Goal: Task Accomplishment & Management: Manage account settings

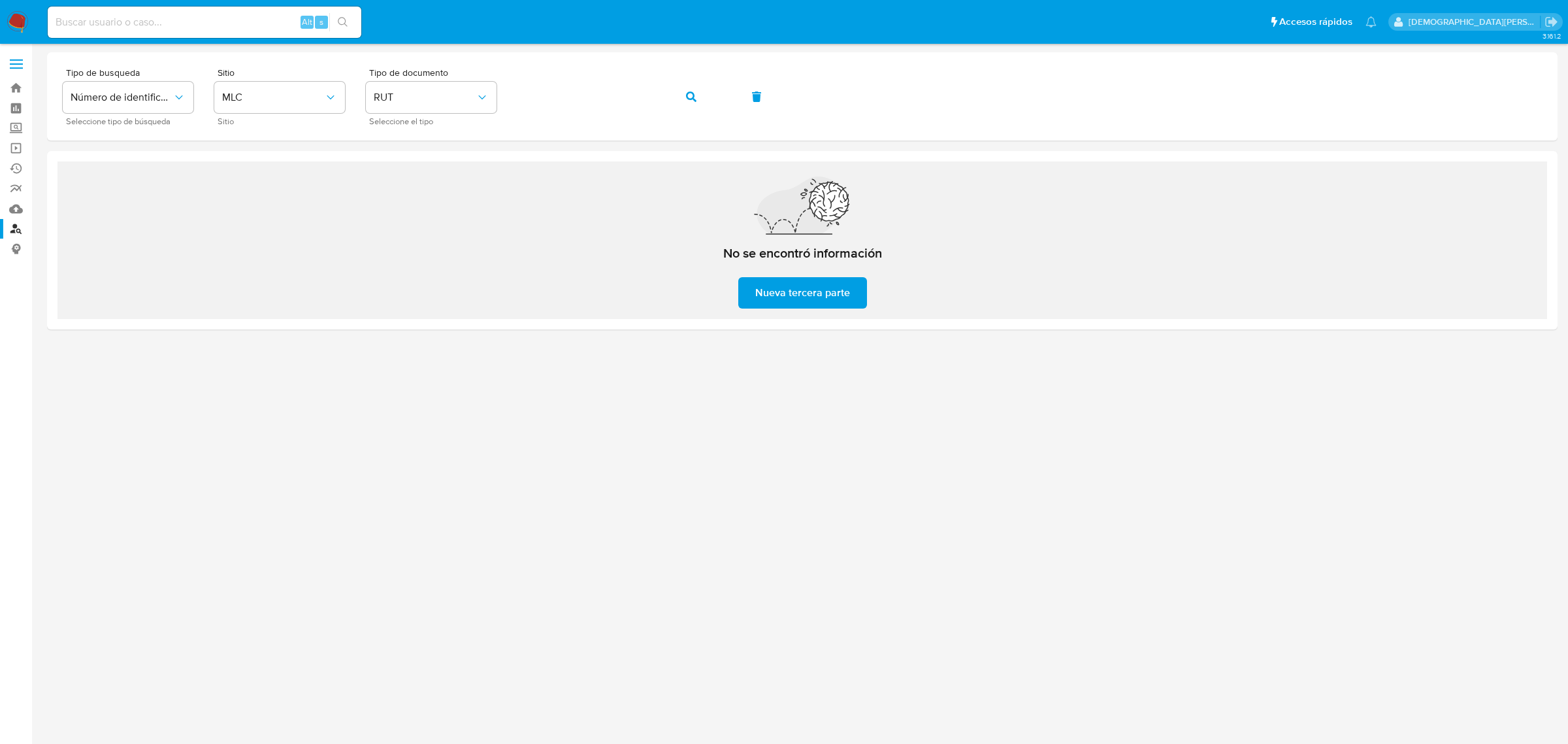
click at [501, 395] on div at bounding box center [803, 371] width 1511 height 636
drag, startPoint x: 194, startPoint y: 413, endPoint x: 230, endPoint y: 367, distance: 58.4
click at [191, 405] on div at bounding box center [803, 371] width 1511 height 636
click at [204, 95] on div "Tipo de busqueda Número de identificación Seleccione tipo de búsqueda Sitio MLC…" at bounding box center [802, 96] width 1479 height 57
click at [511, 397] on div at bounding box center [803, 371] width 1511 height 636
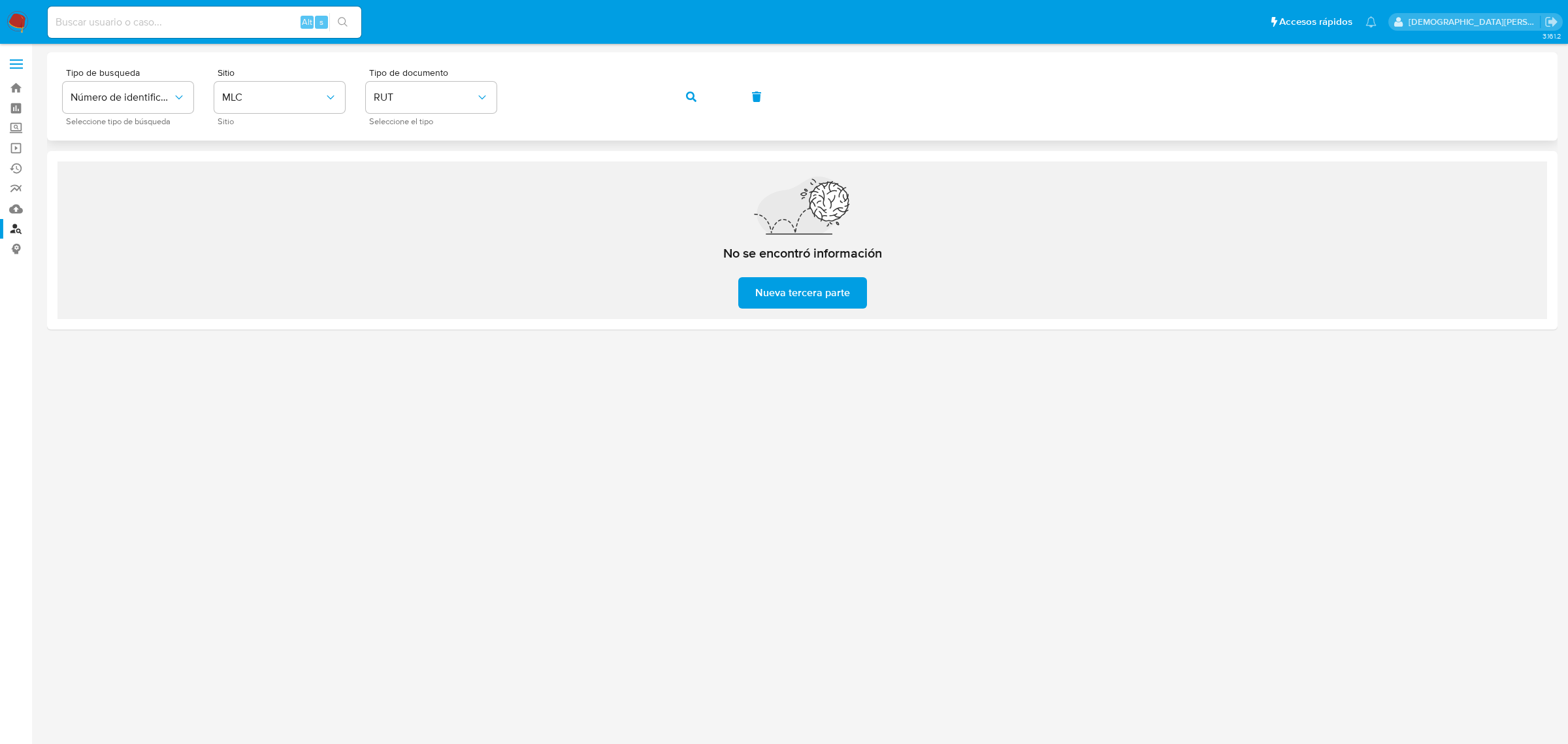
click at [309, 63] on div "Tipo de busqueda Número de identificación Seleccione tipo de búsqueda Sitio MLC…" at bounding box center [803, 96] width 1511 height 88
click at [298, 458] on div at bounding box center [803, 371] width 1511 height 636
click at [325, 427] on div at bounding box center [803, 371] width 1511 height 636
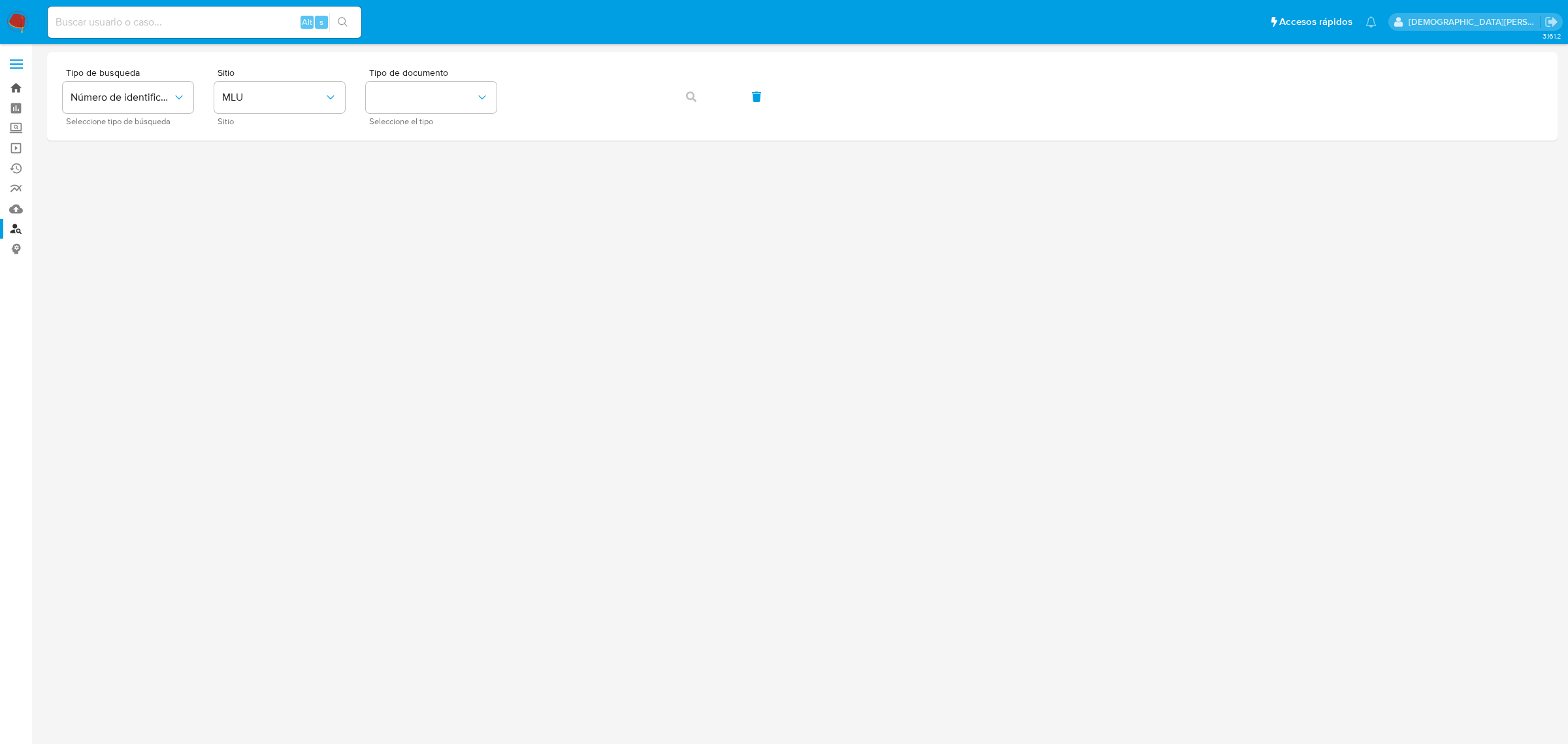
click at [17, 86] on link "Bandeja" at bounding box center [78, 88] width 156 height 20
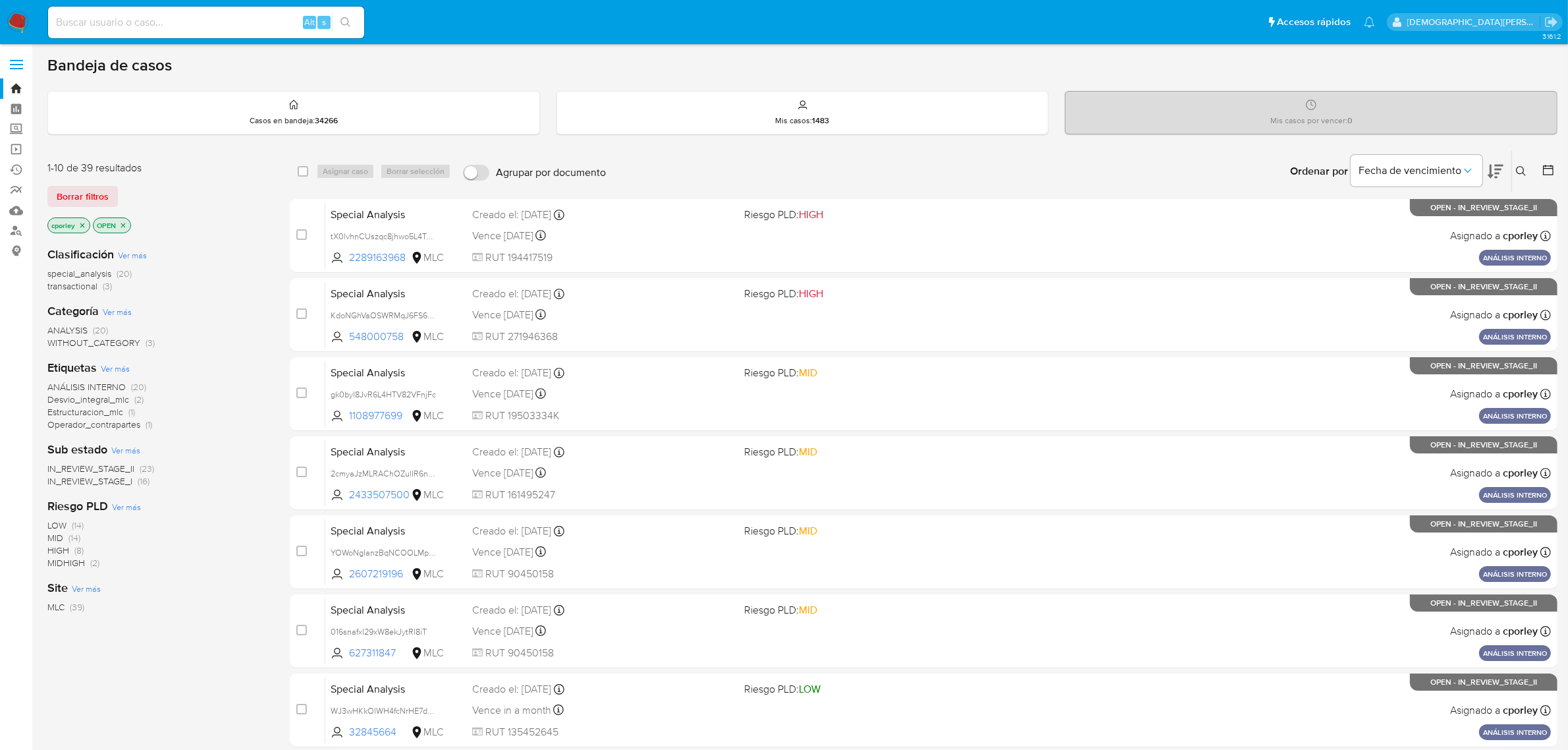
click at [754, 155] on div "Ordenar por Fecha de vencimiento No es posible ordenar los resultados mientras …" at bounding box center [1085, 172] width 945 height 41
click at [717, 170] on div "Ordenar por Fecha de vencimiento No es posible ordenar los resultados mientras …" at bounding box center [1085, 172] width 945 height 41
click at [694, 181] on div "Ordenar por Fecha de vencimiento No es posible ordenar los resultados mientras …" at bounding box center [1085, 172] width 945 height 41
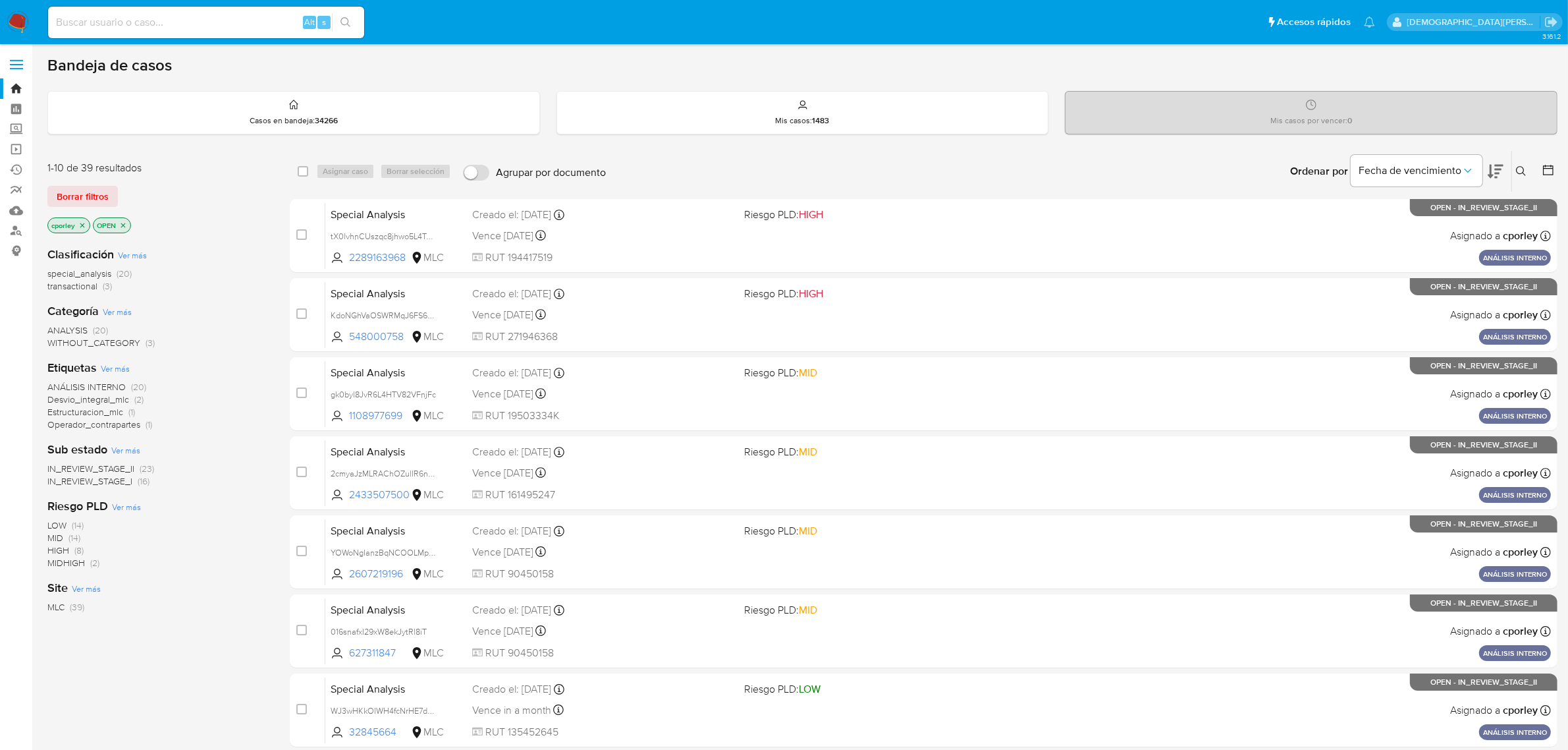
drag, startPoint x: 837, startPoint y: 167, endPoint x: 798, endPoint y: 189, distance: 44.8
click at [835, 167] on div "Ordenar por Fecha de vencimiento No es posible ordenar los resultados mientras …" at bounding box center [1085, 172] width 945 height 41
click at [230, 206] on div "1-10 de 39 resultados Borrar filtros cporley OPEN" at bounding box center [153, 198] width 210 height 75
click at [182, 239] on div "Clasificación Ver más special_analysis (20) transactional (3) Categoría Ver más…" at bounding box center [158, 460] width 221 height 448
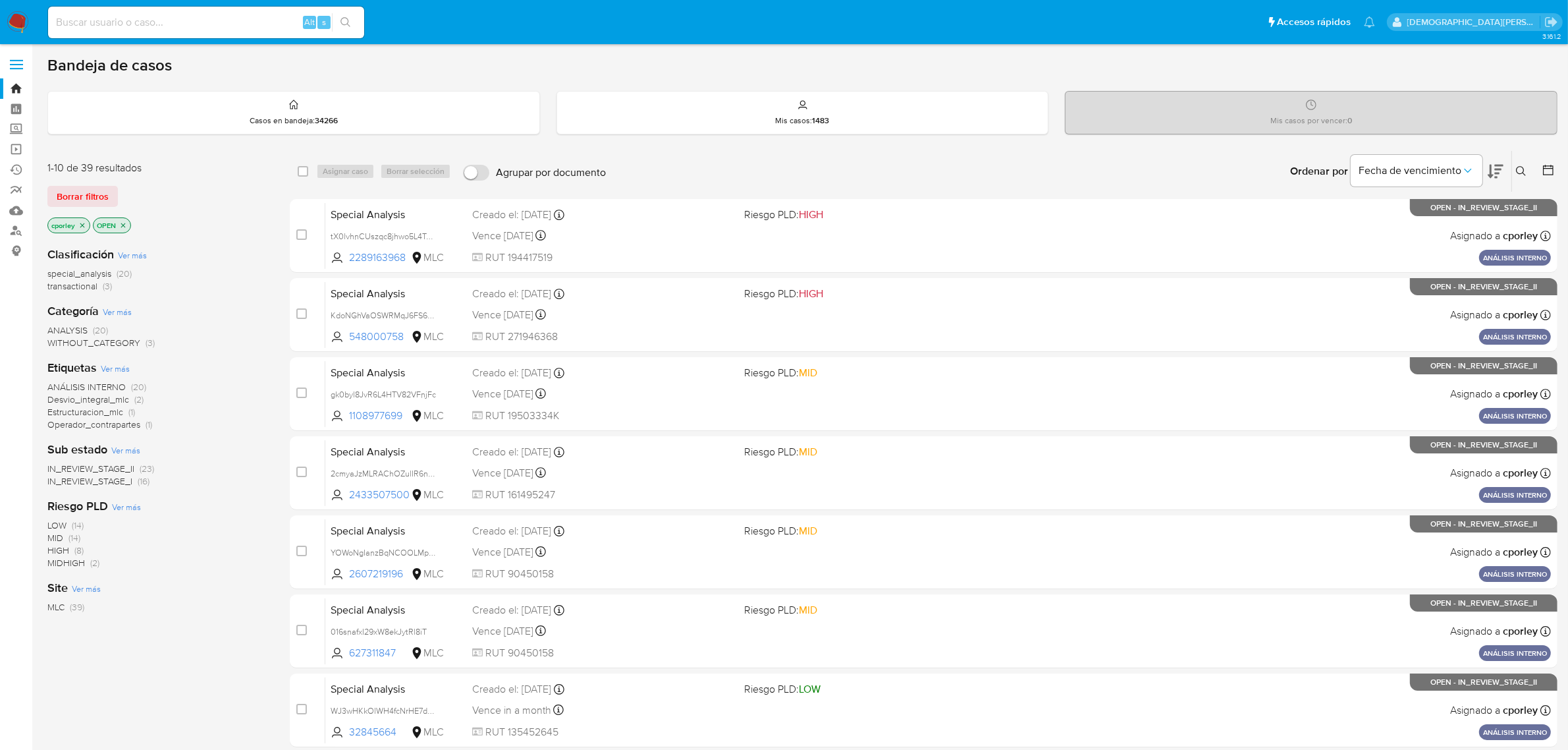
click at [122, 225] on icon "close-filter" at bounding box center [123, 225] width 8 height 8
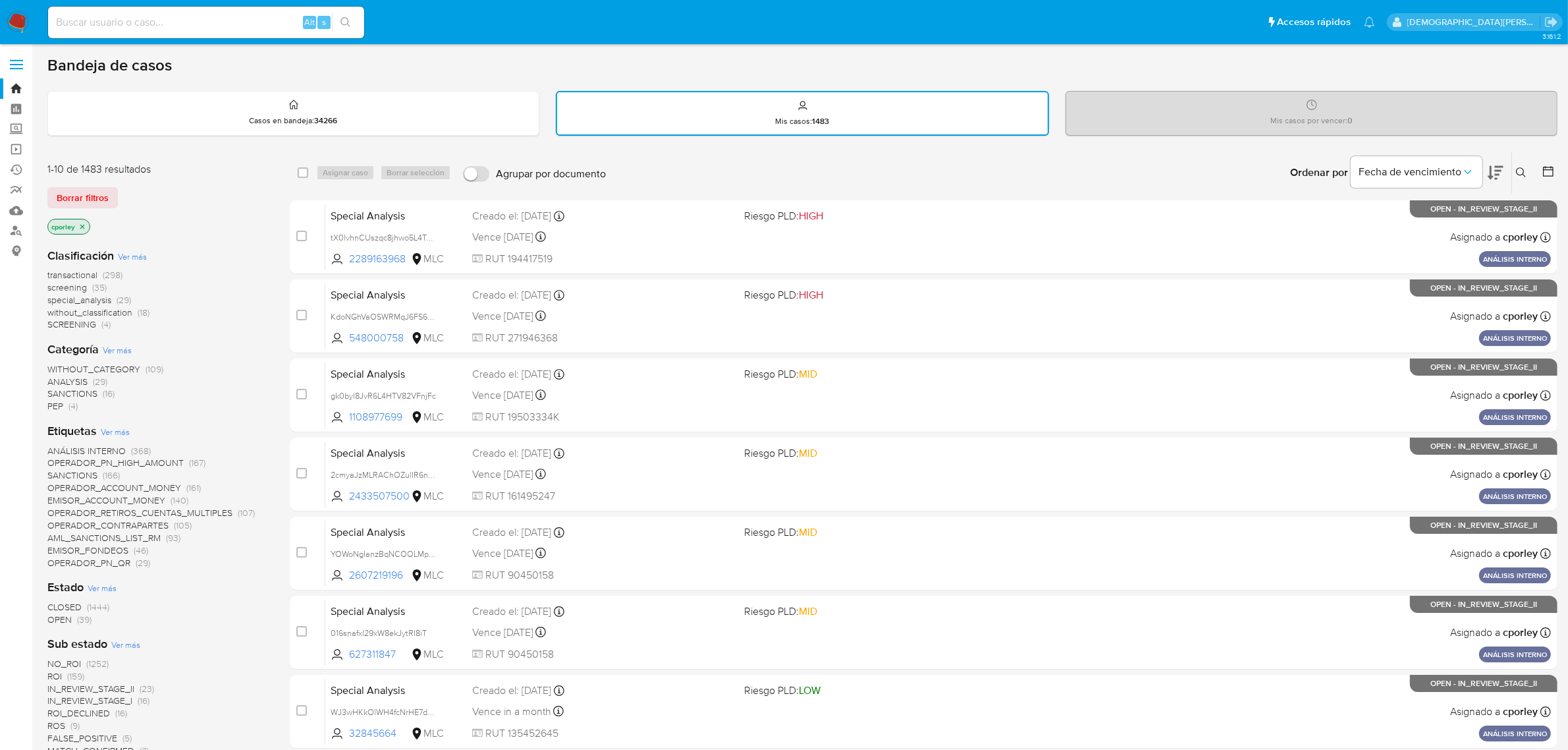
click at [84, 223] on icon "close-filter" at bounding box center [82, 227] width 8 height 8
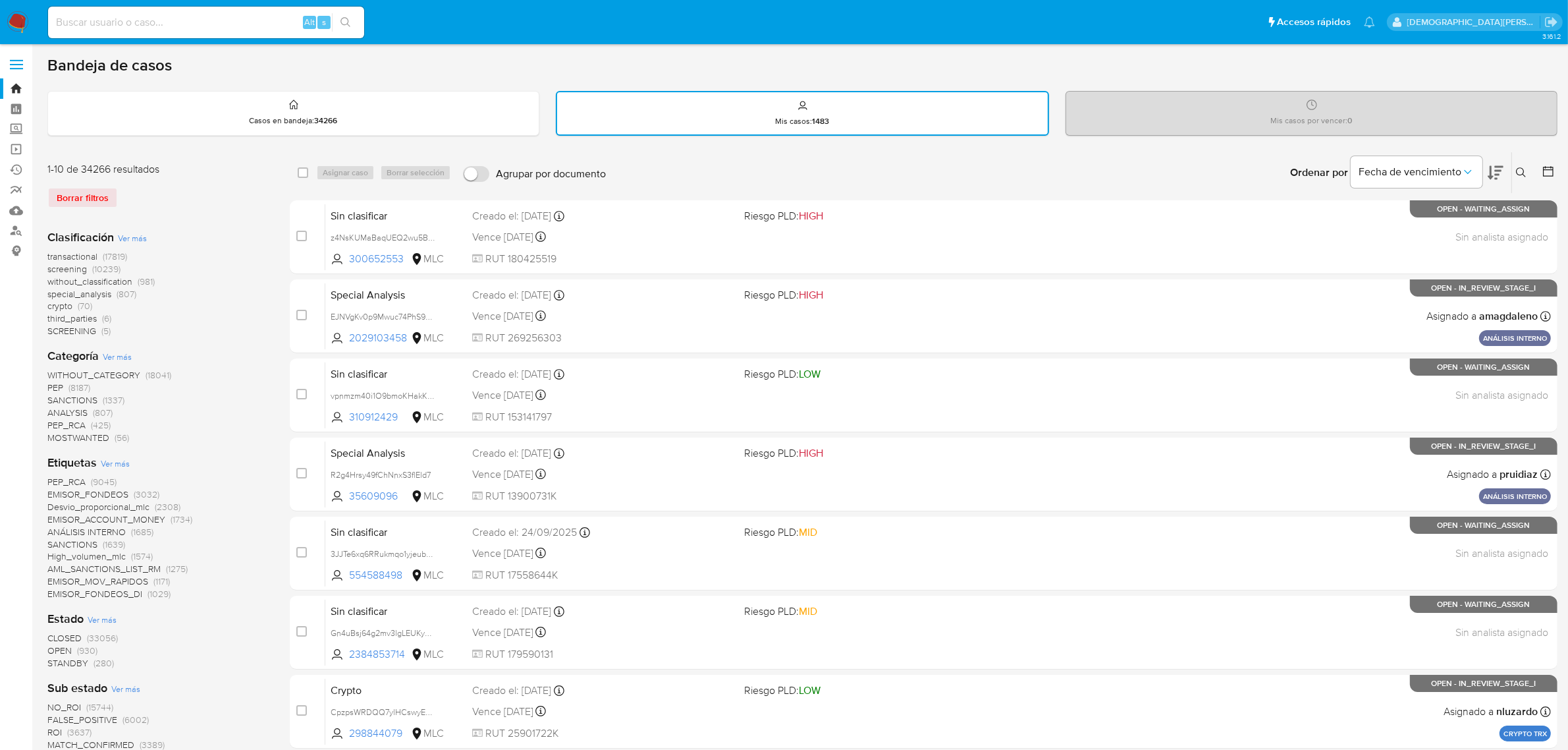
click at [469, 178] on input "Agrupar por documento" at bounding box center [476, 174] width 26 height 16
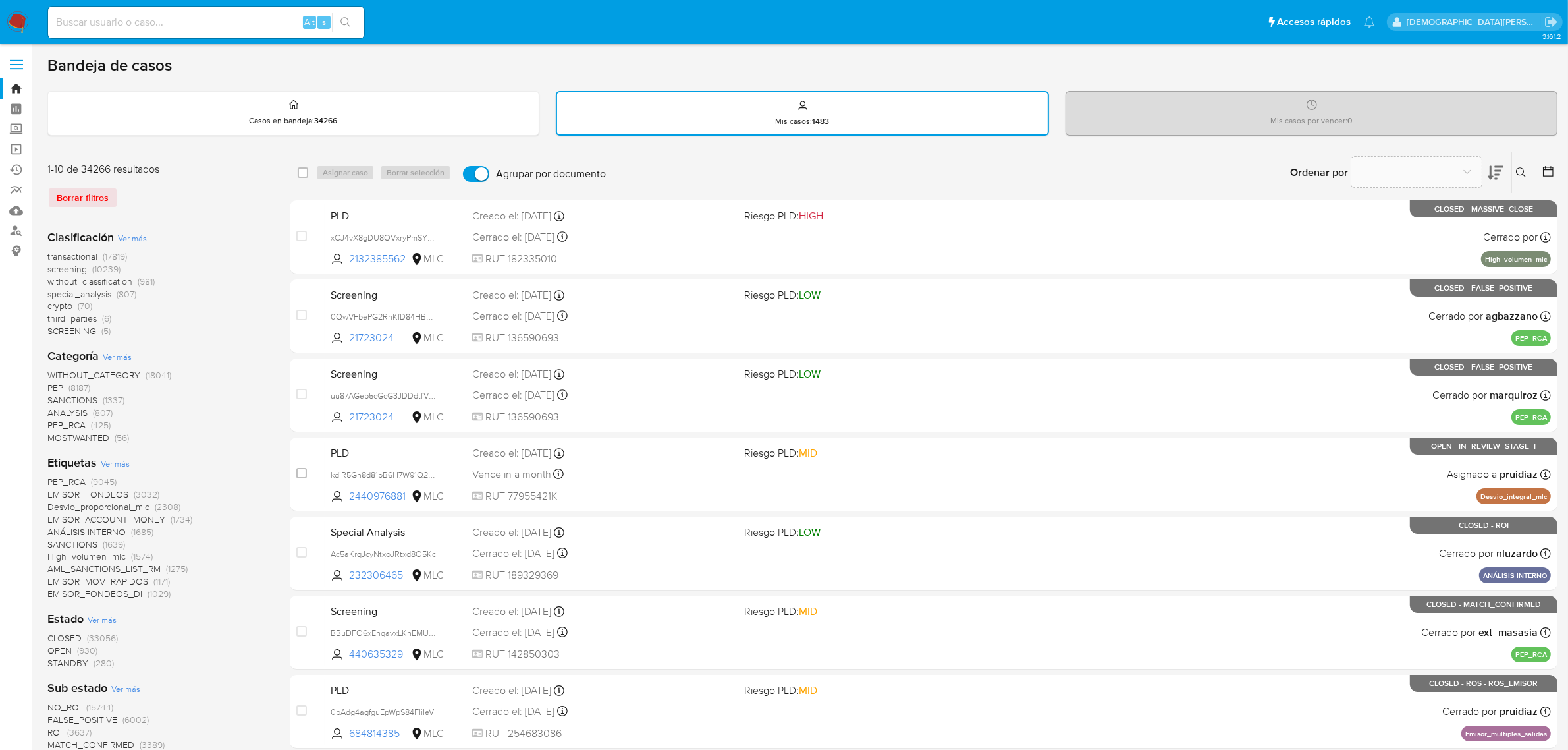
click at [475, 173] on input "Agrupar por documento" at bounding box center [476, 174] width 26 height 16
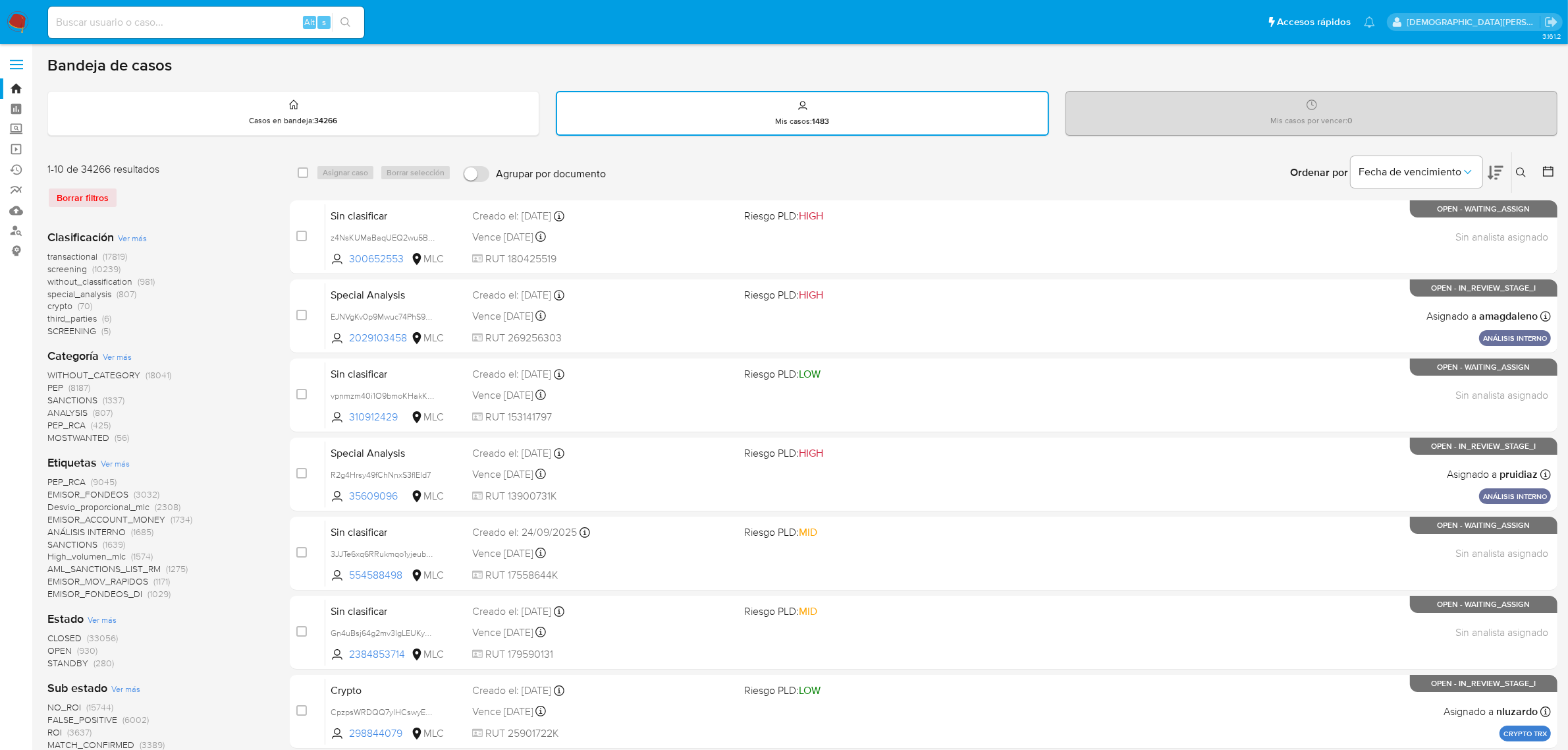
click at [475, 173] on input "Agrupar por documento" at bounding box center [476, 174] width 26 height 16
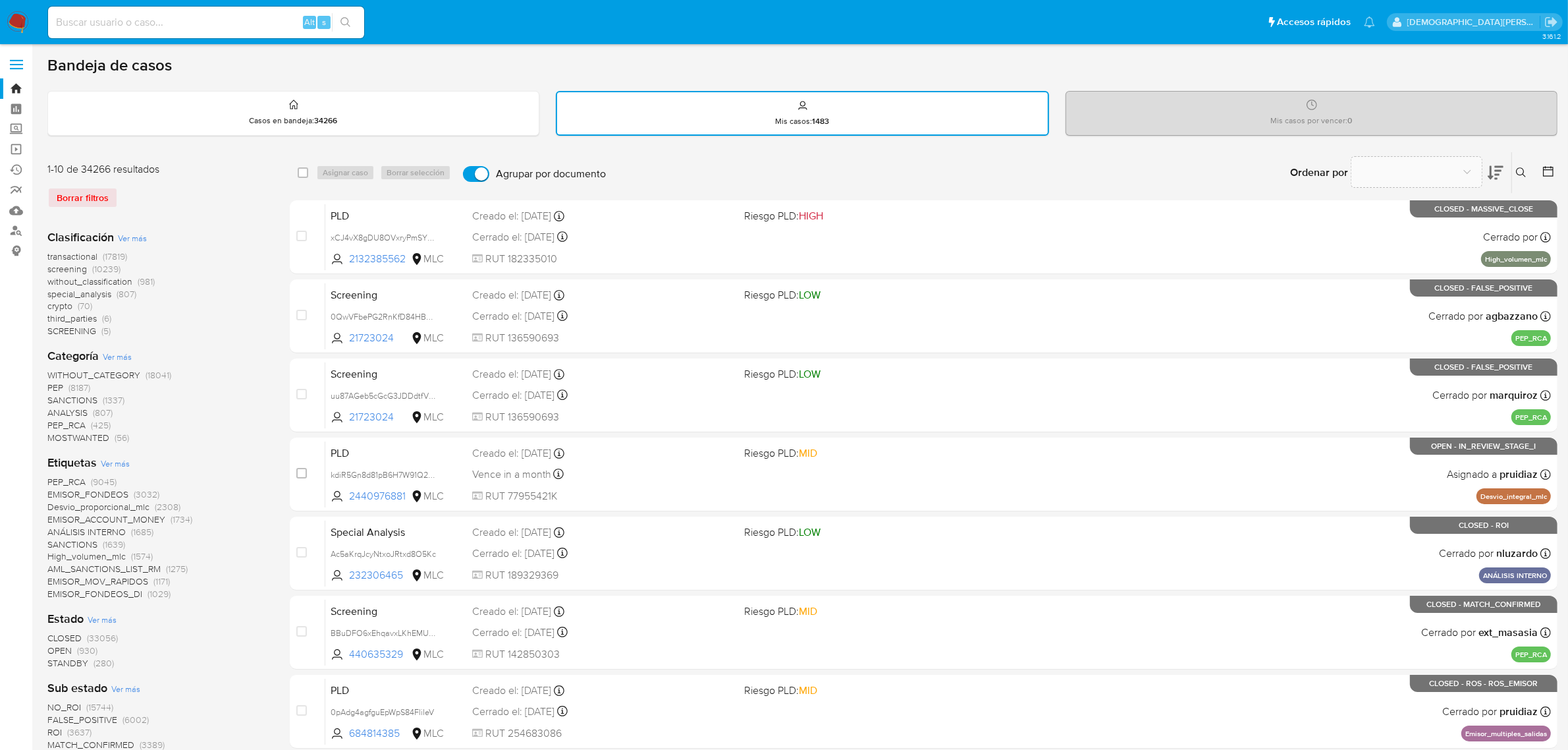
click at [475, 173] on input "Agrupar por documento" at bounding box center [476, 174] width 26 height 16
checkbox input "false"
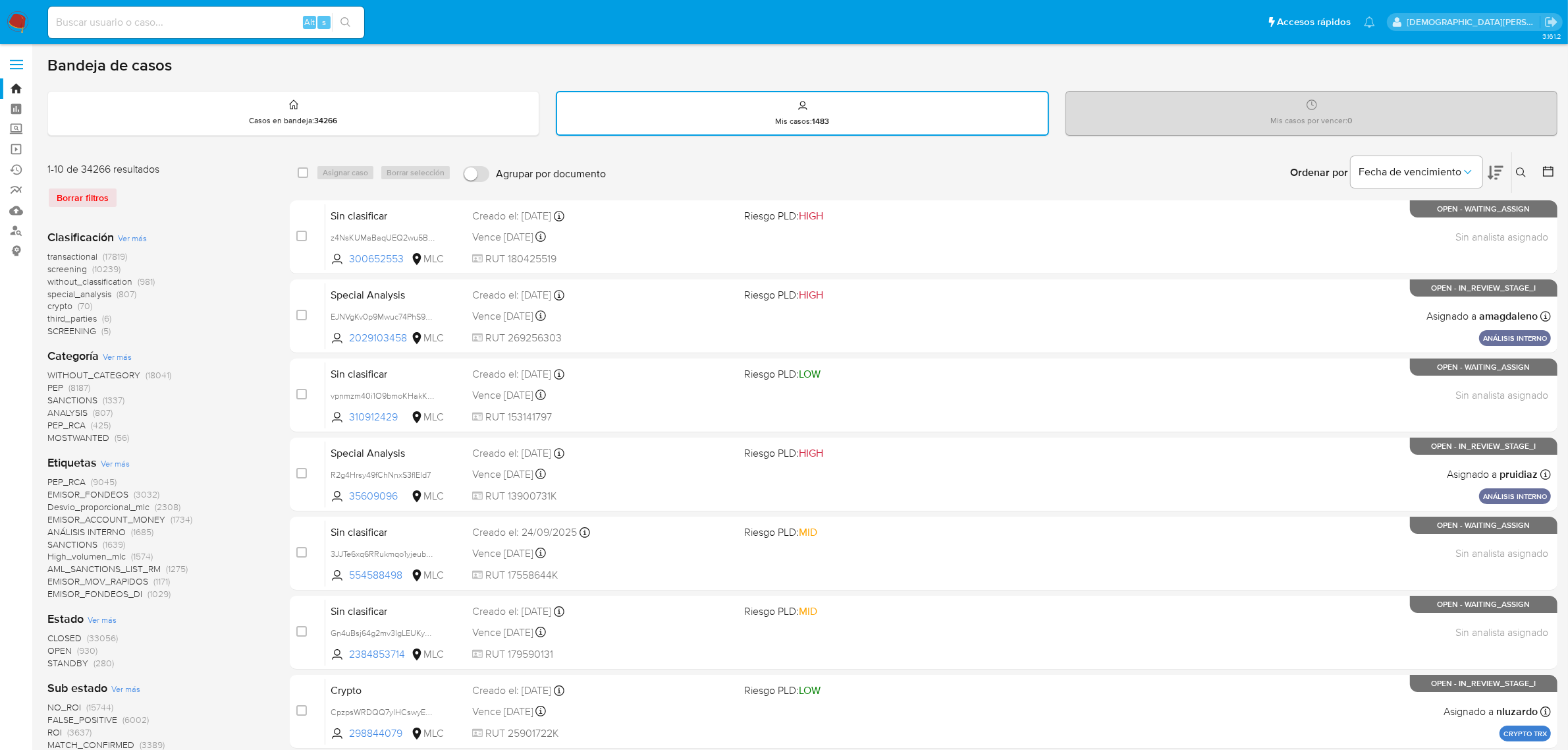
click at [1545, 170] on icon at bounding box center [1548, 172] width 13 height 13
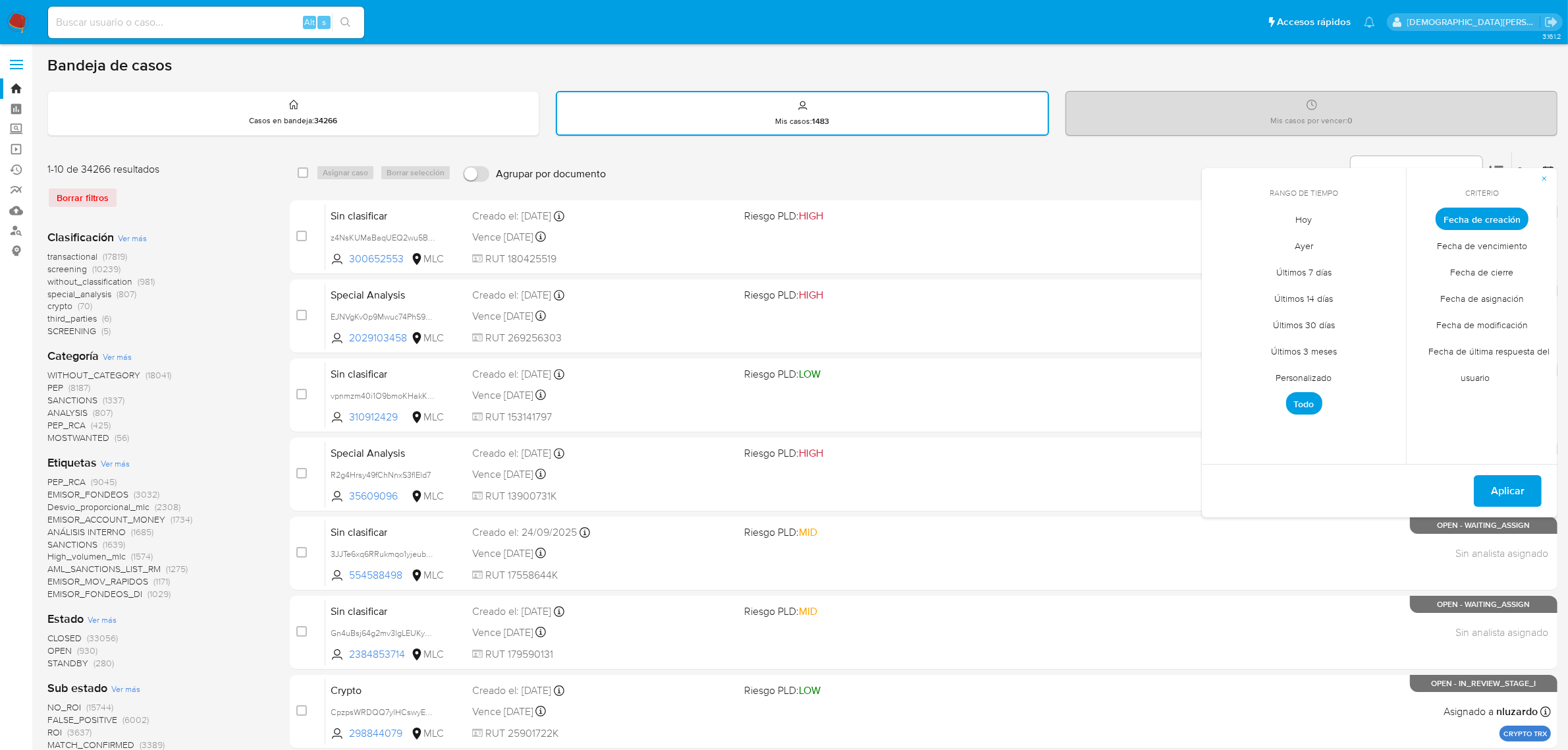
click at [1288, 378] on span "Personalizado" at bounding box center [1305, 378] width 84 height 27
click at [1325, 316] on button "12" at bounding box center [1330, 318] width 21 height 21
click at [1333, 321] on button "12" at bounding box center [1330, 318] width 21 height 21
drag, startPoint x: 1331, startPoint y: 321, endPoint x: 1324, endPoint y: 316, distance: 8.6
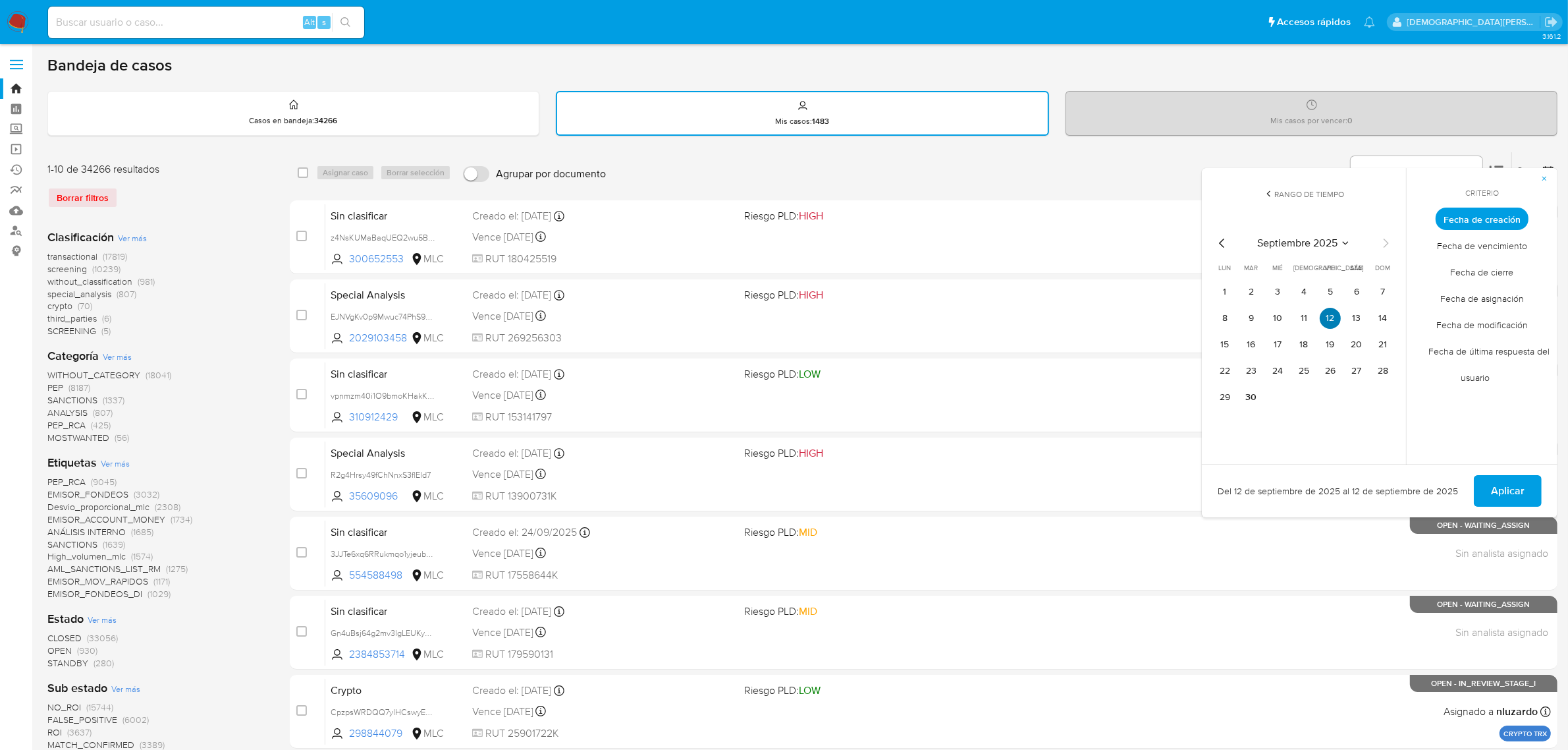
click at [1330, 321] on button "12" at bounding box center [1330, 318] width 21 height 21
click at [1217, 239] on icon "Mes anterior" at bounding box center [1223, 244] width 16 height 16
click at [1218, 241] on icon "Mes anterior" at bounding box center [1223, 244] width 16 height 16
click at [1347, 317] on button "12" at bounding box center [1357, 318] width 21 height 21
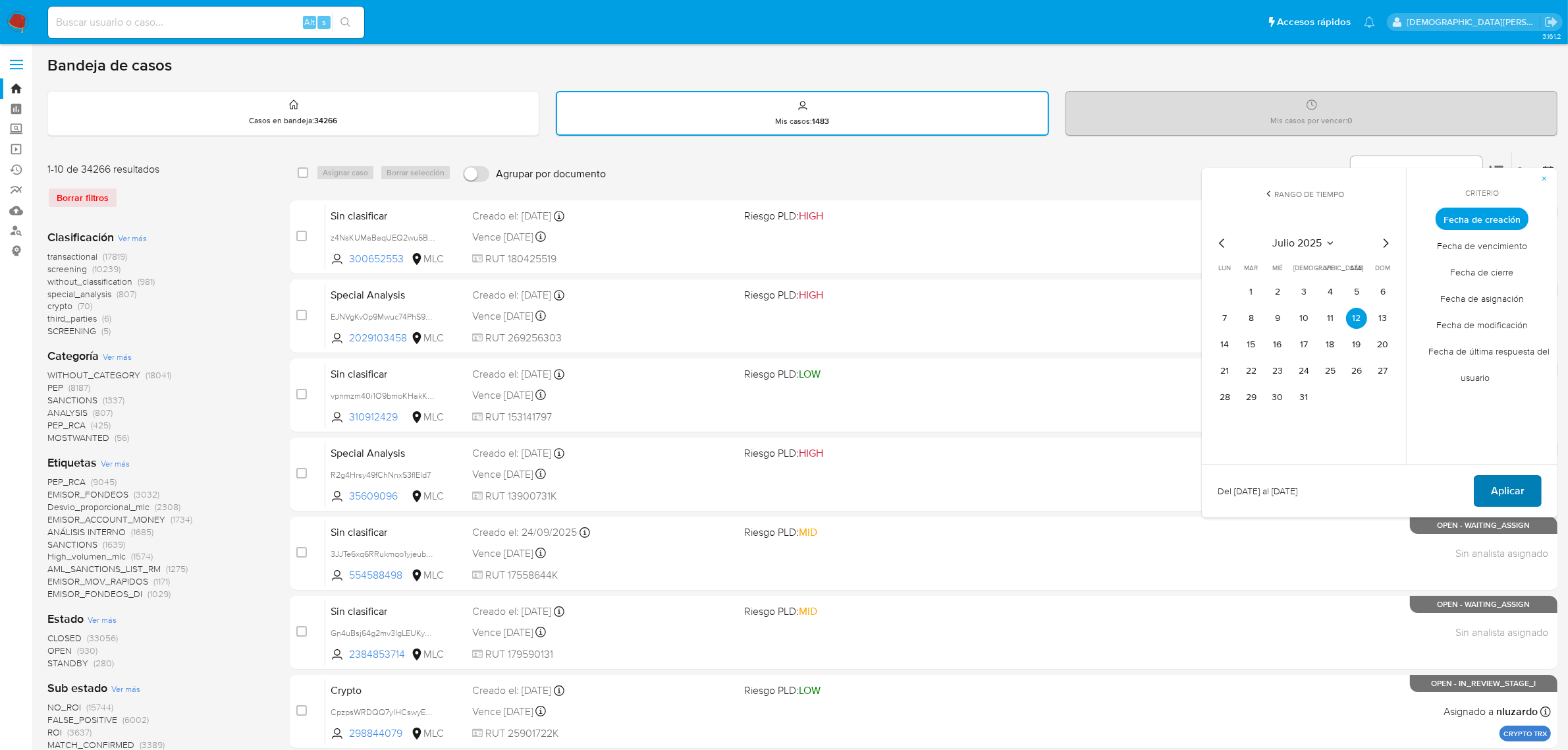
click at [1500, 486] on span "Aplicar" at bounding box center [1508, 491] width 34 height 29
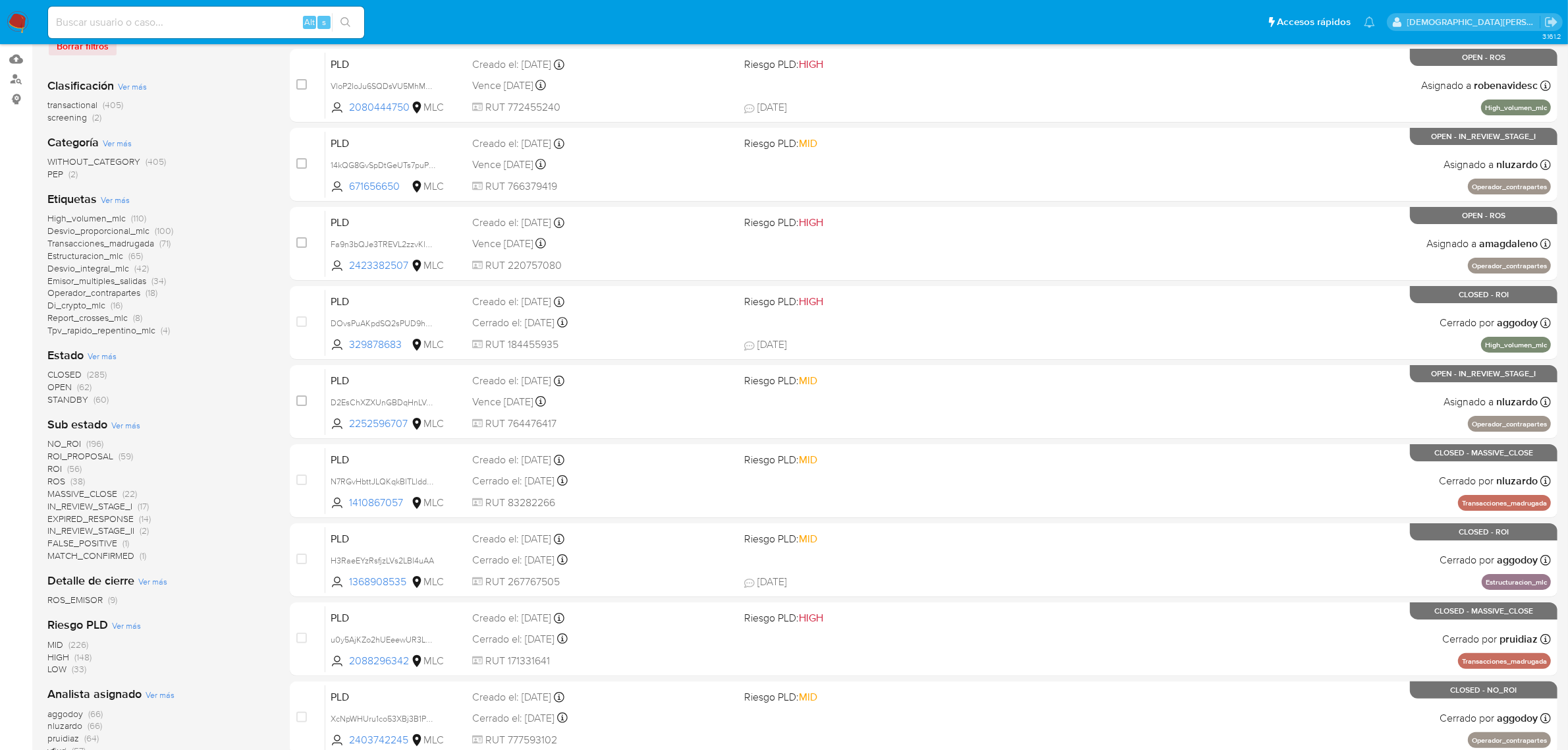
scroll to position [147, 0]
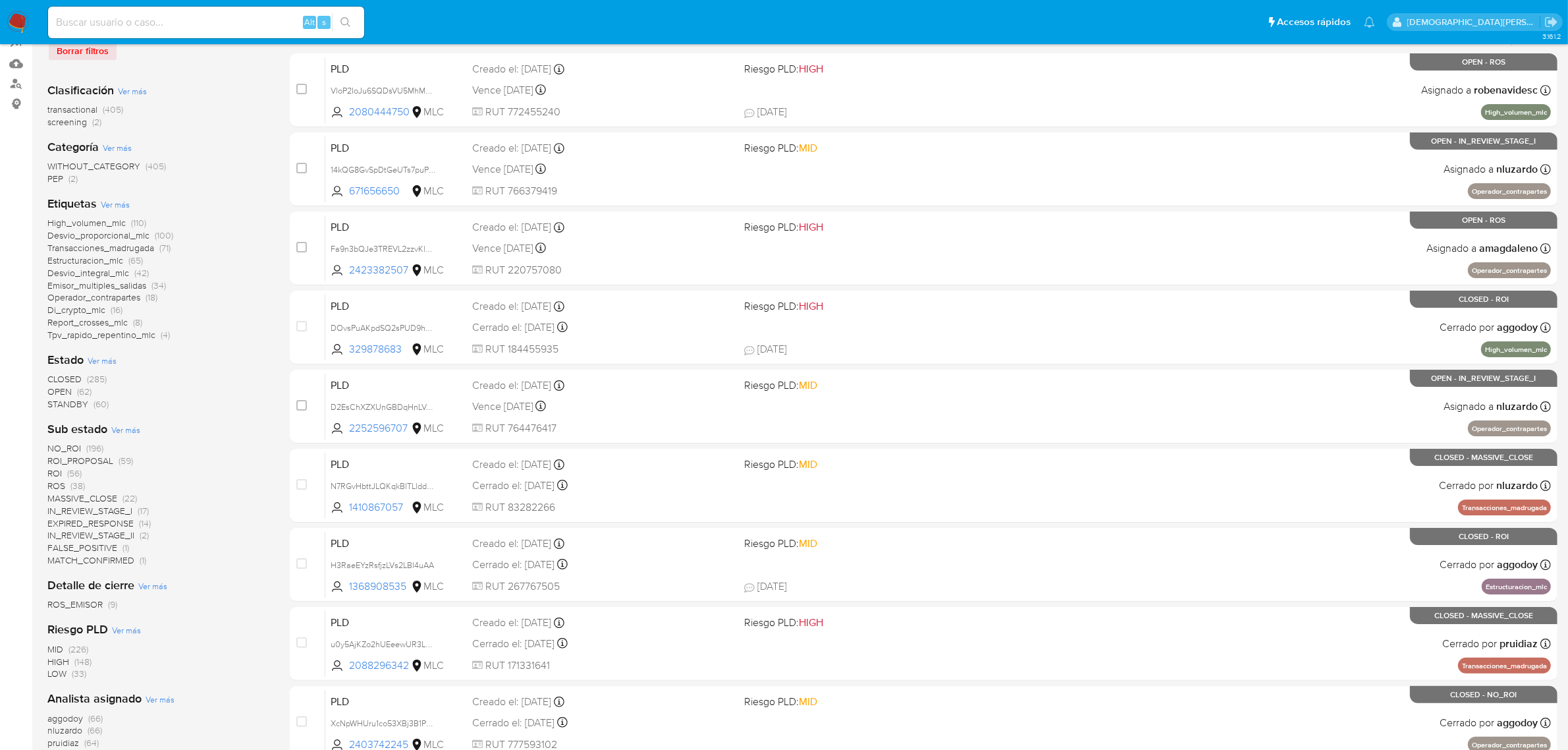
click at [99, 456] on span "ROI_PROPOSAL" at bounding box center [81, 461] width 66 height 13
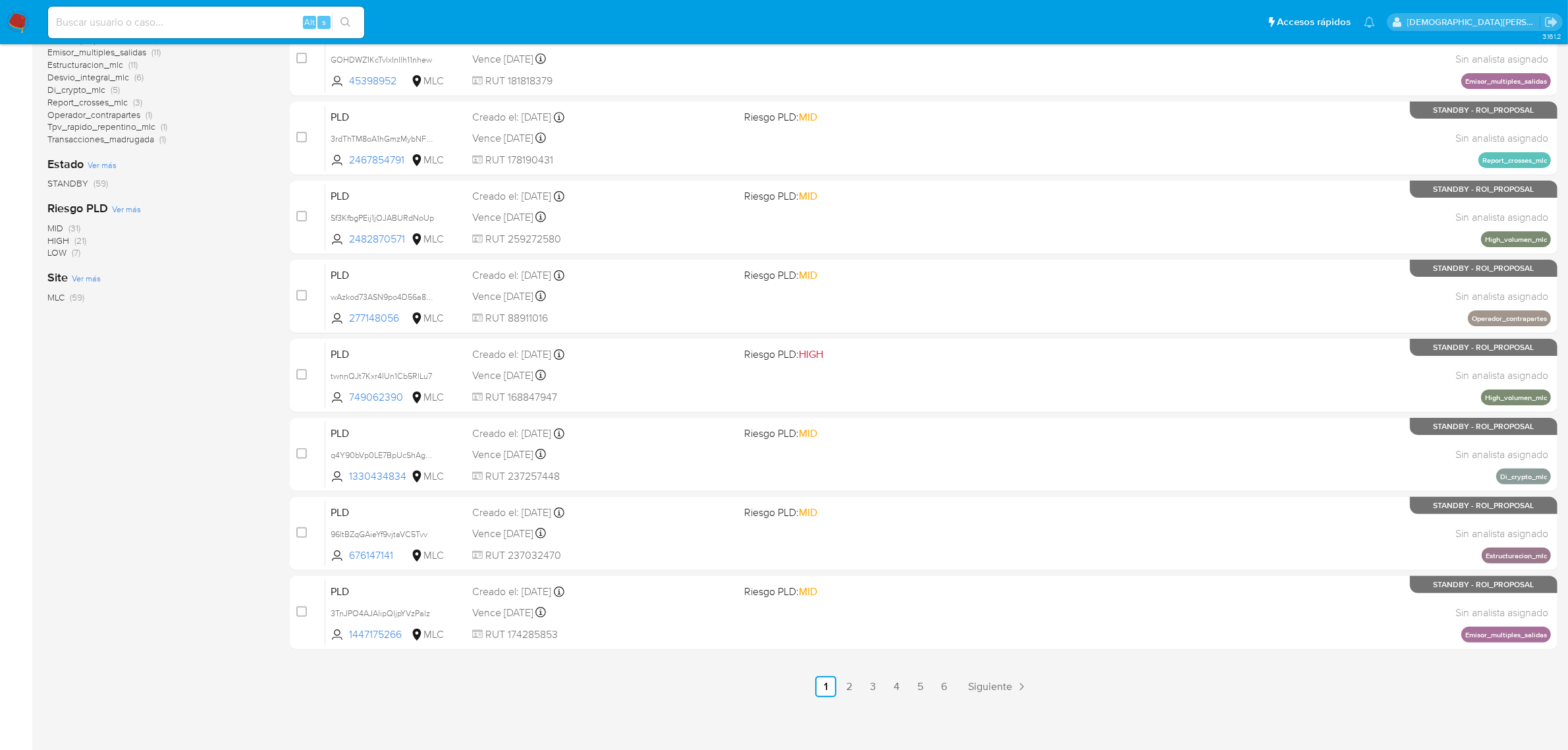
scroll to position [337, 0]
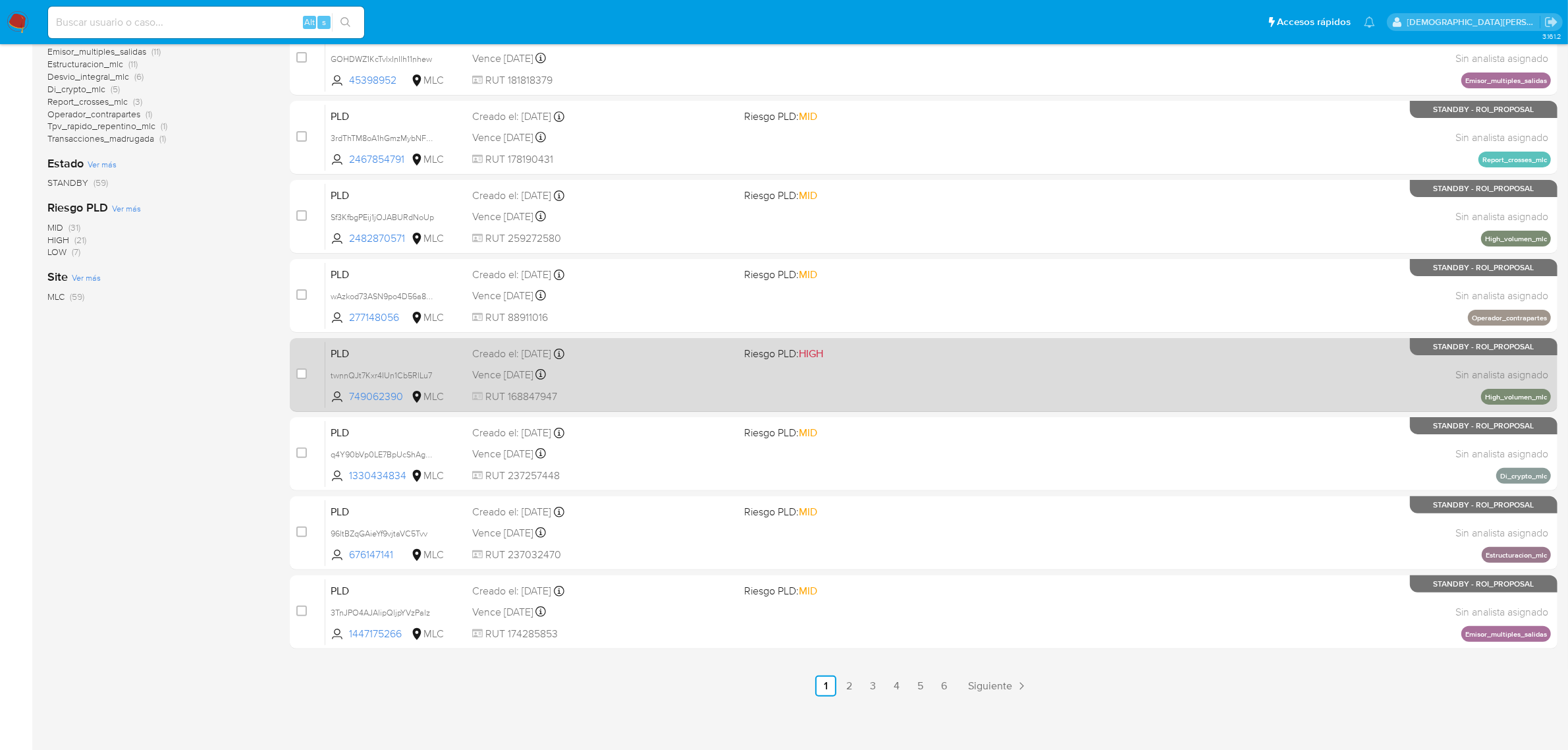
click at [840, 681] on link "2" at bounding box center [849, 686] width 21 height 21
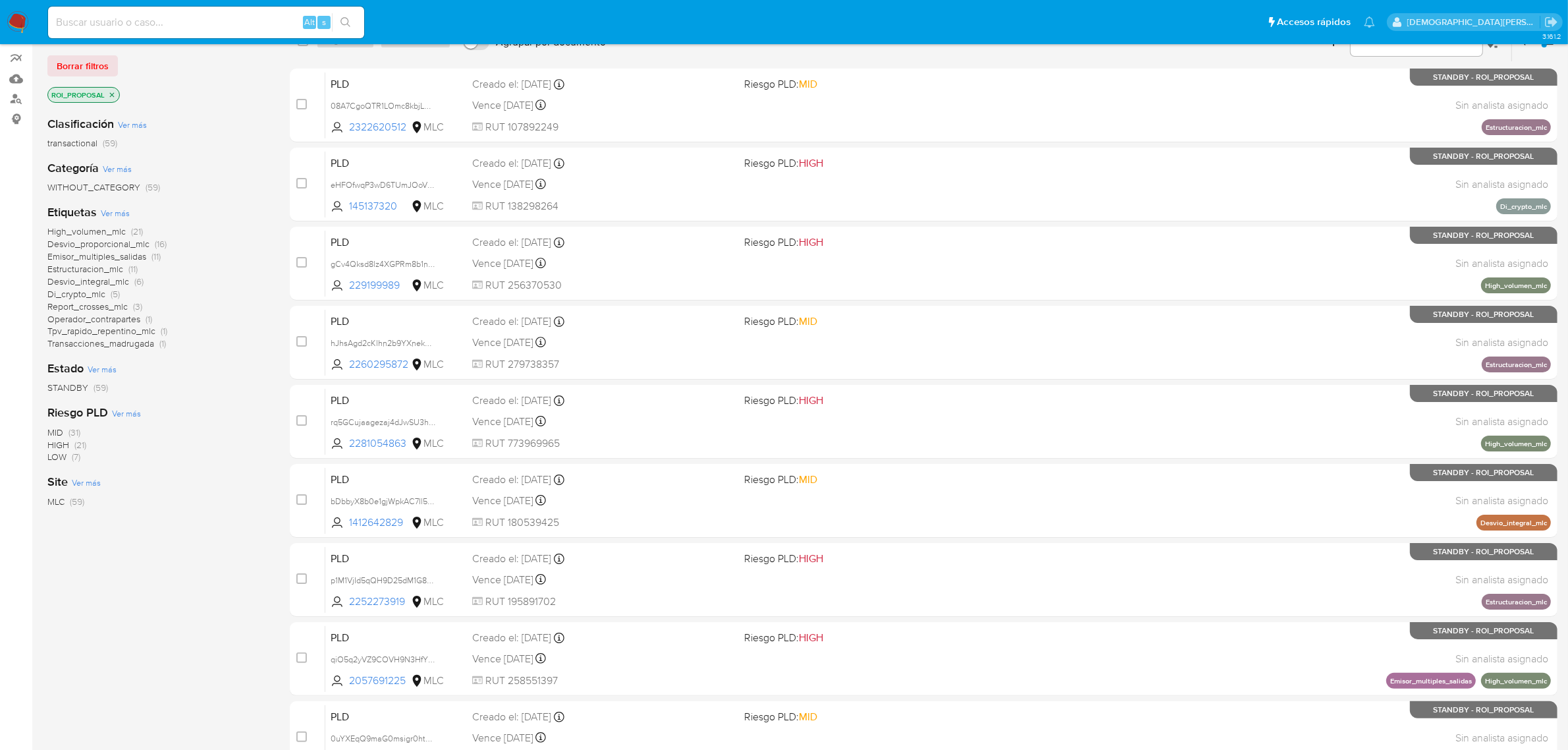
scroll to position [330, 0]
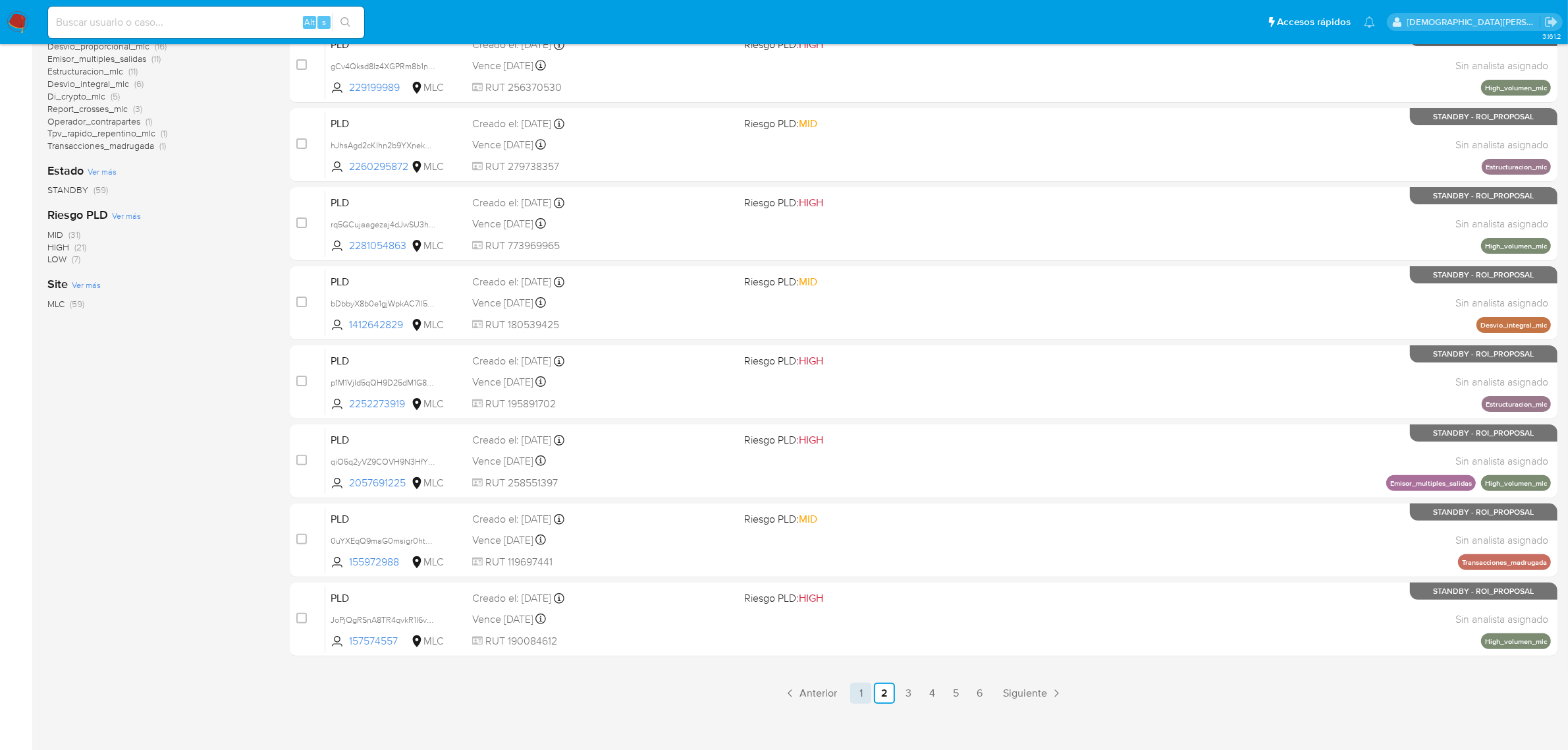
click at [868, 684] on link "1" at bounding box center [860, 693] width 21 height 21
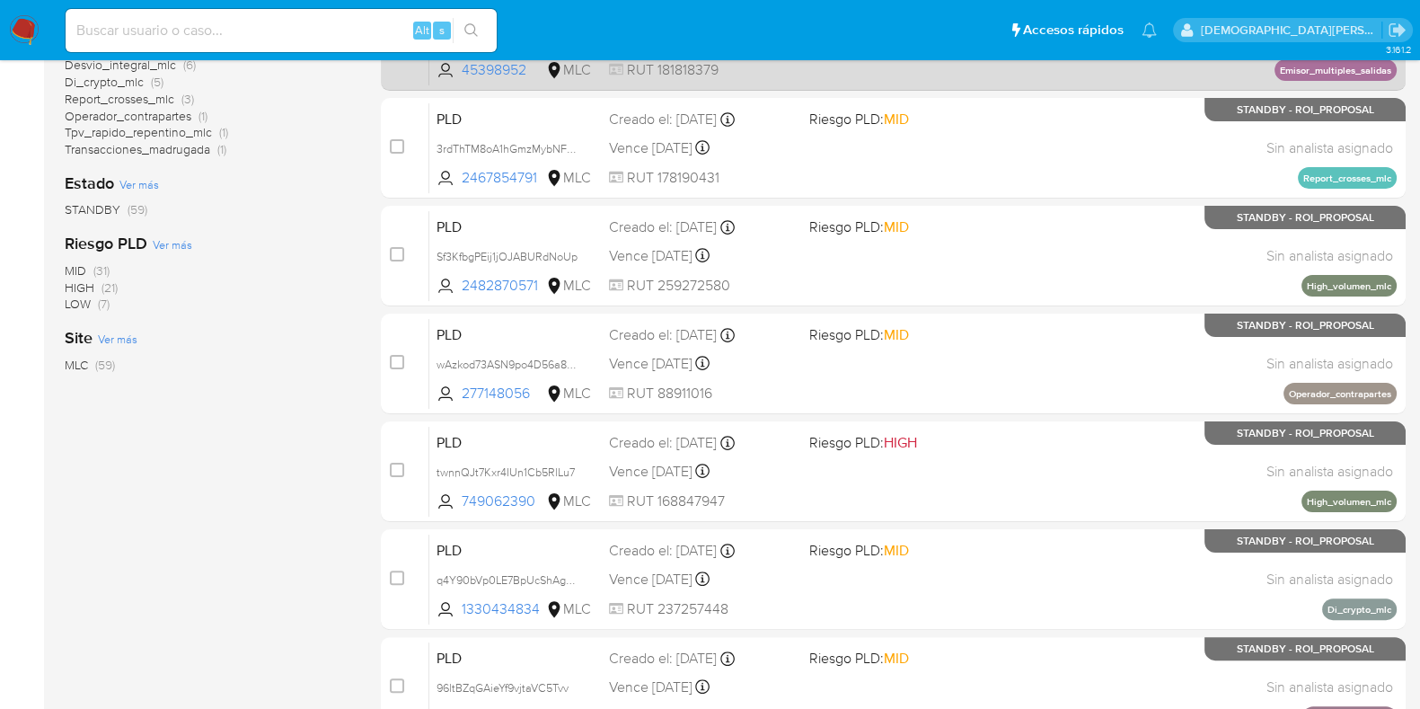
scroll to position [100, 0]
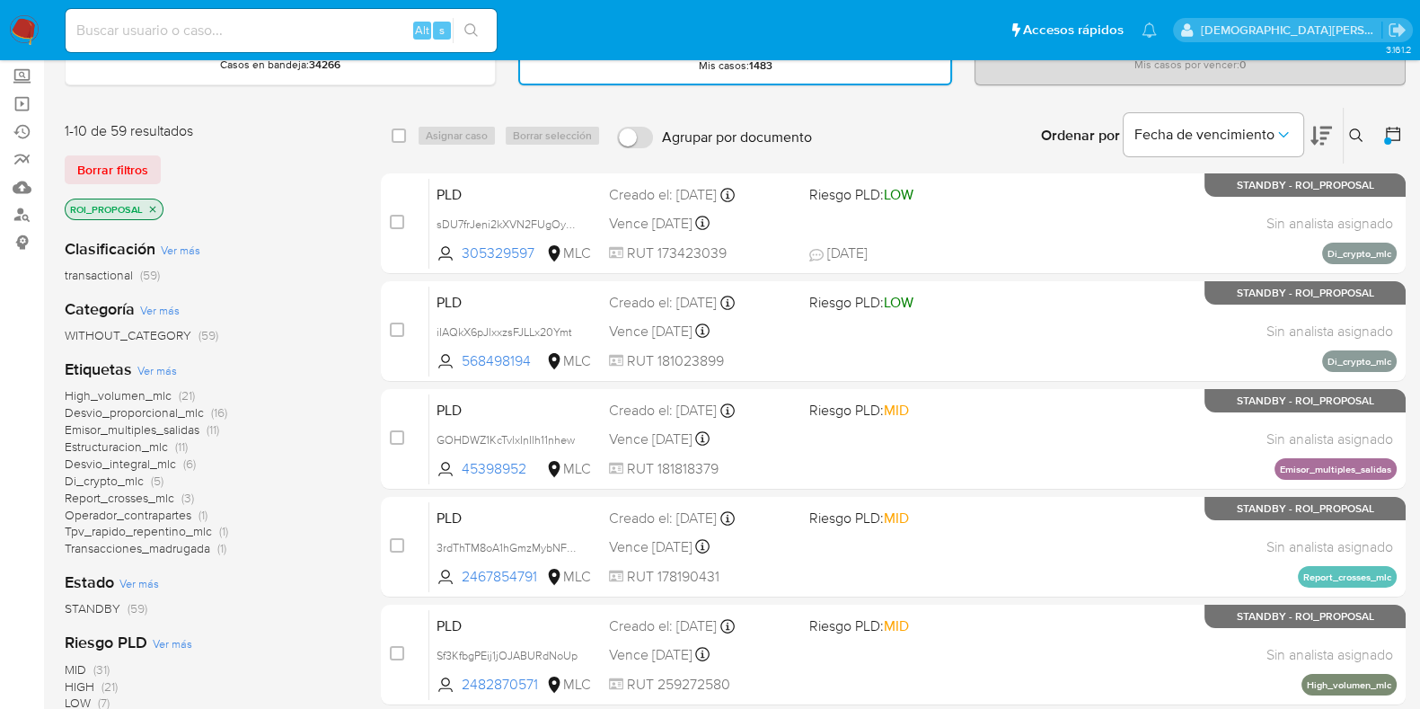
click at [133, 443] on span "Estructuracion_mlc" at bounding box center [116, 446] width 103 height 18
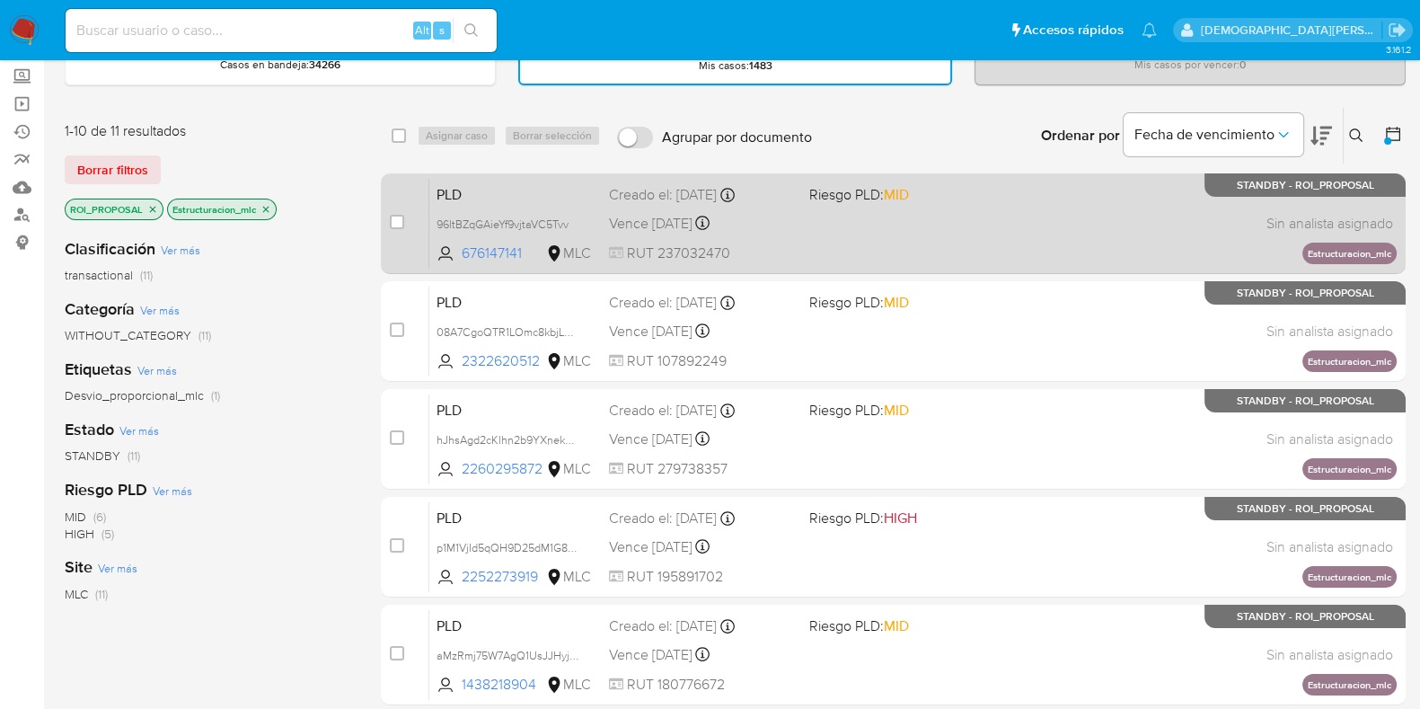
click at [894, 222] on span at bounding box center [902, 223] width 186 height 4
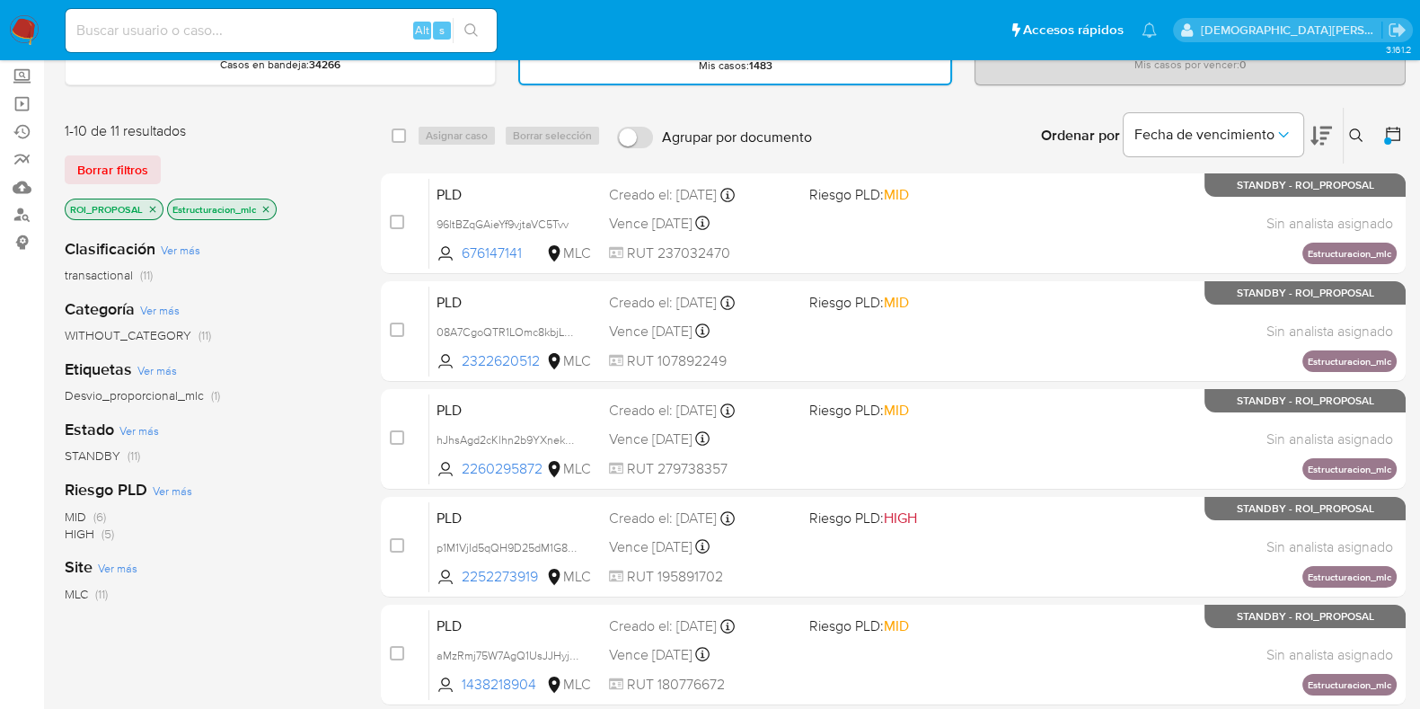
click at [278, 358] on div "Etiquetas Ver más Desvio_proporcional_mlc (1)" at bounding box center [208, 381] width 287 height 46
drag, startPoint x: 265, startPoint y: 208, endPoint x: 247, endPoint y: 219, distance: 20.9
click at [266, 207] on icon "close-filter" at bounding box center [265, 209] width 11 height 11
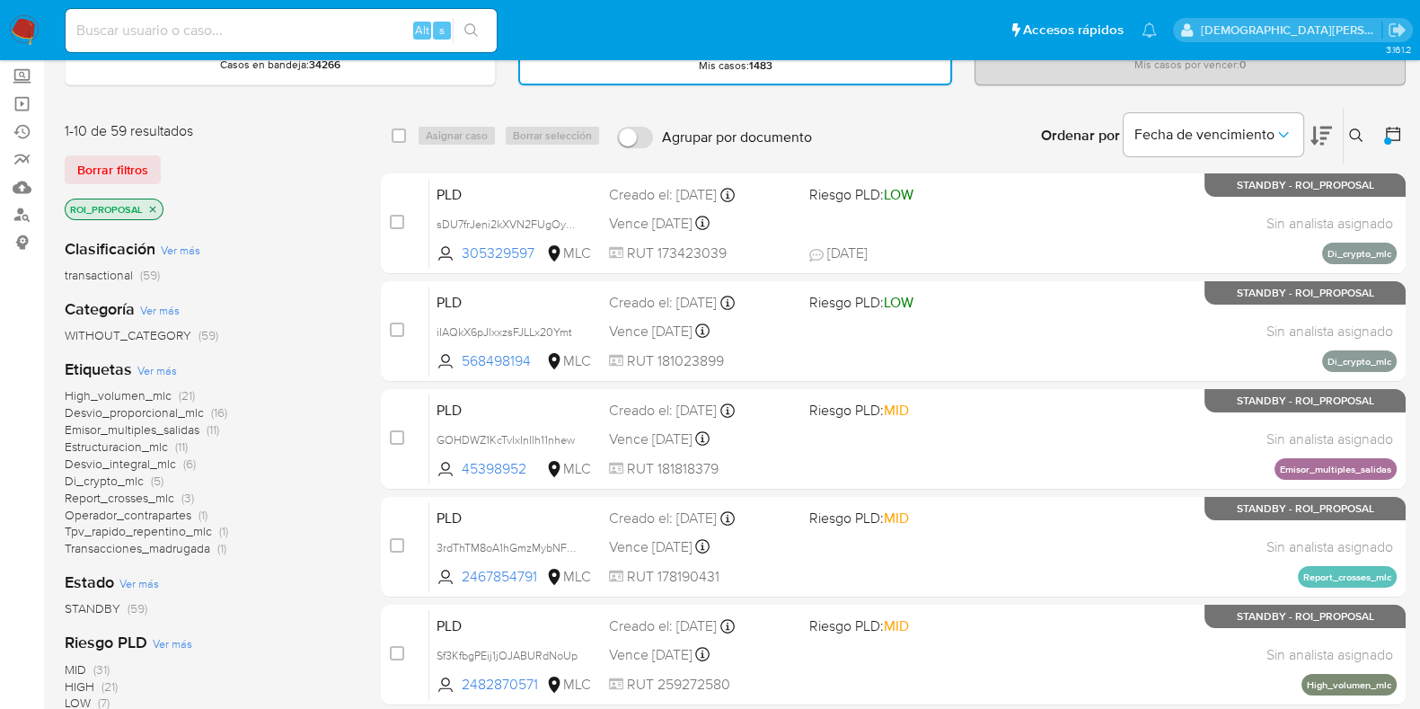
click at [152, 204] on icon "close-filter" at bounding box center [152, 209] width 11 height 11
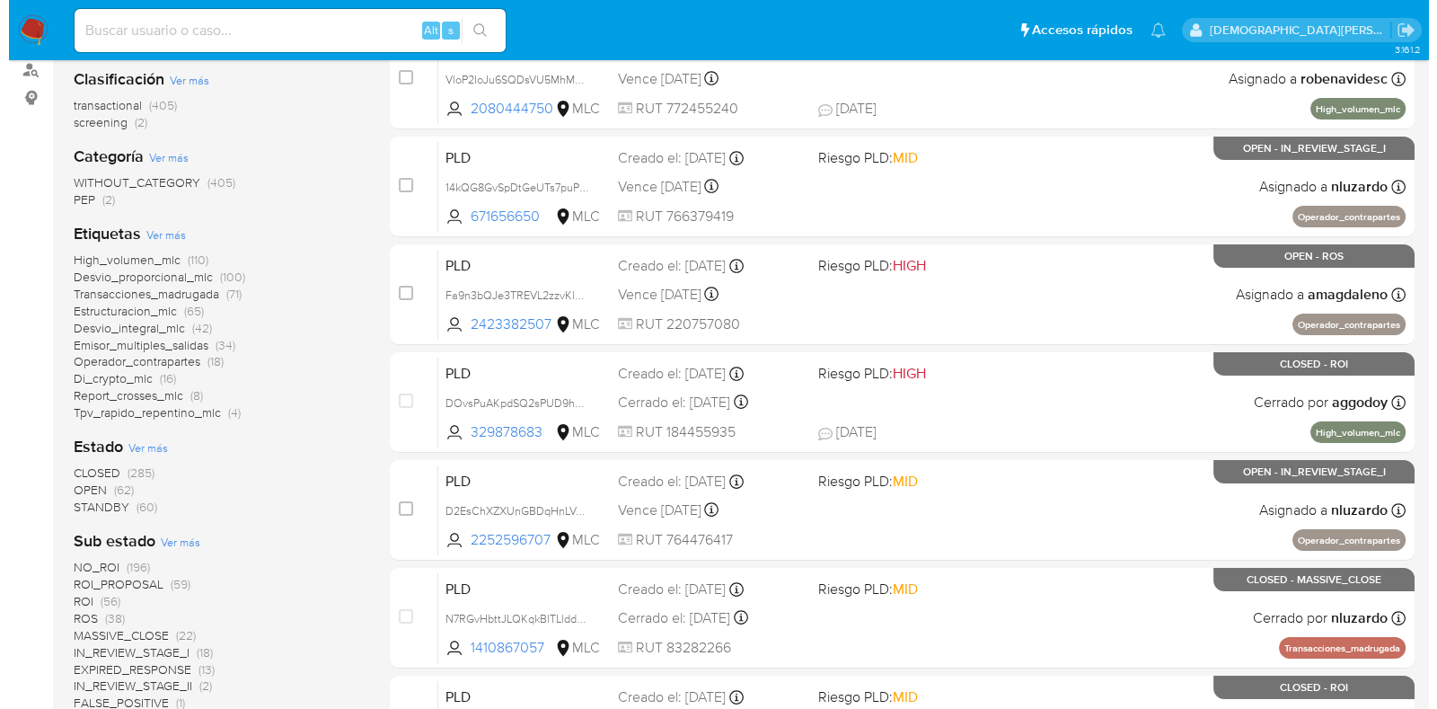
scroll to position [324, 0]
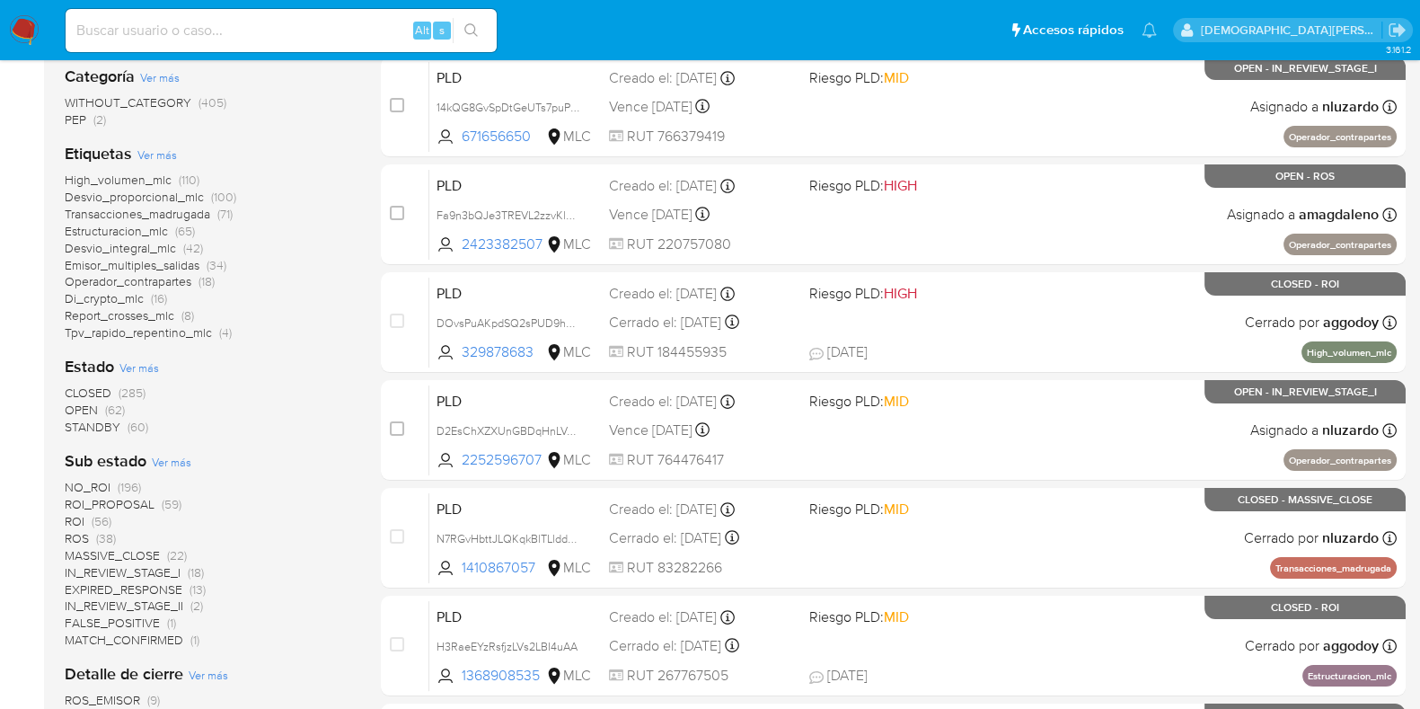
click at [136, 370] on span "Ver más" at bounding box center [139, 367] width 40 height 16
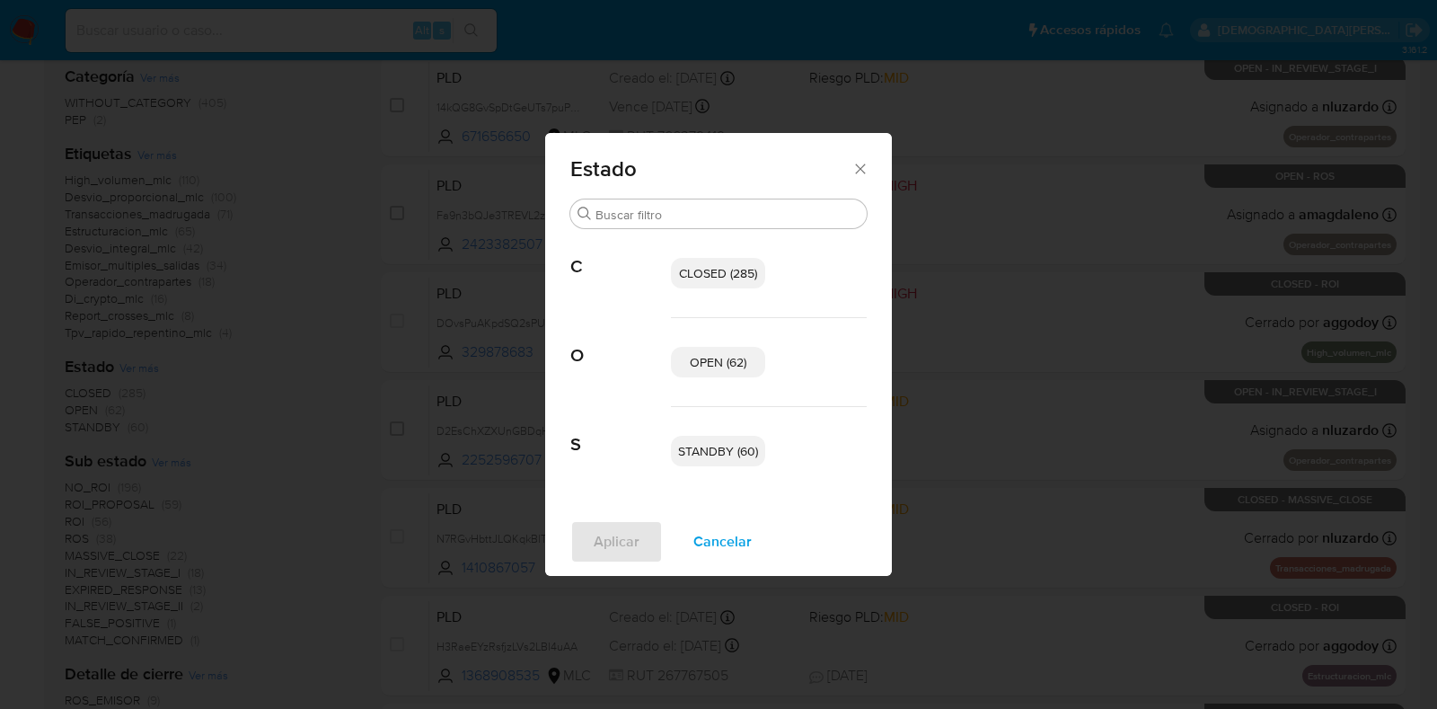
click at [729, 372] on p "OPEN (62)" at bounding box center [718, 362] width 94 height 31
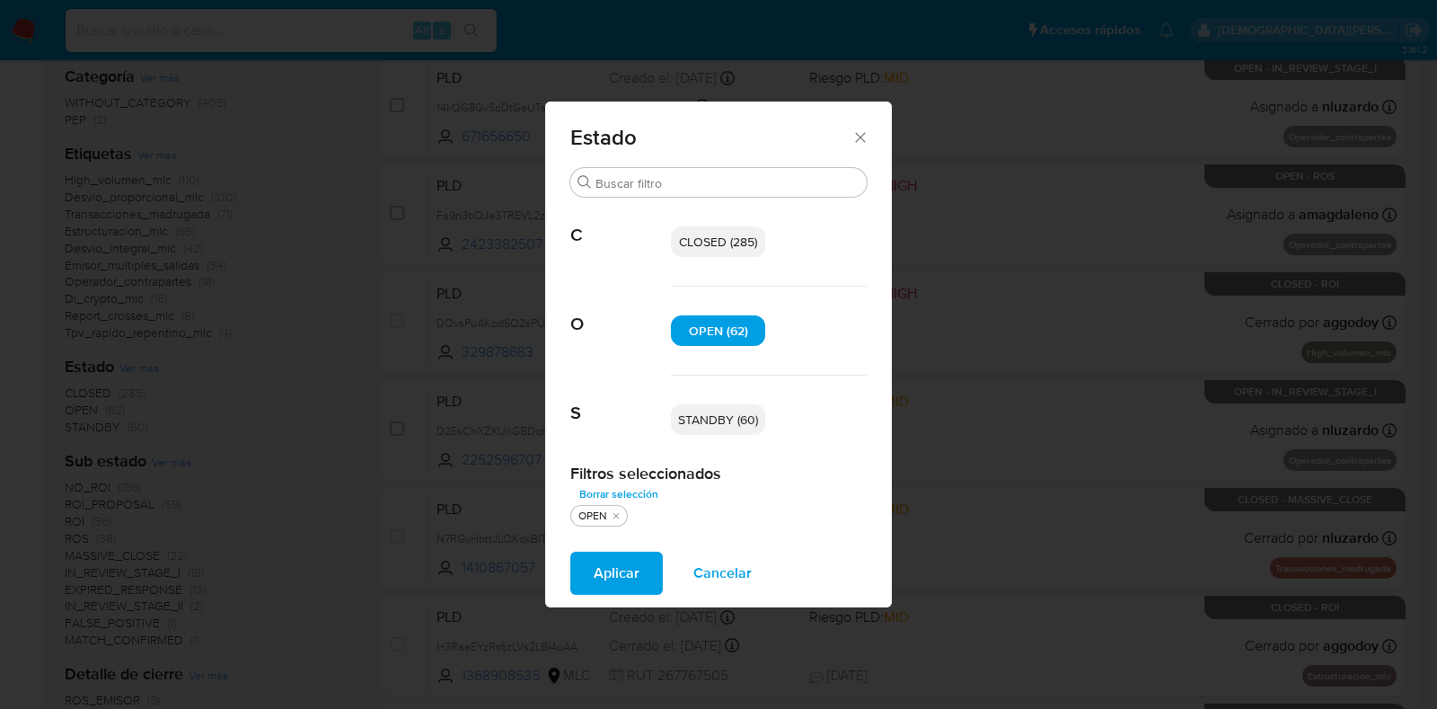
drag, startPoint x: 748, startPoint y: 418, endPoint x: 736, endPoint y: 444, distance: 28.1
click at [747, 418] on span "STANDBY (60)" at bounding box center [718, 419] width 80 height 18
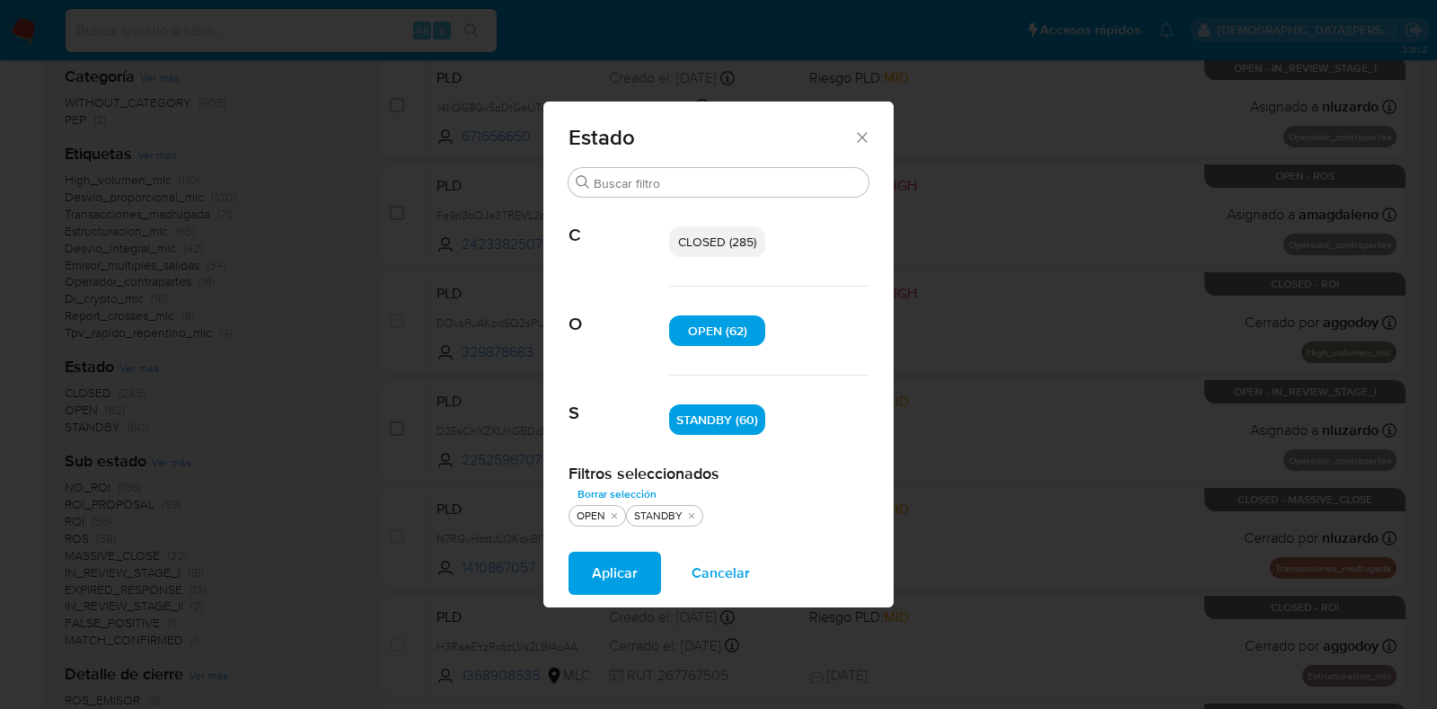
click at [613, 559] on span "Aplicar" at bounding box center [615, 573] width 46 height 40
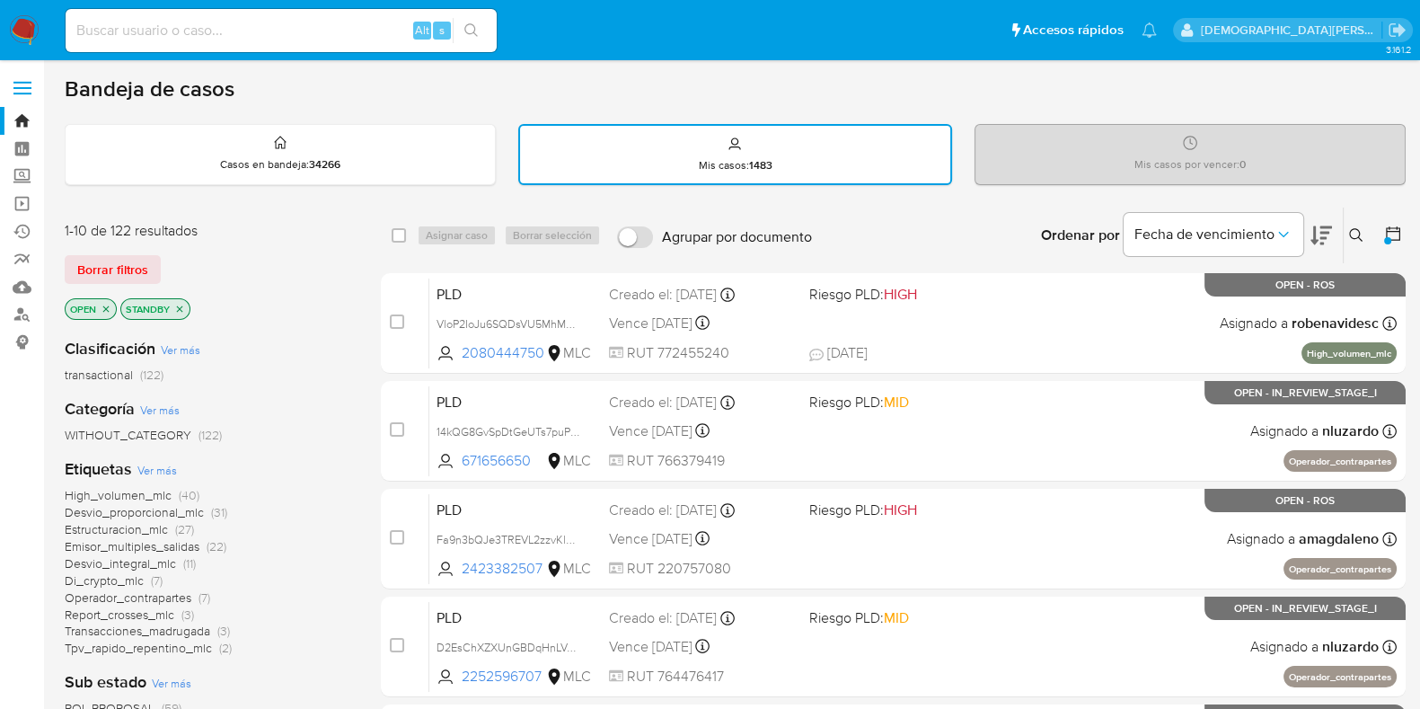
click at [103, 305] on icon "close-filter" at bounding box center [106, 308] width 6 height 6
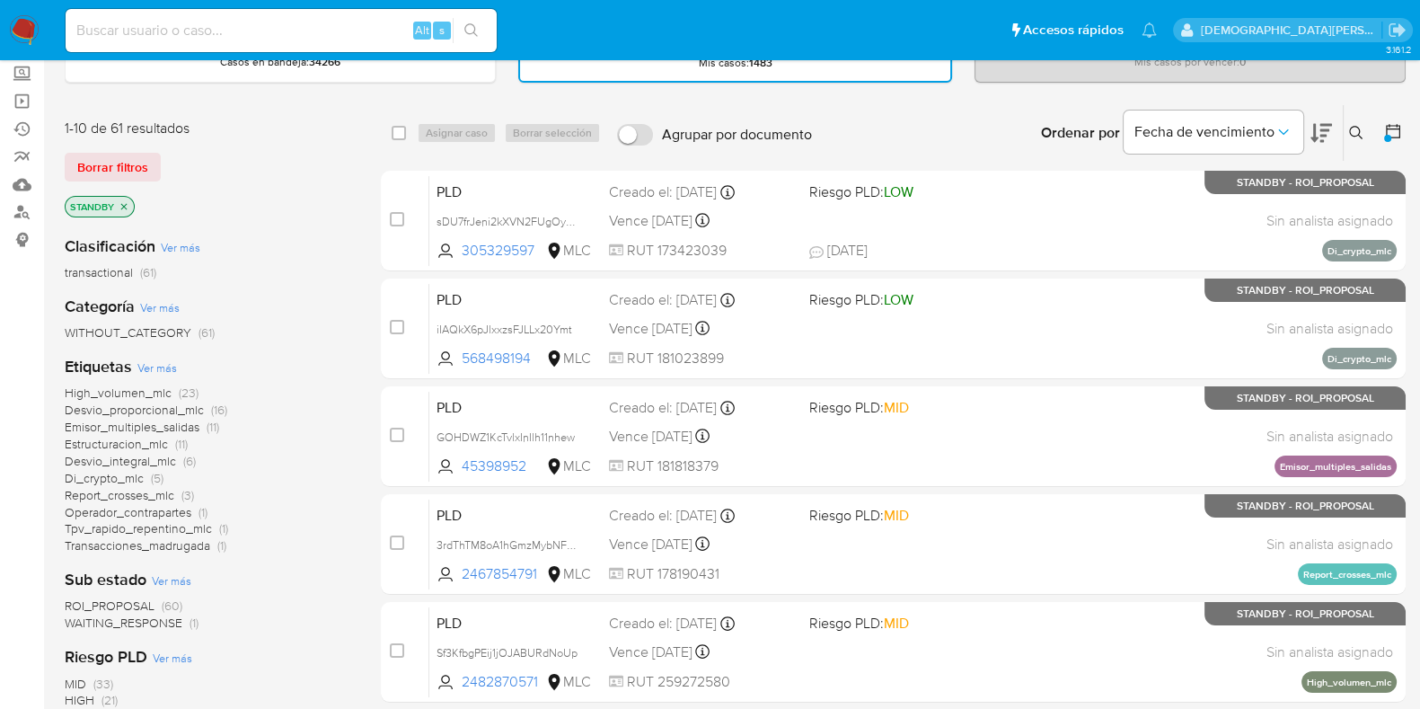
scroll to position [224, 0]
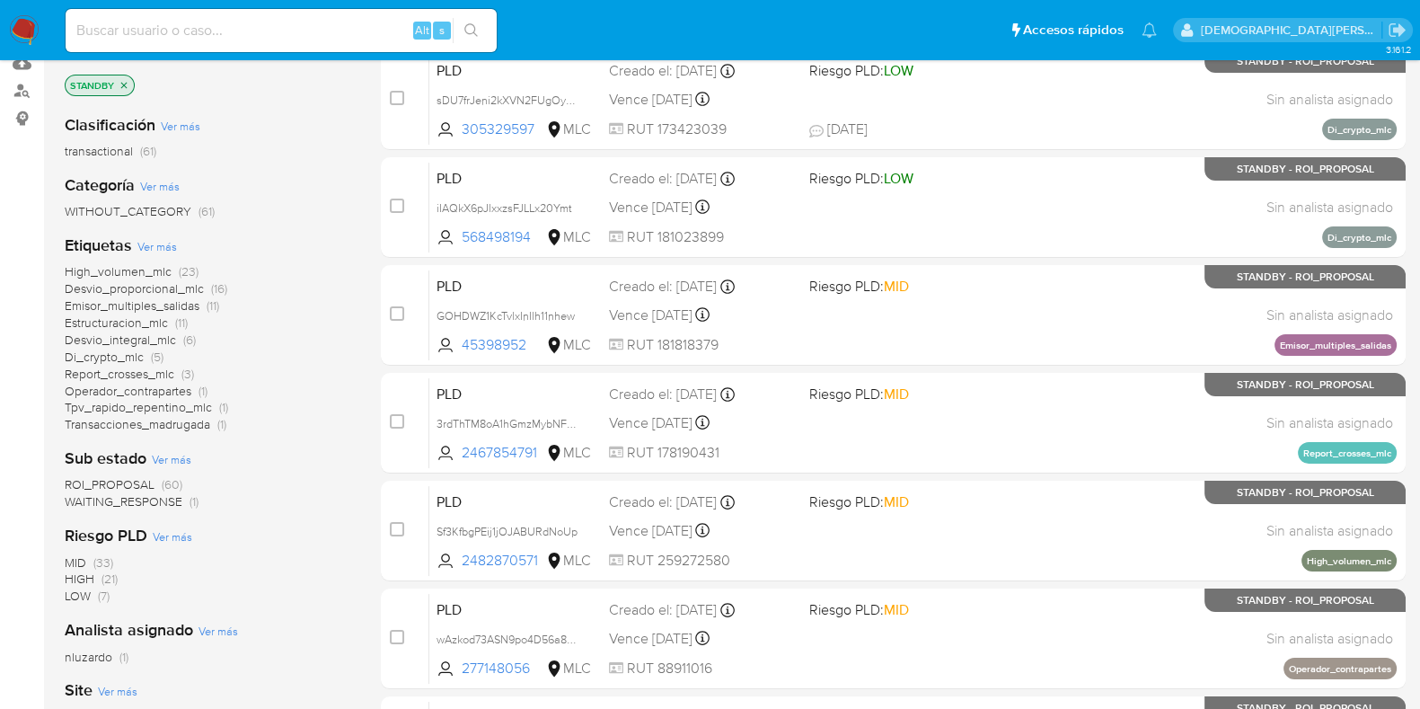
click at [126, 482] on span "ROI_PROPOSAL" at bounding box center [110, 484] width 90 height 18
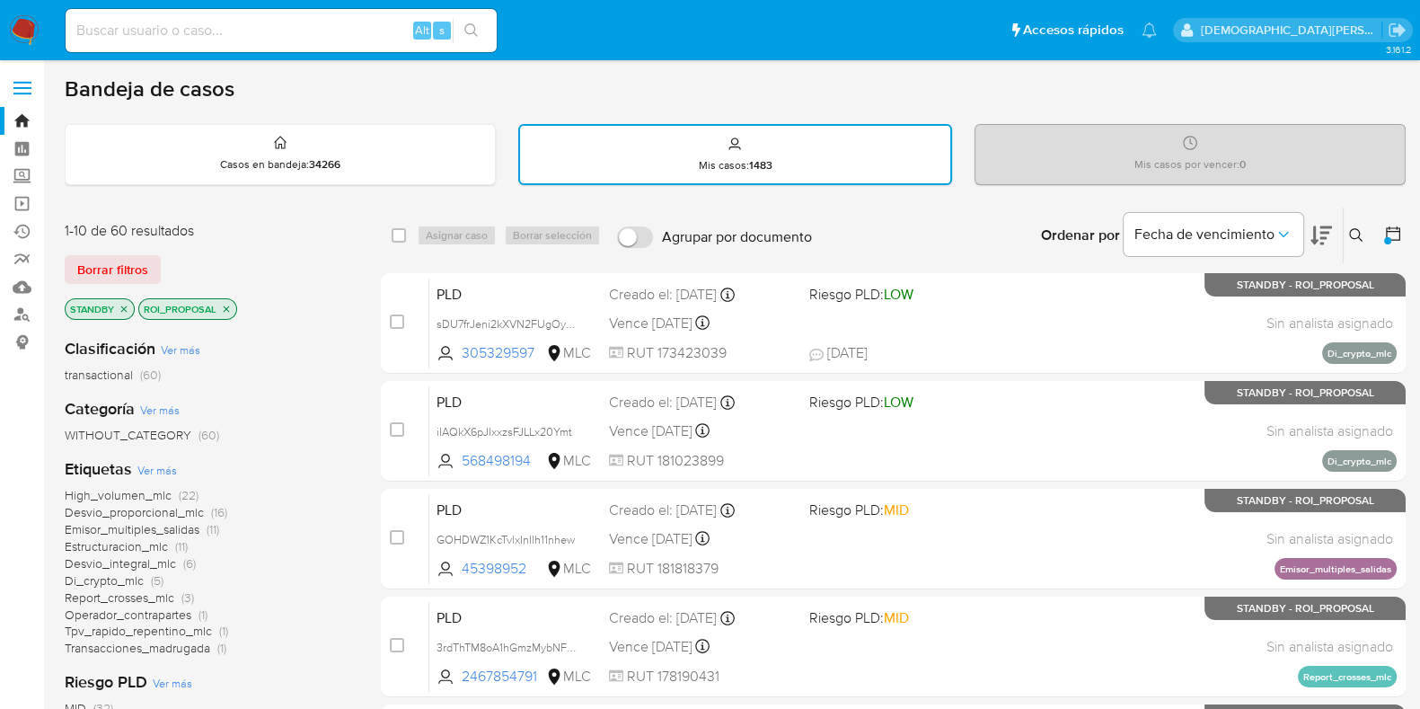
click at [133, 542] on span "Estructuracion_mlc" at bounding box center [116, 546] width 103 height 18
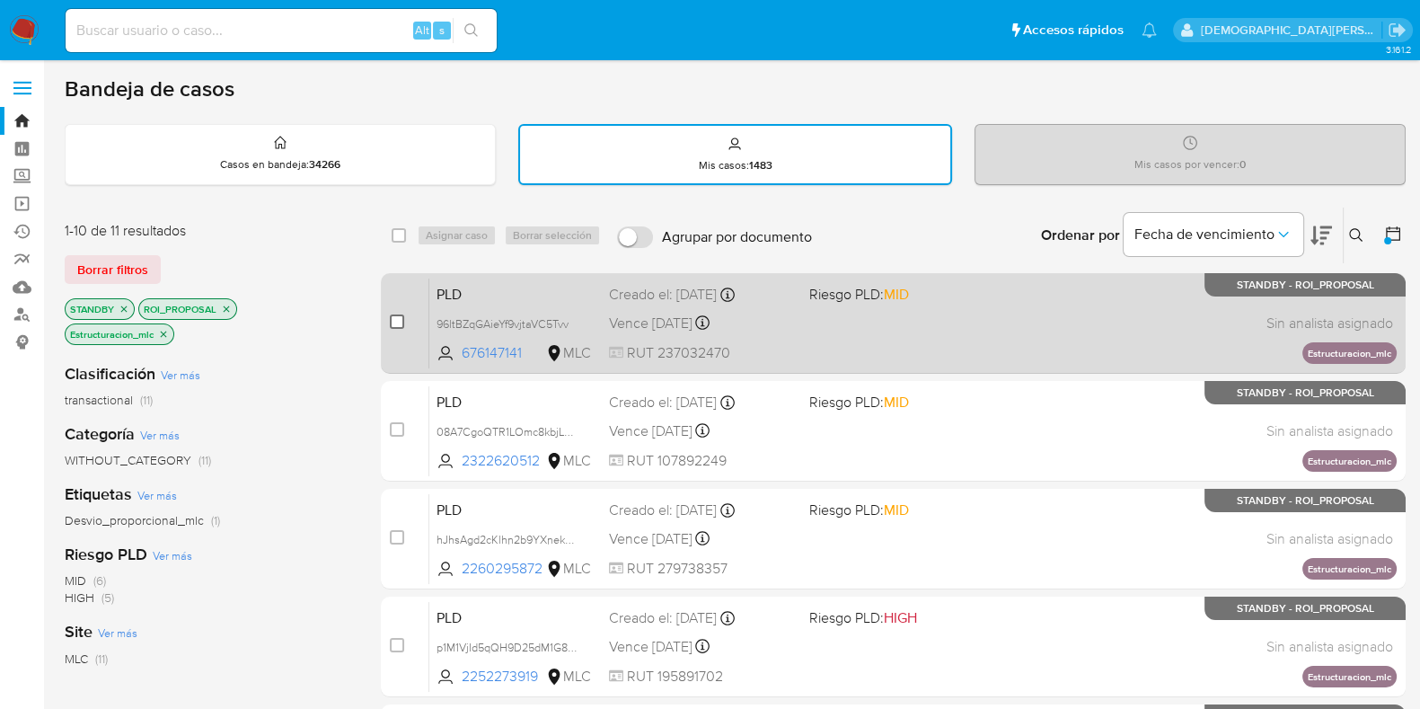
click at [396, 322] on input "checkbox" at bounding box center [397, 321] width 14 height 14
checkbox input "true"
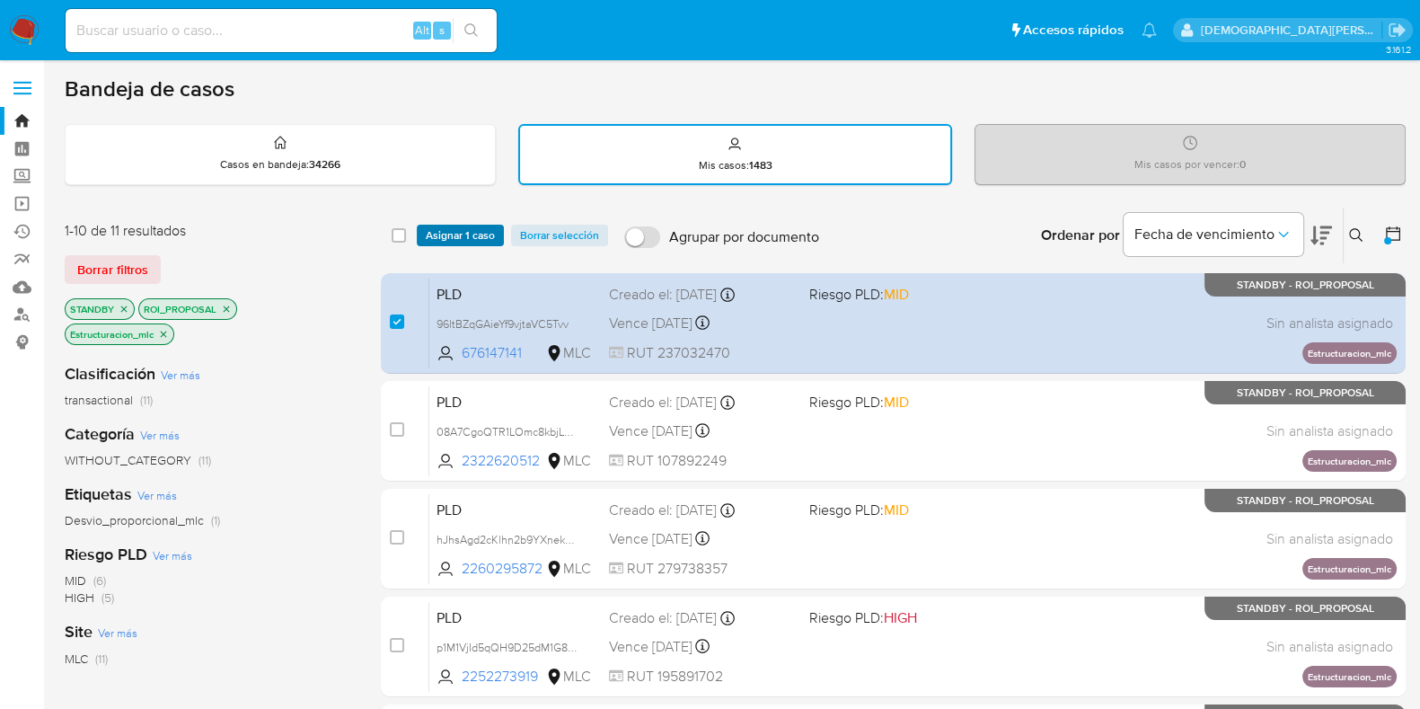
click at [449, 237] on span "Asignar 1 caso" at bounding box center [460, 235] width 69 height 18
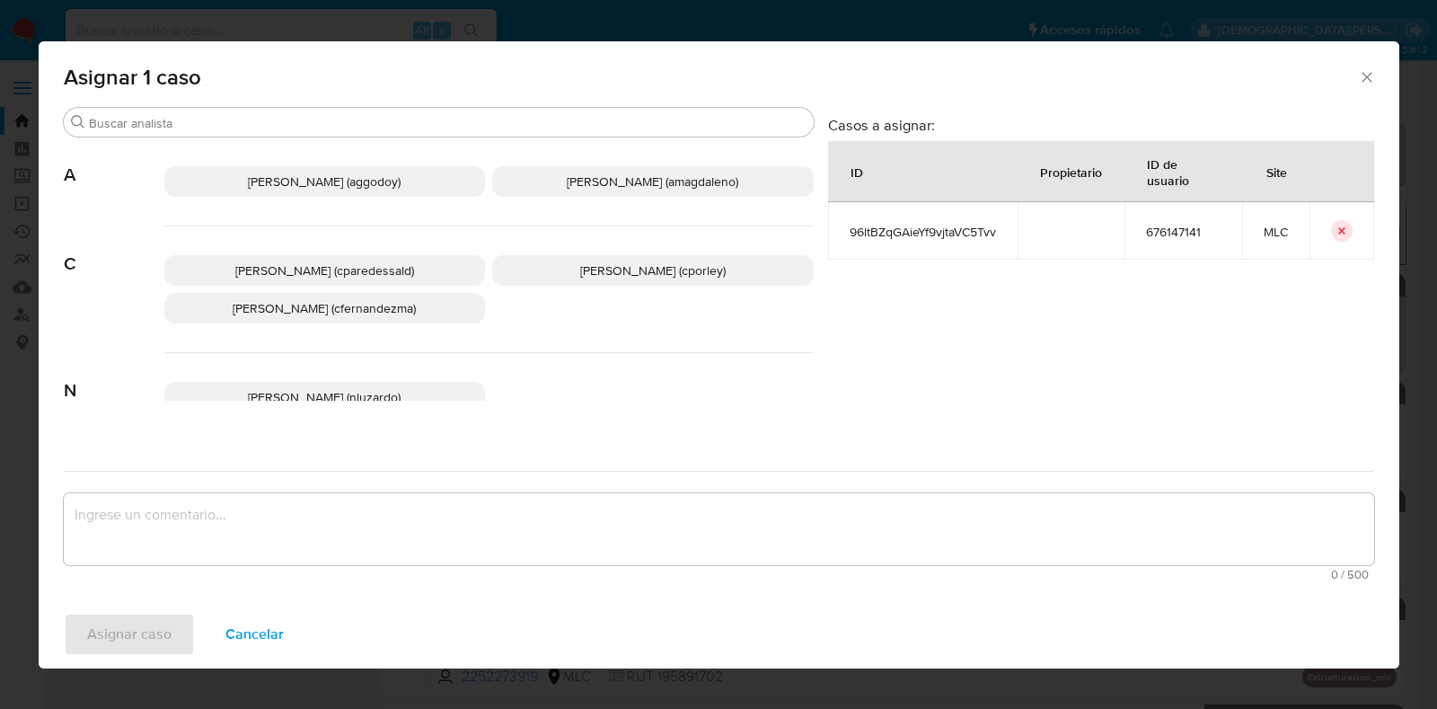
click at [659, 275] on span "Christian Porley (cporley)" at bounding box center [652, 270] width 145 height 18
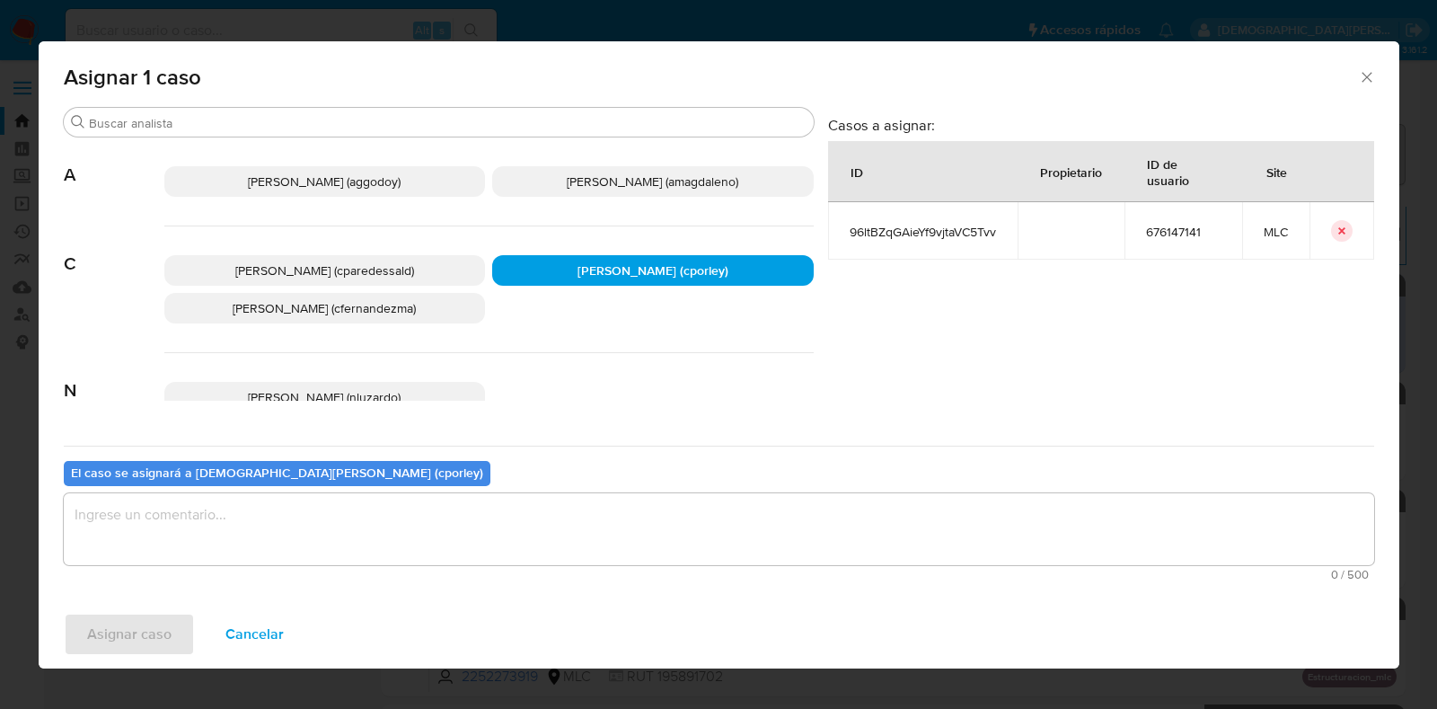
click at [573, 521] on textarea "assign-modal" at bounding box center [719, 529] width 1310 height 72
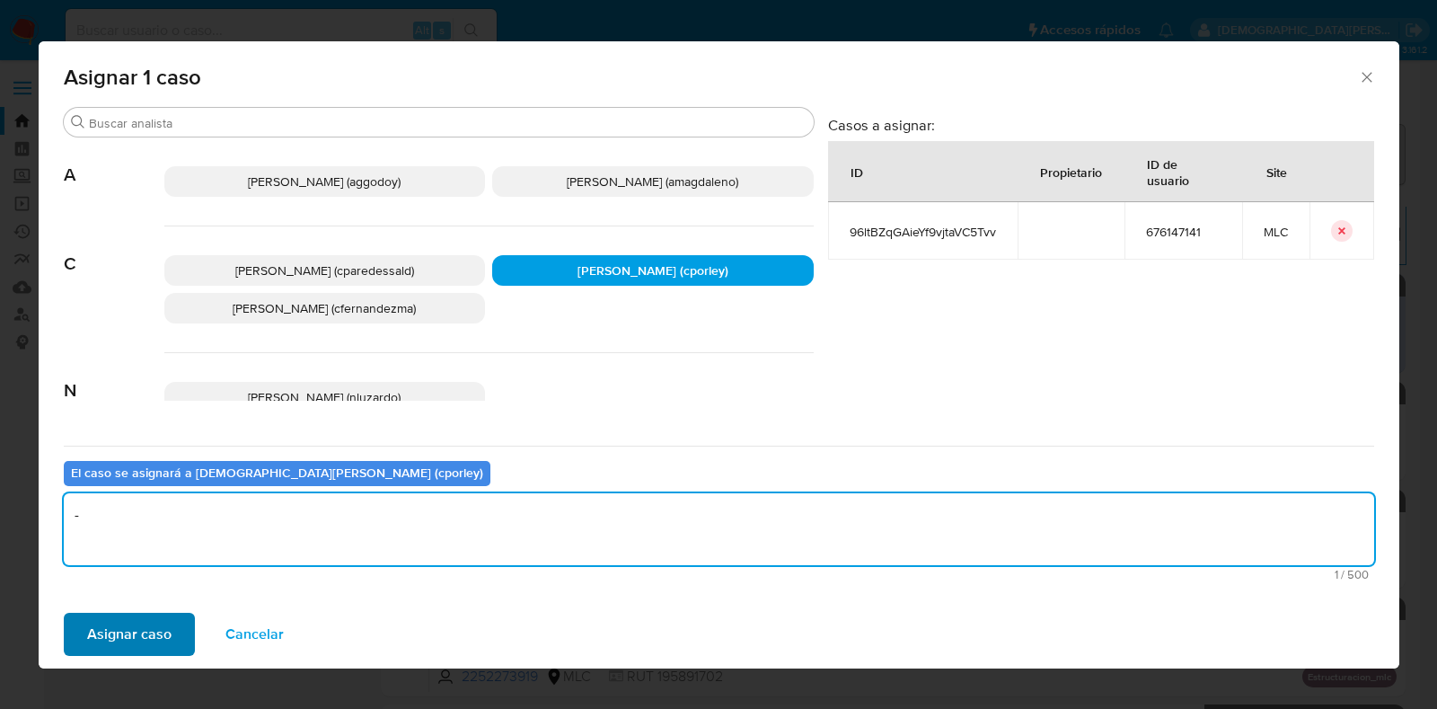
type textarea "-"
click at [135, 631] on span "Asignar caso" at bounding box center [129, 634] width 84 height 40
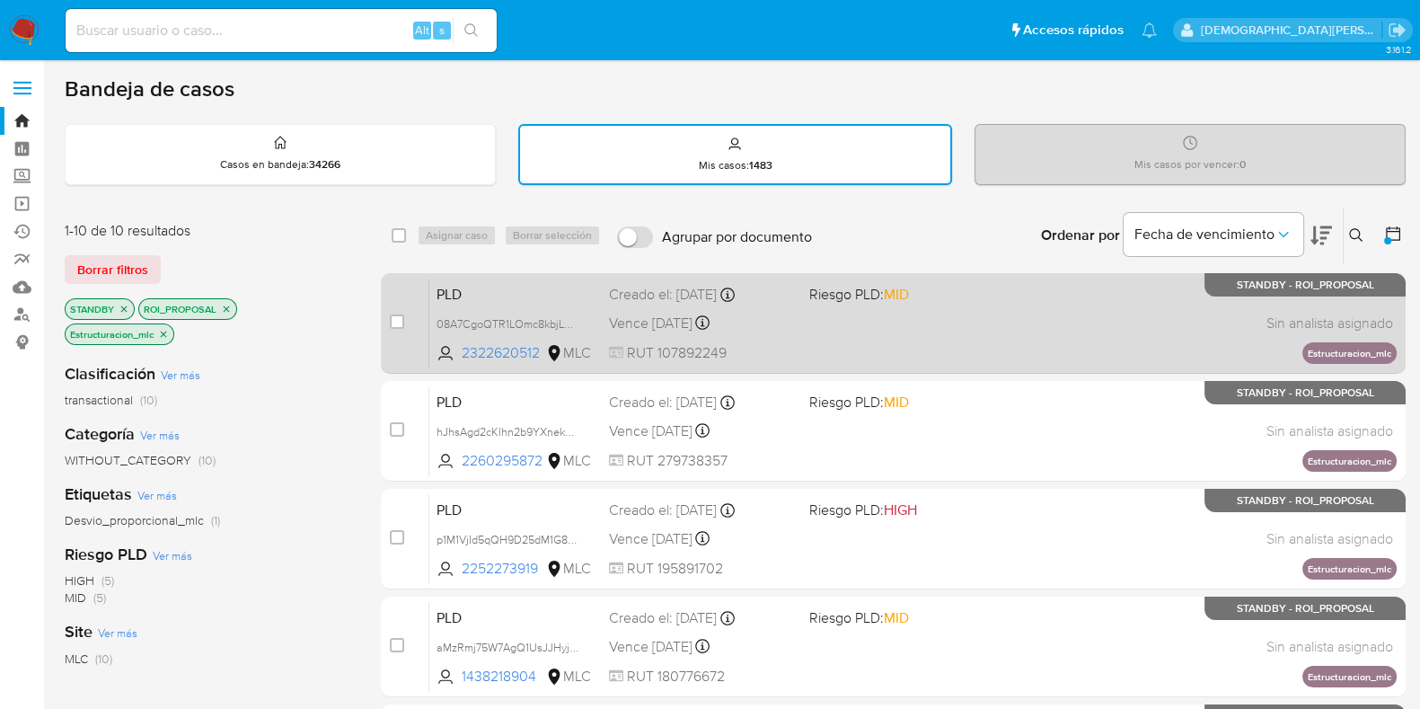
click at [1001, 323] on div "PLD 08A7CgoQTR1LOmc8kbjLXFxi 2322620512 MLC Riesgo PLD: MID Creado el: 12/07/20…" at bounding box center [912, 322] width 967 height 91
click at [1028, 332] on div "PLD 08A7CgoQTR1LOmc8kbjLXFxi 2322620512 MLC Riesgo PLD: MID Creado el: 12/07/20…" at bounding box center [912, 322] width 967 height 91
click at [1046, 333] on div "PLD 08A7CgoQTR1LOmc8kbjLXFxi 2322620512 MLC Riesgo PLD: MID Creado el: 12/07/20…" at bounding box center [912, 322] width 967 height 91
click at [401, 316] on input "checkbox" at bounding box center [397, 321] width 14 height 14
checkbox input "true"
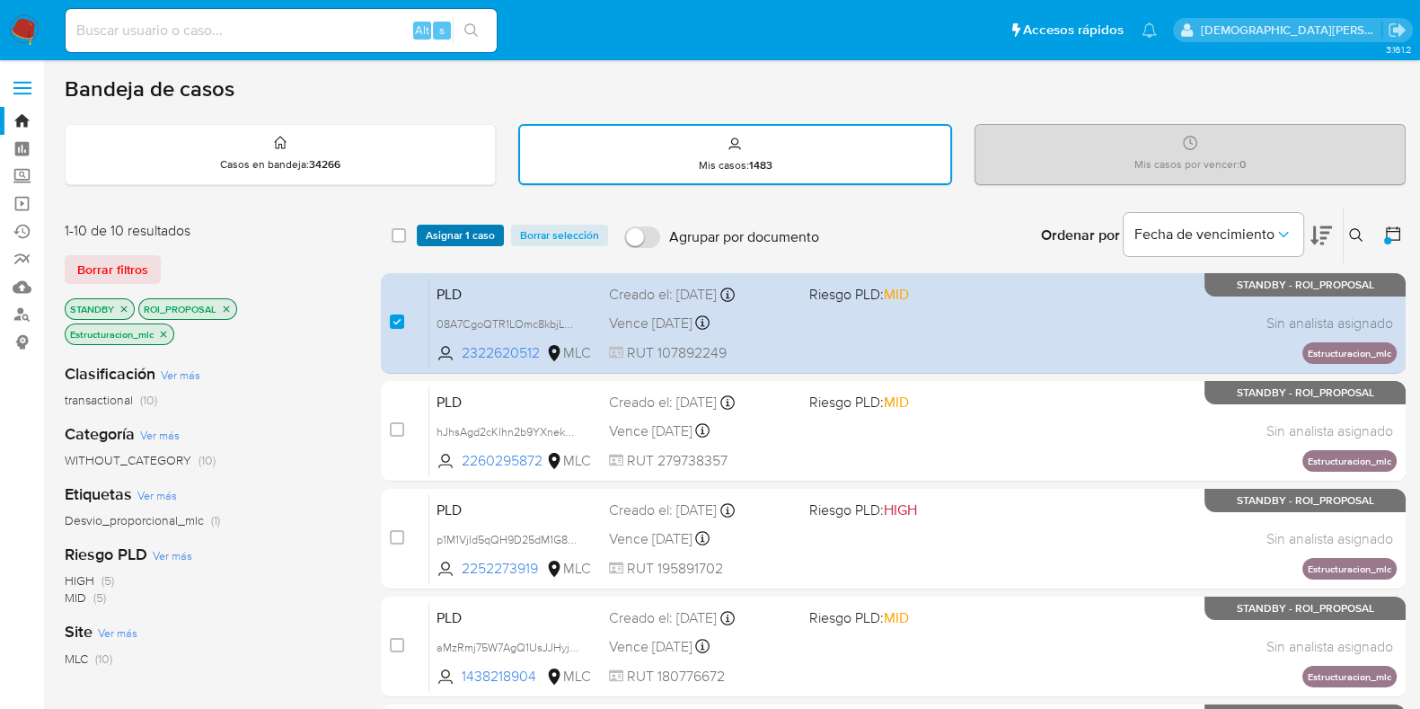
click at [462, 226] on span "Asignar 1 caso" at bounding box center [460, 235] width 69 height 18
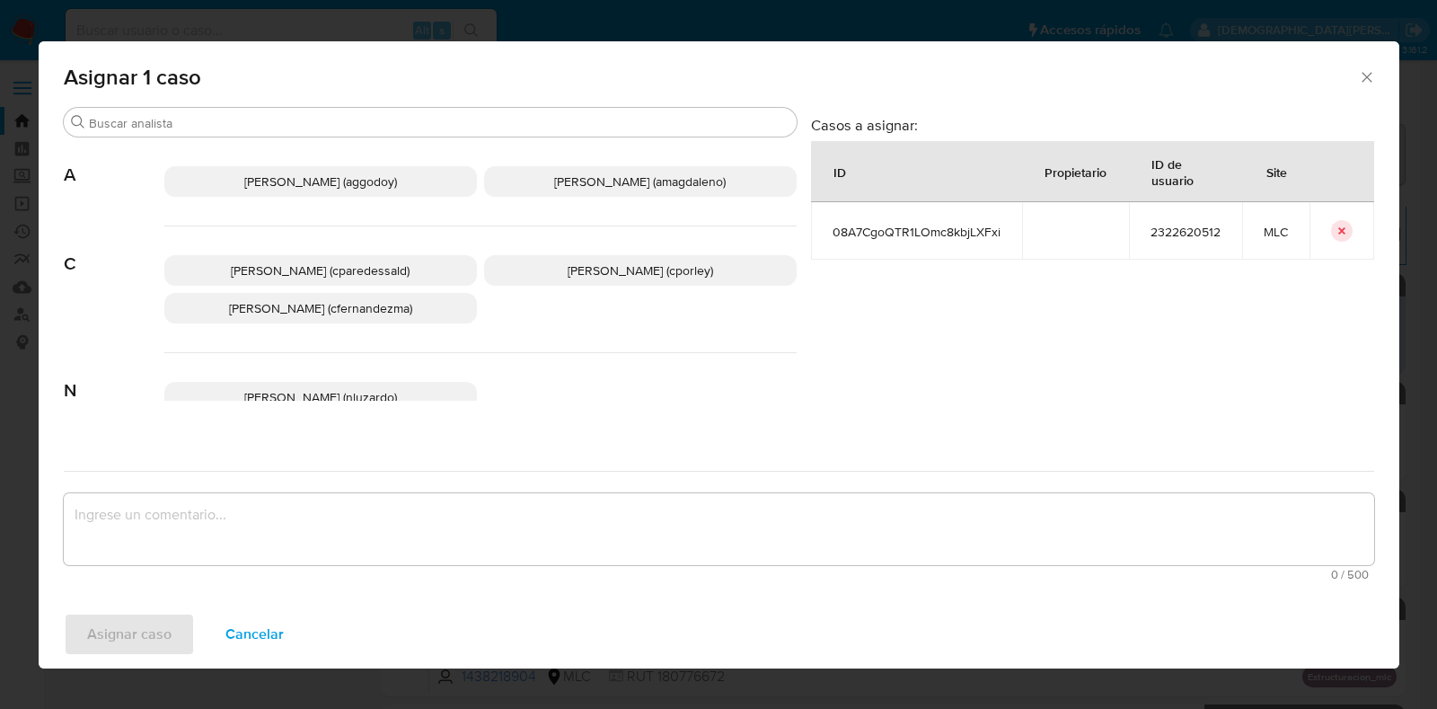
click at [688, 282] on p "Christian Porley (cporley)" at bounding box center [640, 270] width 313 height 31
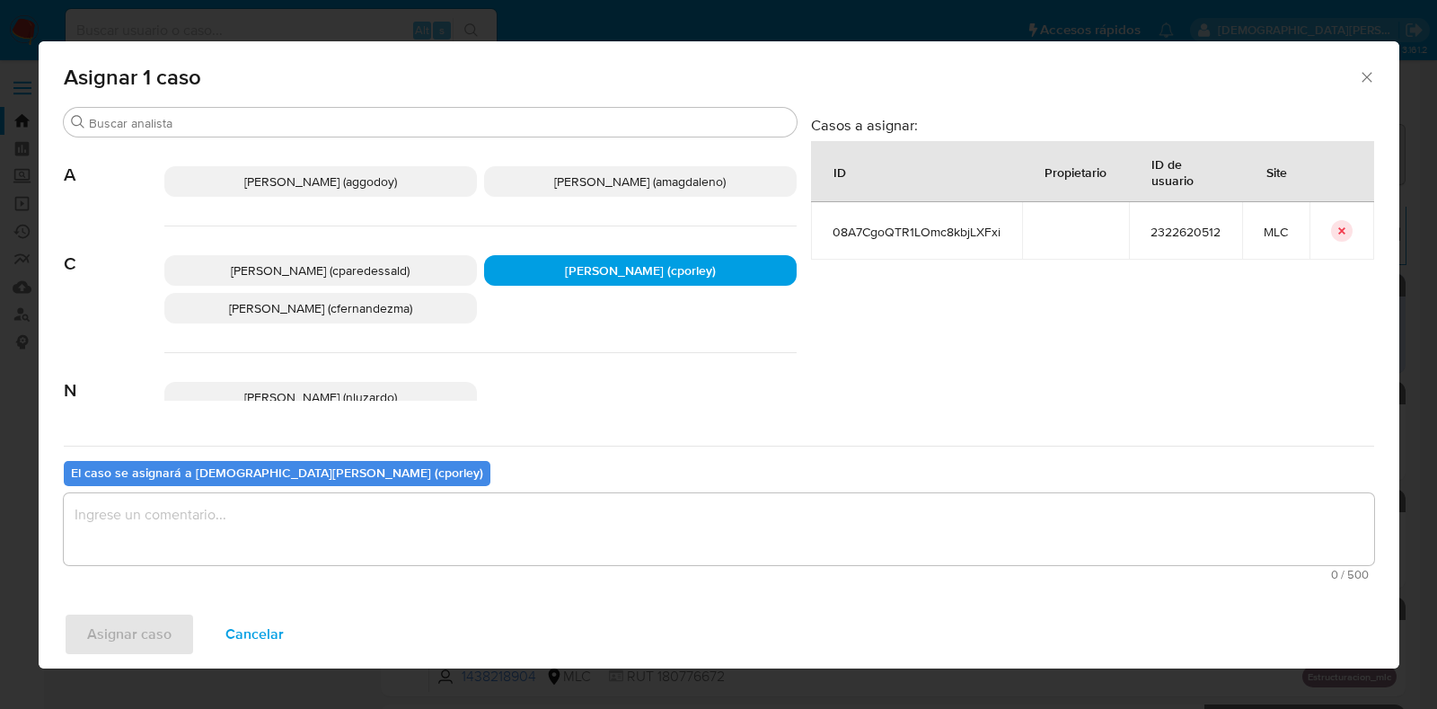
click at [684, 518] on textarea "assign-modal" at bounding box center [719, 529] width 1310 height 72
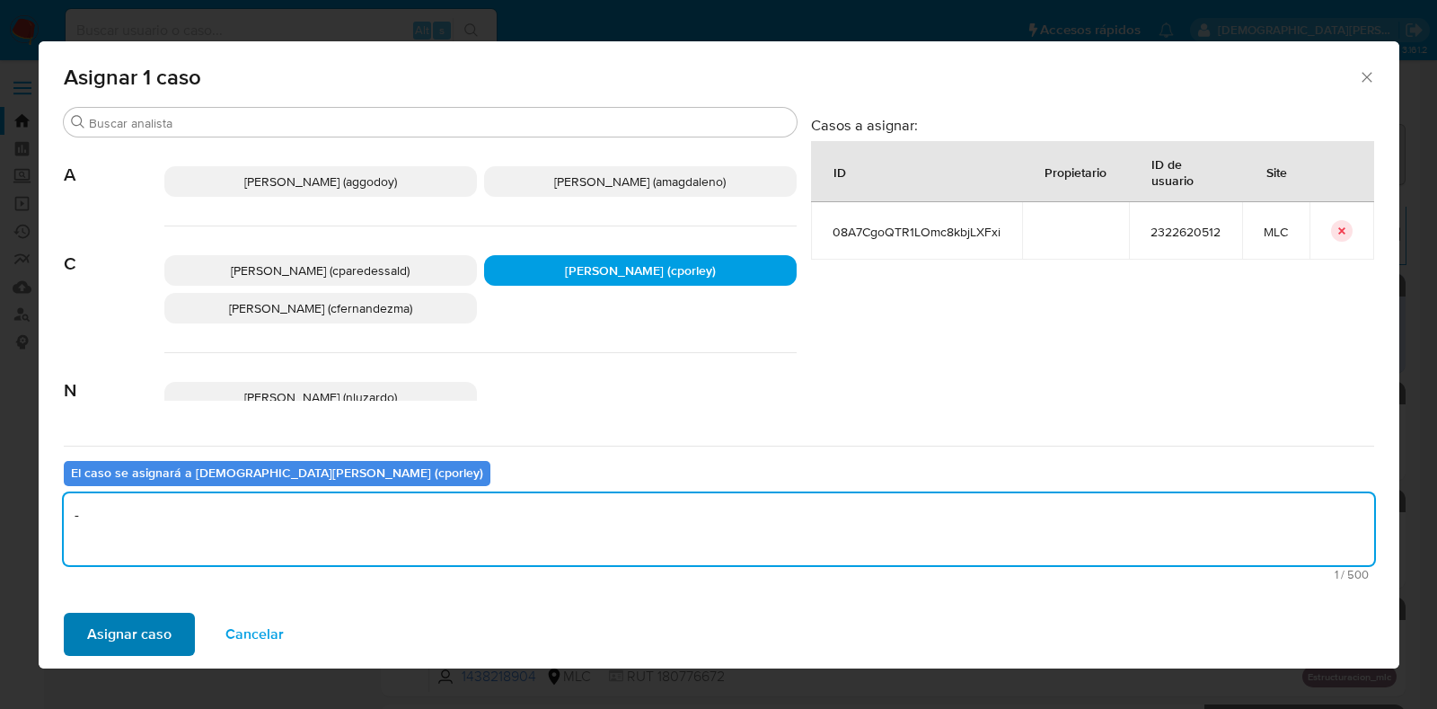
type textarea "-"
click at [142, 635] on span "Asignar caso" at bounding box center [129, 634] width 84 height 40
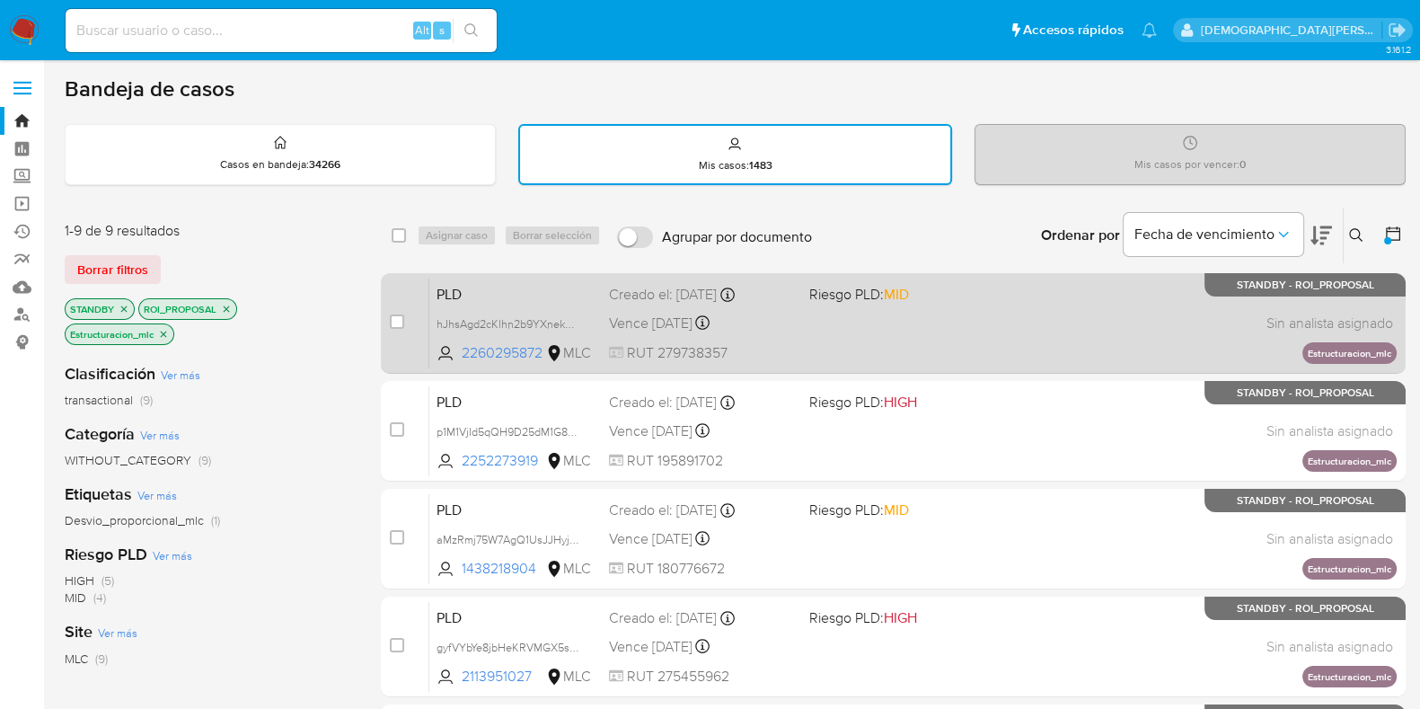
click at [898, 326] on div "PLD hJhsAgd2cKlhn2b9YXnekAQs 2260295872 MLC Riesgo PLD: MID Creado el: 12/07/20…" at bounding box center [912, 322] width 967 height 91
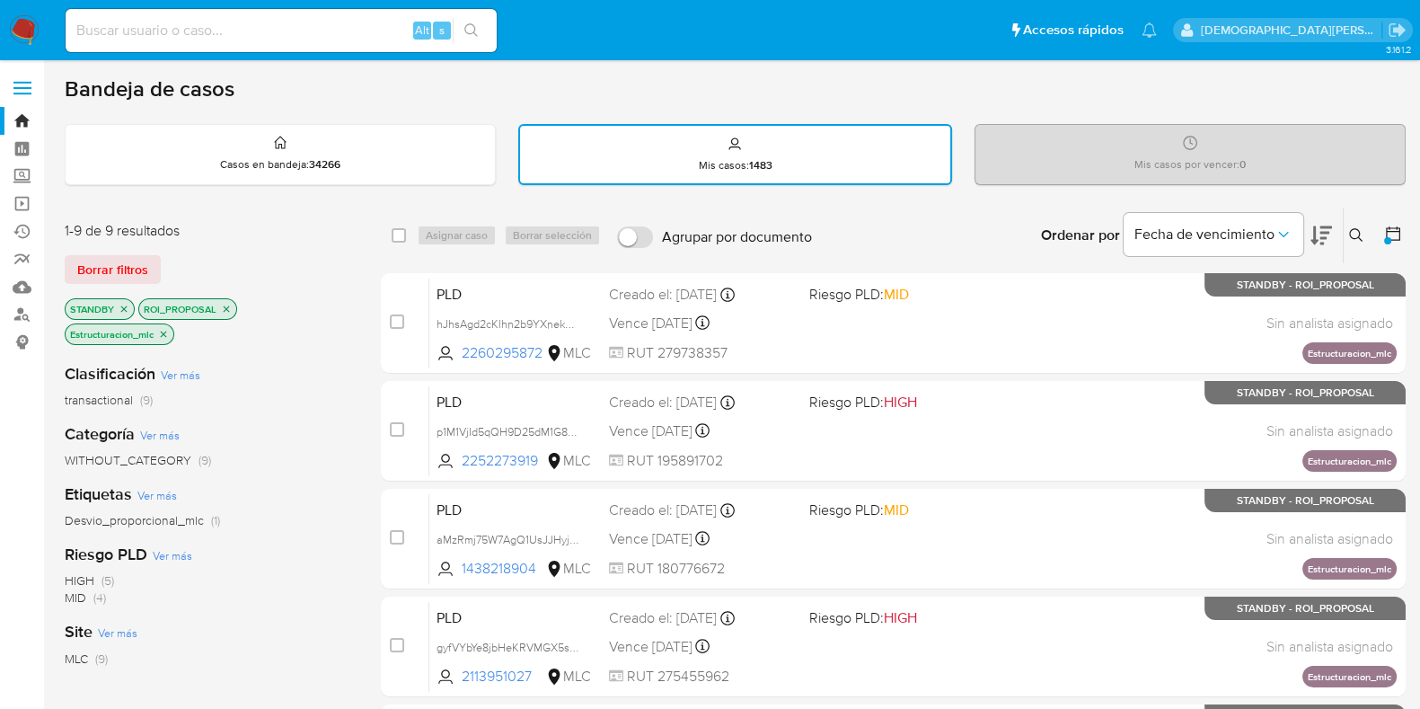
click at [164, 329] on icon "close-filter" at bounding box center [163, 334] width 11 height 11
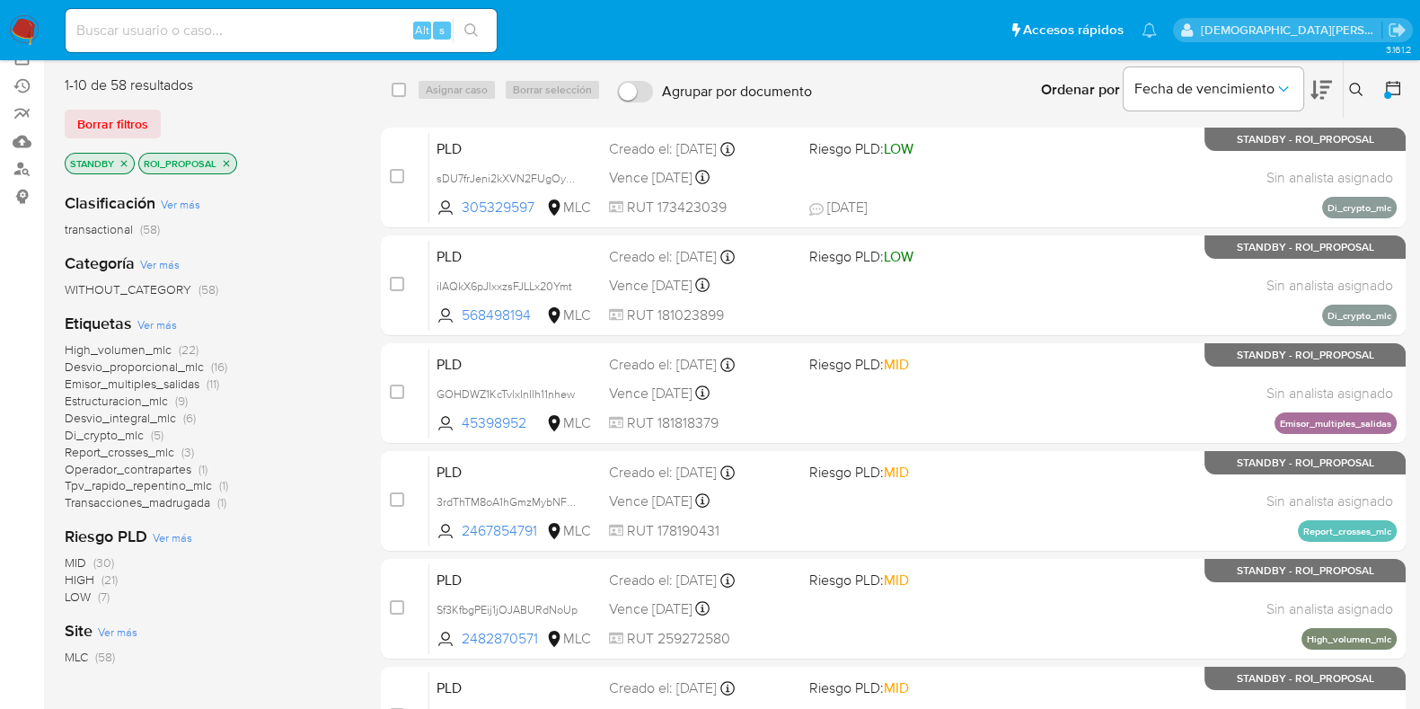
scroll to position [224, 0]
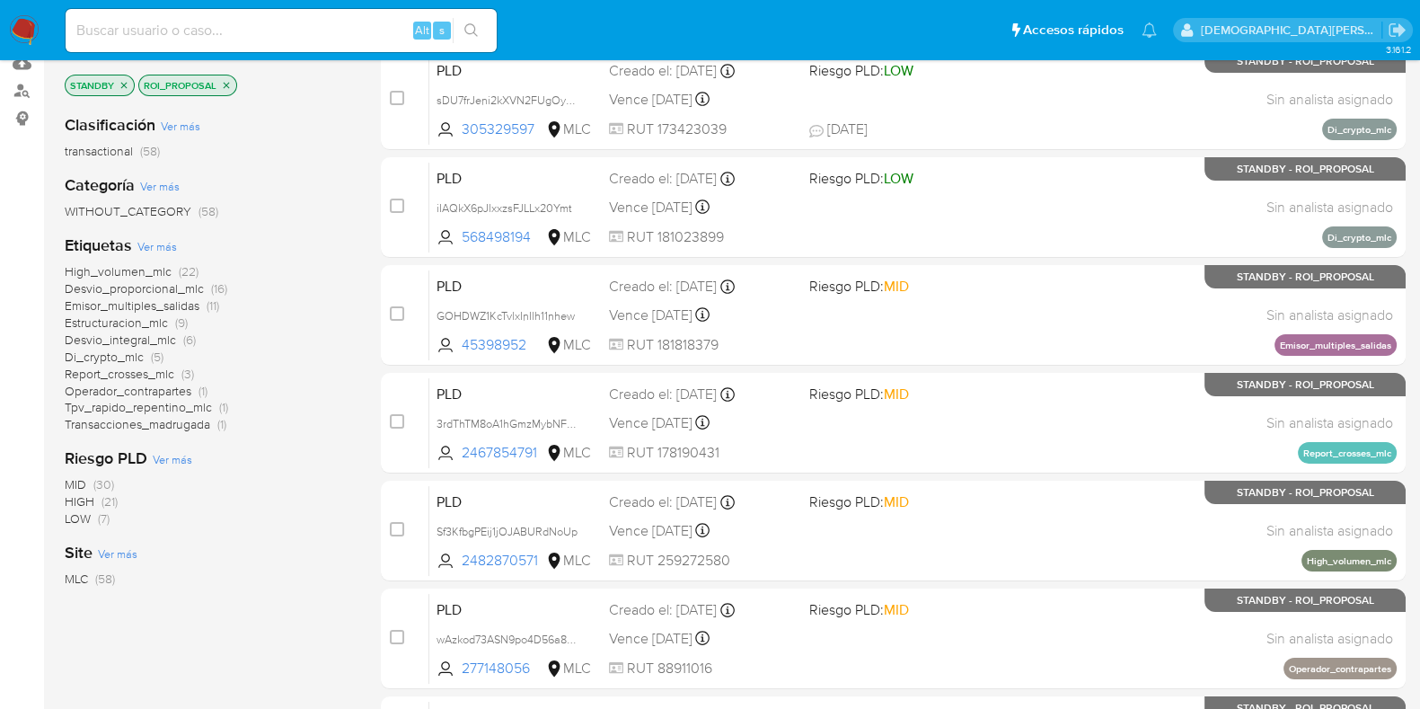
click at [154, 298] on span "Emisor_multiples_salidas" at bounding box center [132, 305] width 135 height 18
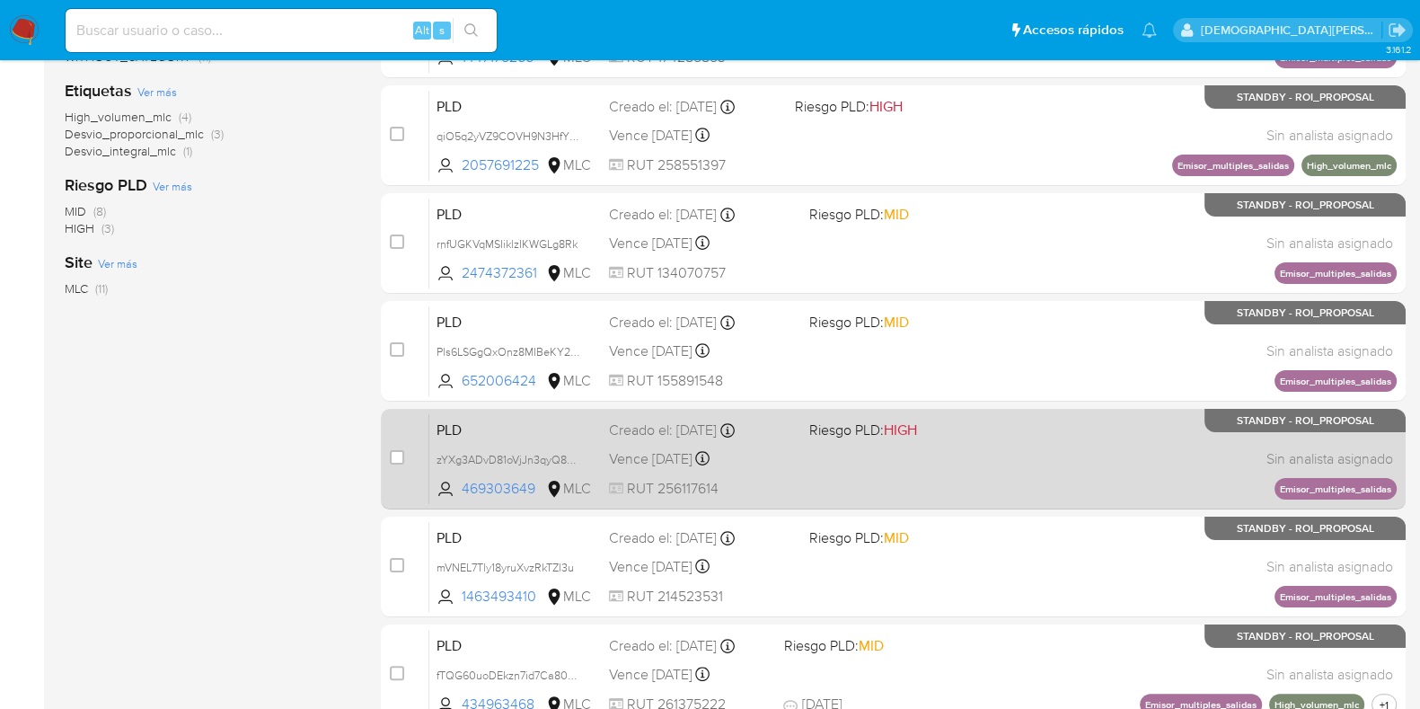
scroll to position [100, 0]
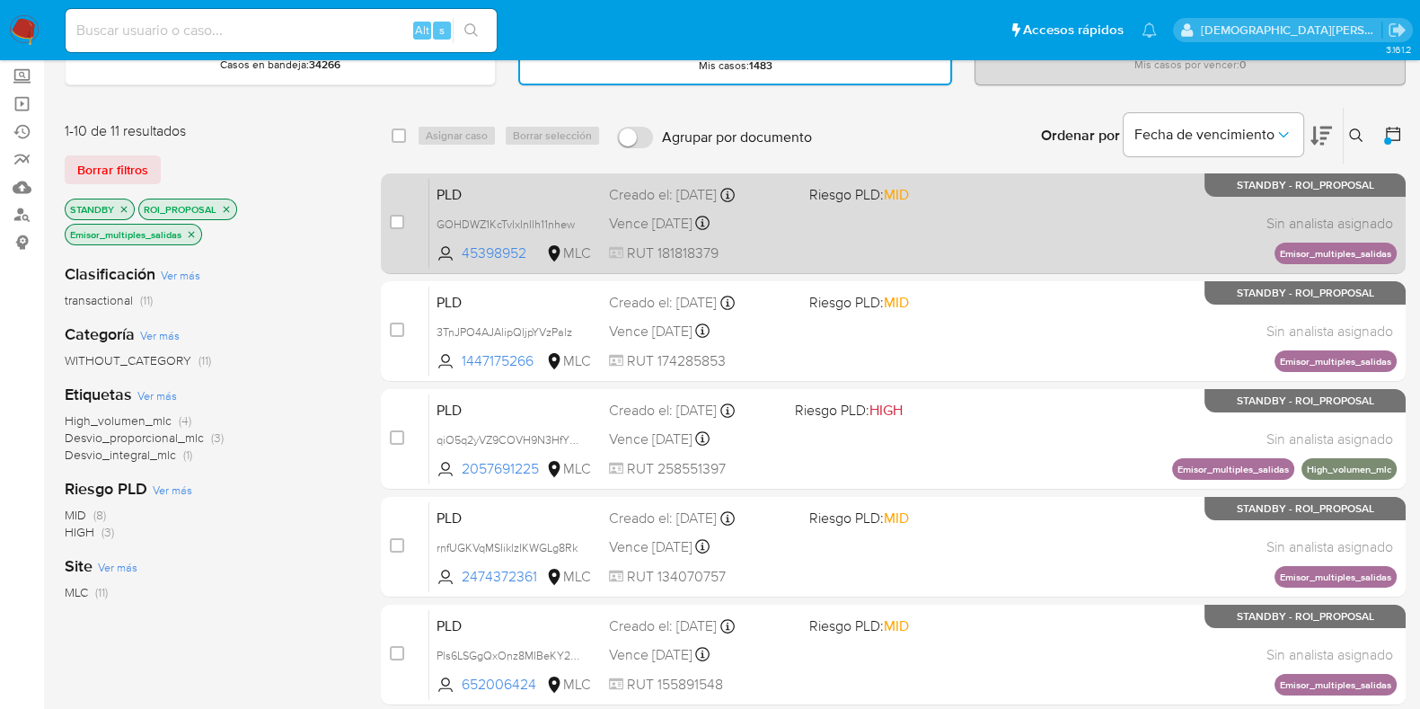
click at [963, 231] on div "PLD GOHDWZ1KcTvlxInIlh11nhew 45398952 MLC Riesgo PLD: MID Creado el: 12/07/2025…" at bounding box center [912, 223] width 967 height 91
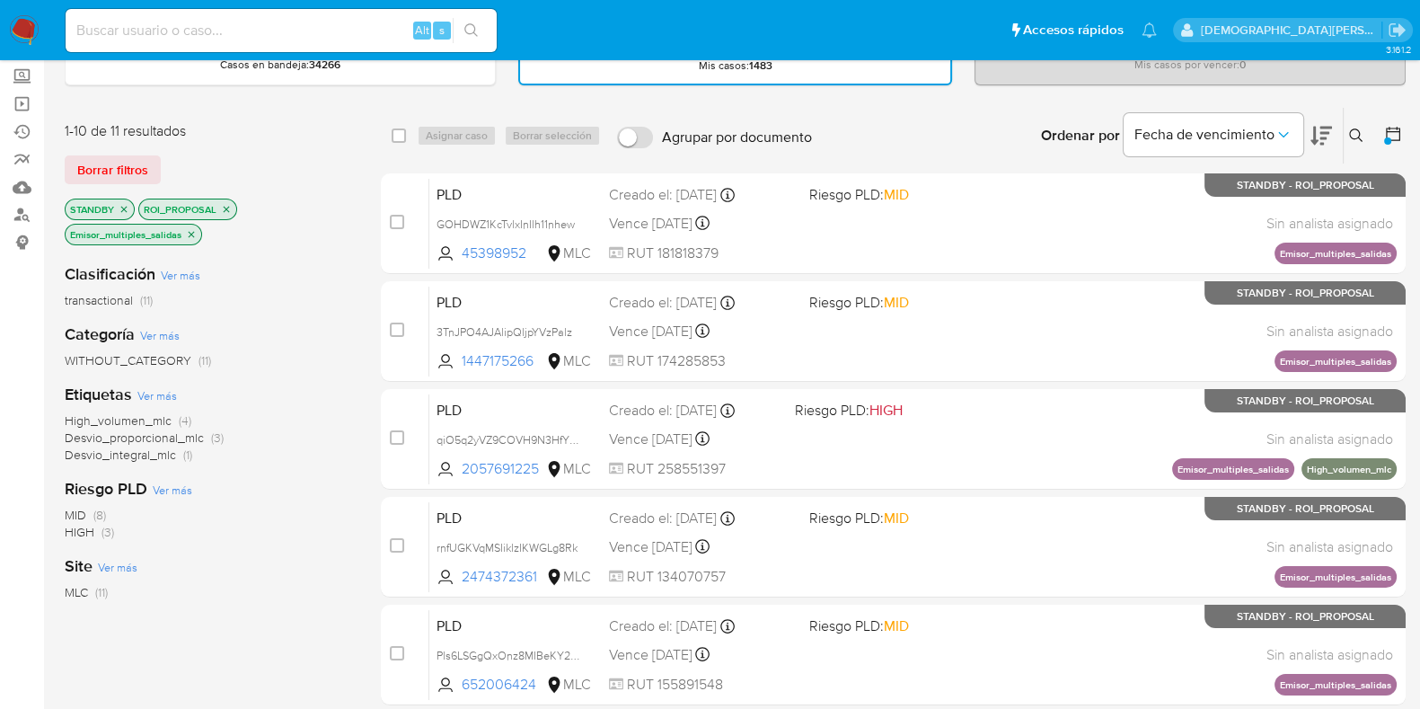
click at [1393, 137] on icon at bounding box center [1393, 134] width 18 height 18
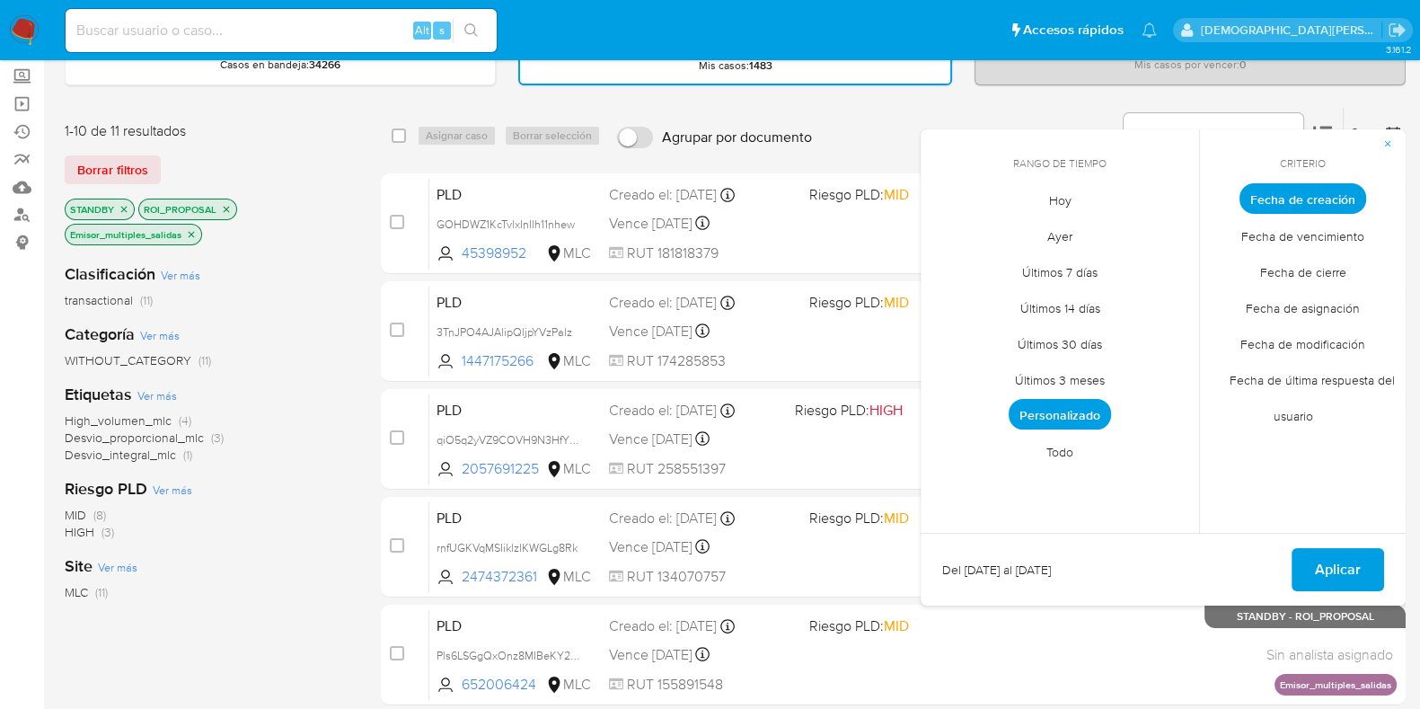
click at [1052, 449] on span "Todo" at bounding box center [1059, 451] width 65 height 37
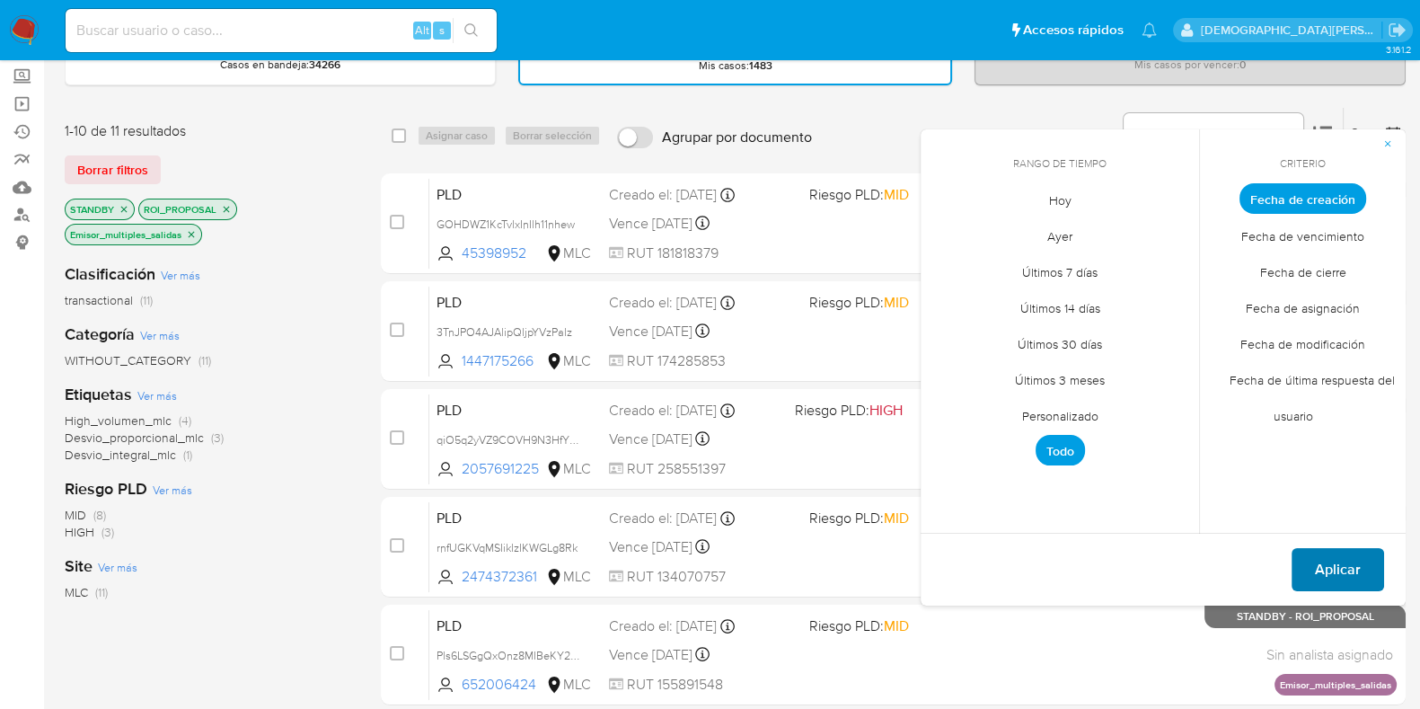
drag, startPoint x: 1352, startPoint y: 559, endPoint x: 1331, endPoint y: 545, distance: 25.9
click at [1352, 559] on span "Aplicar" at bounding box center [1338, 570] width 46 height 40
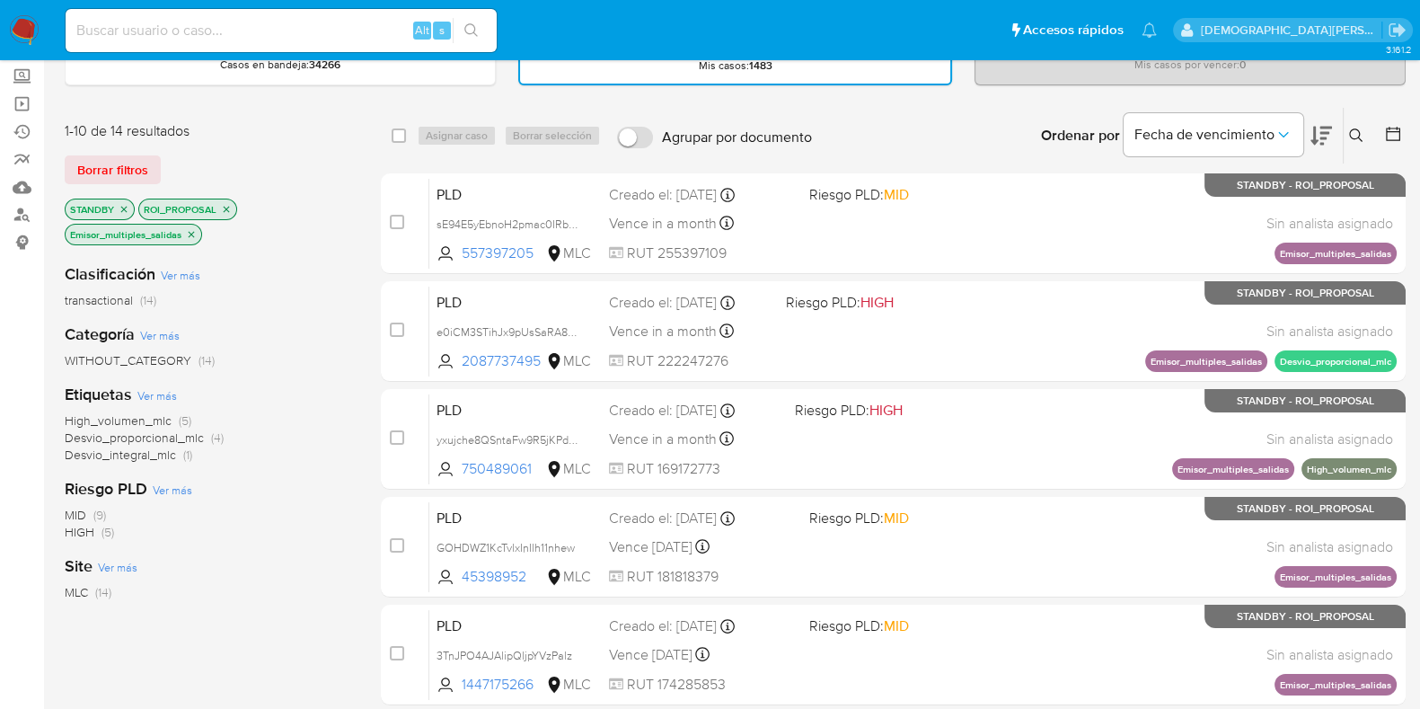
drag, startPoint x: 194, startPoint y: 233, endPoint x: 348, endPoint y: 166, distance: 167.3
click at [194, 232] on icon "close-filter" at bounding box center [191, 234] width 11 height 11
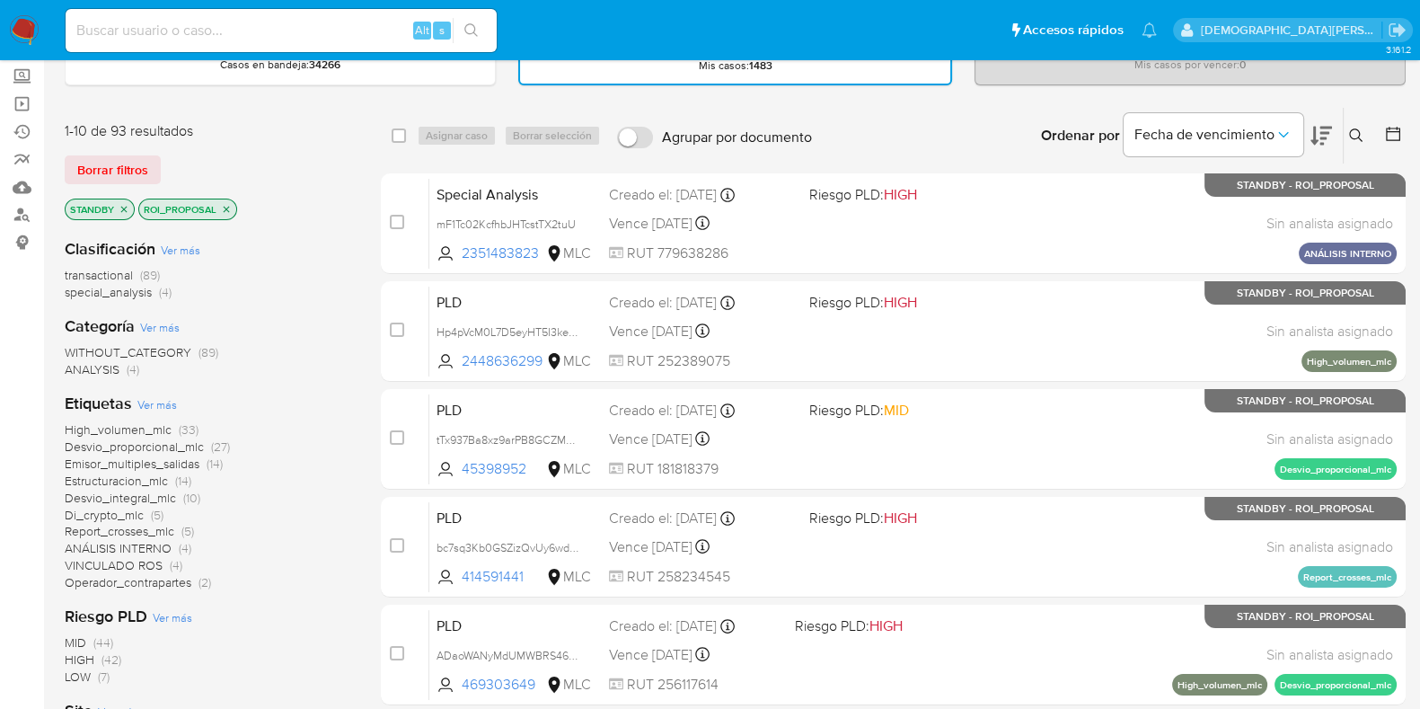
click at [1352, 131] on icon at bounding box center [1356, 135] width 14 height 14
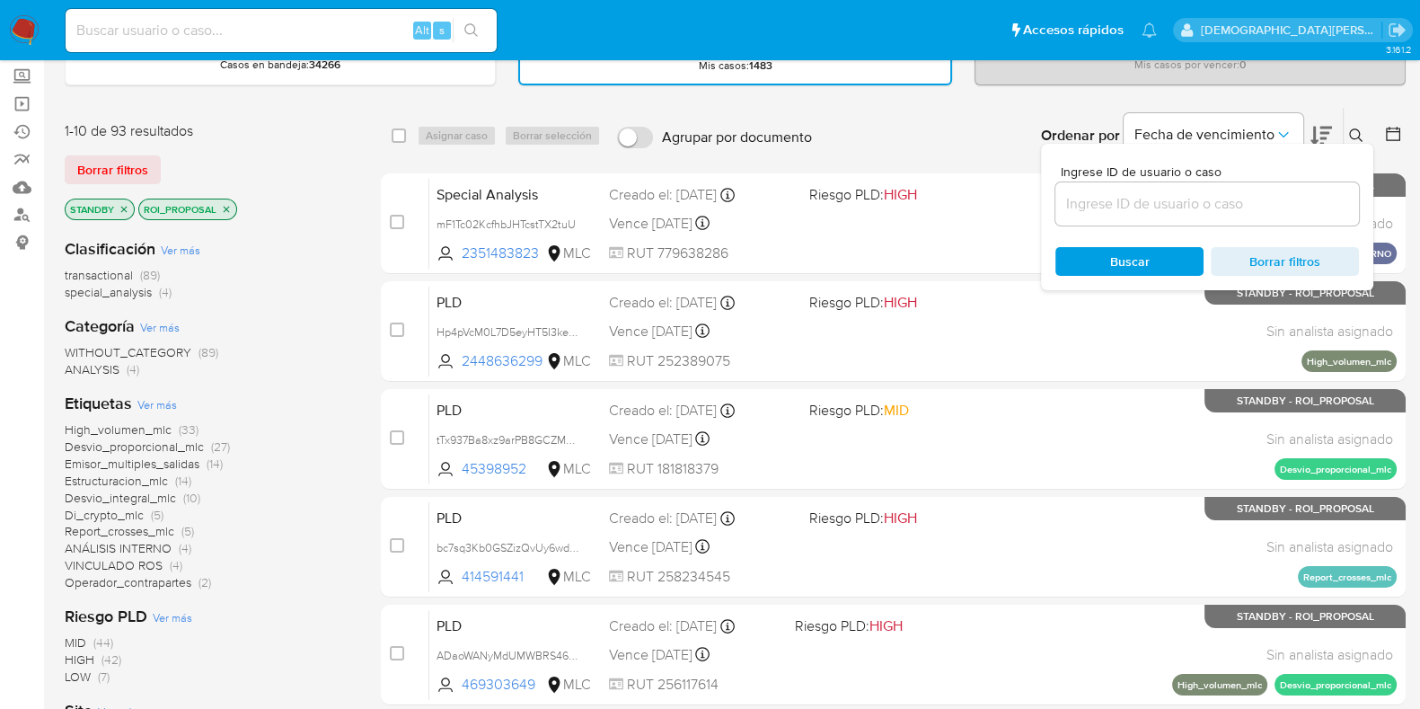
click at [1291, 202] on input at bounding box center [1207, 203] width 304 height 23
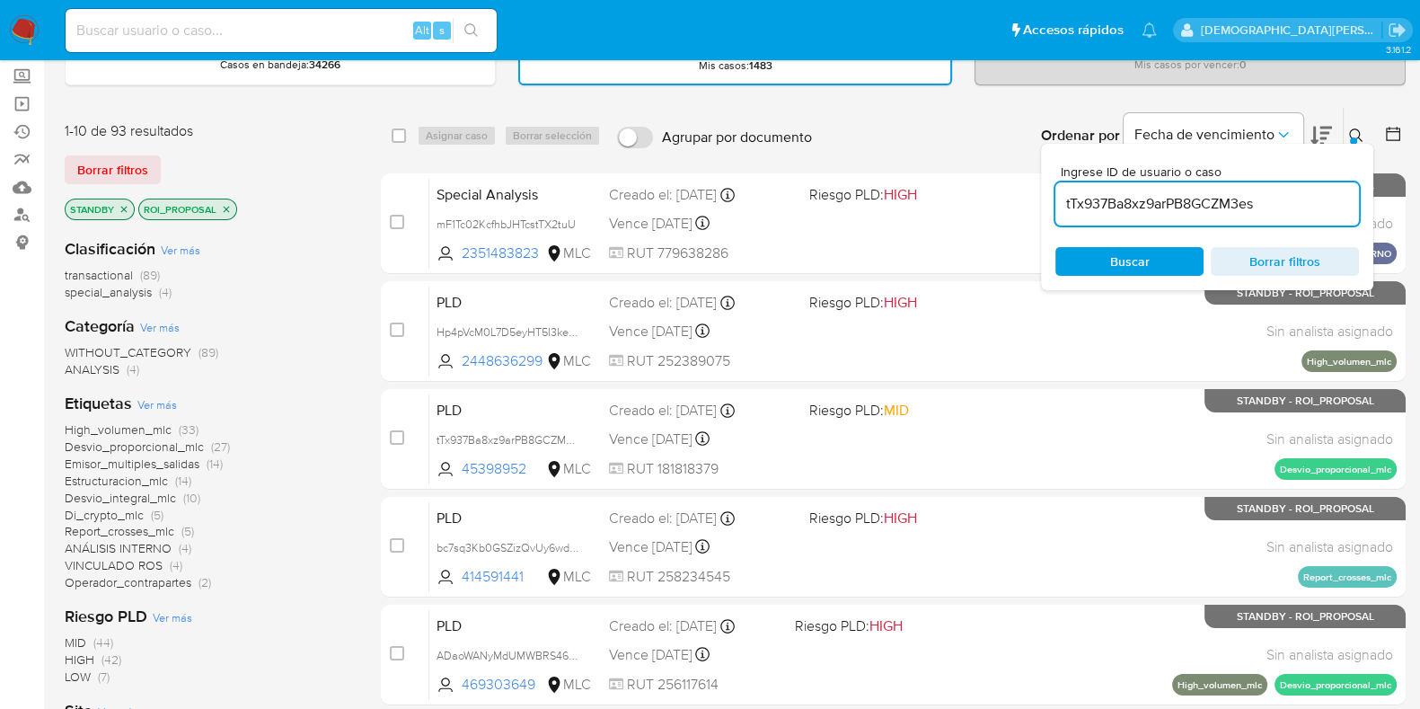
type input "tTx937Ba8xz9arPB8GCZM3es"
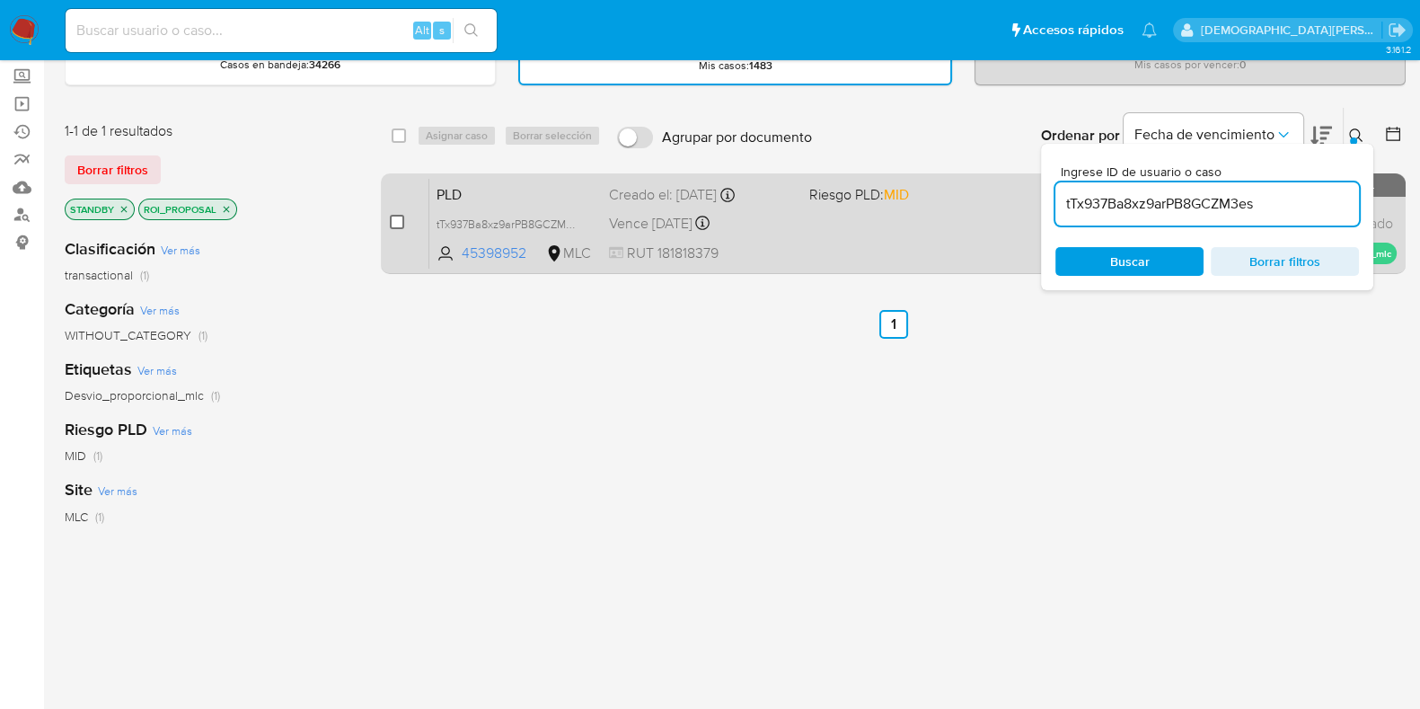
click at [395, 219] on input "checkbox" at bounding box center [397, 222] width 14 height 14
checkbox input "true"
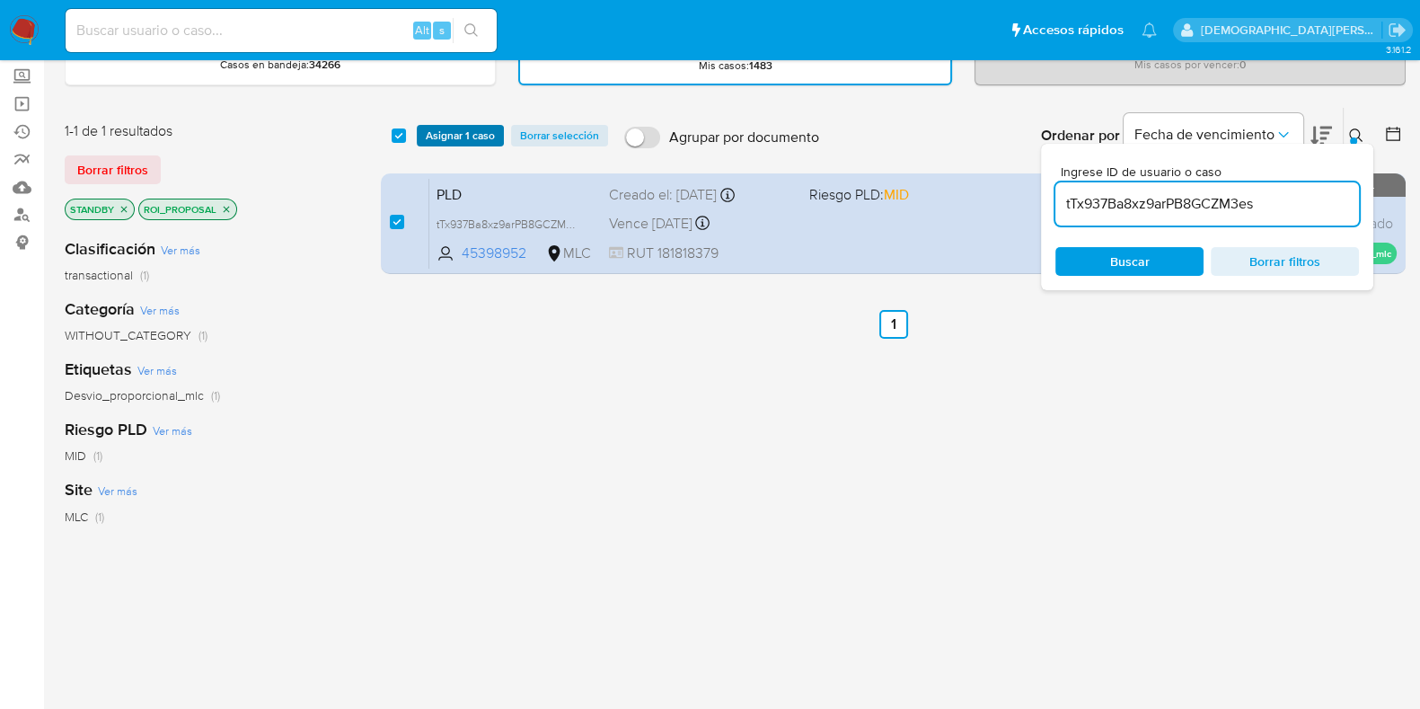
click at [457, 130] on span "Asignar 1 caso" at bounding box center [460, 136] width 69 height 18
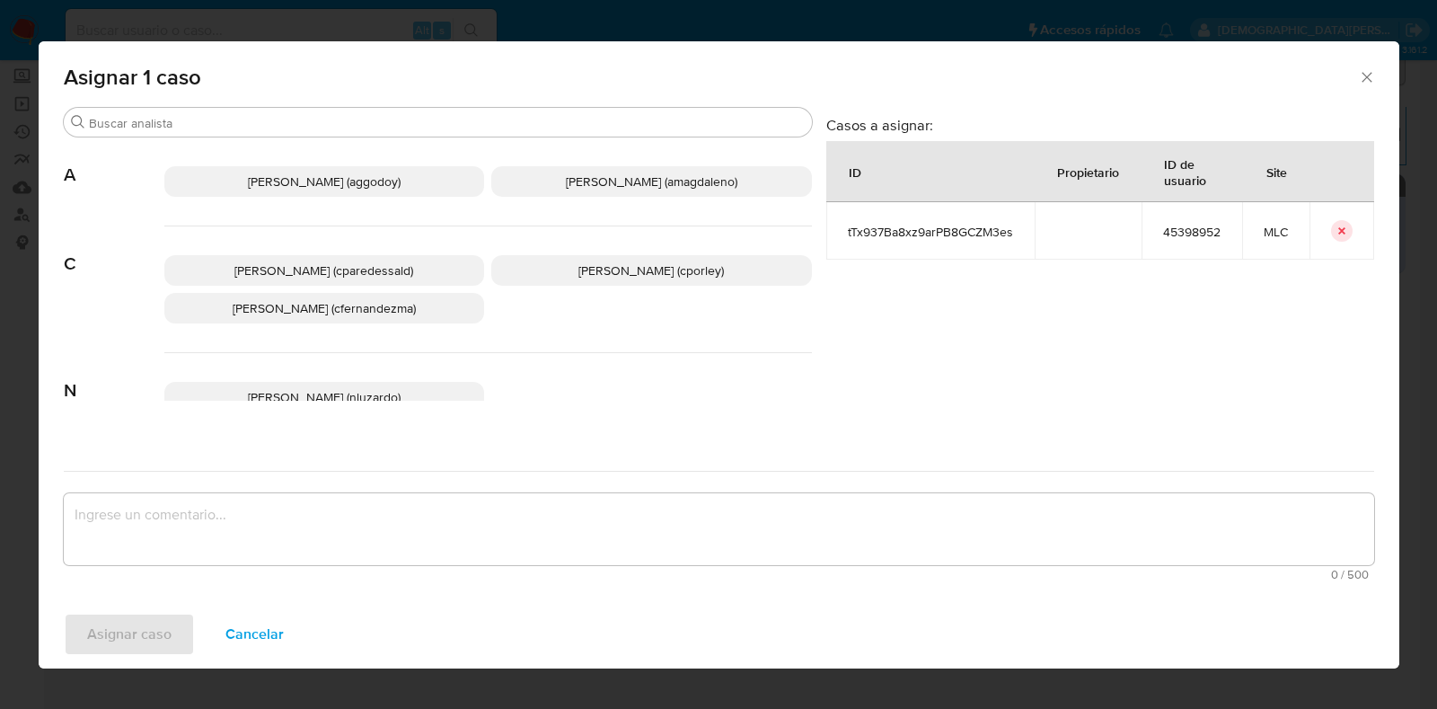
click at [585, 271] on span "Christian Porley (cporley)" at bounding box center [650, 270] width 145 height 18
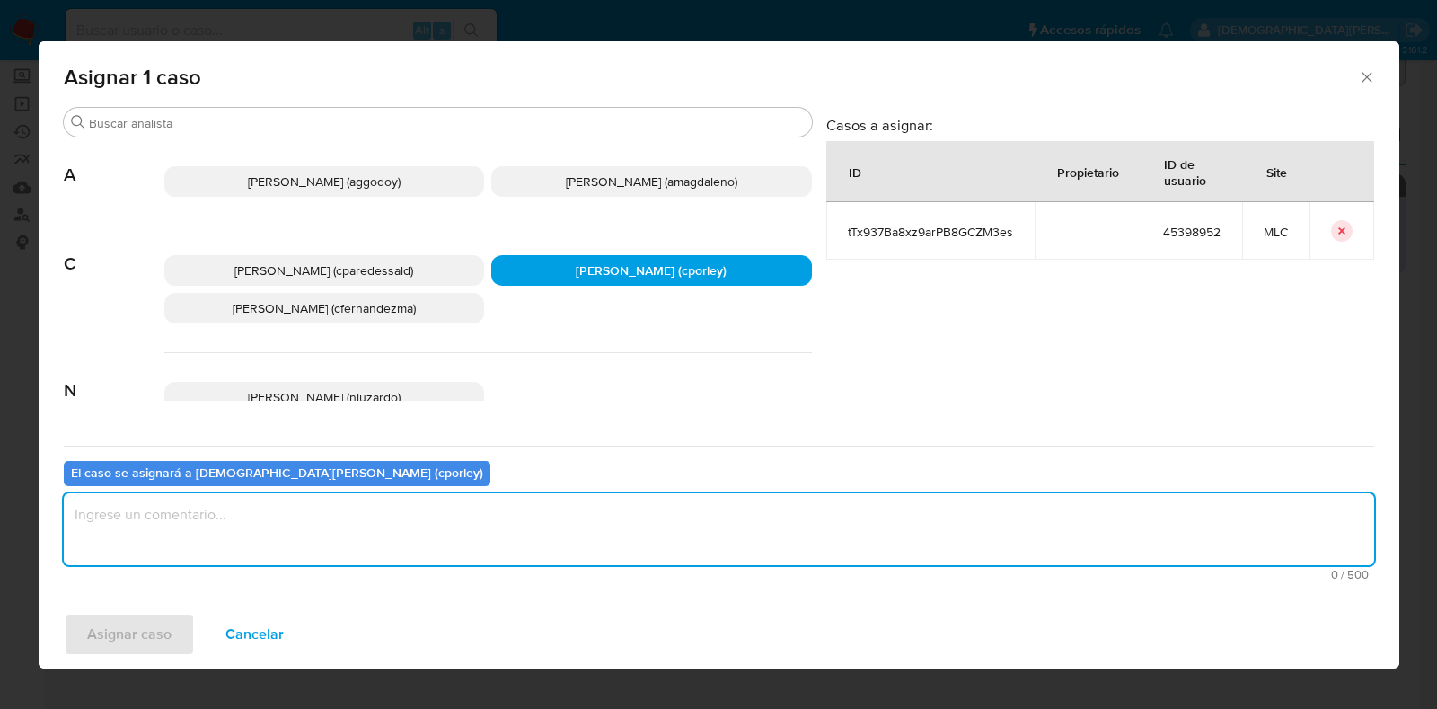
click at [518, 505] on textarea "assign-modal" at bounding box center [719, 529] width 1310 height 72
type textarea "-"
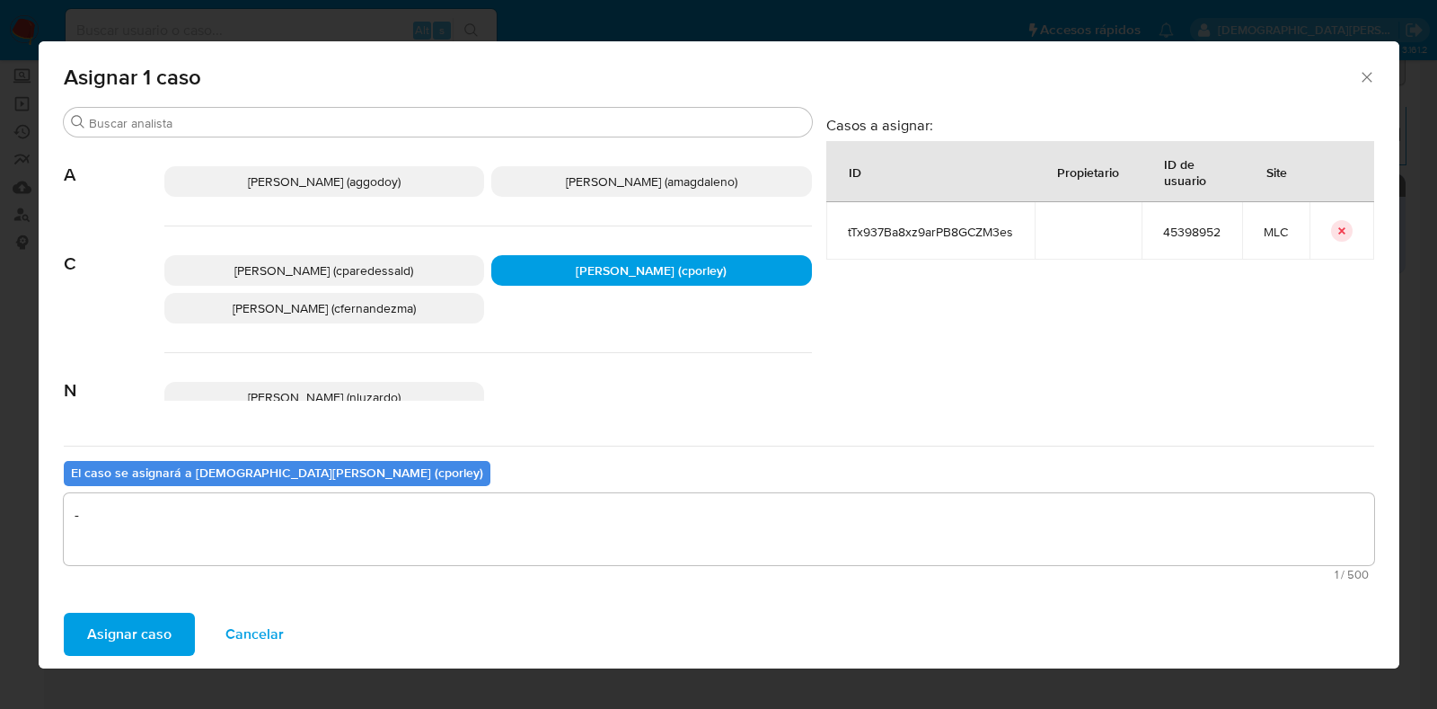
click at [172, 630] on button "Asignar caso" at bounding box center [129, 633] width 131 height 43
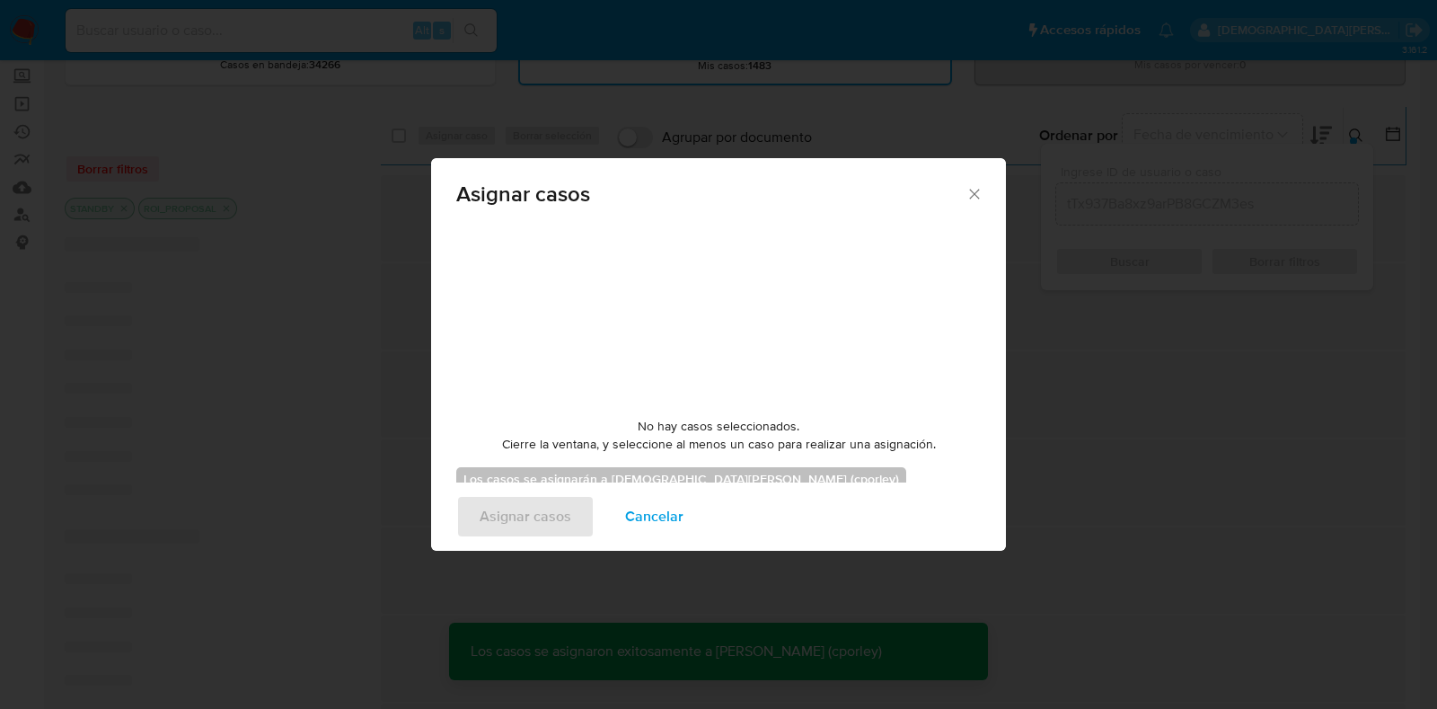
checkbox input "false"
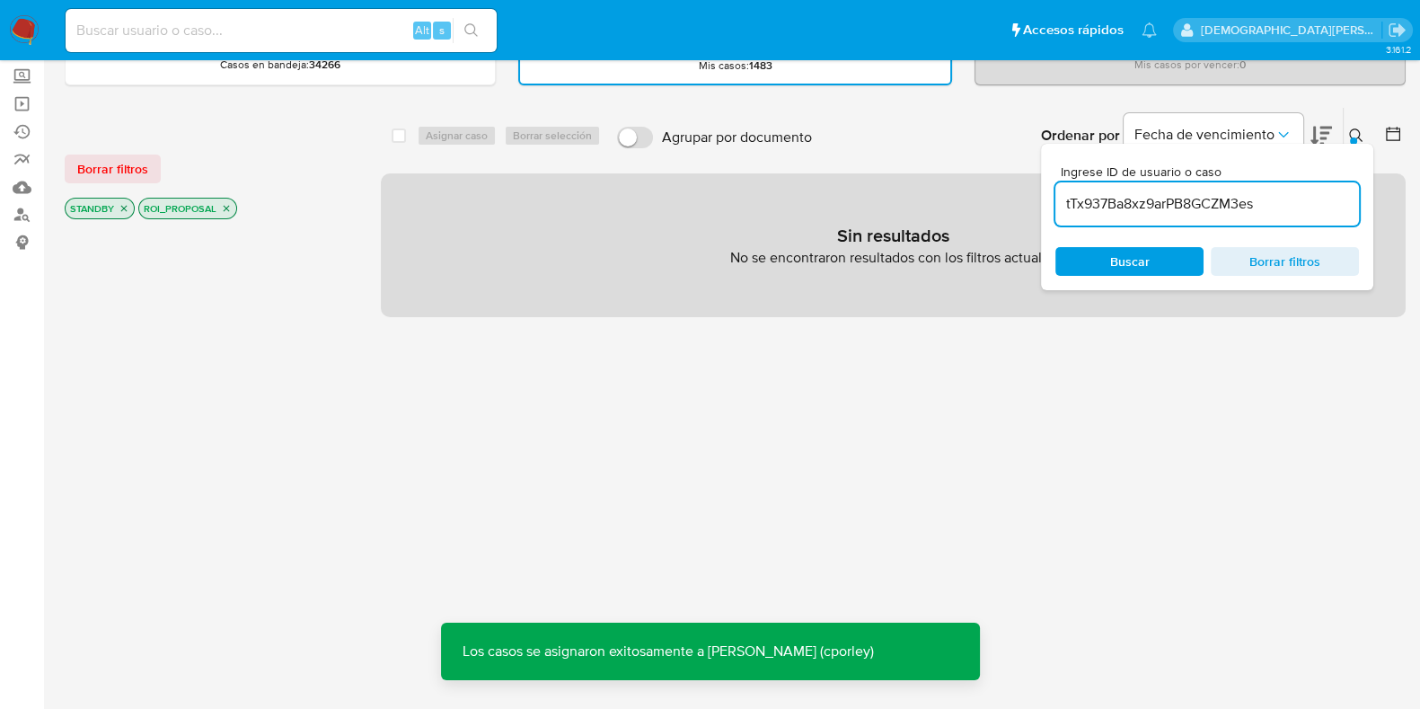
click at [1276, 263] on span "Borrar filtros" at bounding box center [1284, 261] width 123 height 25
click at [1096, 253] on span "Buscar" at bounding box center [1129, 261] width 123 height 25
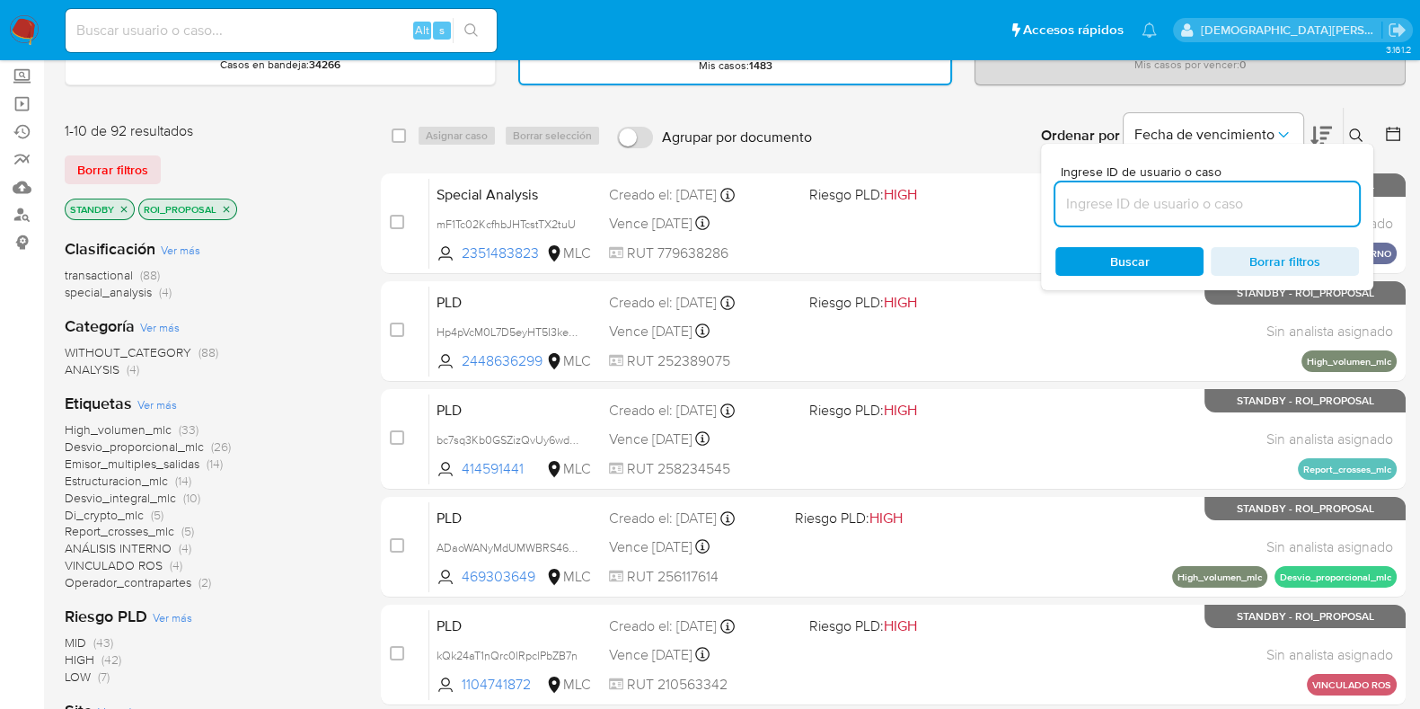
click at [1385, 125] on icon at bounding box center [1393, 134] width 18 height 18
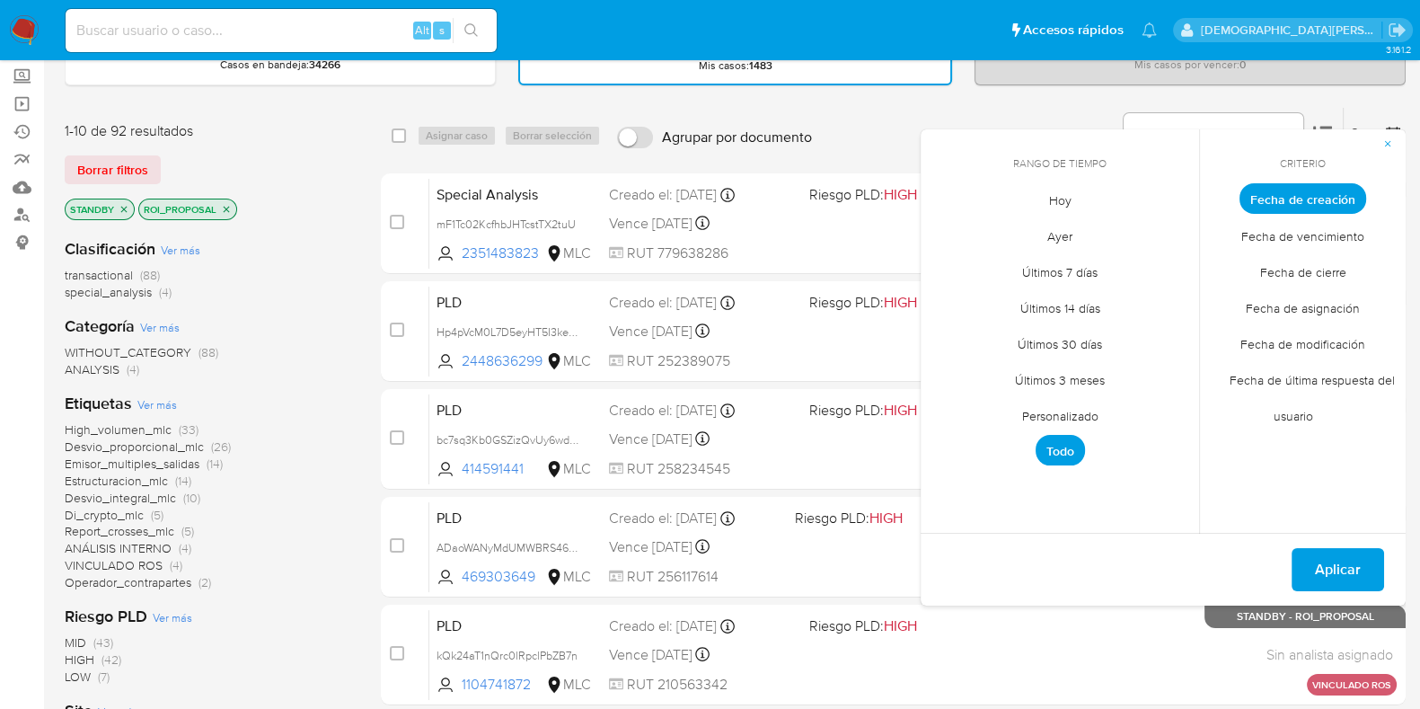
click at [1091, 412] on span "Personalizado" at bounding box center [1060, 415] width 114 height 37
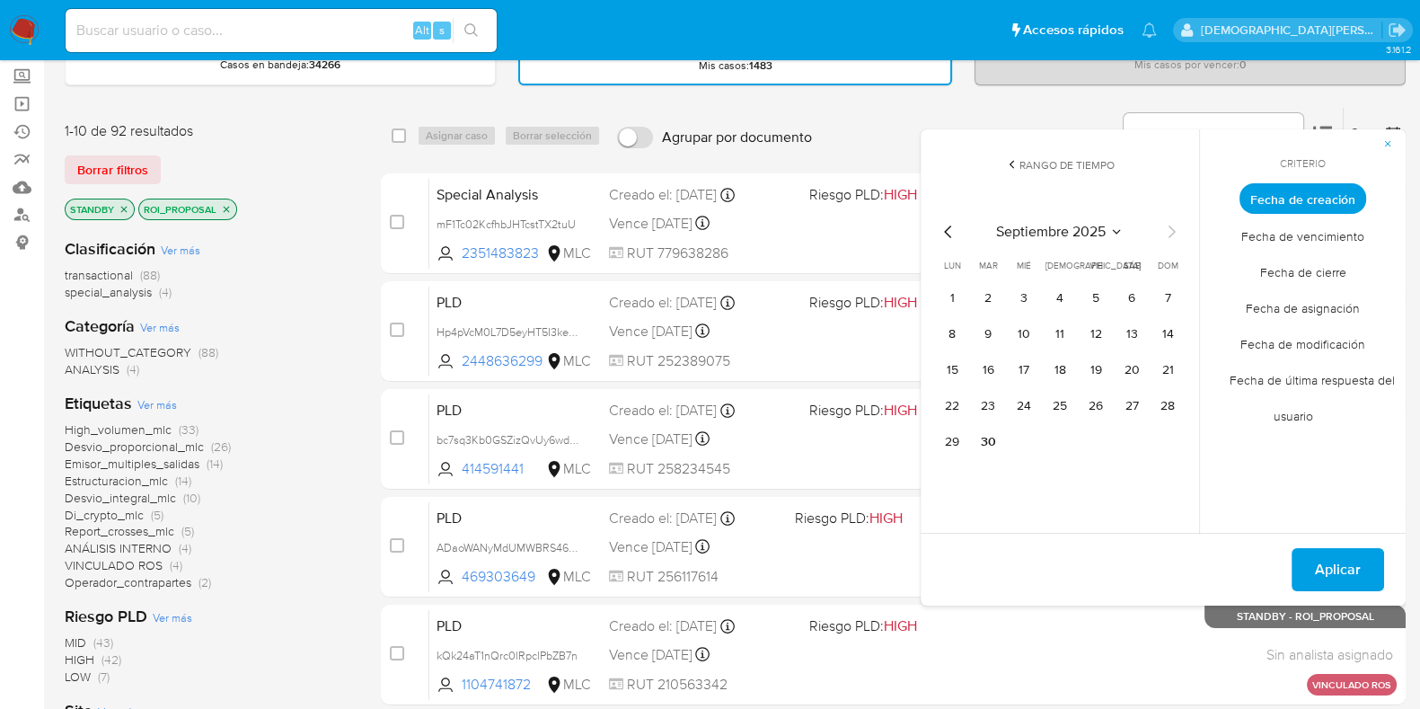
click at [957, 235] on icon "Mes anterior" at bounding box center [949, 232] width 22 height 22
click at [1140, 336] on button "12" at bounding box center [1131, 334] width 29 height 29
click at [1140, 337] on button "12" at bounding box center [1131, 334] width 29 height 29
click at [1307, 551] on button "Aplicar" at bounding box center [1337, 569] width 92 height 43
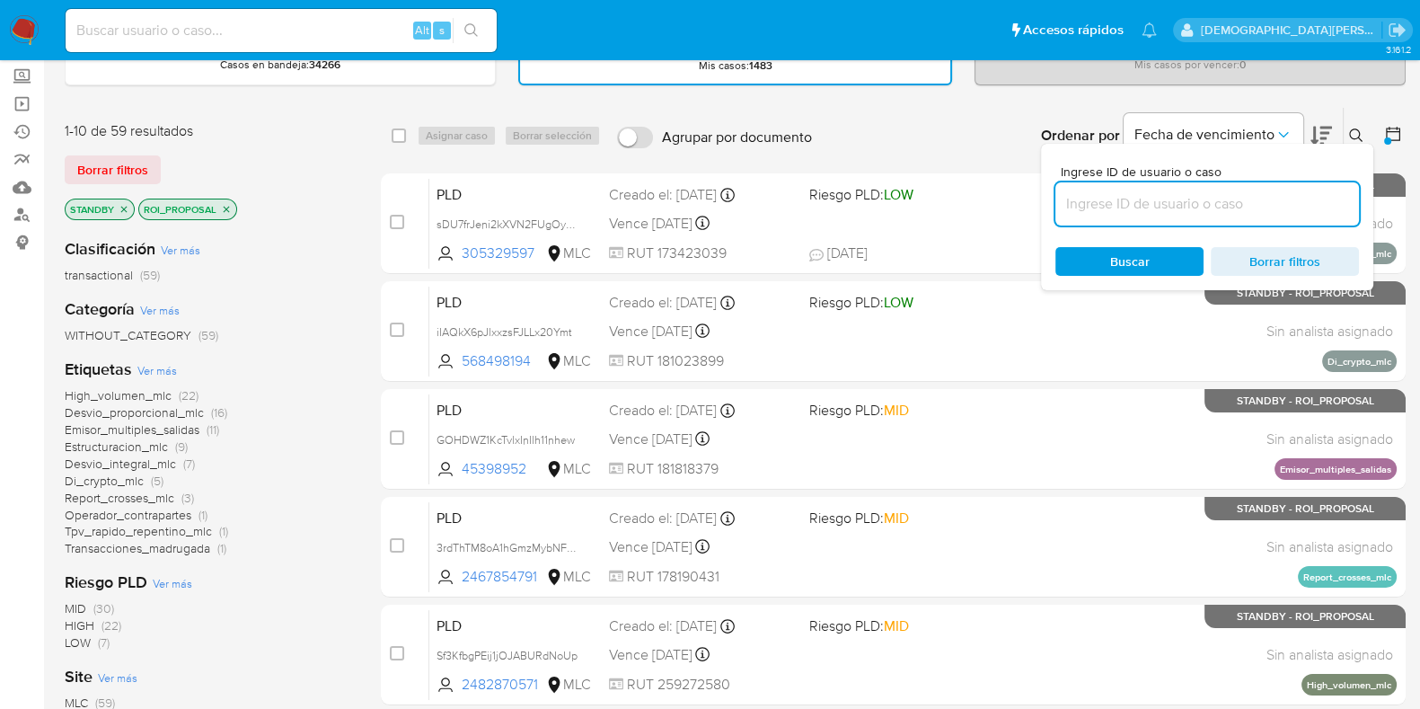
click at [137, 410] on span "Desvio_proporcional_mlc" at bounding box center [134, 412] width 139 height 18
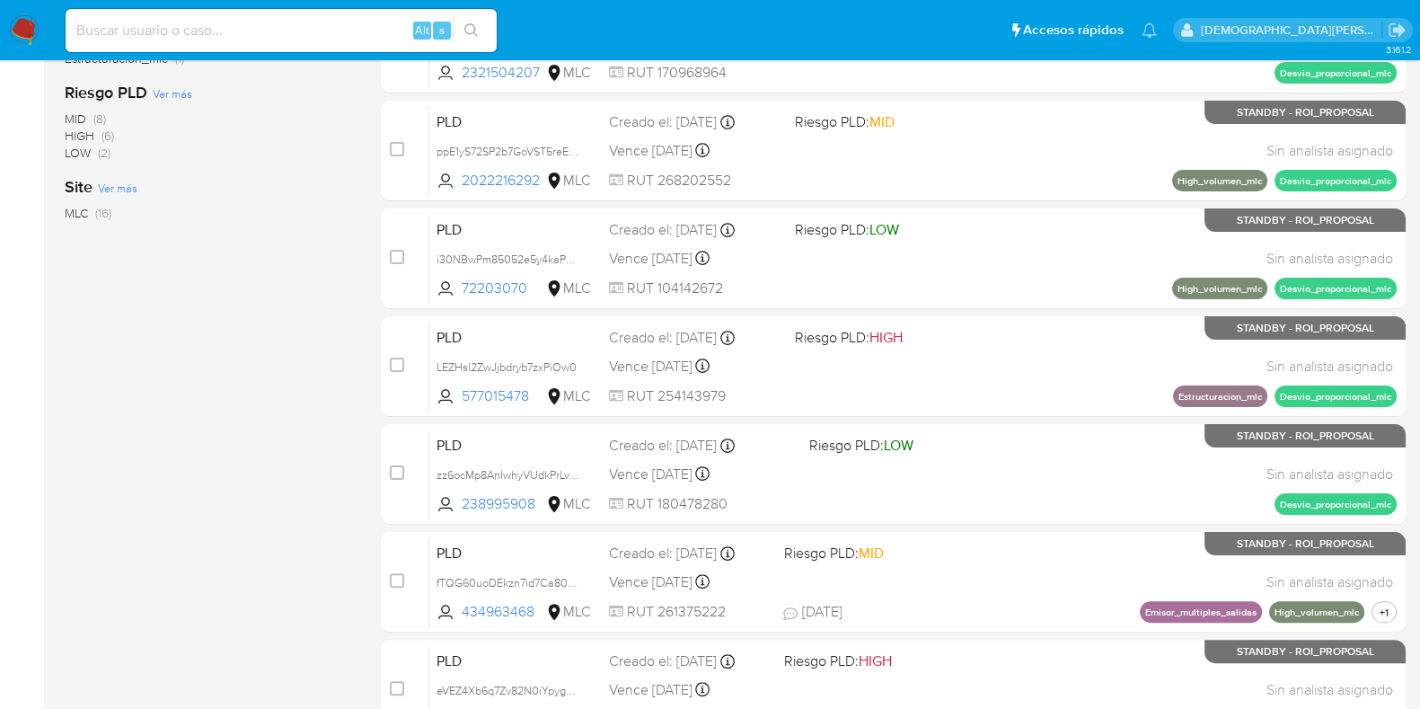
scroll to position [773, 0]
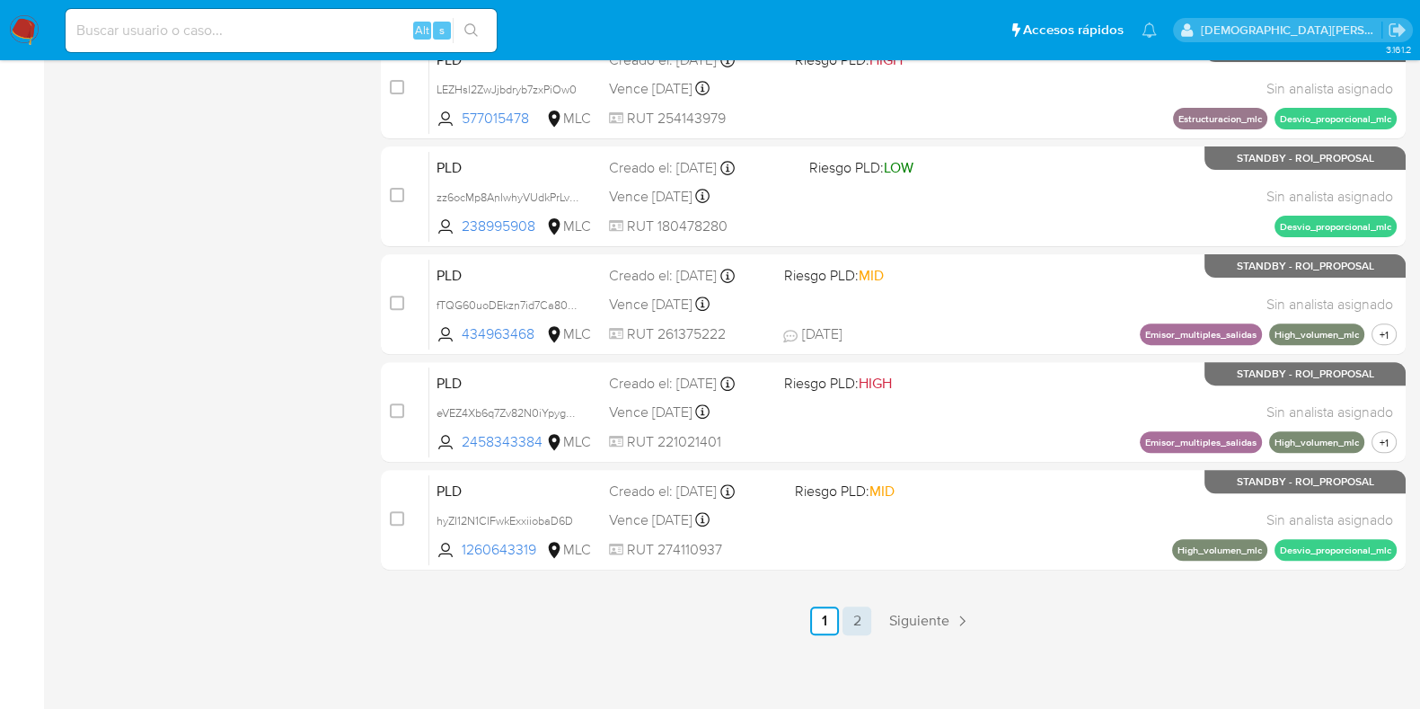
click at [860, 624] on link "2" at bounding box center [856, 620] width 29 height 29
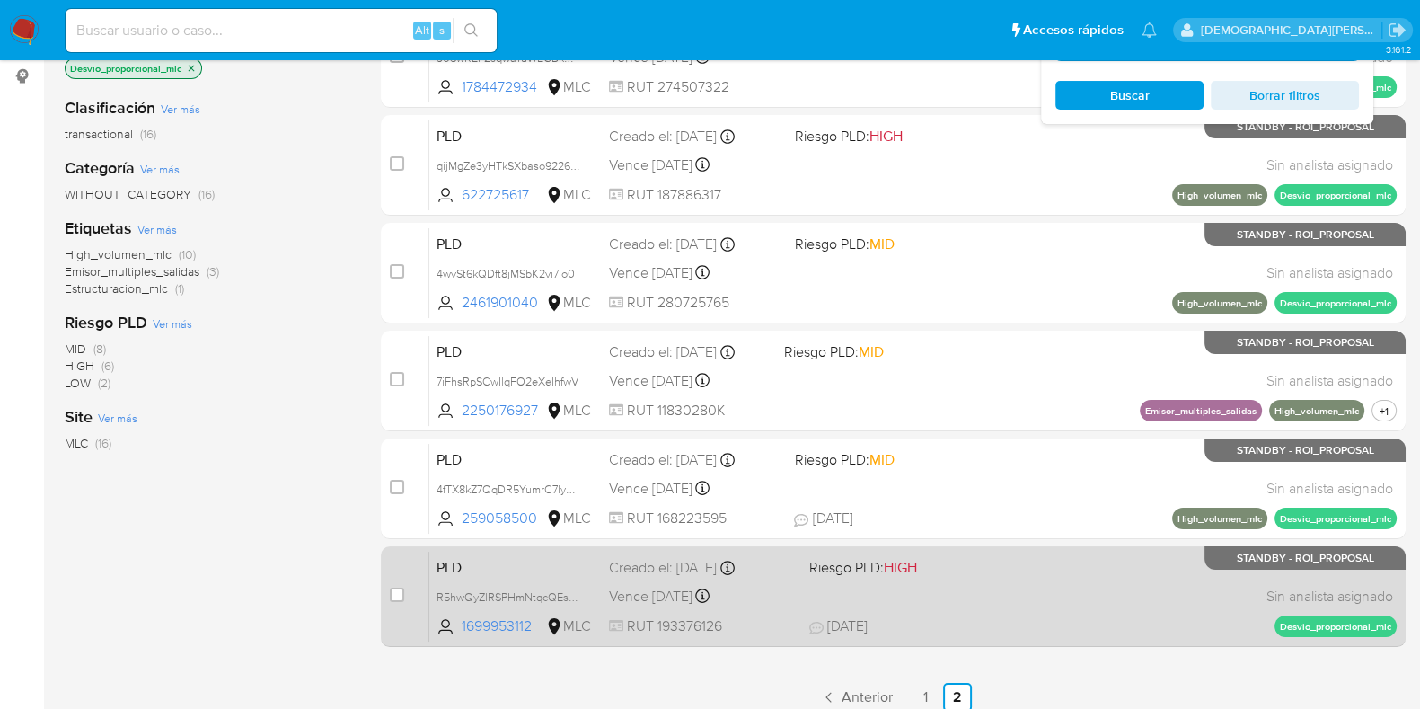
scroll to position [410, 0]
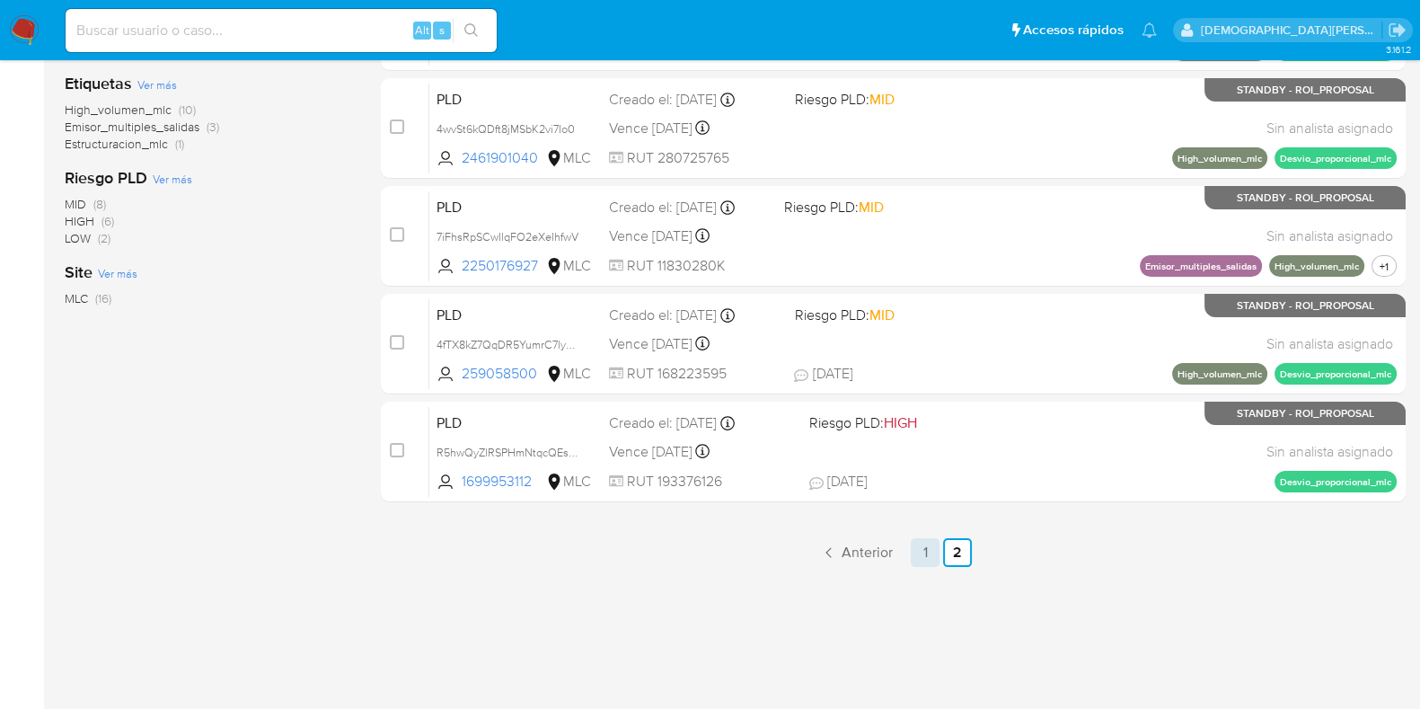
click at [922, 554] on link "1" at bounding box center [925, 552] width 29 height 29
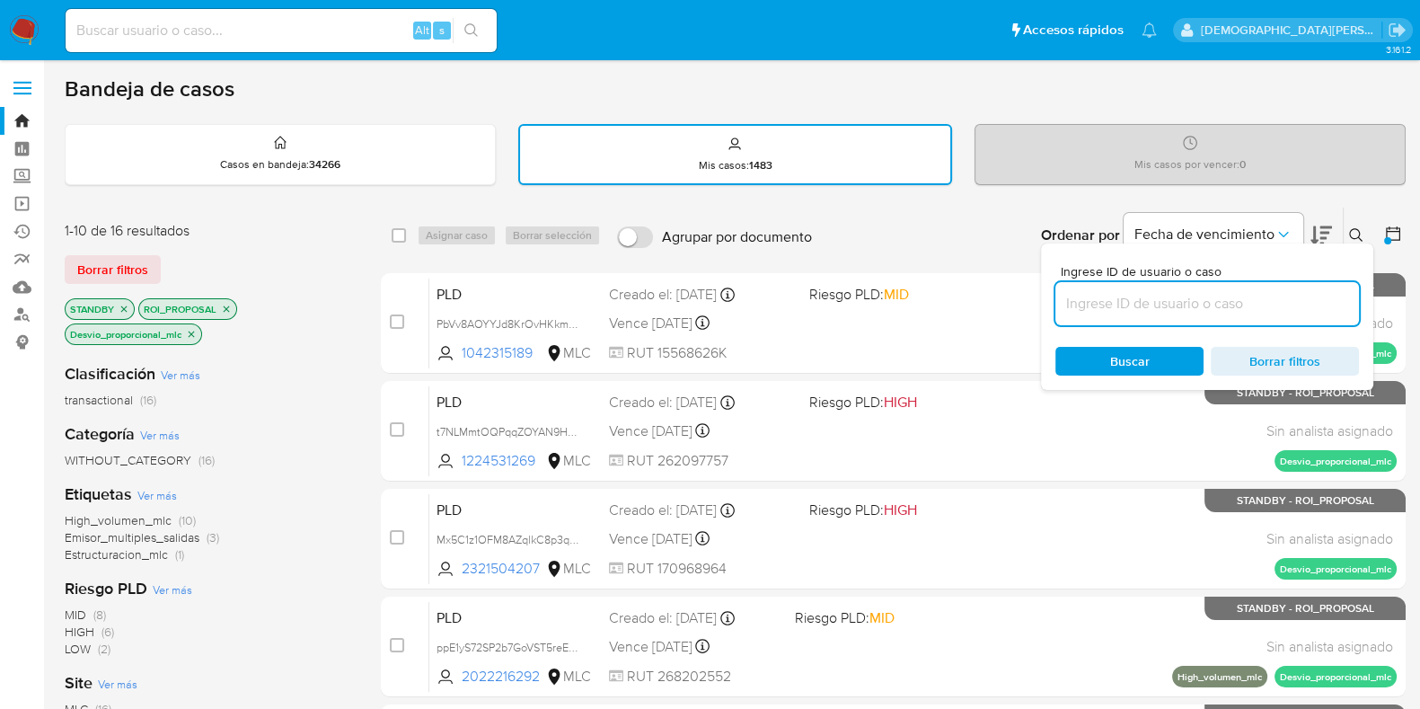
click at [189, 330] on icon "close-filter" at bounding box center [191, 334] width 11 height 11
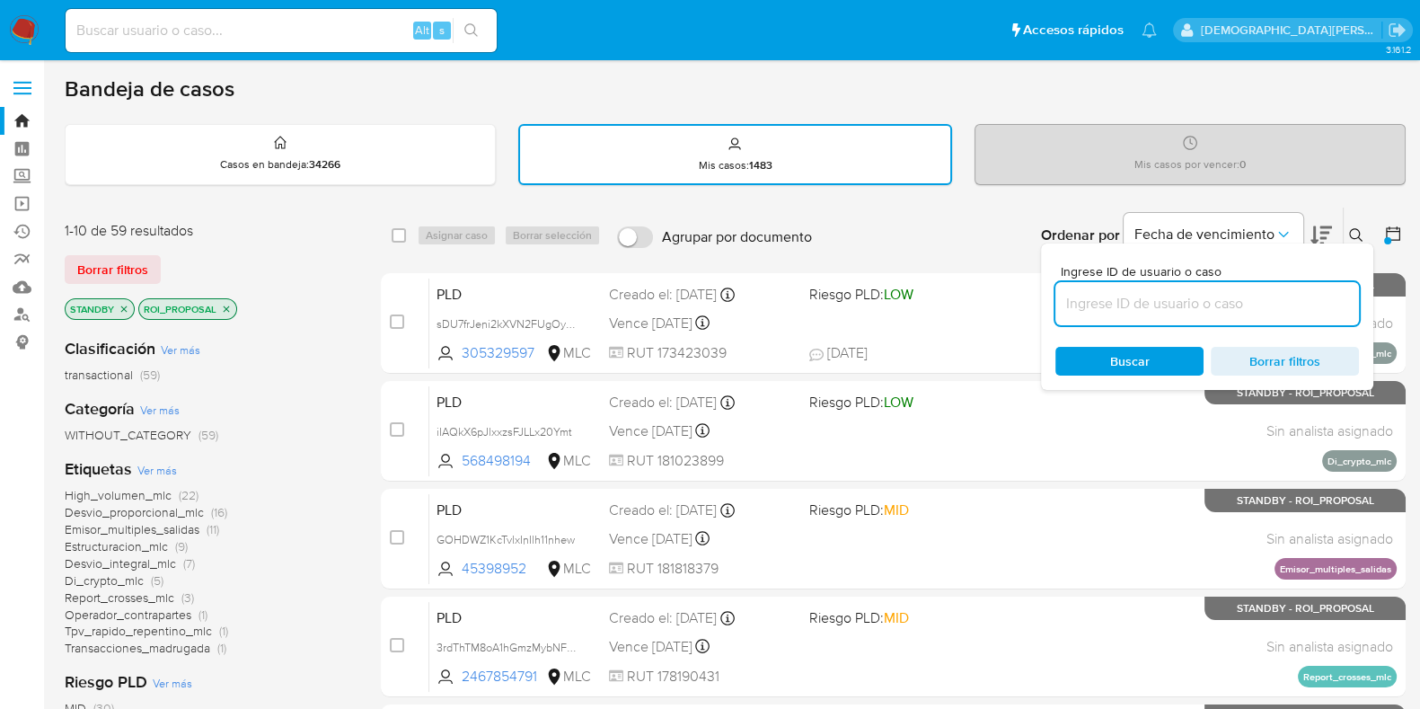
click at [144, 531] on span "Emisor_multiples_salidas" at bounding box center [132, 529] width 135 height 18
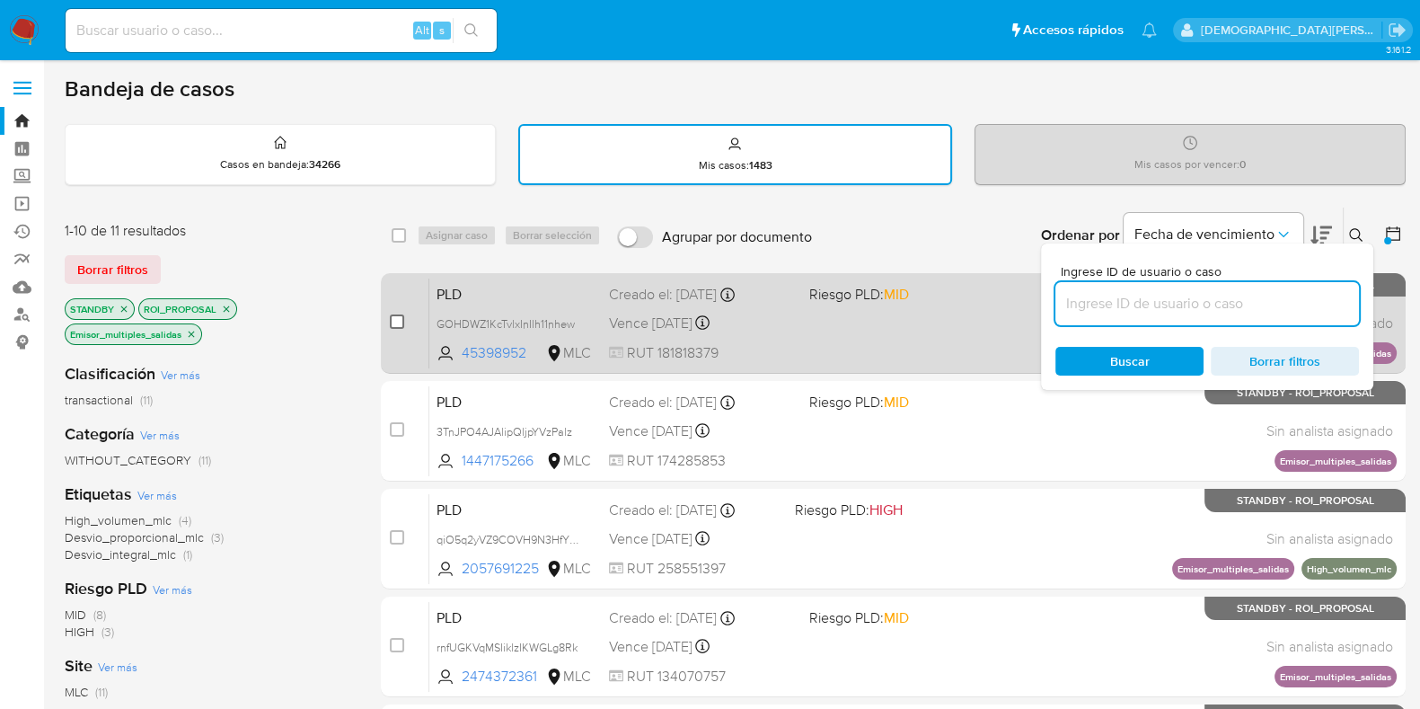
click at [390, 325] on input "checkbox" at bounding box center [397, 321] width 14 height 14
checkbox input "true"
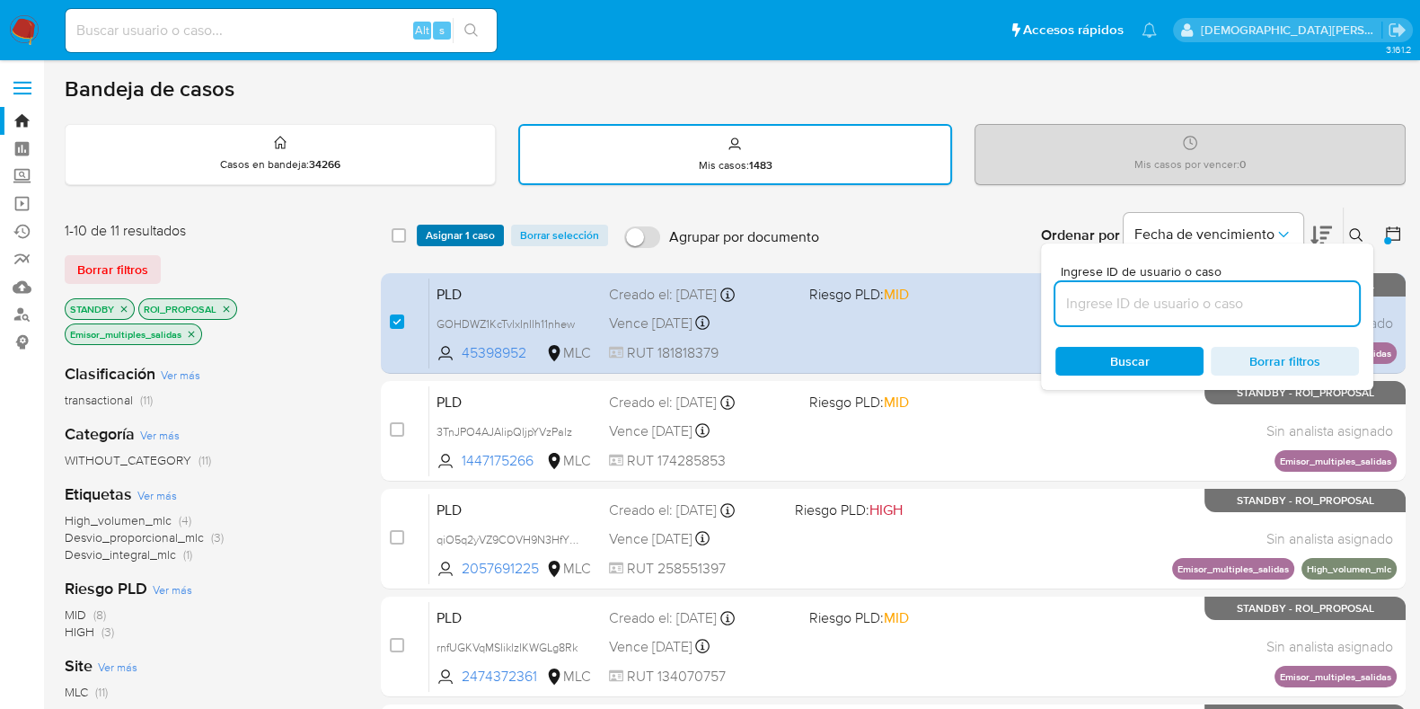
click at [445, 237] on span "Asignar 1 caso" at bounding box center [460, 235] width 69 height 18
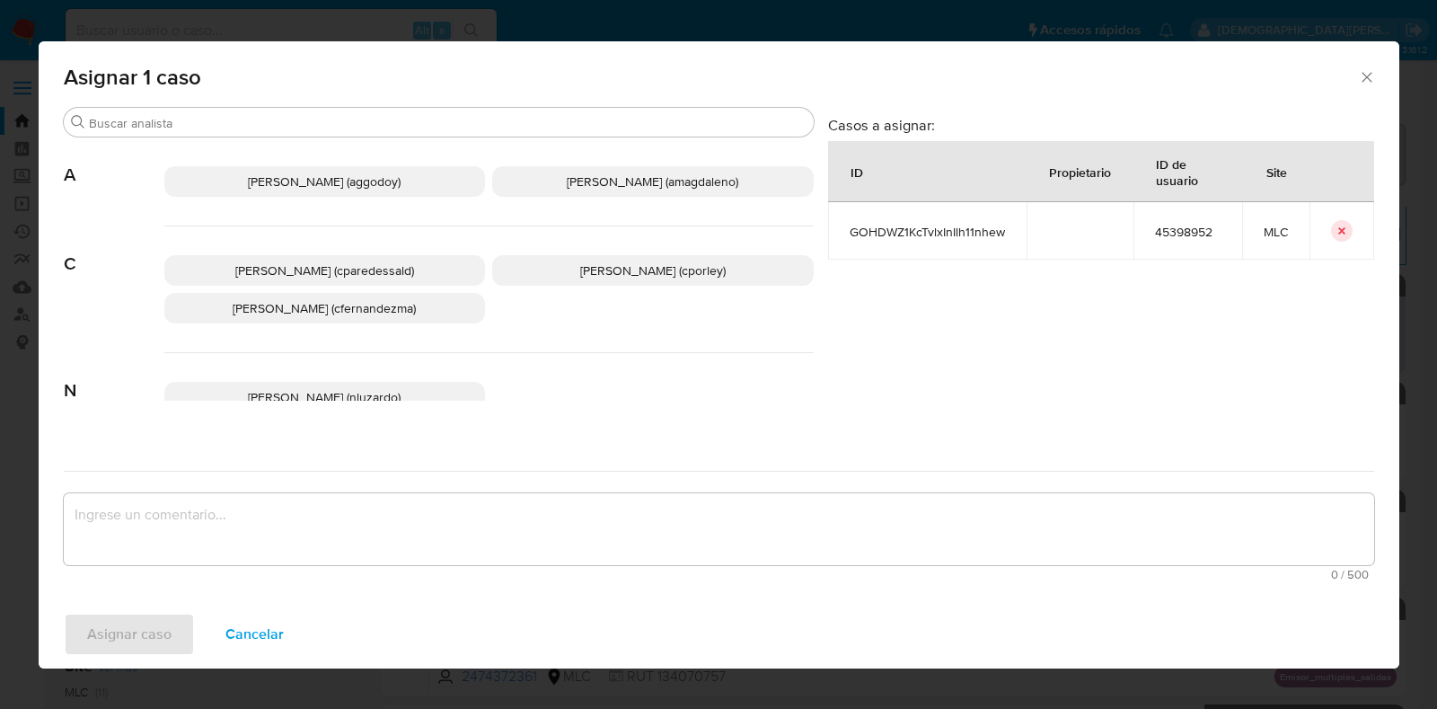
click at [665, 265] on span "Christian Porley (cporley)" at bounding box center [652, 270] width 145 height 18
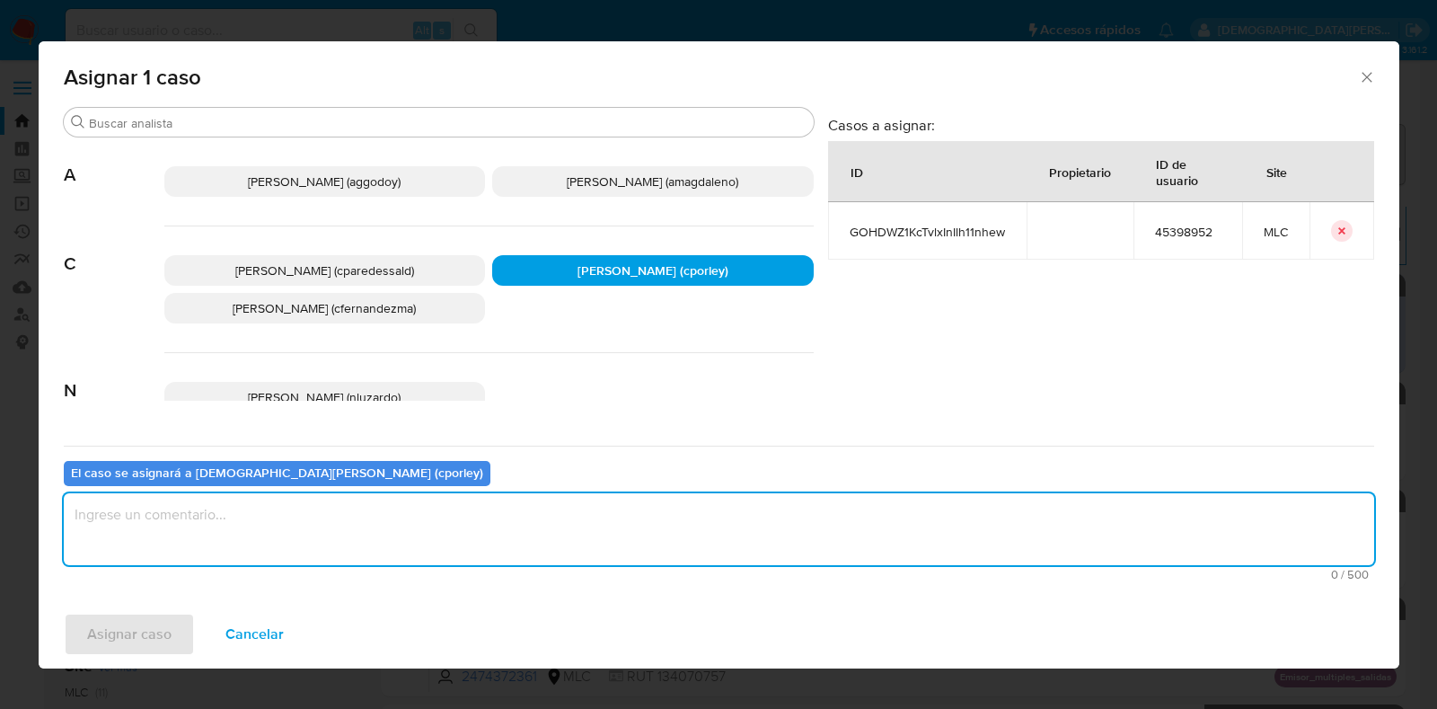
click at [524, 550] on textarea "assign-modal" at bounding box center [719, 529] width 1310 height 72
type textarea "-"
click at [127, 630] on span "Asignar caso" at bounding box center [129, 634] width 84 height 40
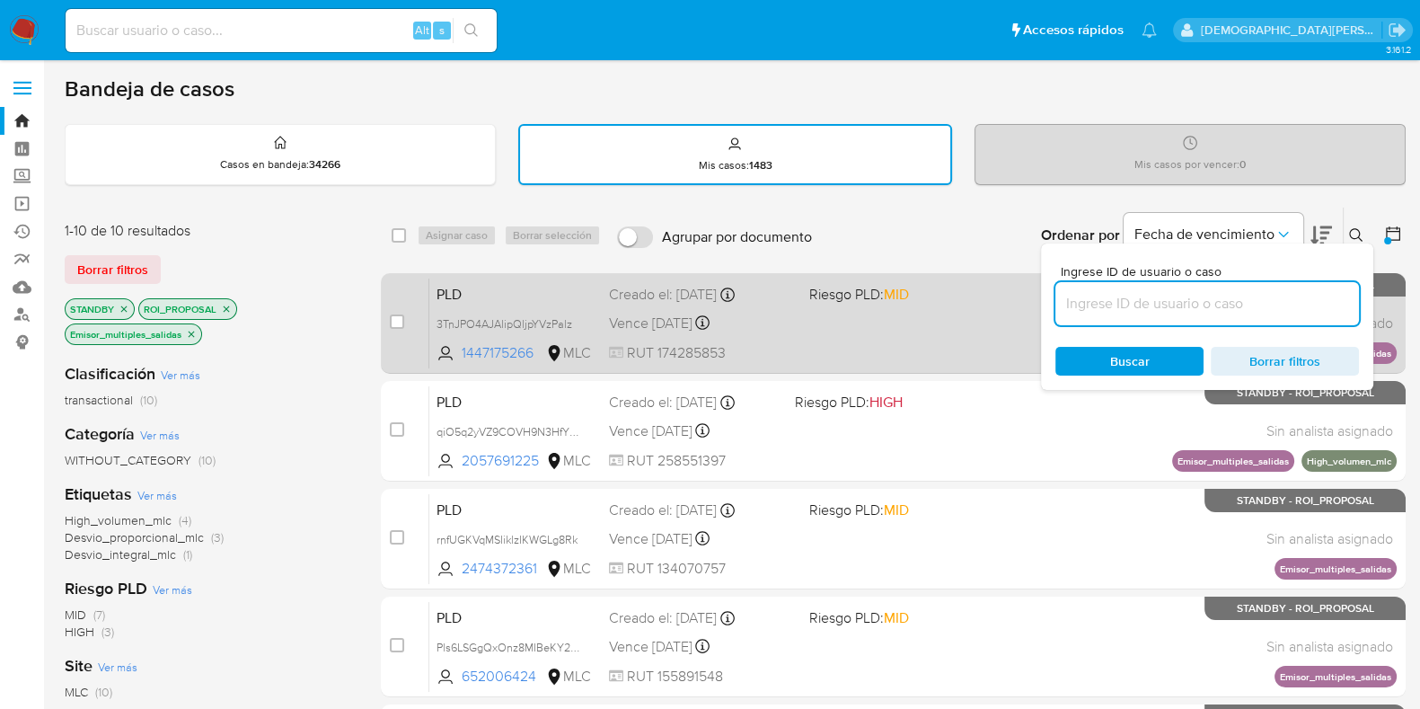
click at [934, 331] on div "PLD 3TnJPO4AJAlipQljpYVzPalz 1447175266 MLC Riesgo PLD: MID Creado el: 12/07/20…" at bounding box center [912, 322] width 967 height 91
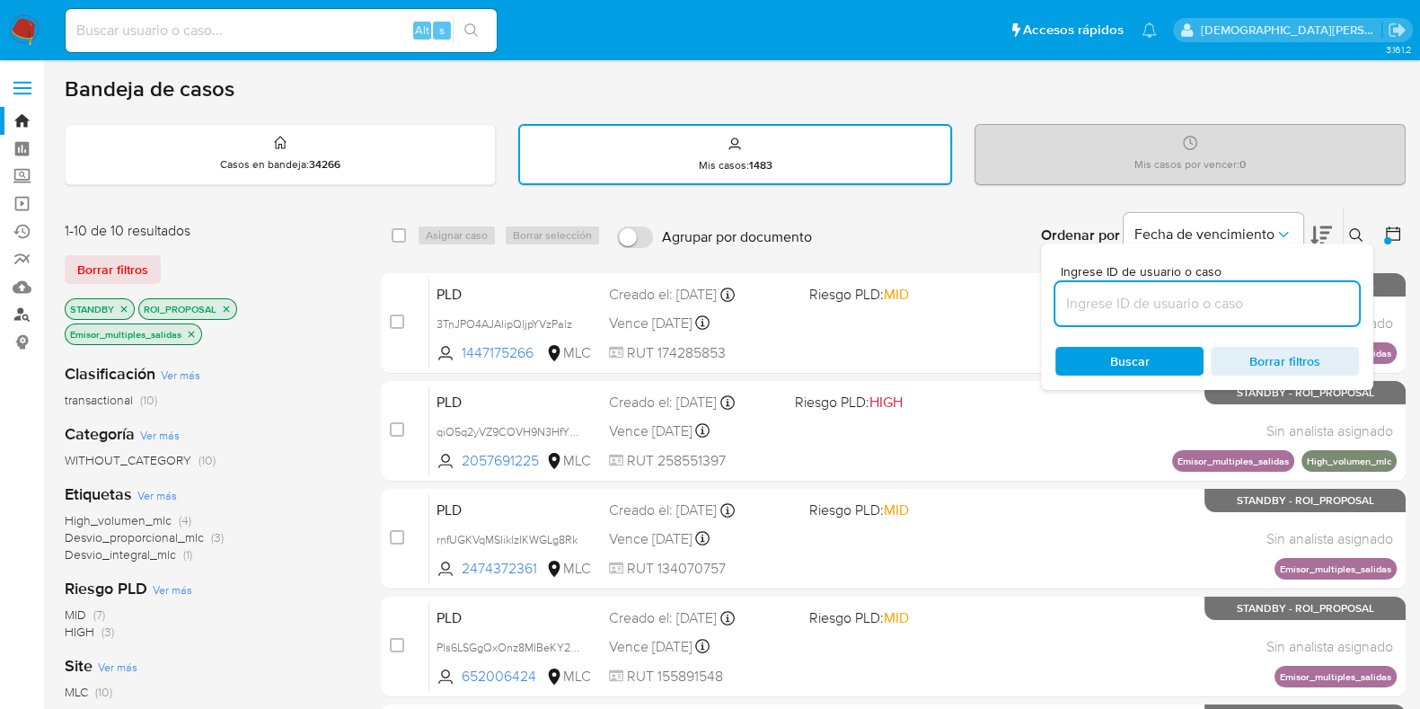
click at [28, 304] on link "Buscador de personas" at bounding box center [107, 315] width 214 height 28
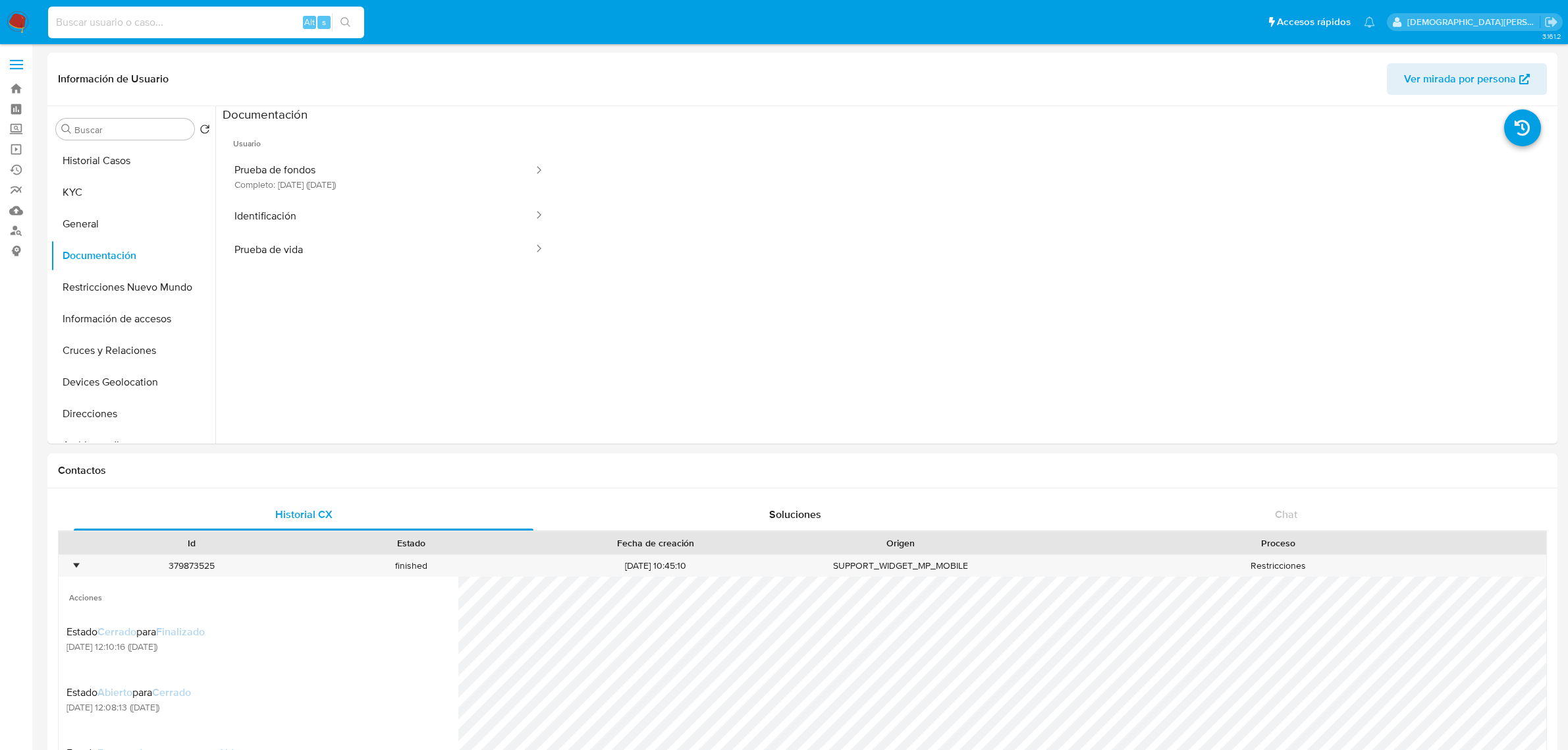
select select "10"
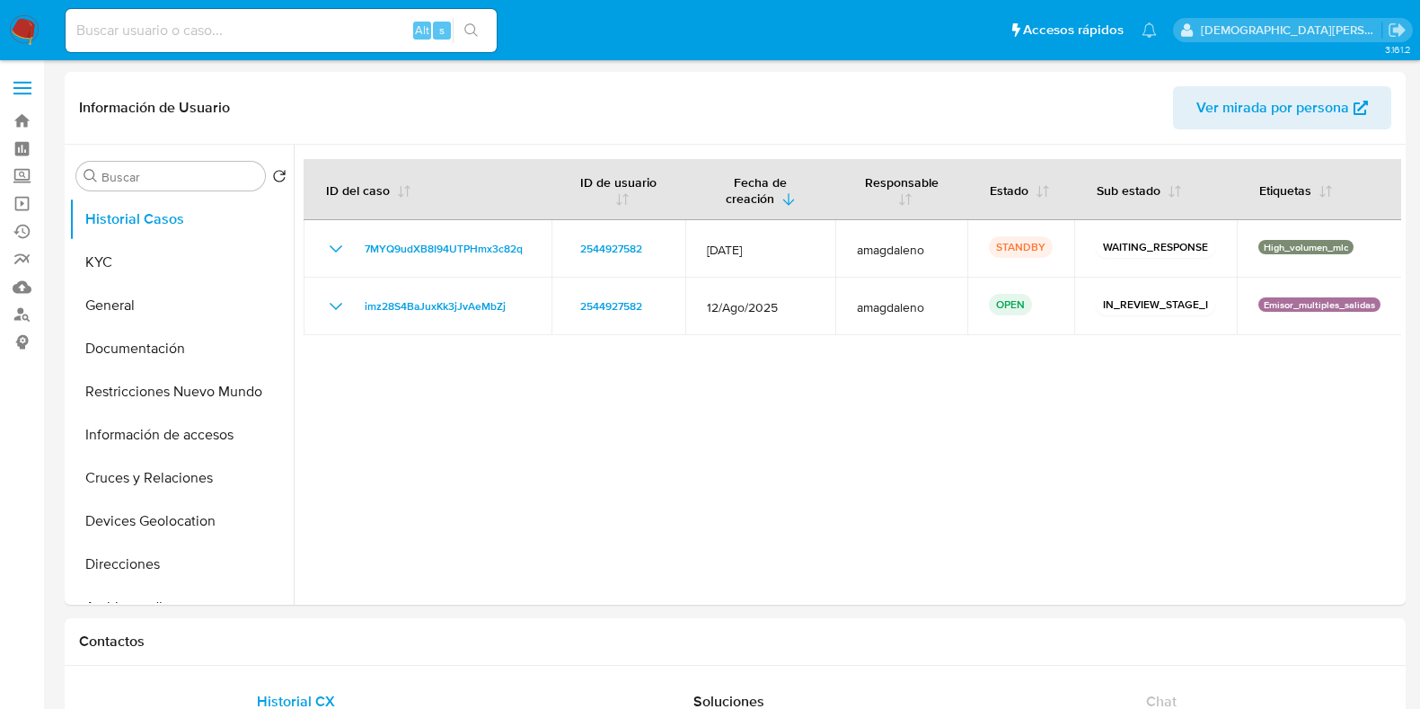
select select "10"
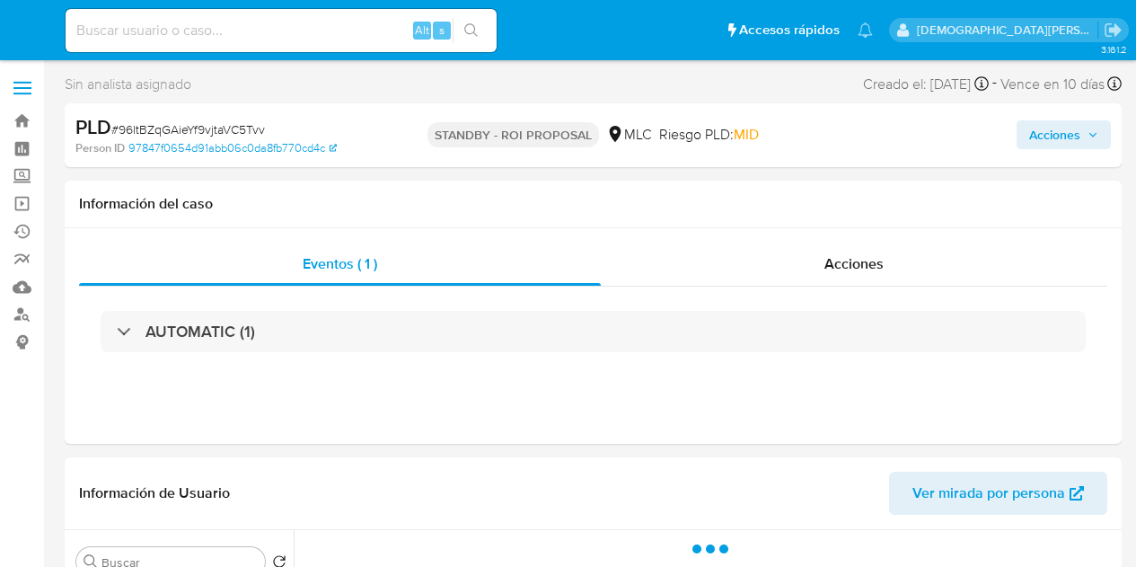
select select "10"
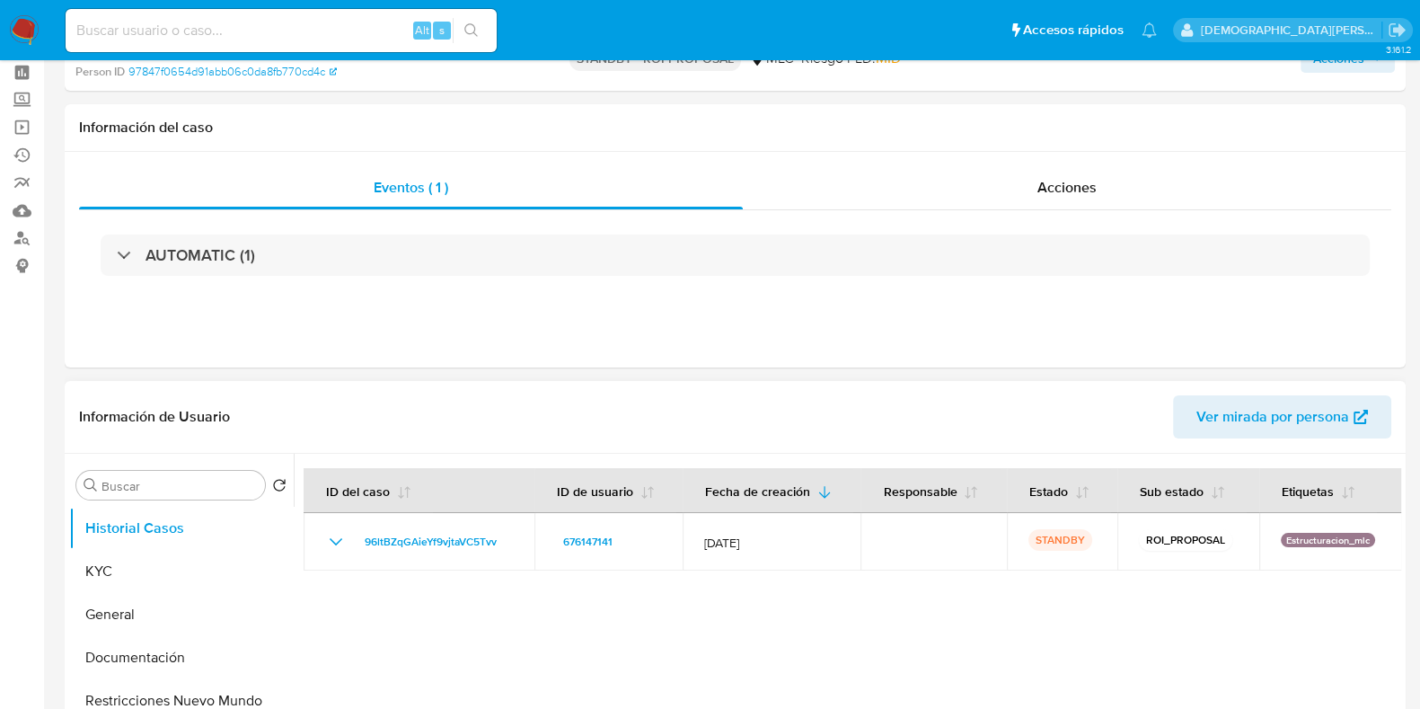
scroll to position [111, 0]
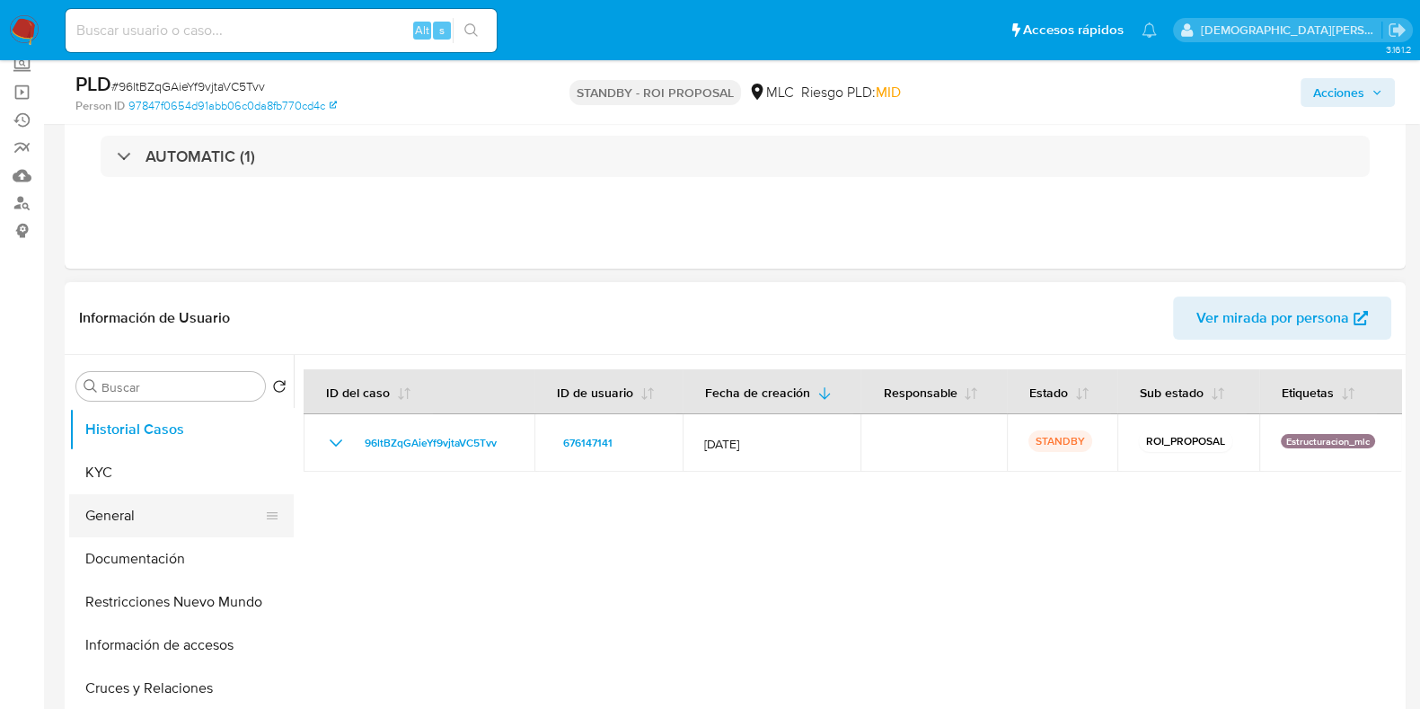
click at [126, 515] on button "General" at bounding box center [174, 515] width 210 height 43
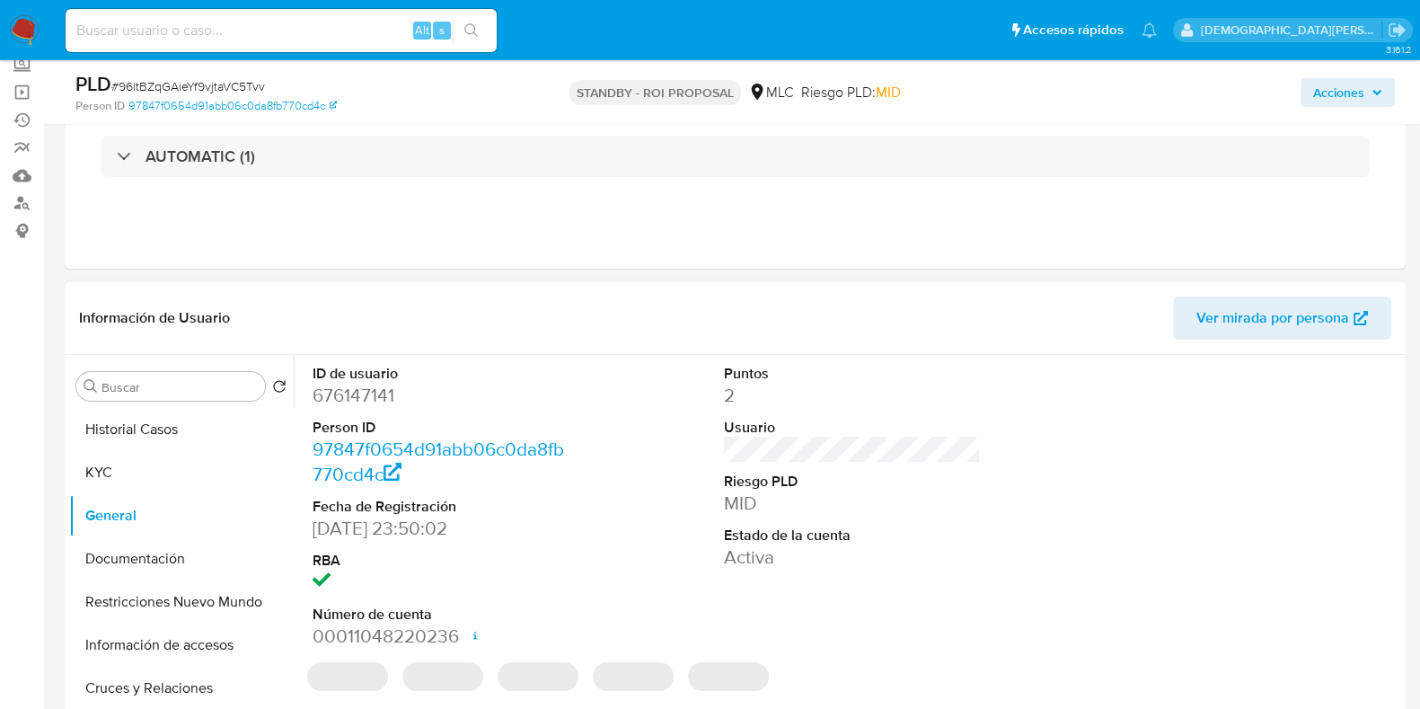
click at [366, 386] on dd "676147141" at bounding box center [441, 395] width 257 height 25
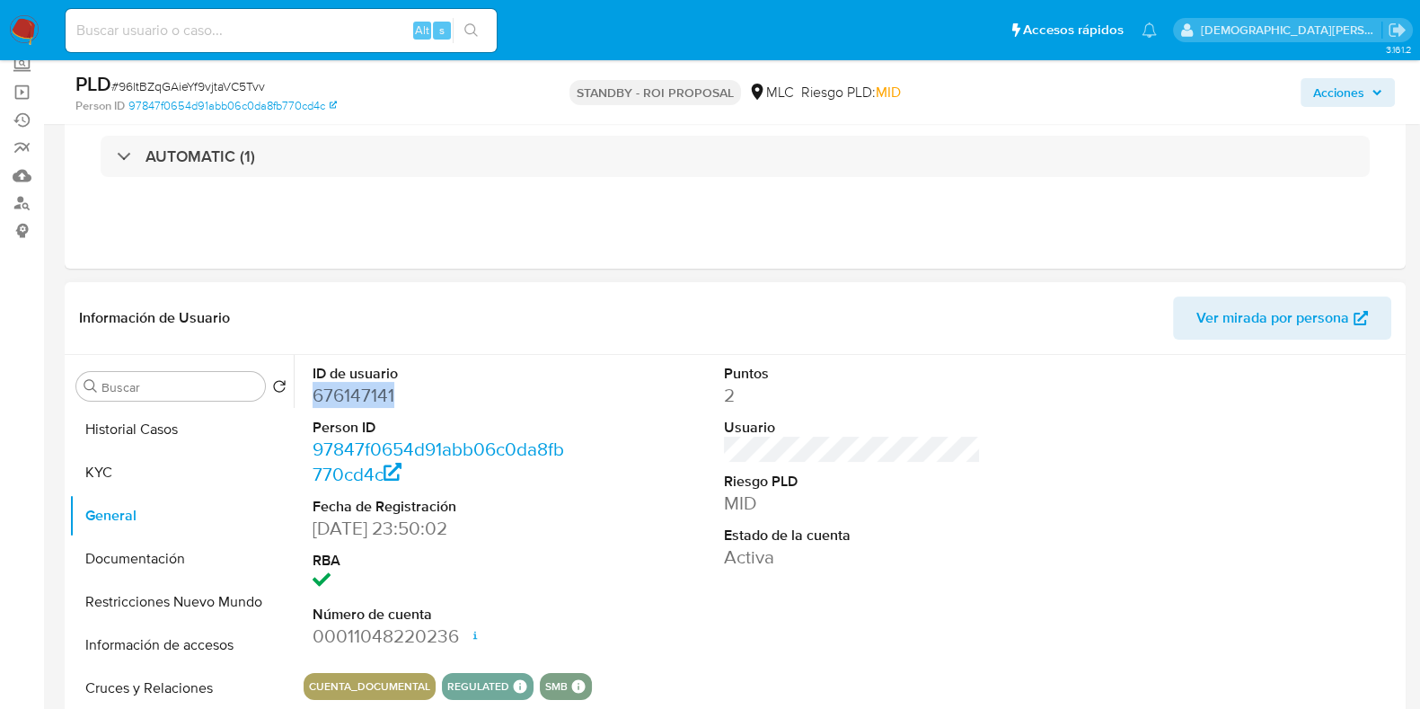
copy dd "676147141"
click at [177, 437] on button "Historial Casos" at bounding box center [174, 429] width 210 height 43
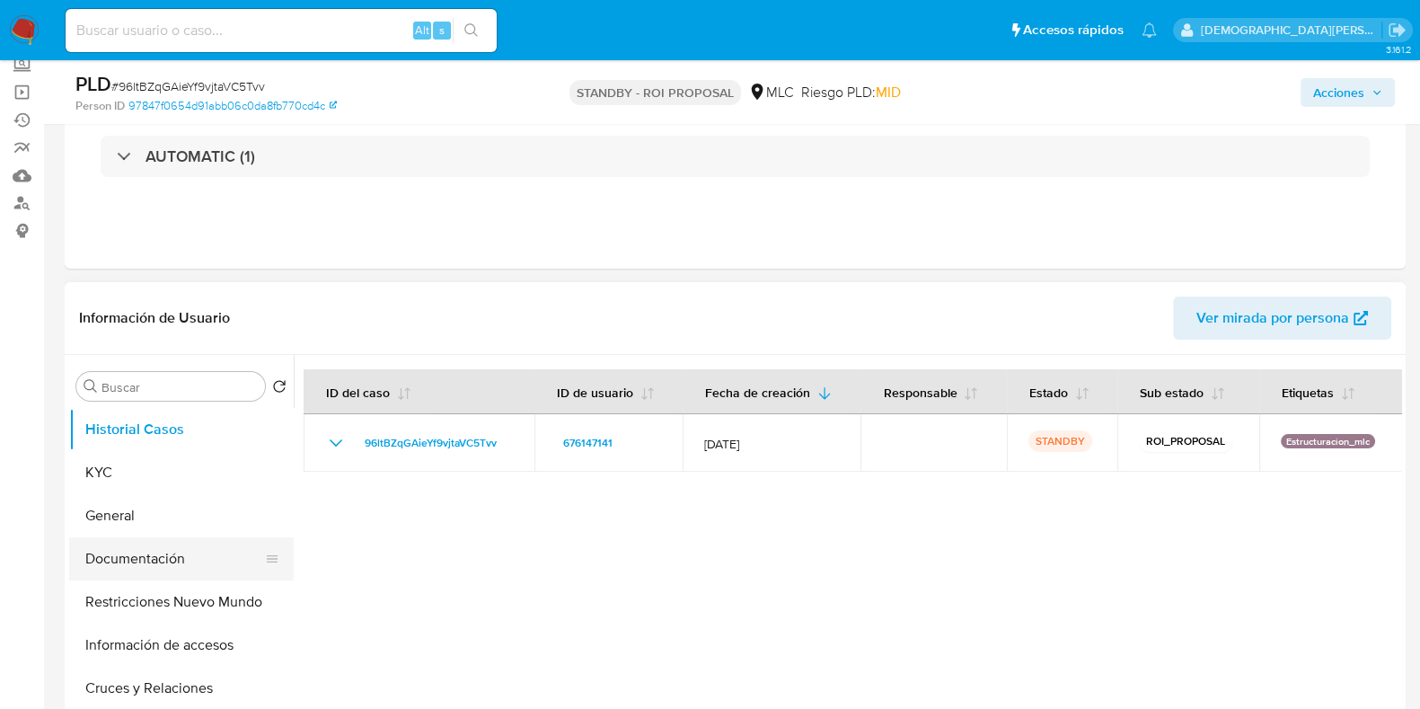
click at [149, 546] on button "Documentación" at bounding box center [174, 558] width 210 height 43
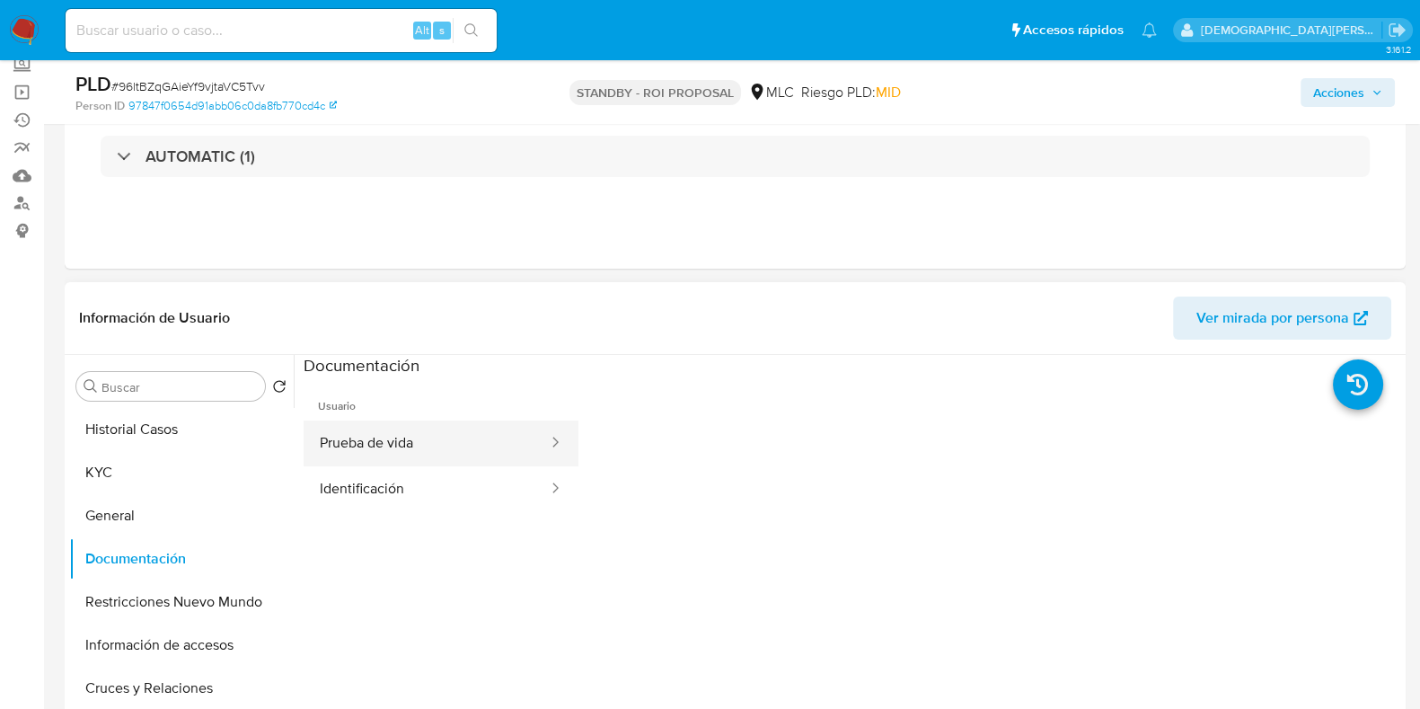
click at [402, 439] on button "Prueba de vida" at bounding box center [427, 443] width 246 height 46
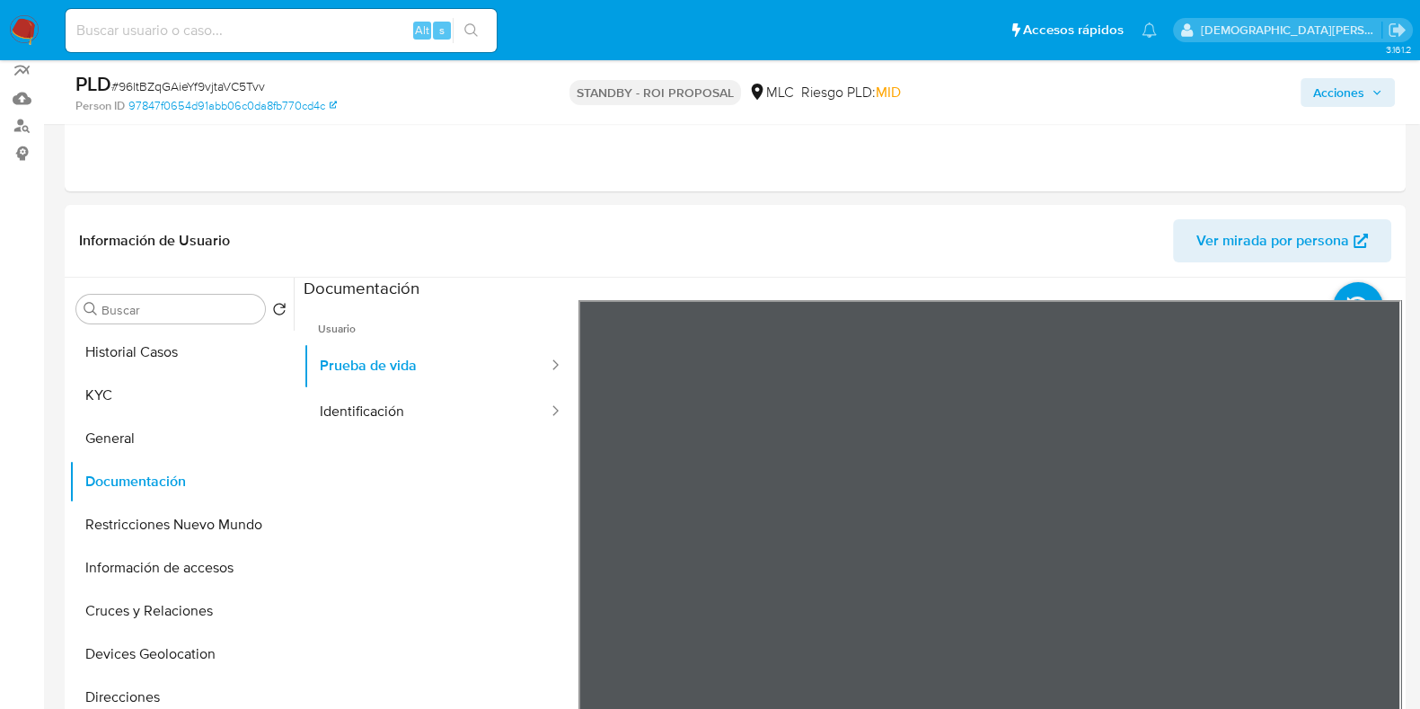
scroll to position [224, 0]
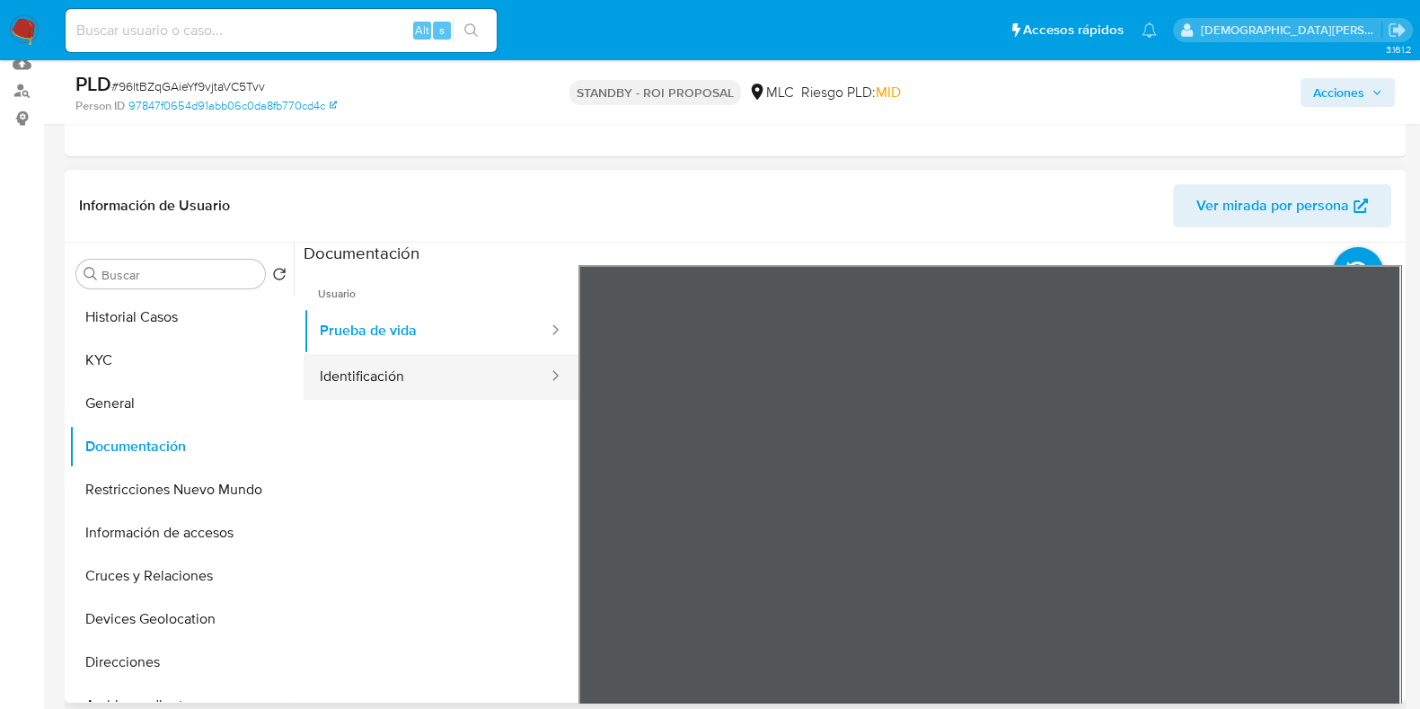
click at [432, 380] on button "Identificación" at bounding box center [427, 377] width 246 height 46
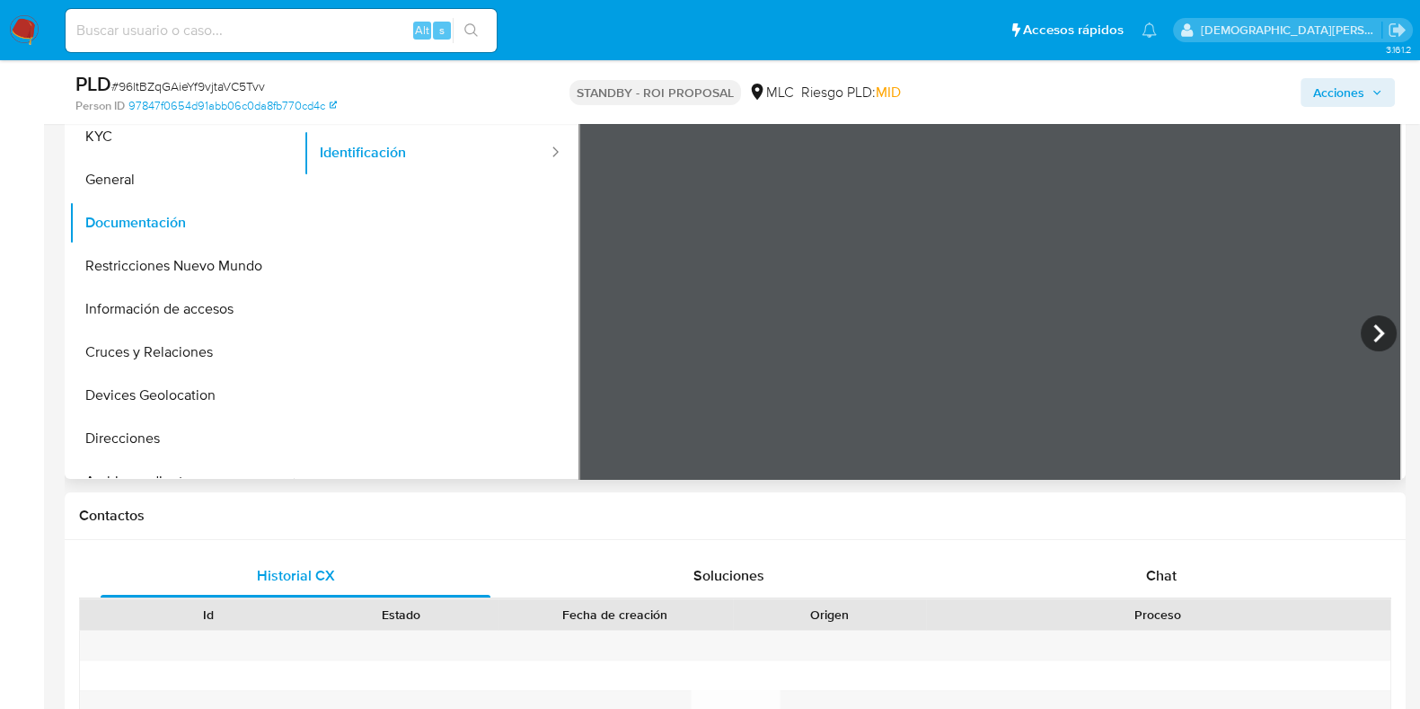
scroll to position [448, 0]
click at [157, 270] on button "Restricciones Nuevo Mundo" at bounding box center [174, 264] width 210 height 43
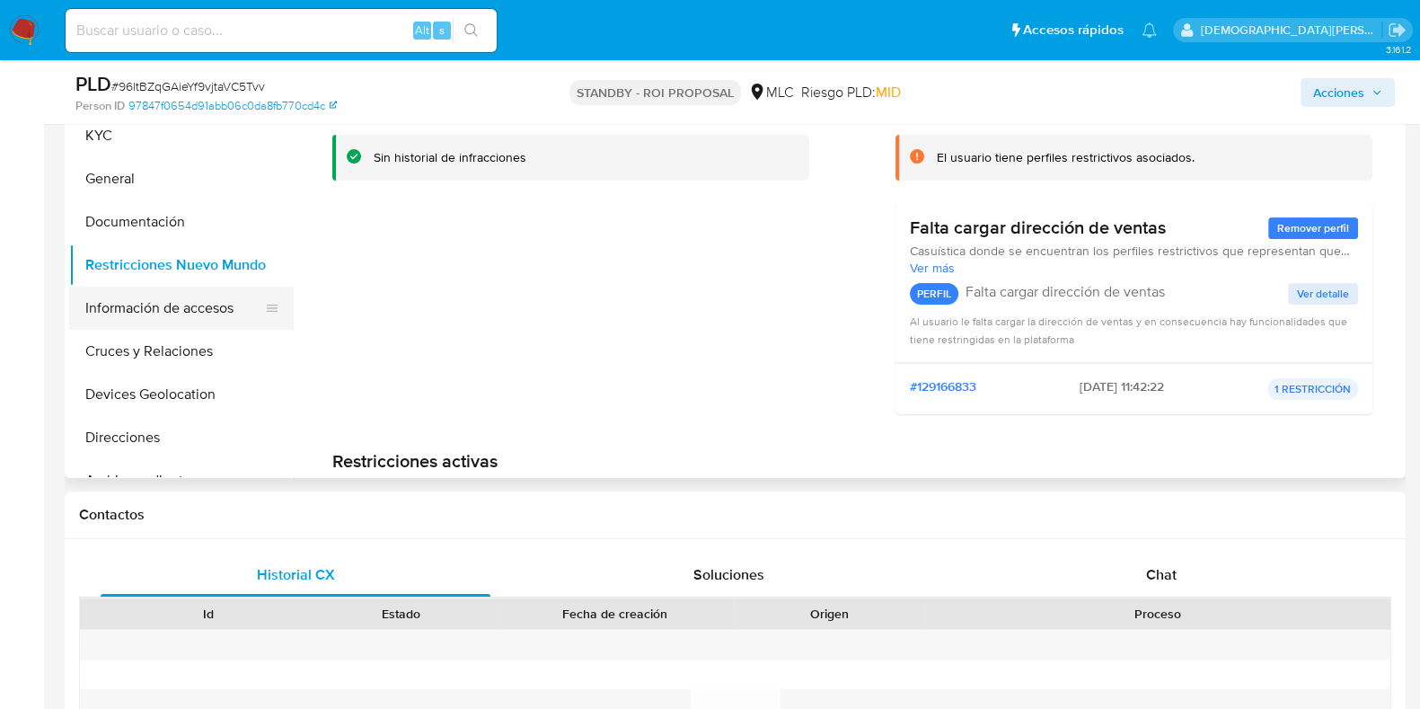
click at [186, 314] on button "Información de accesos" at bounding box center [174, 307] width 210 height 43
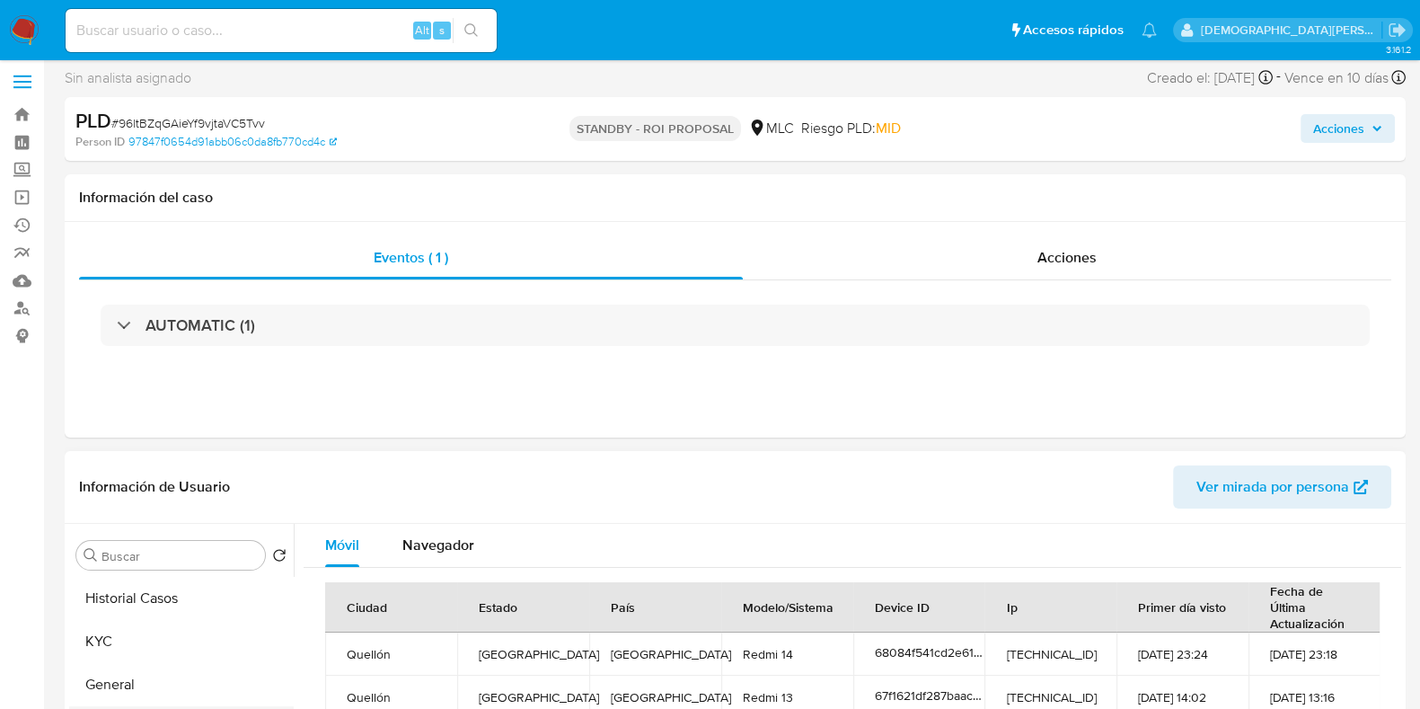
scroll to position [224, 0]
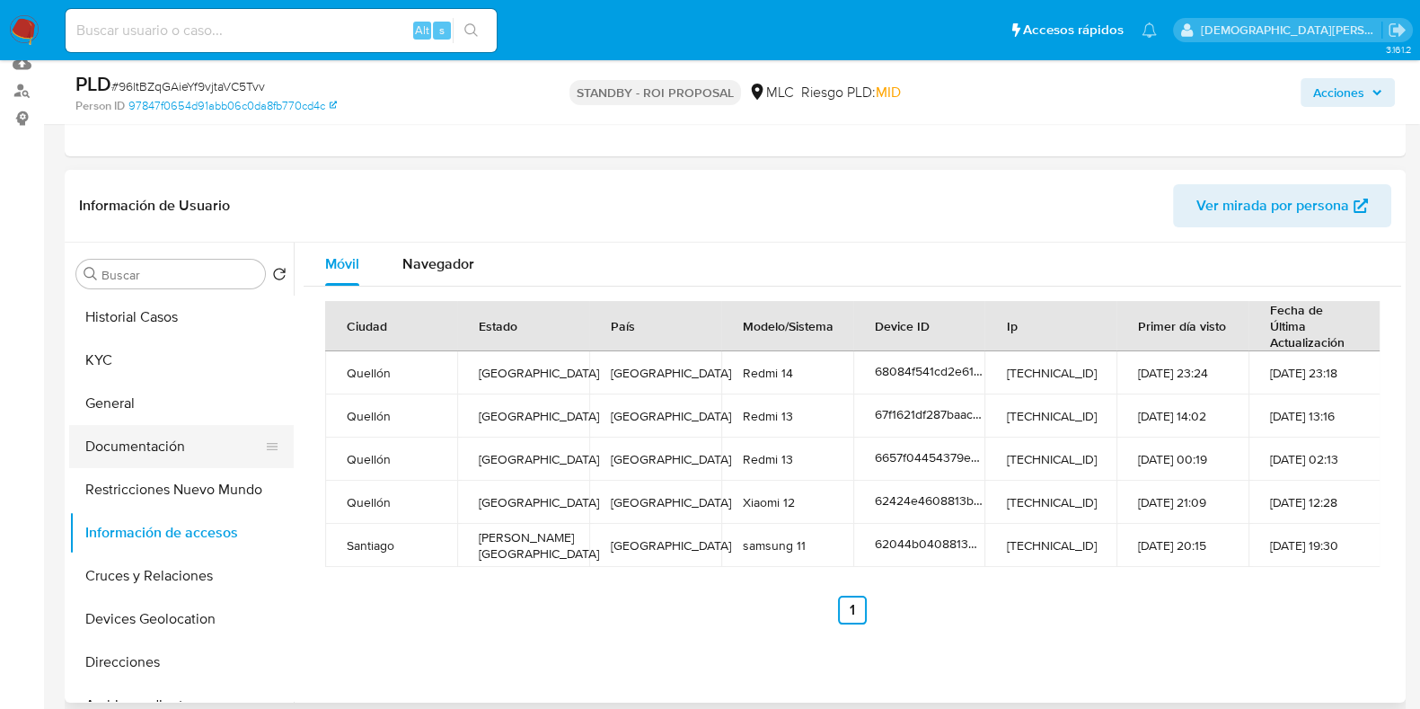
click at [170, 434] on button "Documentación" at bounding box center [174, 446] width 210 height 43
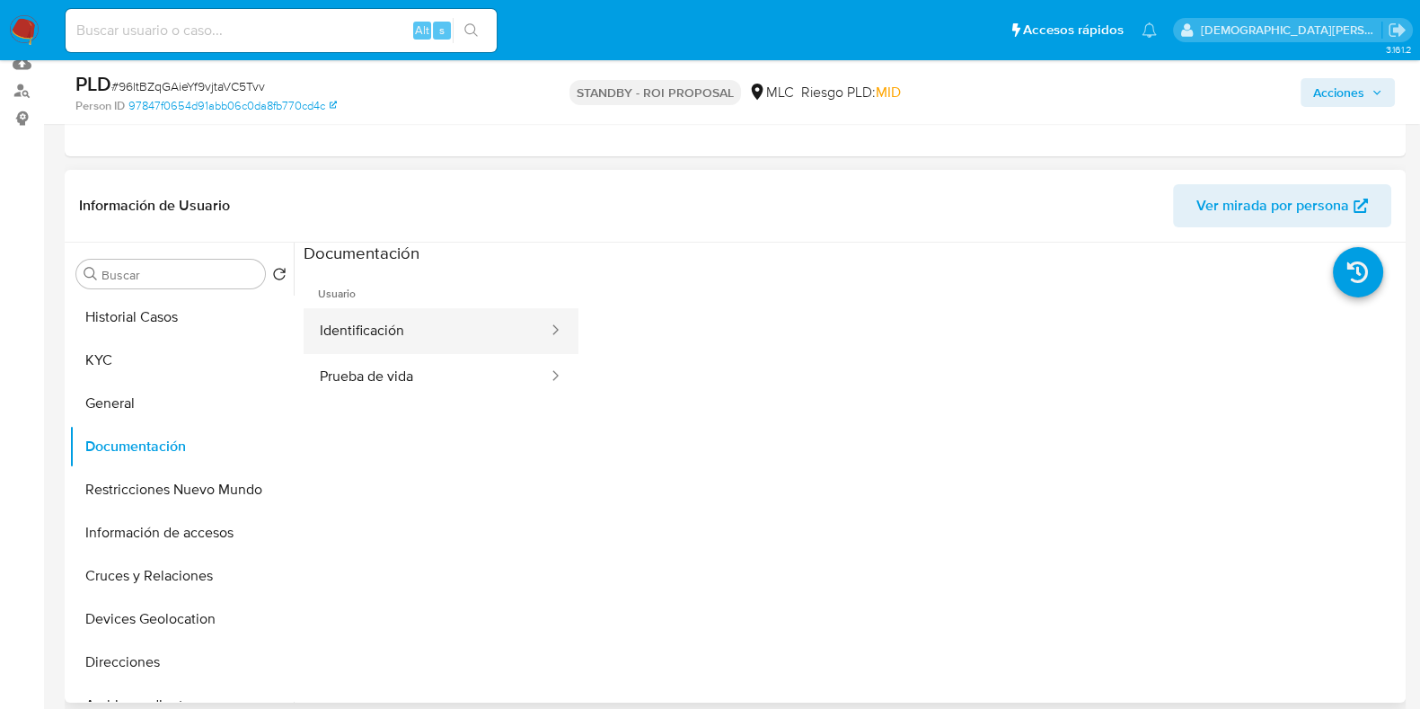
click at [454, 334] on button "Identificación" at bounding box center [427, 331] width 246 height 46
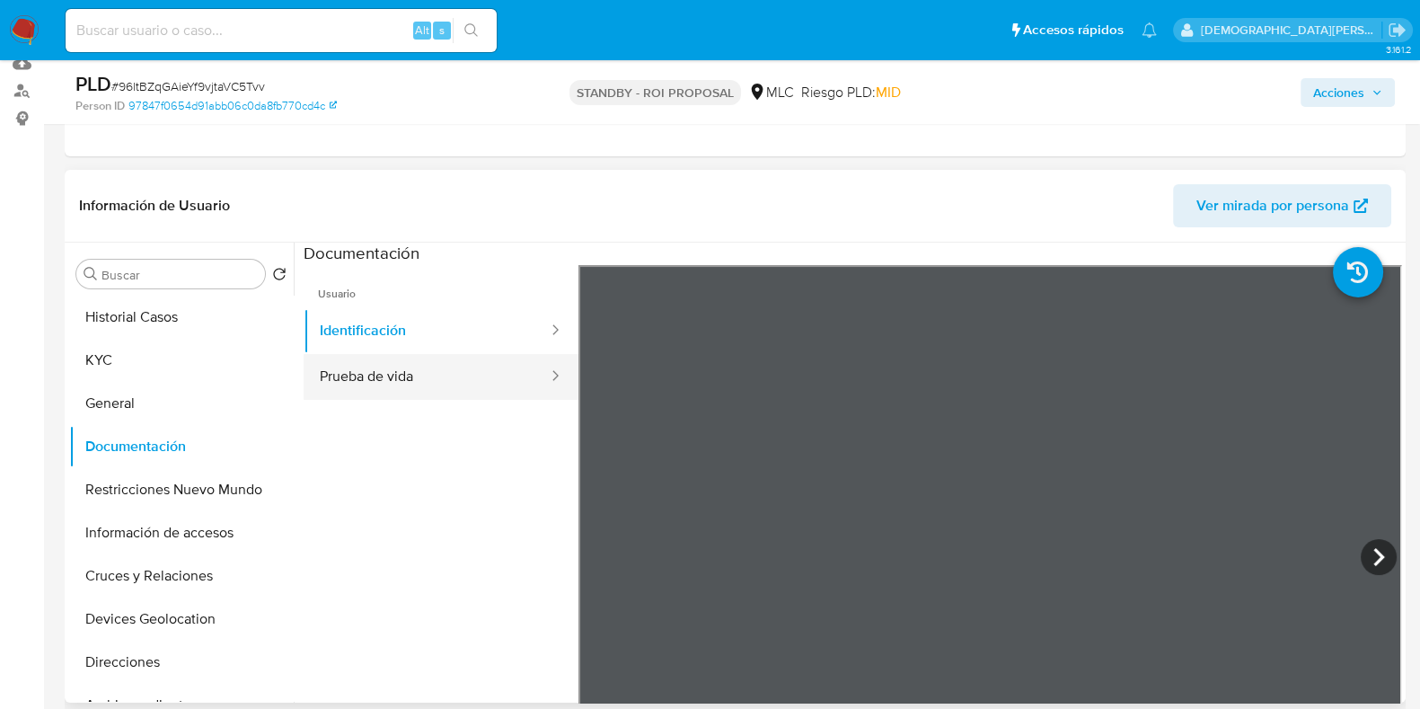
drag, startPoint x: 479, startPoint y: 378, endPoint x: 329, endPoint y: 444, distance: 163.7
click at [470, 378] on button "Prueba de vida" at bounding box center [427, 377] width 246 height 46
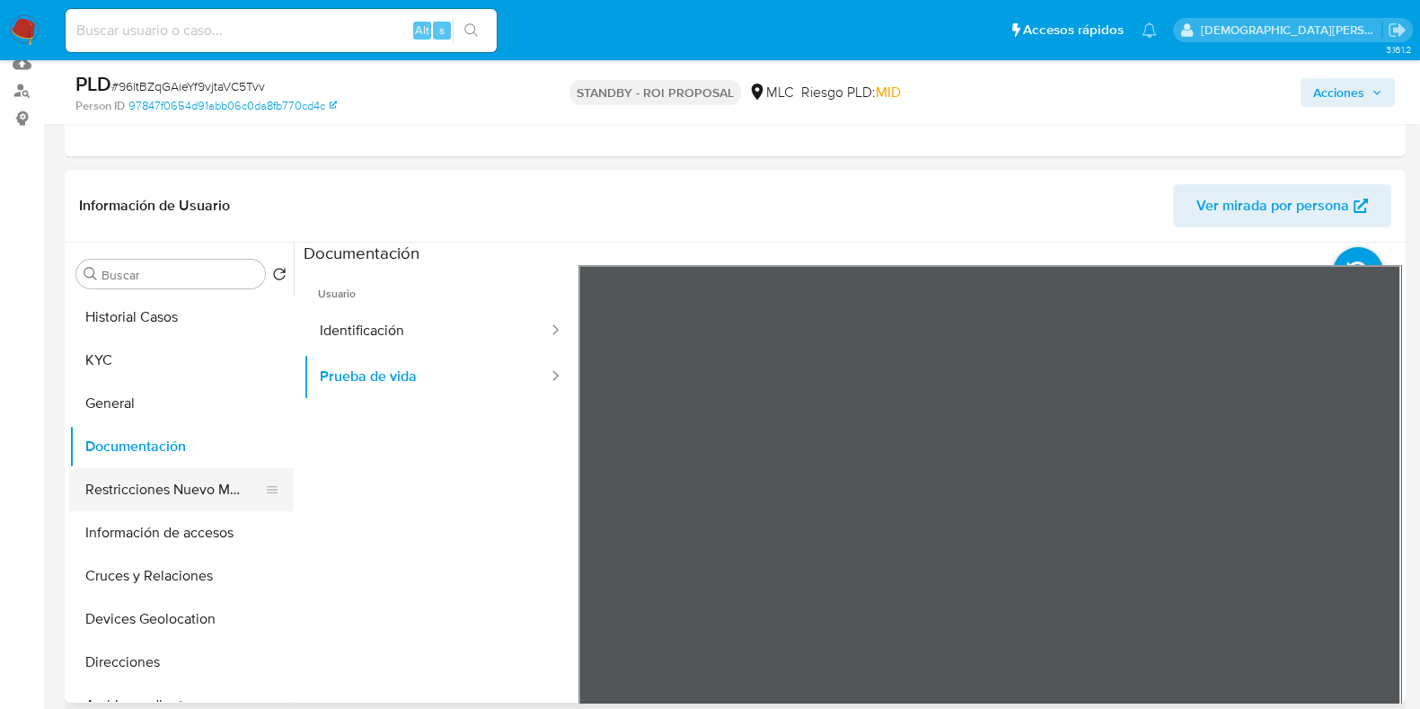
click at [185, 491] on button "Restricciones Nuevo Mundo" at bounding box center [174, 489] width 210 height 43
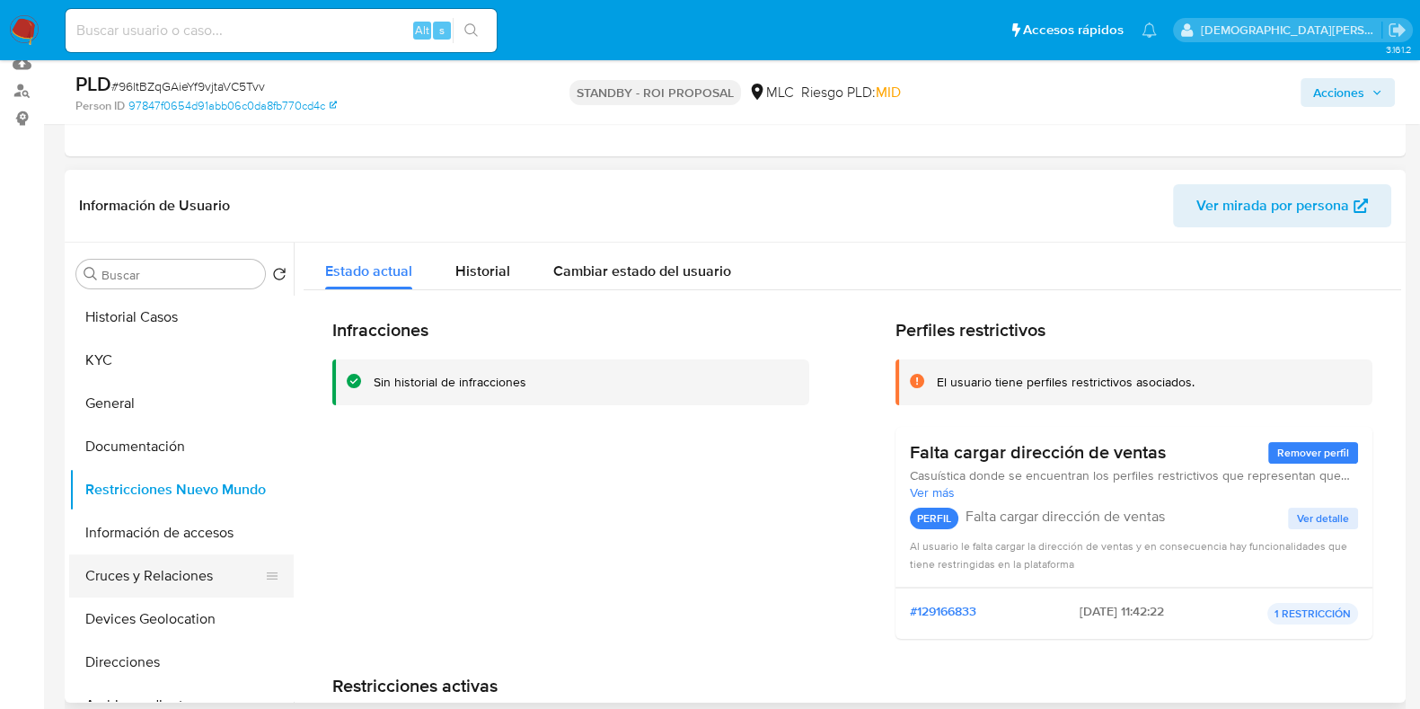
click at [158, 559] on button "Cruces y Relaciones" at bounding box center [174, 575] width 210 height 43
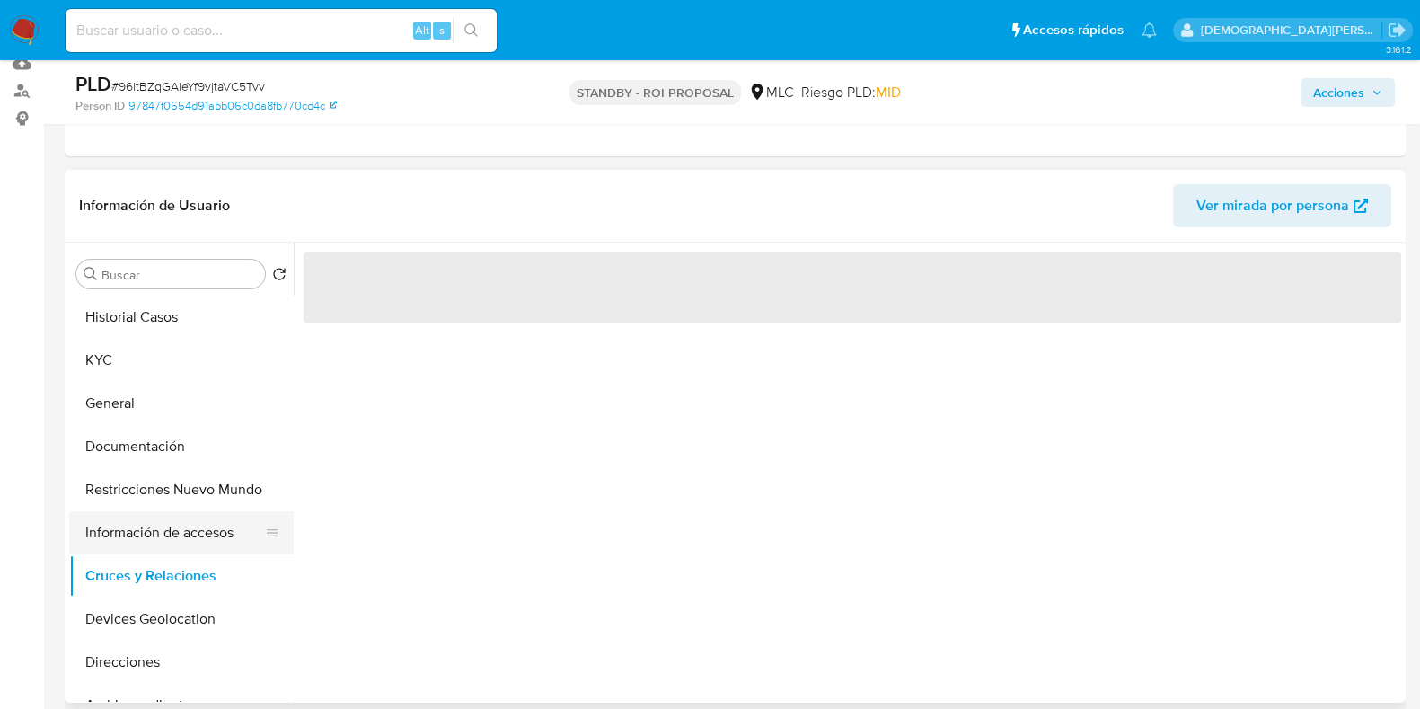
click at [170, 542] on button "Información de accesos" at bounding box center [174, 532] width 210 height 43
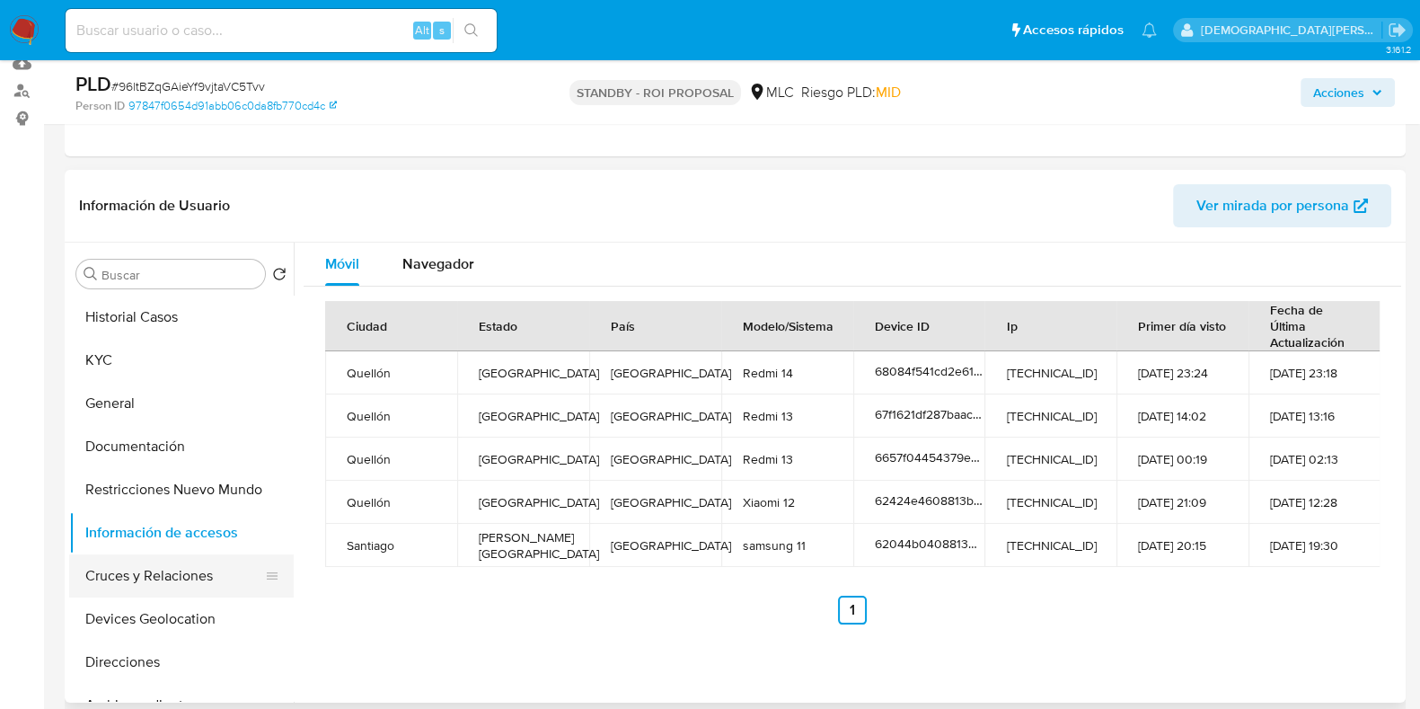
click at [157, 566] on button "Cruces y Relaciones" at bounding box center [174, 575] width 210 height 43
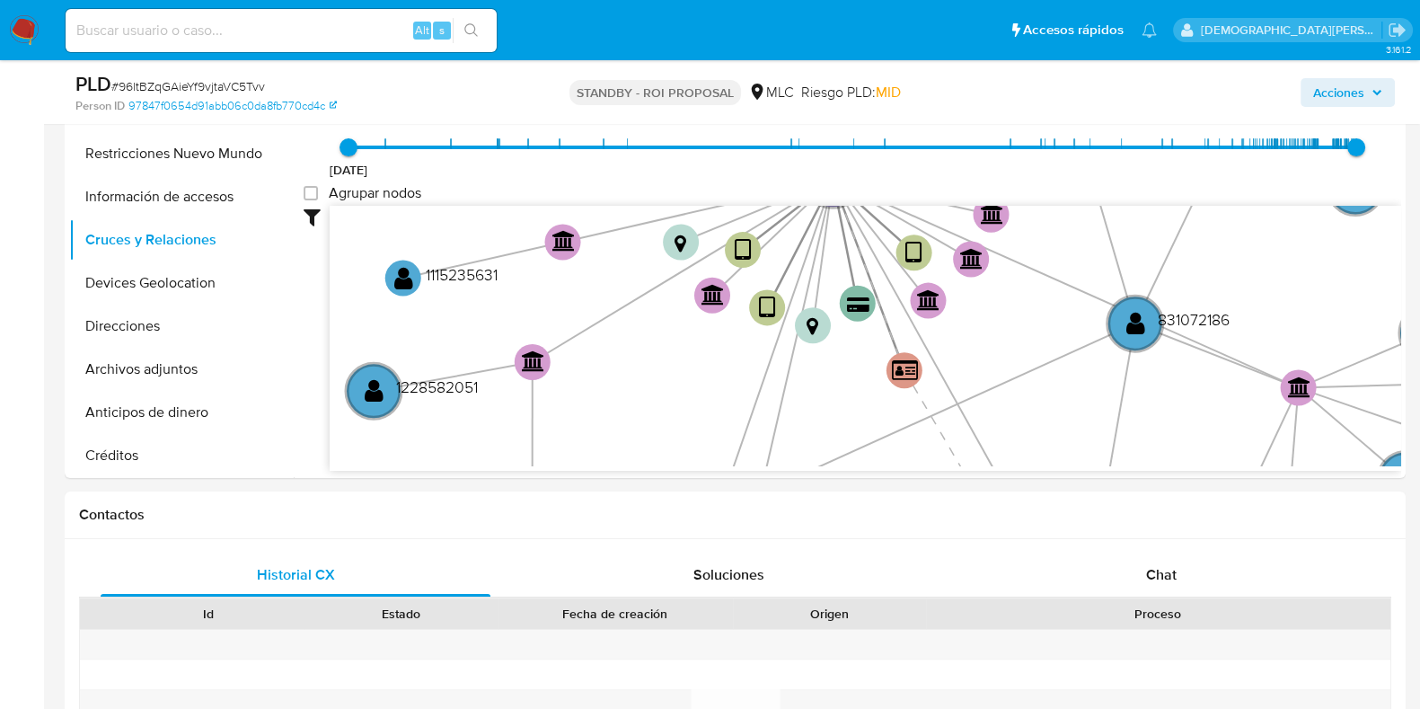
scroll to position [785, 0]
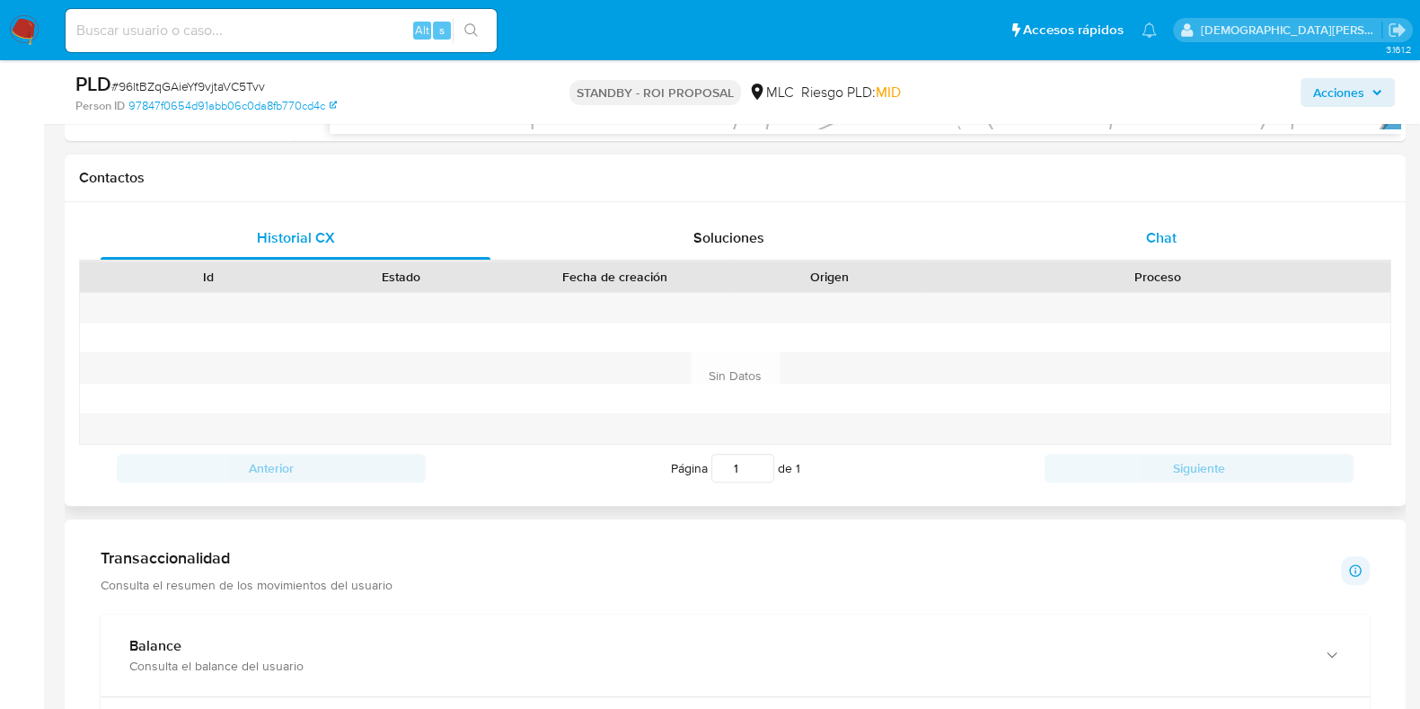
click at [1114, 233] on div "Chat" at bounding box center [1161, 237] width 390 height 43
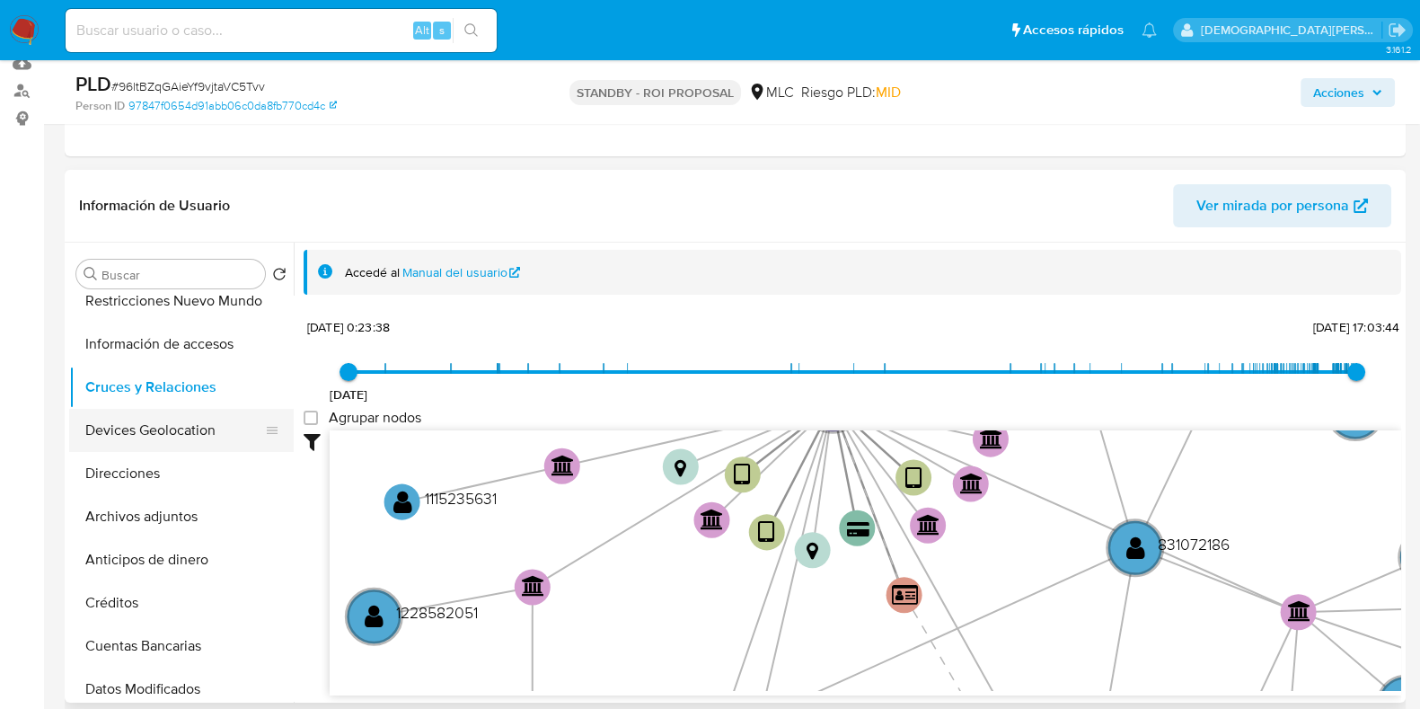
scroll to position [224, 0]
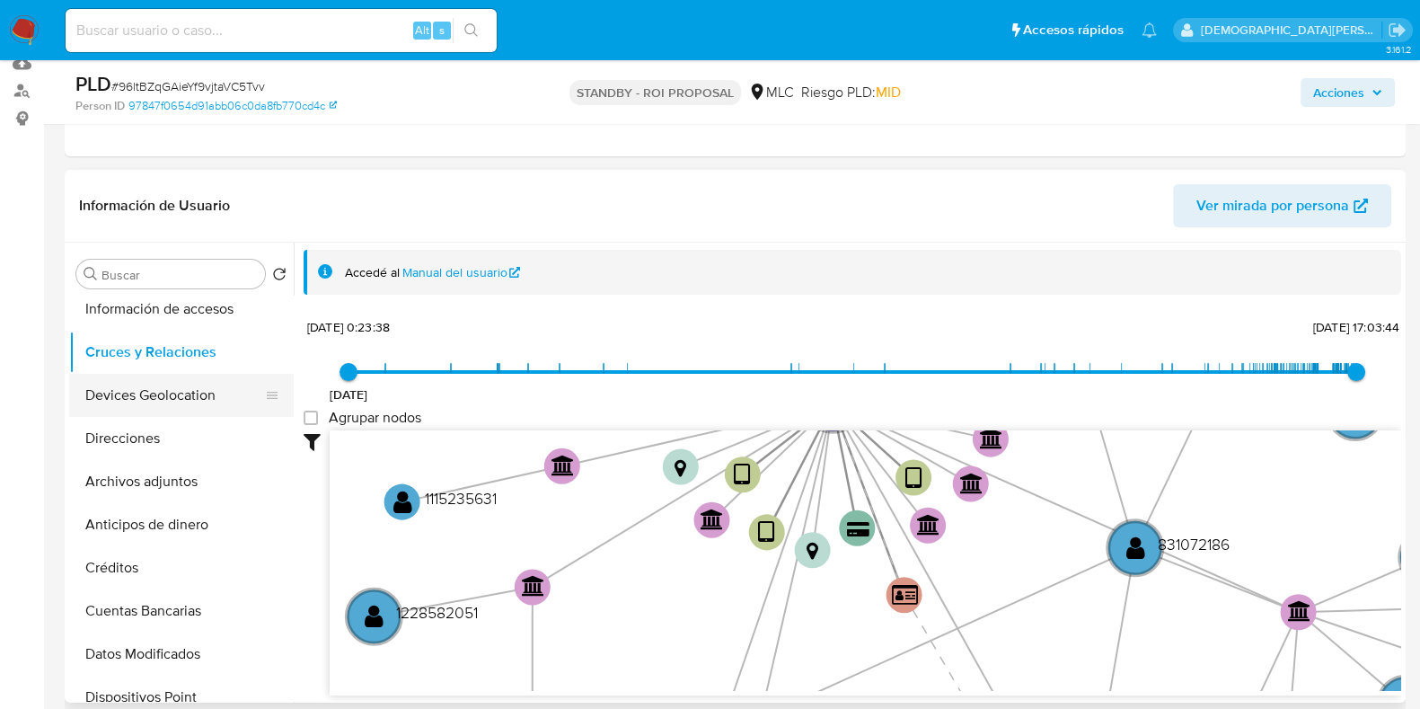
click at [153, 383] on button "Devices Geolocation" at bounding box center [174, 395] width 210 height 43
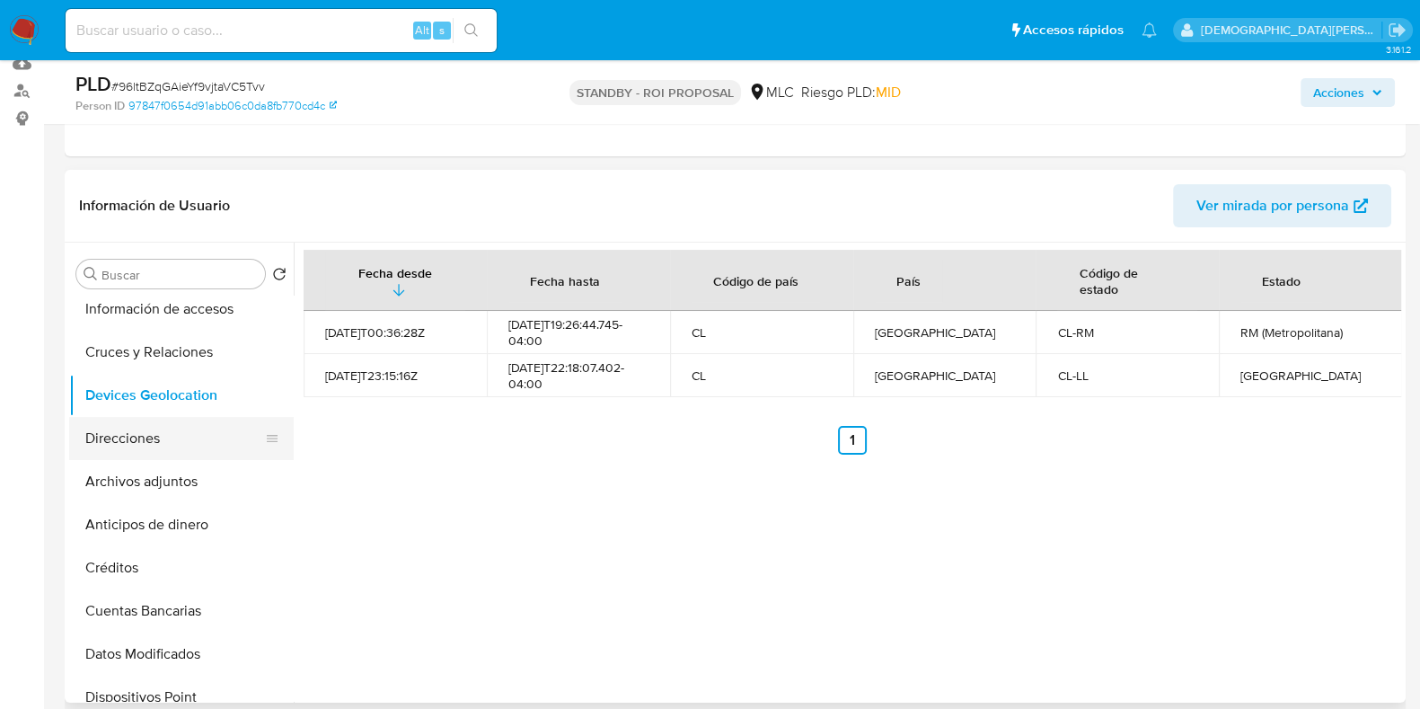
scroll to position [0, 0]
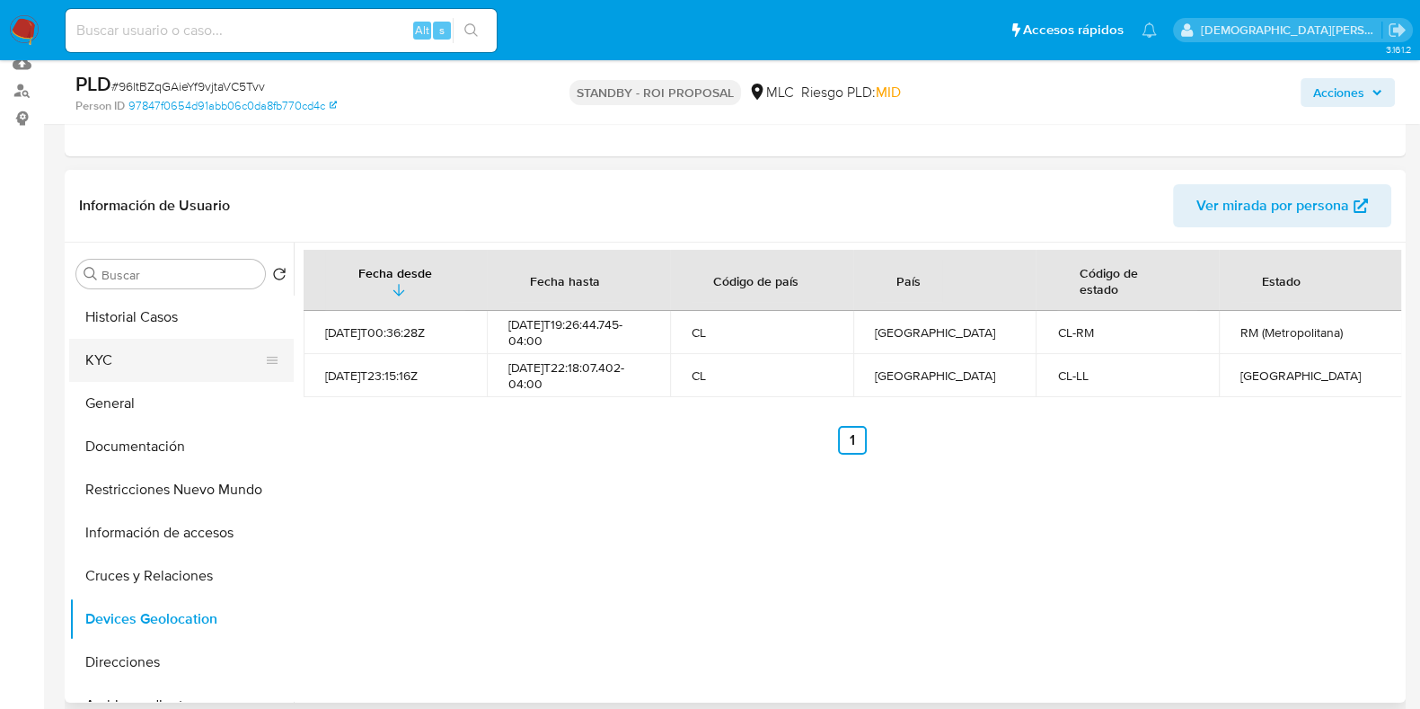
click at [178, 345] on button "KYC" at bounding box center [174, 360] width 210 height 43
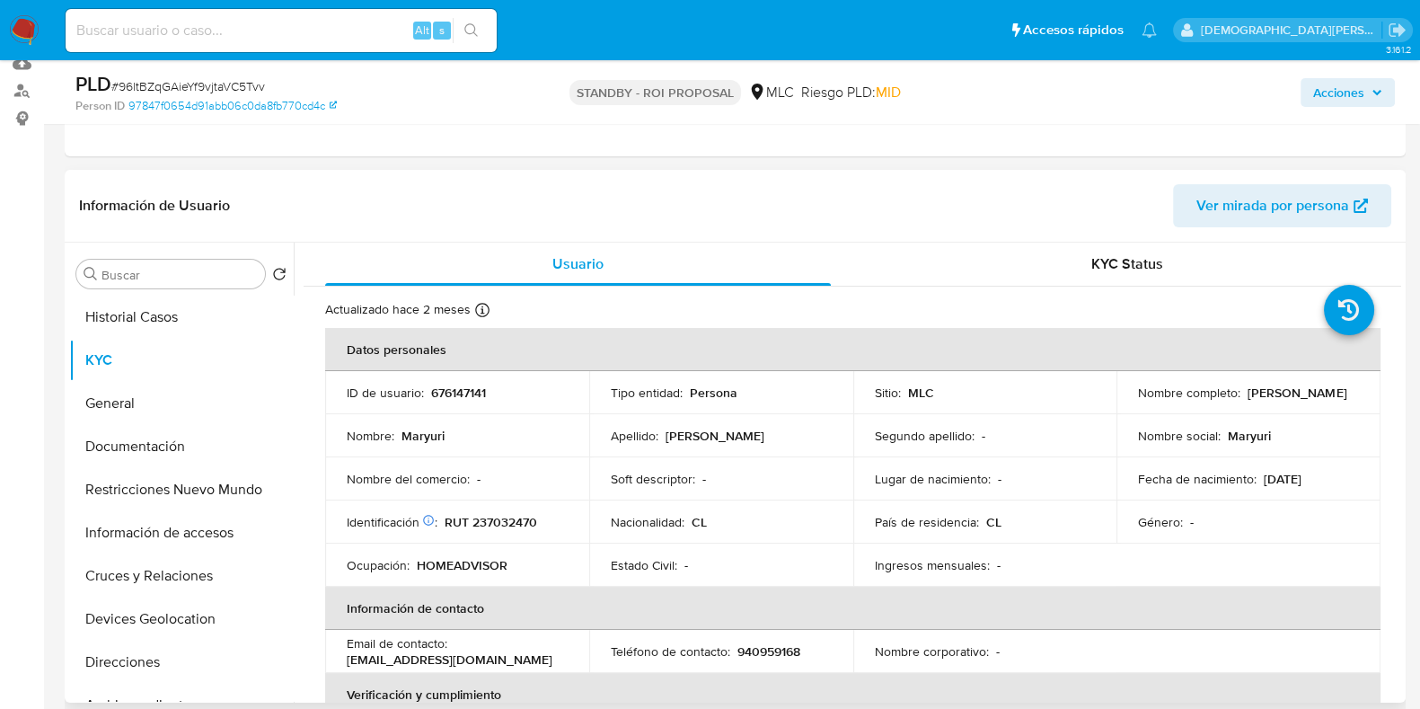
drag, startPoint x: 1257, startPoint y: 408, endPoint x: 1114, endPoint y: 401, distance: 143.9
click at [1116, 401] on td "Nombre completo : Maryuri Garcia Villa" at bounding box center [1248, 392] width 264 height 43
click at [152, 442] on button "Documentación" at bounding box center [174, 446] width 210 height 43
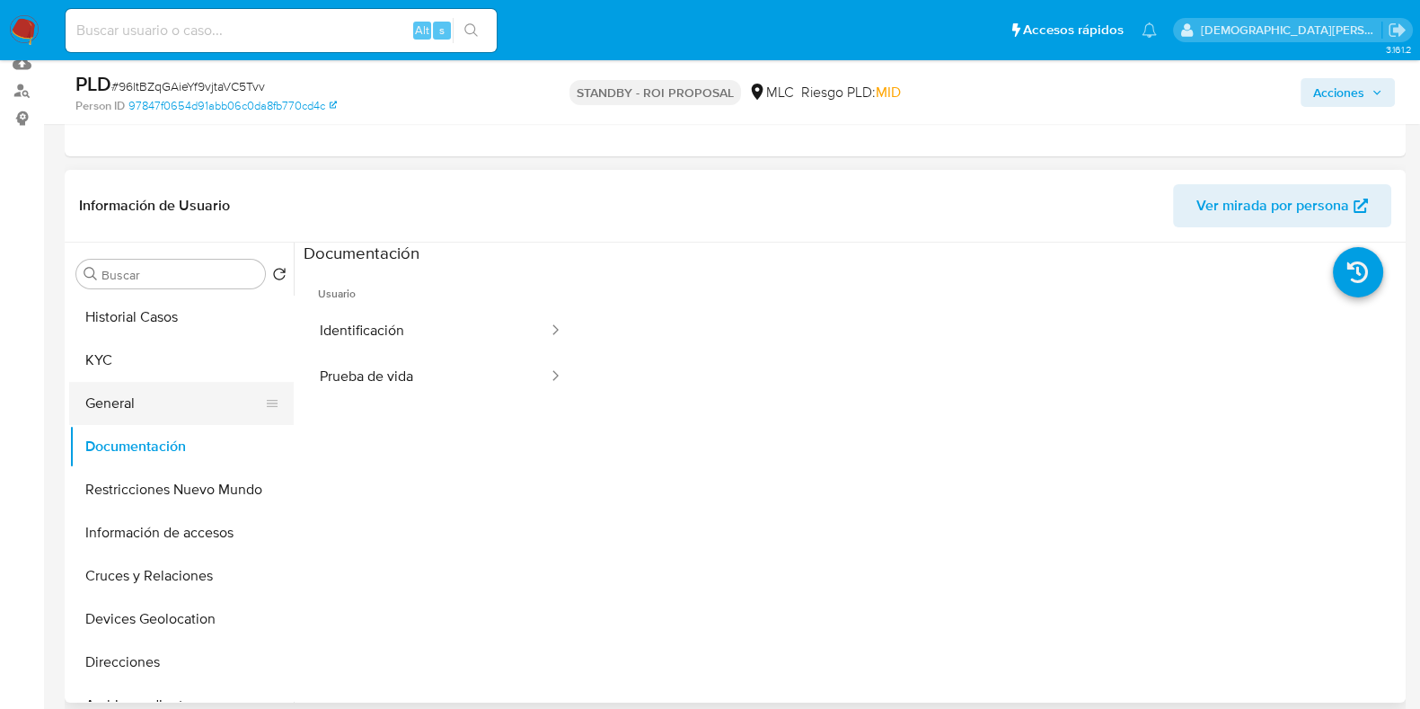
click at [153, 392] on button "General" at bounding box center [174, 403] width 210 height 43
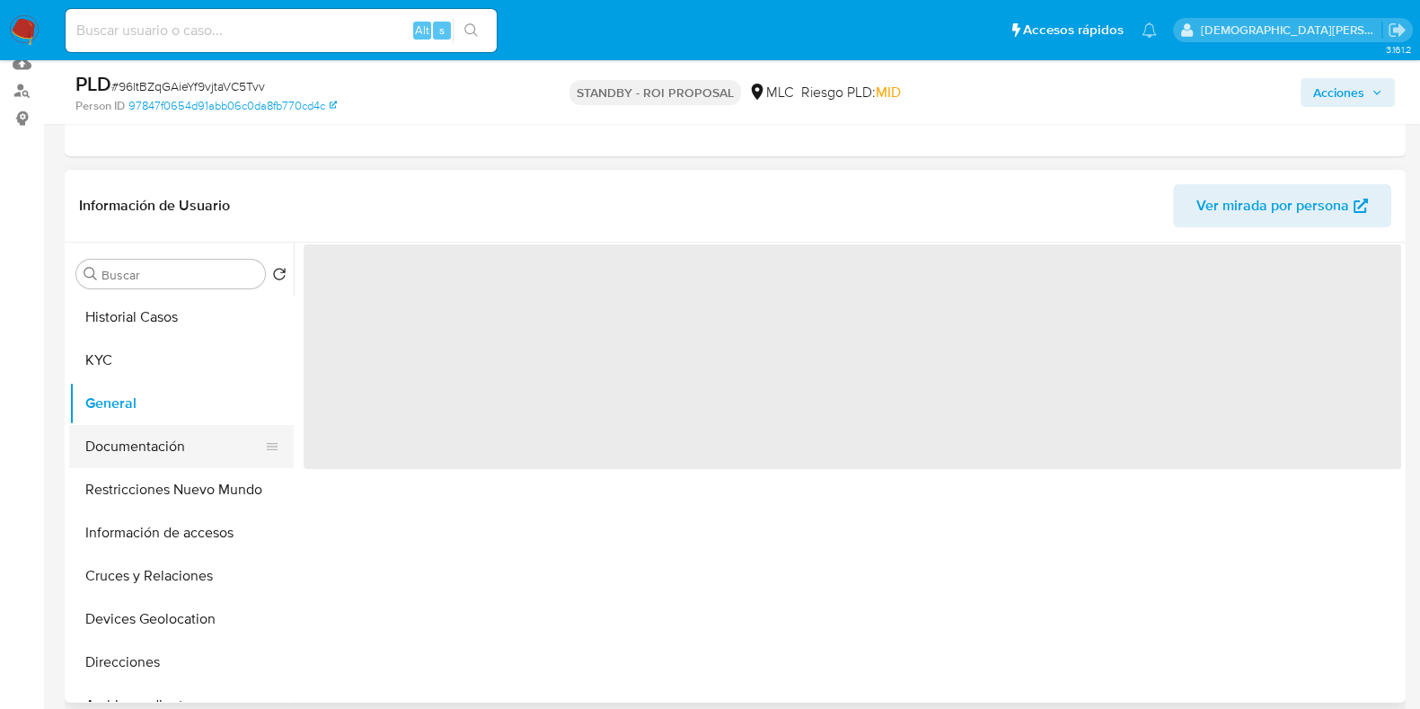
click at [153, 442] on button "Documentación" at bounding box center [174, 446] width 210 height 43
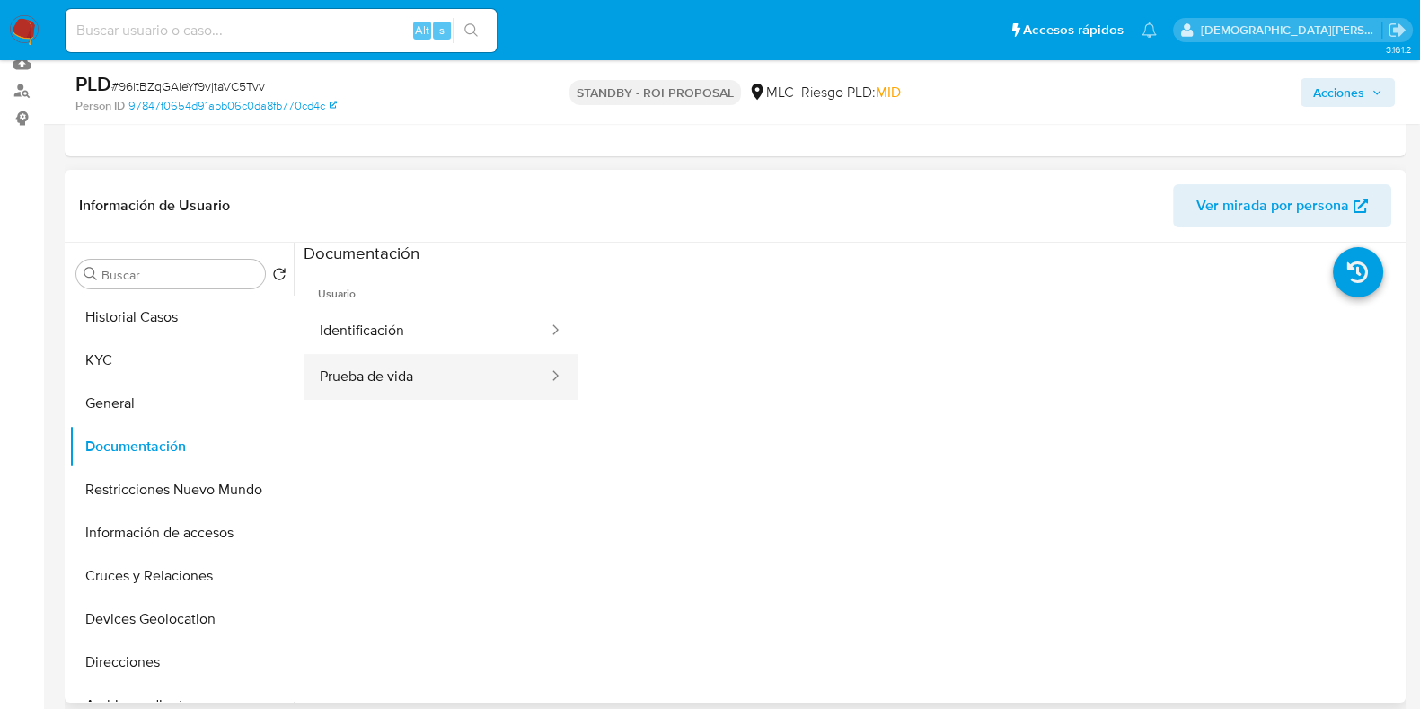
drag, startPoint x: 427, startPoint y: 339, endPoint x: 449, endPoint y: 362, distance: 32.4
click at [427, 338] on button "Identificación" at bounding box center [427, 331] width 246 height 46
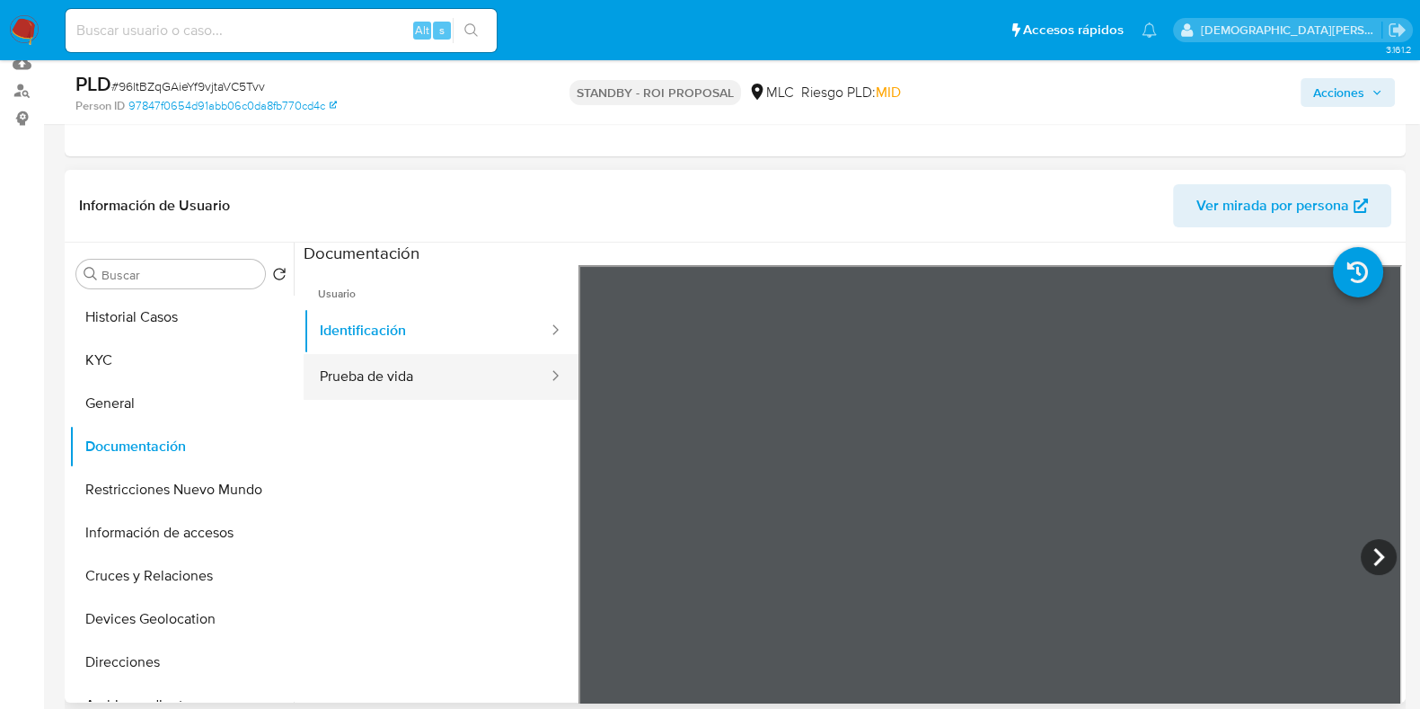
click at [434, 354] on button "Prueba de vida" at bounding box center [427, 377] width 246 height 46
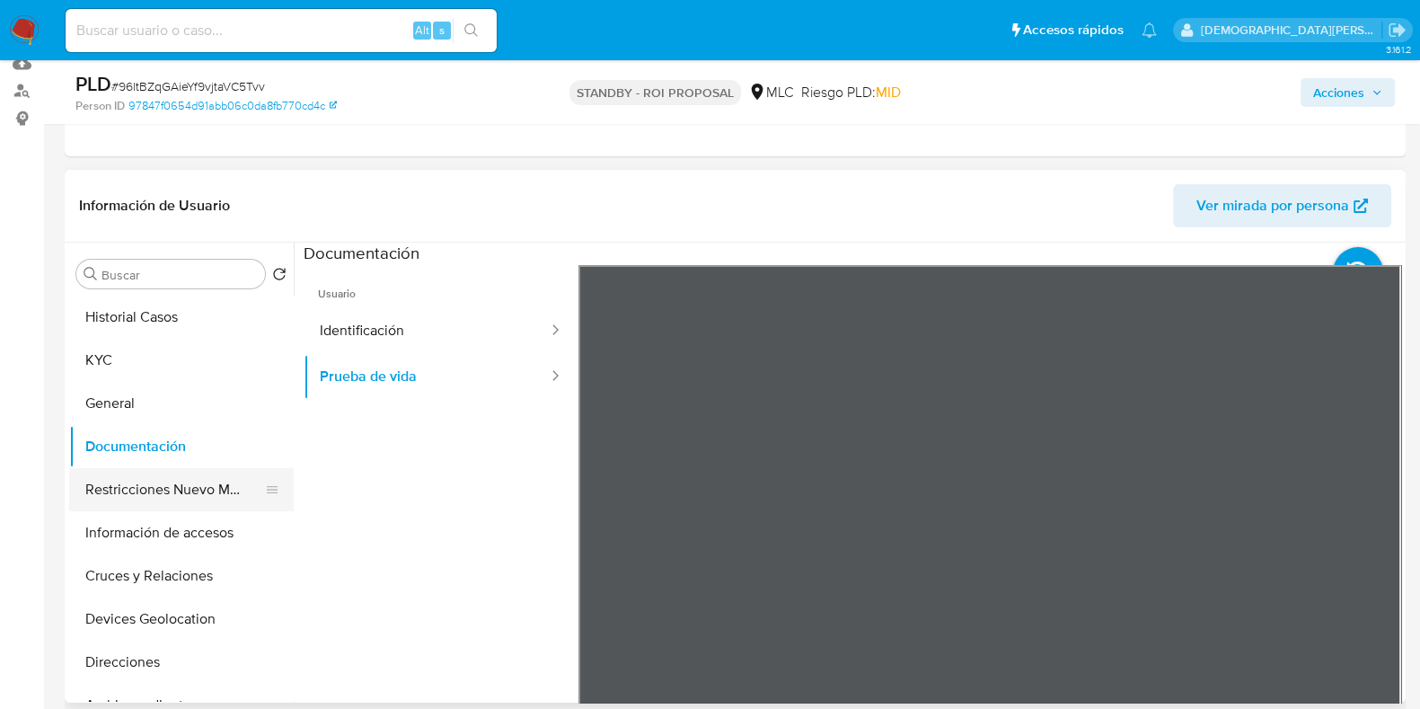
click at [199, 478] on button "Restricciones Nuevo Mundo" at bounding box center [174, 489] width 210 height 43
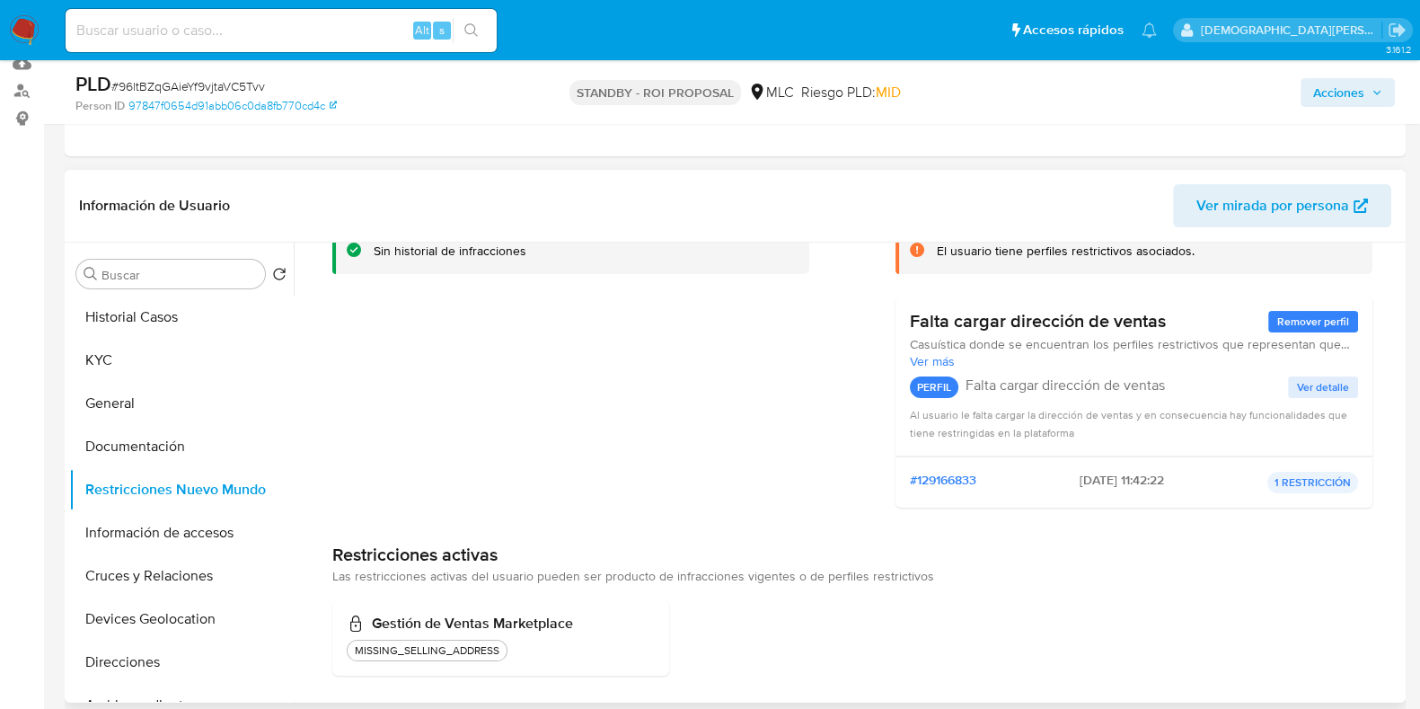
scroll to position [142, 0]
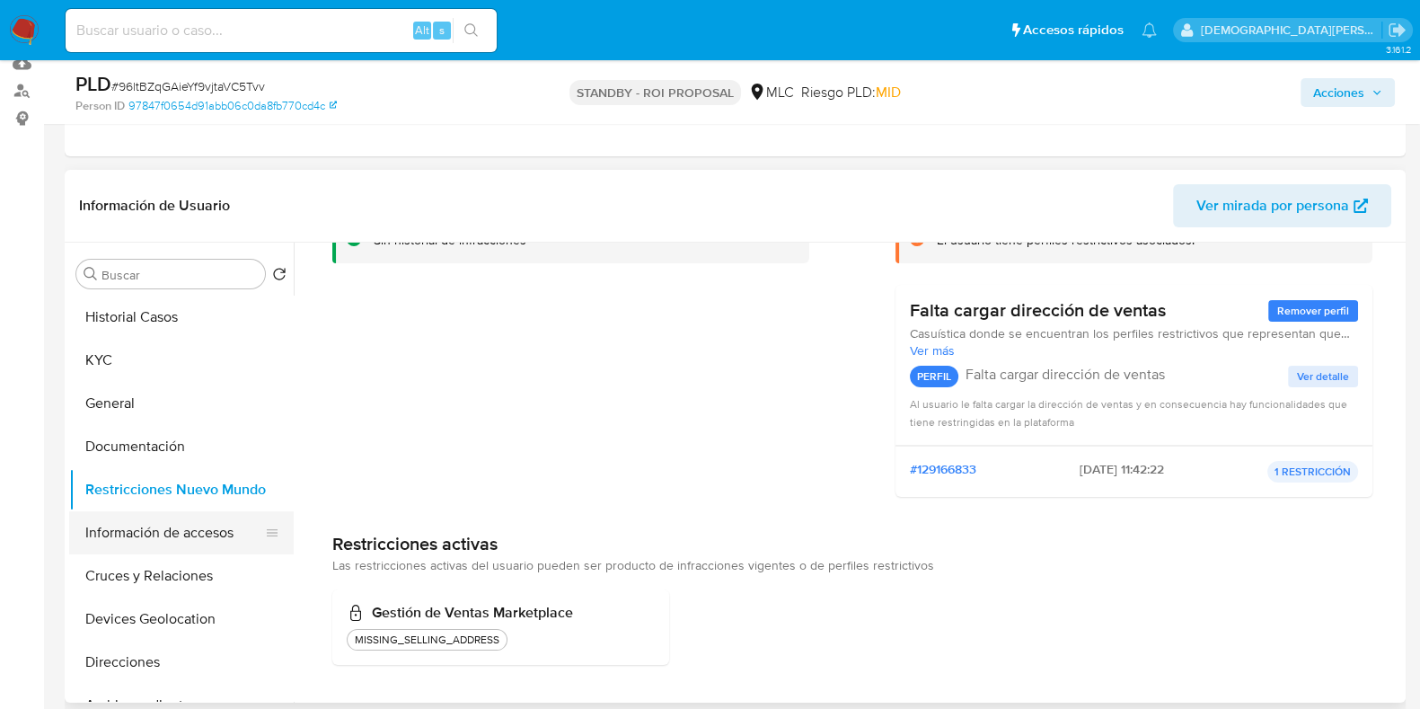
click at [180, 536] on button "Información de accesos" at bounding box center [174, 532] width 210 height 43
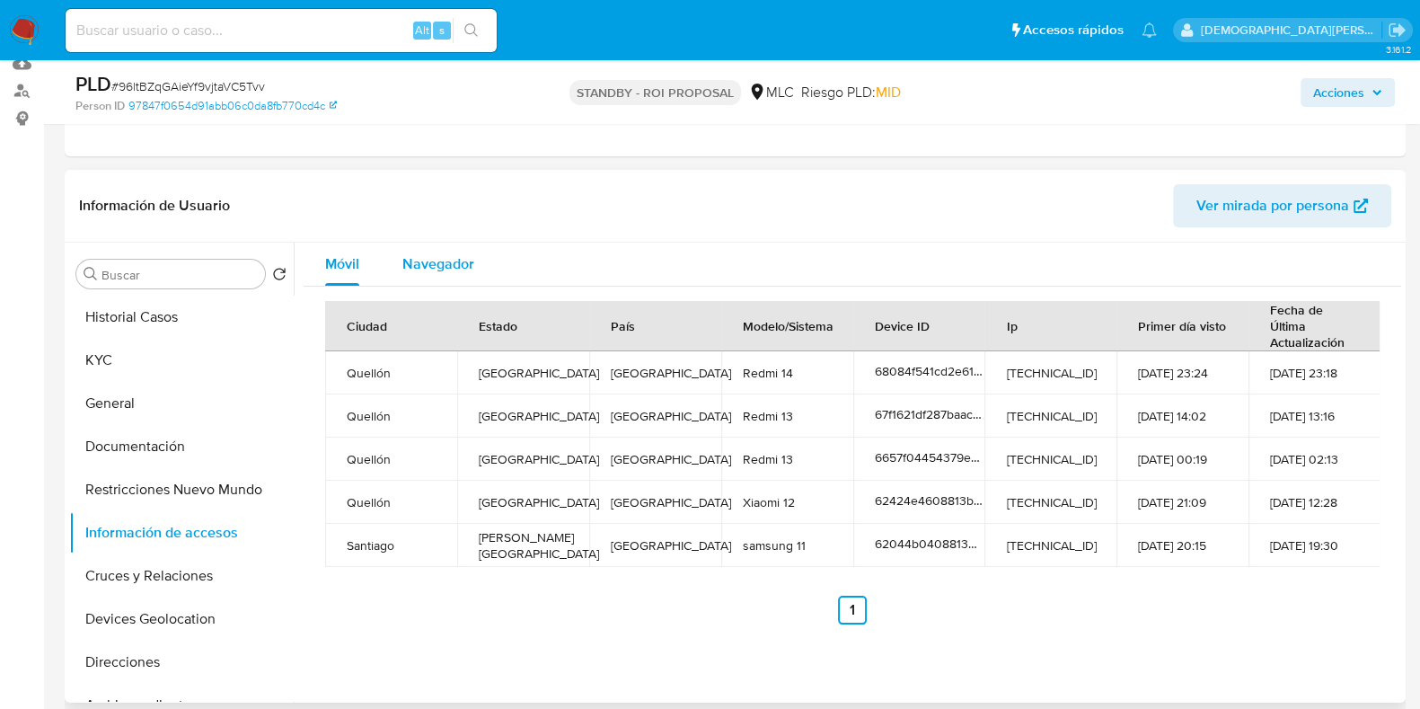
click at [434, 270] on span "Navegador" at bounding box center [438, 263] width 72 height 21
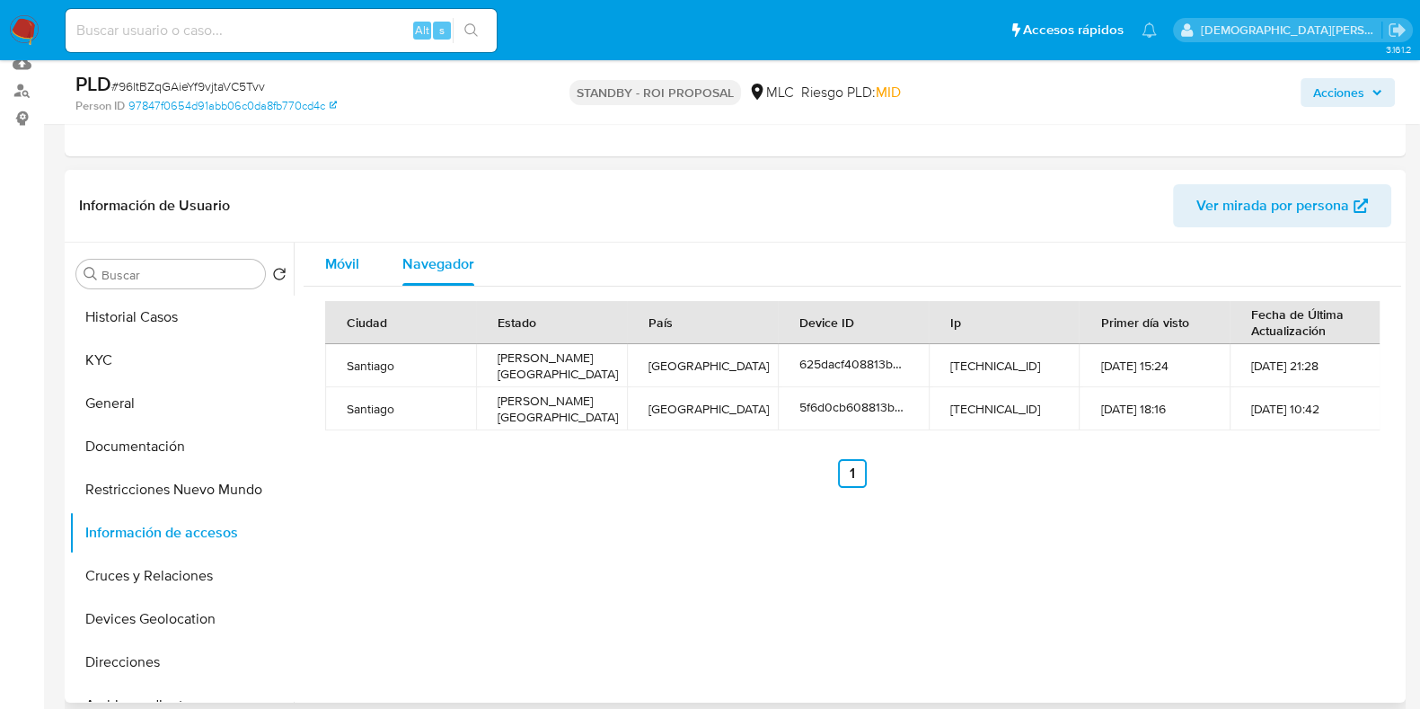
click at [344, 271] on span "Móvil" at bounding box center [342, 263] width 34 height 21
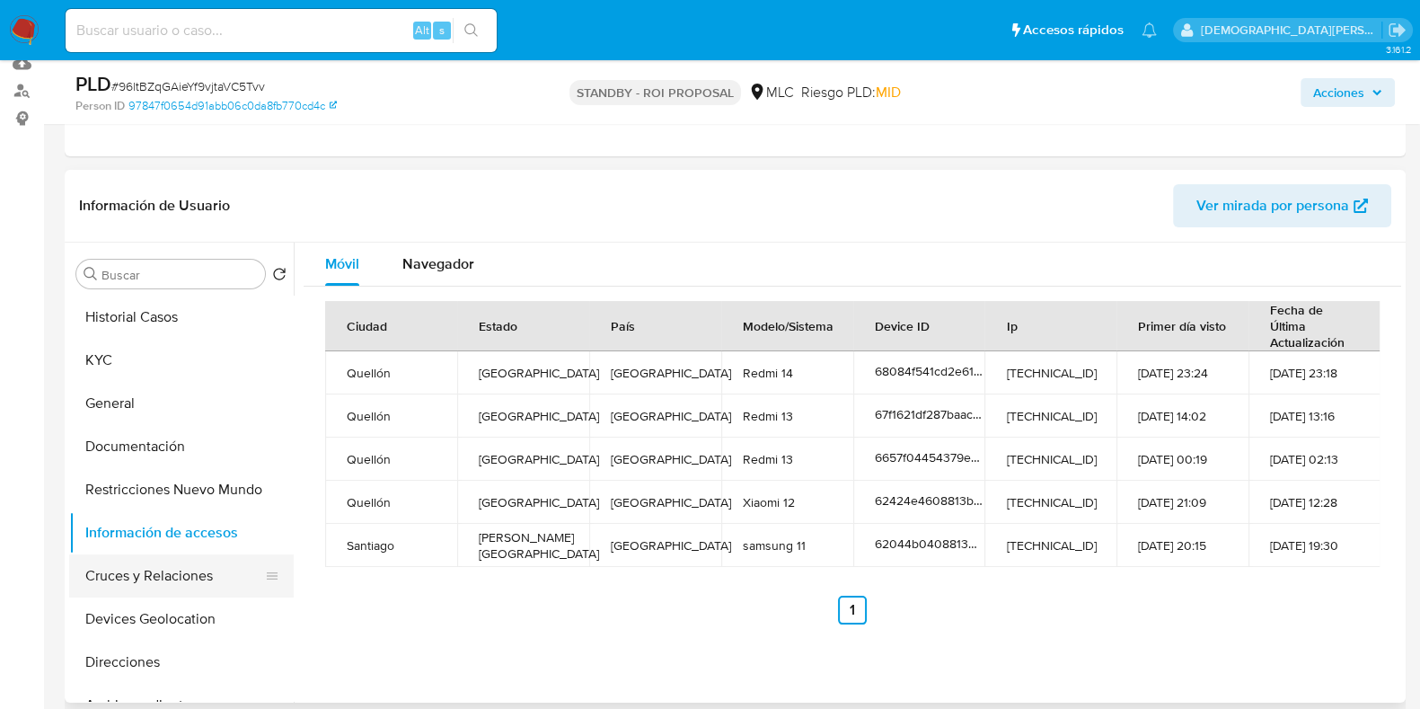
click at [171, 566] on button "Cruces y Relaciones" at bounding box center [174, 575] width 210 height 43
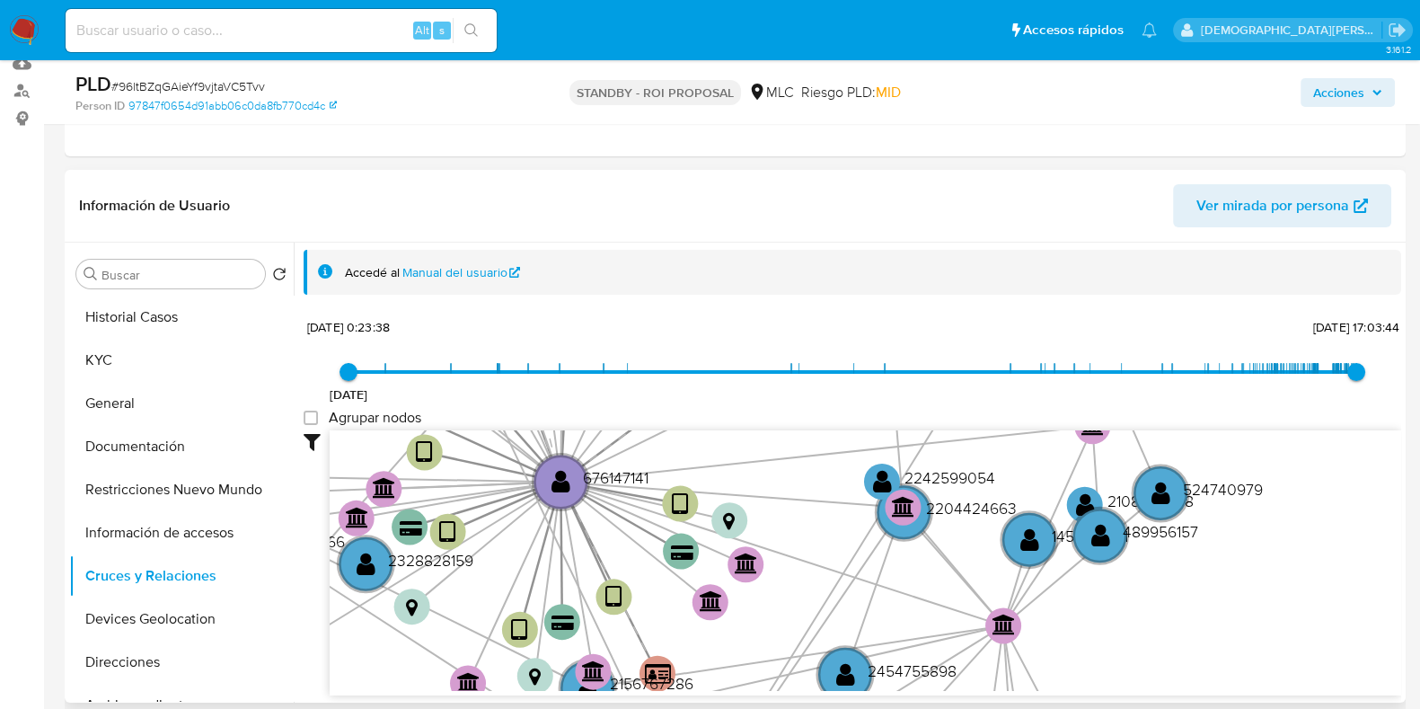
scroll to position [49, 0]
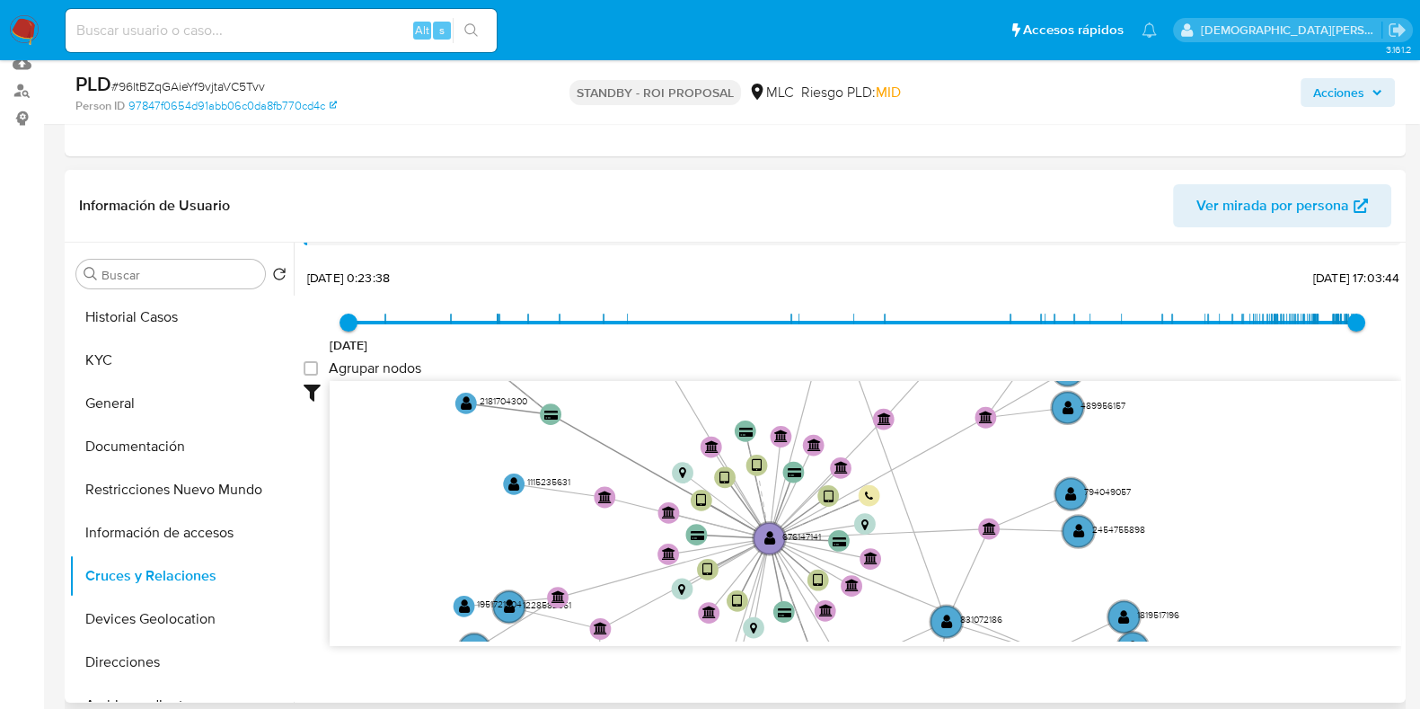
drag, startPoint x: 658, startPoint y: 464, endPoint x: 686, endPoint y: 590, distance: 128.8
click at [685, 566] on icon "user-676147141  676147141 device-6657f04454379e3158ad4c25  device-630c41ca088…" at bounding box center [865, 511] width 1071 height 260
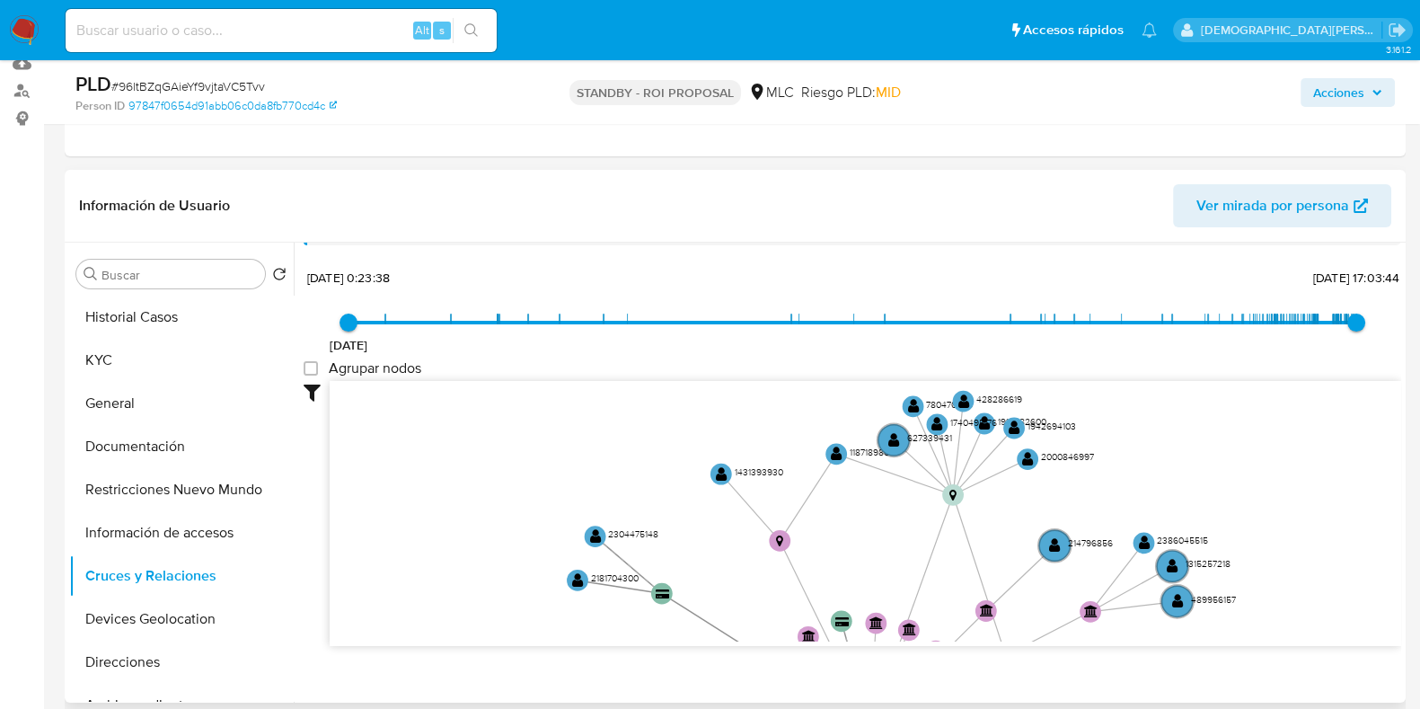
drag, startPoint x: 610, startPoint y: 431, endPoint x: 707, endPoint y: 589, distance: 185.4
click at [707, 566] on icon "user-676147141  676147141 device-6657f04454379e3158ad4c25  device-630c41ca088…" at bounding box center [865, 511] width 1071 height 260
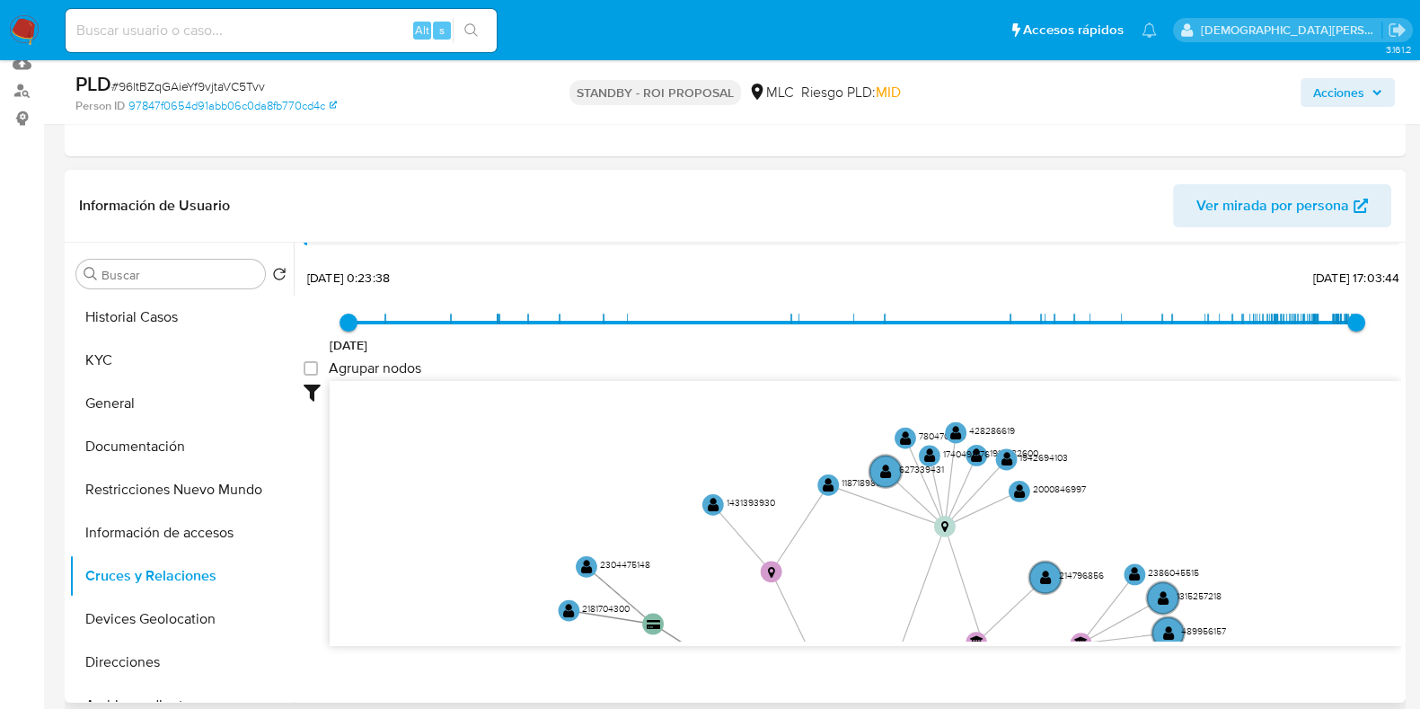
drag, startPoint x: 661, startPoint y: 491, endPoint x: 656, endPoint y: 526, distance: 35.4
click at [656, 526] on icon "user-676147141  676147141 device-6657f04454379e3158ad4c25  device-630c41ca088…" at bounding box center [865, 511] width 1071 height 260
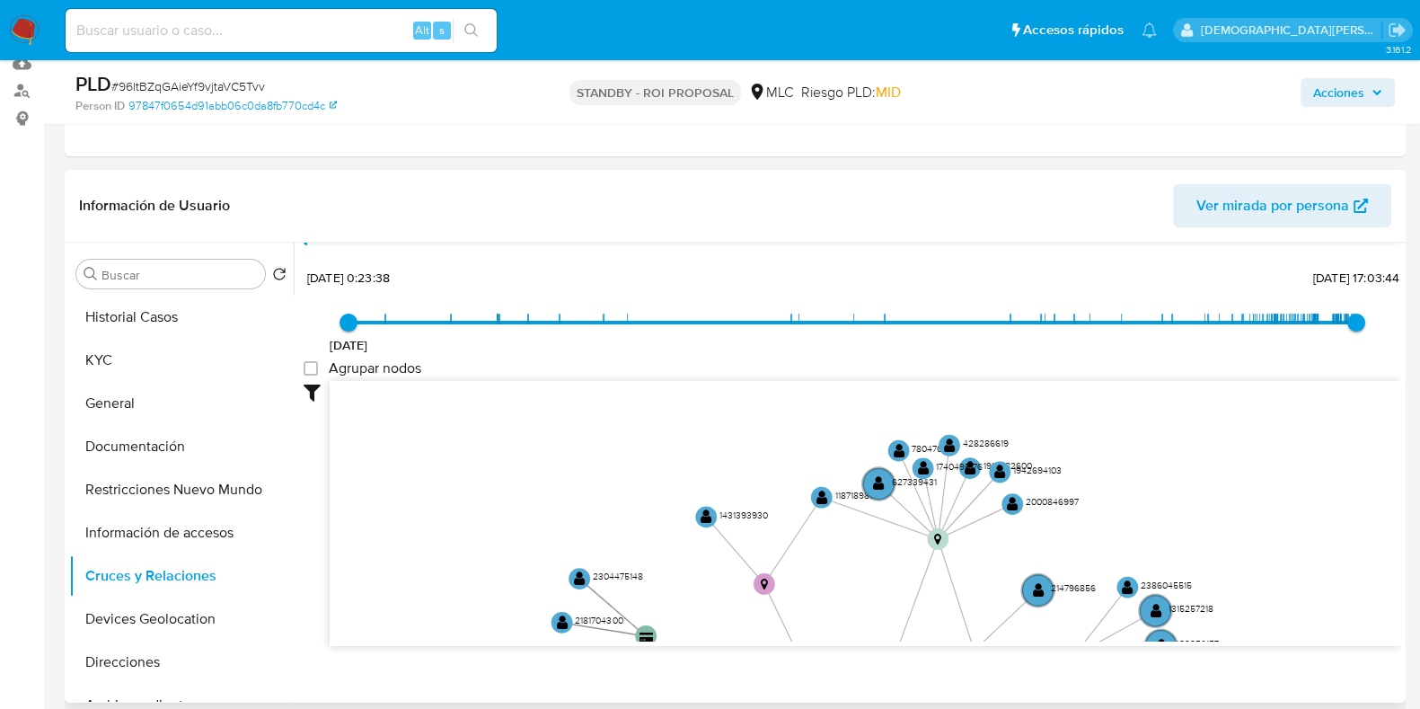
drag, startPoint x: 650, startPoint y: 533, endPoint x: 603, endPoint y: 333, distance: 205.0
click at [603, 333] on div "24/6/2021 24/6/2021, 0:23:38 28/9/2025, 17:03:44 Agrupar nodos Filtros Confianz…" at bounding box center [852, 487] width 1097 height 446
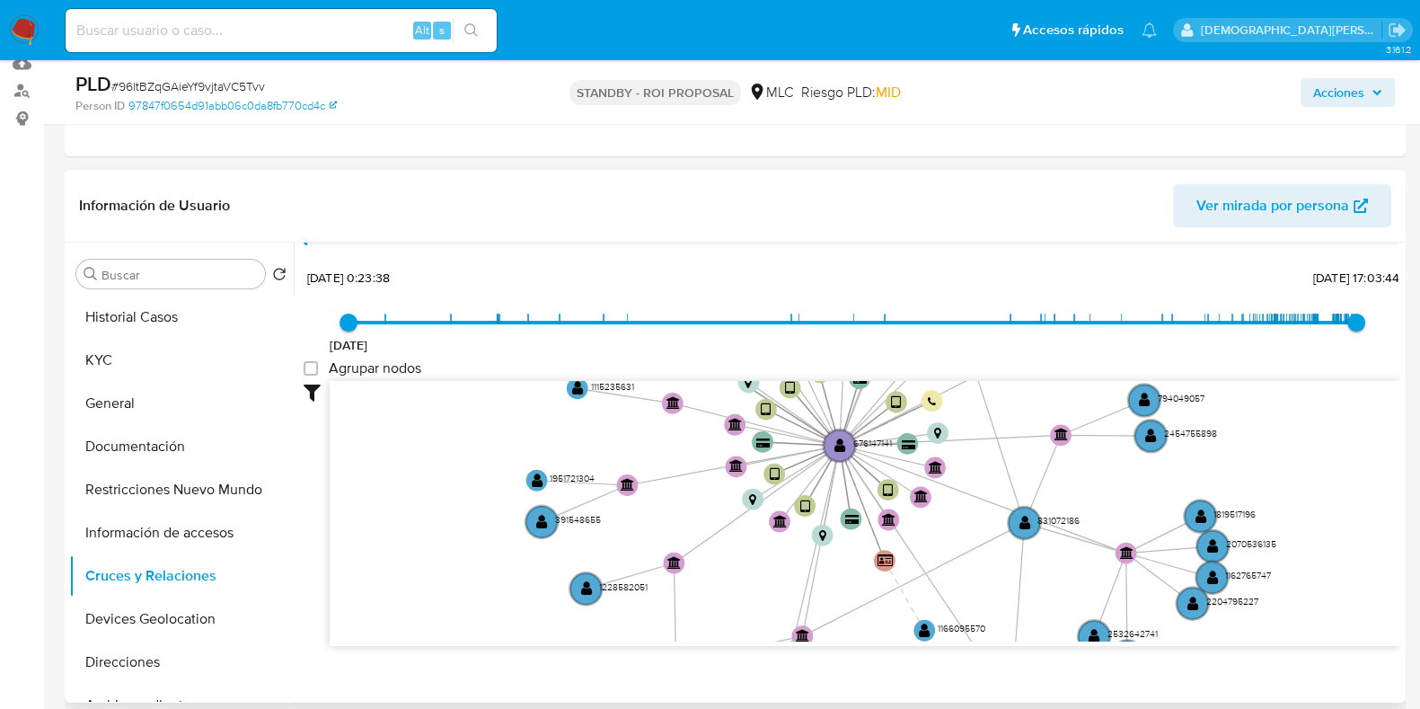
drag, startPoint x: 437, startPoint y: 540, endPoint x: 471, endPoint y: 397, distance: 146.6
click at [471, 397] on icon "user-676147141  676147141 device-6657f04454379e3158ad4c25  device-630c41ca088…" at bounding box center [865, 511] width 1071 height 260
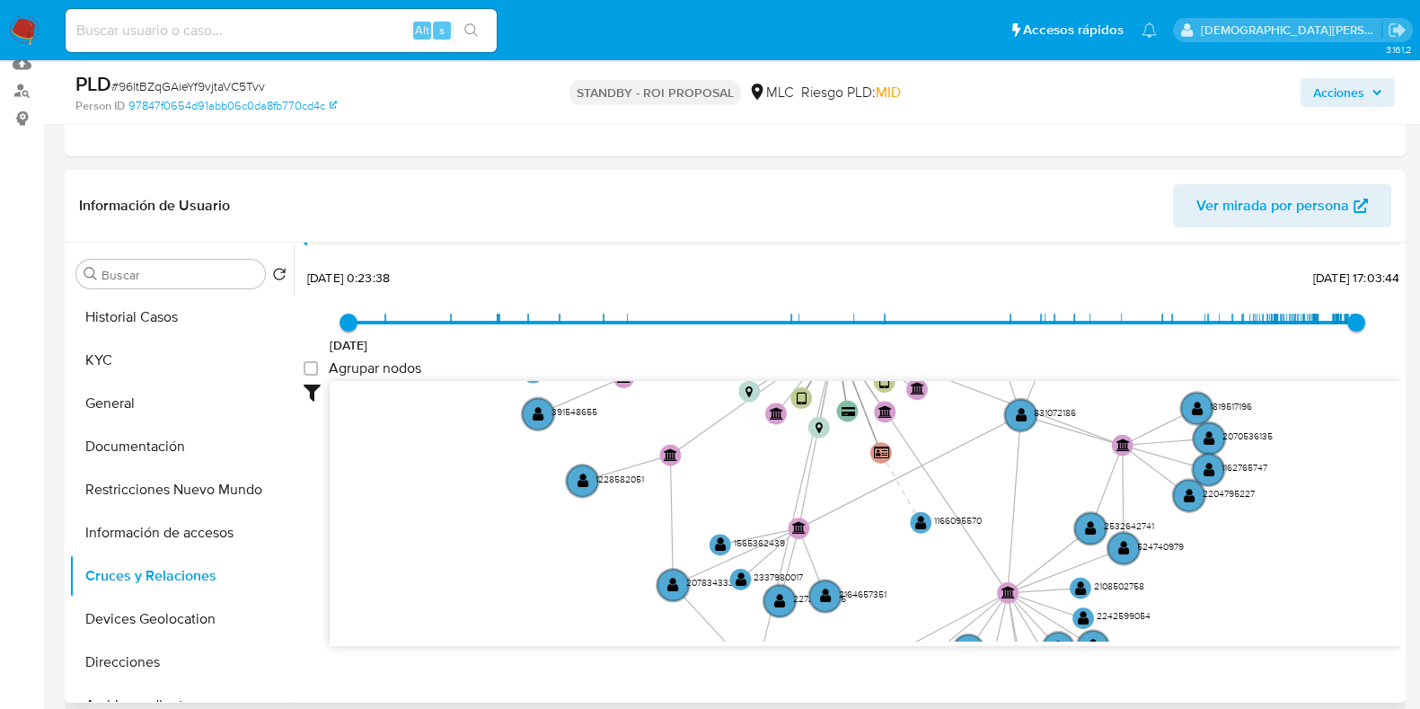
drag, startPoint x: 587, startPoint y: 539, endPoint x: 586, endPoint y: 417, distance: 122.1
click at [584, 428] on icon "user-676147141  676147141 device-6657f04454379e3158ad4c25  device-630c41ca088…" at bounding box center [865, 511] width 1071 height 260
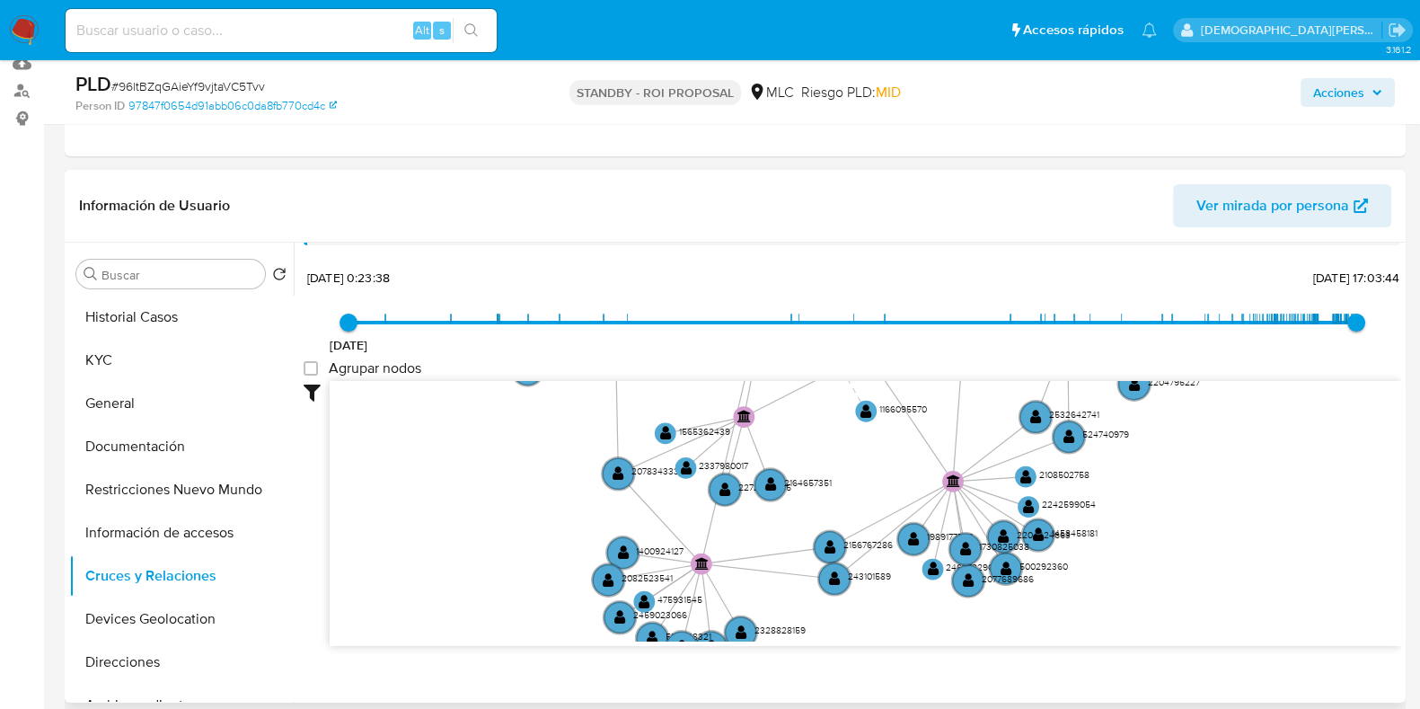
drag, startPoint x: 546, startPoint y: 573, endPoint x: 491, endPoint y: 464, distance: 121.7
click at [491, 464] on icon "user-676147141  676147141 device-6657f04454379e3158ad4c25  device-630c41ca088…" at bounding box center [865, 511] width 1071 height 260
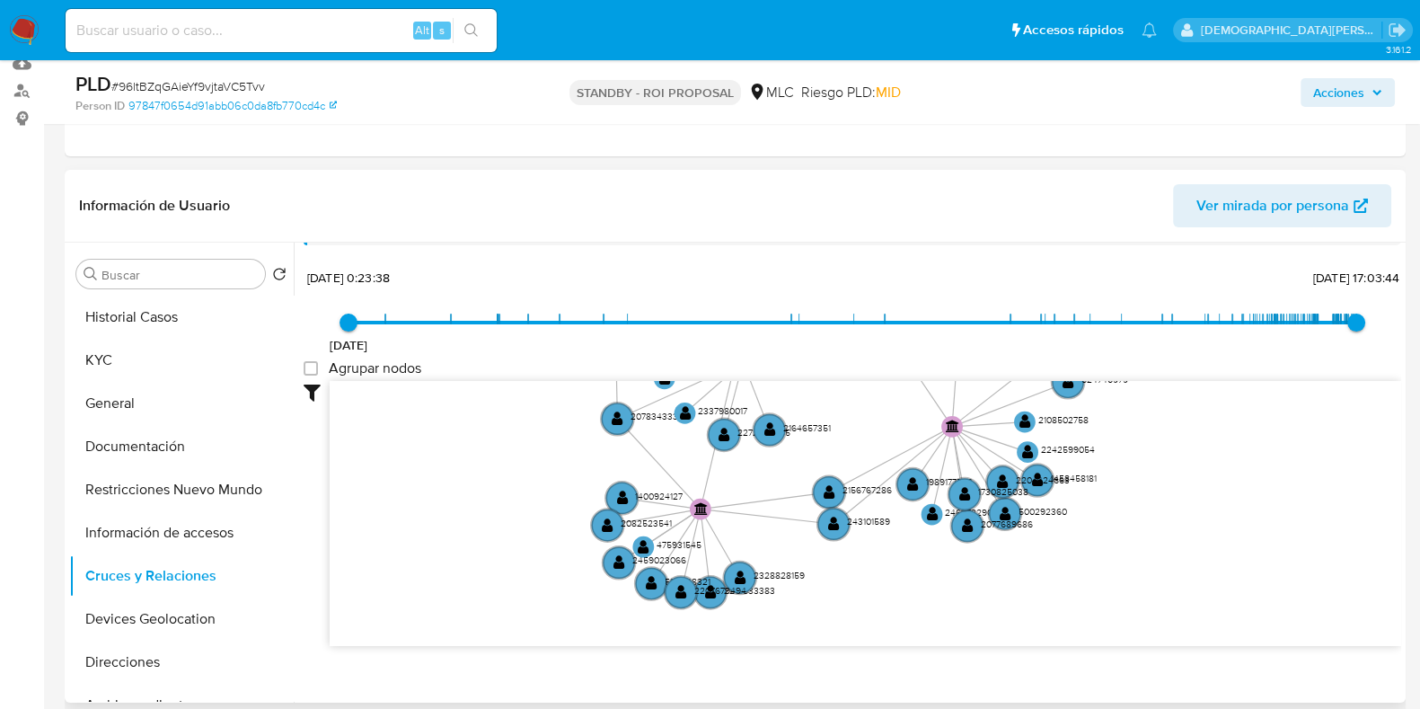
drag, startPoint x: 498, startPoint y: 489, endPoint x: 493, endPoint y: 500, distance: 12.5
click at [498, 482] on icon "user-676147141  676147141 device-6657f04454379e3158ad4c25  device-630c41ca088…" at bounding box center [865, 511] width 1071 height 260
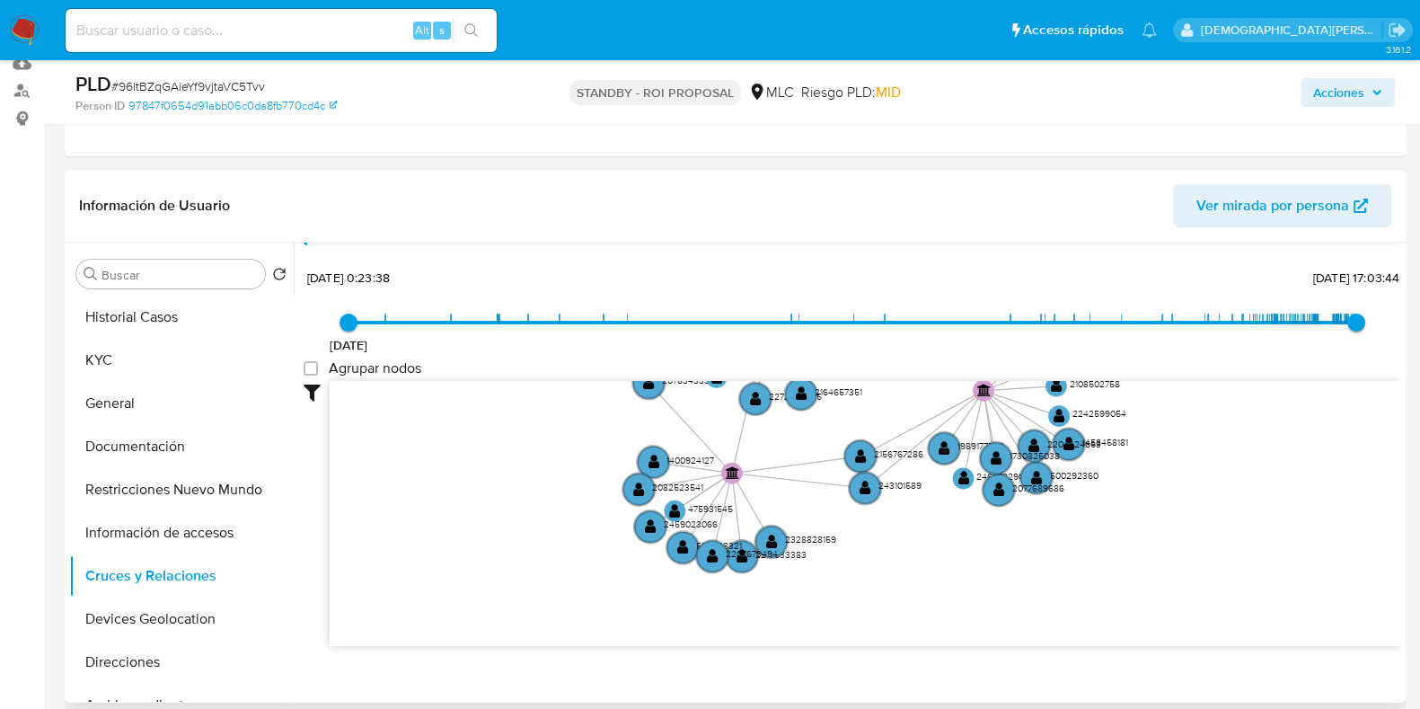
drag, startPoint x: 480, startPoint y: 532, endPoint x: 529, endPoint y: 491, distance: 63.1
click at [529, 491] on icon "user-676147141  676147141 device-6657f04454379e3158ad4c25  device-630c41ca088…" at bounding box center [865, 511] width 1071 height 260
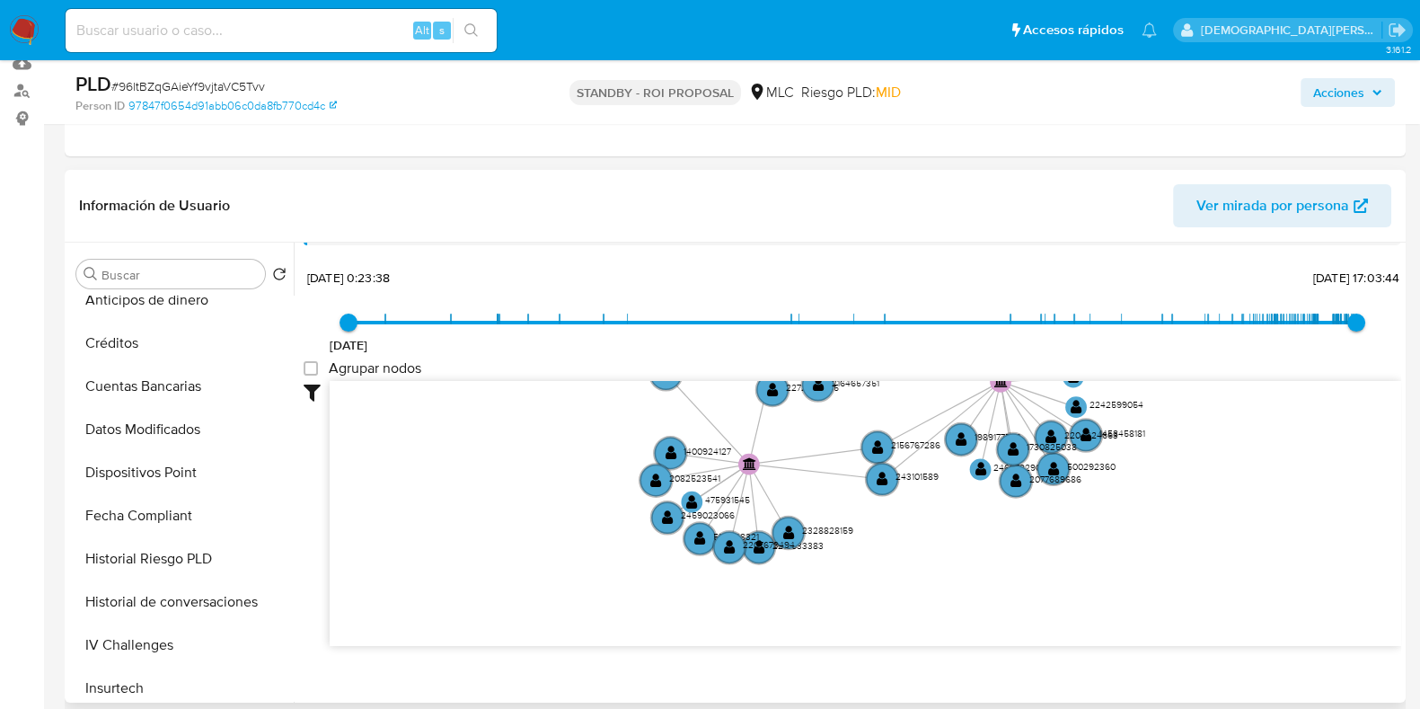
scroll to position [0, 0]
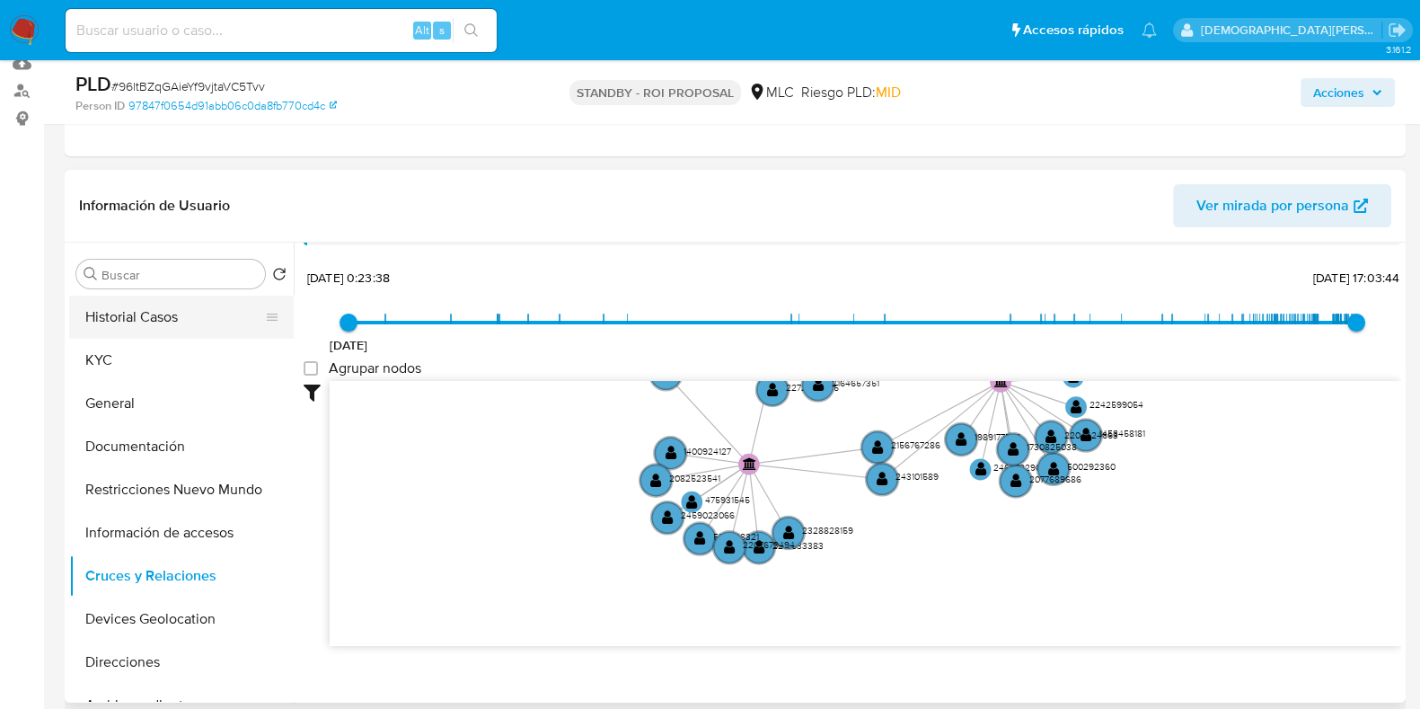
drag, startPoint x: 145, startPoint y: 313, endPoint x: 105, endPoint y: 313, distance: 39.5
click at [145, 313] on button "Historial Casos" at bounding box center [174, 316] width 210 height 43
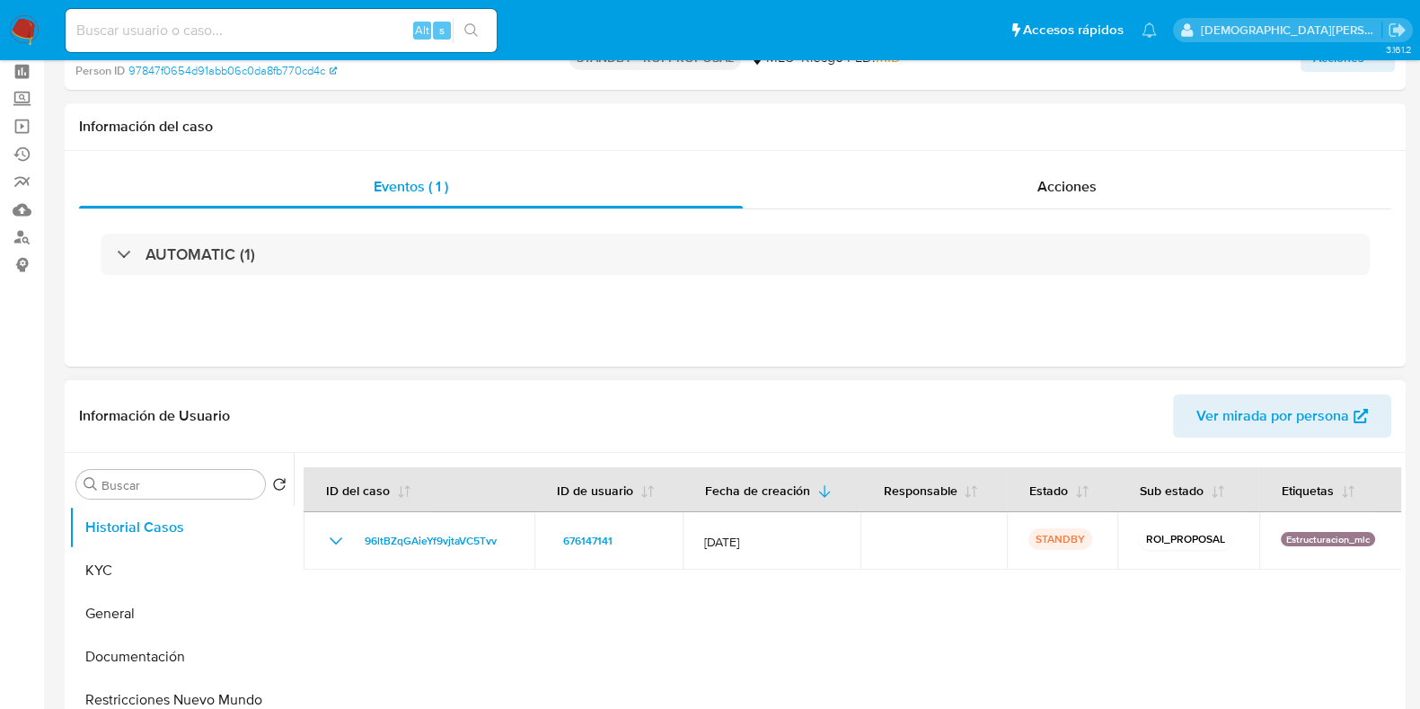
scroll to position [111, 0]
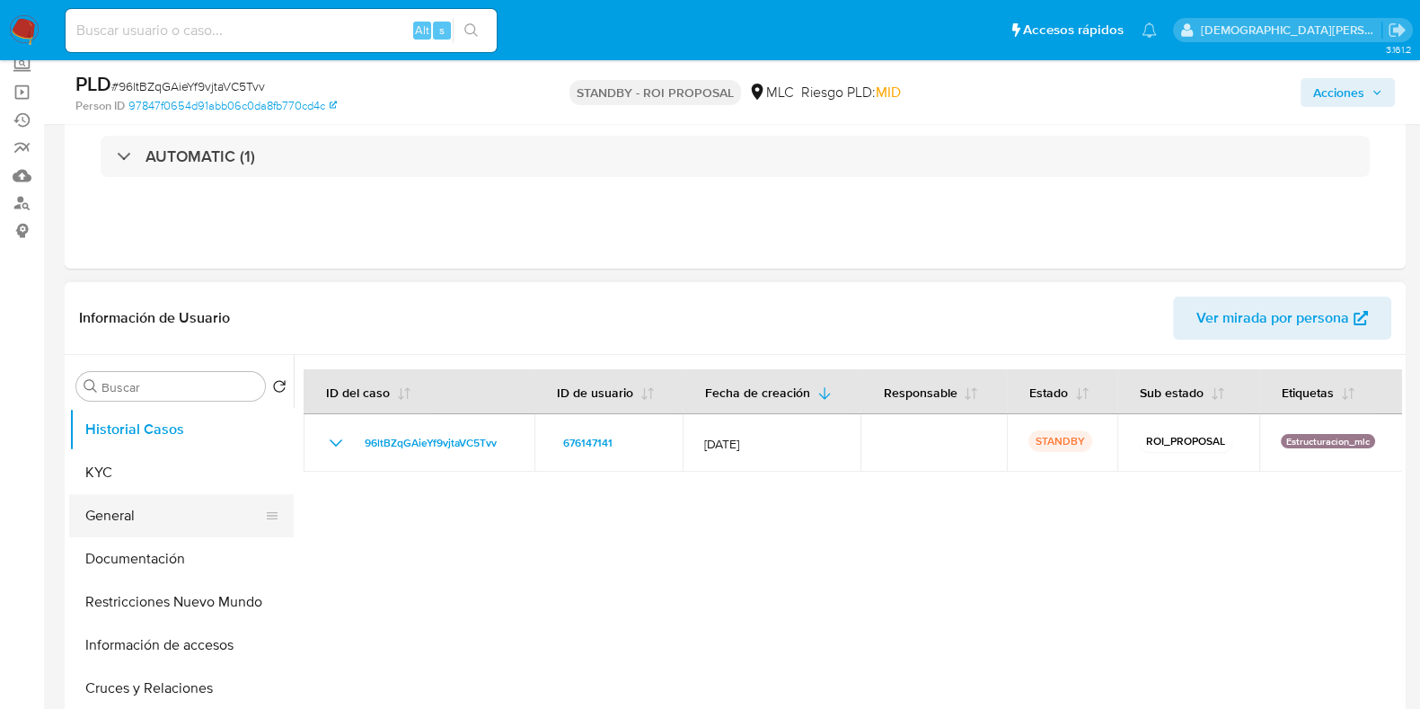
drag, startPoint x: 220, startPoint y: 546, endPoint x: 239, endPoint y: 524, distance: 29.3
click at [220, 546] on button "Documentación" at bounding box center [181, 558] width 225 height 43
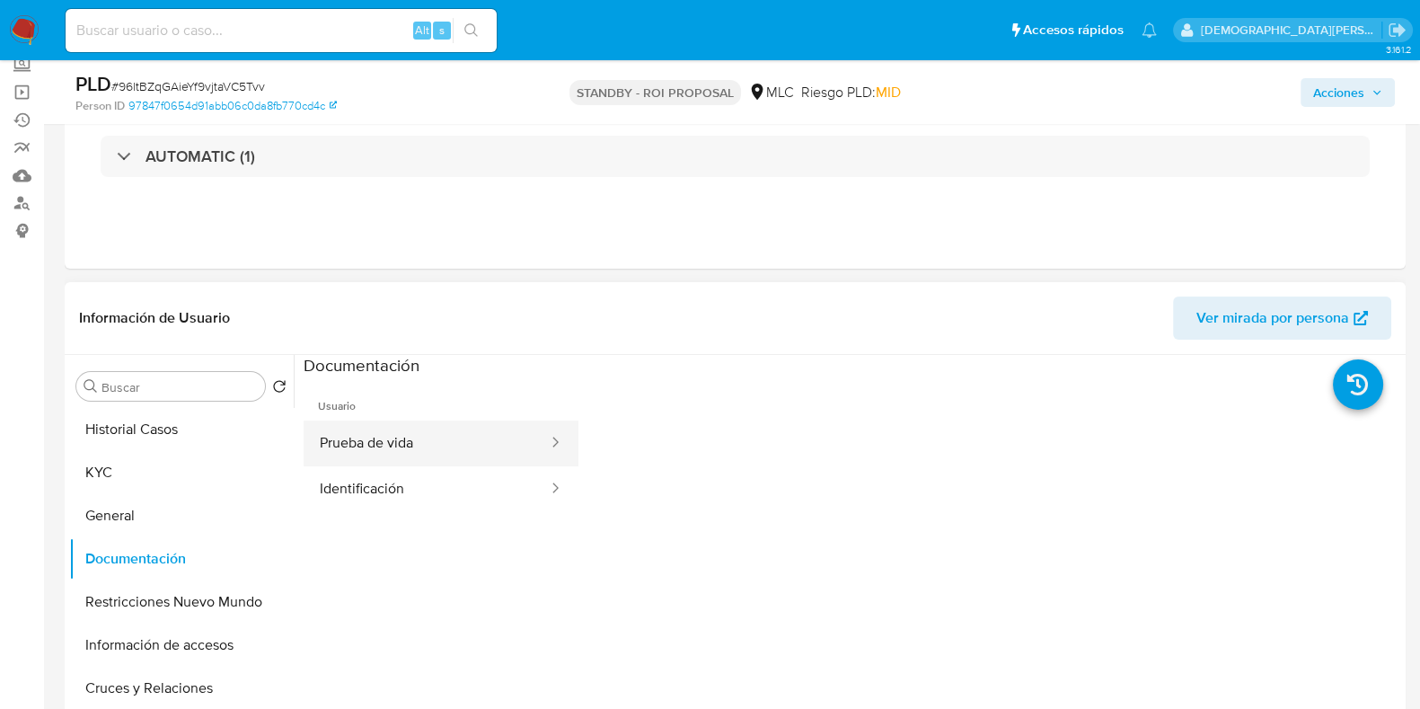
click at [406, 434] on button "Prueba de vida" at bounding box center [427, 443] width 246 height 46
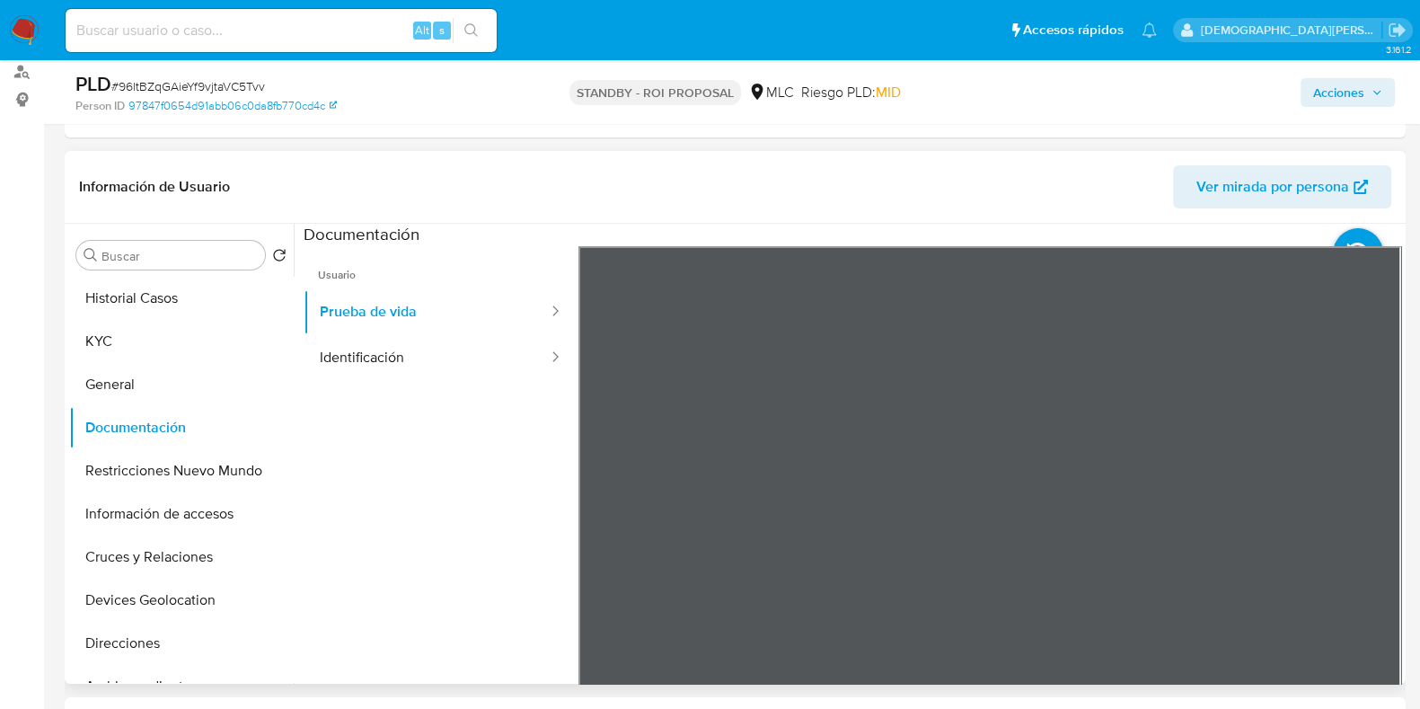
scroll to position [337, 0]
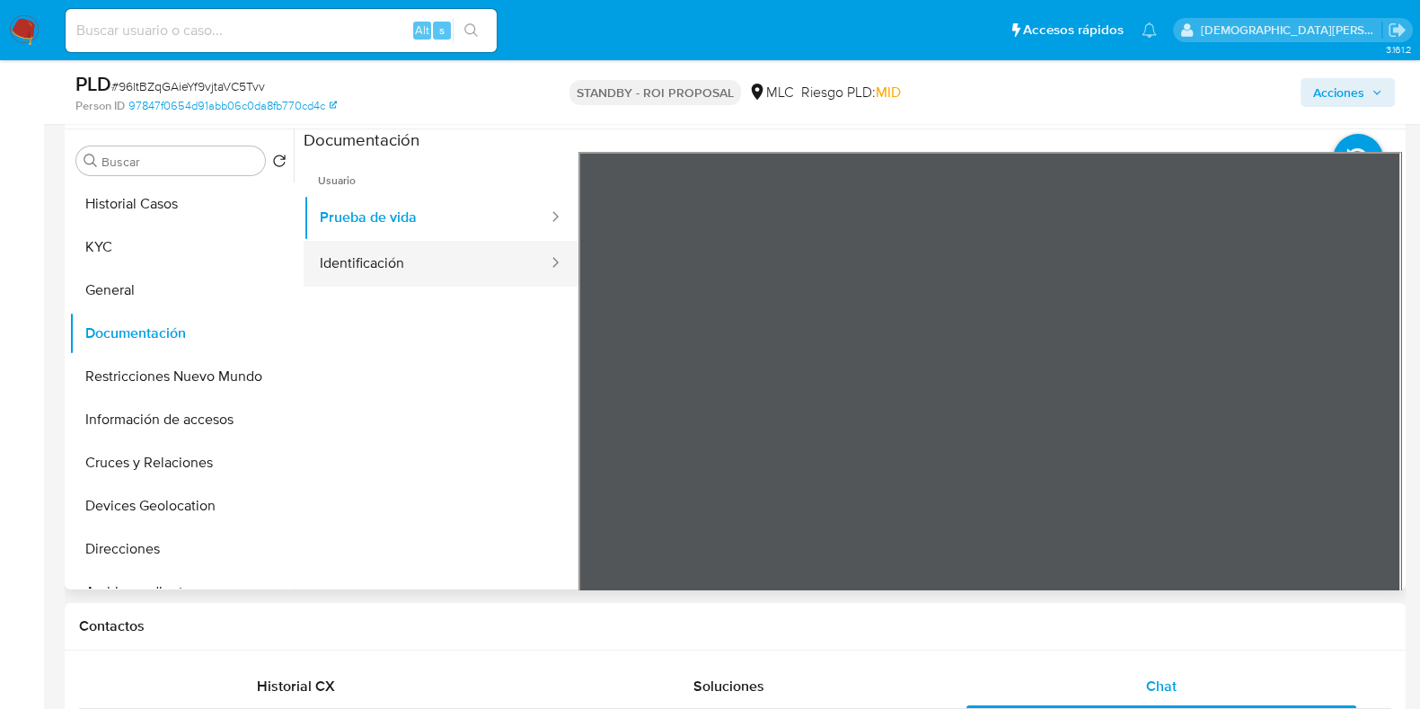
click at [389, 280] on button "Identificación" at bounding box center [427, 264] width 246 height 46
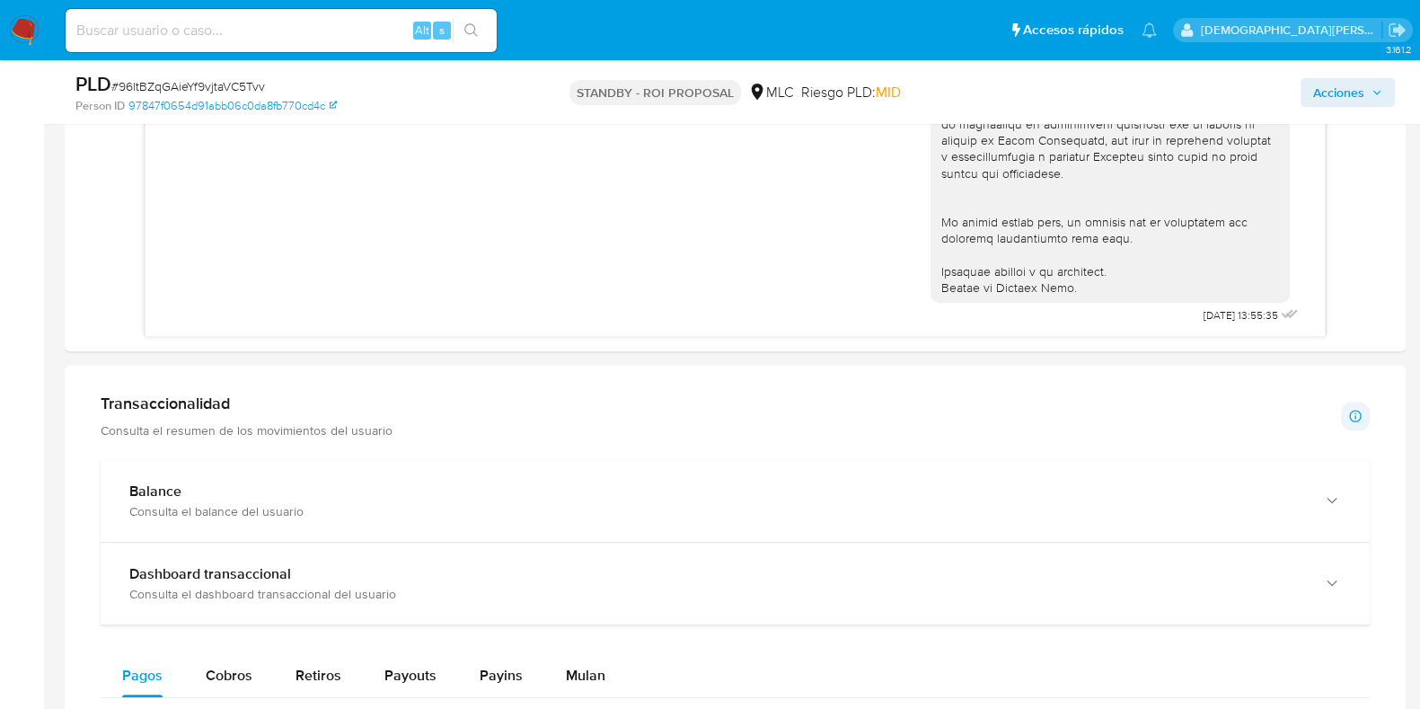
scroll to position [1010, 0]
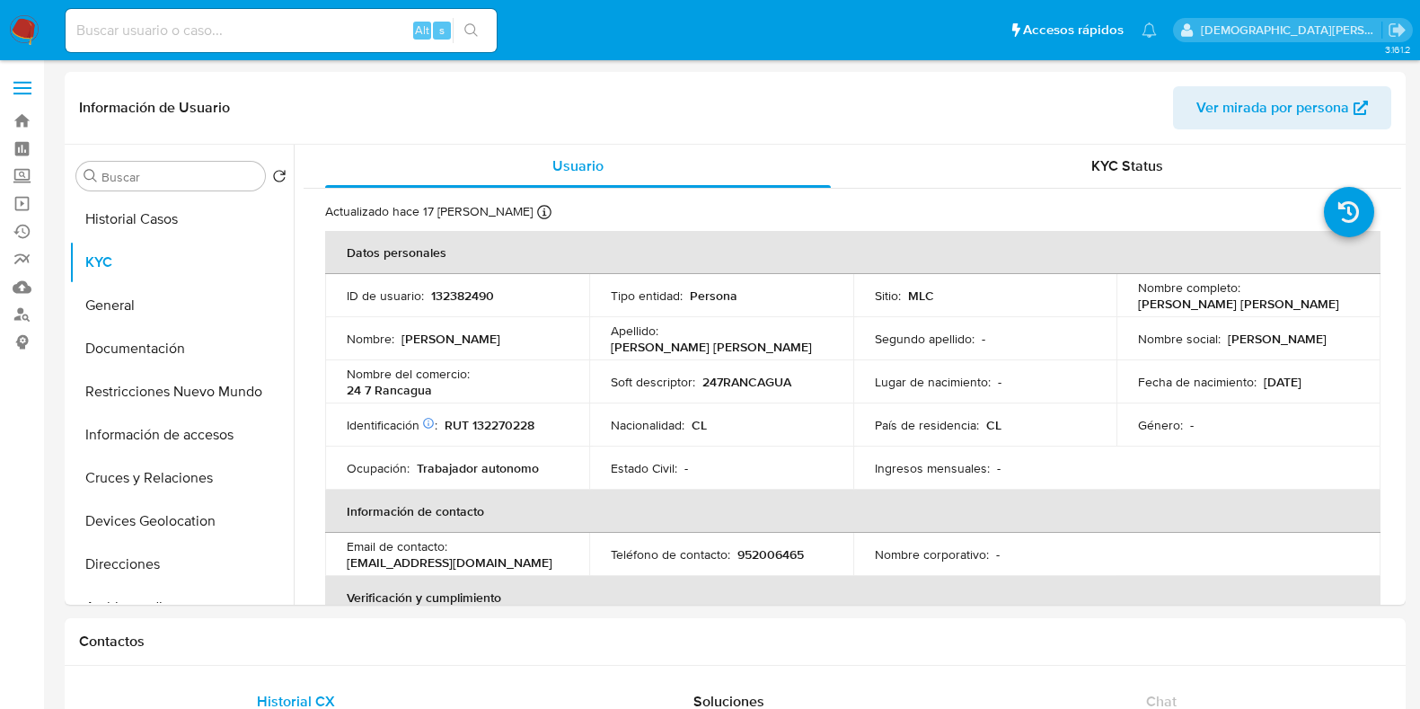
select select "10"
click at [301, 128] on header "Información de Usuario Ver mirada por persona" at bounding box center [735, 107] width 1312 height 43
click at [287, 33] on input at bounding box center [281, 30] width 431 height 23
paste input "831072186"
type input "831072186"
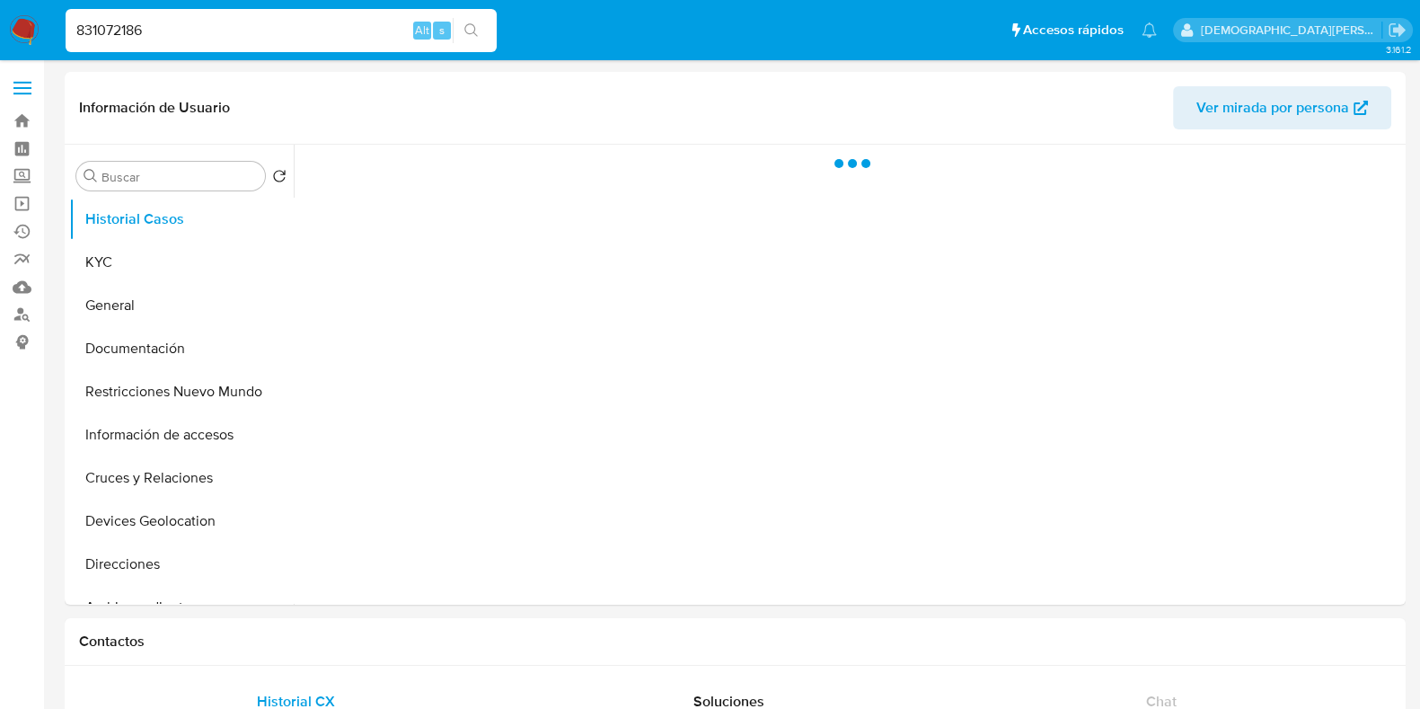
select select "10"
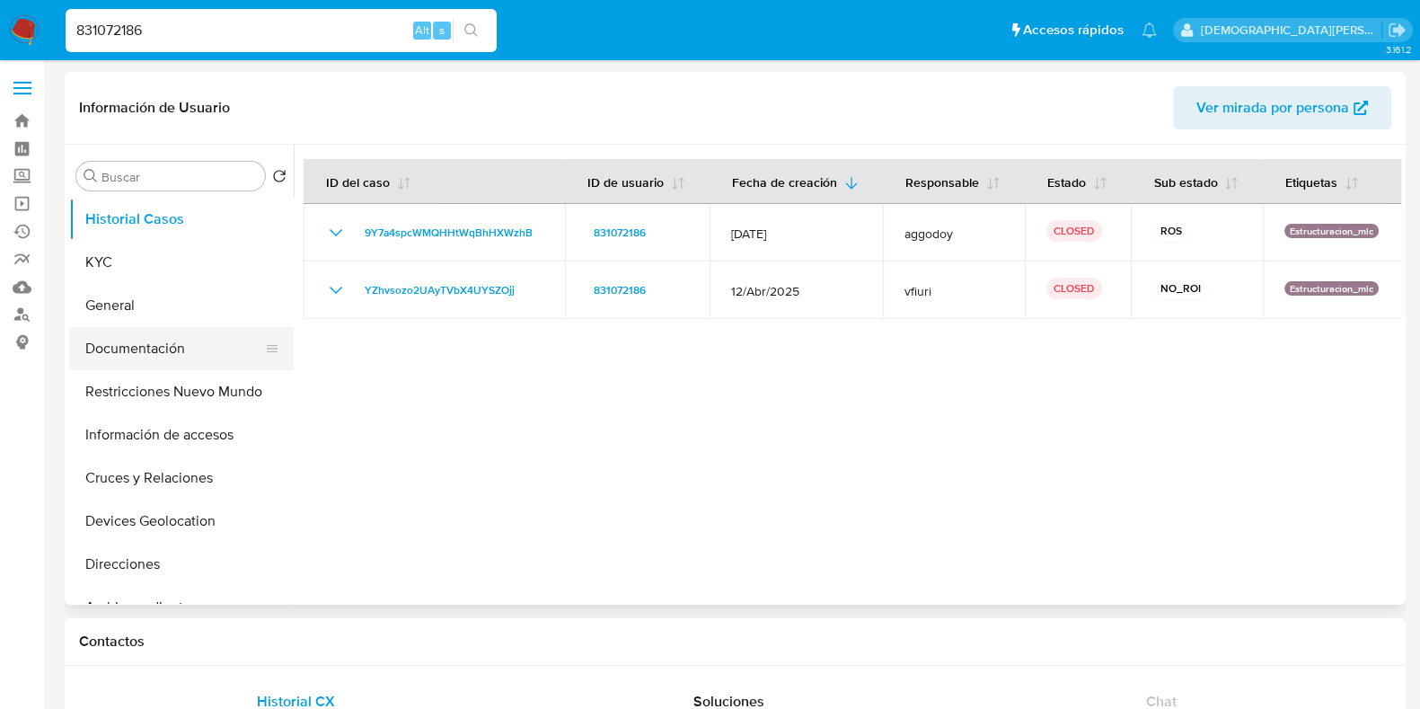
click at [130, 344] on button "Documentación" at bounding box center [174, 348] width 210 height 43
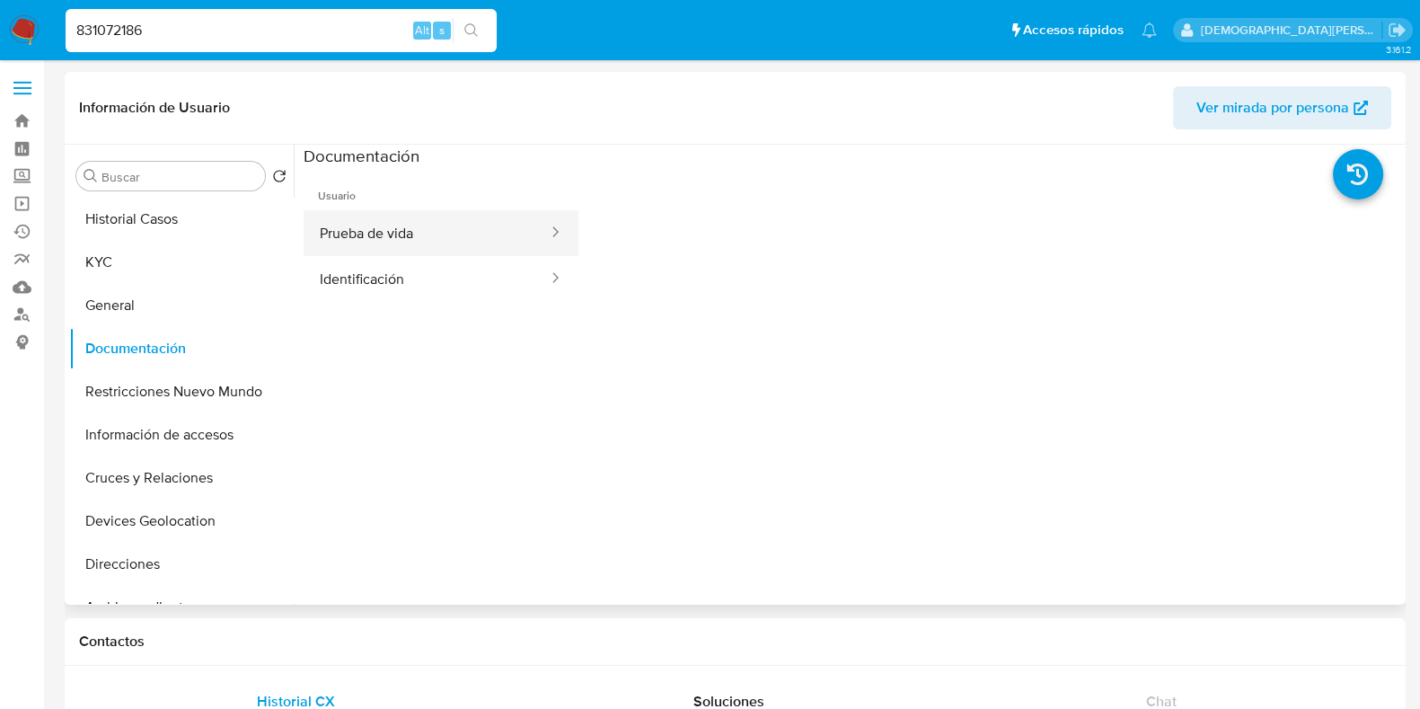
click at [343, 225] on button "Prueba de vida" at bounding box center [427, 233] width 246 height 46
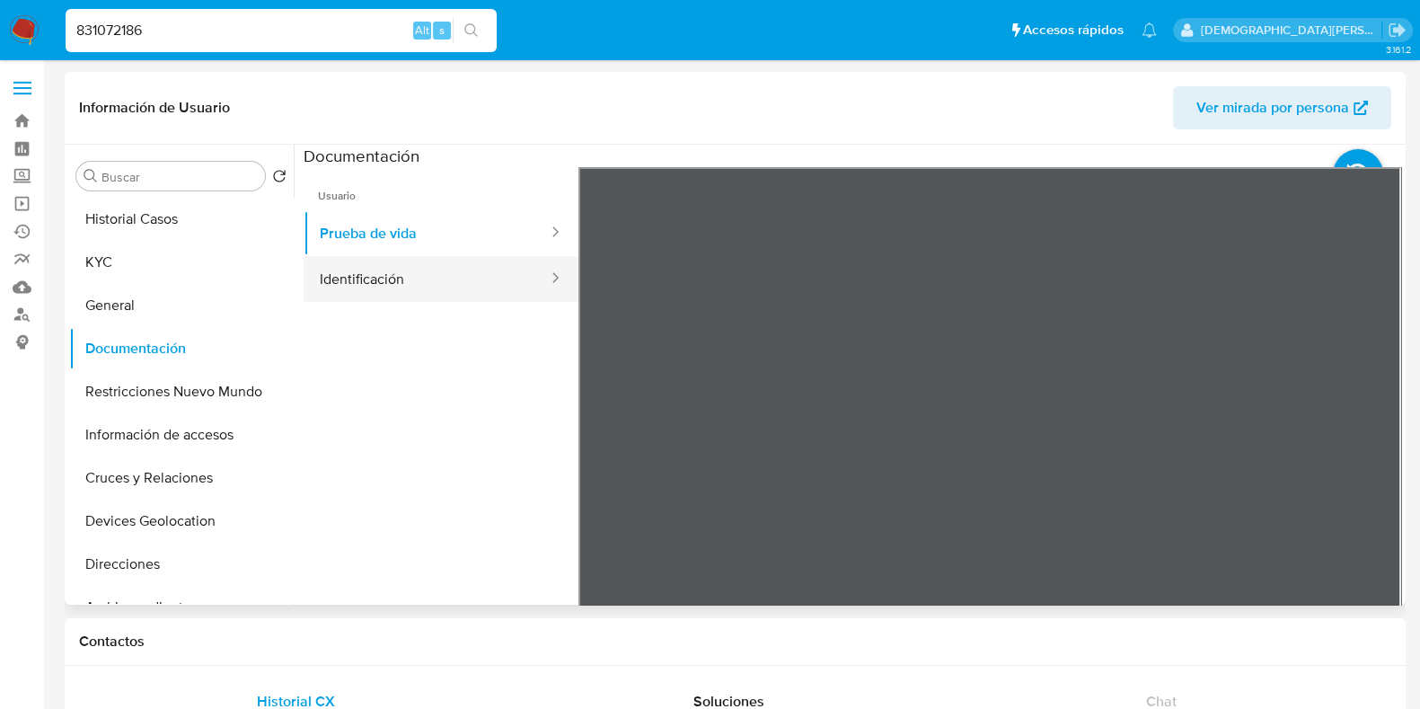
click at [418, 280] on button "Identificación" at bounding box center [427, 279] width 246 height 46
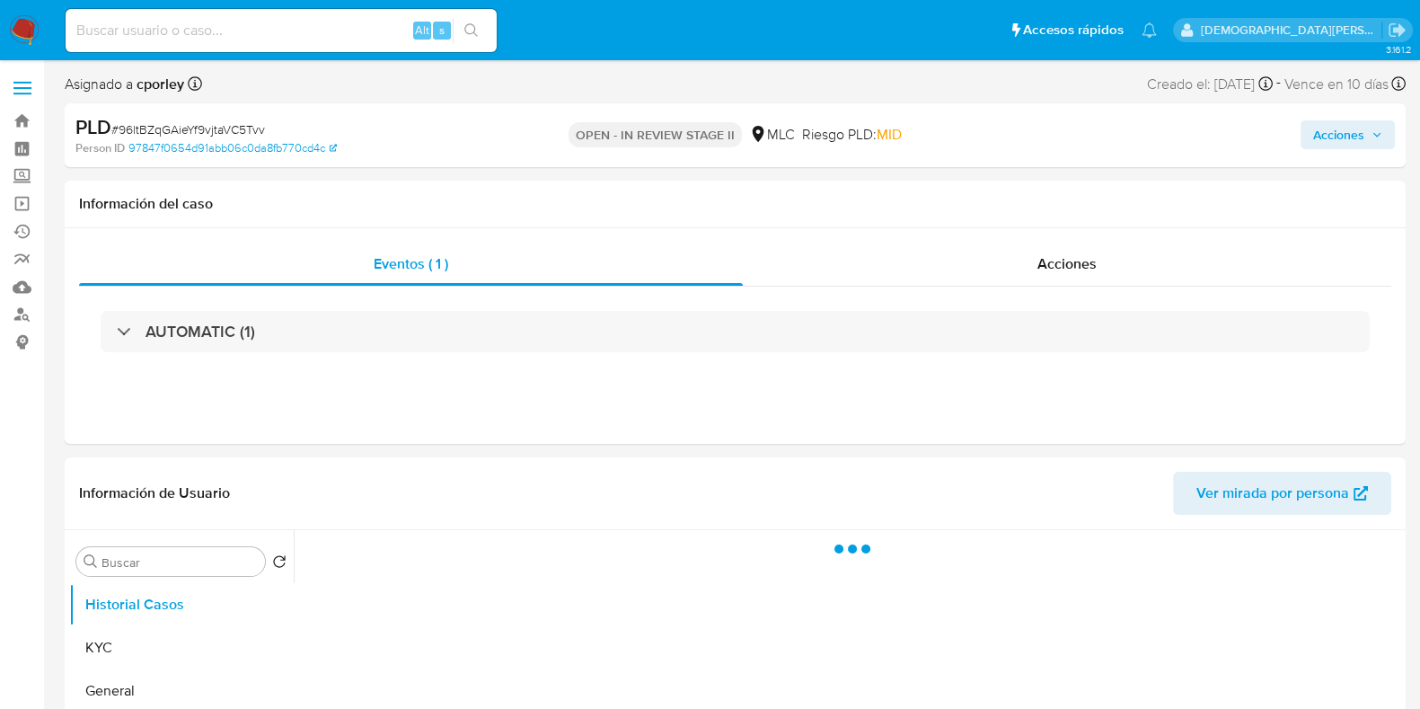
select select "10"
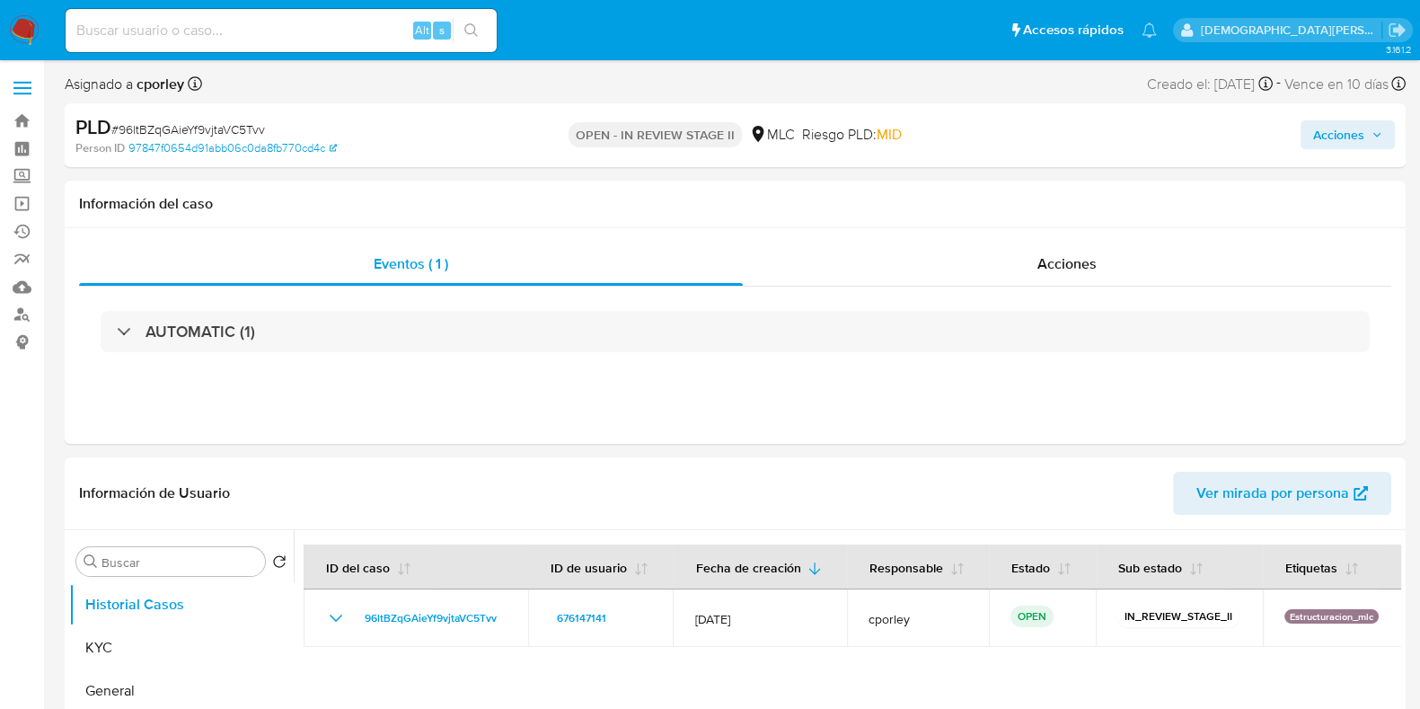
drag, startPoint x: 1331, startPoint y: 132, endPoint x: 1304, endPoint y: 144, distance: 29.4
click at [1331, 132] on span "Acciones" at bounding box center [1338, 134] width 51 height 29
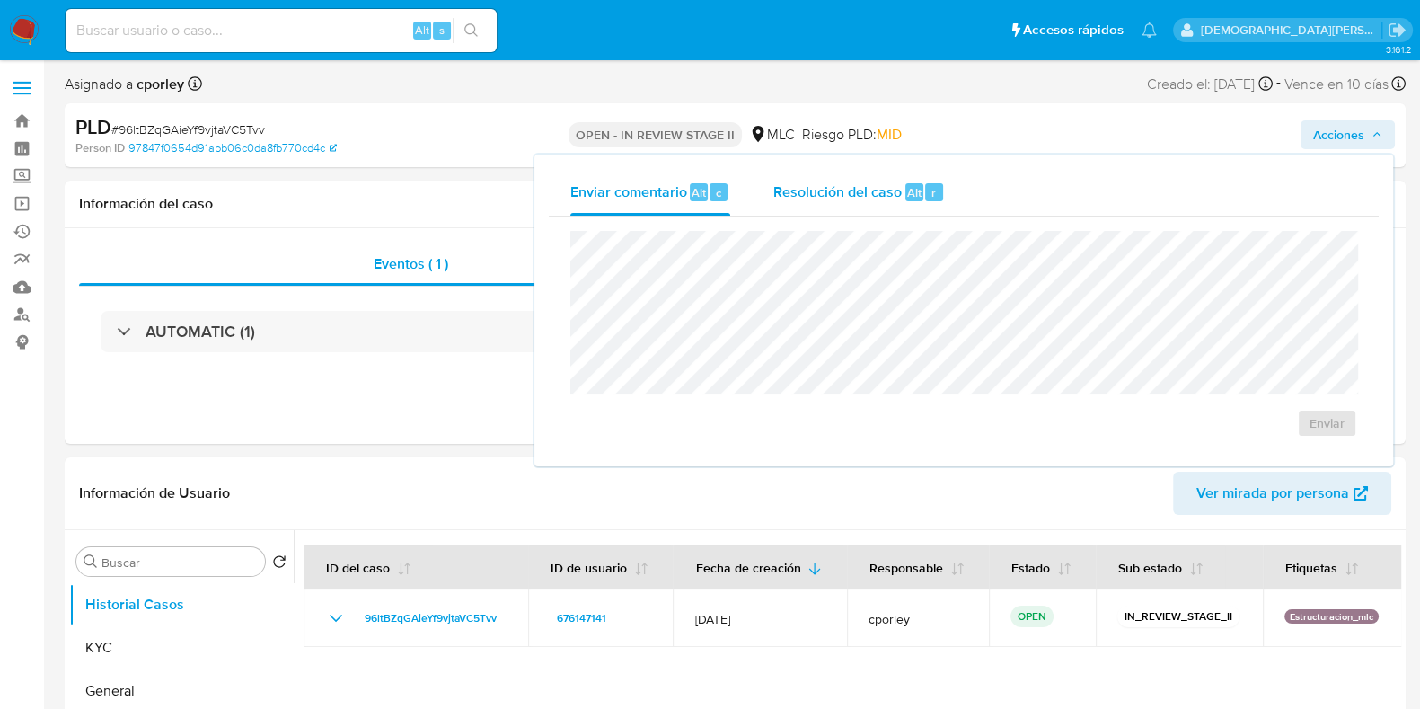
click at [812, 200] on span "Resolución del caso" at bounding box center [837, 191] width 128 height 21
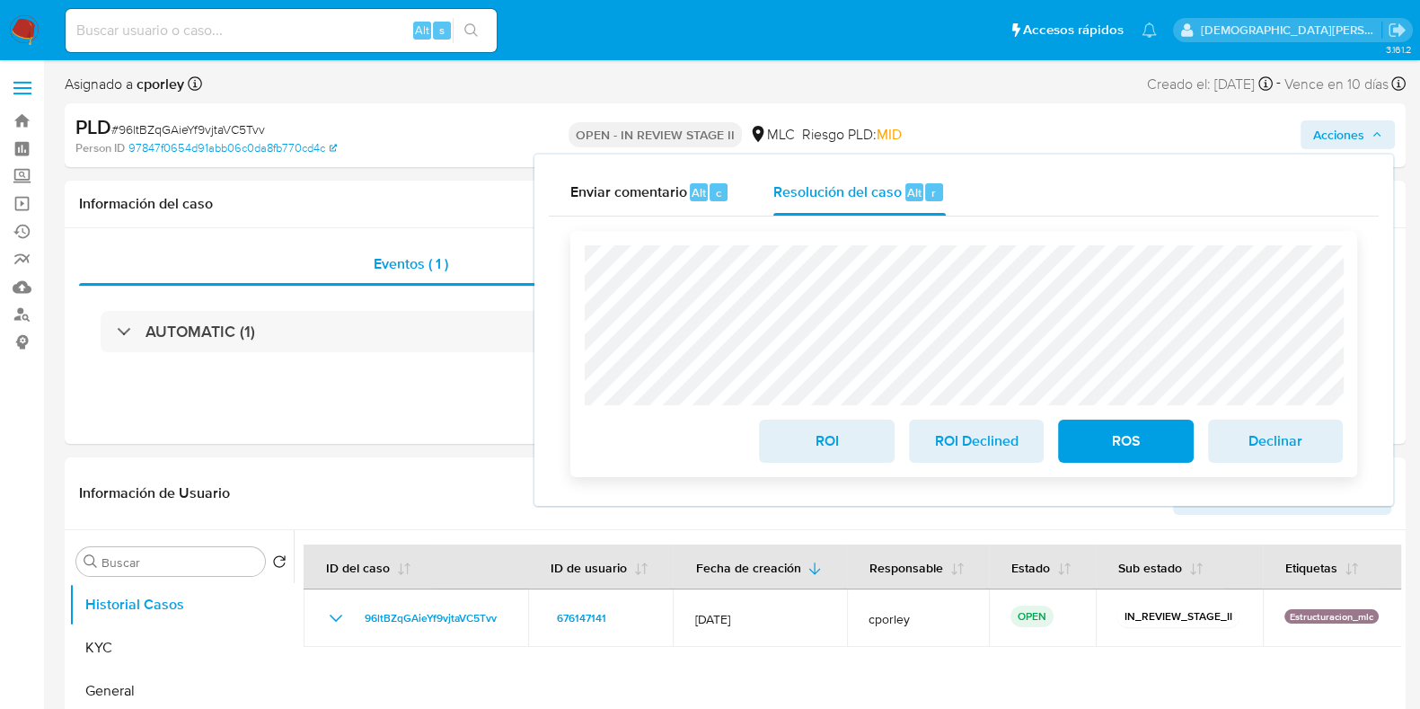
click at [1114, 442] on span "ROS" at bounding box center [1125, 441] width 88 height 40
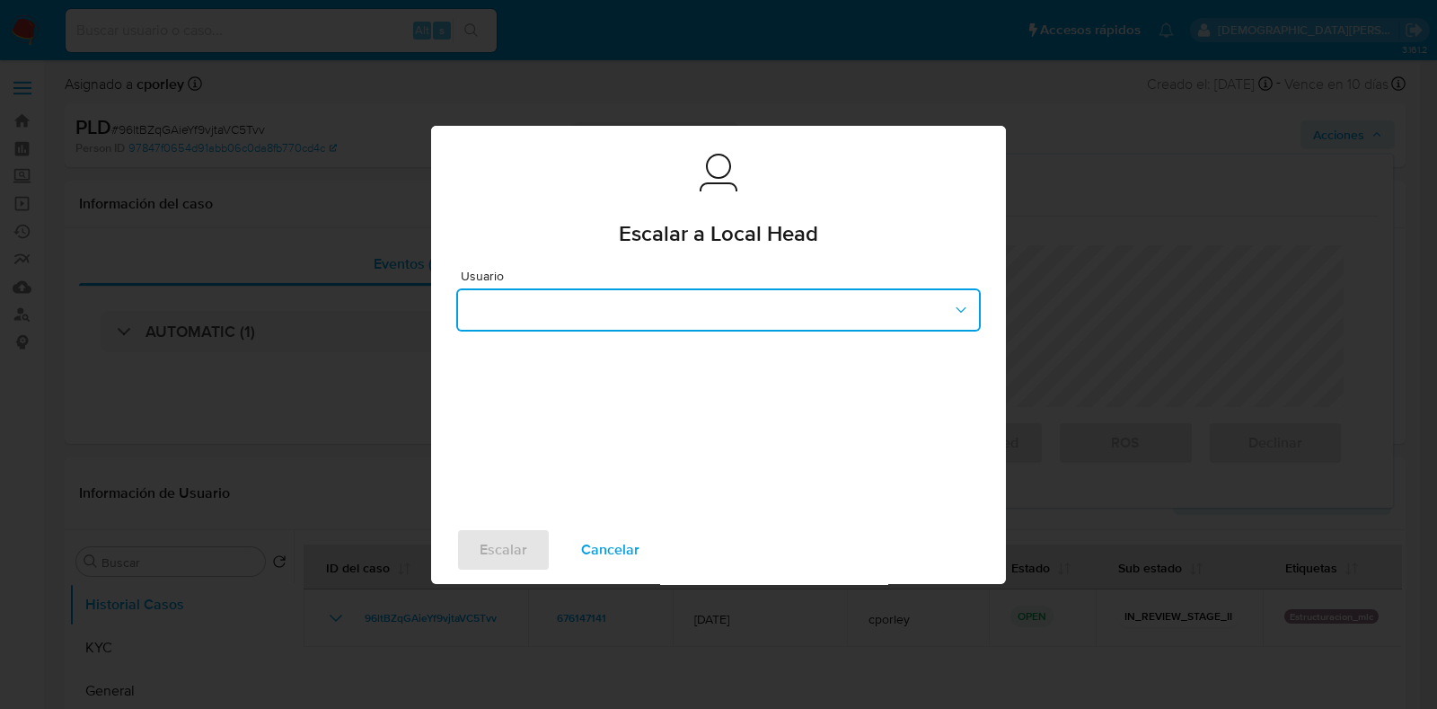
click at [527, 316] on button "button" at bounding box center [718, 309] width 524 height 43
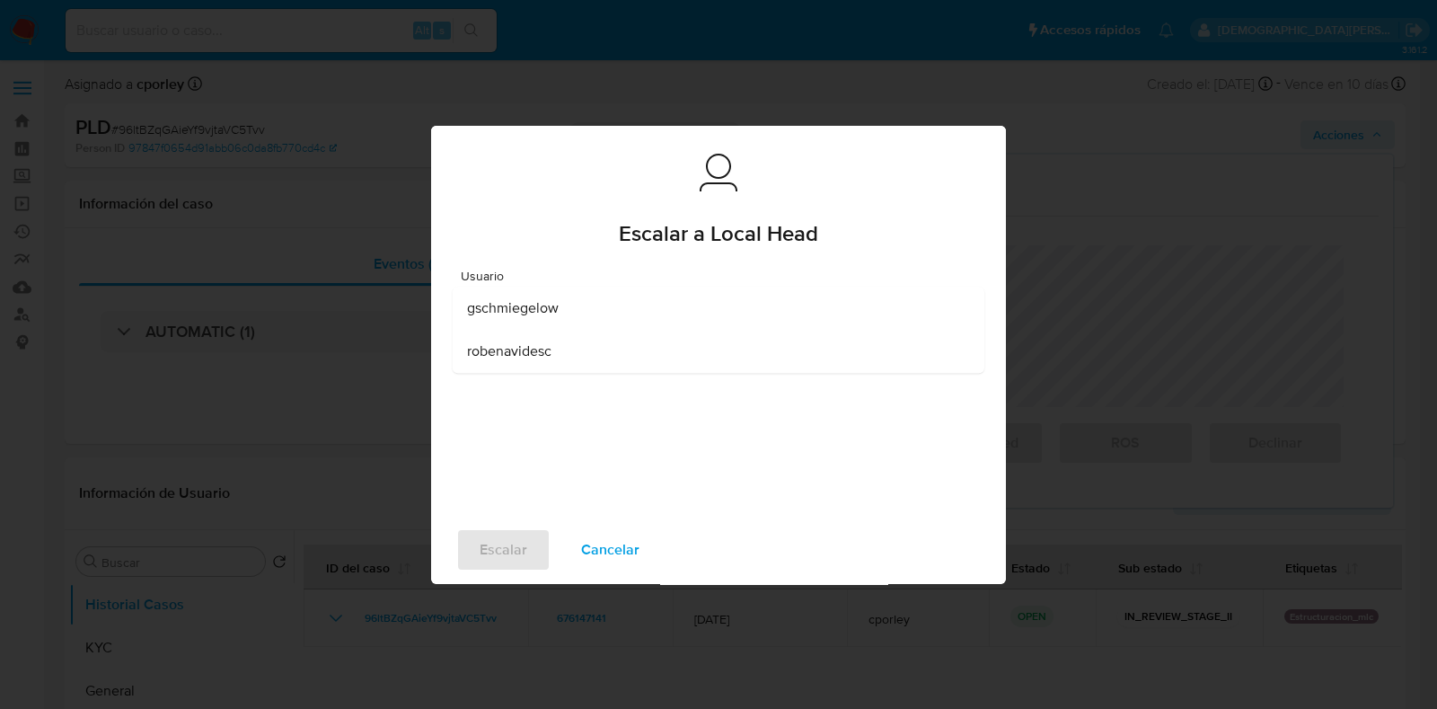
click at [519, 348] on span "robenavidesc" at bounding box center [509, 351] width 84 height 18
click at [498, 556] on span "Escalar" at bounding box center [504, 550] width 48 height 40
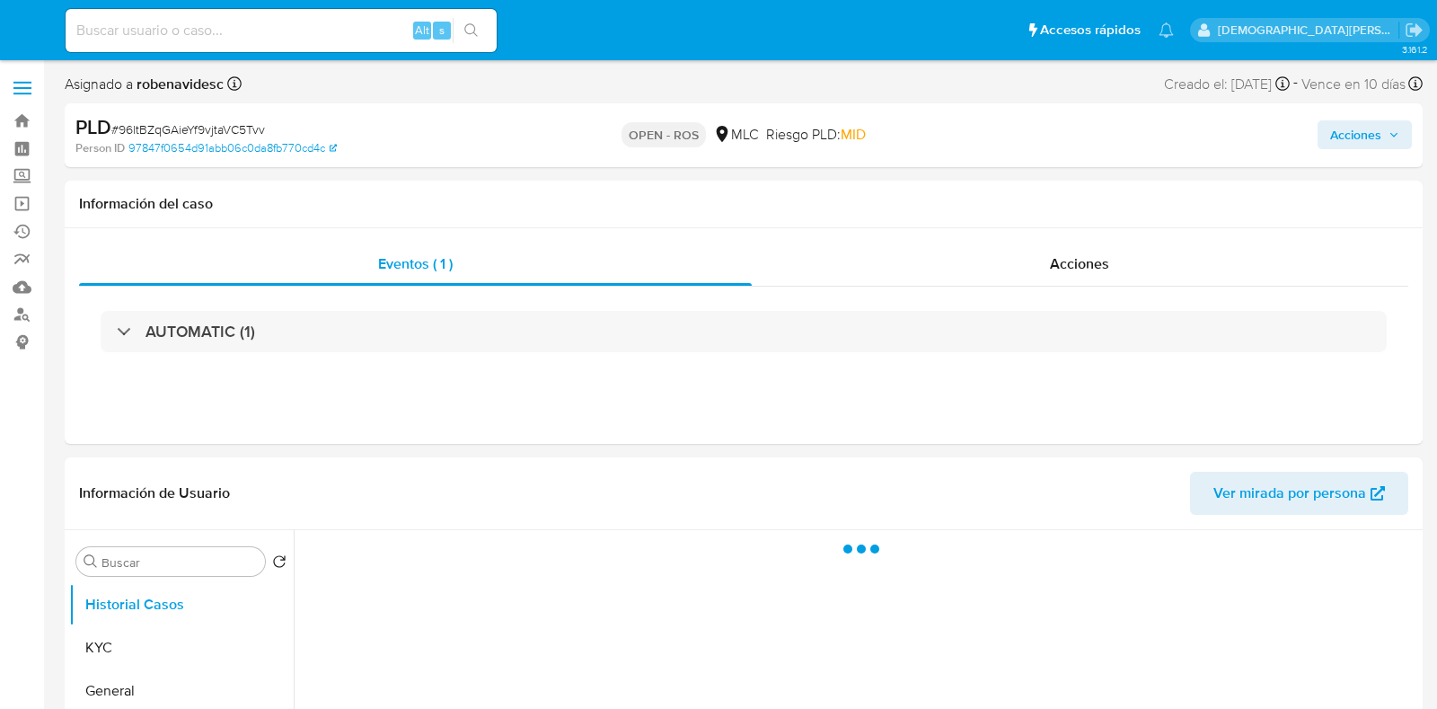
select select "10"
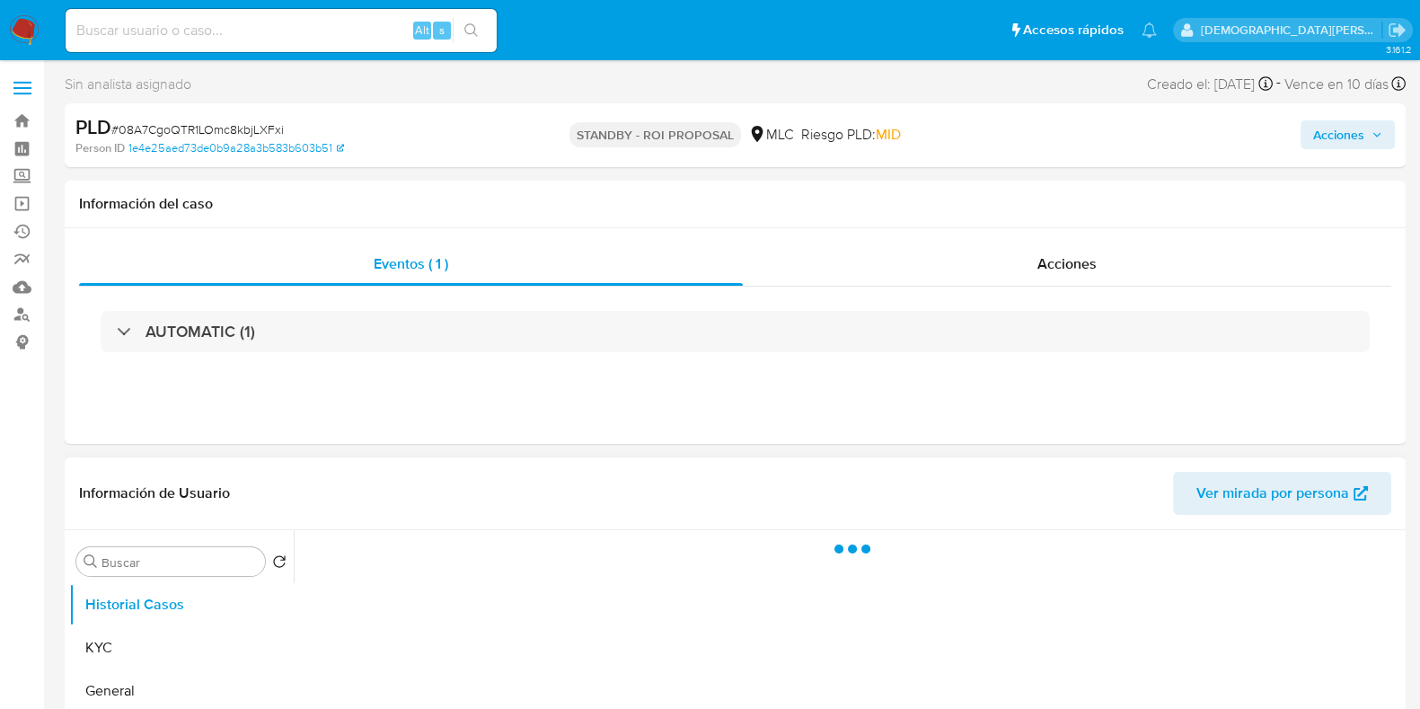
select select "10"
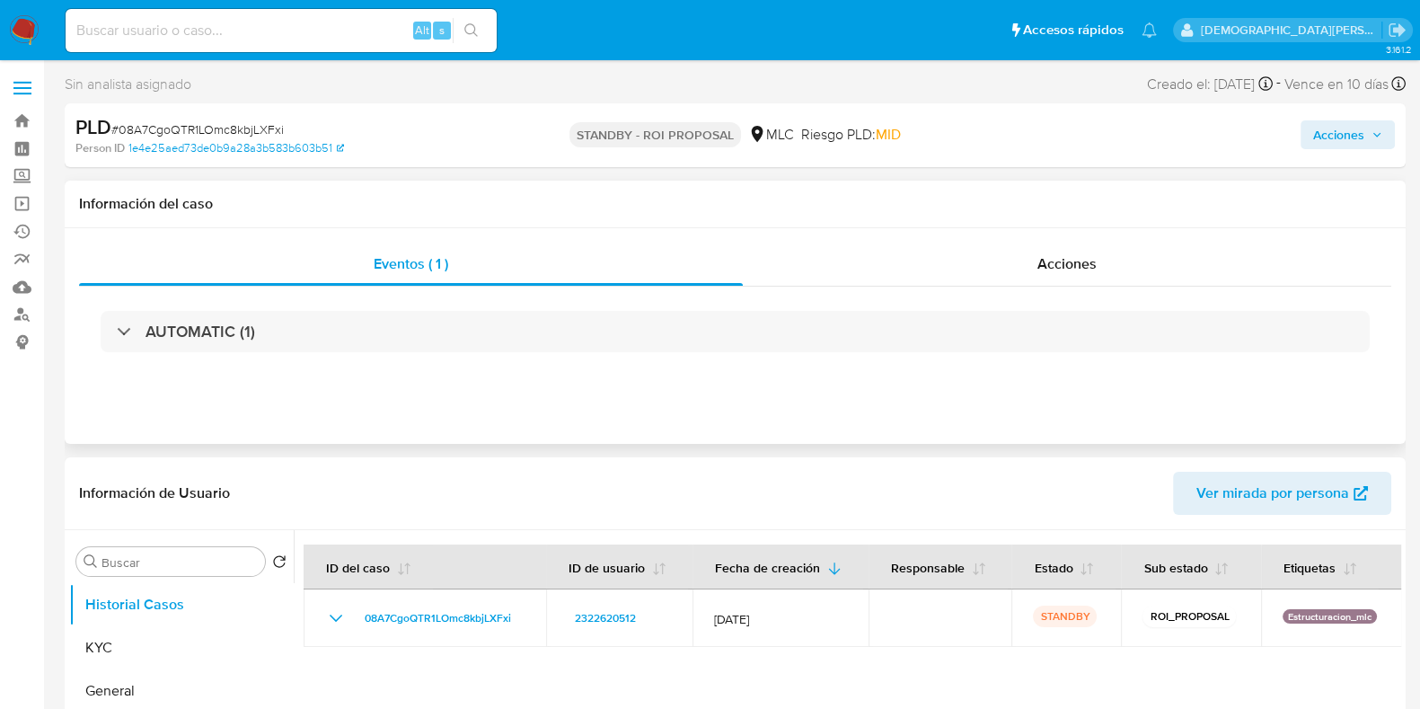
scroll to position [224, 0]
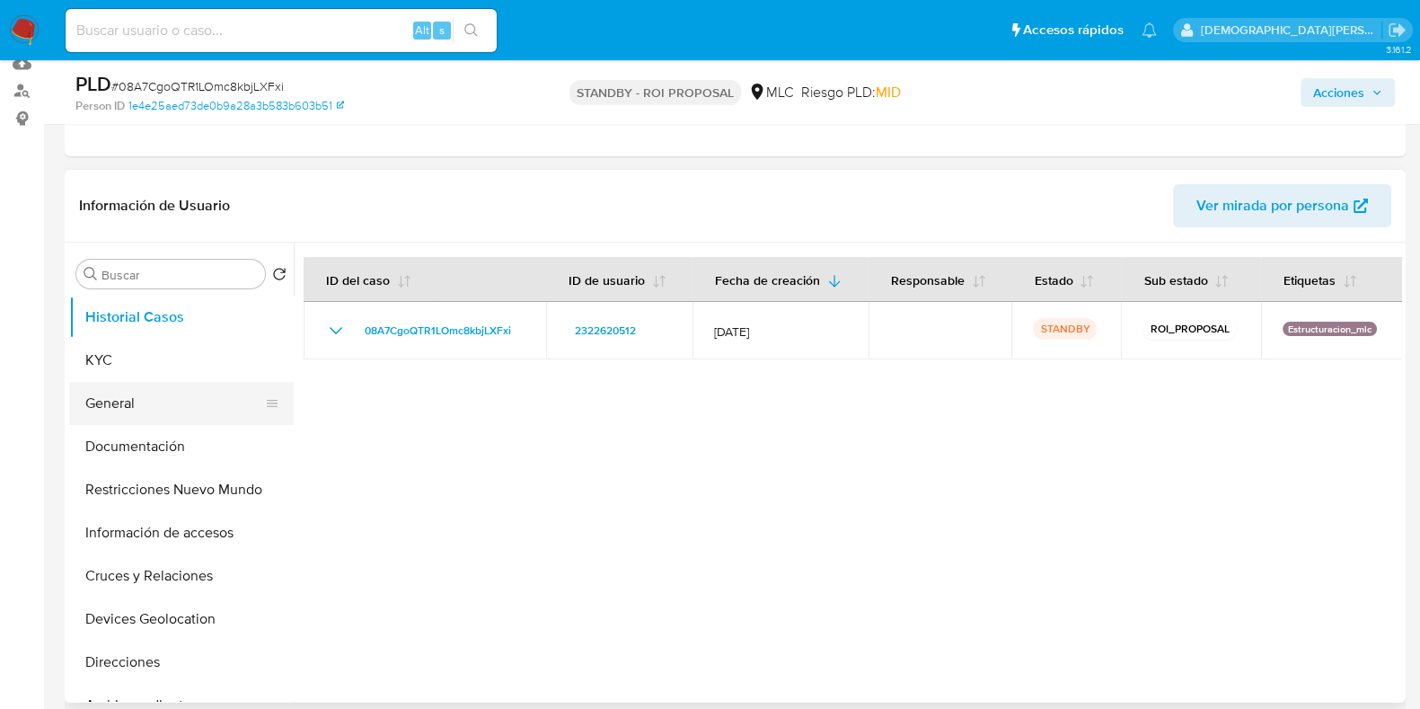
click at [168, 406] on button "General" at bounding box center [174, 403] width 210 height 43
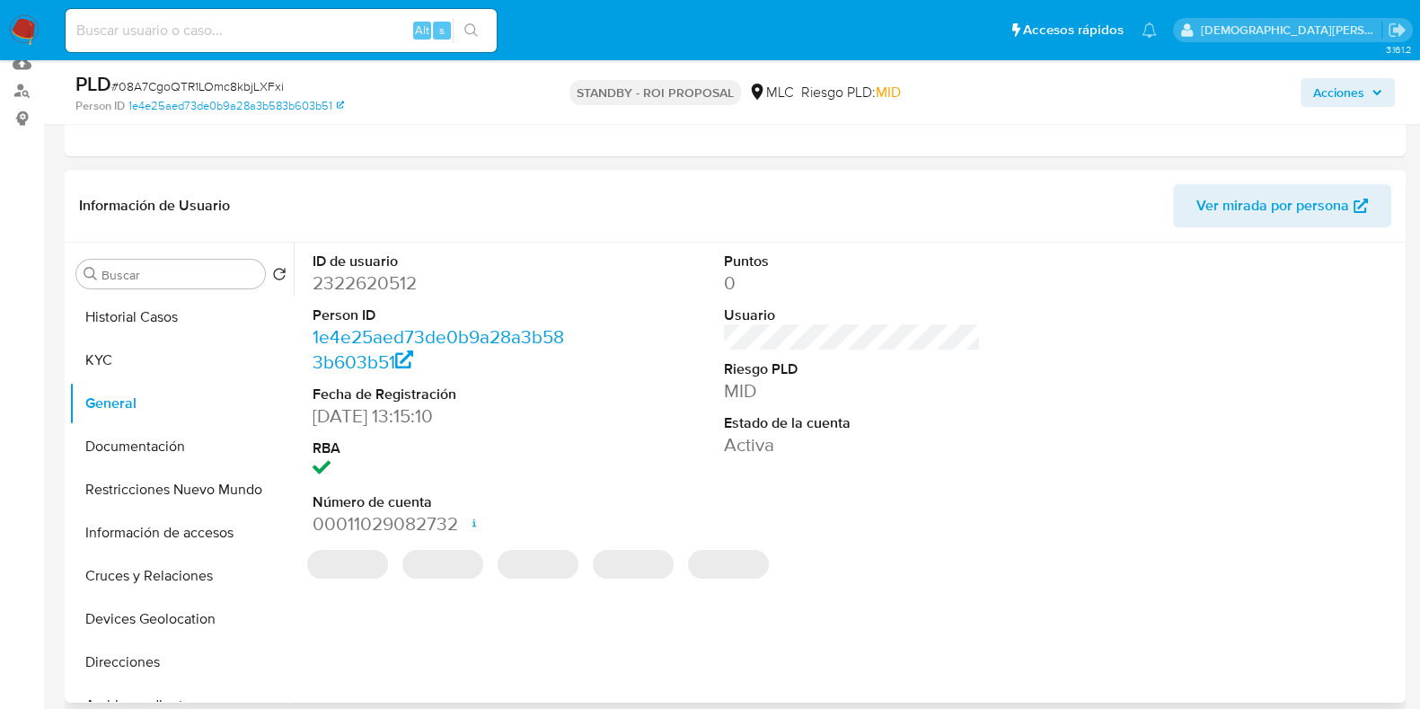
click at [391, 282] on dd "2322620512" at bounding box center [441, 282] width 257 height 25
click at [391, 281] on dd "2322620512" at bounding box center [441, 282] width 257 height 25
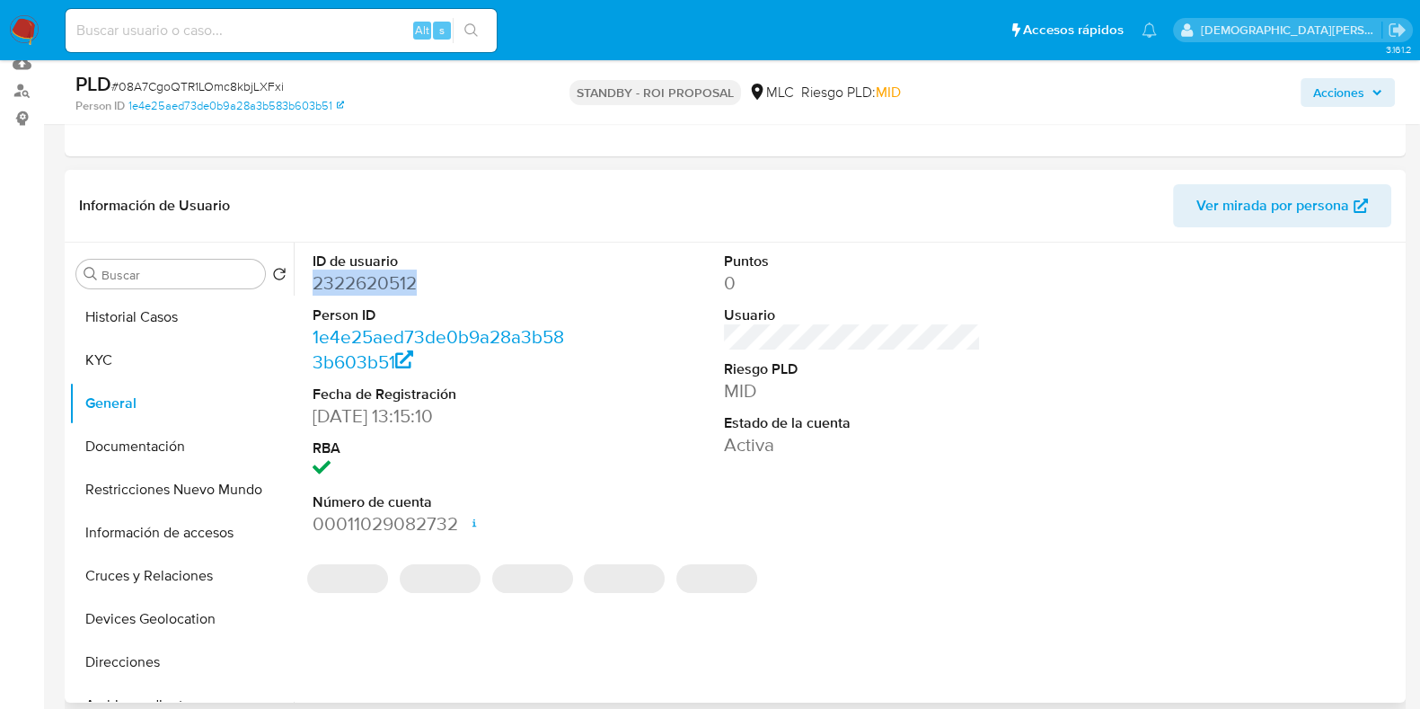
click at [391, 281] on dd "2322620512" at bounding box center [441, 282] width 257 height 25
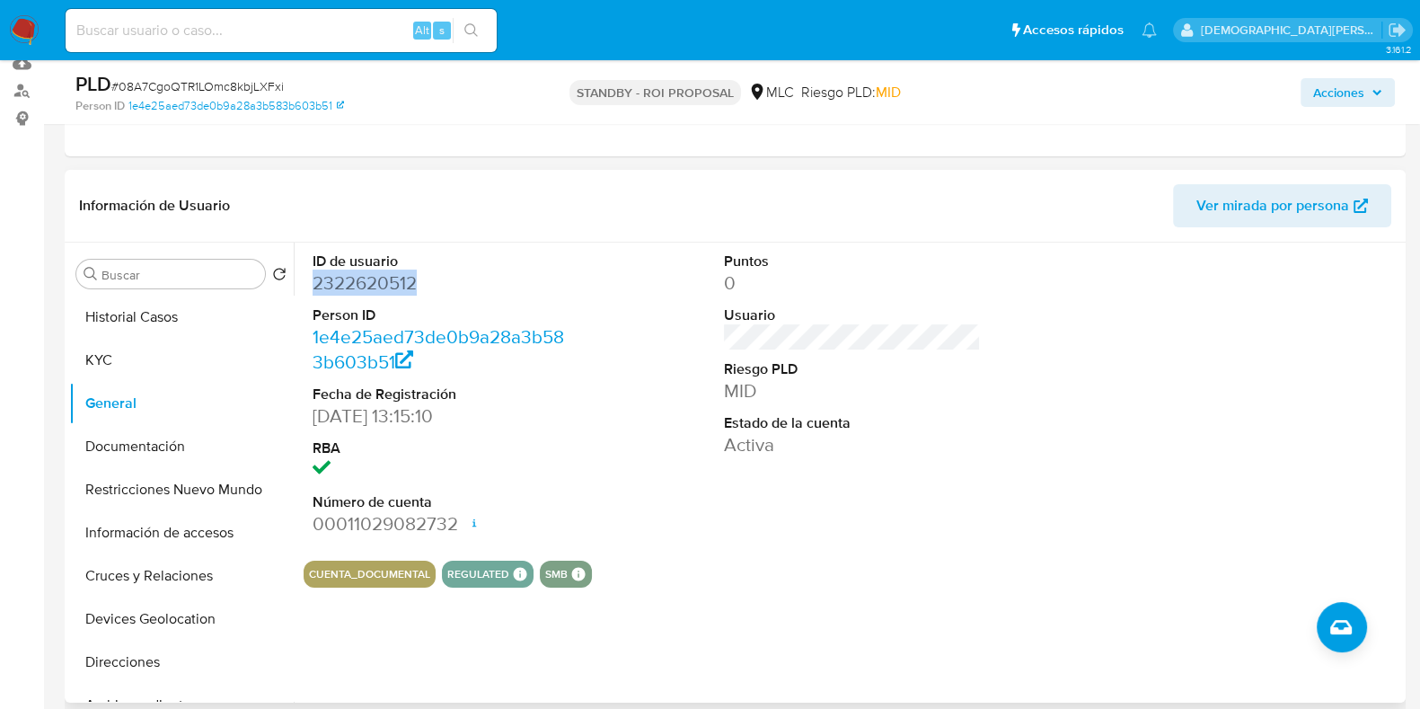
copy dd "2322620512"
click at [137, 446] on button "Documentación" at bounding box center [174, 446] width 210 height 43
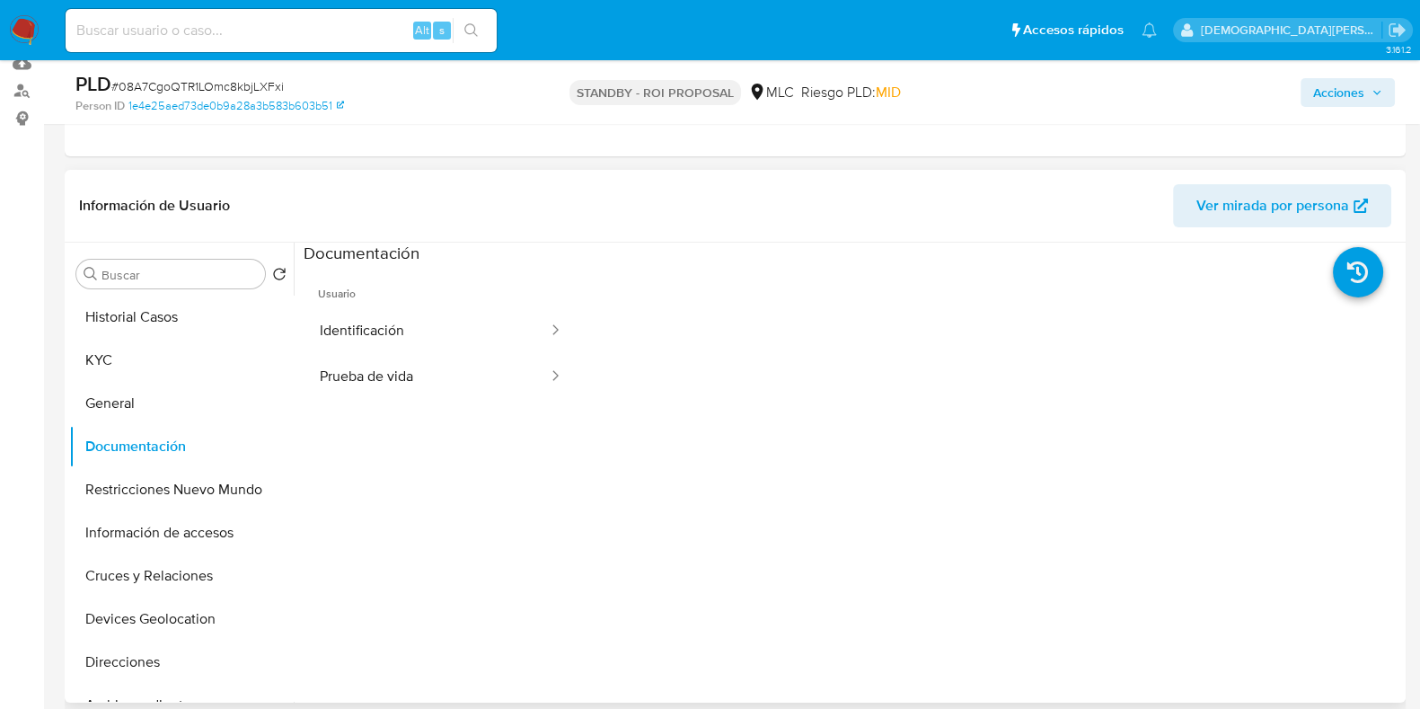
click at [745, 550] on div at bounding box center [990, 552] width 824 height 575
click at [403, 317] on button "Identificación" at bounding box center [427, 331] width 246 height 46
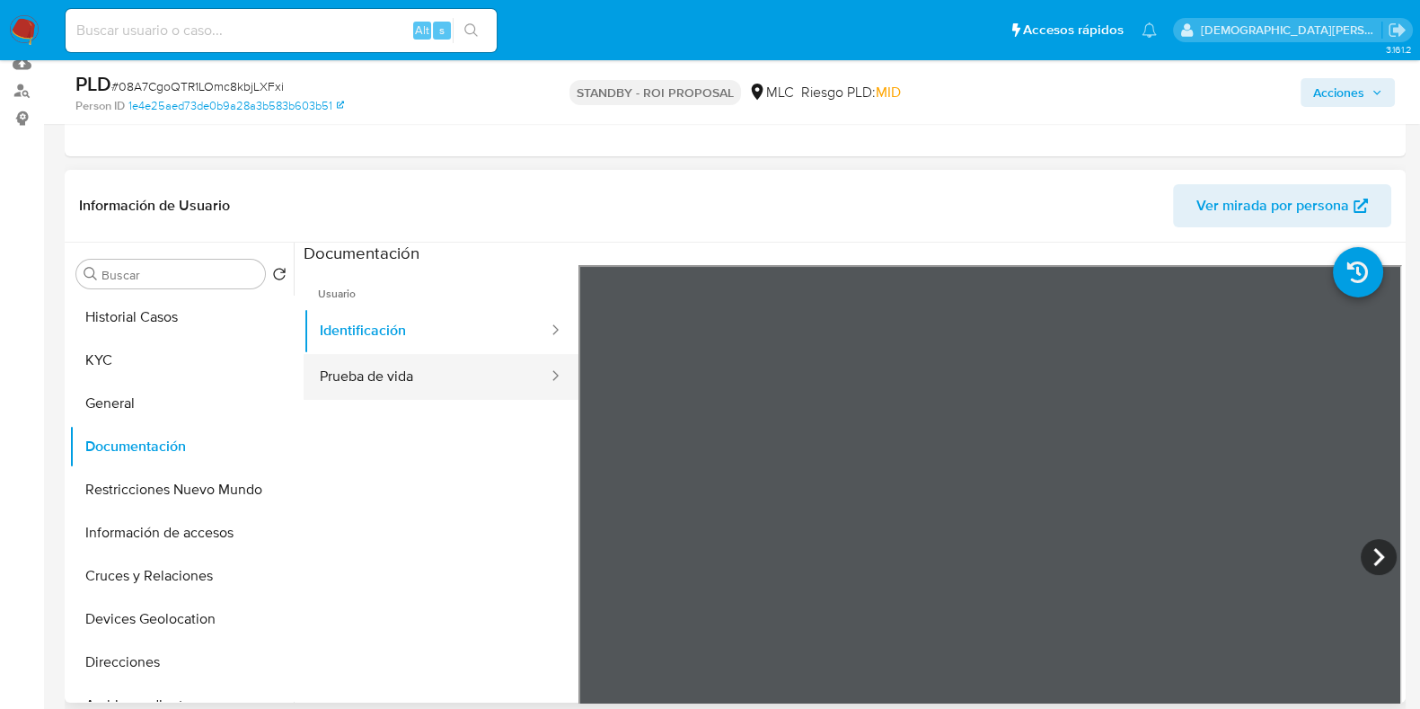
click at [468, 376] on button "Prueba de vida" at bounding box center [427, 377] width 246 height 46
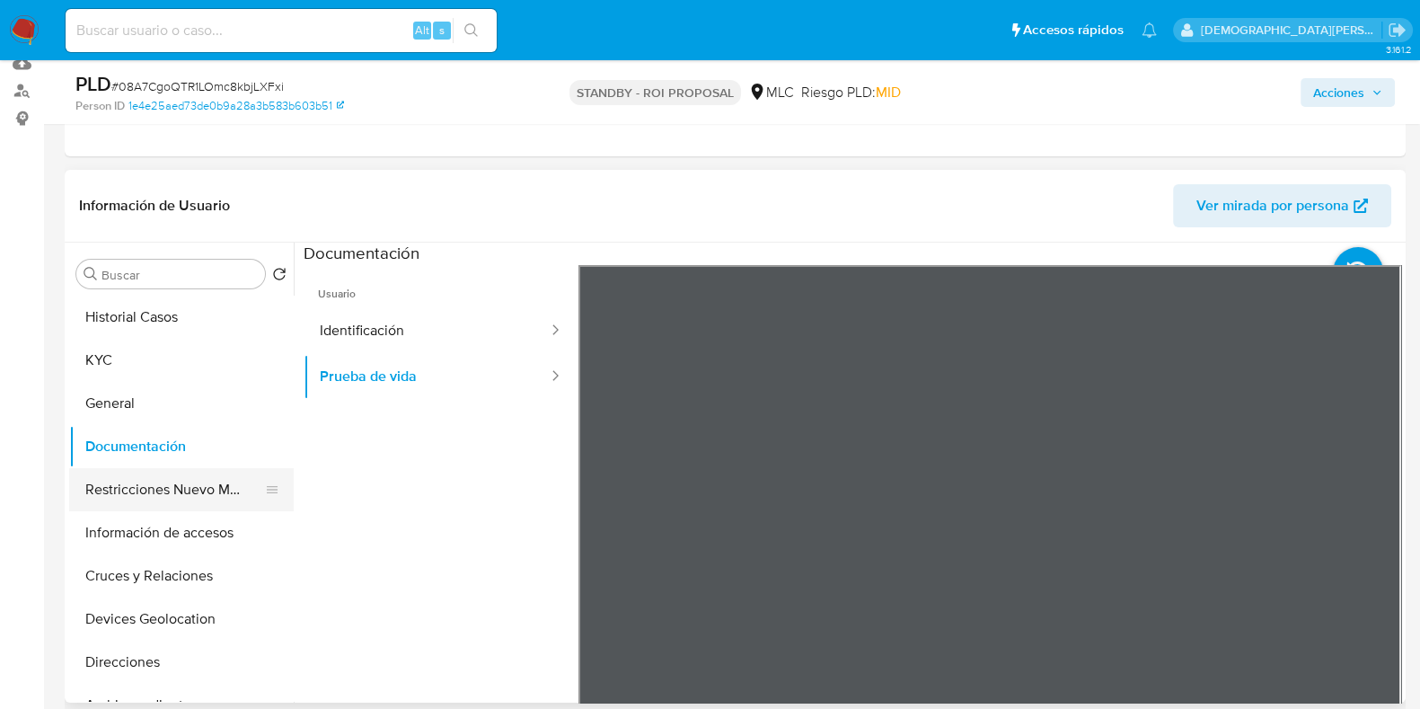
click at [139, 488] on button "Restricciones Nuevo Mundo" at bounding box center [174, 489] width 210 height 43
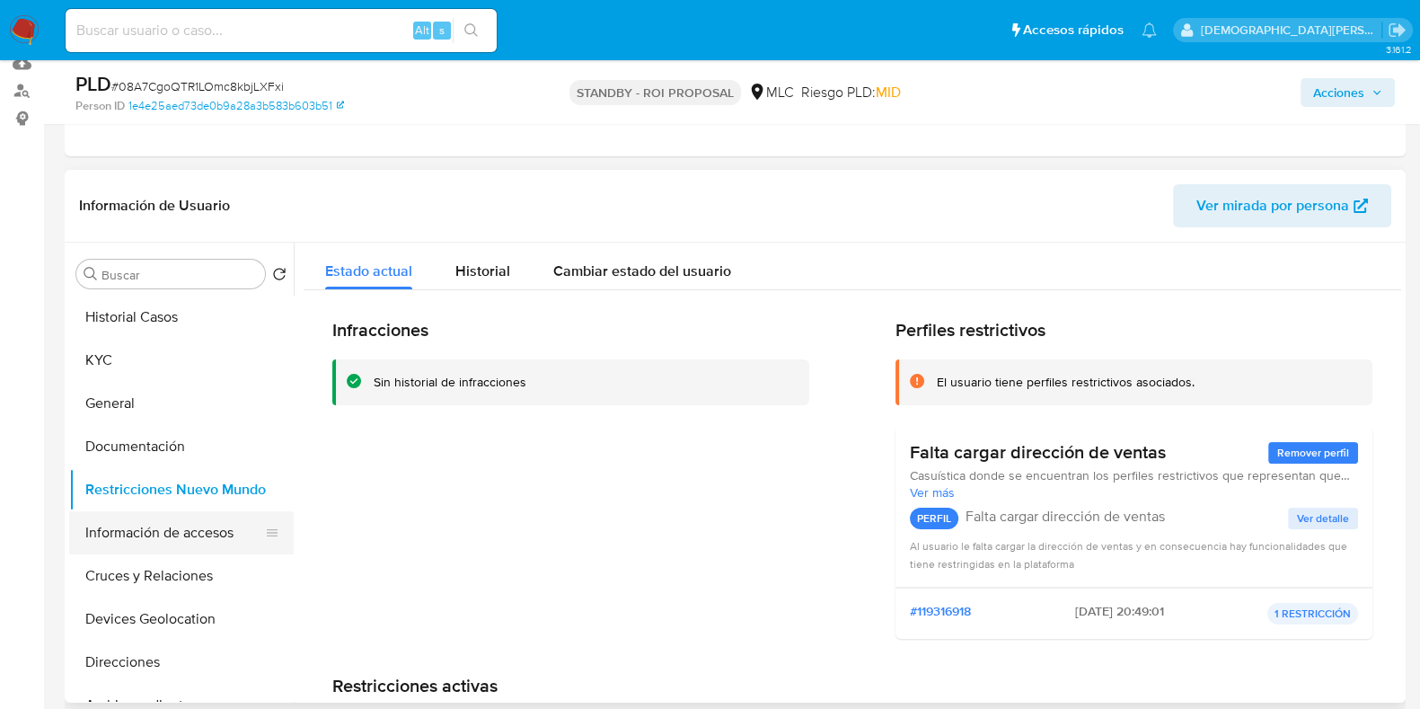
click at [131, 523] on button "Información de accesos" at bounding box center [174, 532] width 210 height 43
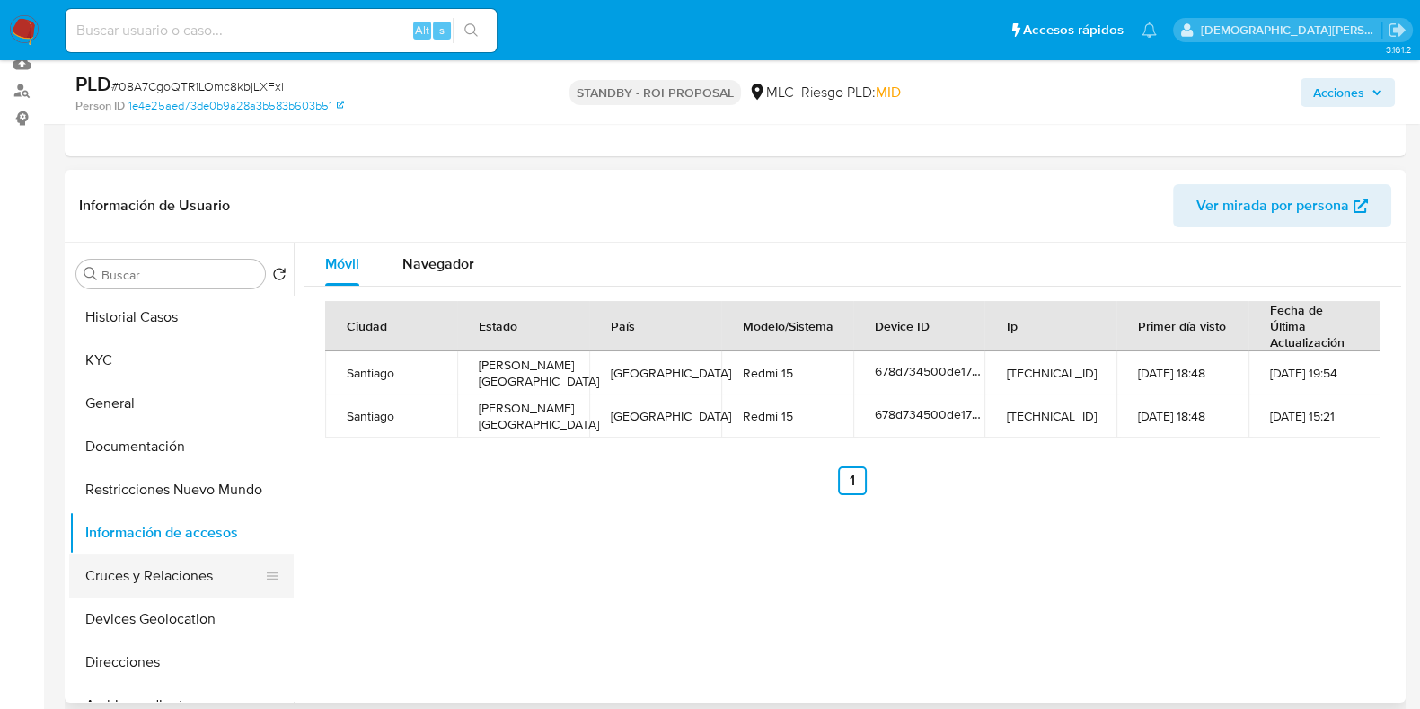
click at [175, 571] on button "Cruces y Relaciones" at bounding box center [174, 575] width 210 height 43
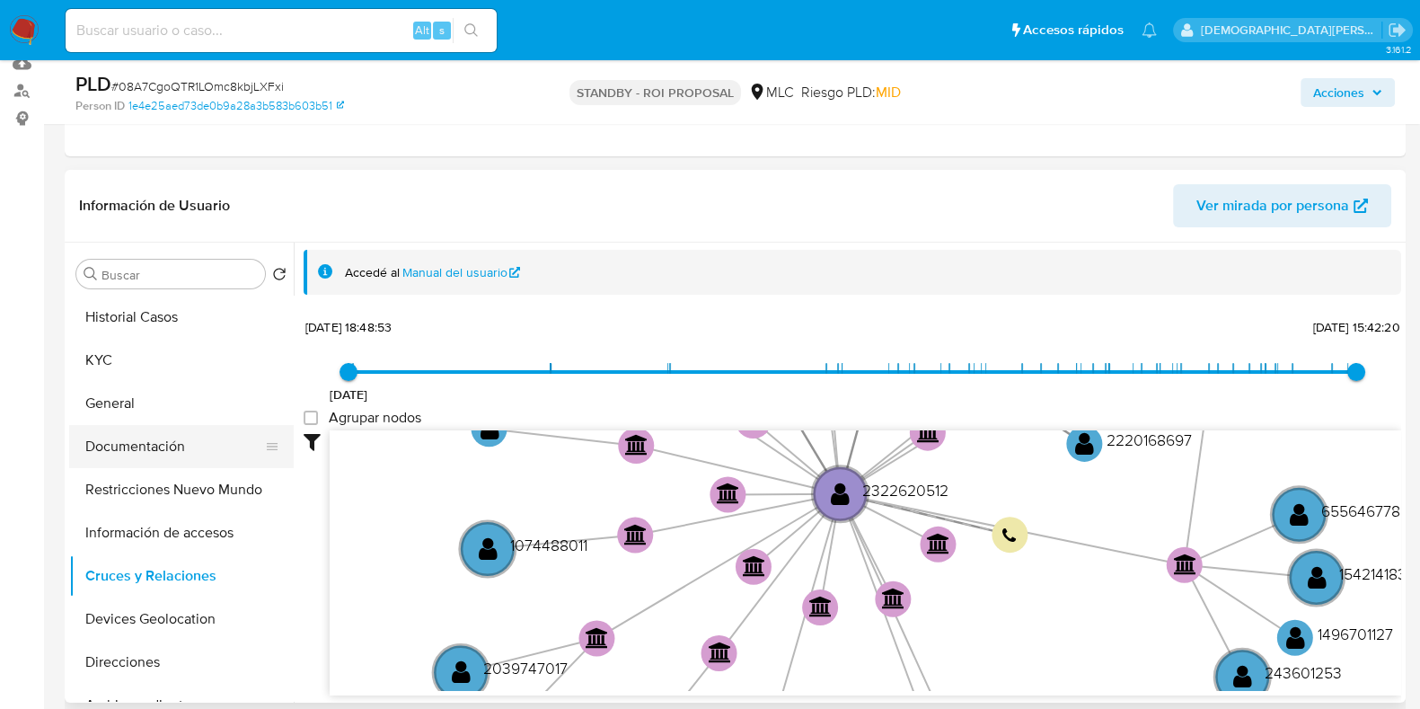
click at [160, 431] on button "Documentación" at bounding box center [174, 446] width 210 height 43
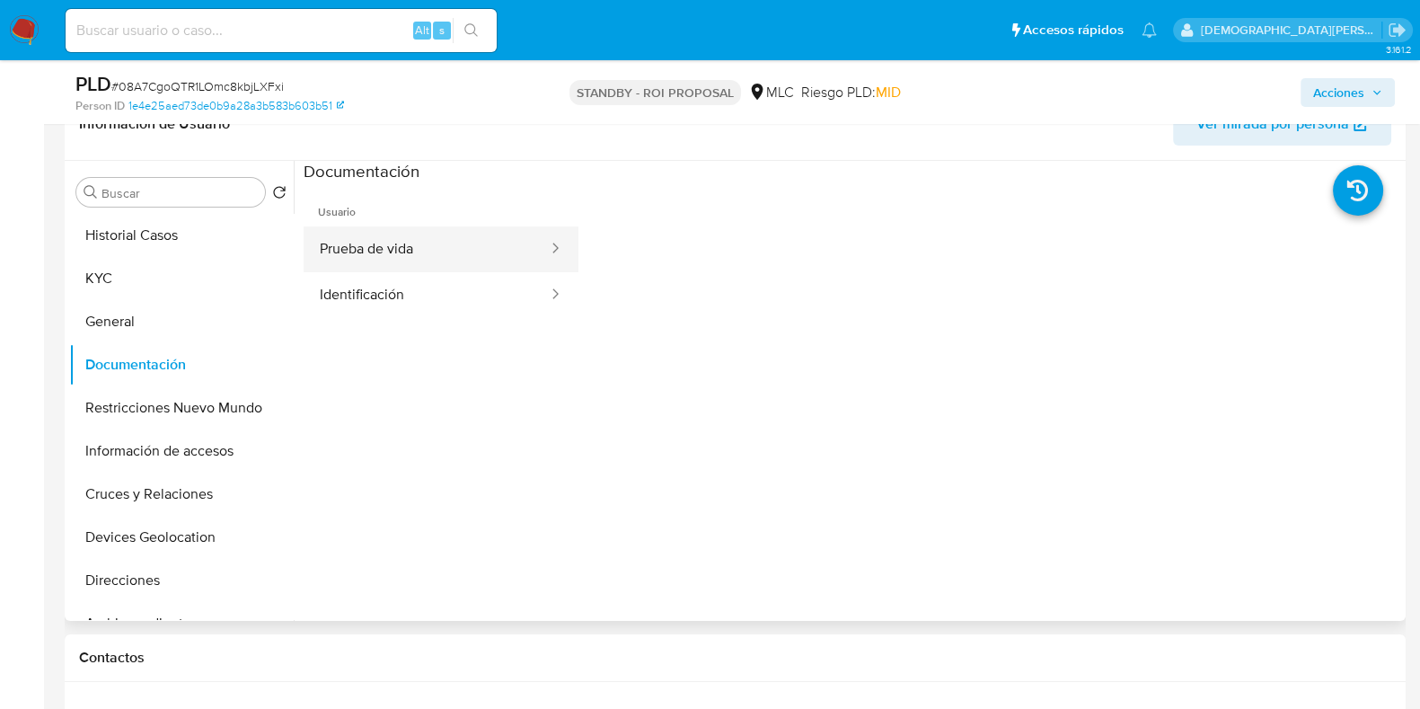
scroll to position [337, 0]
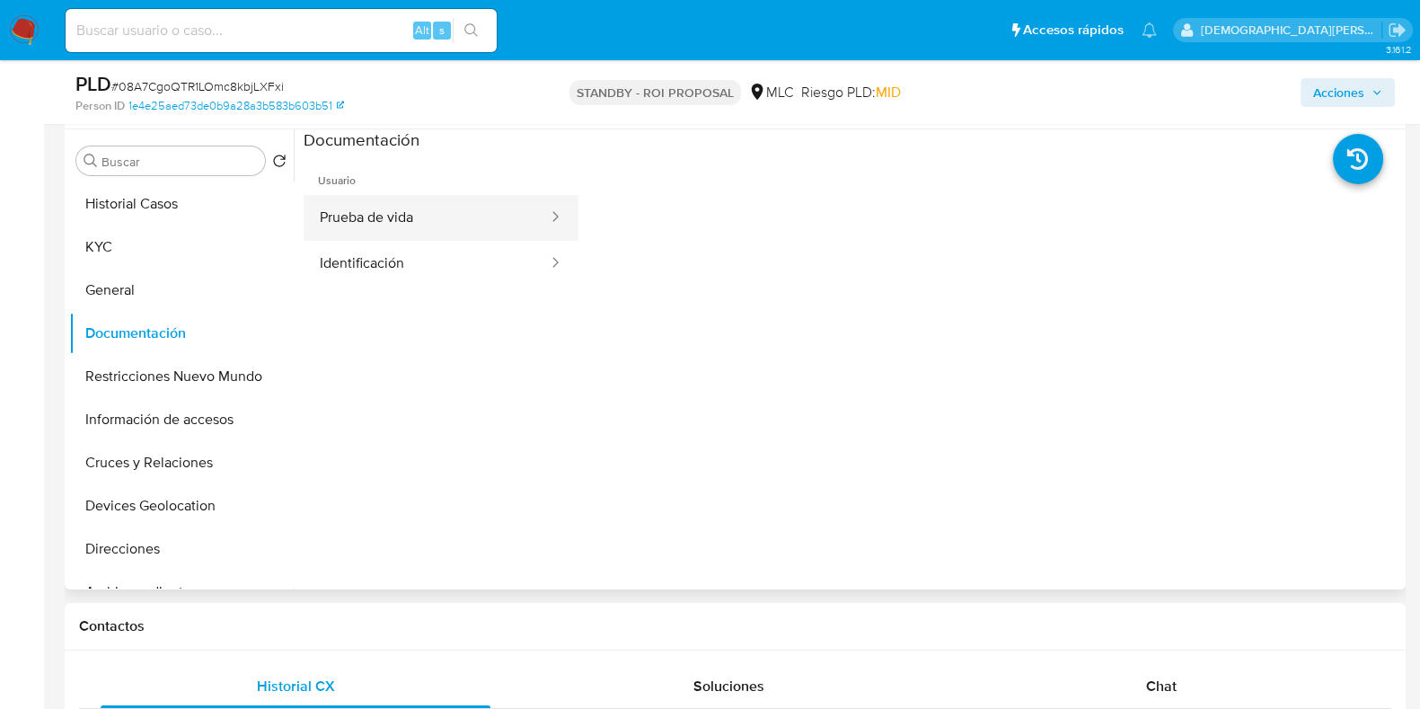
click at [512, 199] on button "Prueba de vida" at bounding box center [427, 218] width 246 height 46
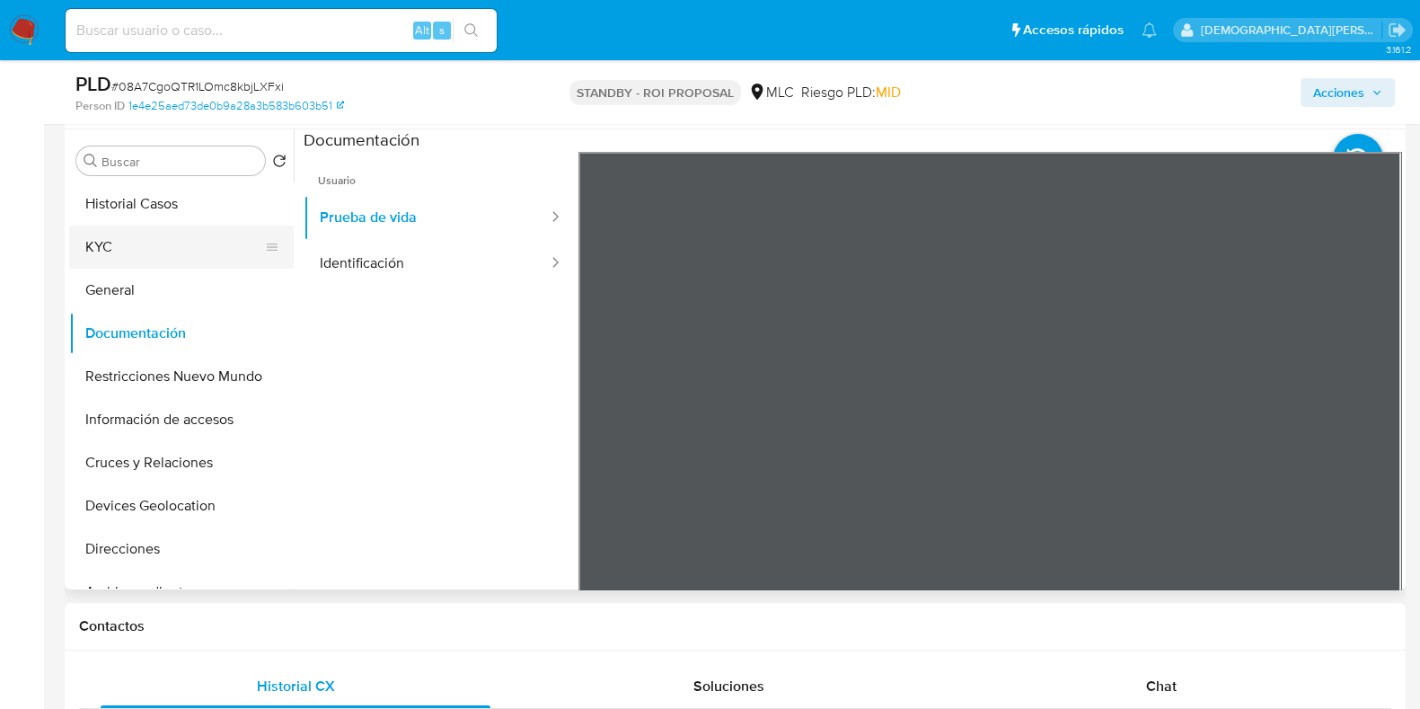
click at [103, 243] on button "KYC" at bounding box center [174, 246] width 210 height 43
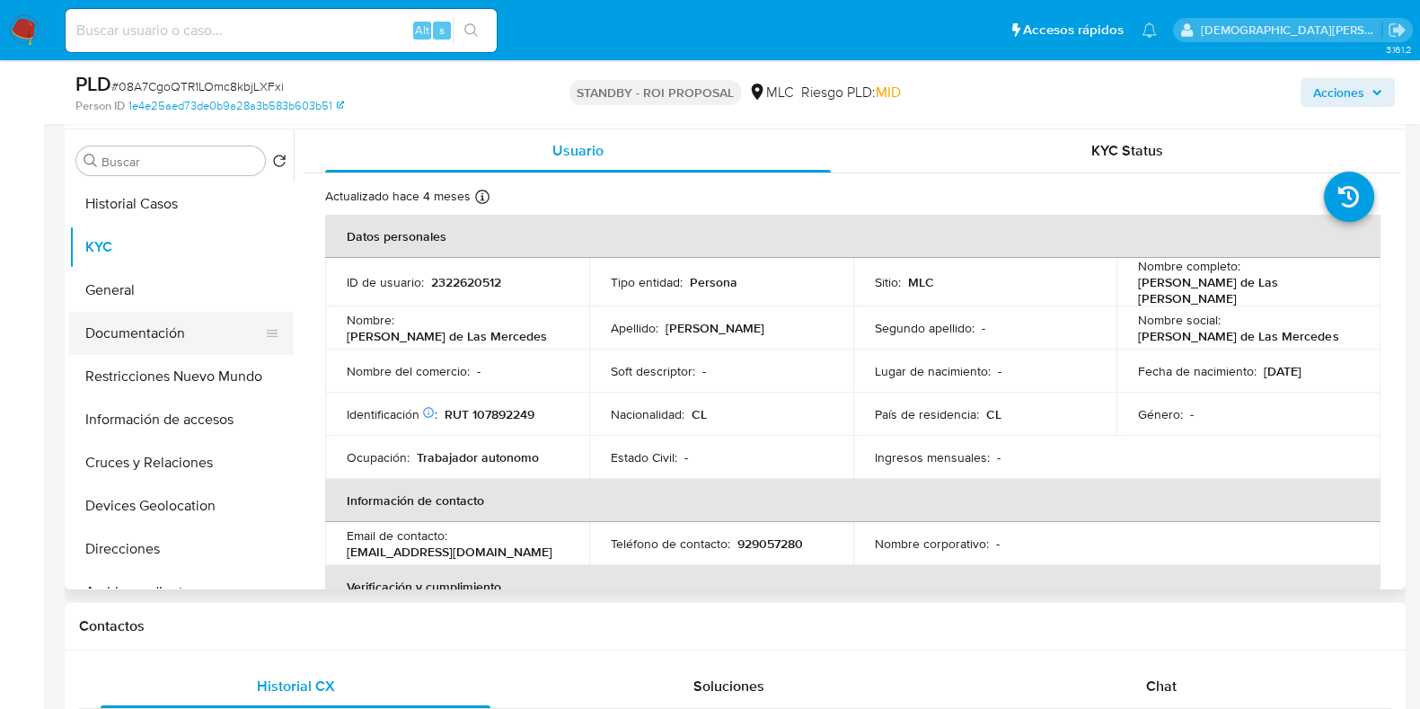
click at [161, 324] on button "Documentación" at bounding box center [174, 333] width 210 height 43
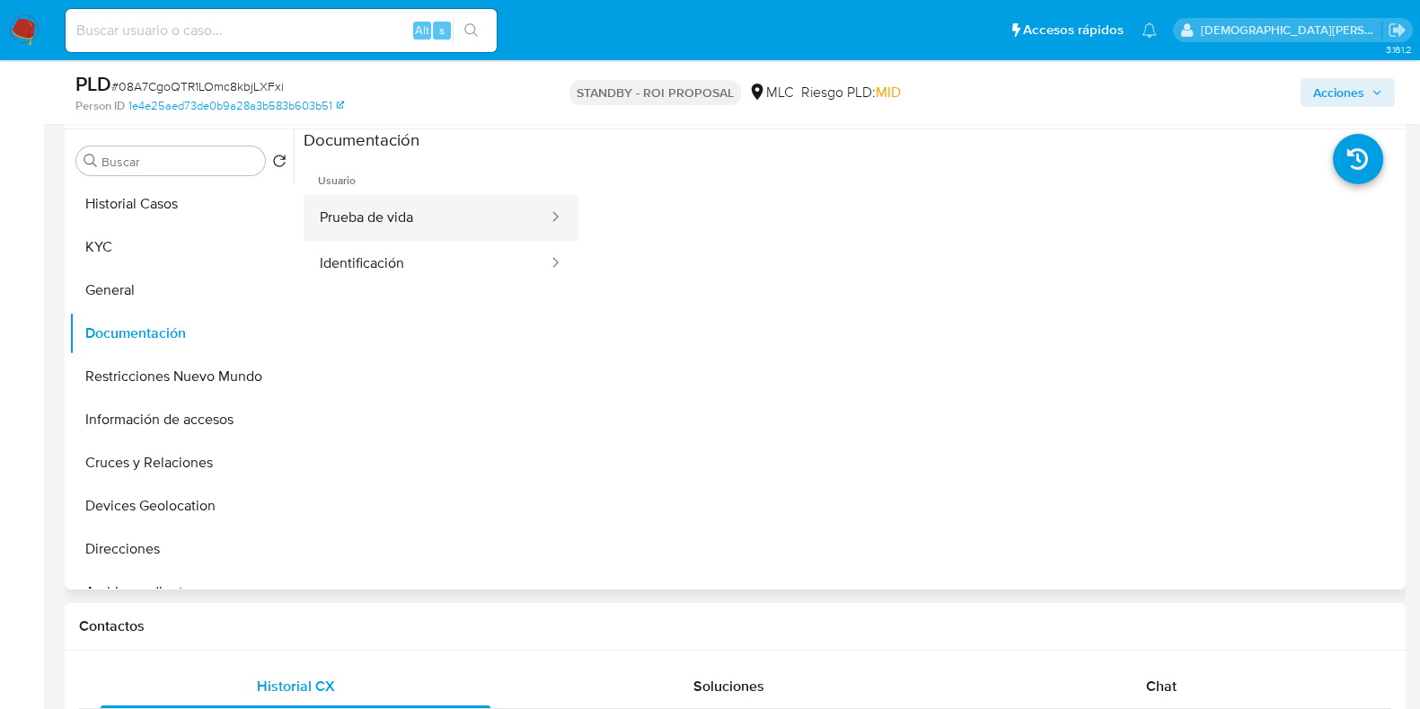
click at [502, 216] on button "Prueba de vida" at bounding box center [427, 218] width 246 height 46
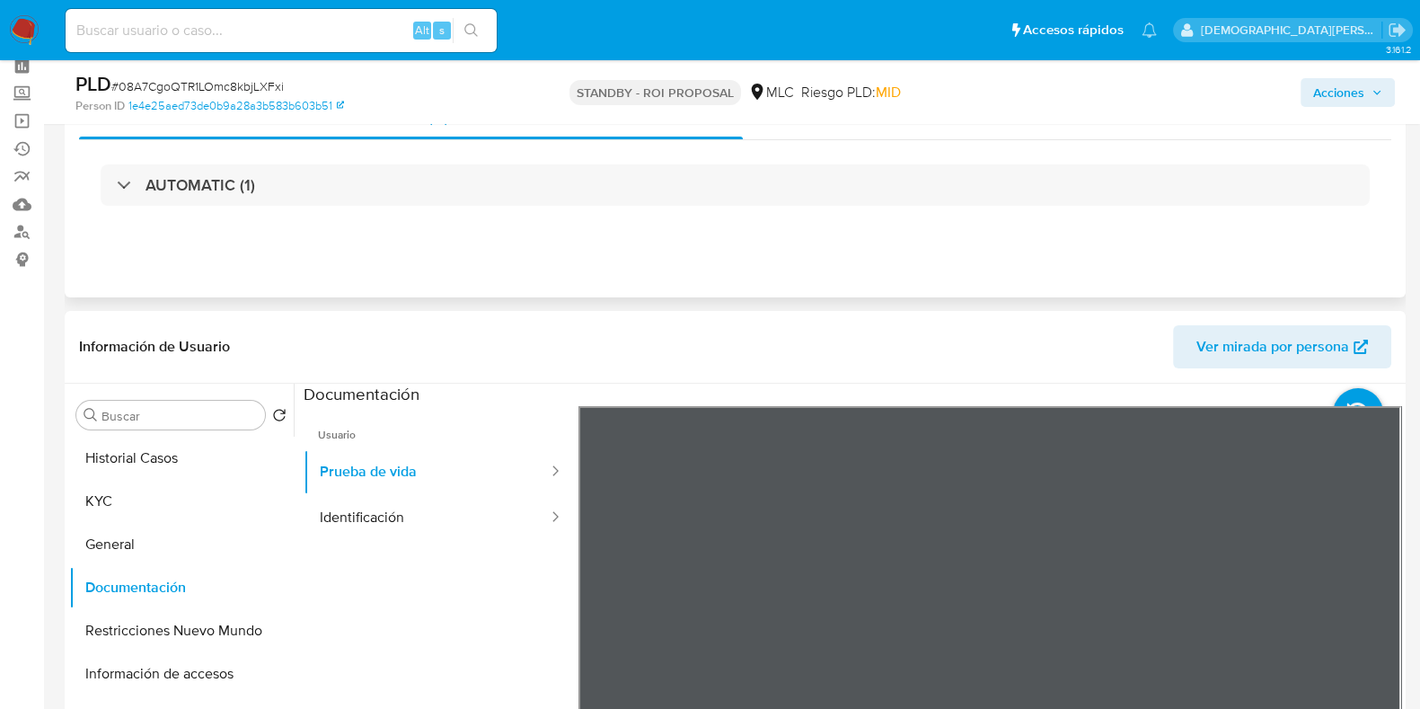
scroll to position [0, 0]
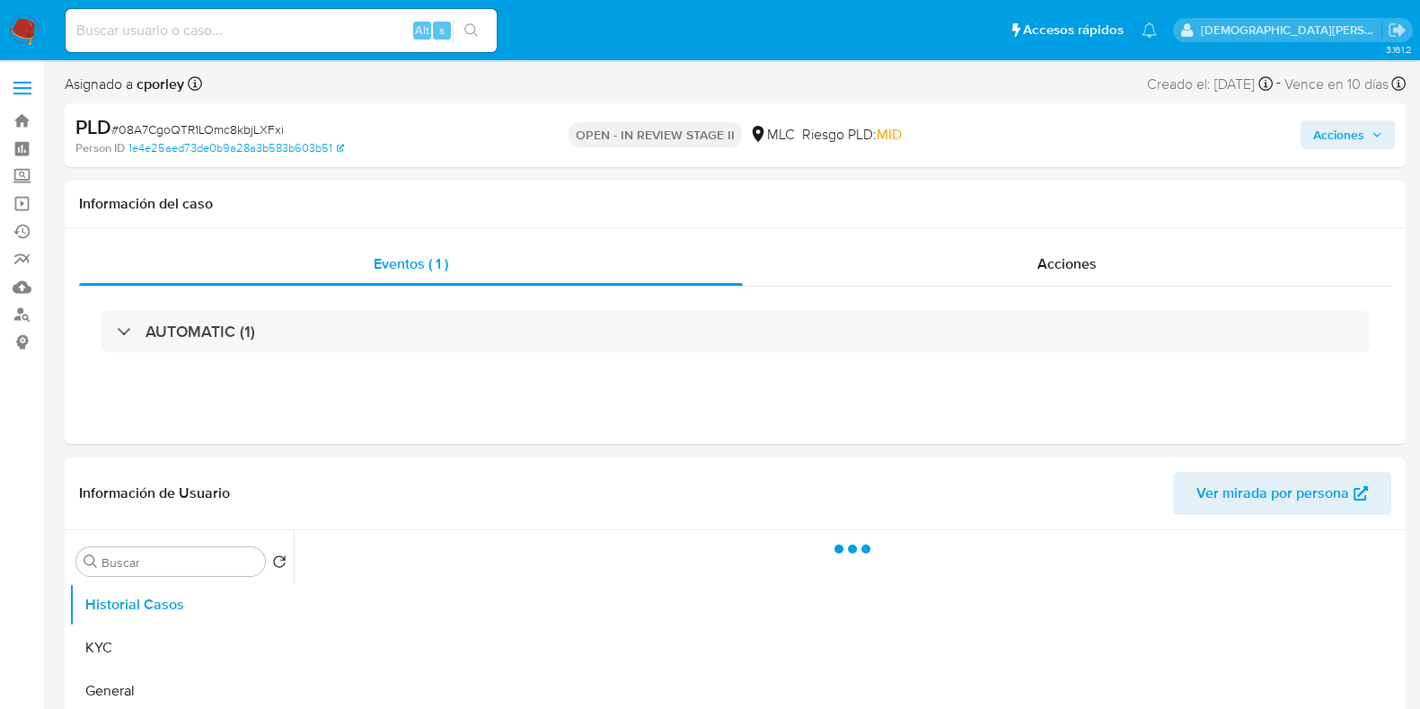
select select "10"
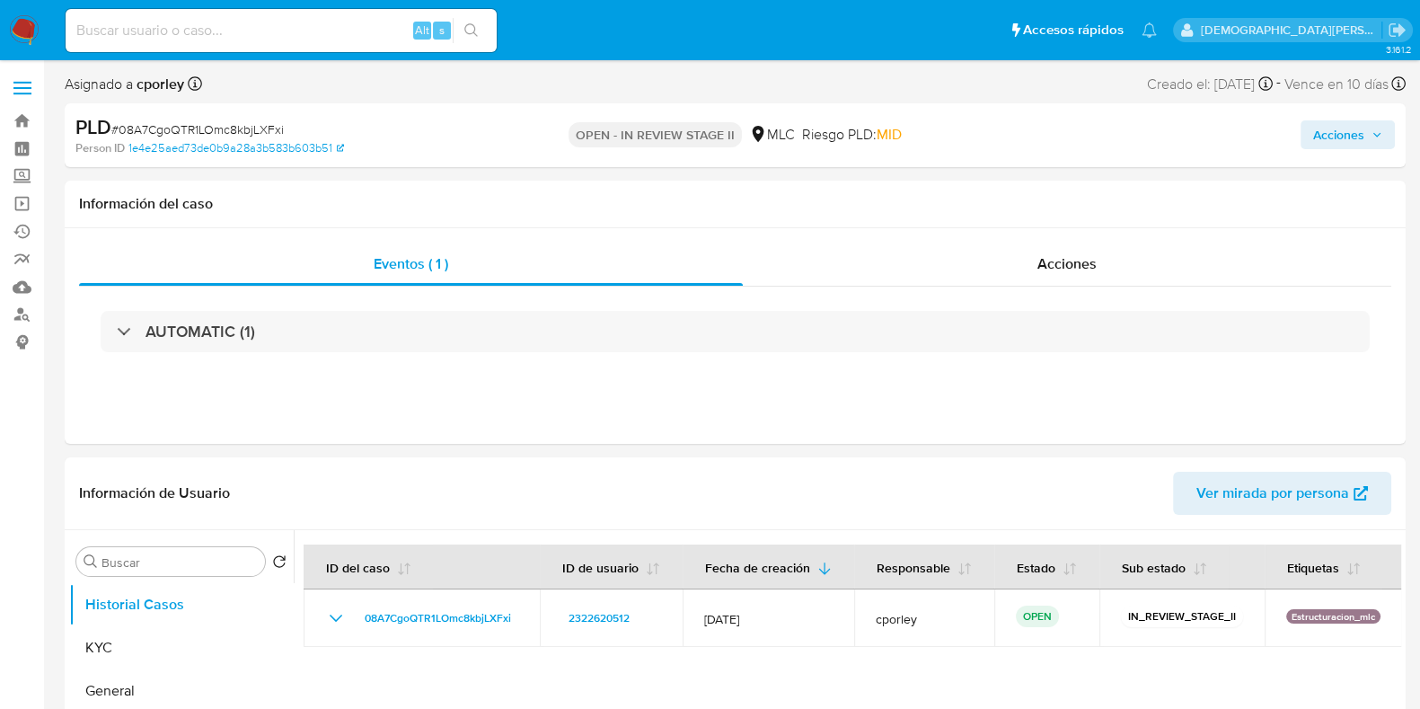
click at [1343, 134] on span "Acciones" at bounding box center [1338, 134] width 51 height 29
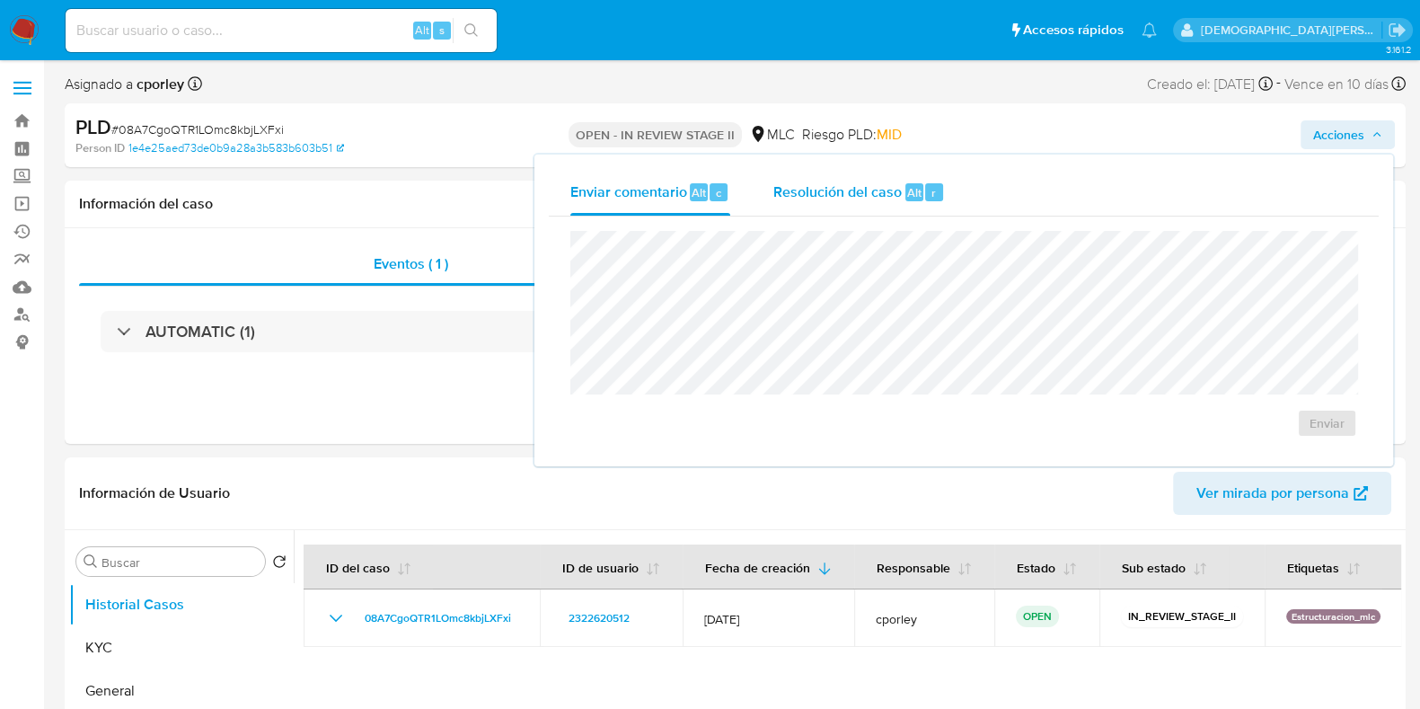
click at [850, 203] on div "Resolución del caso Alt r" at bounding box center [859, 192] width 172 height 47
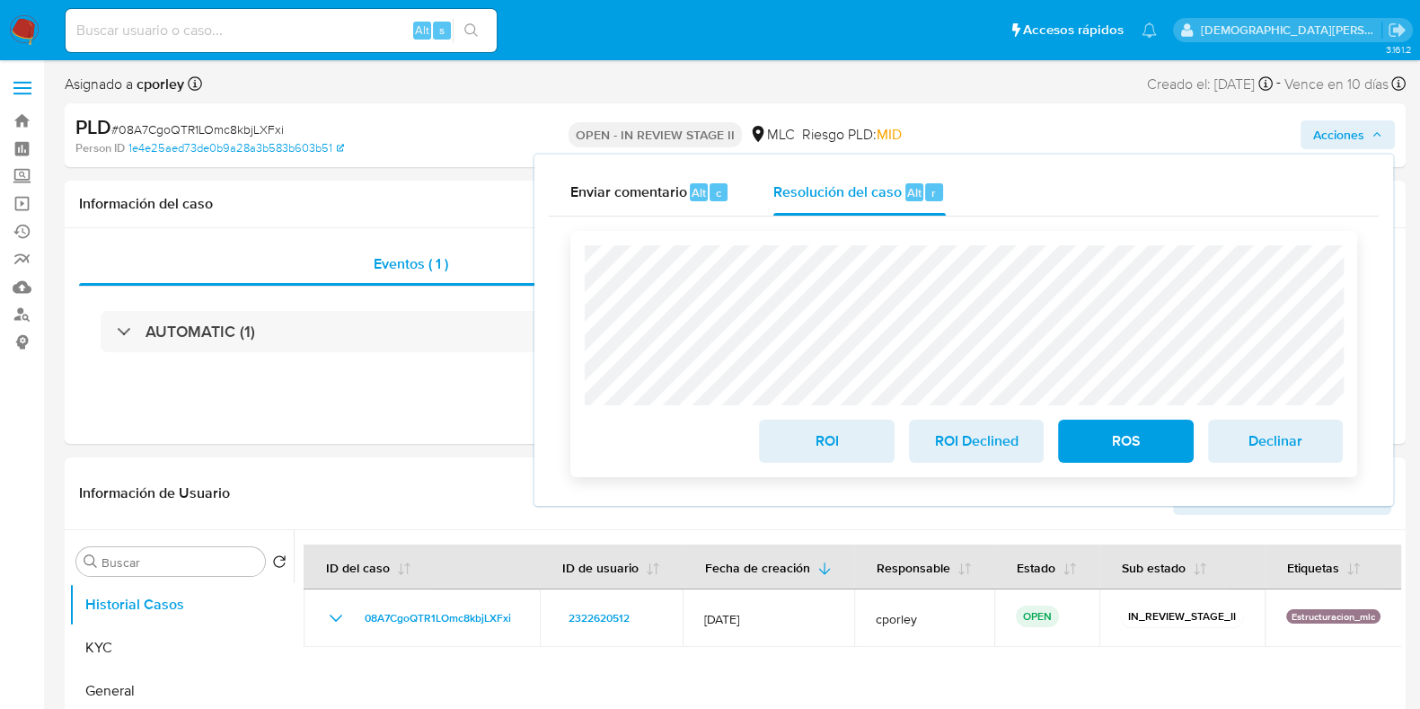
click at [832, 442] on span "ROI" at bounding box center [826, 441] width 88 height 40
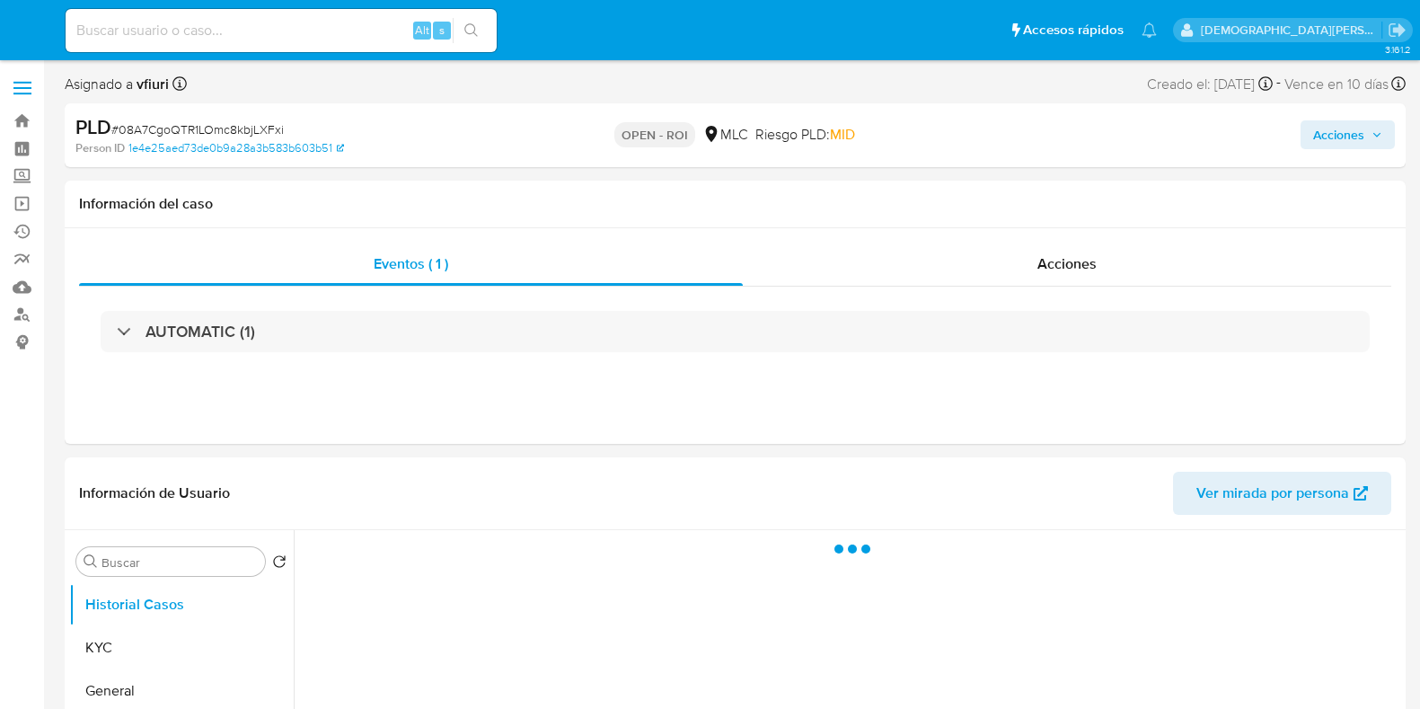
select select "10"
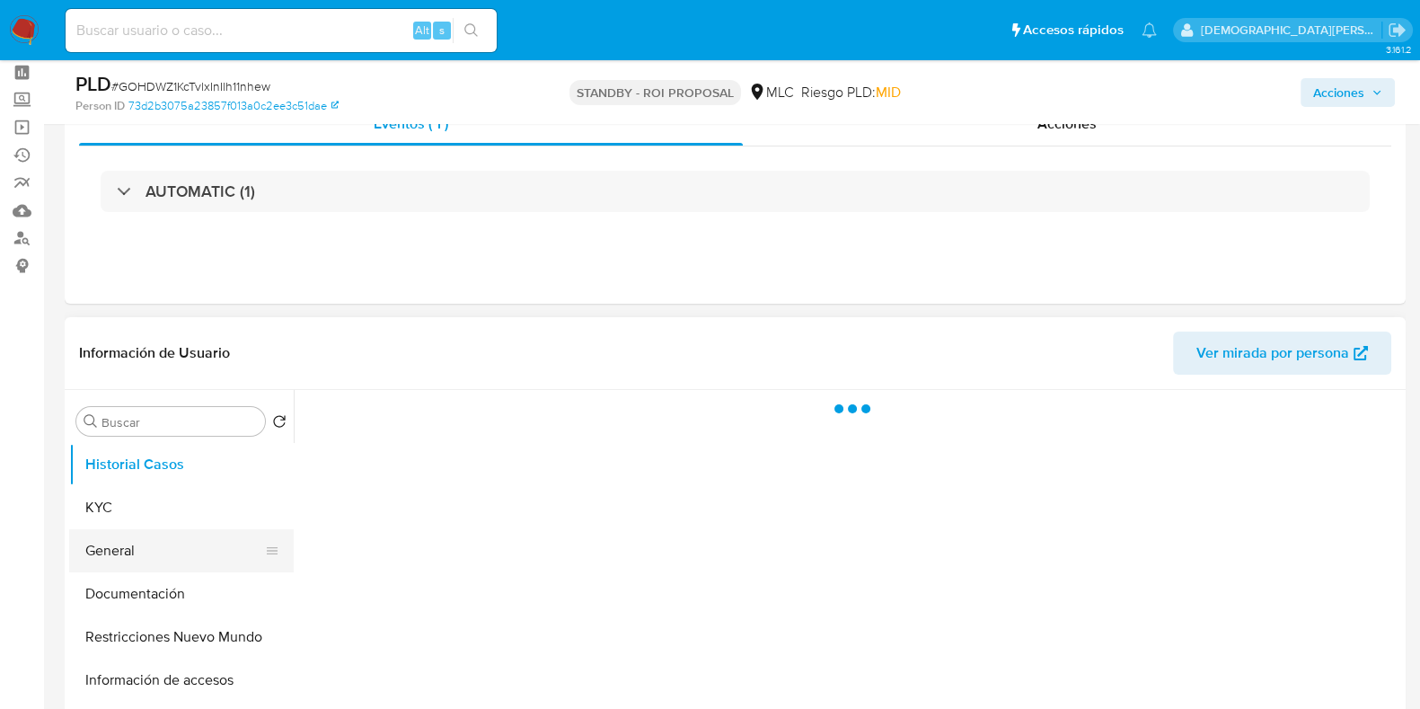
scroll to position [111, 0]
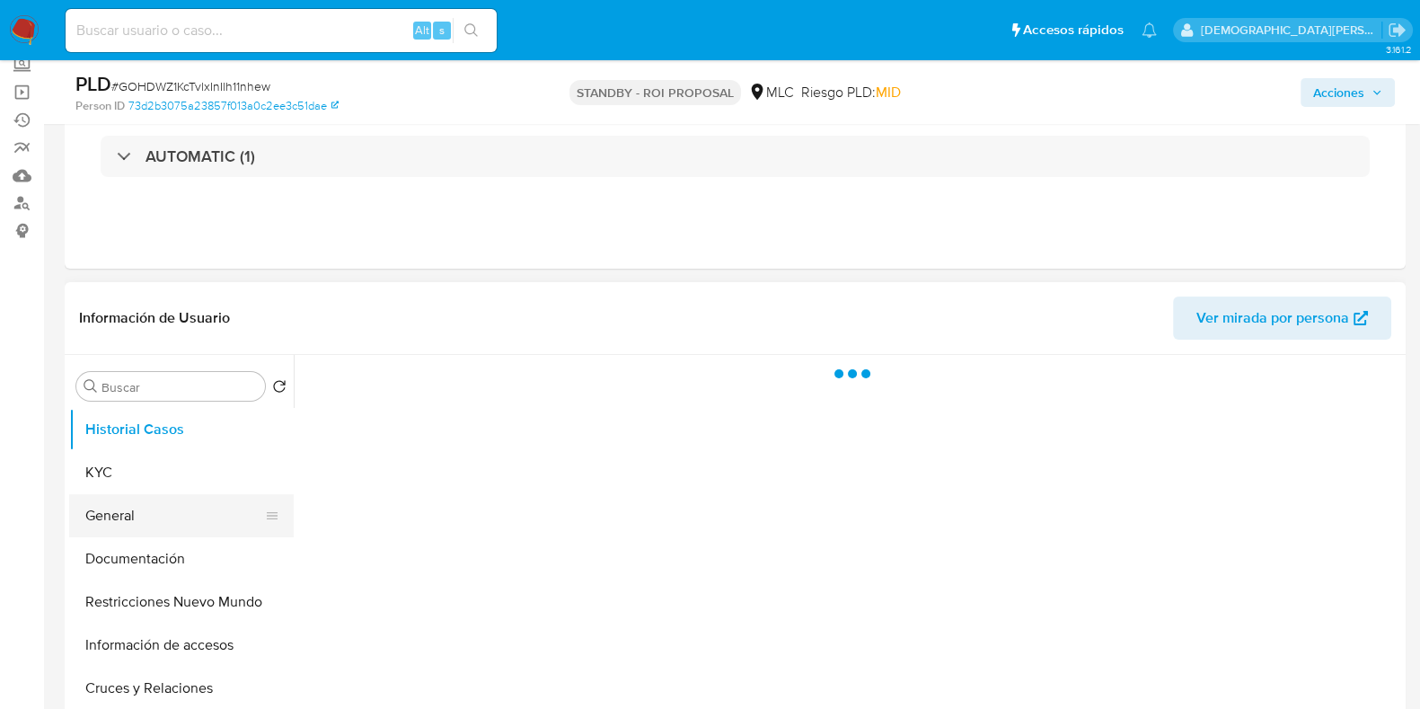
click at [121, 518] on button "General" at bounding box center [174, 515] width 210 height 43
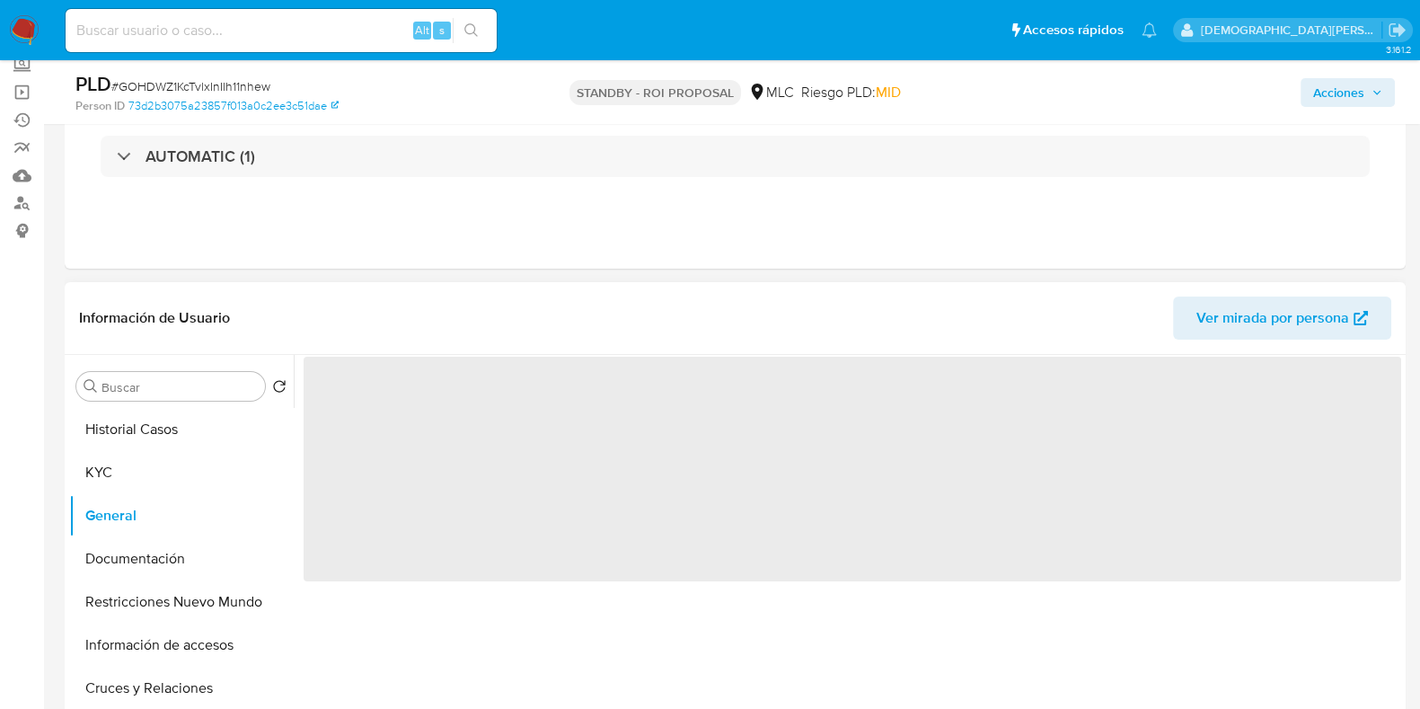
select select "10"
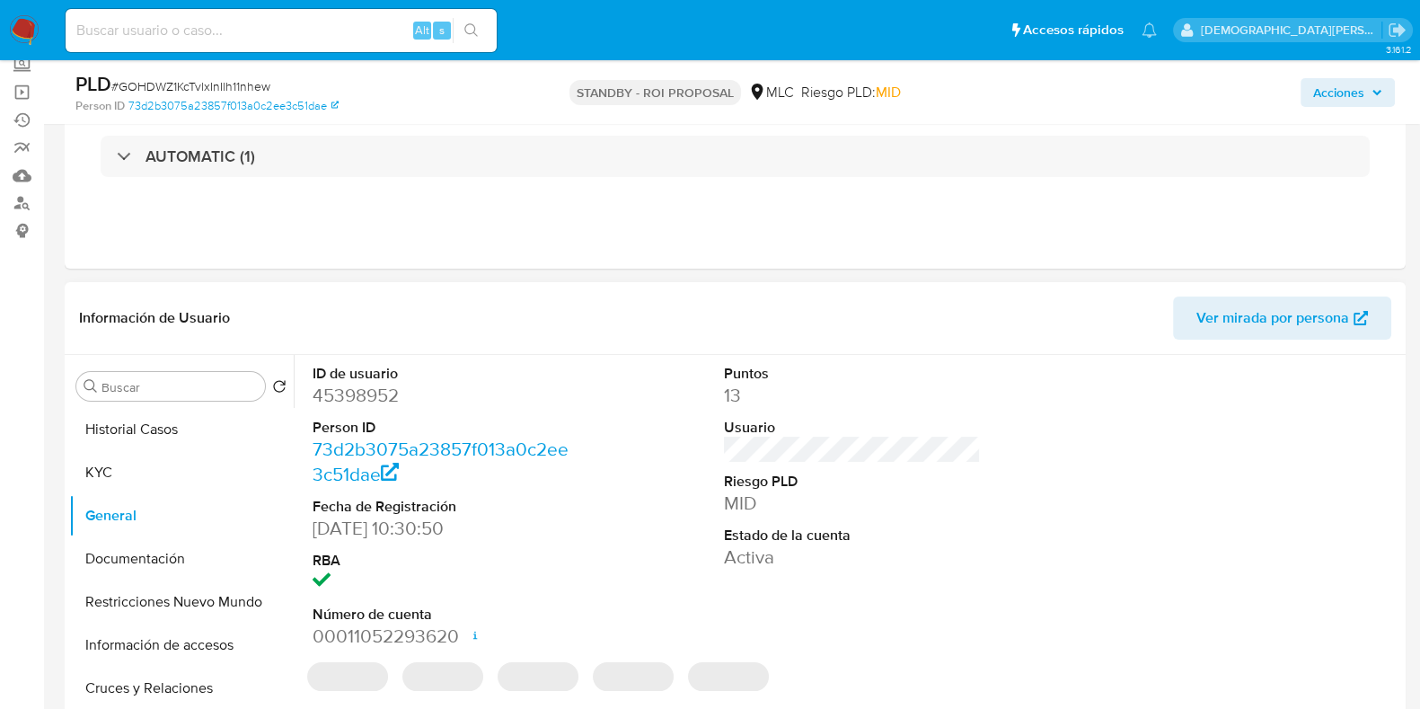
click at [373, 392] on dd "45398952" at bounding box center [441, 395] width 257 height 25
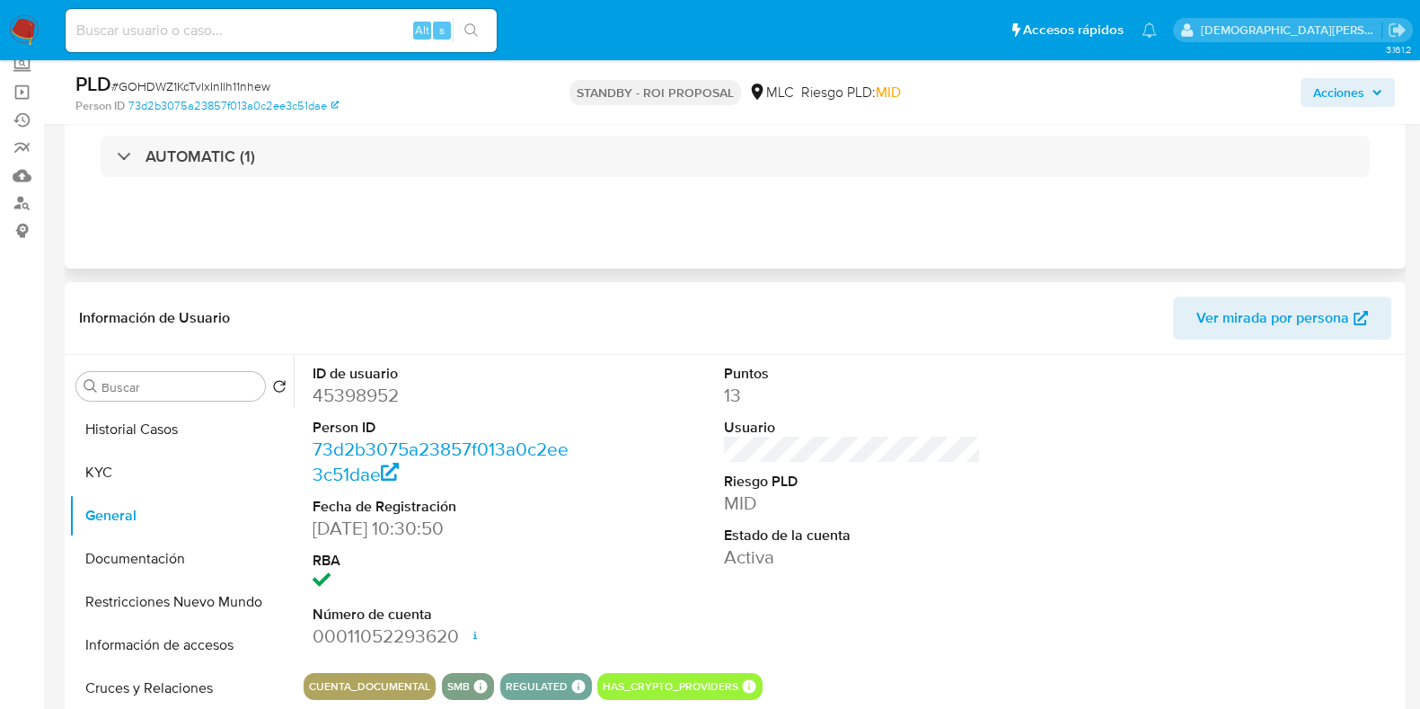
click at [557, 246] on div "Eventos ( 1 ) Acciones AUTOMATIC (1)" at bounding box center [735, 161] width 1341 height 216
click at [341, 391] on dd "45398952" at bounding box center [441, 395] width 257 height 25
copy dd "45398952"
drag, startPoint x: 137, startPoint y: 558, endPoint x: 153, endPoint y: 533, distance: 28.7
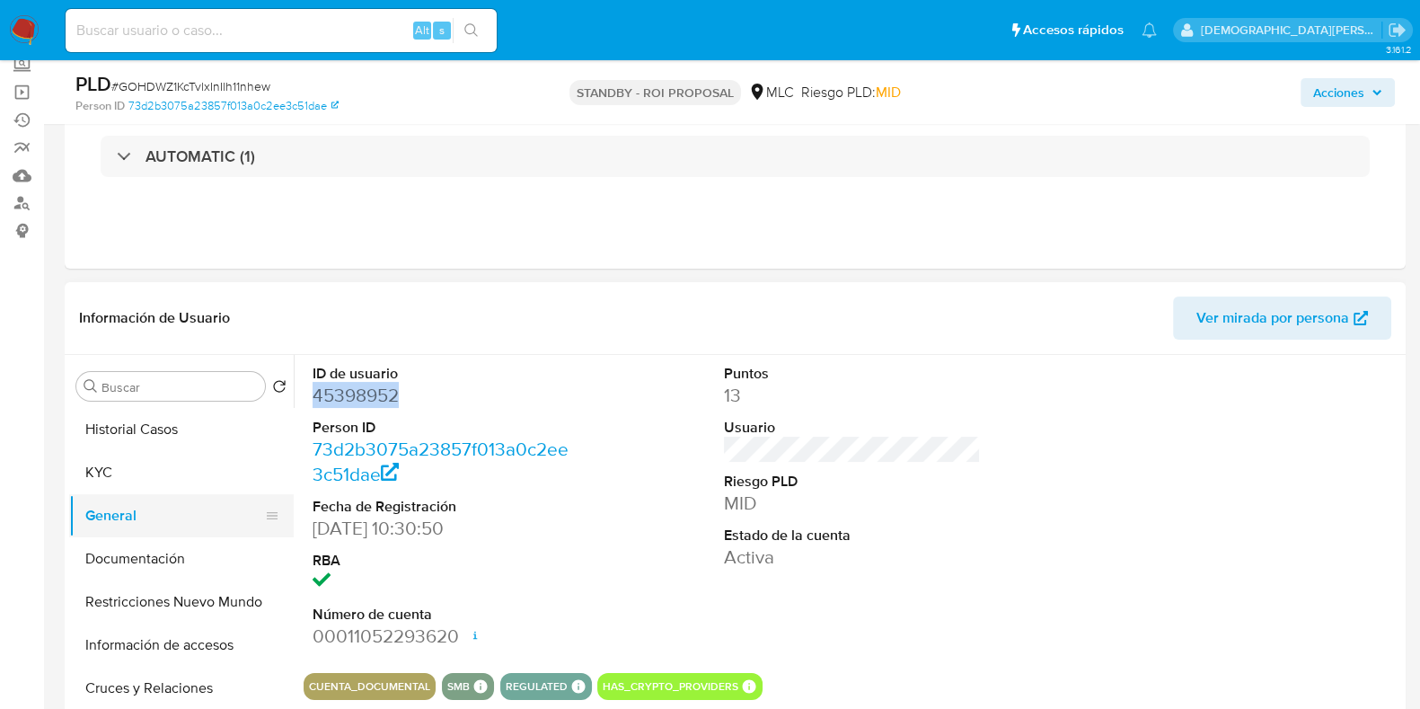
click at [137, 559] on button "Documentación" at bounding box center [181, 558] width 225 height 43
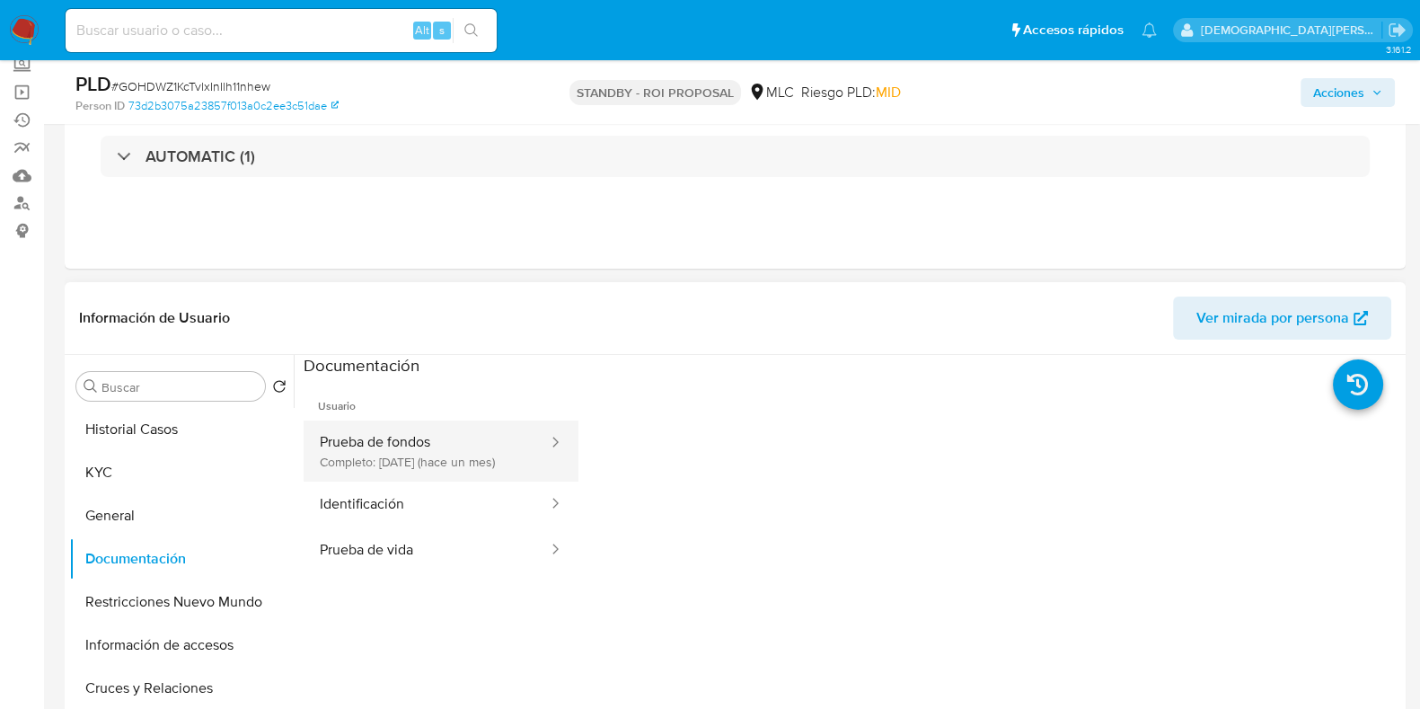
click at [426, 446] on button "Prueba de fondos Completo: 22/08/2025 (hace un mes)" at bounding box center [427, 450] width 246 height 61
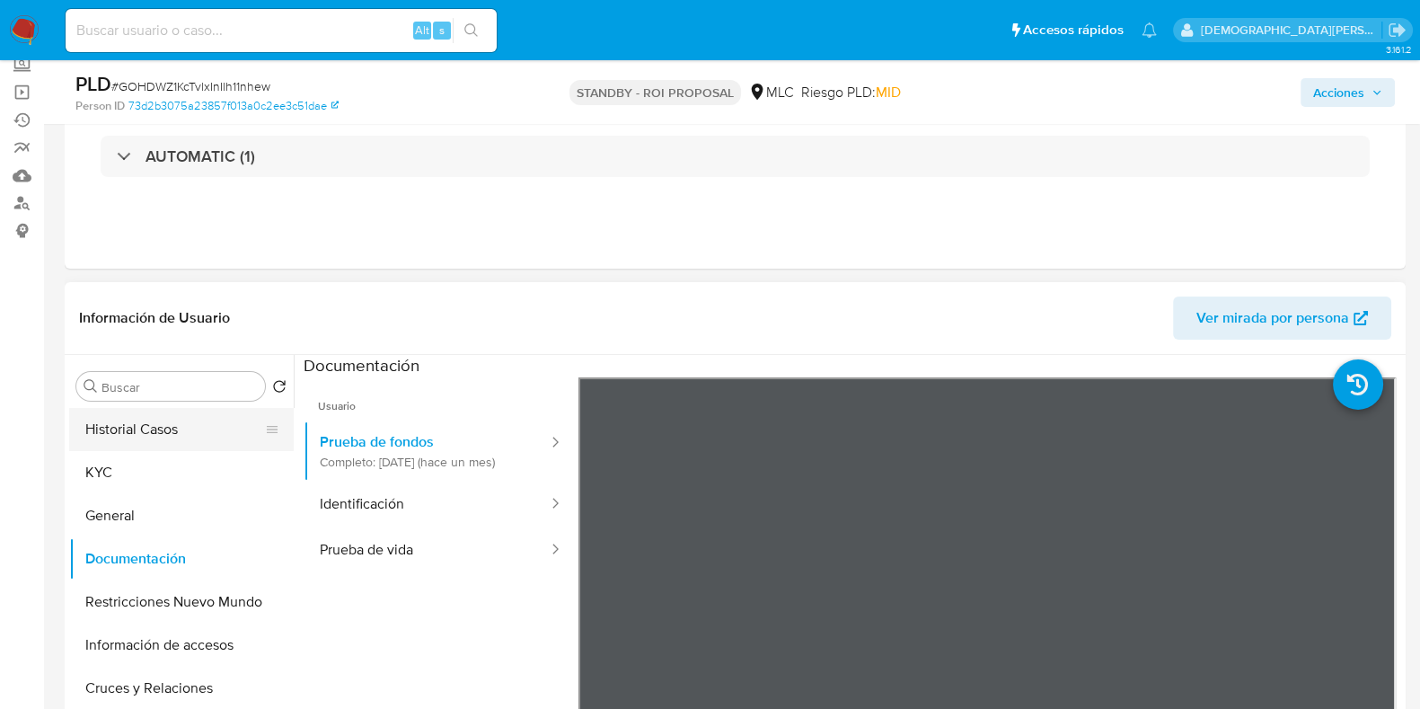
click at [178, 415] on button "Historial Casos" at bounding box center [174, 429] width 210 height 43
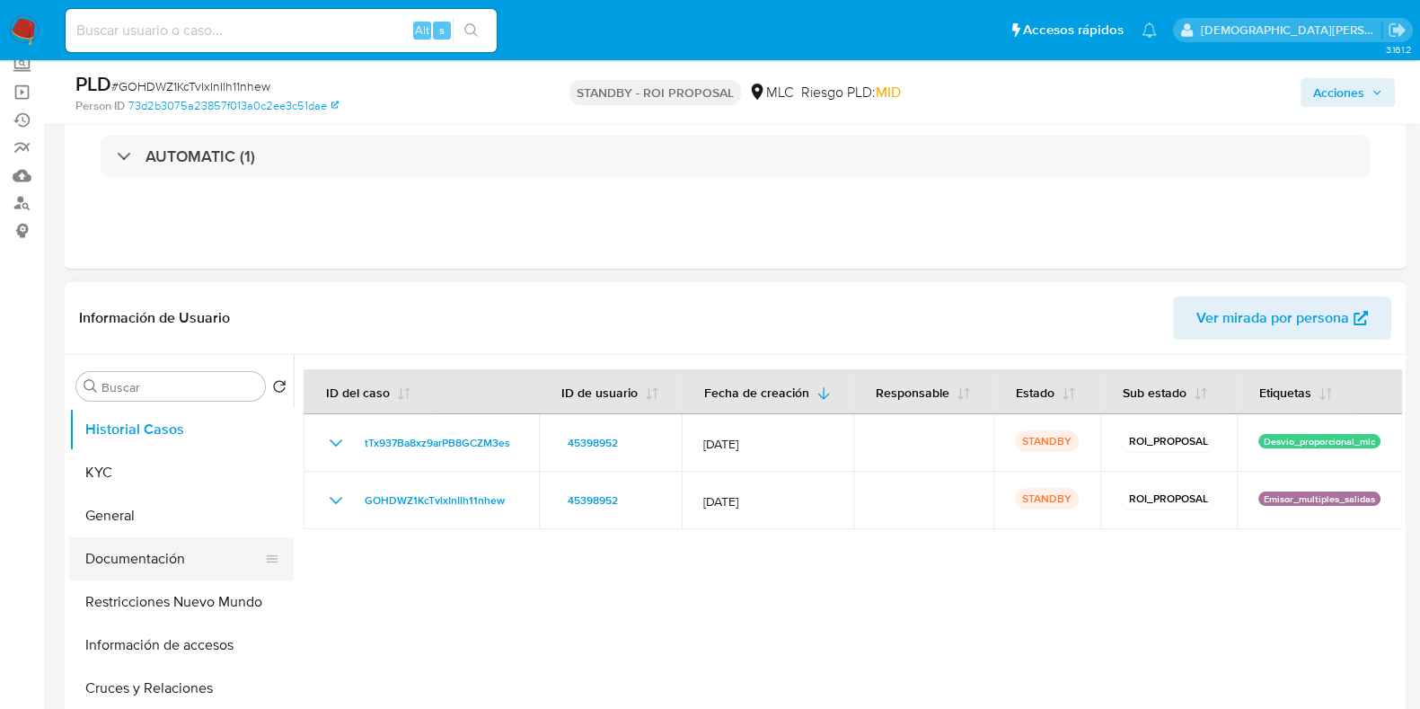
click at [164, 549] on button "Documentación" at bounding box center [174, 558] width 210 height 43
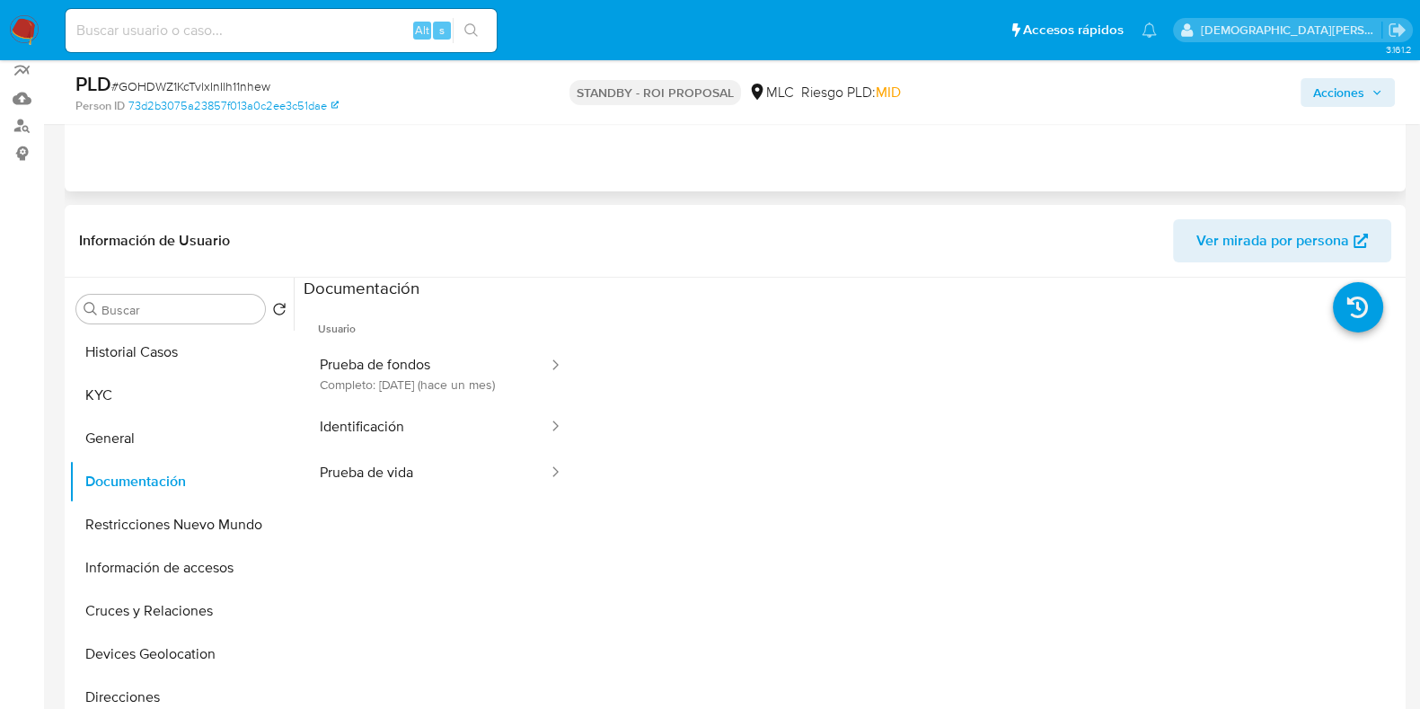
scroll to position [224, 0]
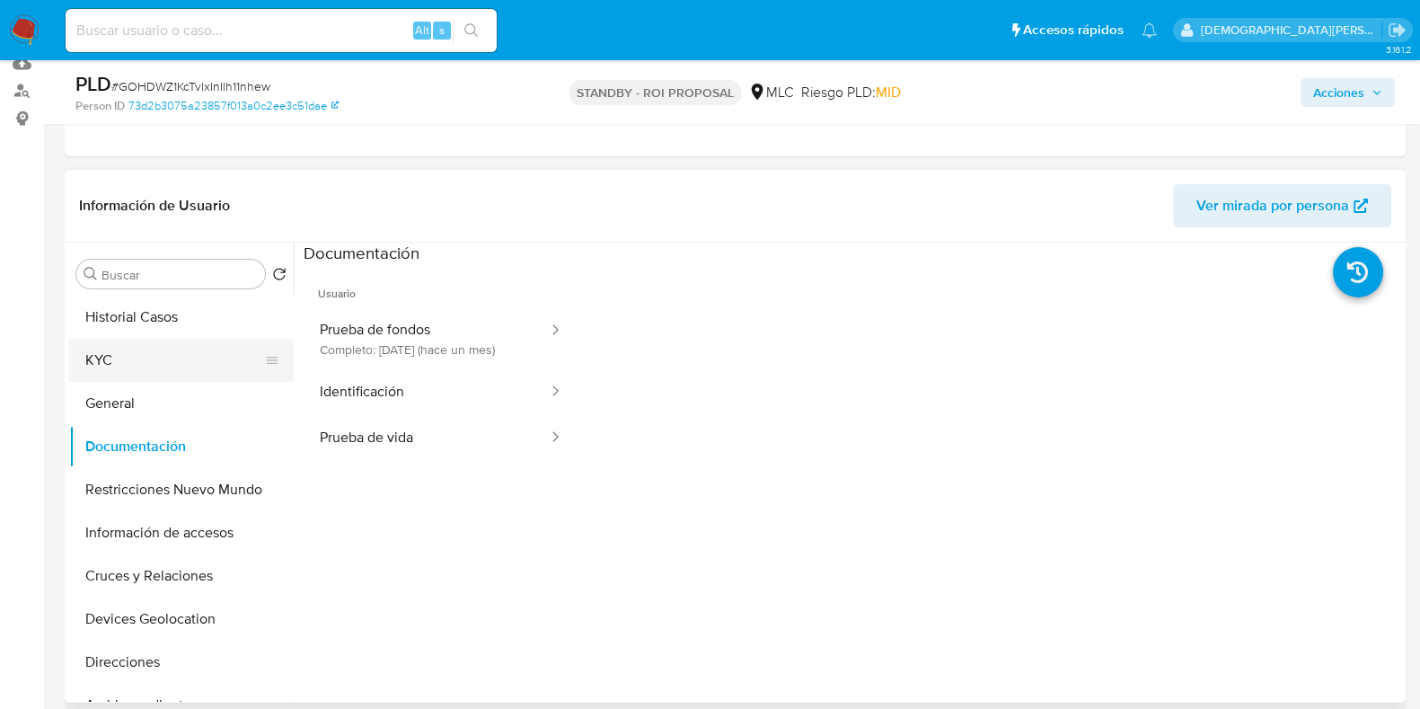
click at [139, 372] on button "KYC" at bounding box center [174, 360] width 210 height 43
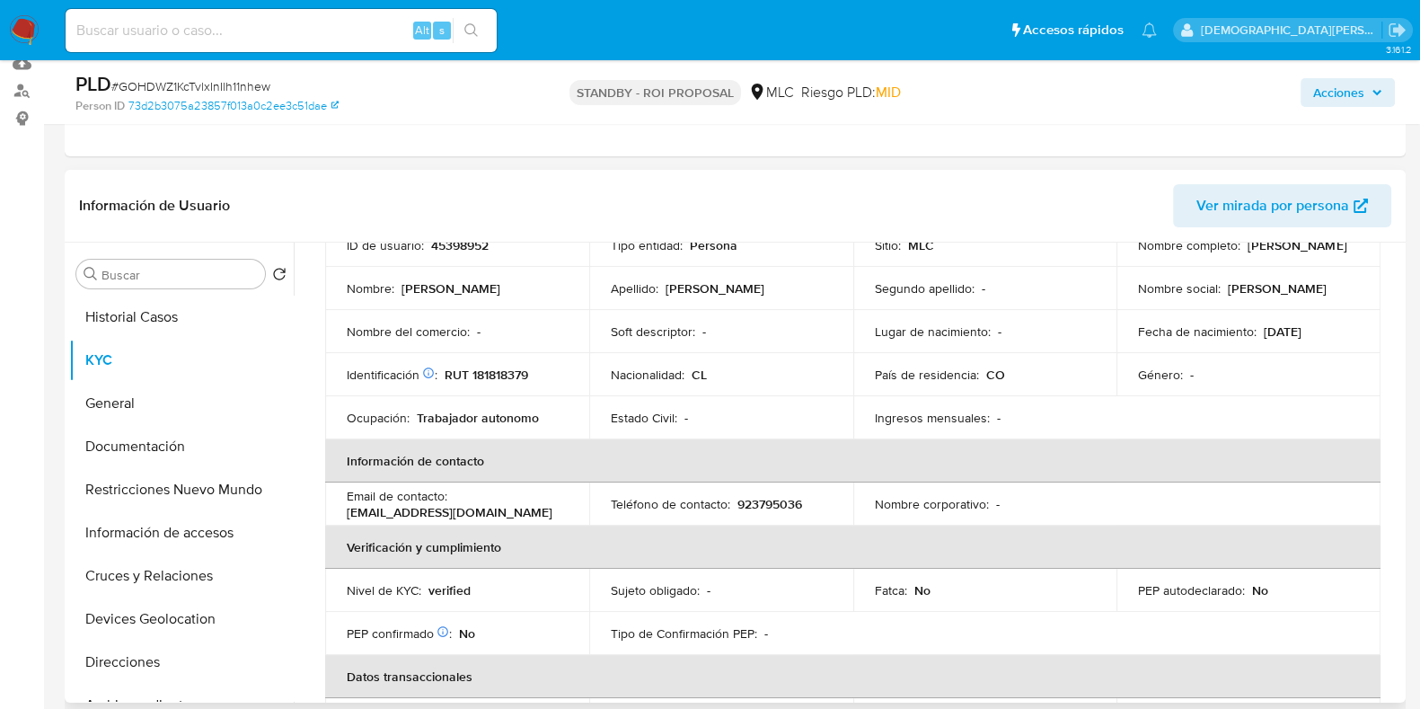
scroll to position [111, 0]
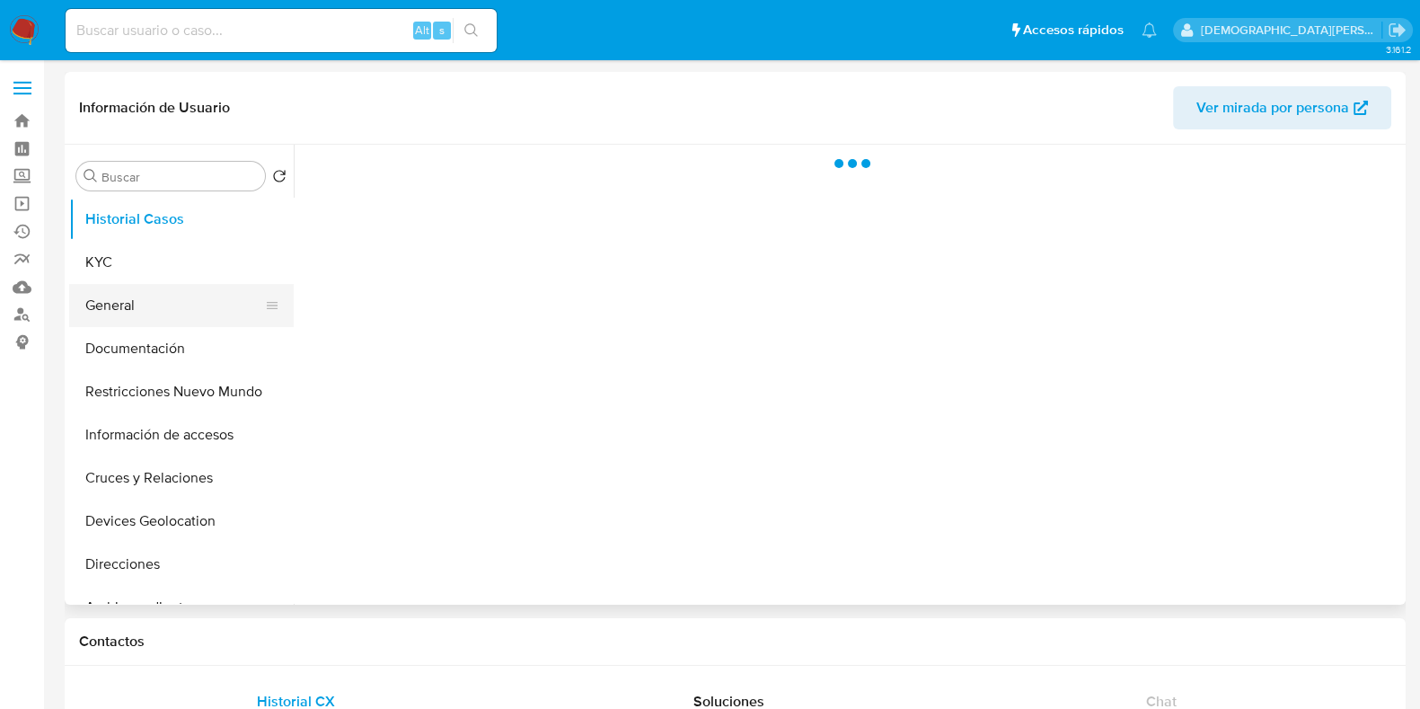
select select "10"
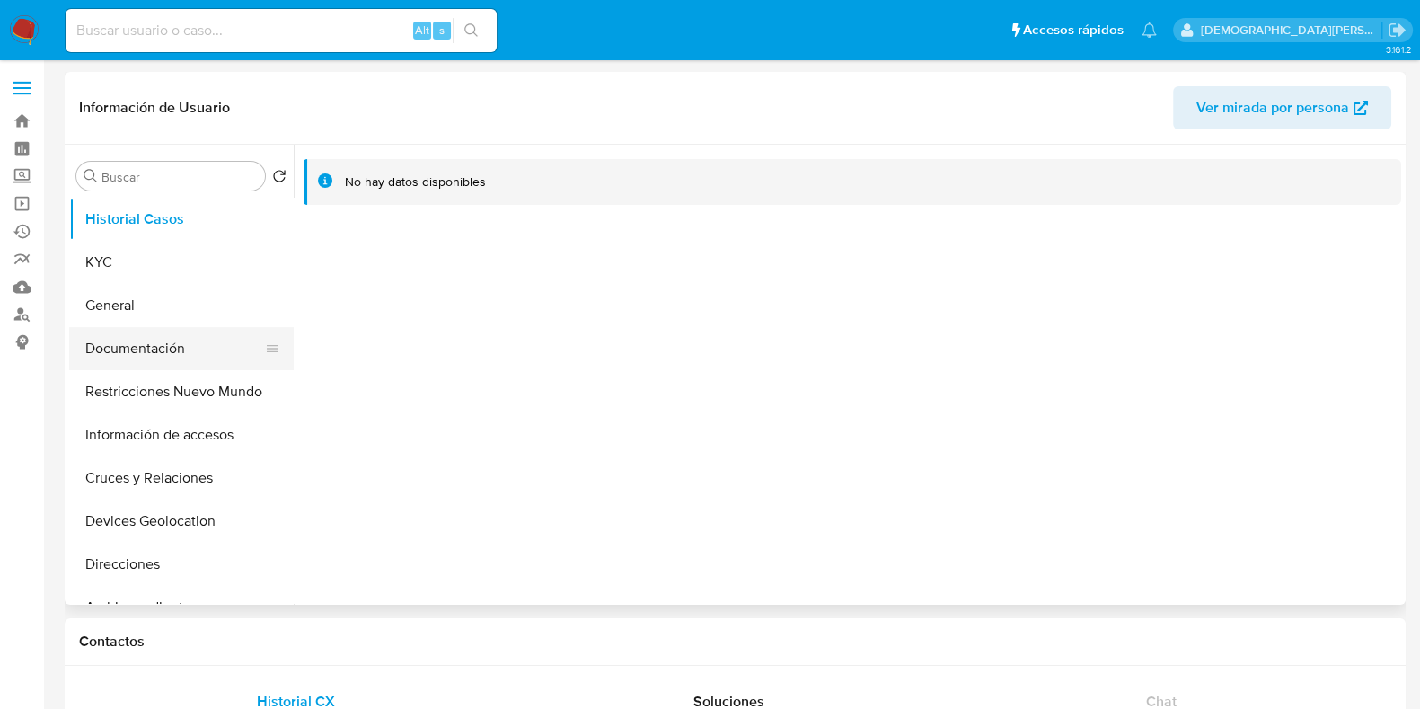
click at [144, 356] on button "Documentación" at bounding box center [174, 348] width 210 height 43
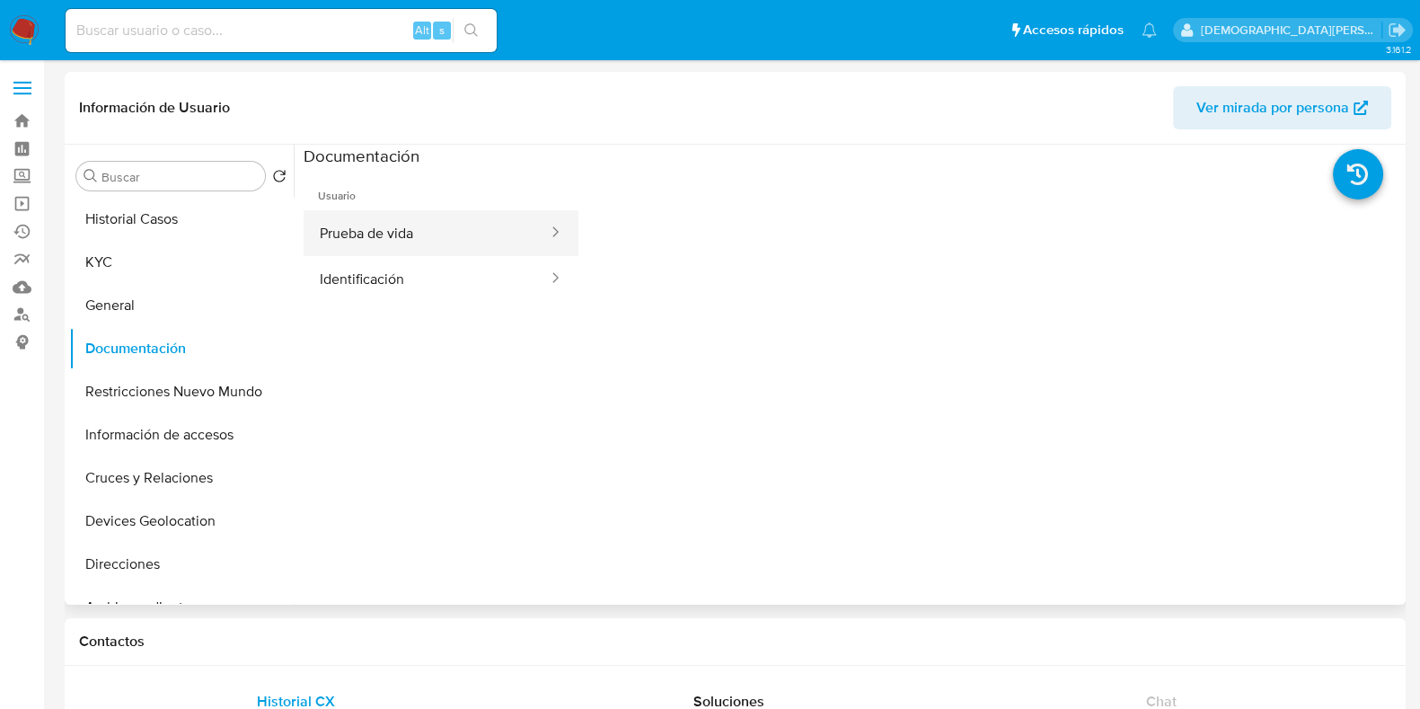
click at [350, 224] on button "Prueba de vida" at bounding box center [427, 233] width 246 height 46
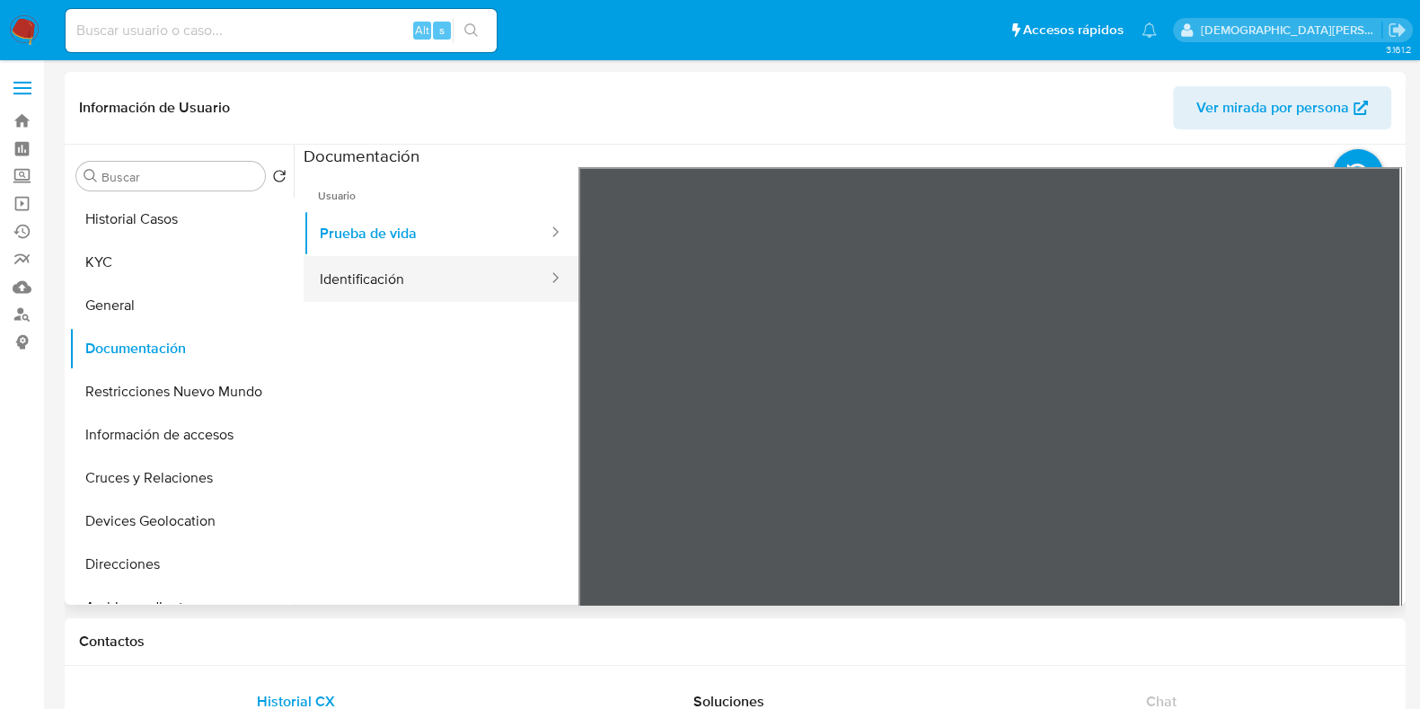
click at [378, 277] on button "Identificación" at bounding box center [427, 279] width 246 height 46
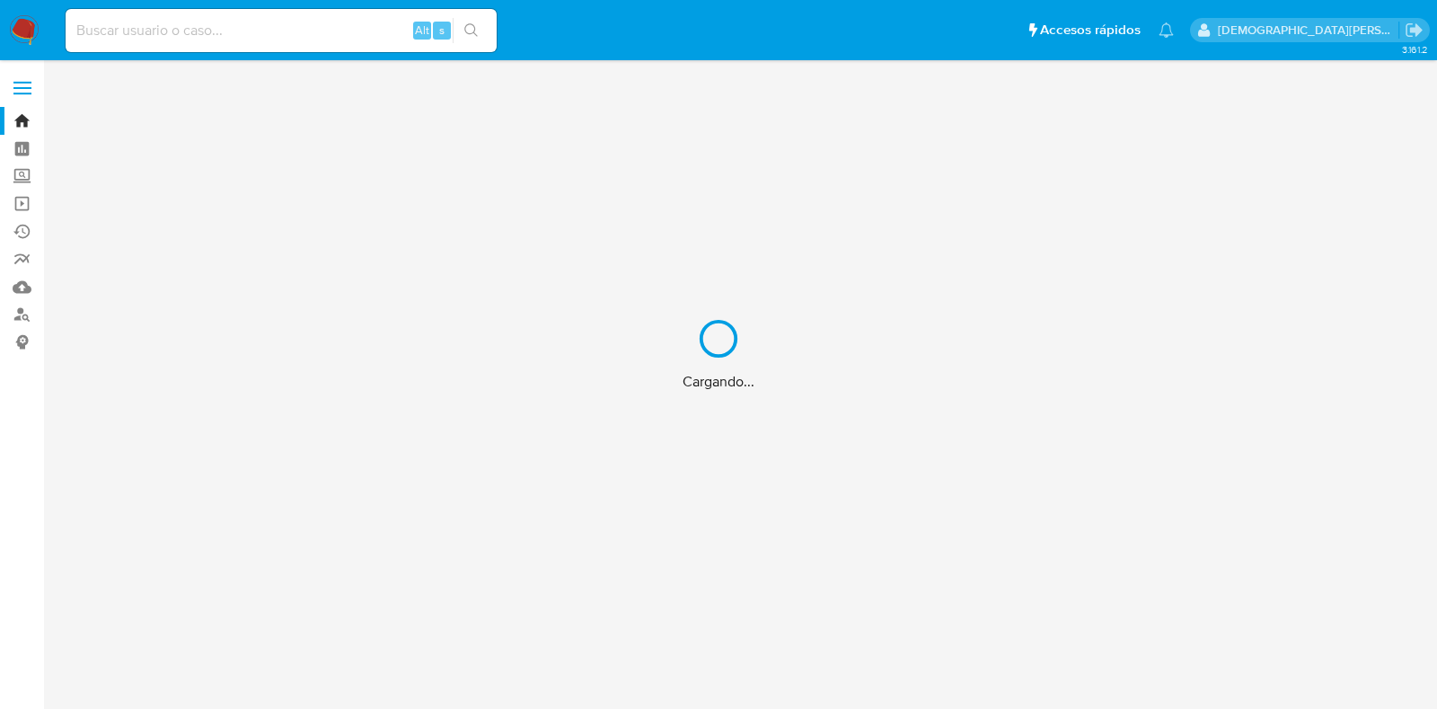
click at [295, 26] on div "Cargando..." at bounding box center [718, 354] width 1437 height 709
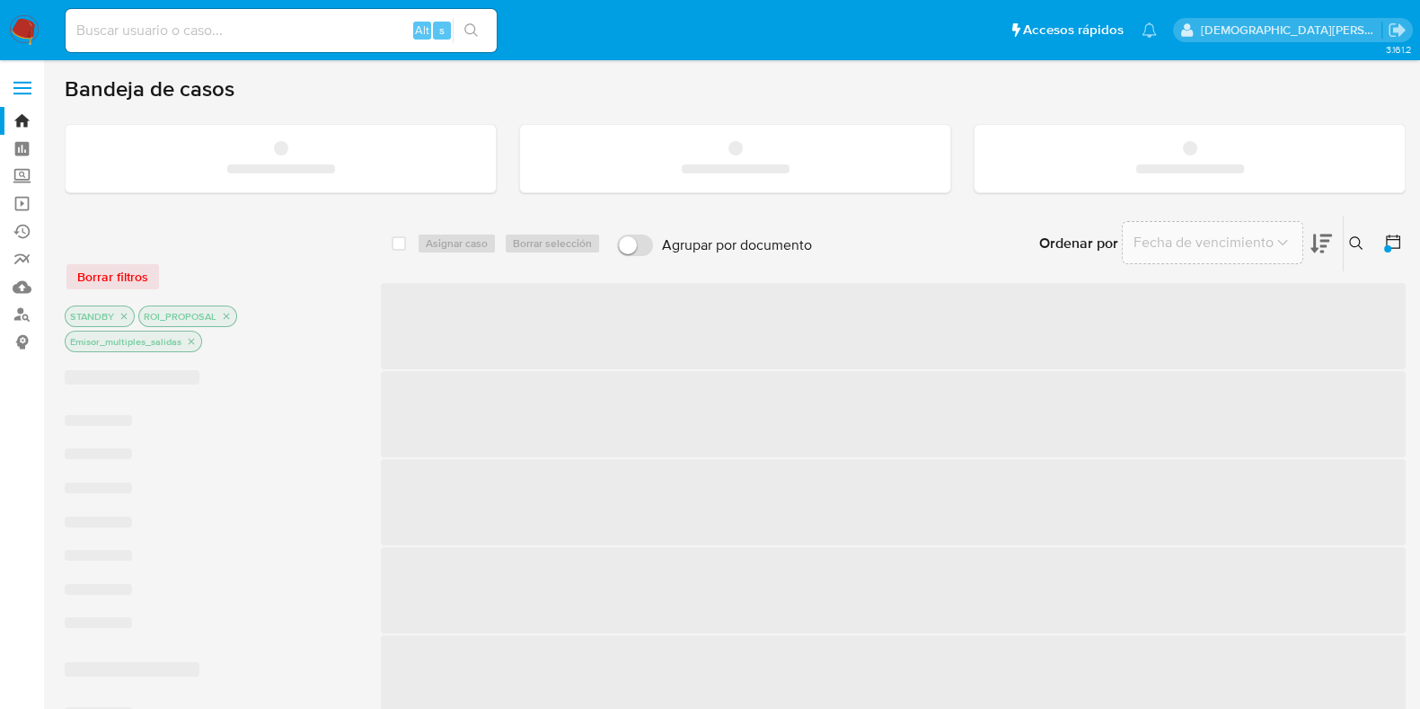
click at [295, 29] on input at bounding box center [281, 30] width 431 height 23
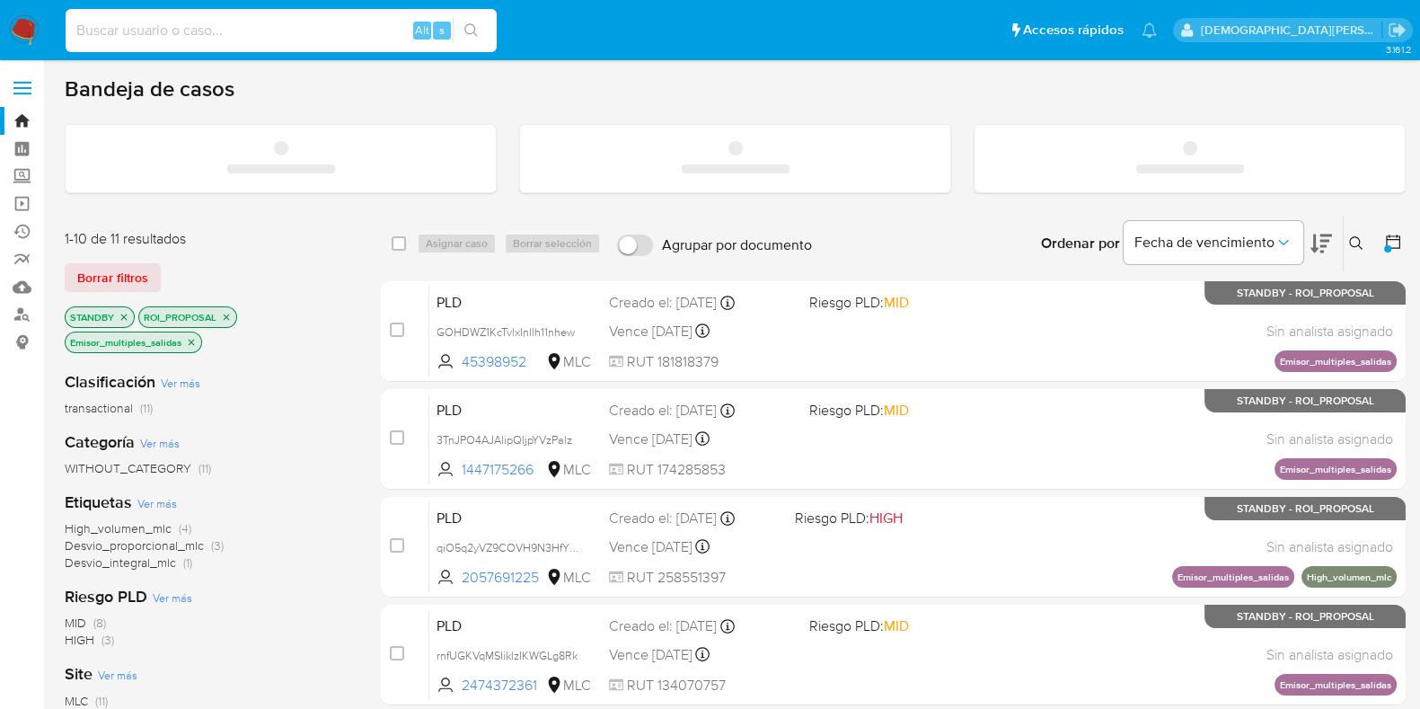
paste input "1986709385"
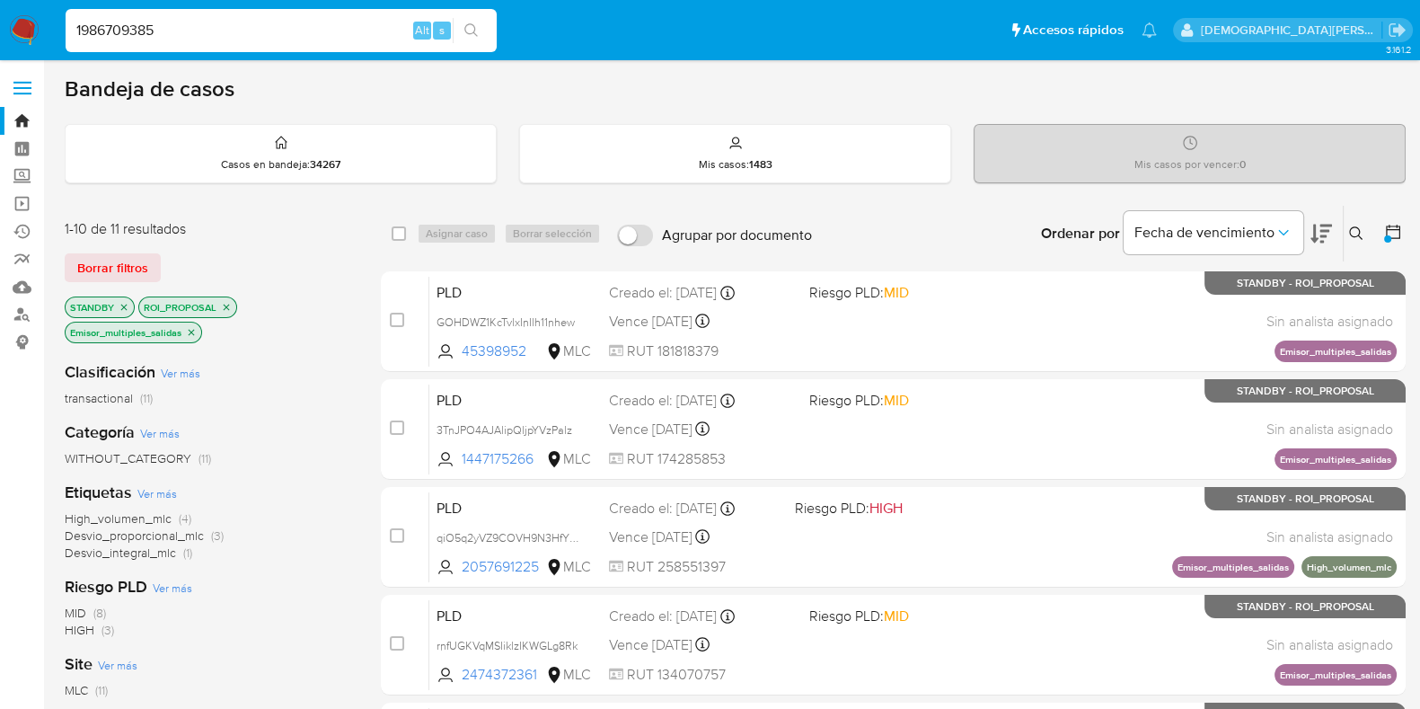
type input "1986709385"
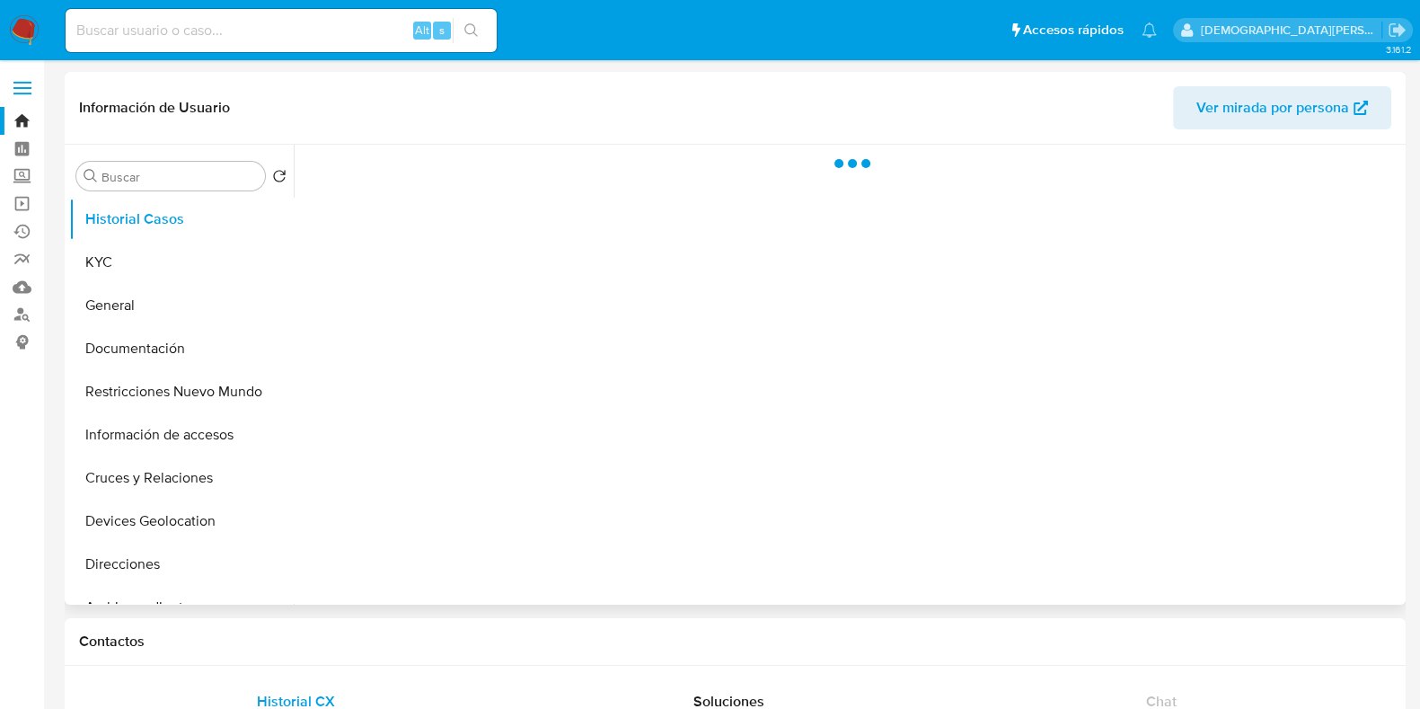
select select "10"
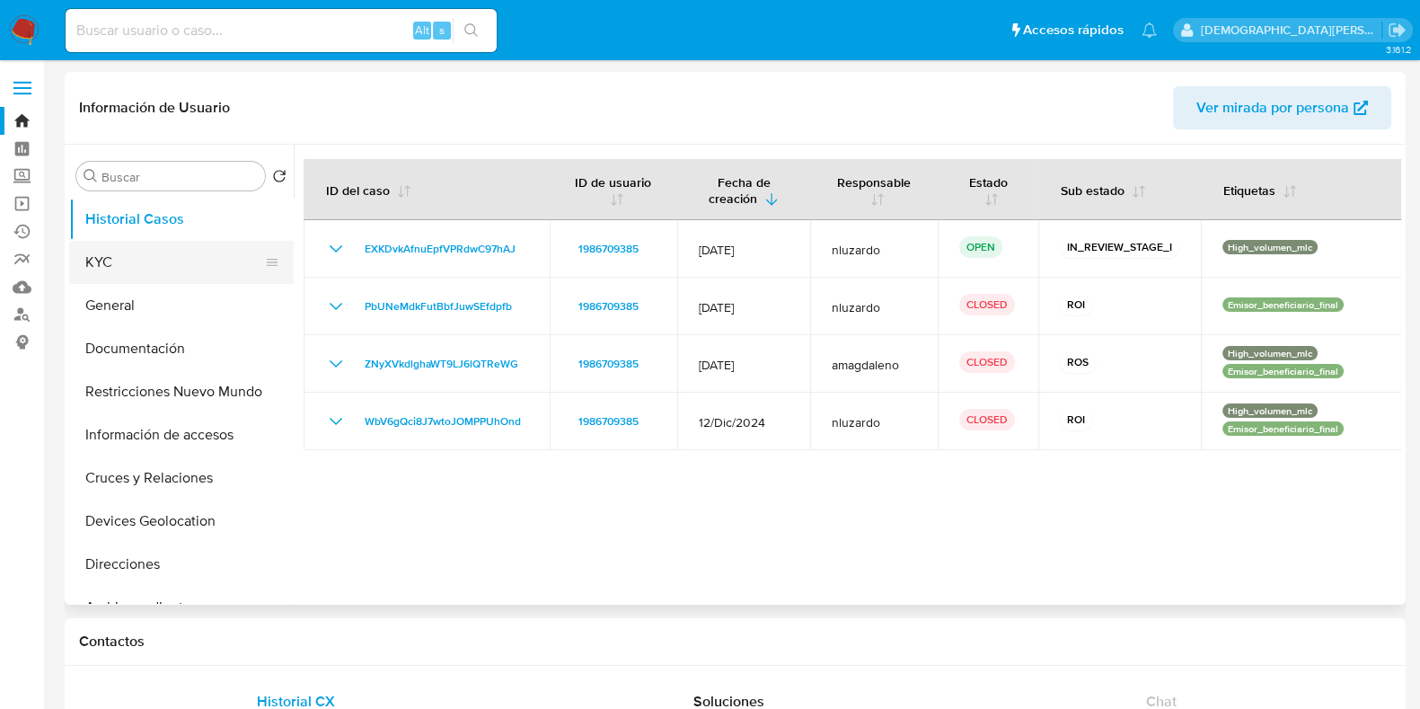
click at [183, 271] on button "KYC" at bounding box center [174, 262] width 210 height 43
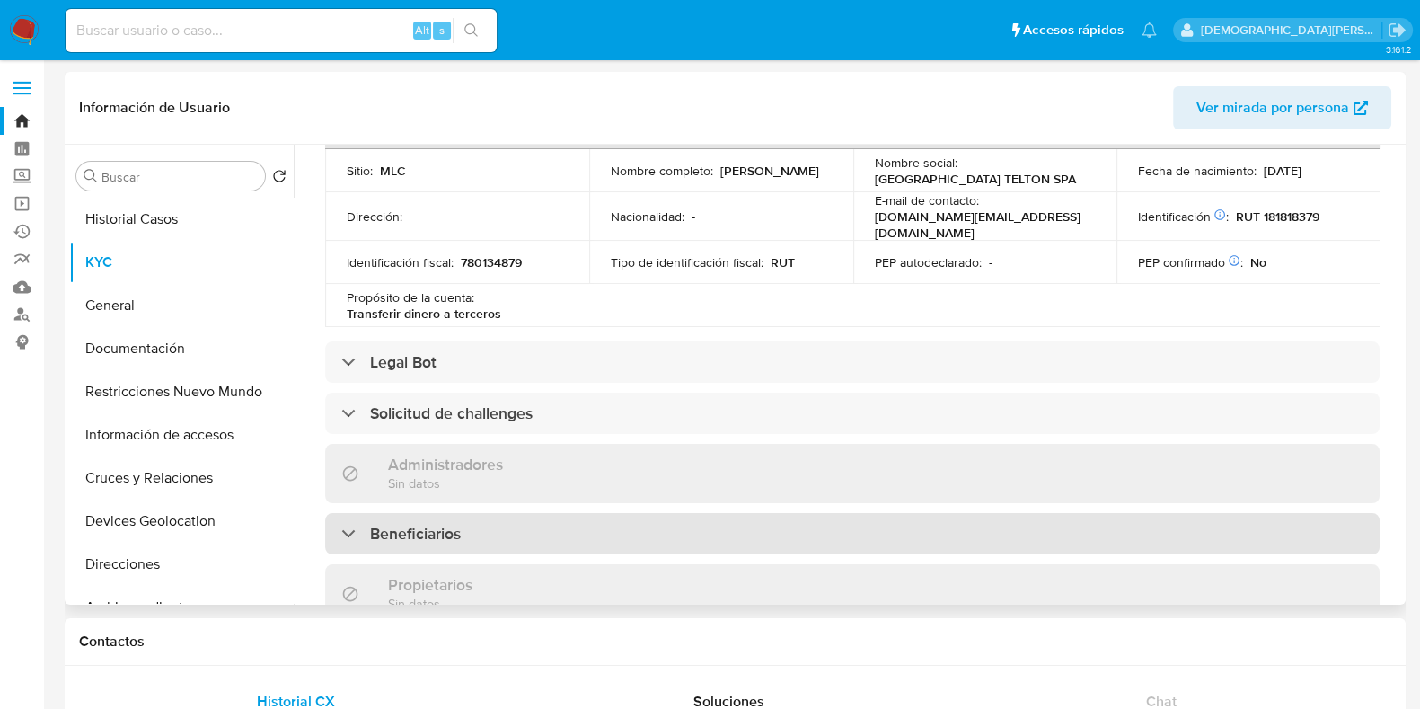
click at [573, 524] on div "Beneficiarios" at bounding box center [852, 533] width 1054 height 41
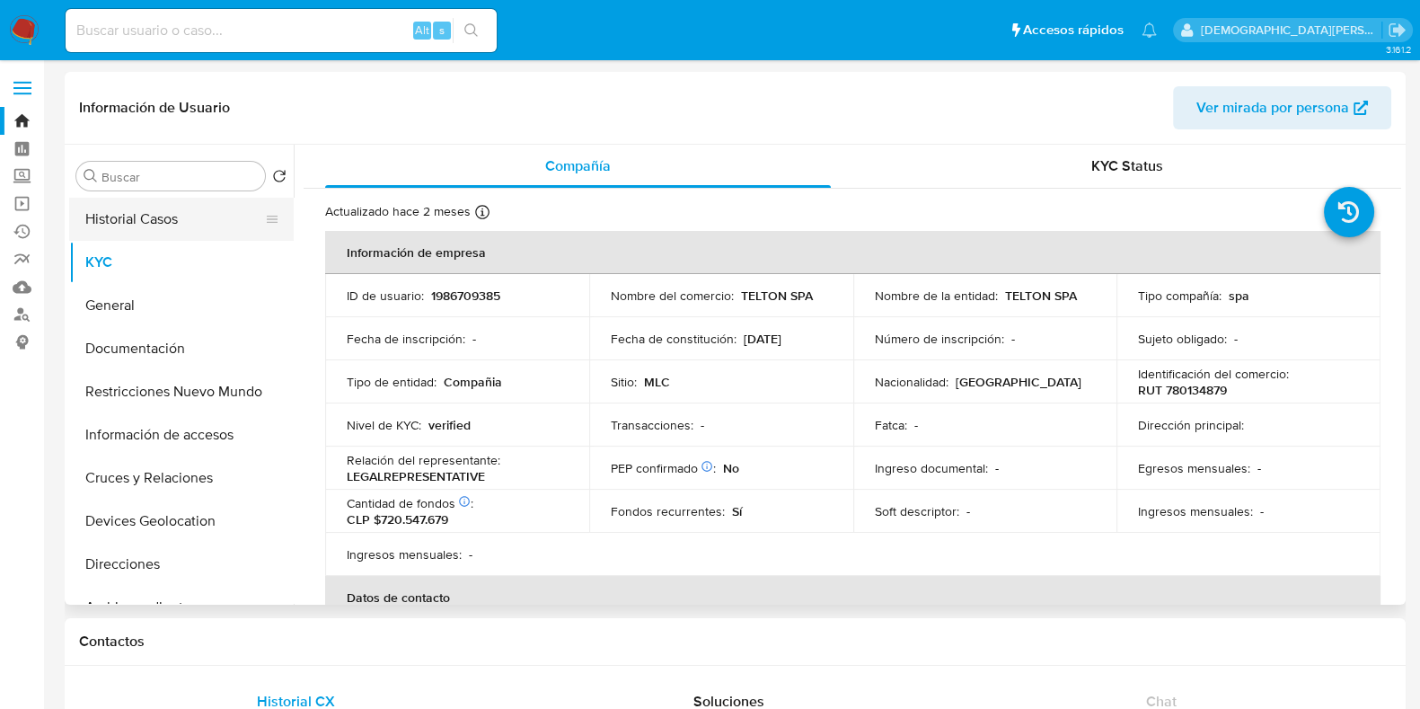
click at [139, 213] on button "Historial Casos" at bounding box center [174, 219] width 210 height 43
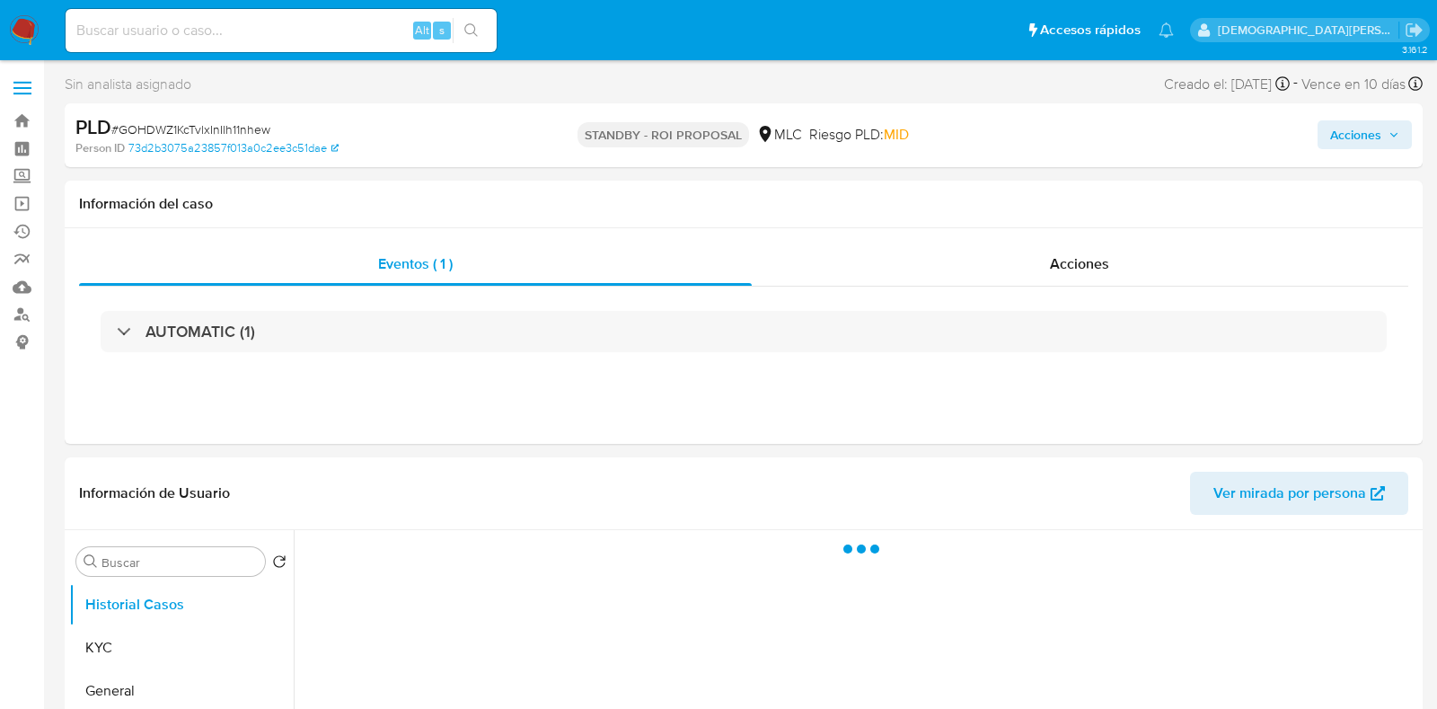
select select "10"
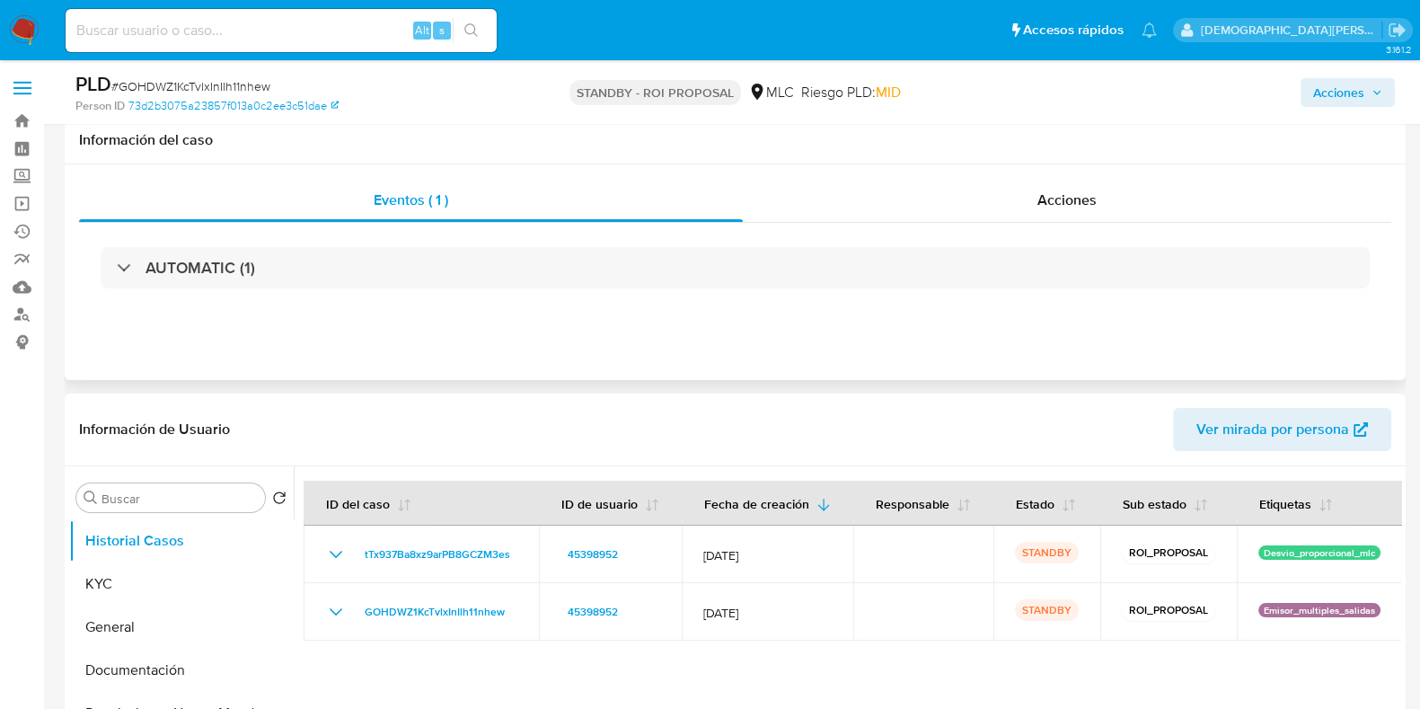
scroll to position [111, 0]
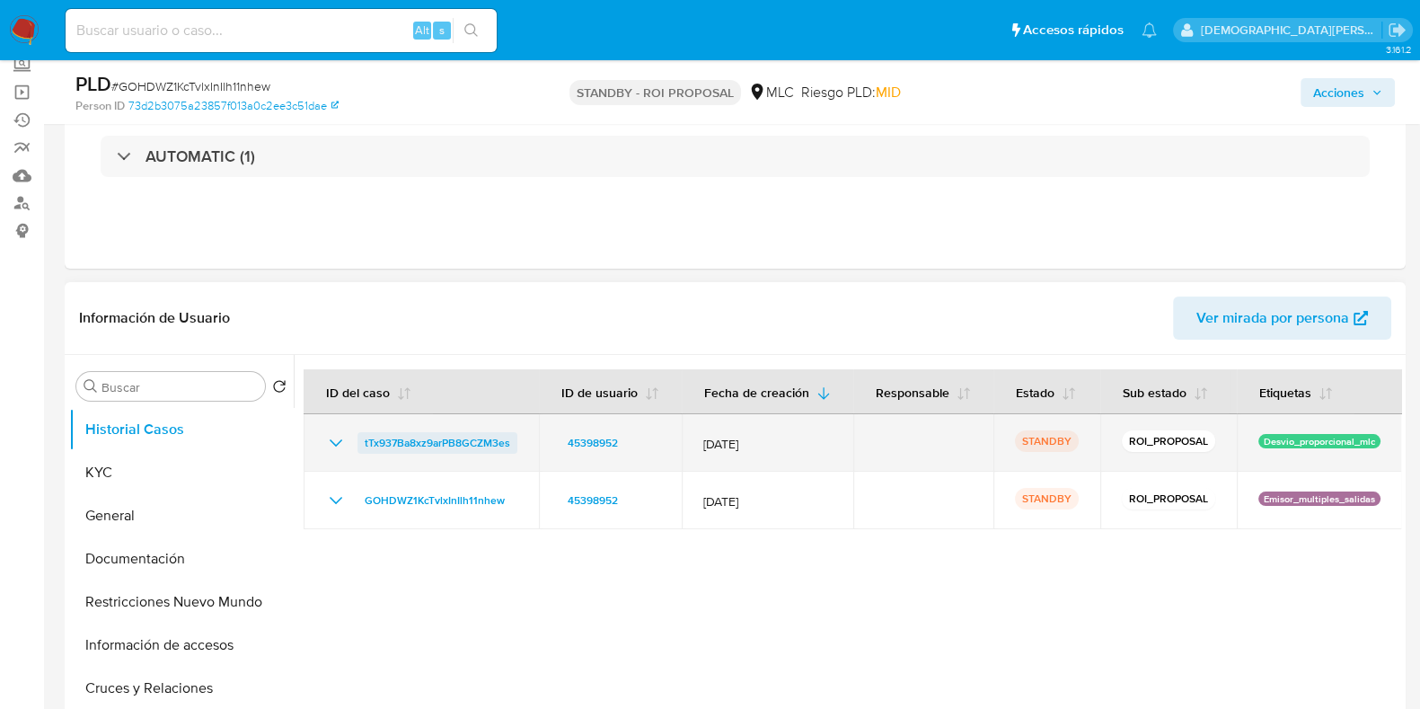
click at [460, 453] on span "tTx937Ba8xz9arPB8GCZM3es" at bounding box center [437, 443] width 145 height 22
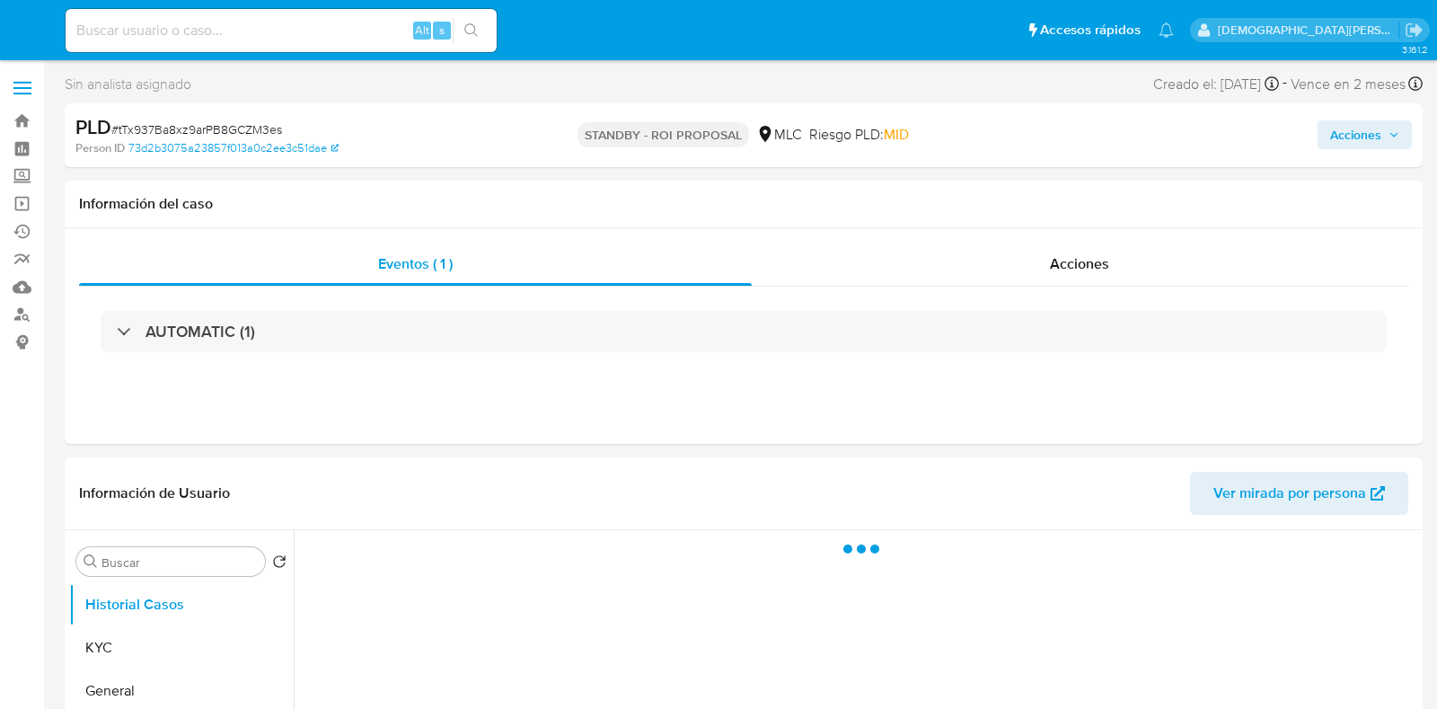
select select "10"
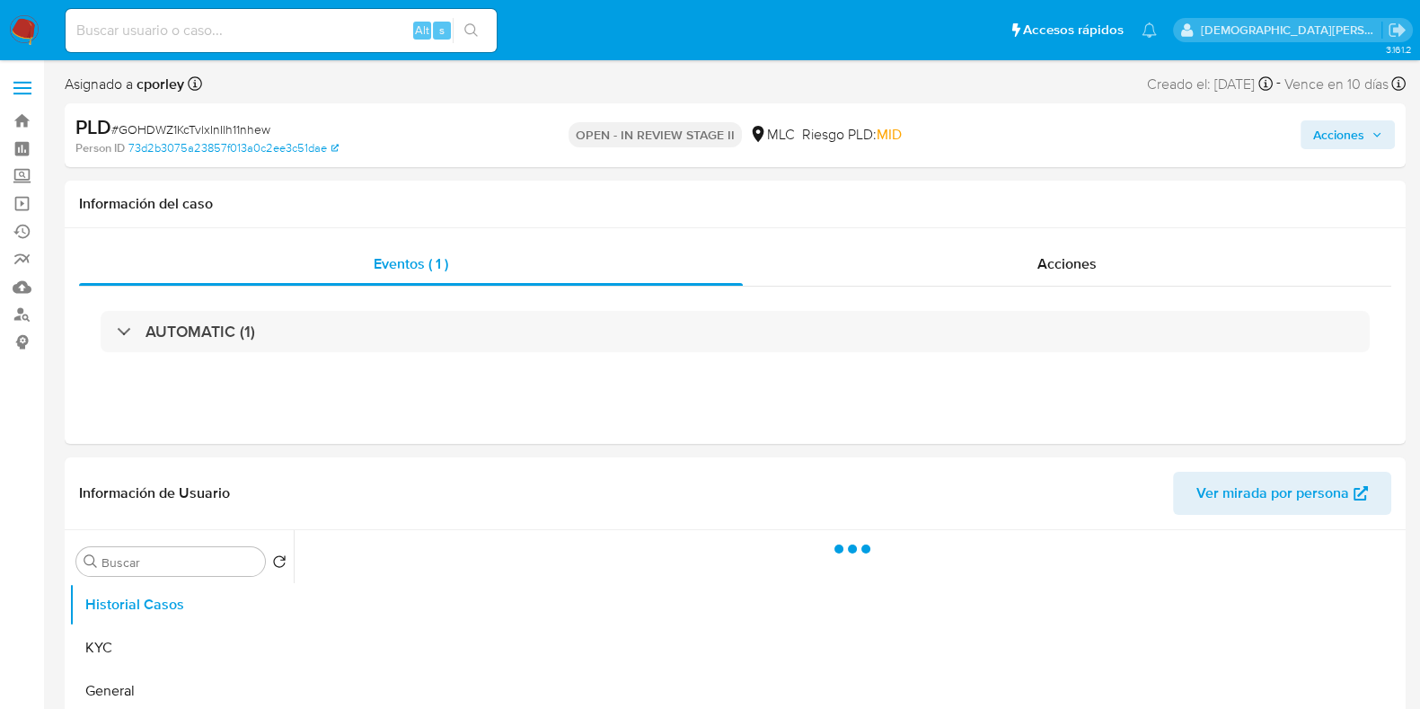
select select "10"
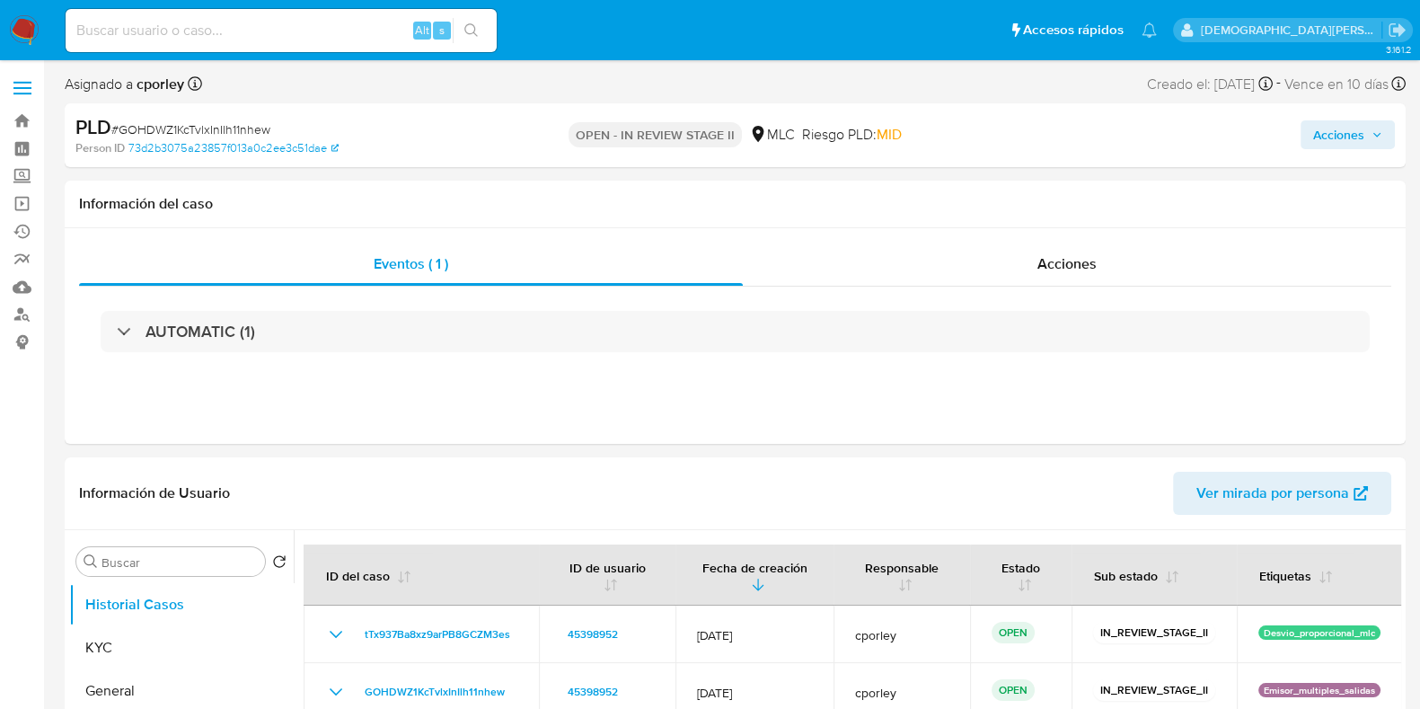
click at [1303, 133] on button "Acciones" at bounding box center [1347, 134] width 94 height 29
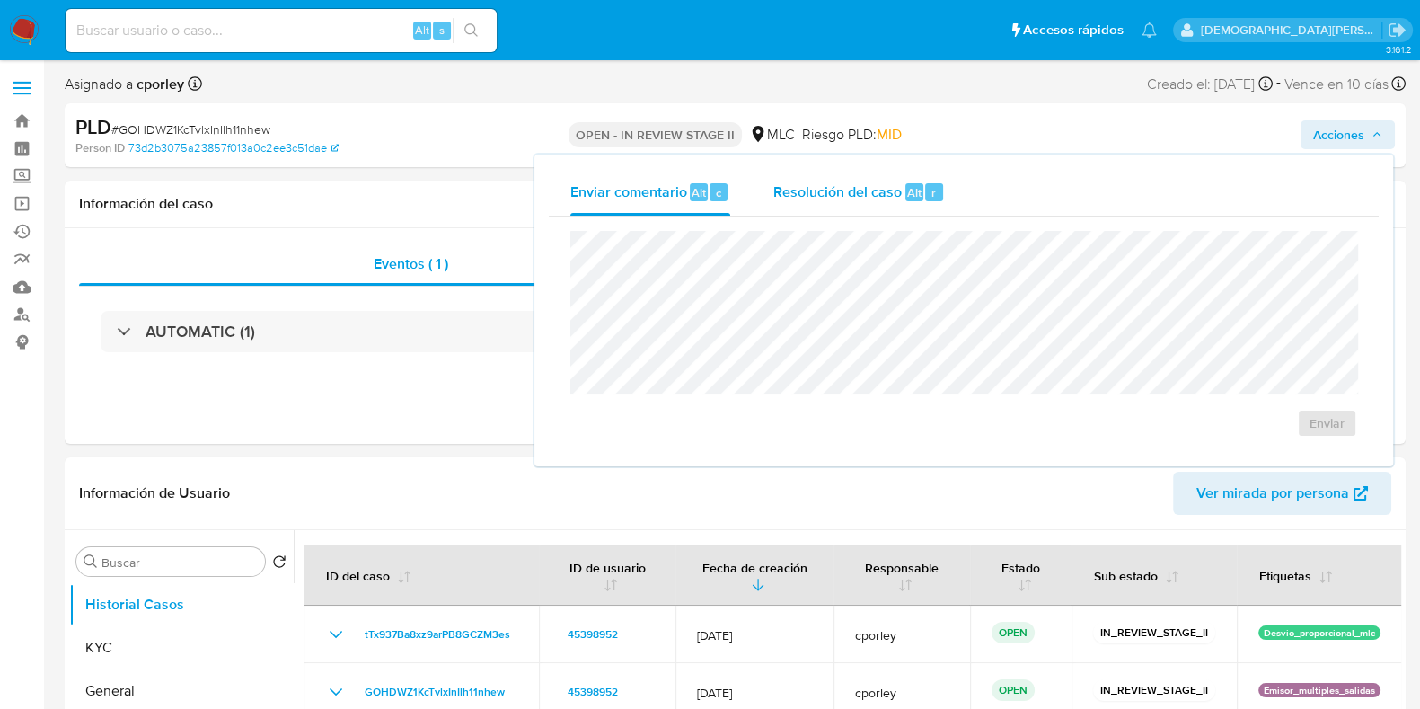
click at [868, 186] on span "Resolución del caso" at bounding box center [837, 191] width 128 height 21
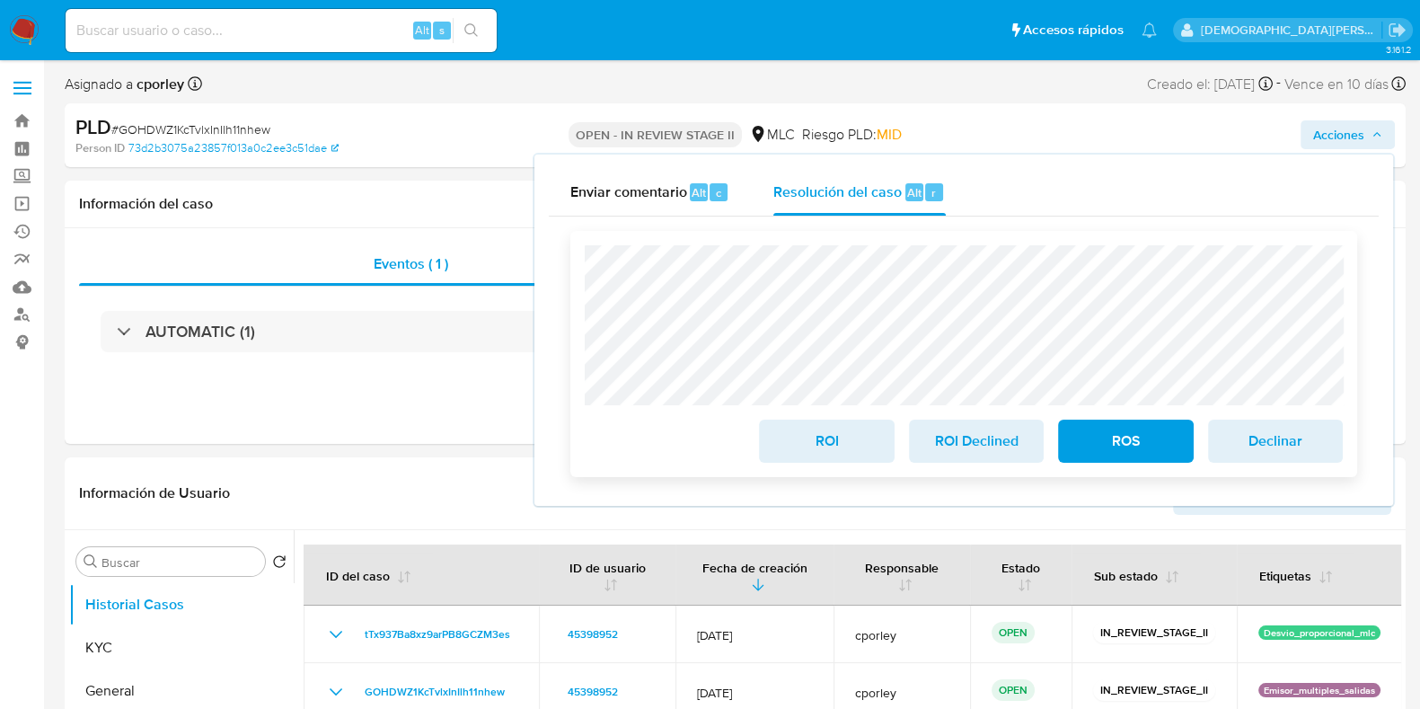
click at [813, 443] on span "ROI" at bounding box center [826, 441] width 88 height 40
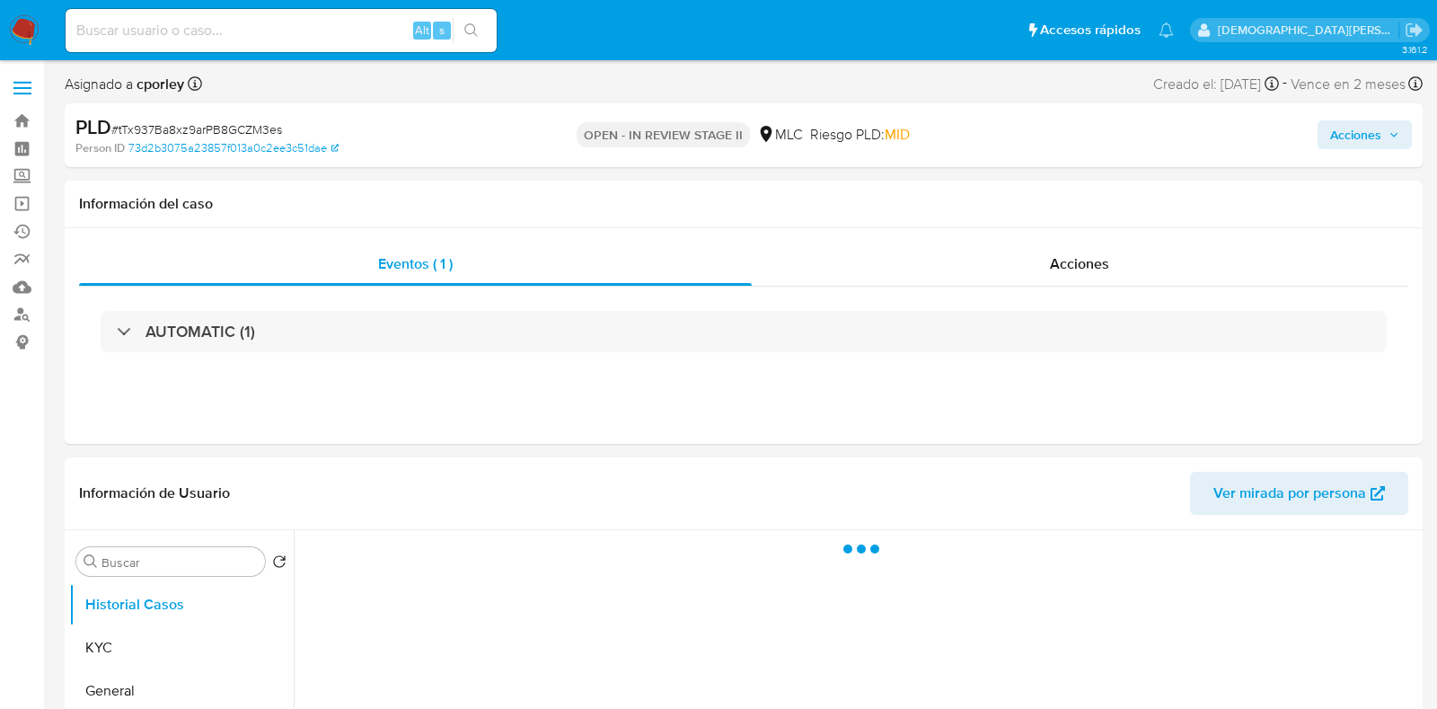
select select "10"
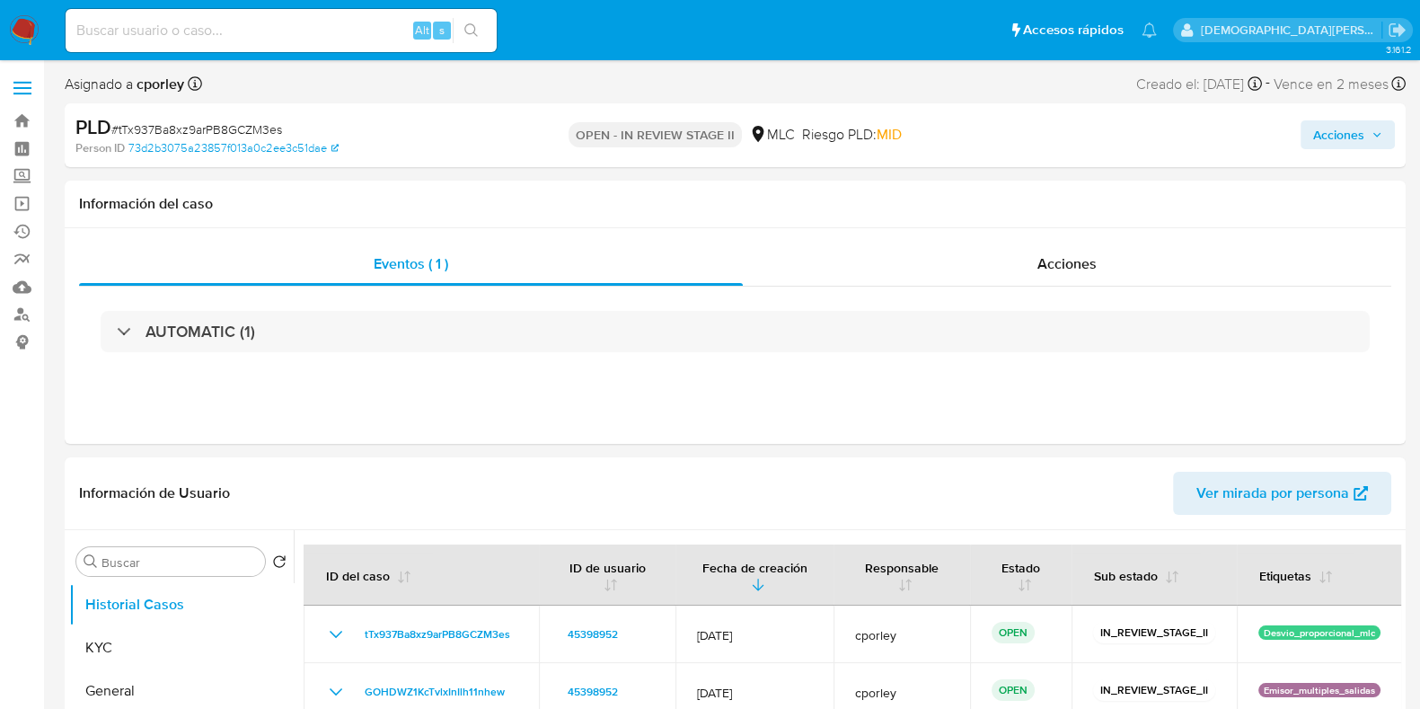
click at [1328, 137] on span "Acciones" at bounding box center [1338, 134] width 51 height 29
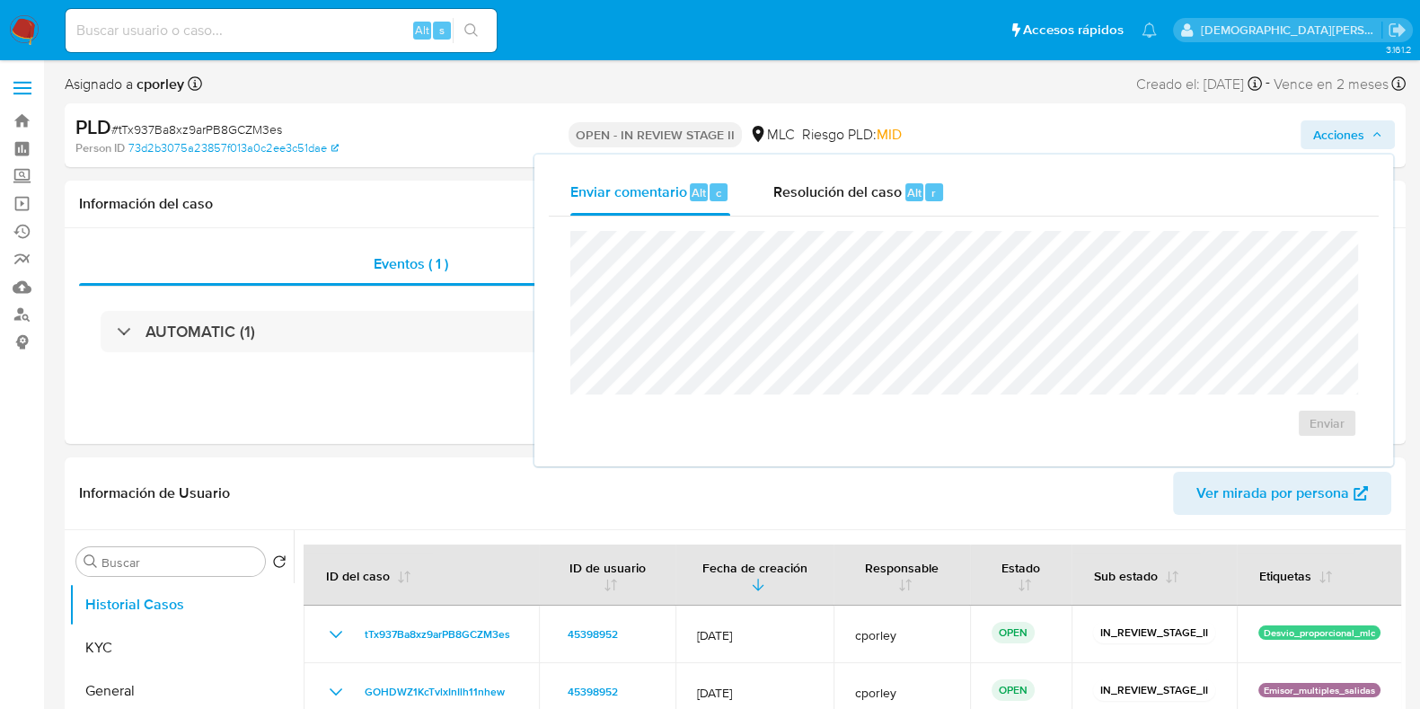
click at [848, 193] on span "Resolución del caso" at bounding box center [837, 191] width 128 height 21
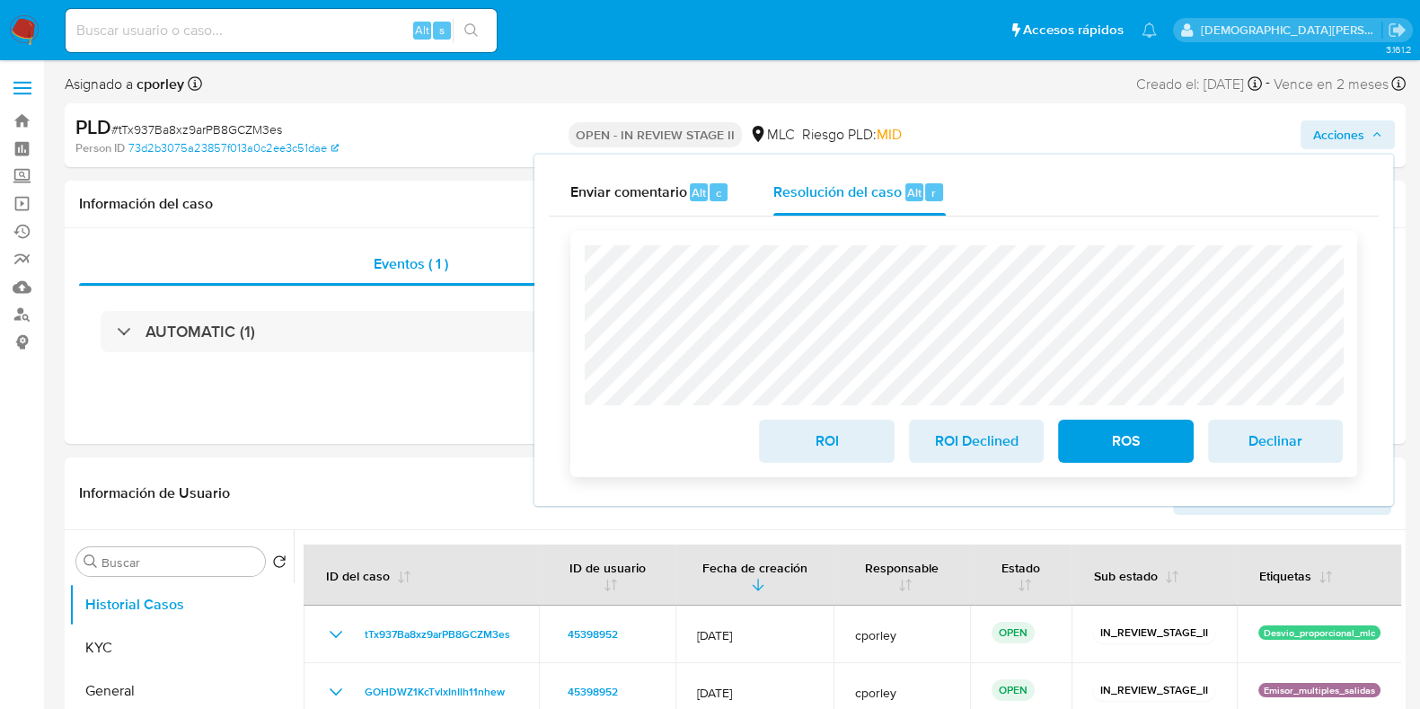
click at [808, 455] on span "ROI" at bounding box center [826, 441] width 88 height 40
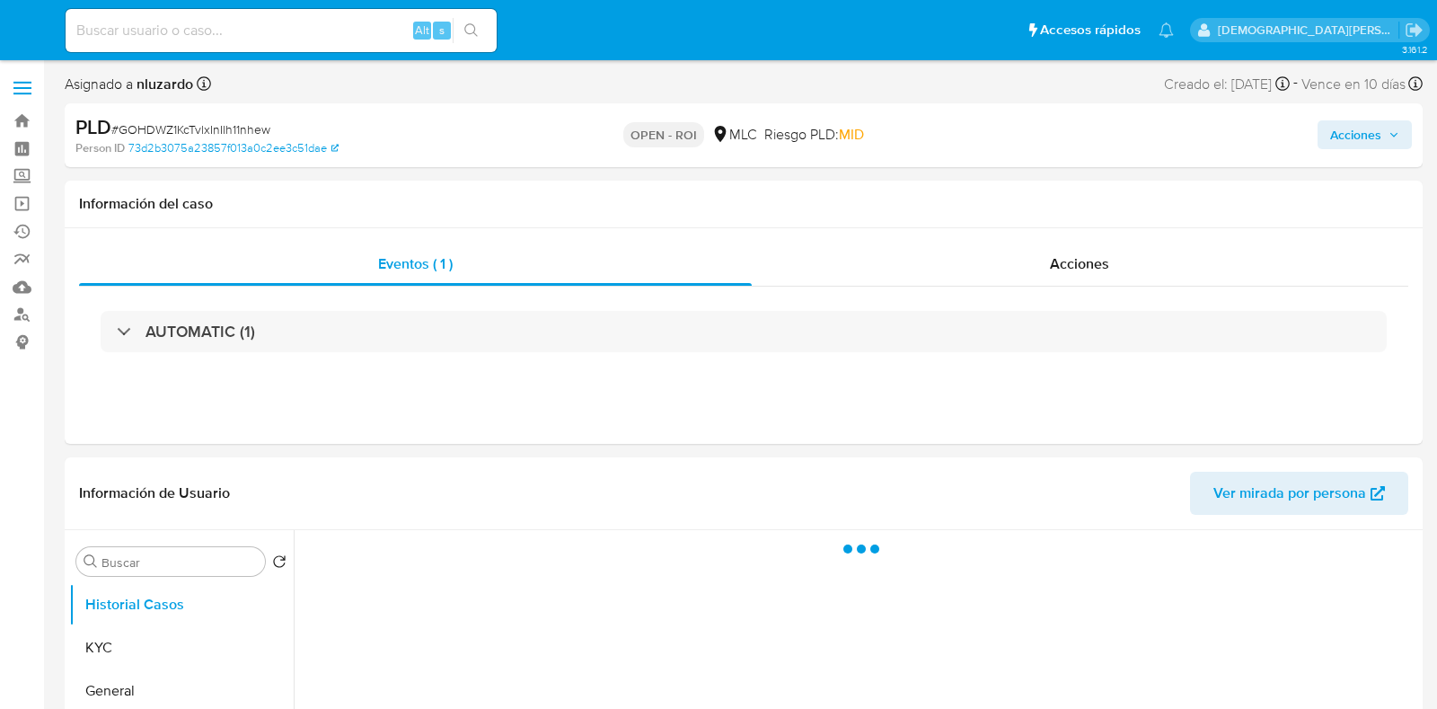
select select "10"
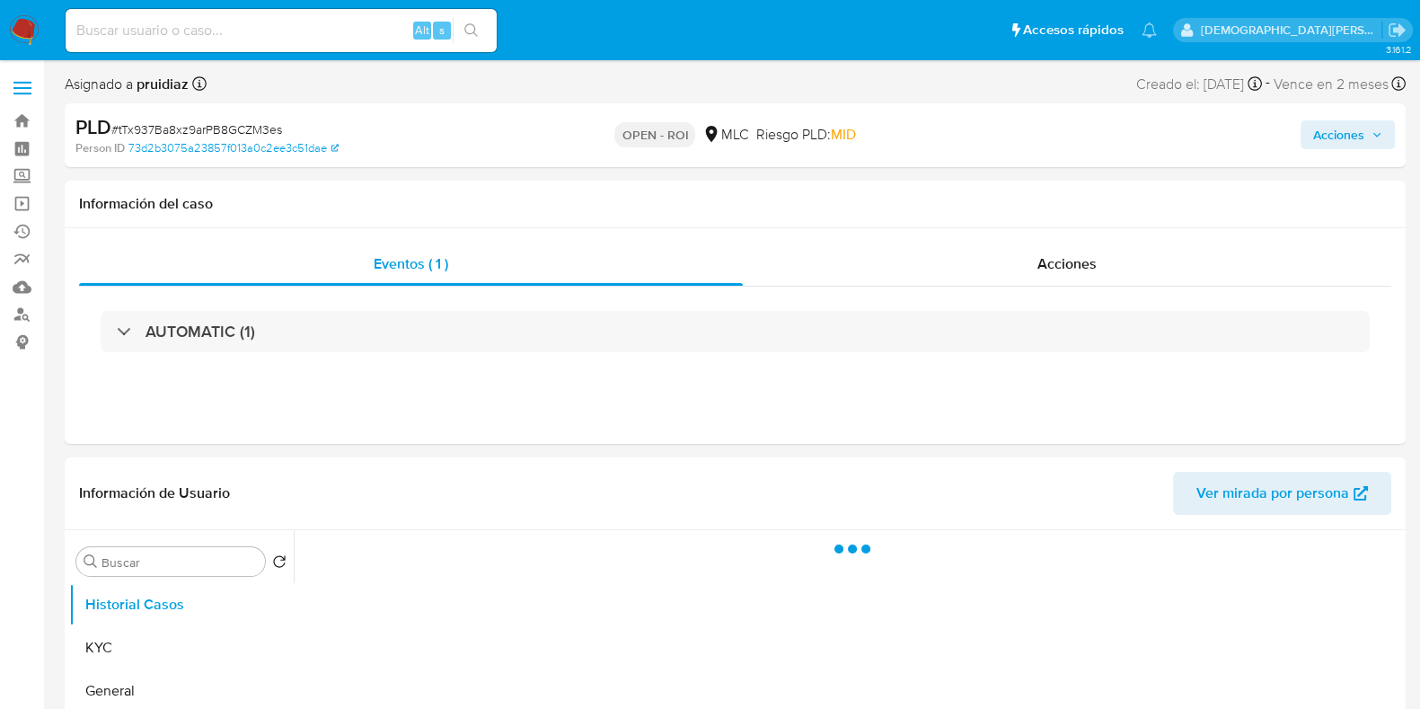
select select "10"
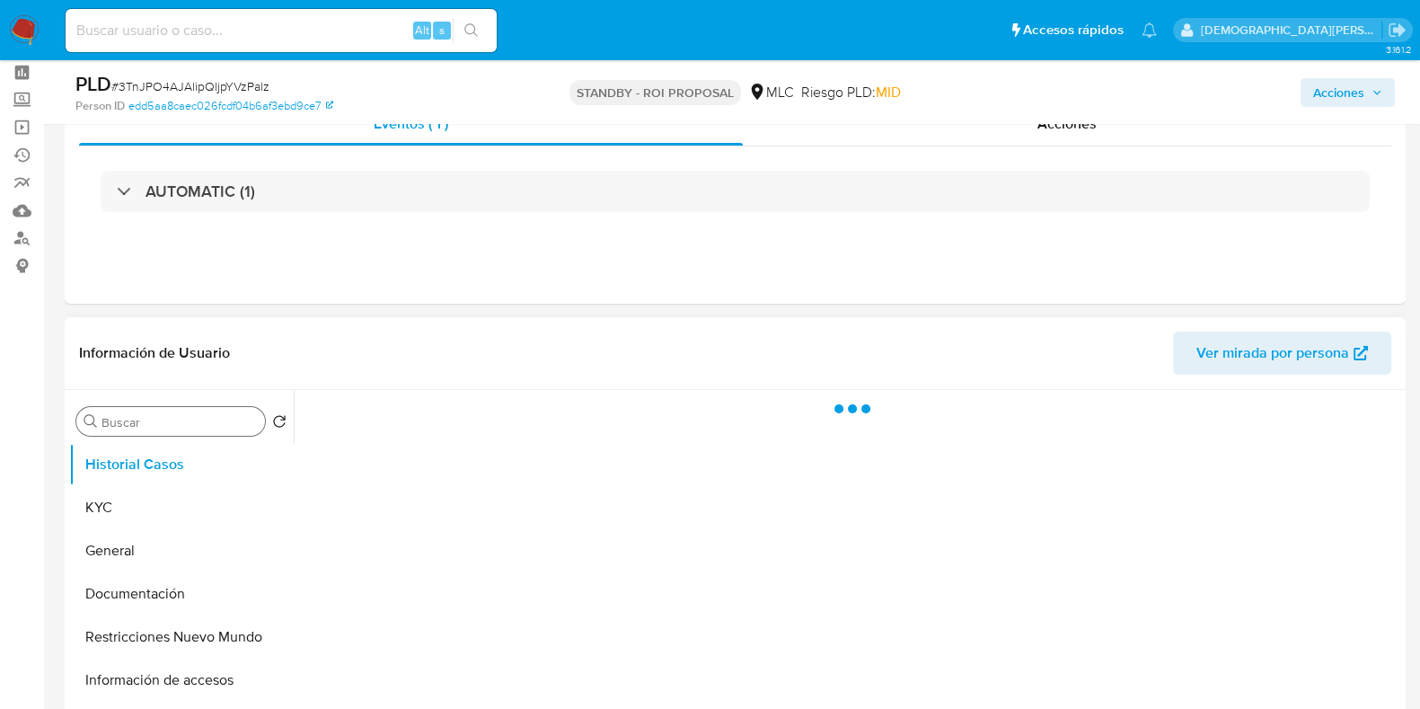
scroll to position [111, 0]
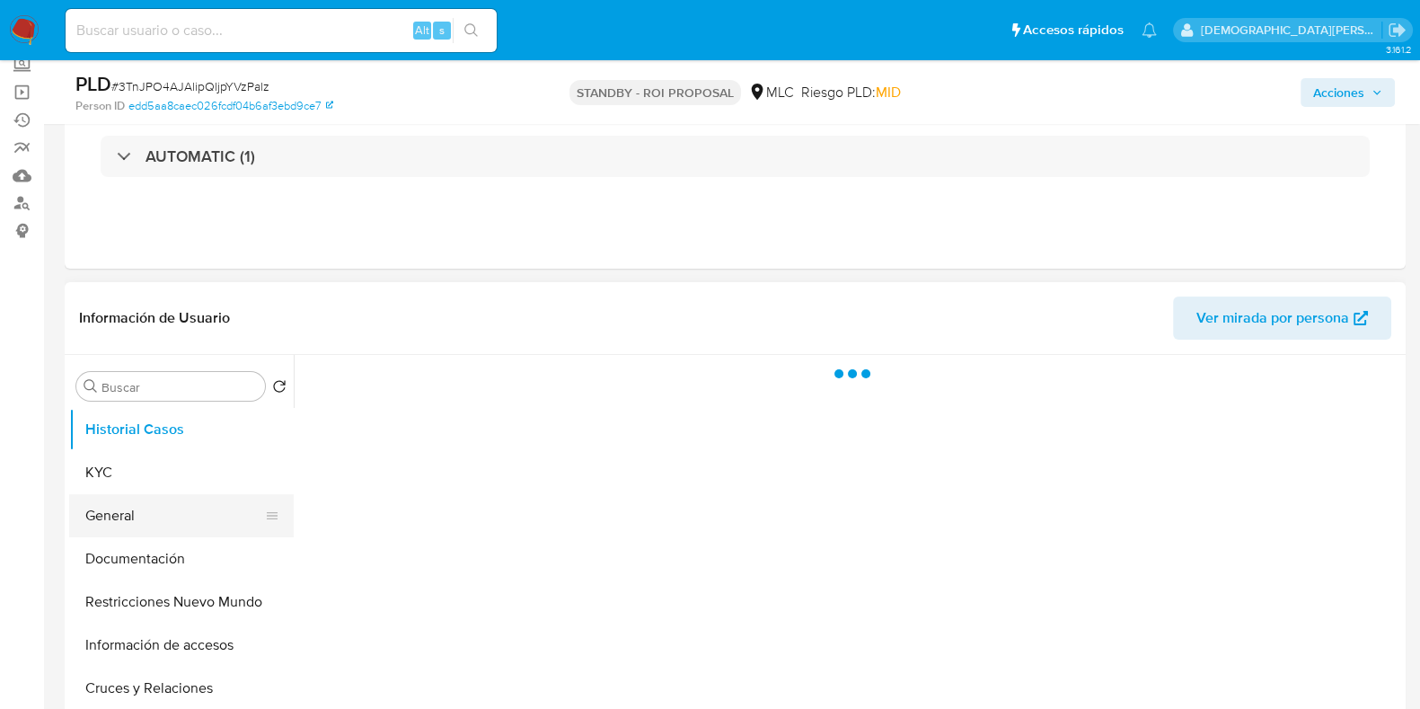
select select "10"
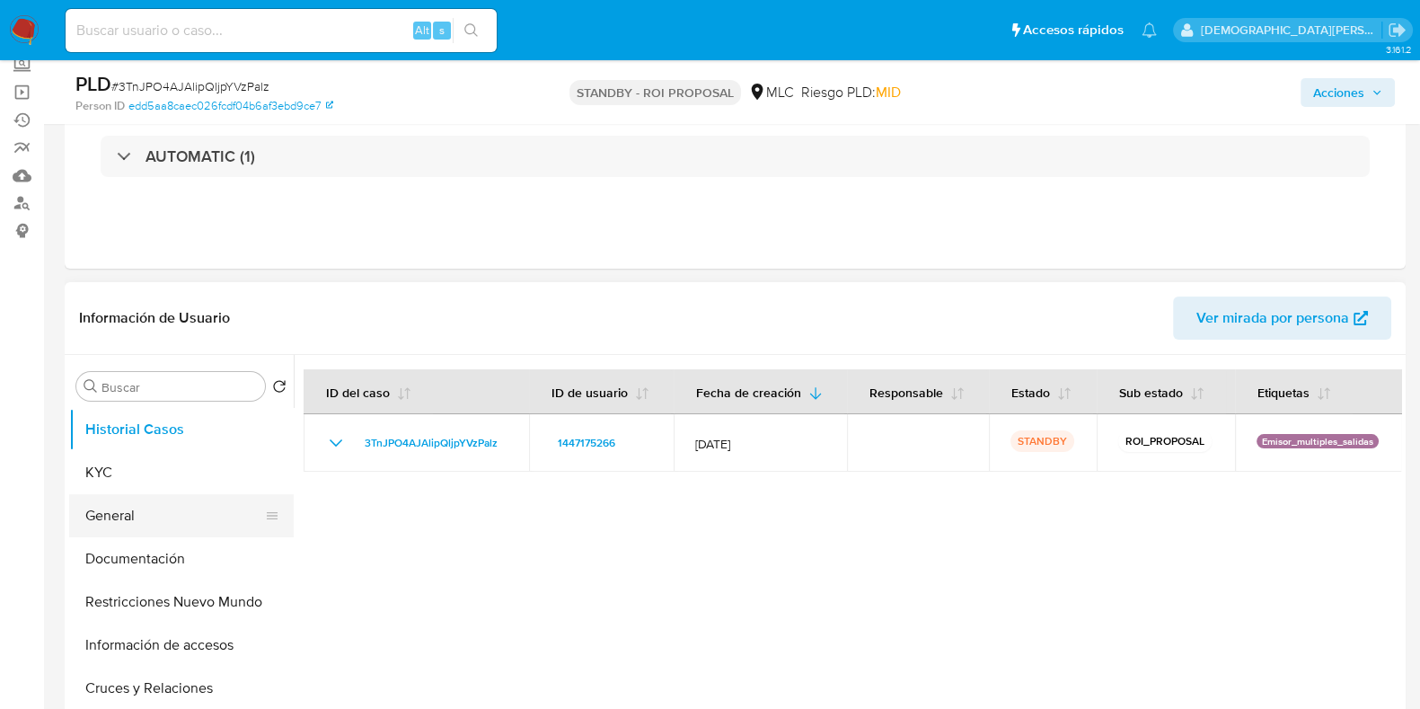
click at [135, 505] on button "General" at bounding box center [174, 515] width 210 height 43
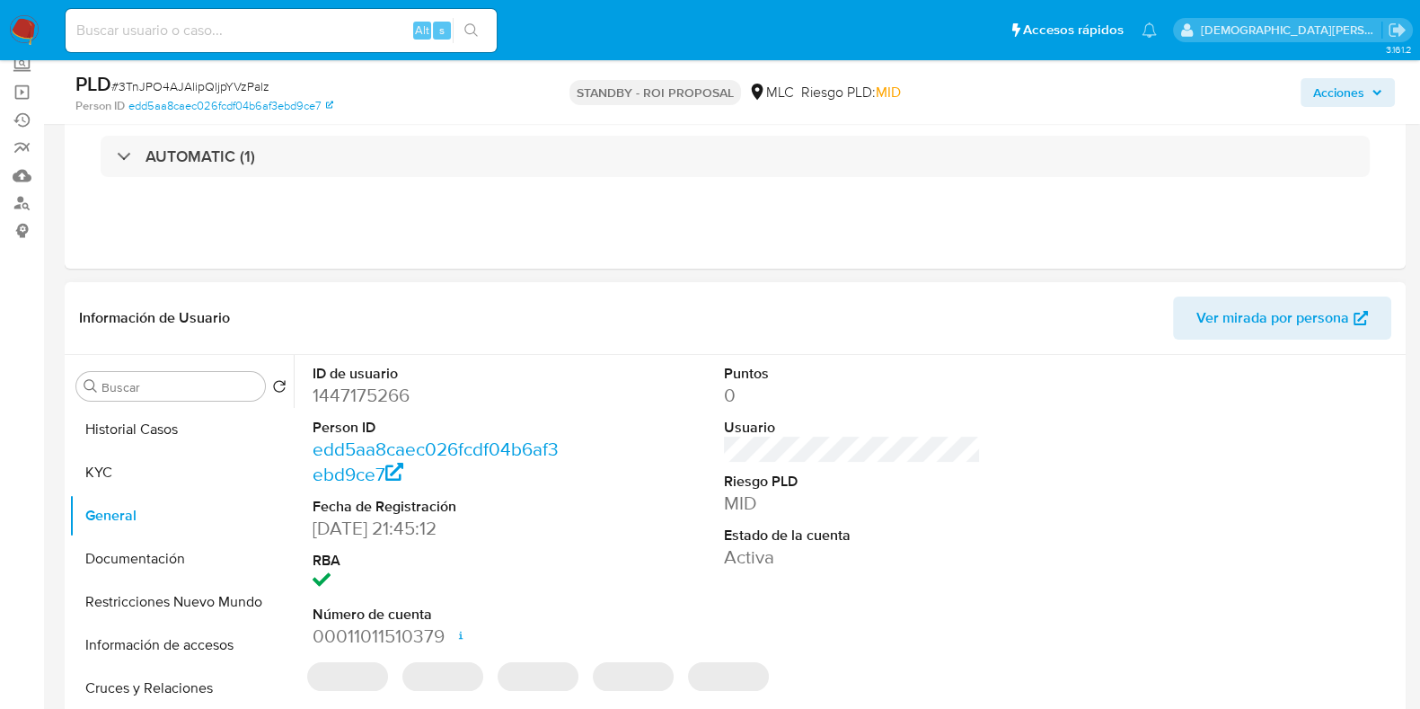
click at [348, 394] on dd "1447175266" at bounding box center [441, 395] width 257 height 25
copy dd "1447175266"
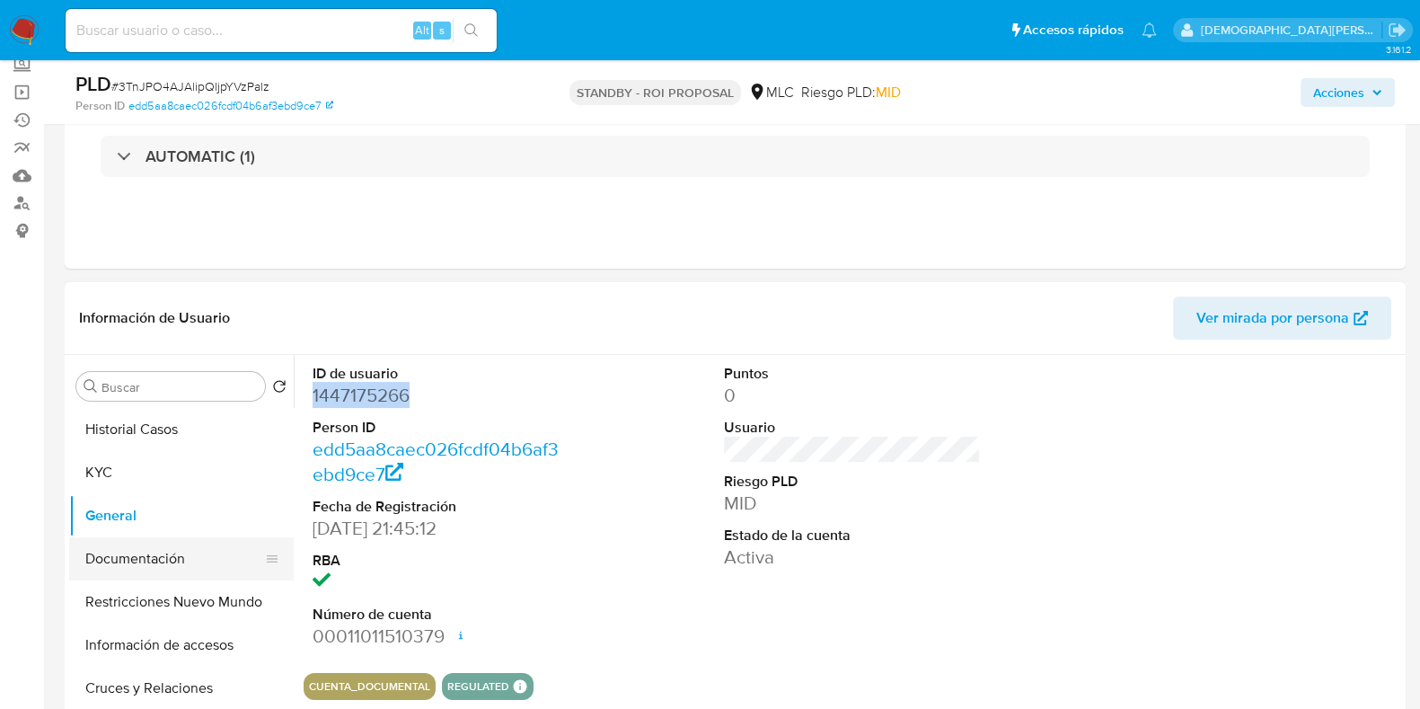
click at [162, 555] on button "Documentación" at bounding box center [174, 558] width 210 height 43
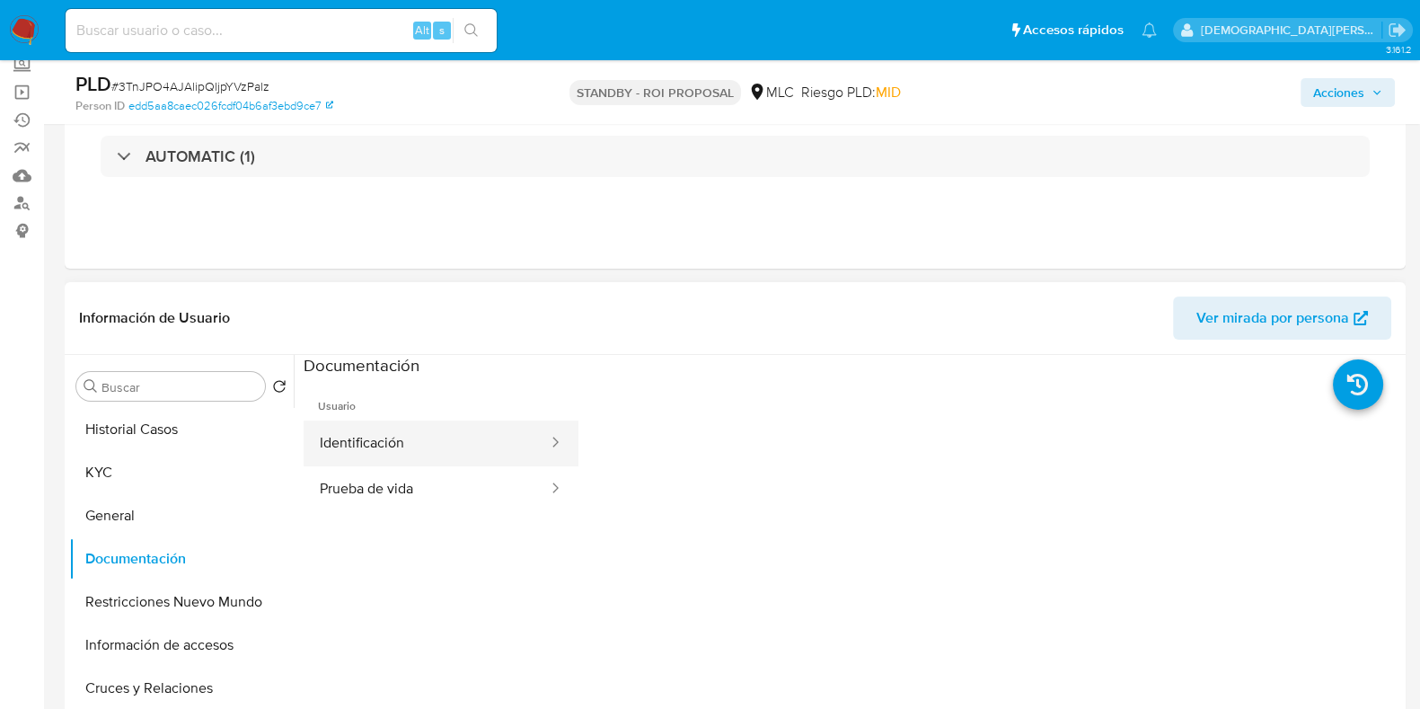
click at [474, 442] on button "Identificación" at bounding box center [427, 443] width 246 height 46
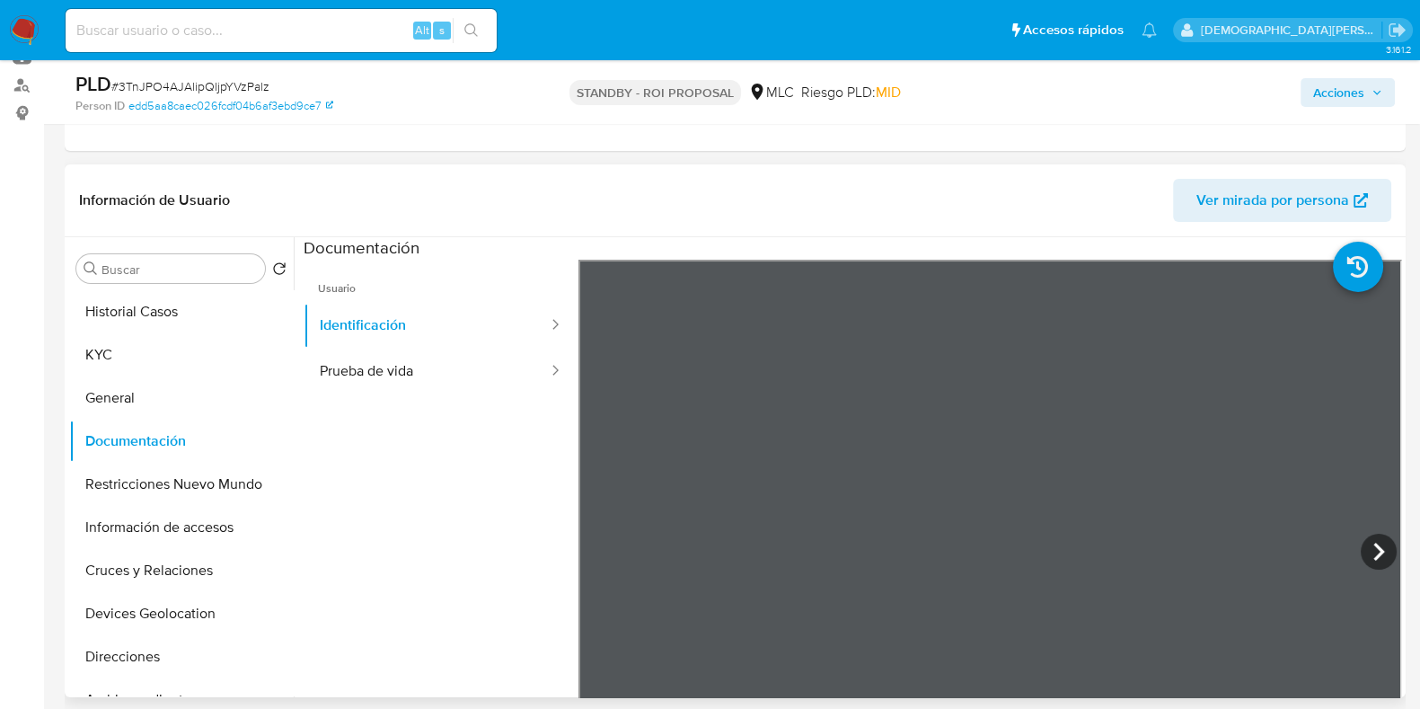
scroll to position [224, 0]
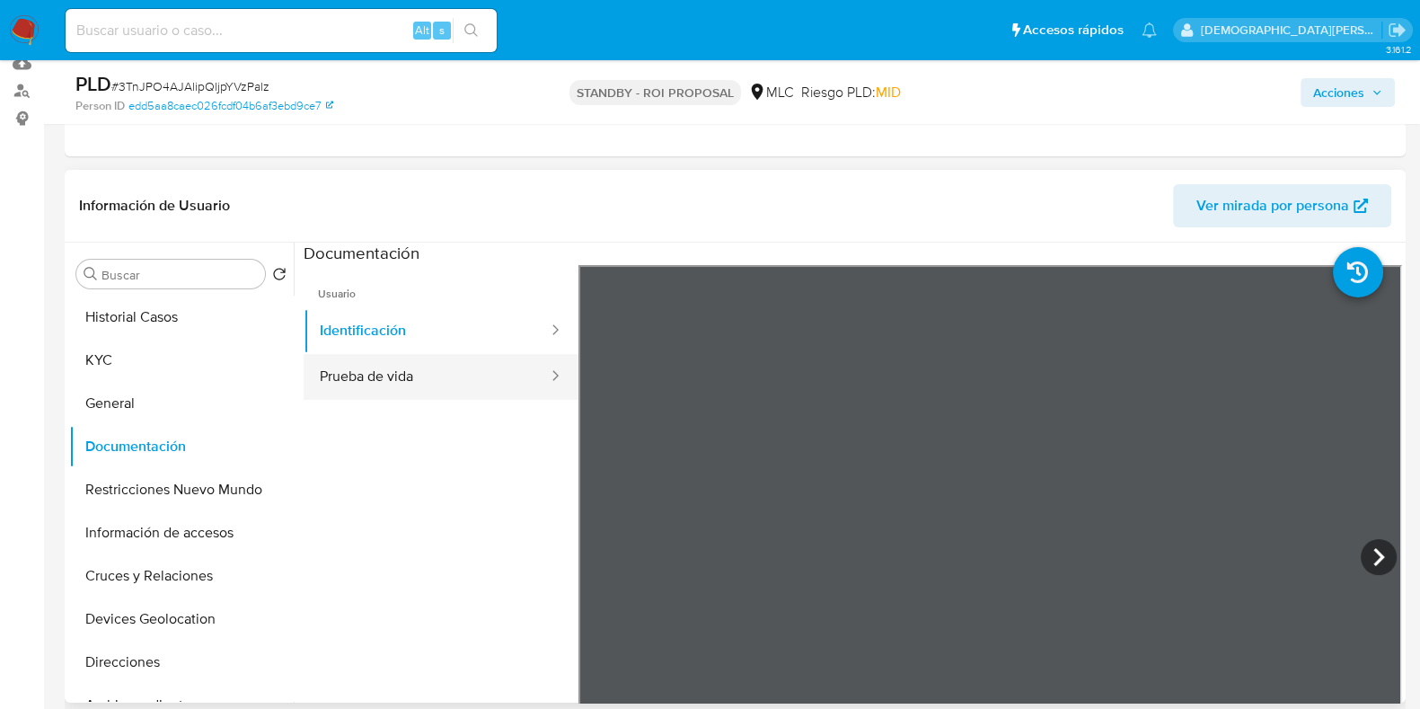
click at [418, 373] on button "Prueba de vida" at bounding box center [427, 377] width 246 height 46
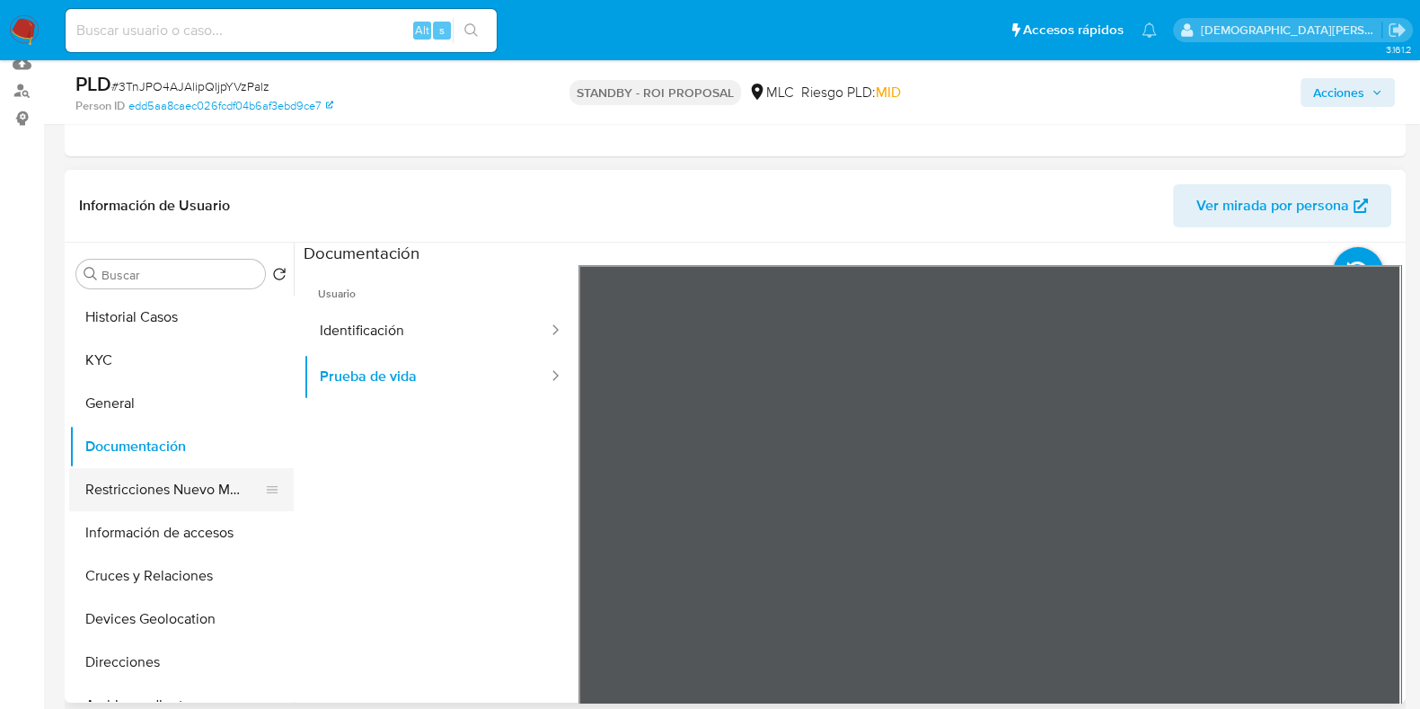
click at [142, 482] on button "Restricciones Nuevo Mundo" at bounding box center [174, 489] width 210 height 43
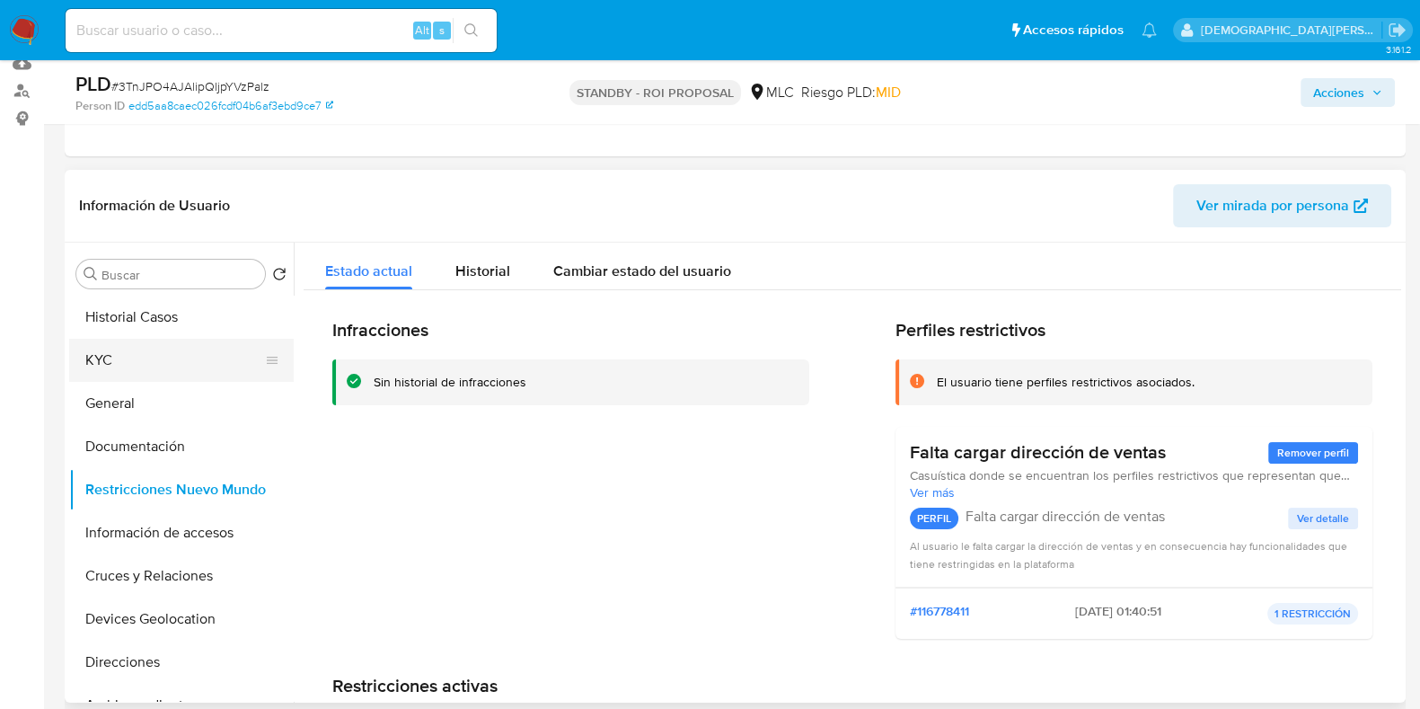
click at [190, 361] on button "KYC" at bounding box center [174, 360] width 210 height 43
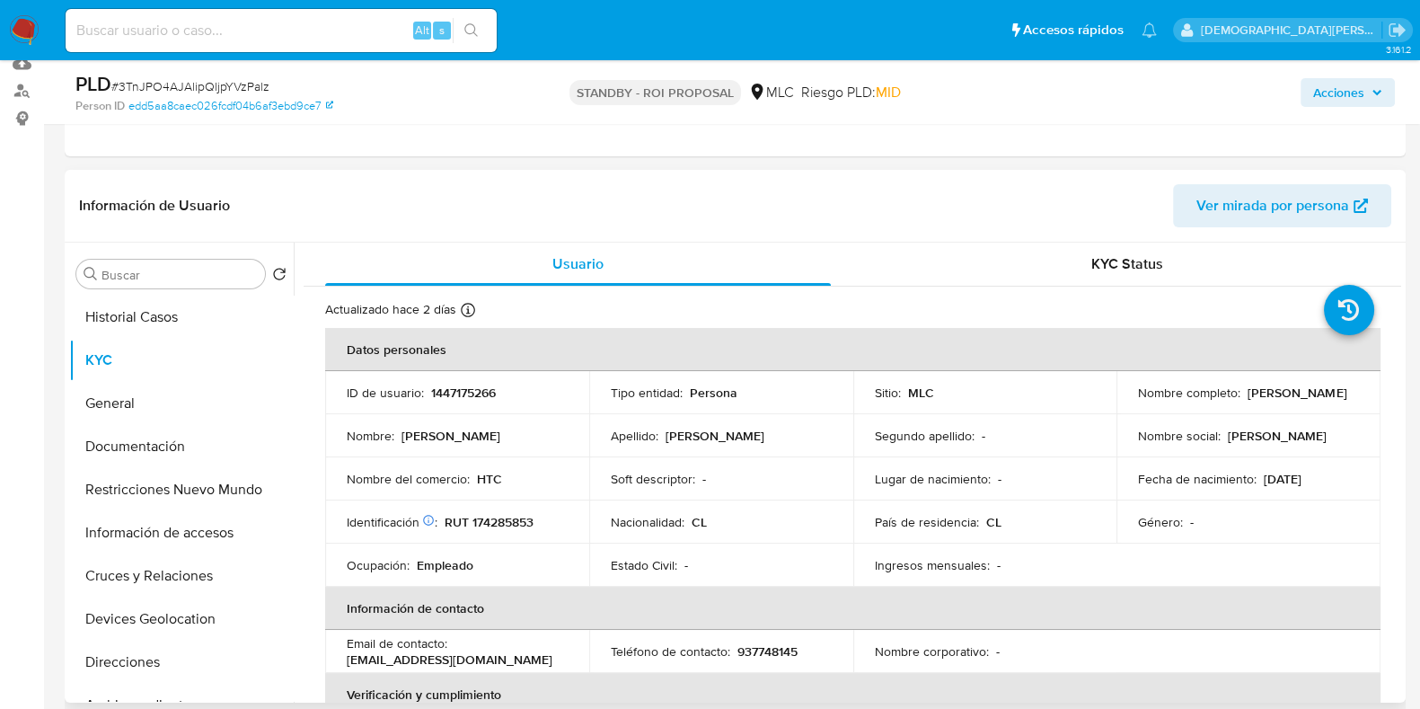
drag, startPoint x: 1323, startPoint y: 403, endPoint x: 1224, endPoint y: 410, distance: 99.0
click at [1247, 401] on p "[PERSON_NAME]" at bounding box center [1296, 392] width 99 height 16
drag, startPoint x: 1230, startPoint y: 411, endPoint x: 1259, endPoint y: 406, distance: 29.2
click at [1232, 411] on td "Nombre completo : Sebastián Alexander Rivera Gómez" at bounding box center [1248, 392] width 264 height 43
drag, startPoint x: 1344, startPoint y: 401, endPoint x: 1117, endPoint y: 401, distance: 227.2
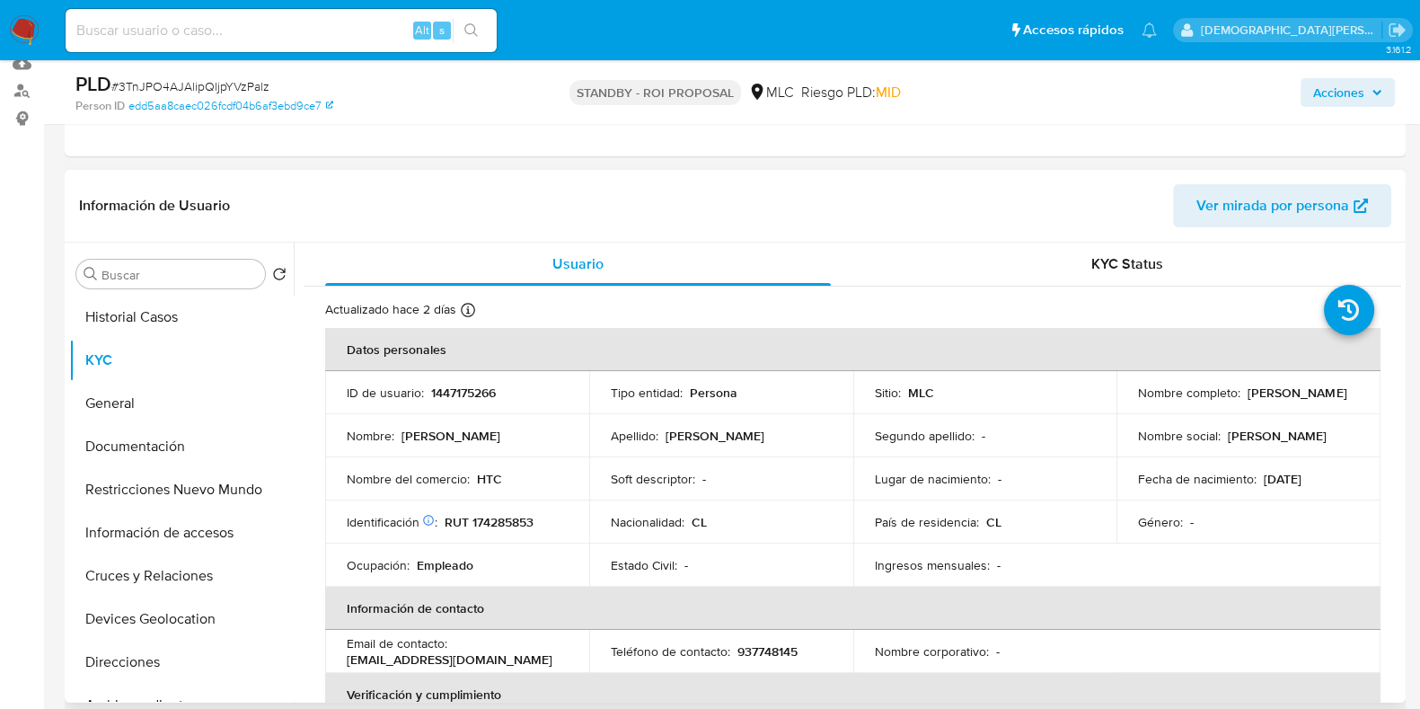
click at [1117, 401] on td "Nombre completo : Sebastián Alexander Rivera Gómez" at bounding box center [1248, 392] width 264 height 43
drag, startPoint x: 475, startPoint y: 478, endPoint x: 525, endPoint y: 478, distance: 50.3
click at [525, 478] on div "Nombre del comercio : HTC" at bounding box center [457, 479] width 221 height 16
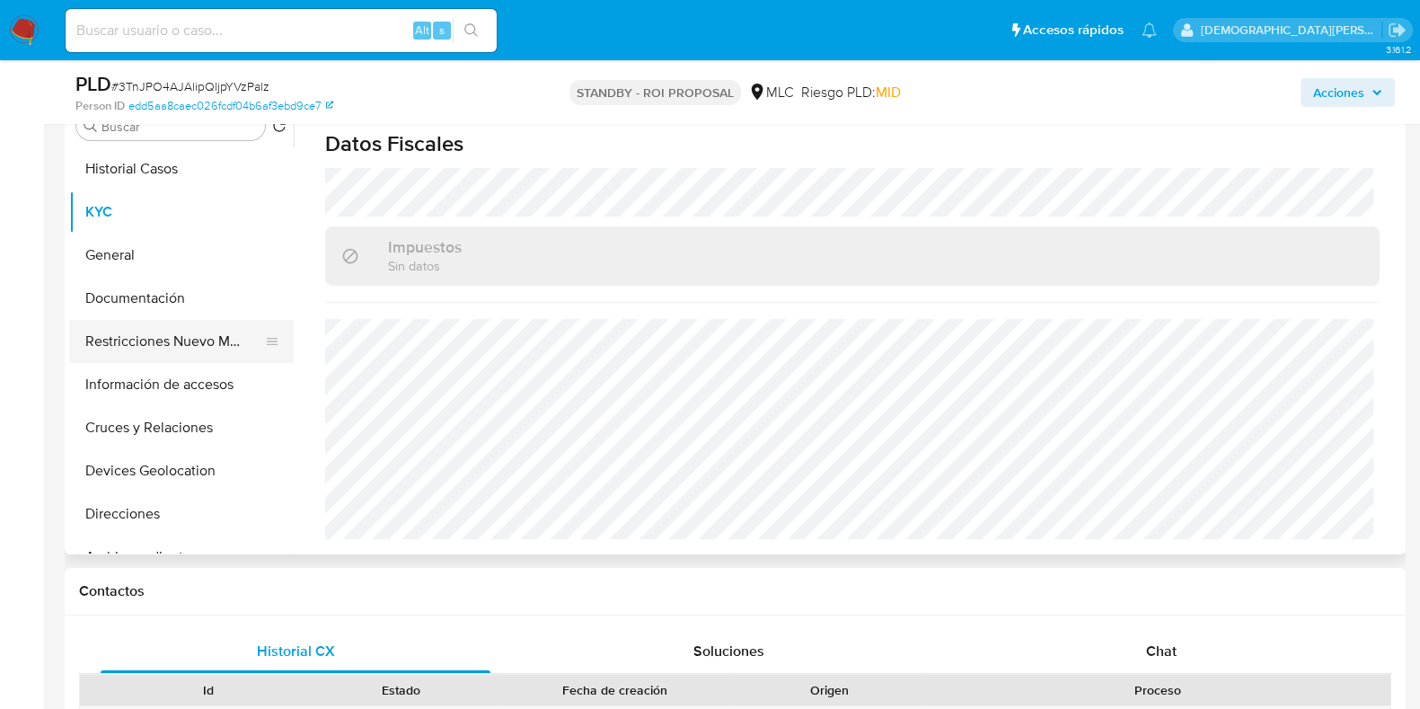
scroll to position [337, 0]
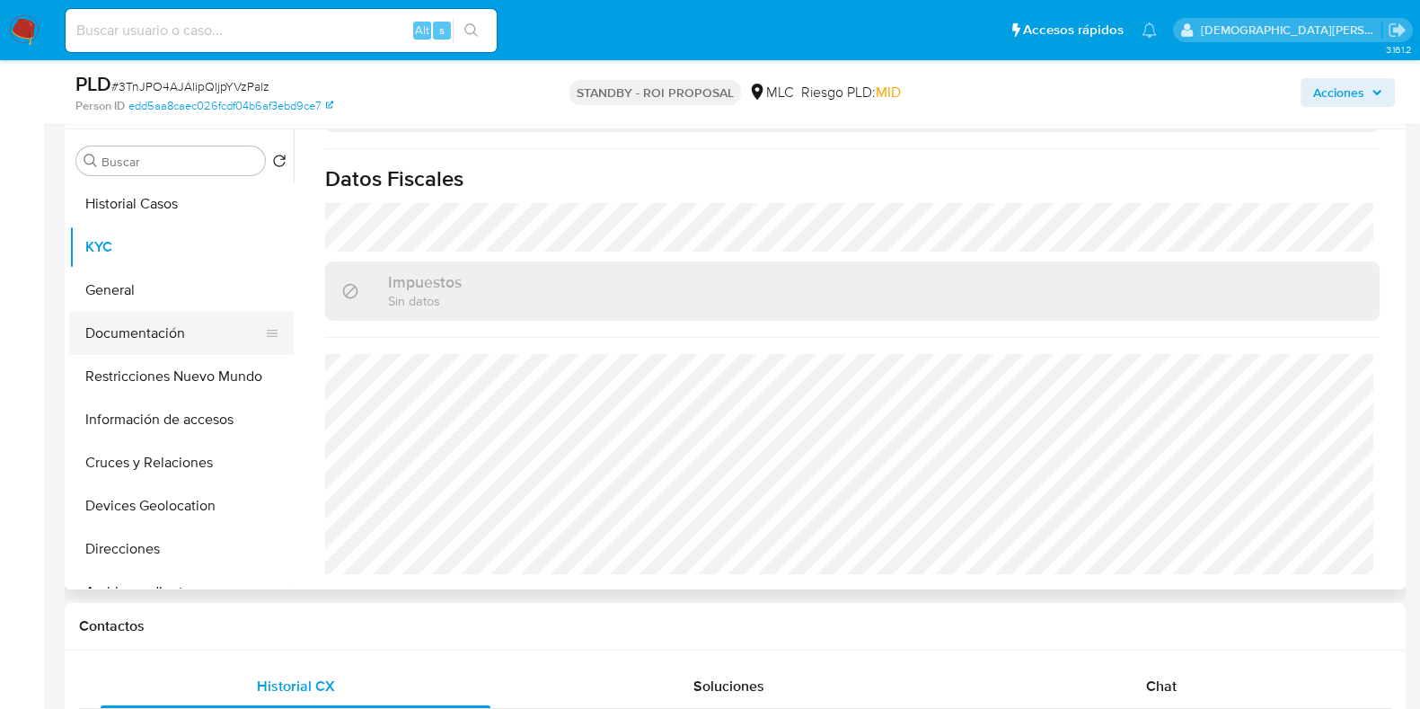
click at [177, 333] on button "Documentación" at bounding box center [174, 333] width 210 height 43
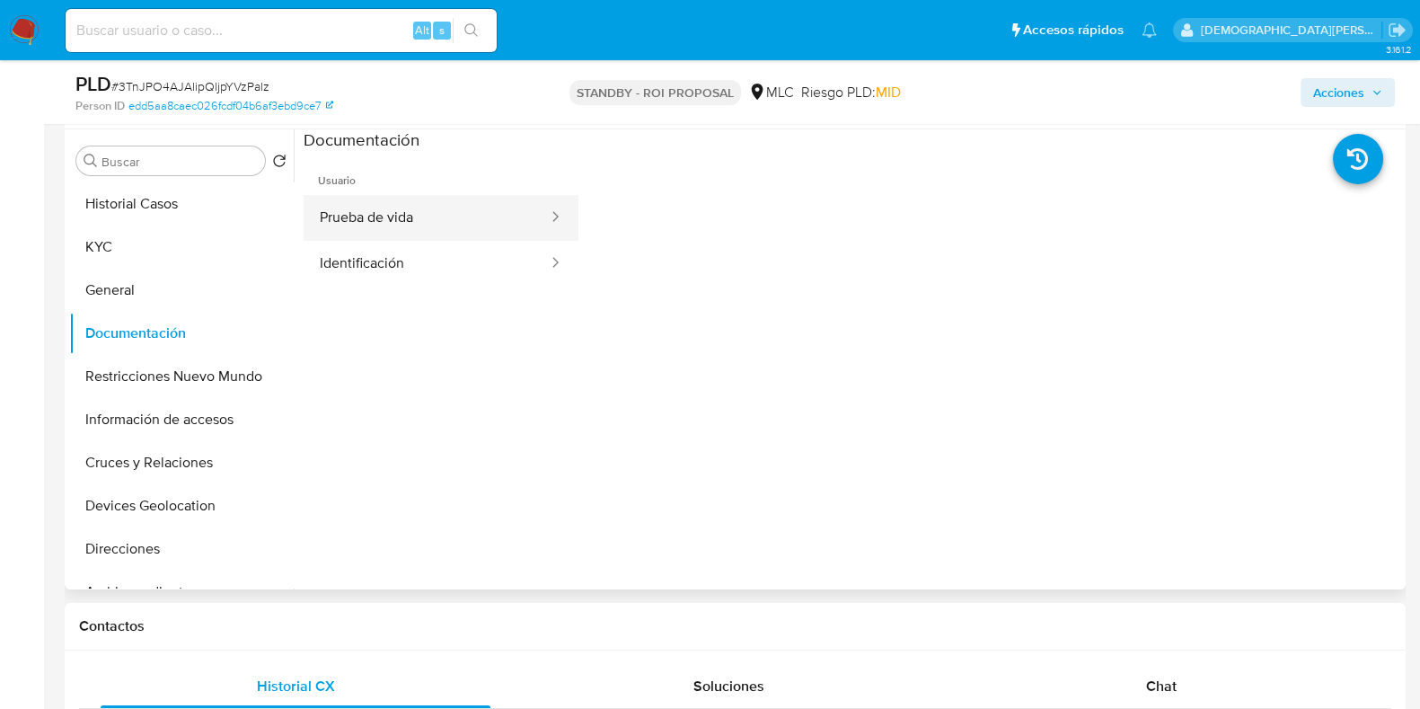
click at [480, 215] on button "Prueba de vida" at bounding box center [427, 218] width 246 height 46
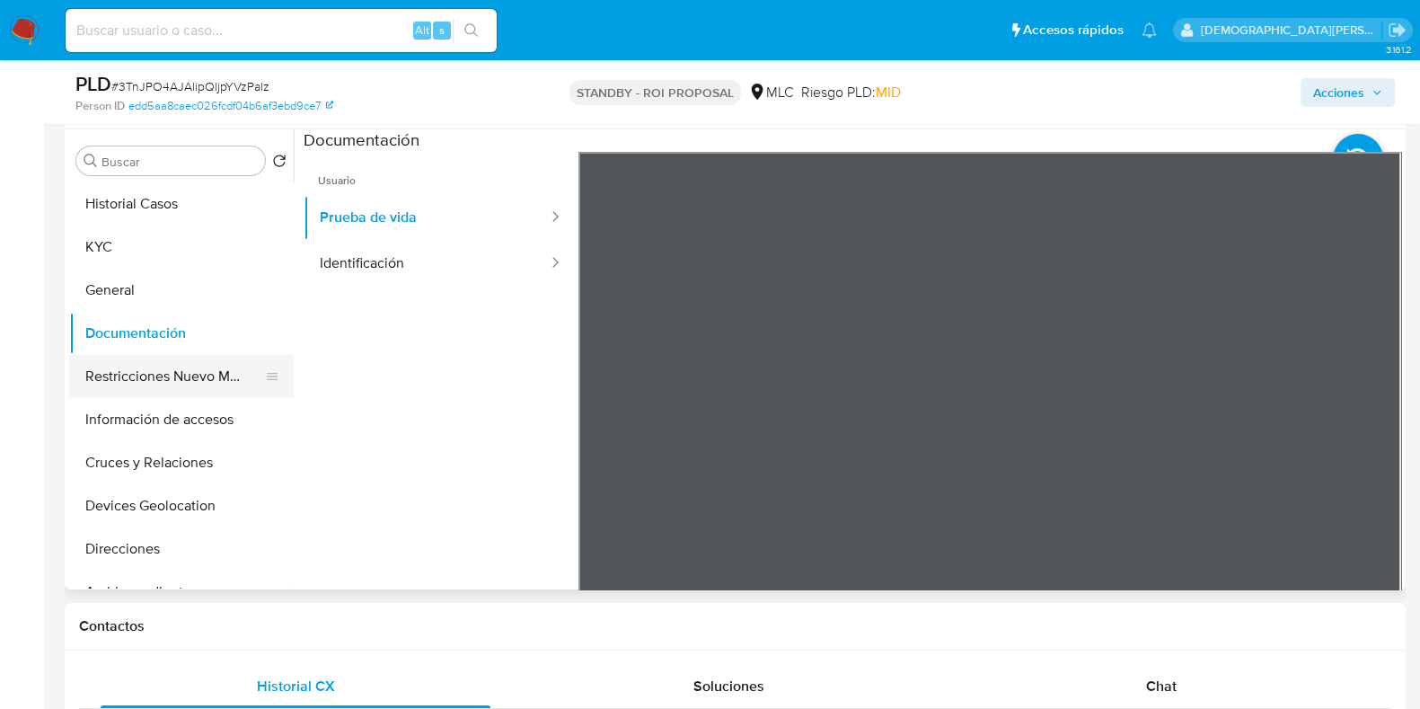
click at [233, 368] on button "Restricciones Nuevo Mundo" at bounding box center [174, 376] width 210 height 43
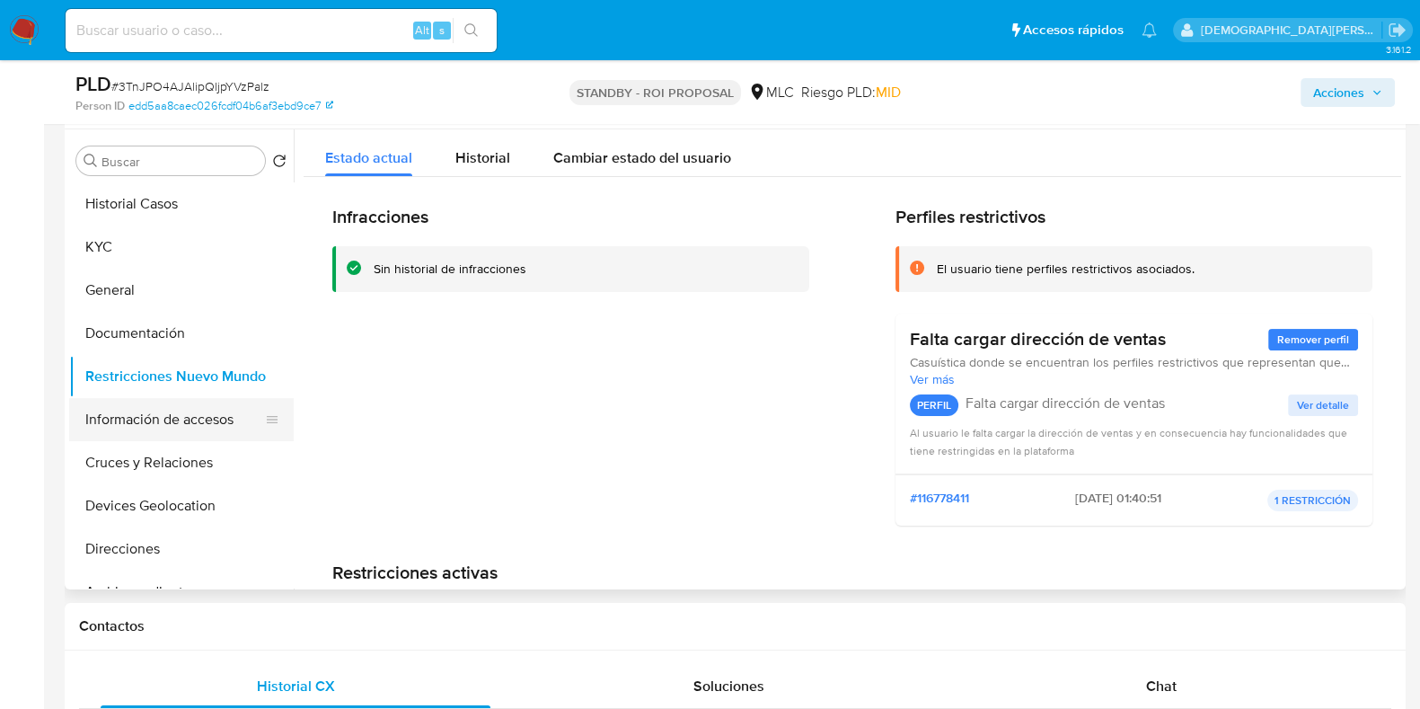
click at [169, 423] on button "Información de accesos" at bounding box center [174, 419] width 210 height 43
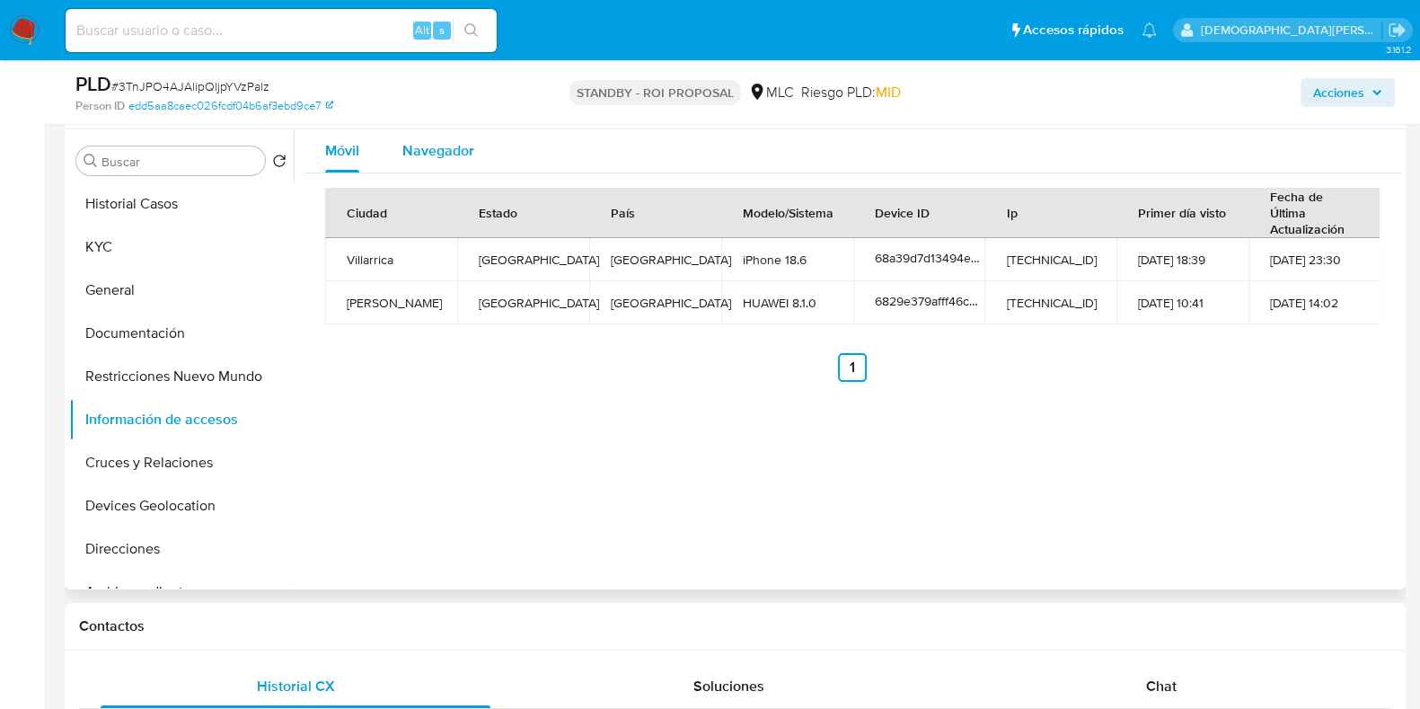
click at [422, 146] on span "Navegador" at bounding box center [438, 150] width 72 height 21
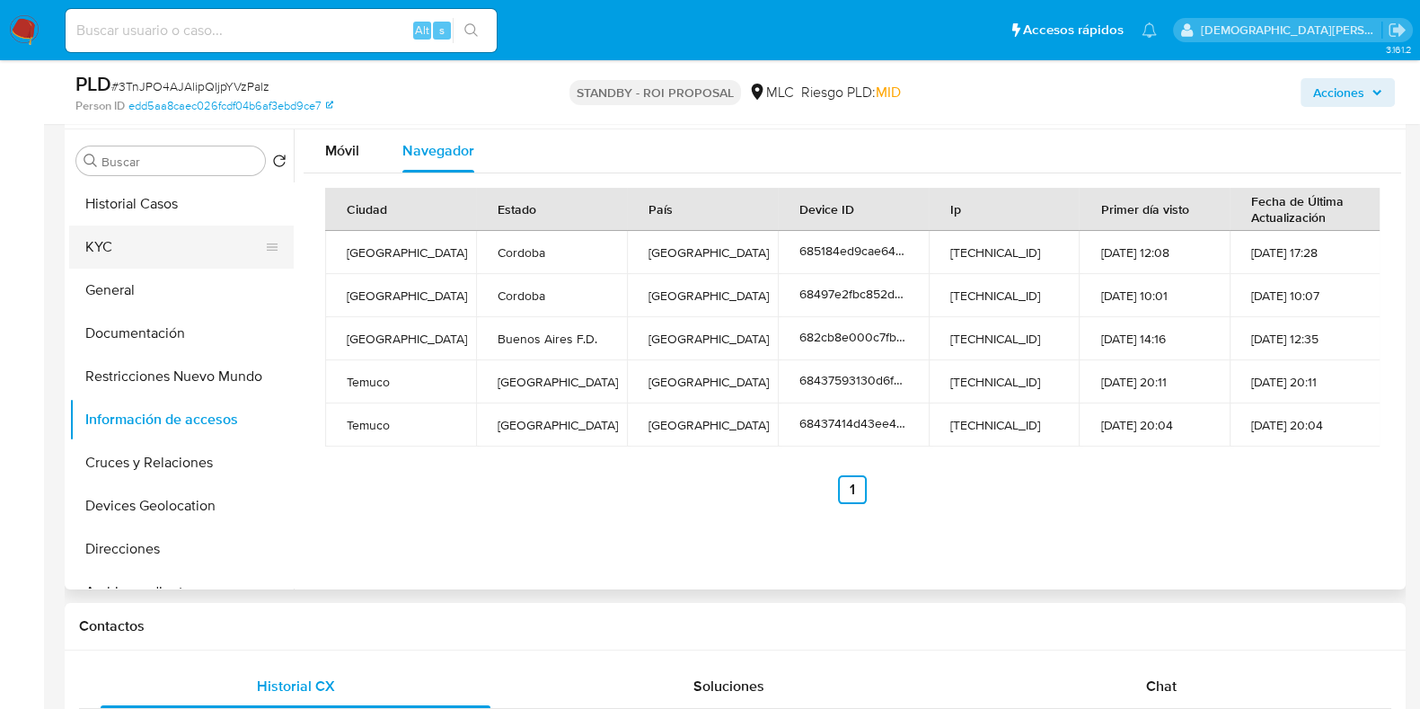
click at [178, 243] on button "KYC" at bounding box center [174, 246] width 210 height 43
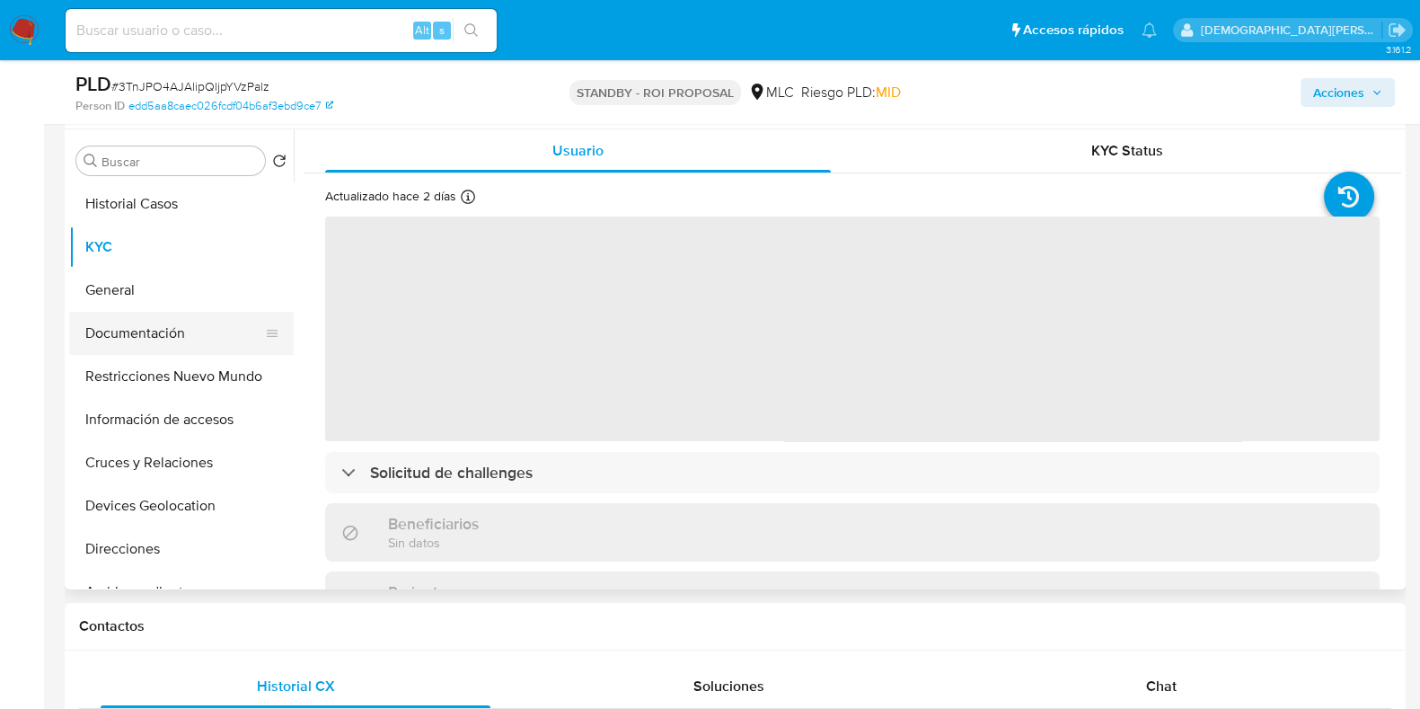
click at [96, 338] on button "Documentación" at bounding box center [174, 333] width 210 height 43
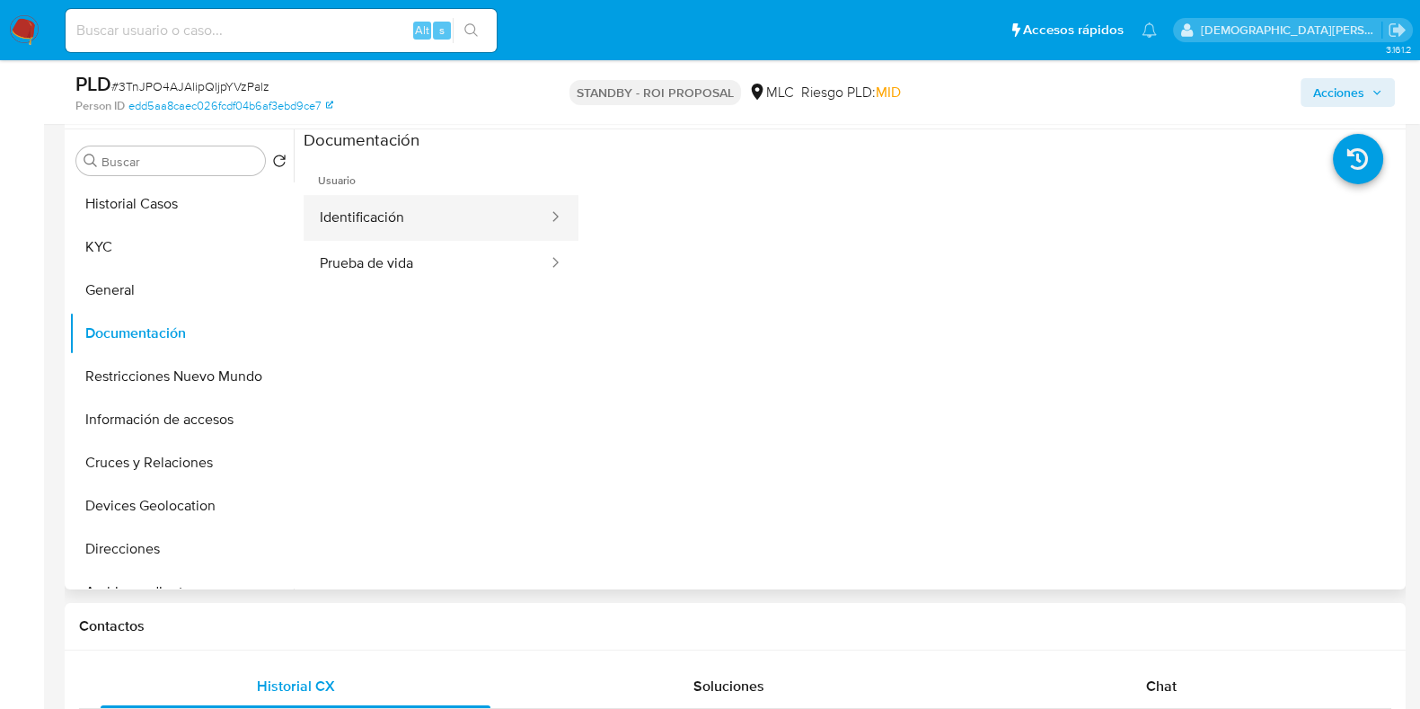
click at [424, 217] on button "Identificación" at bounding box center [427, 218] width 246 height 46
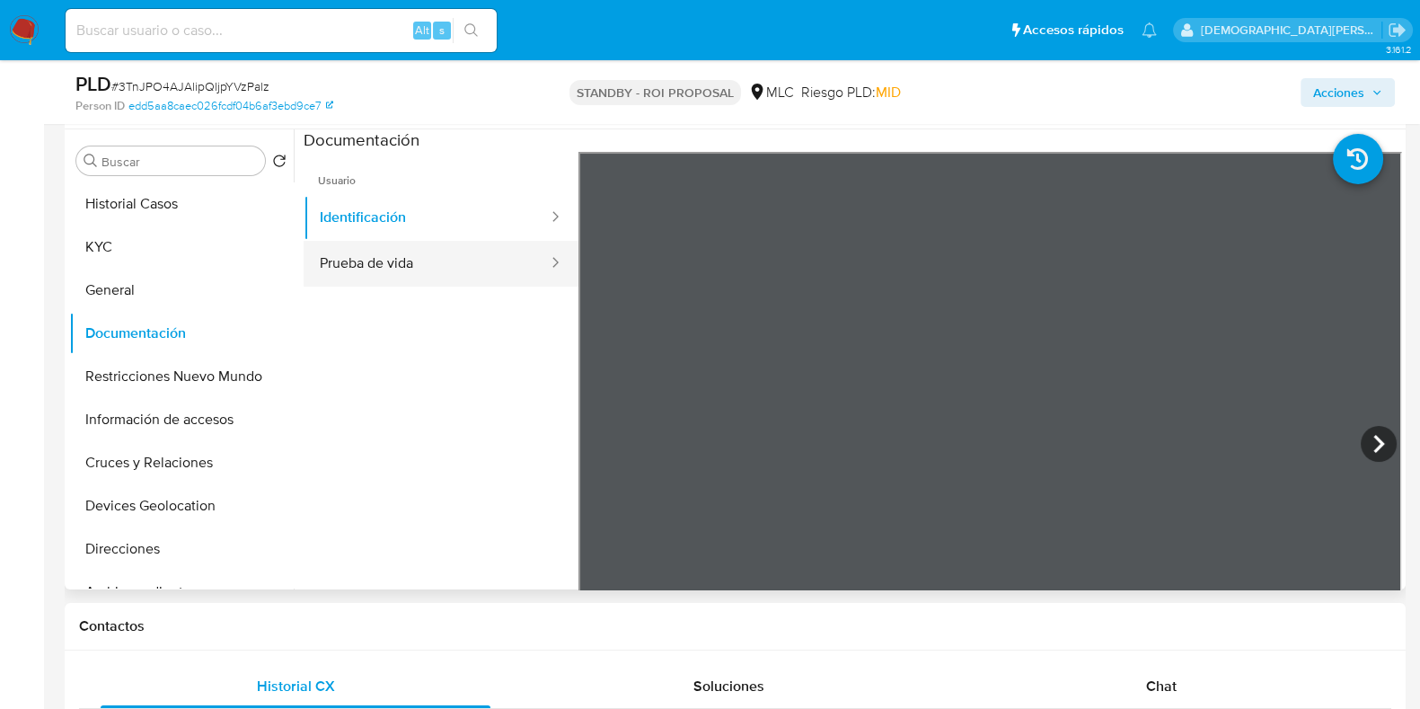
click at [430, 269] on button "Prueba de vida" at bounding box center [427, 264] width 246 height 46
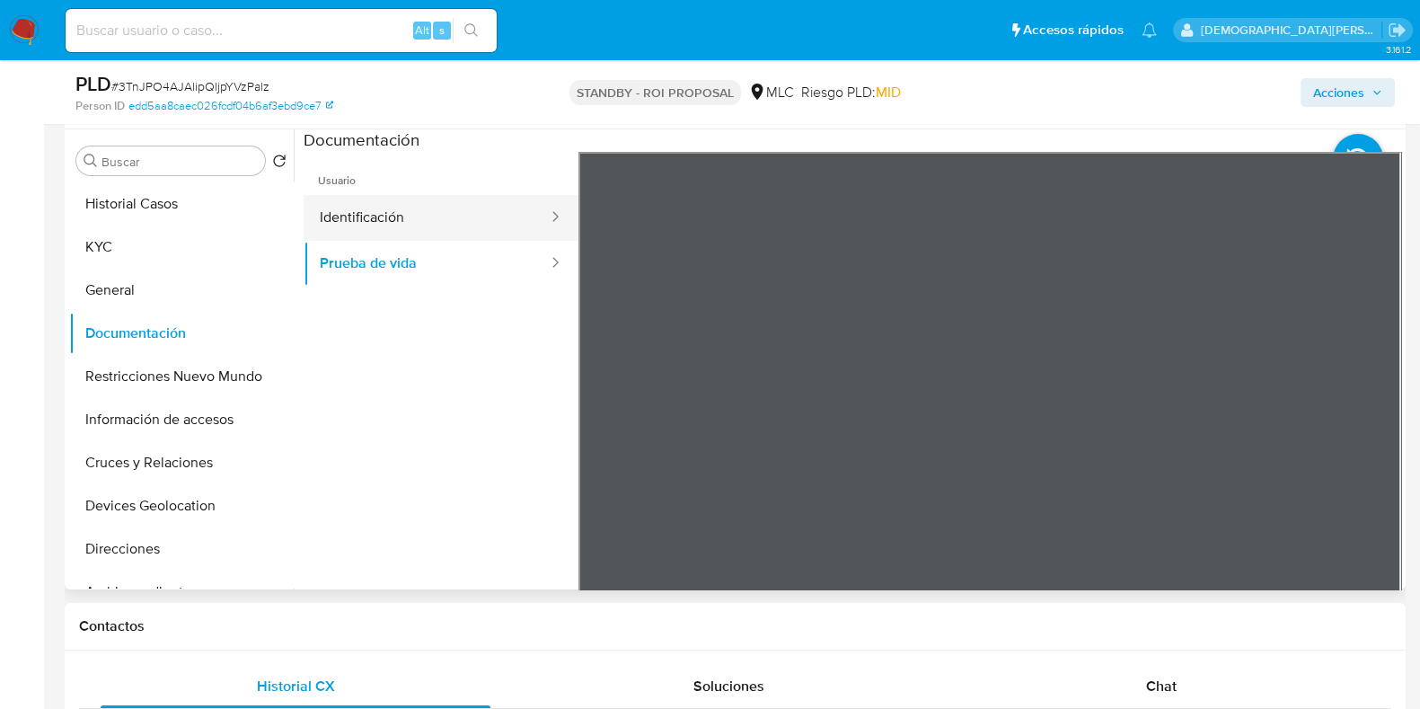
click at [471, 207] on button "Identificación" at bounding box center [427, 218] width 246 height 46
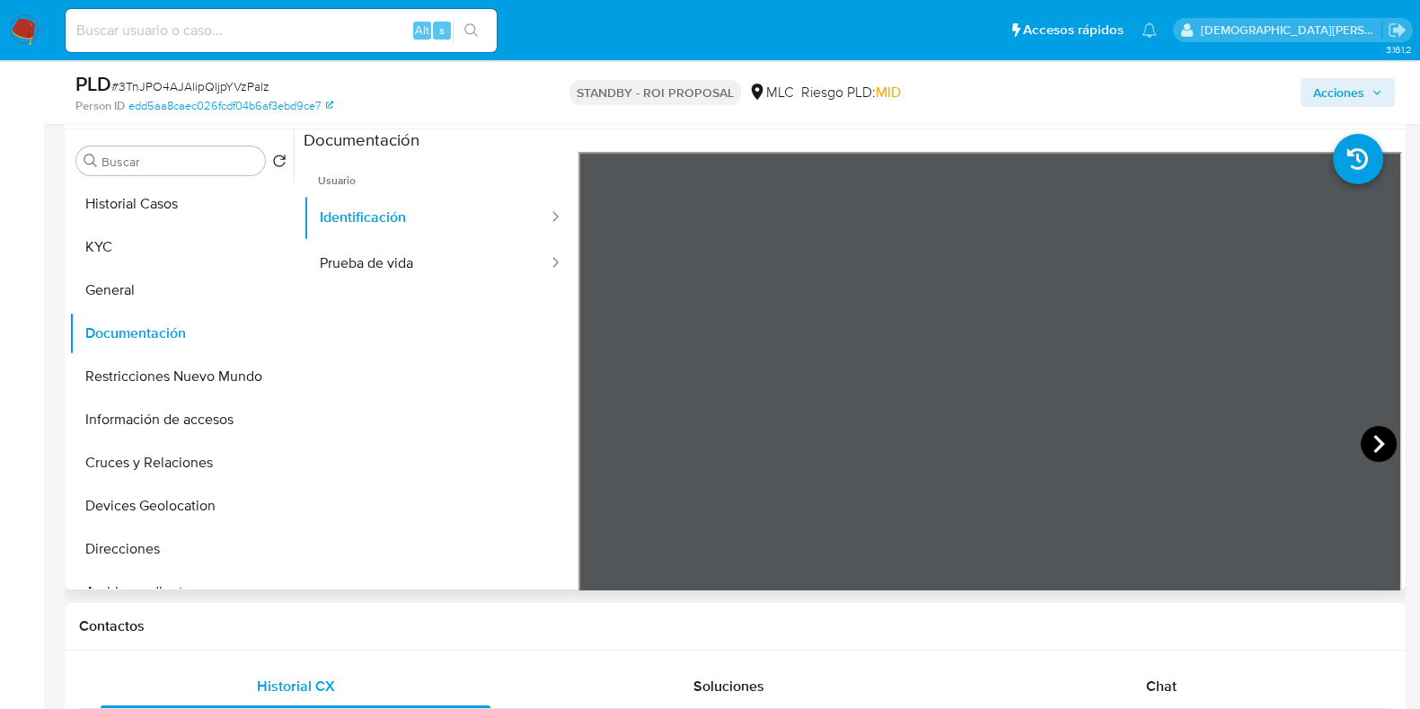
click at [1373, 433] on icon at bounding box center [1379, 444] width 36 height 36
click at [155, 189] on button "Historial Casos" at bounding box center [174, 203] width 210 height 43
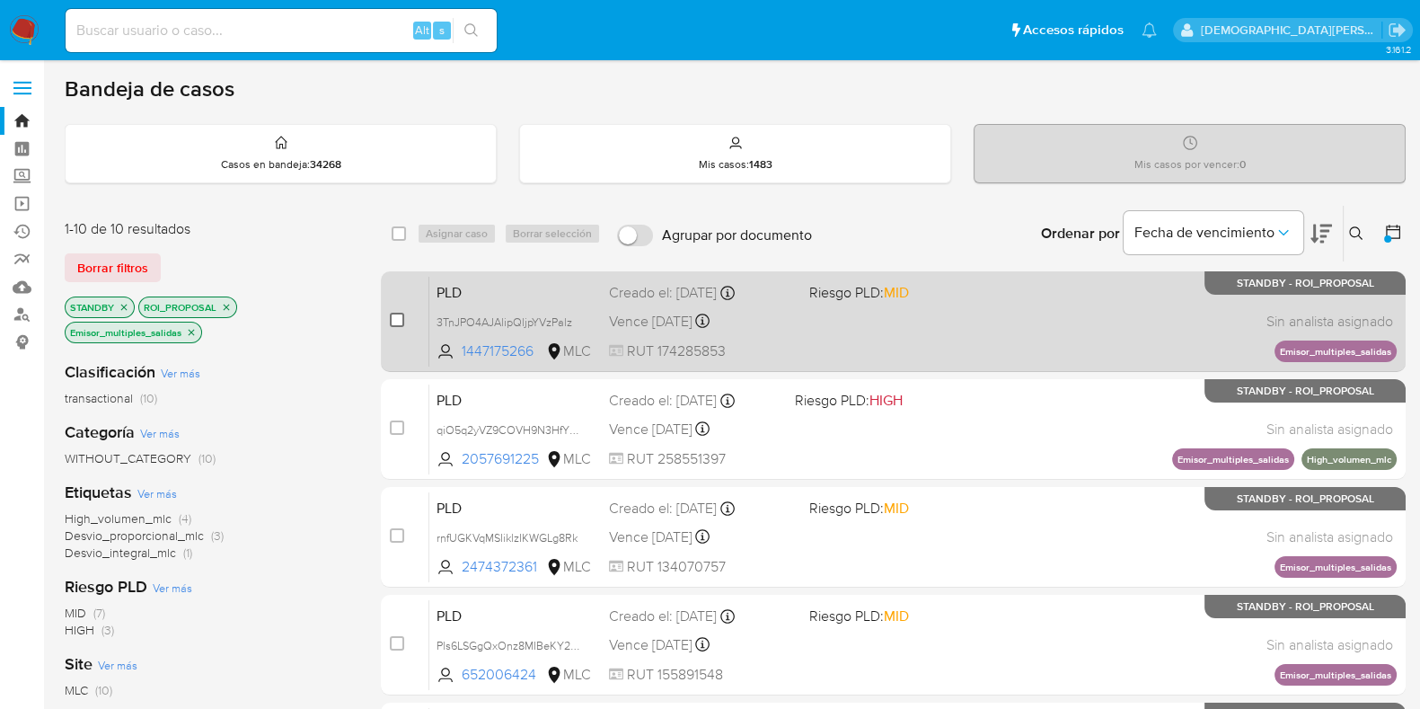
click at [400, 320] on input "checkbox" at bounding box center [397, 320] width 14 height 14
checkbox input "true"
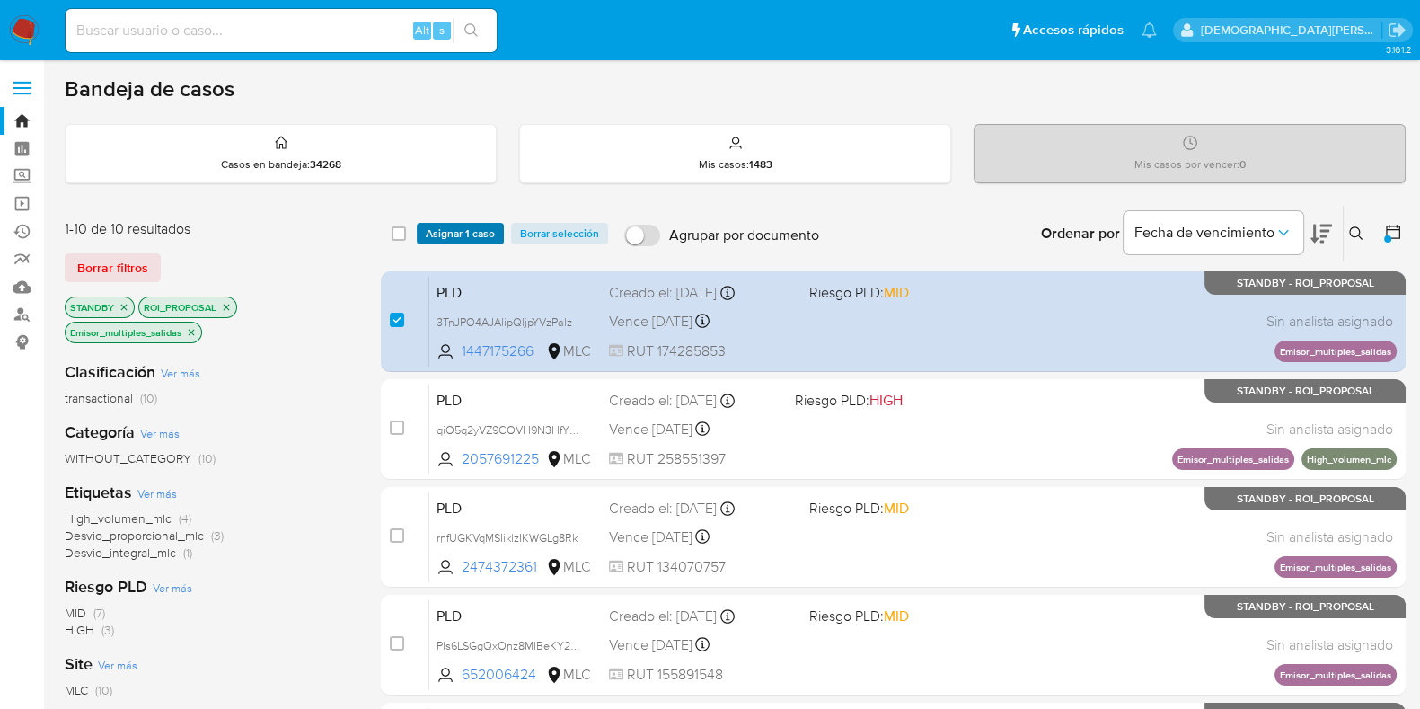
click at [463, 228] on span "Asignar 1 caso" at bounding box center [460, 234] width 69 height 18
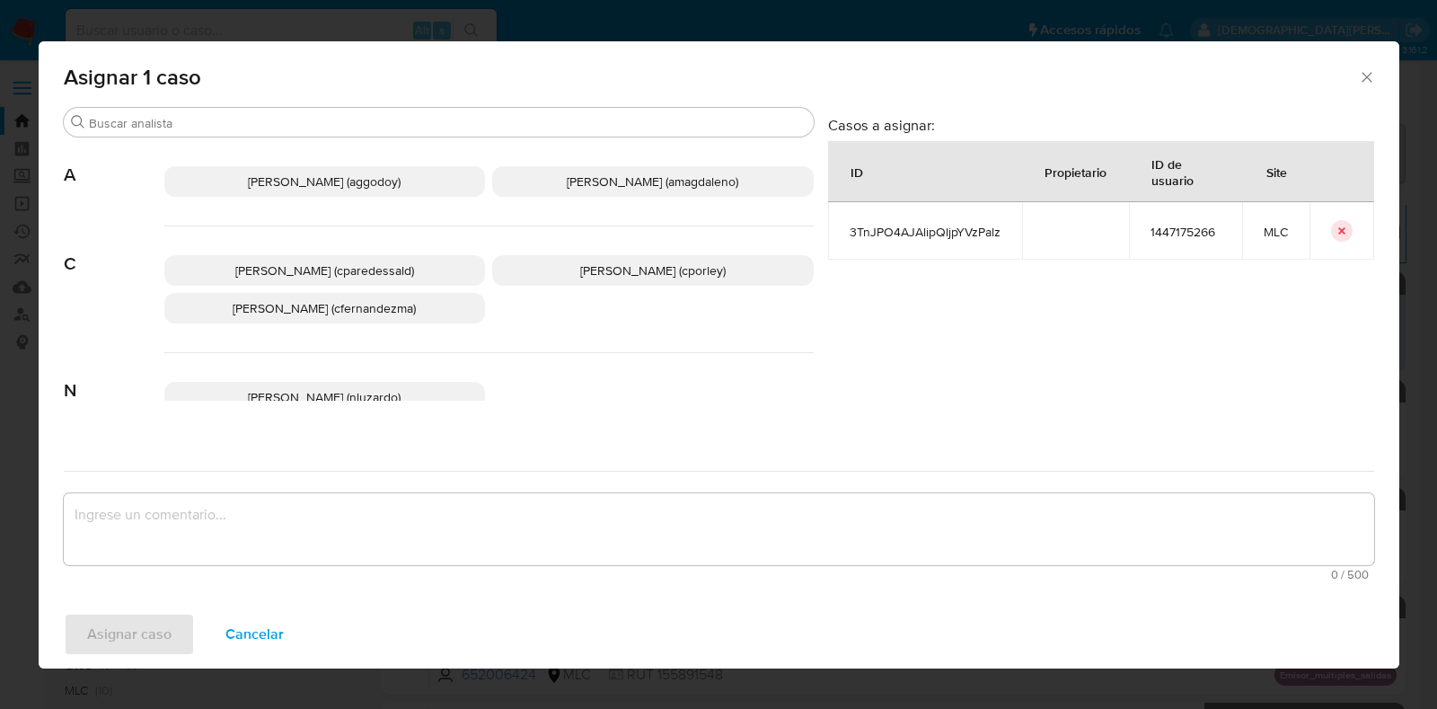
click at [601, 257] on p "[PERSON_NAME] (cporley)" at bounding box center [653, 270] width 322 height 31
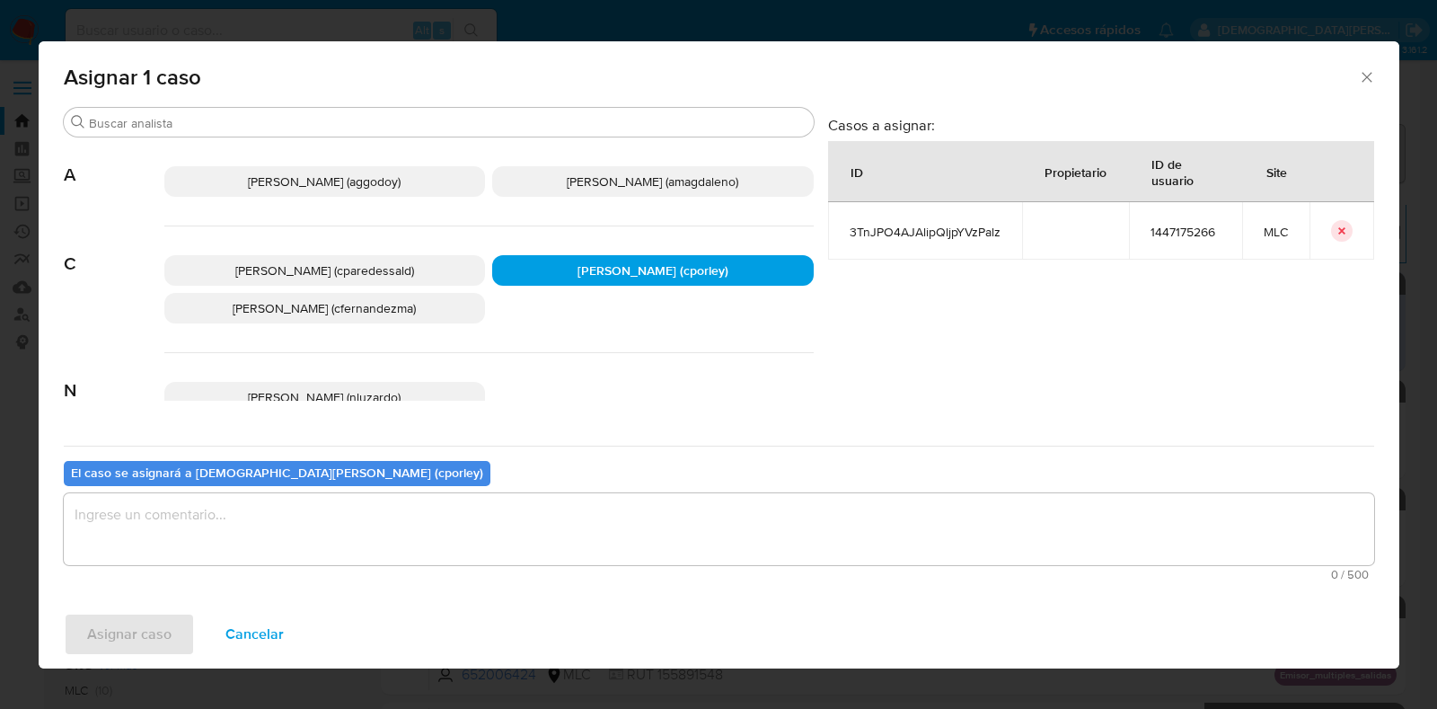
click at [445, 558] on textarea "assign-modal" at bounding box center [719, 529] width 1310 height 72
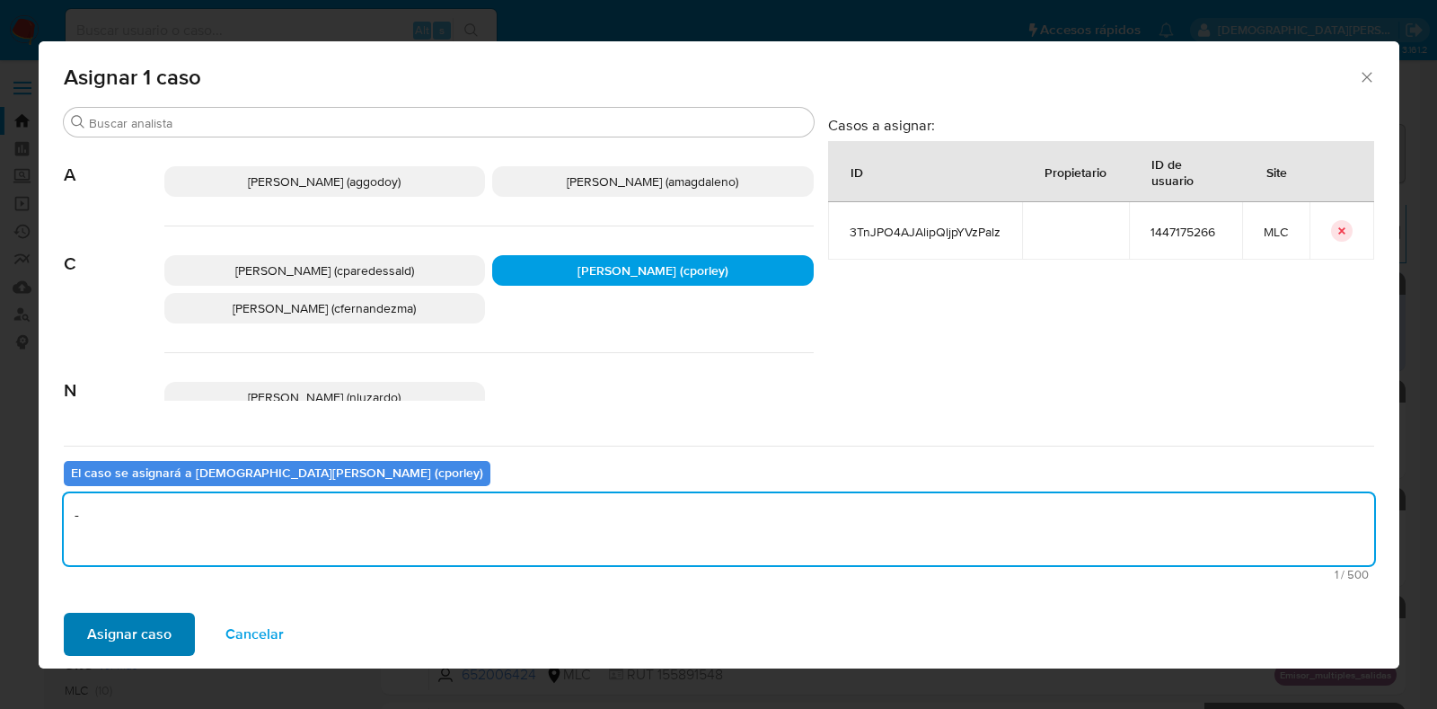
type textarea "-"
click at [102, 635] on span "Asignar caso" at bounding box center [129, 634] width 84 height 40
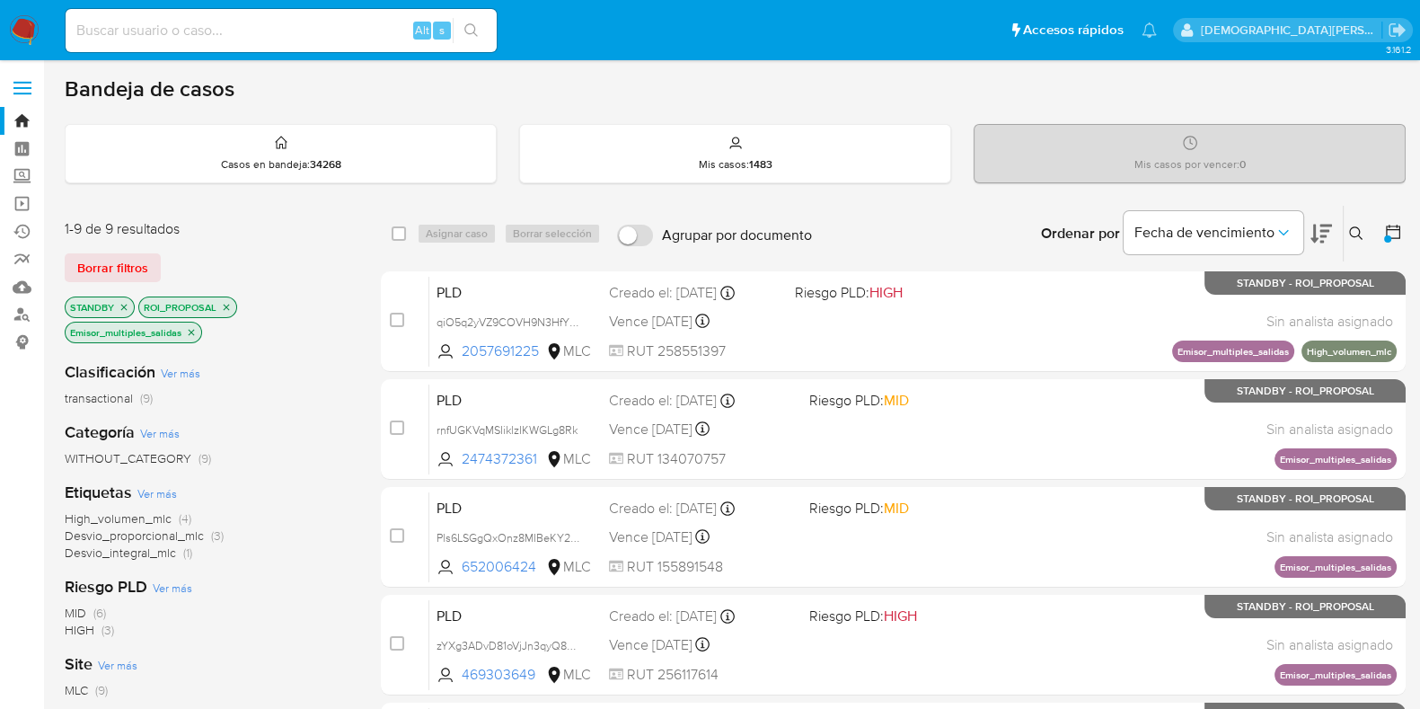
click at [192, 330] on icon "close-filter" at bounding box center [192, 332] width 6 height 6
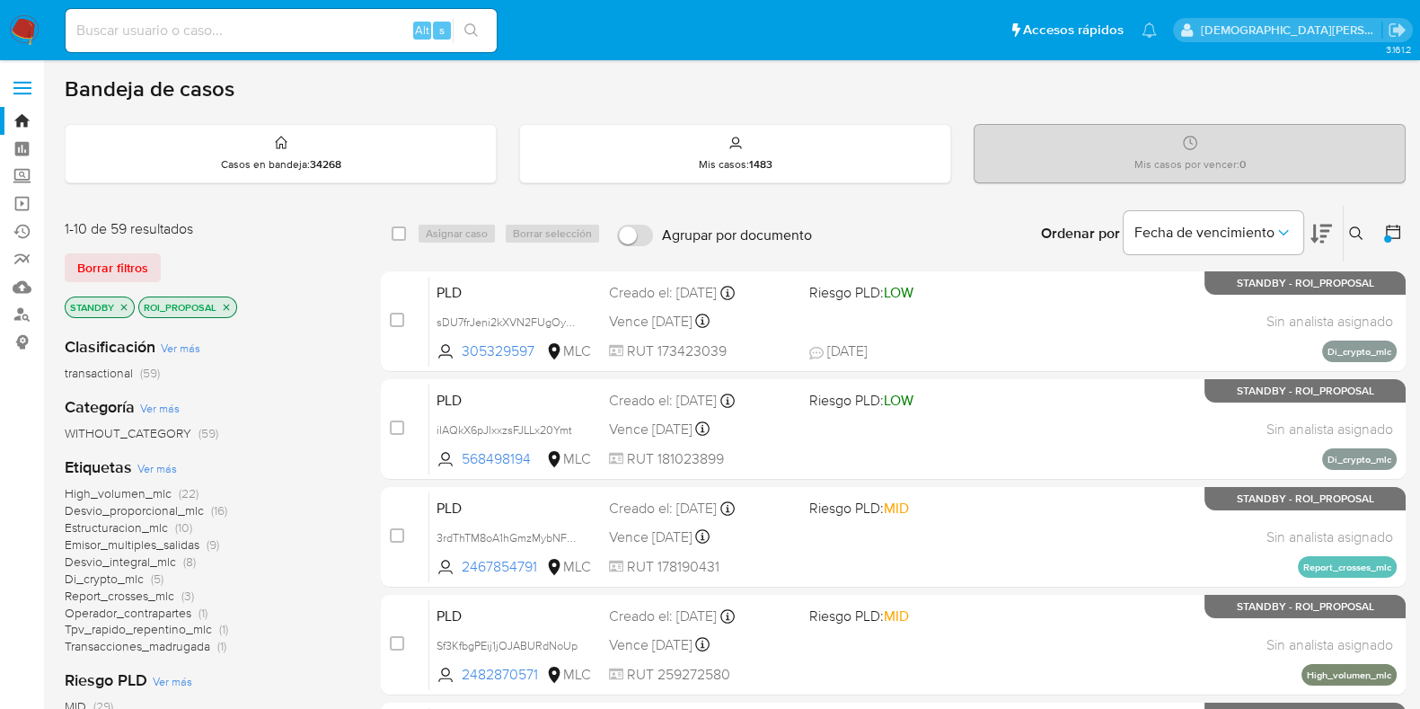
click at [230, 302] on icon "close-filter" at bounding box center [226, 307] width 11 height 11
click at [120, 302] on icon "close-filter" at bounding box center [124, 307] width 11 height 11
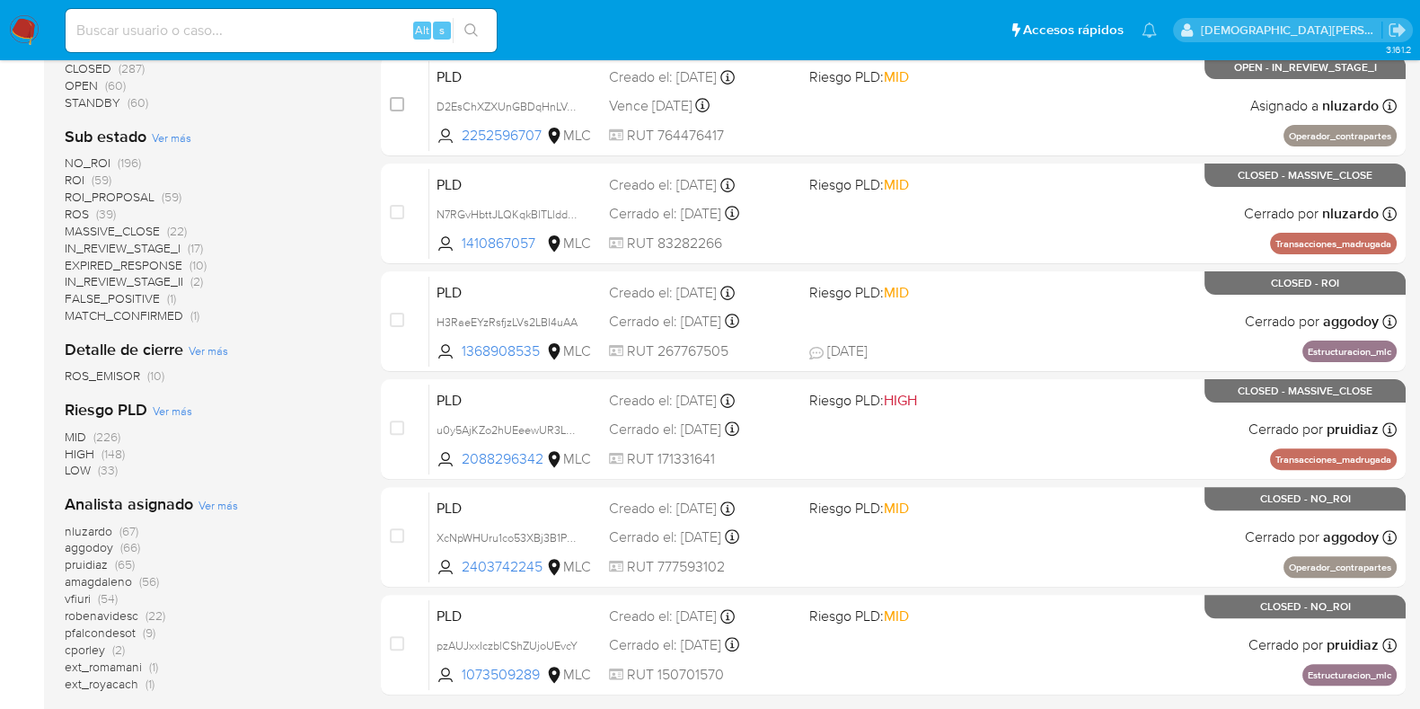
scroll to position [561, 0]
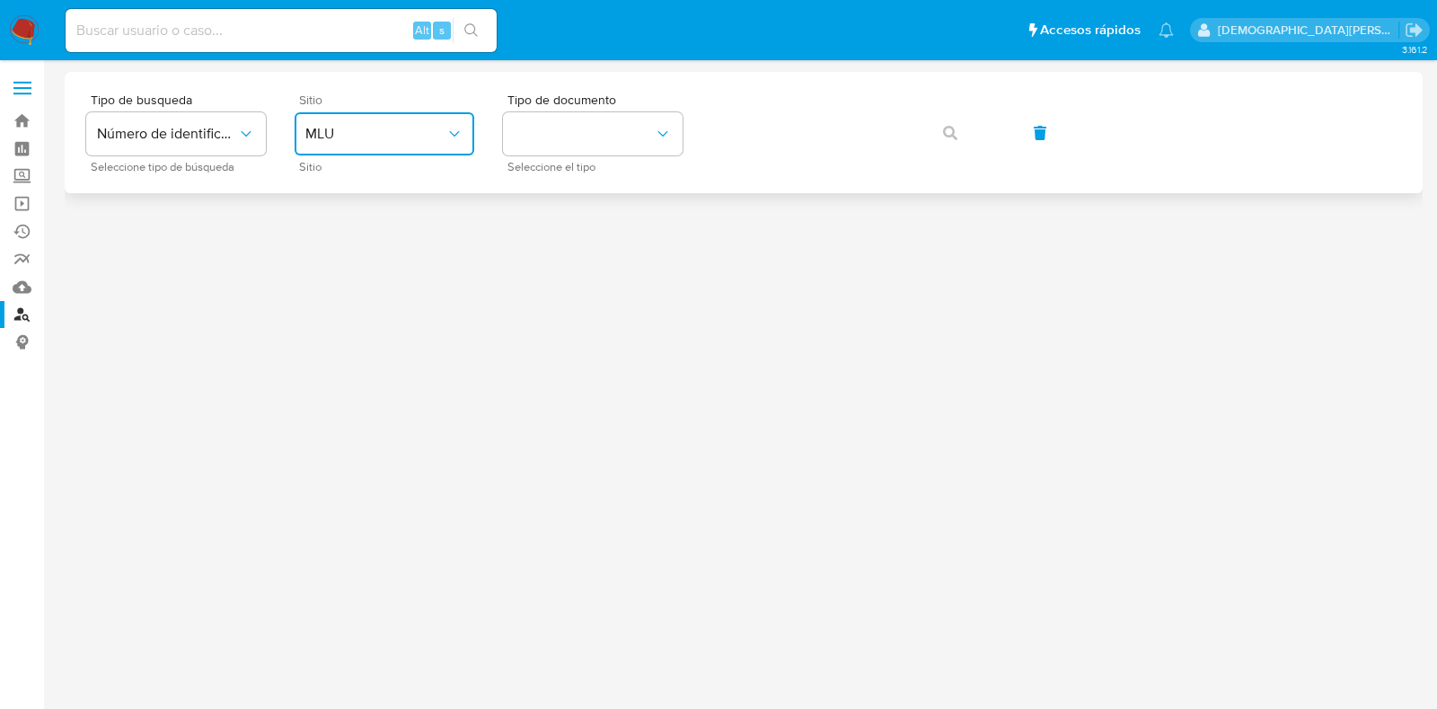
click at [335, 137] on span "MLU" at bounding box center [375, 134] width 140 height 18
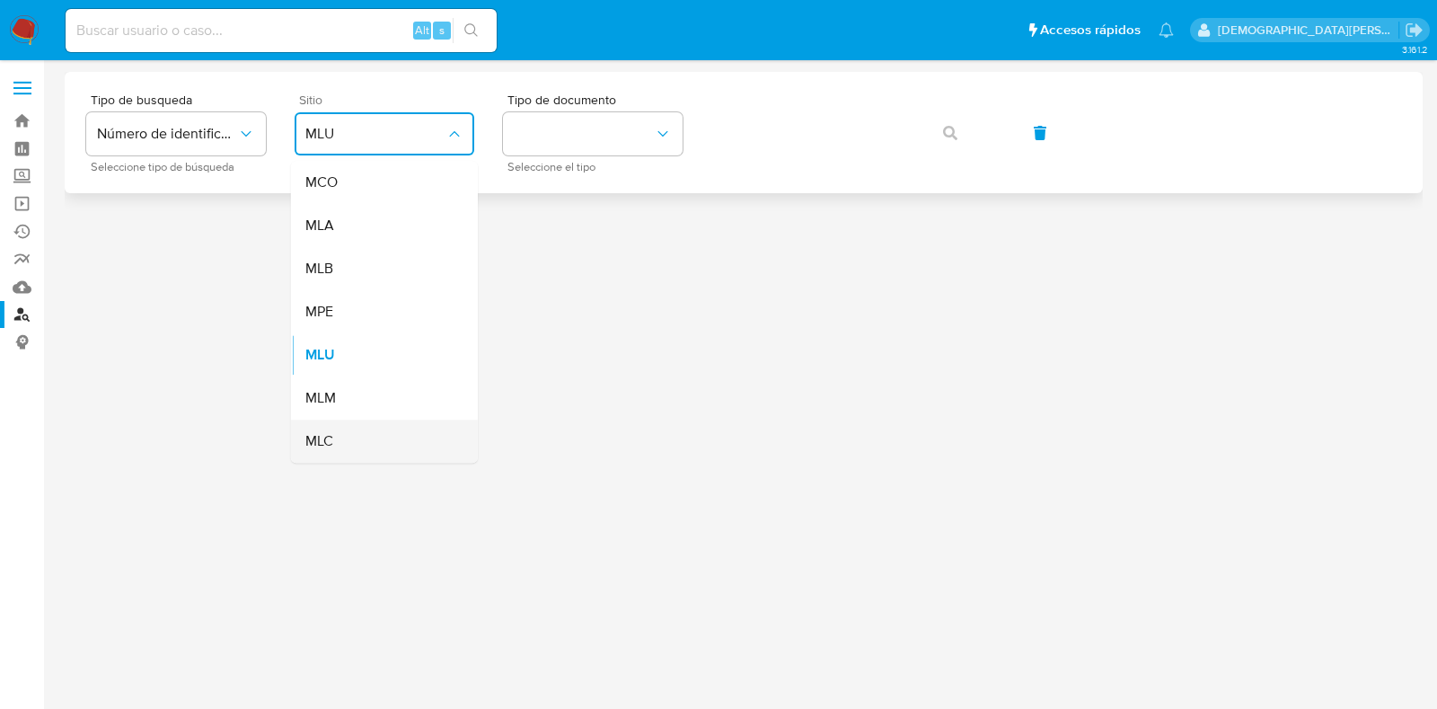
click at [375, 445] on div "MLC" at bounding box center [378, 440] width 147 height 43
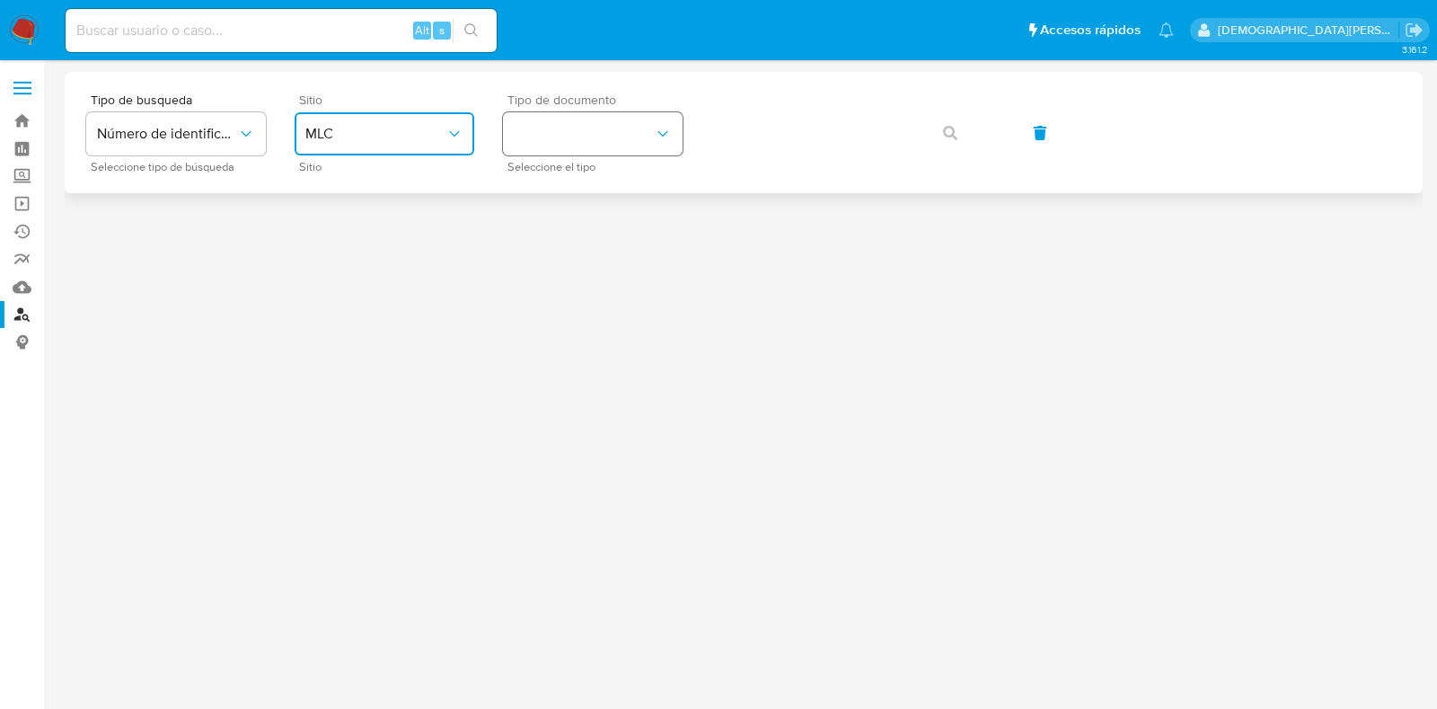
click at [575, 136] on button "identificationType" at bounding box center [593, 133] width 180 height 43
click at [577, 191] on div "RUT RUT" at bounding box center [587, 191] width 147 height 61
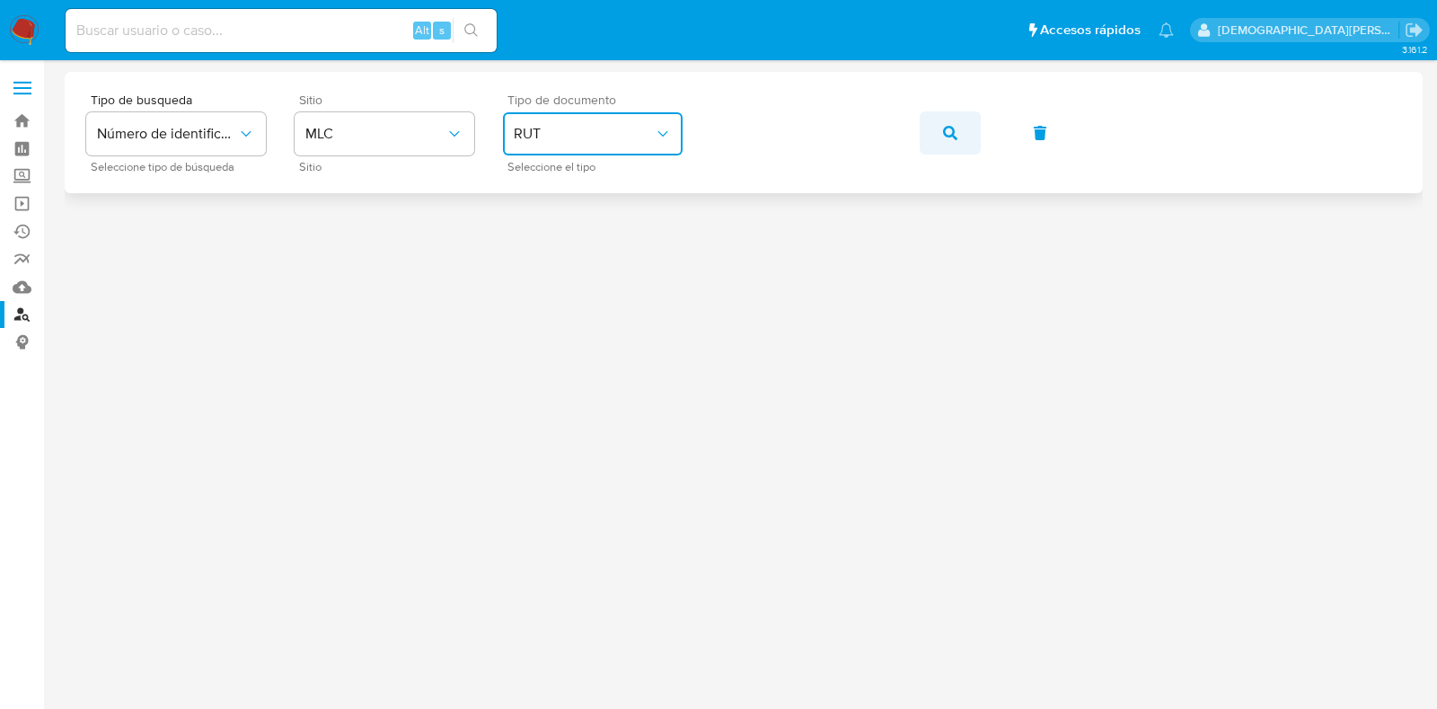
click at [927, 129] on button "button" at bounding box center [950, 132] width 61 height 43
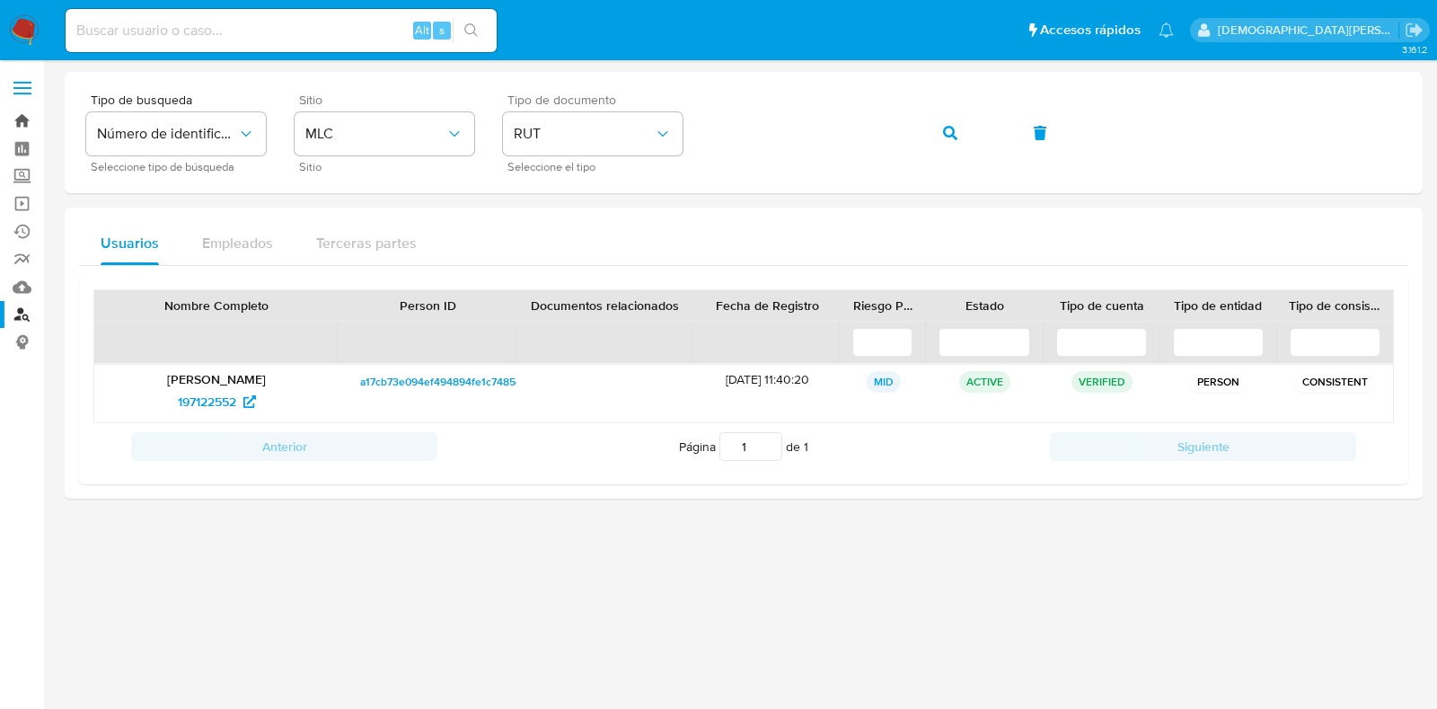
click at [19, 115] on link "Bandeja" at bounding box center [107, 121] width 214 height 28
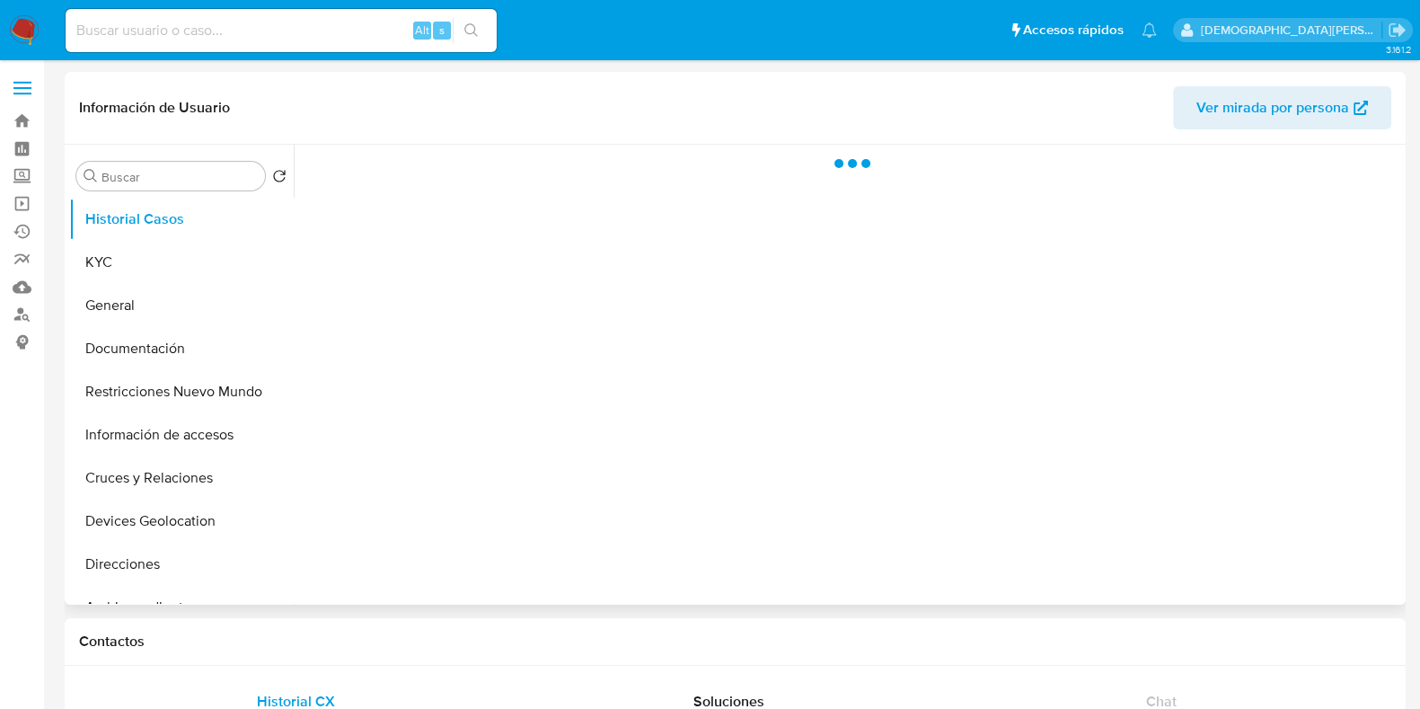
select select "10"
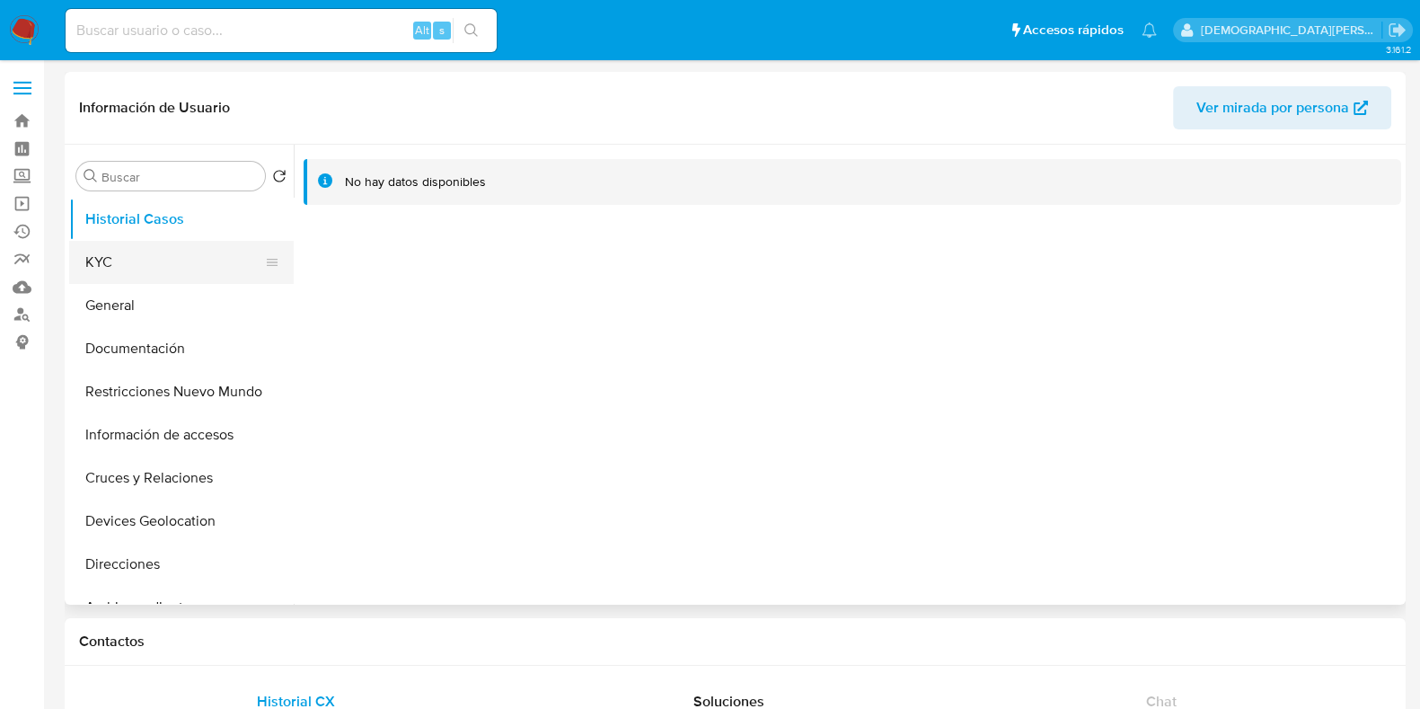
click at [185, 267] on button "KYC" at bounding box center [174, 262] width 210 height 43
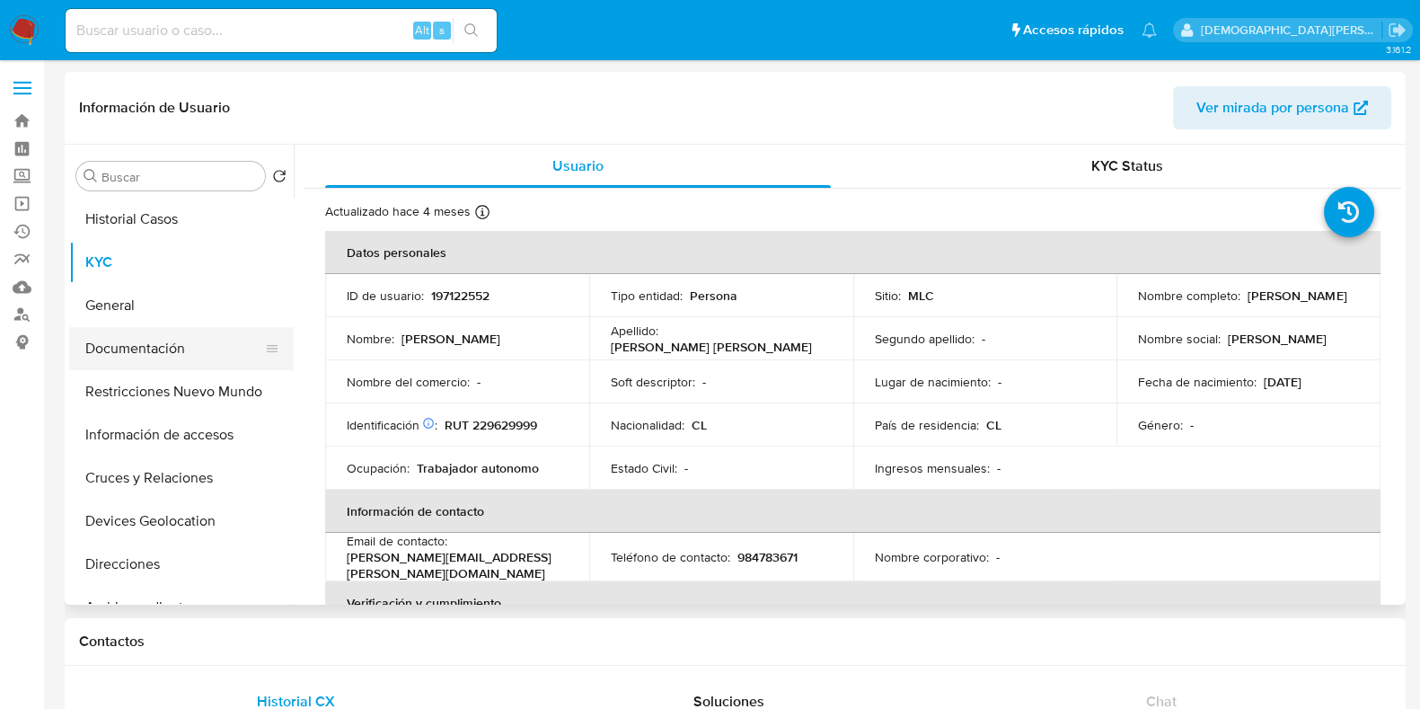
click at [190, 348] on button "Documentación" at bounding box center [174, 348] width 210 height 43
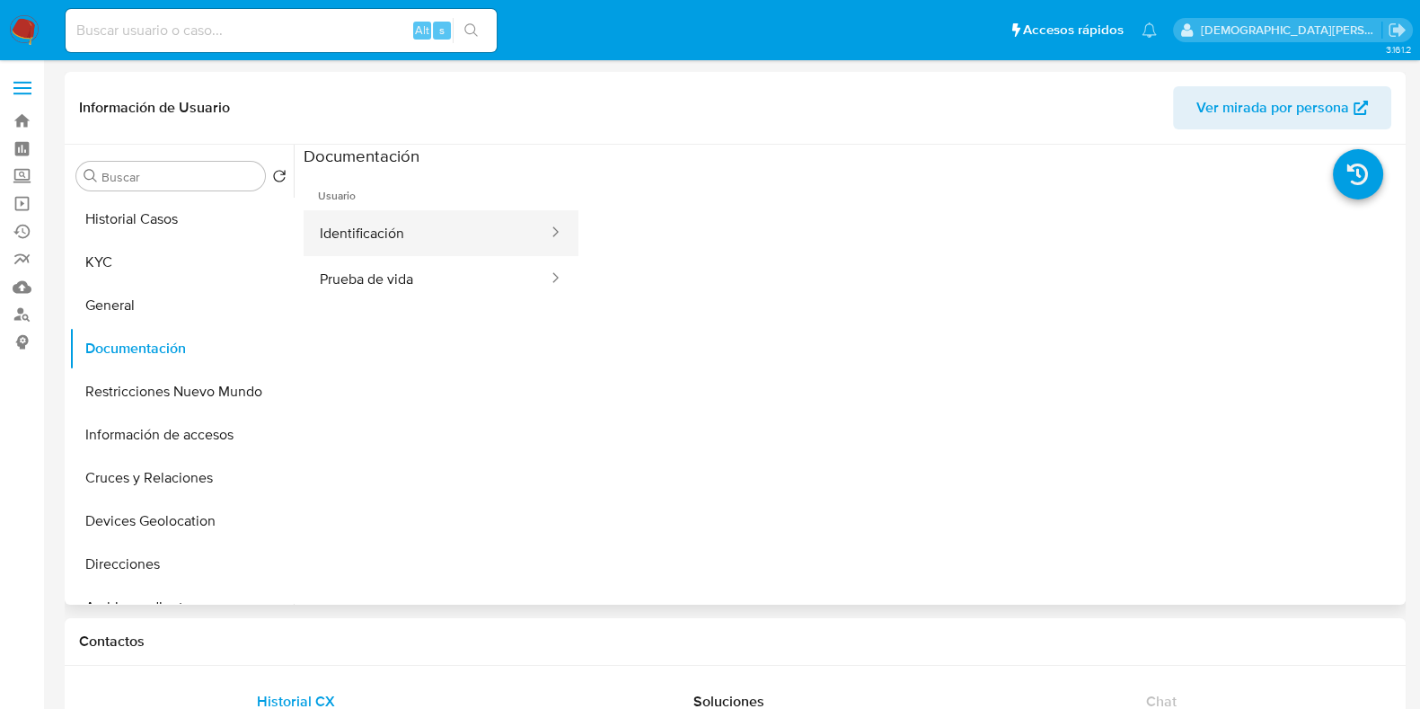
click at [378, 242] on button "Identificación" at bounding box center [427, 233] width 246 height 46
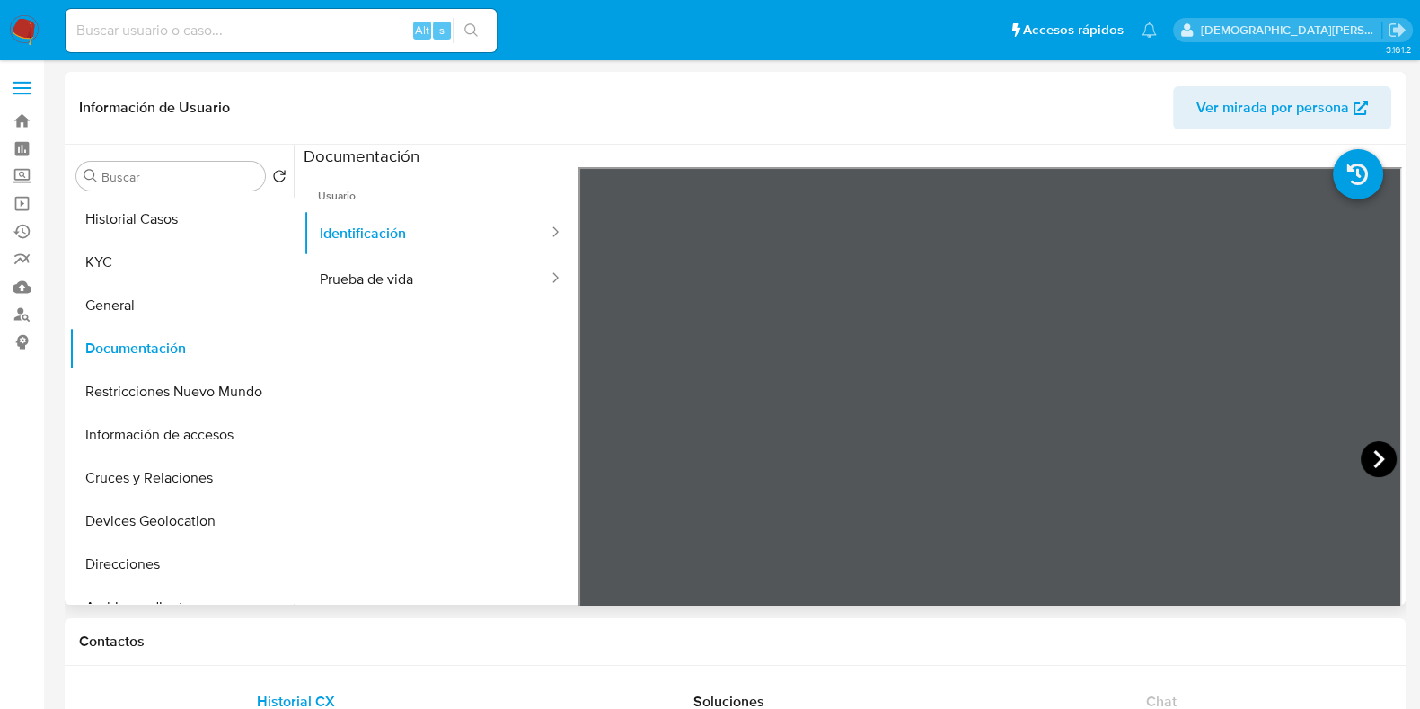
click at [1371, 465] on icon at bounding box center [1379, 459] width 36 height 36
click at [384, 270] on button "Prueba de vida" at bounding box center [427, 279] width 246 height 46
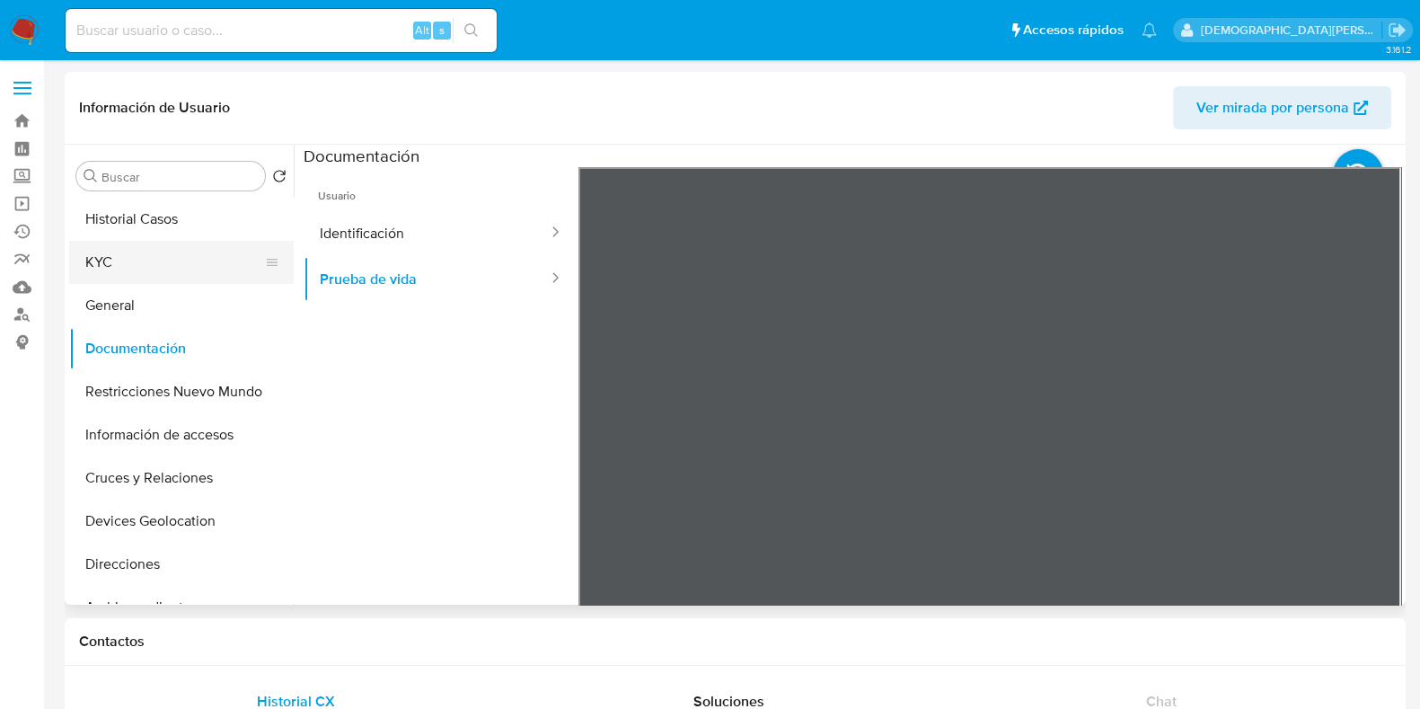
click at [184, 261] on button "KYC" at bounding box center [174, 262] width 210 height 43
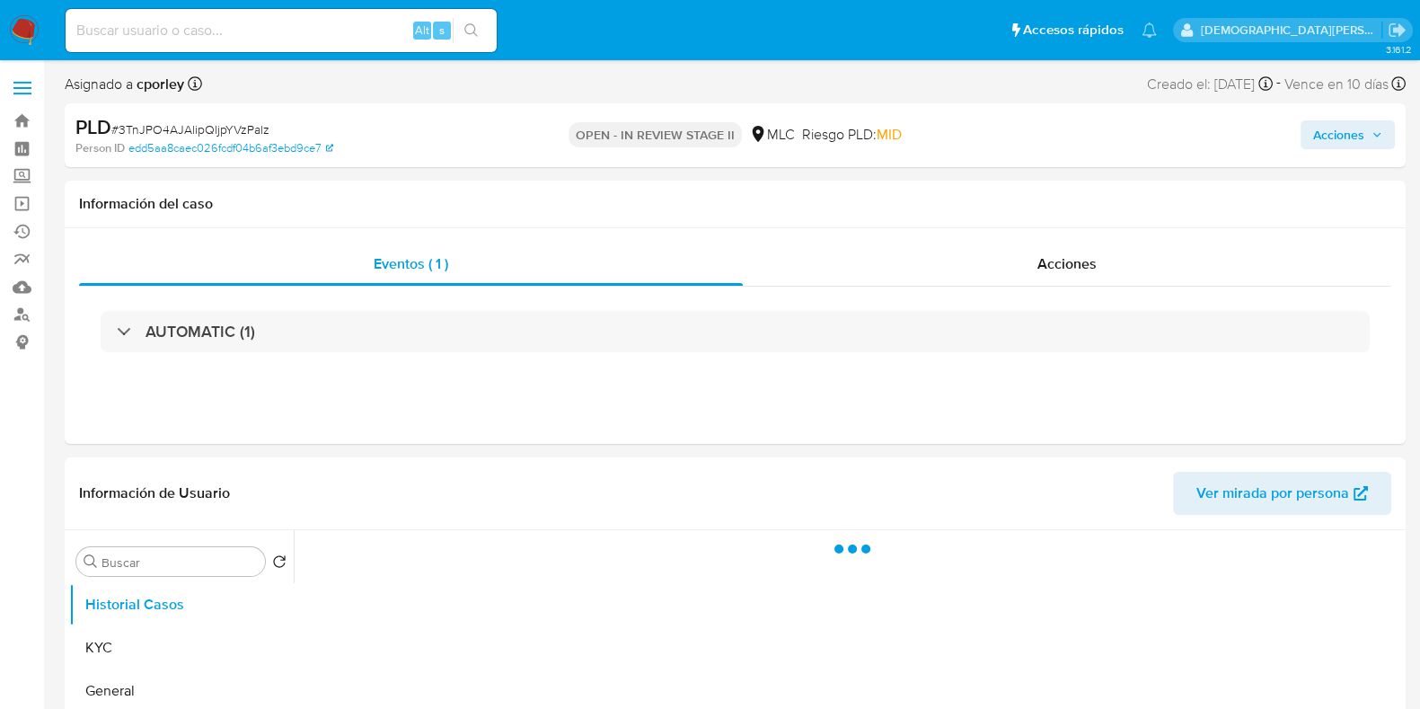
select select "10"
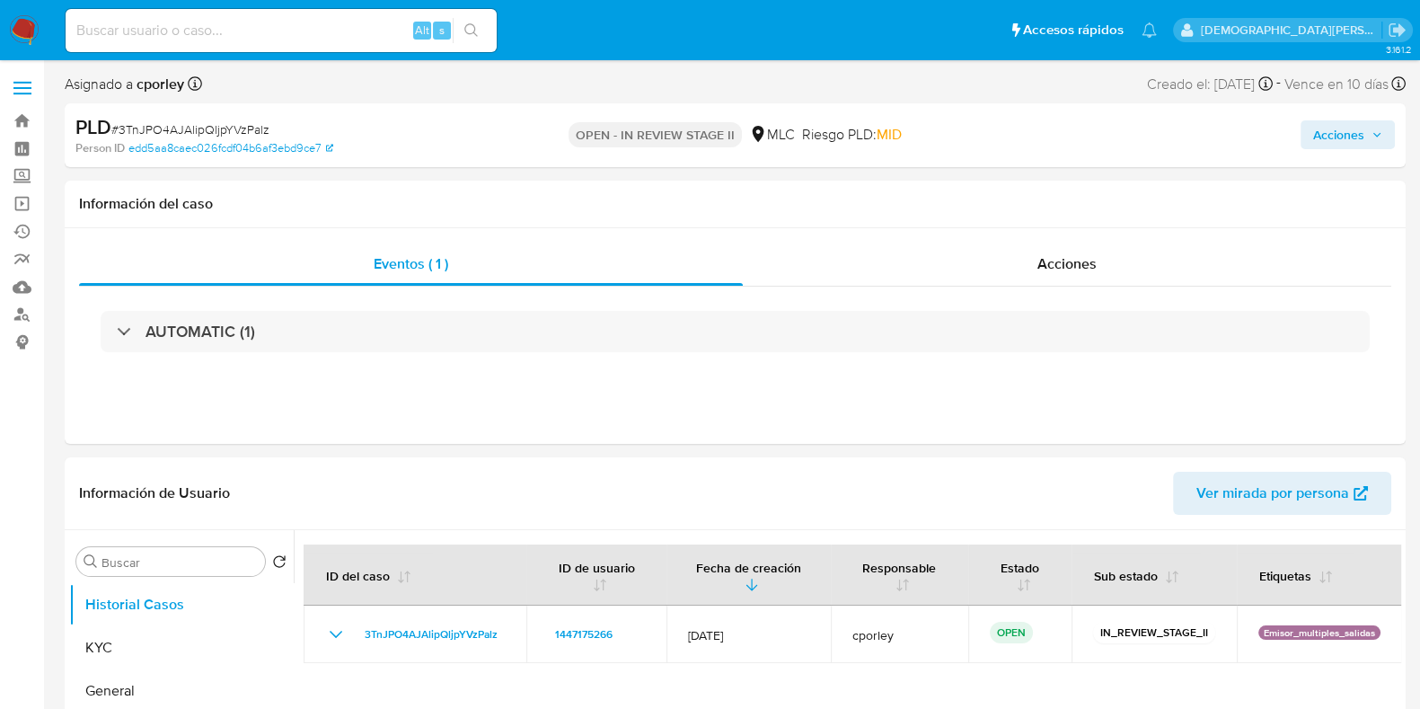
click at [1325, 128] on span "Acciones" at bounding box center [1338, 134] width 51 height 29
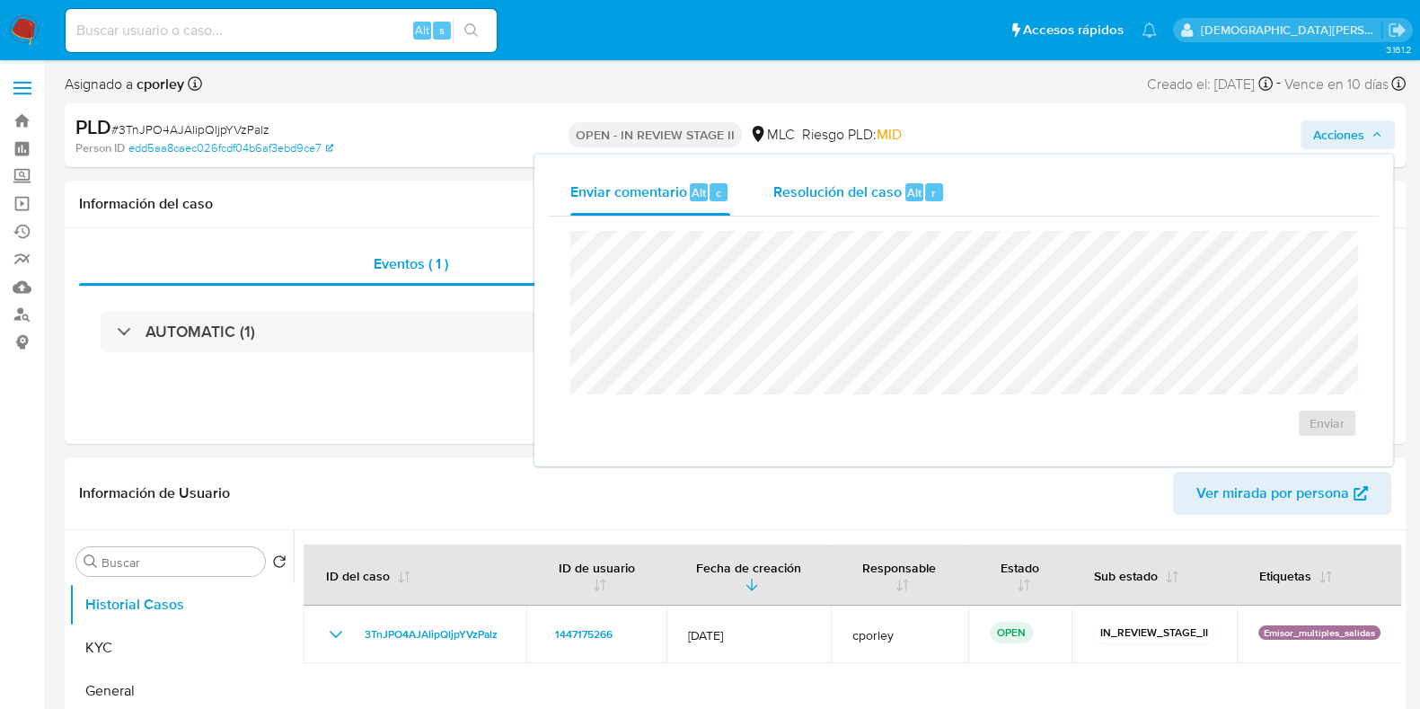
click at [859, 182] on span "Resolución del caso" at bounding box center [837, 191] width 128 height 21
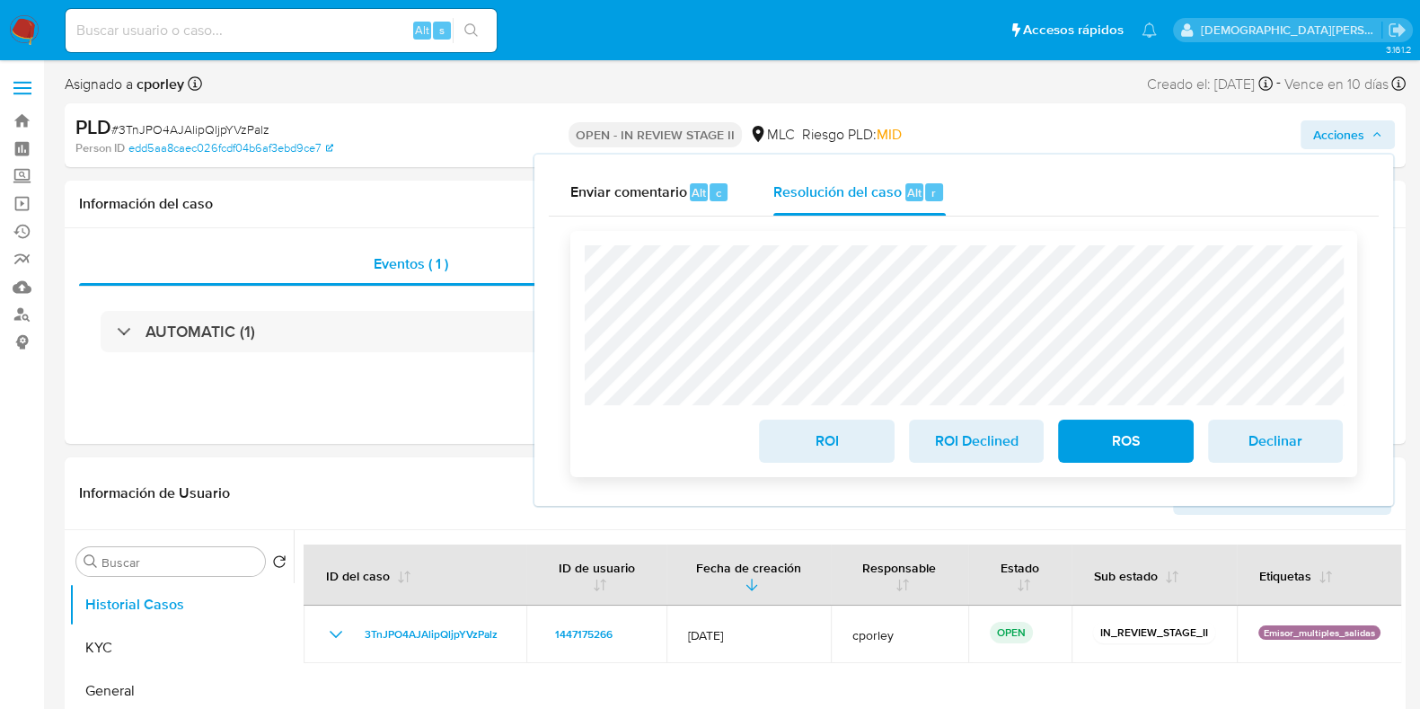
click at [808, 443] on span "ROI" at bounding box center [826, 441] width 88 height 40
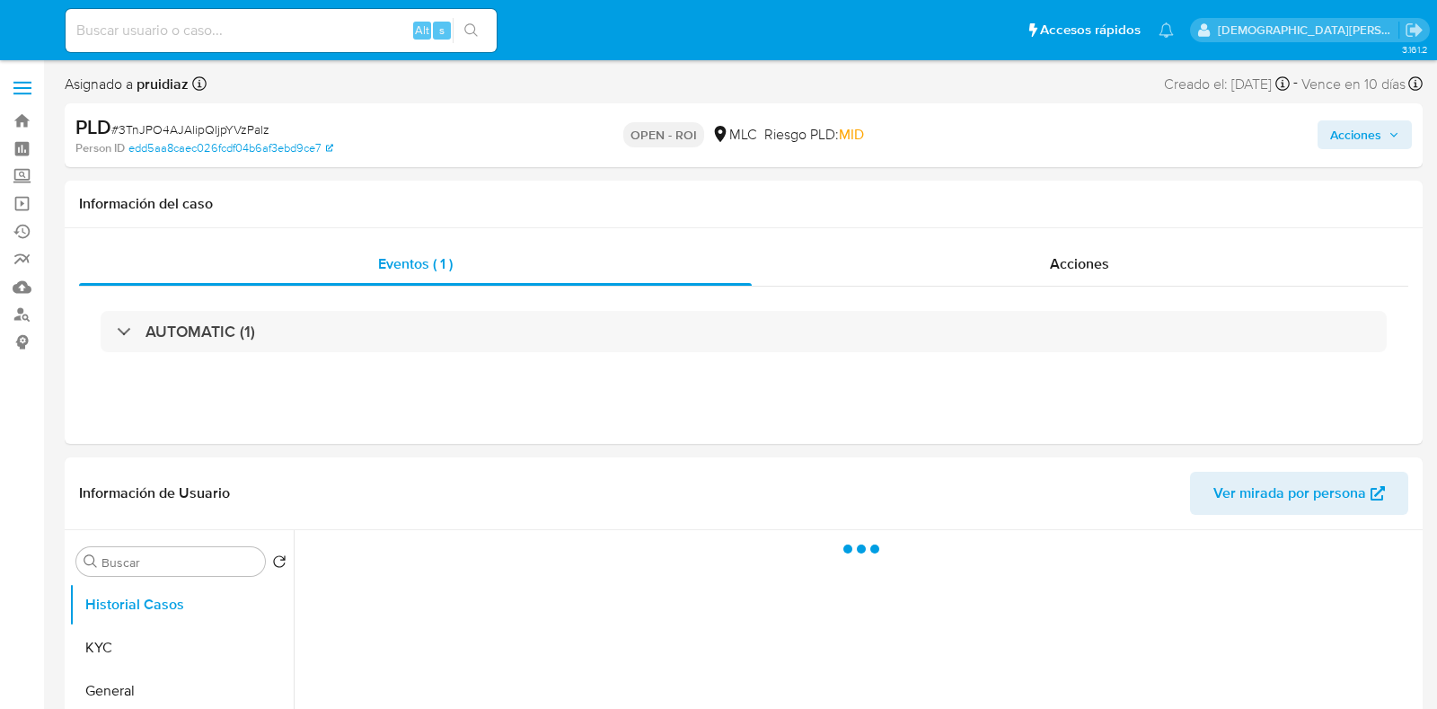
select select "10"
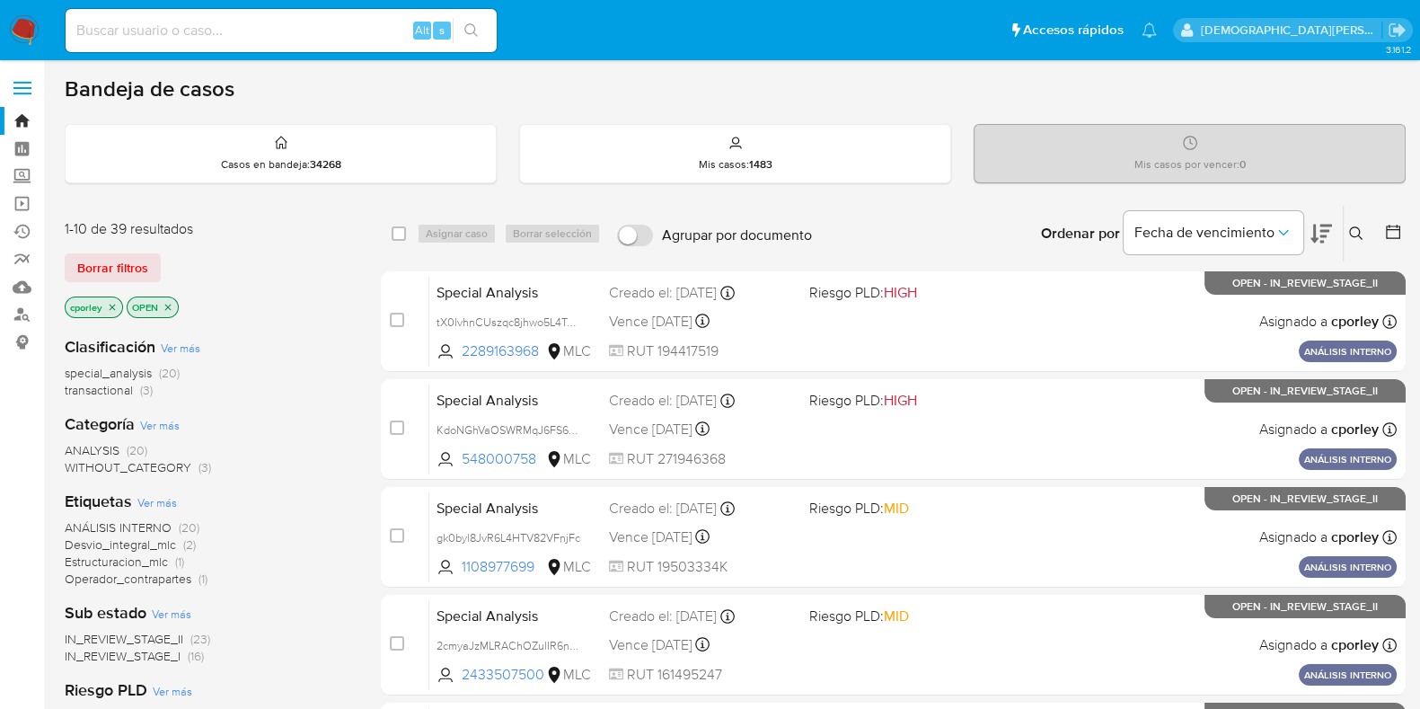
click at [168, 303] on icon "close-filter" at bounding box center [168, 307] width 11 height 11
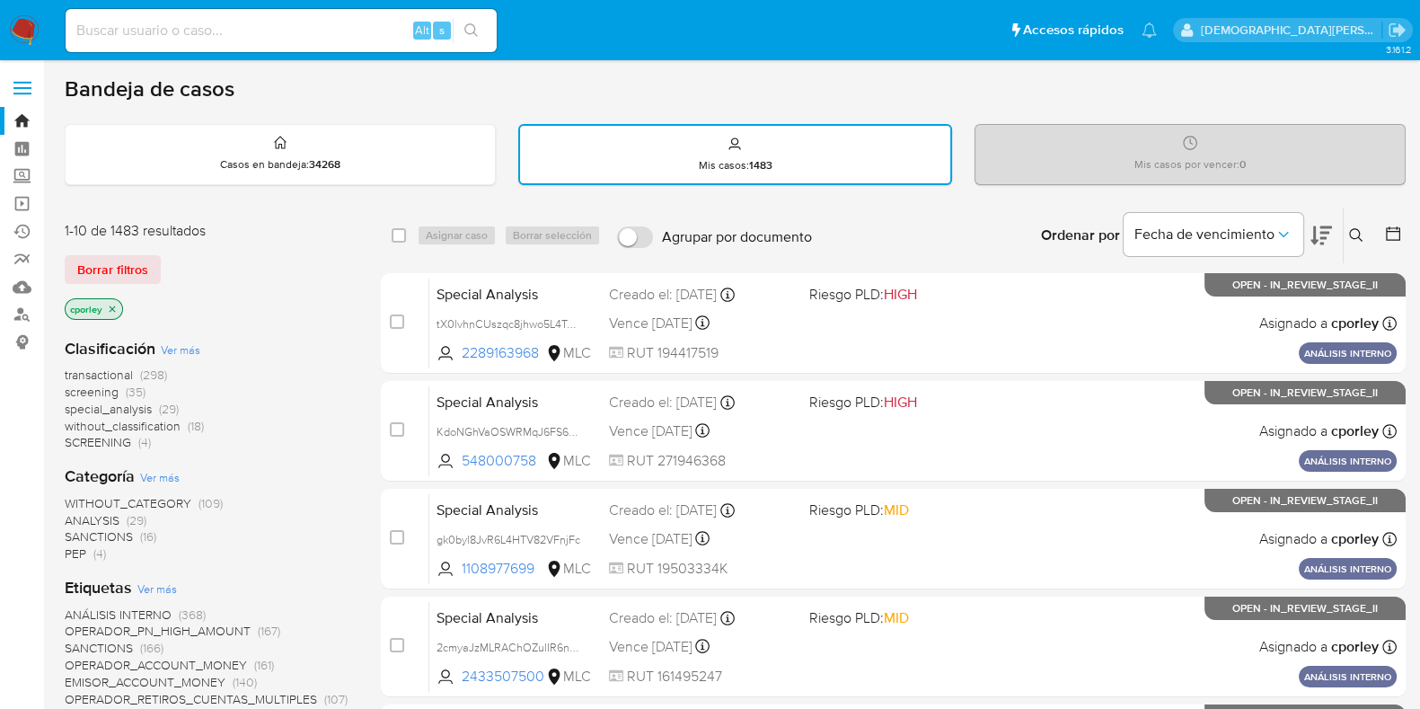
click at [114, 309] on icon "close-filter" at bounding box center [113, 308] width 6 height 6
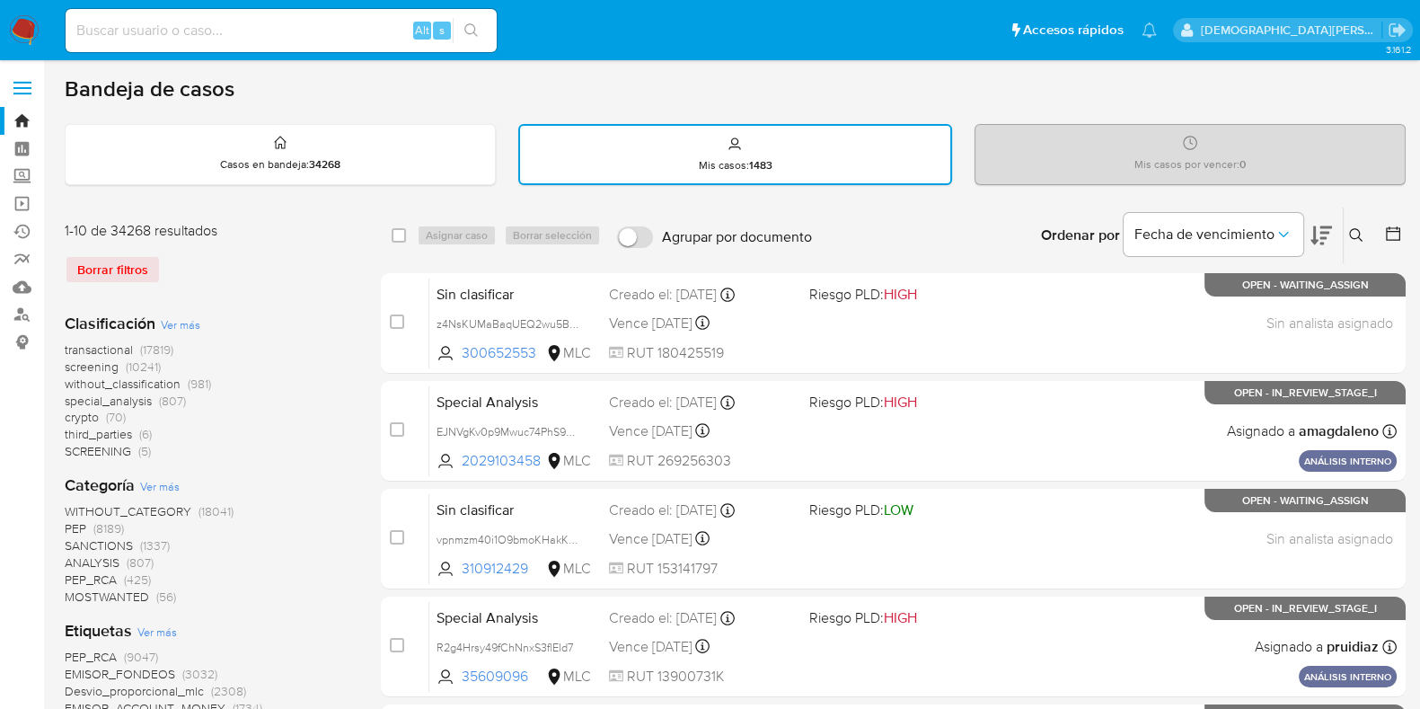
click at [1393, 231] on icon at bounding box center [1393, 234] width 18 height 18
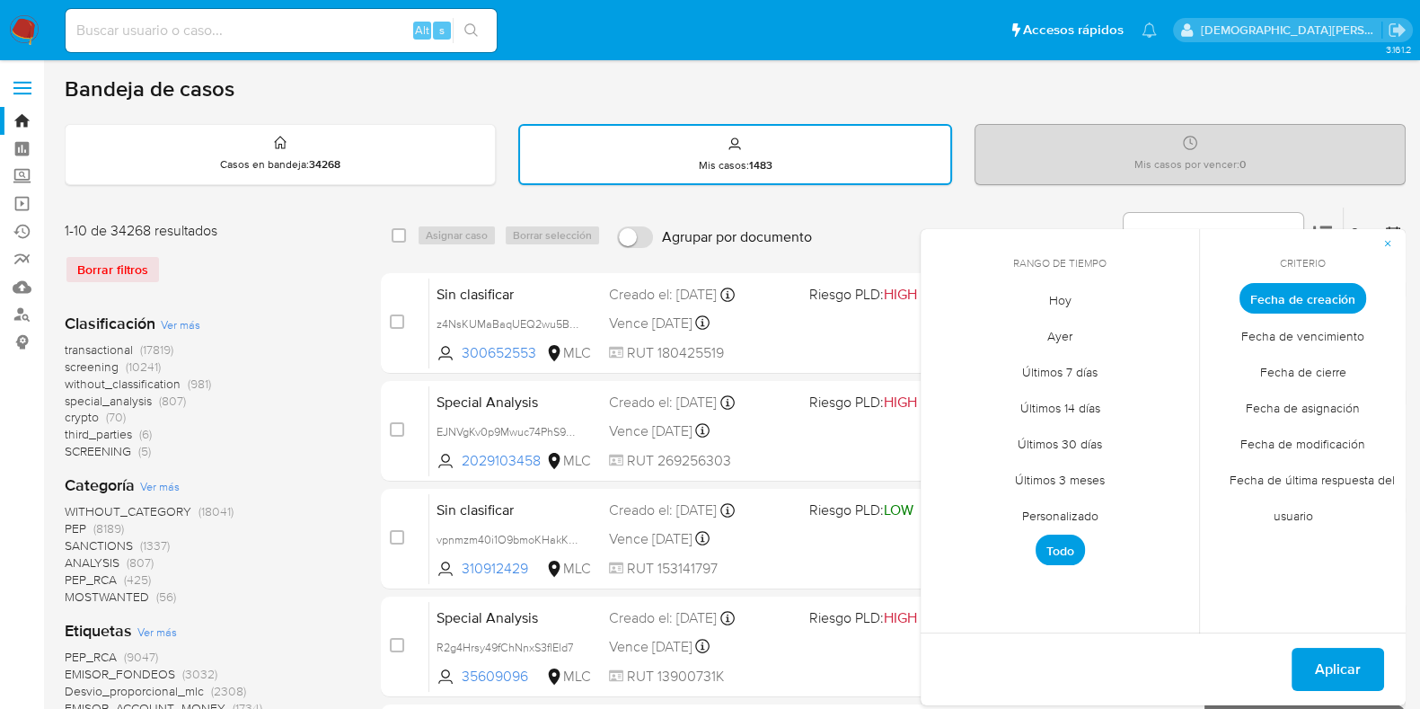
click at [1322, 371] on span "Fecha de cierre" at bounding box center [1303, 371] width 124 height 37
click at [1085, 515] on span "Personalizado" at bounding box center [1060, 515] width 114 height 37
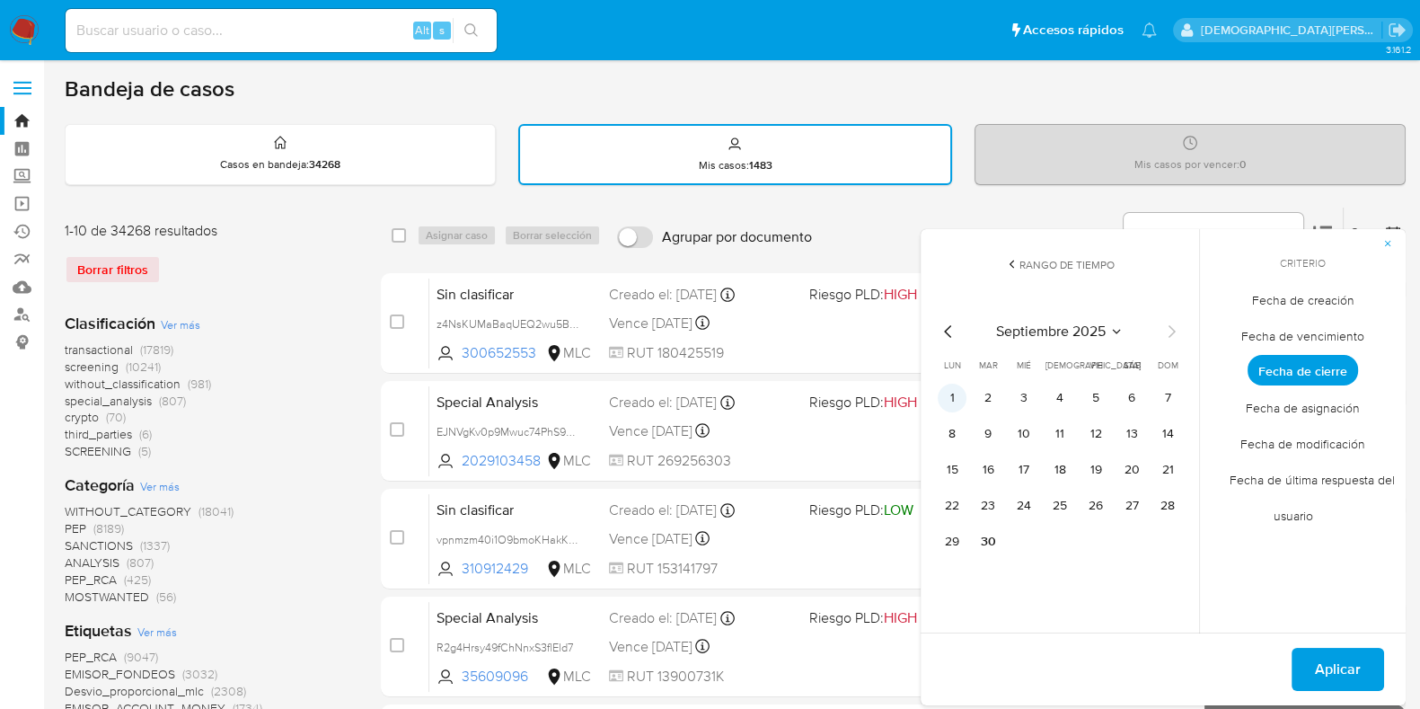
click at [955, 392] on button "1" at bounding box center [952, 397] width 29 height 29
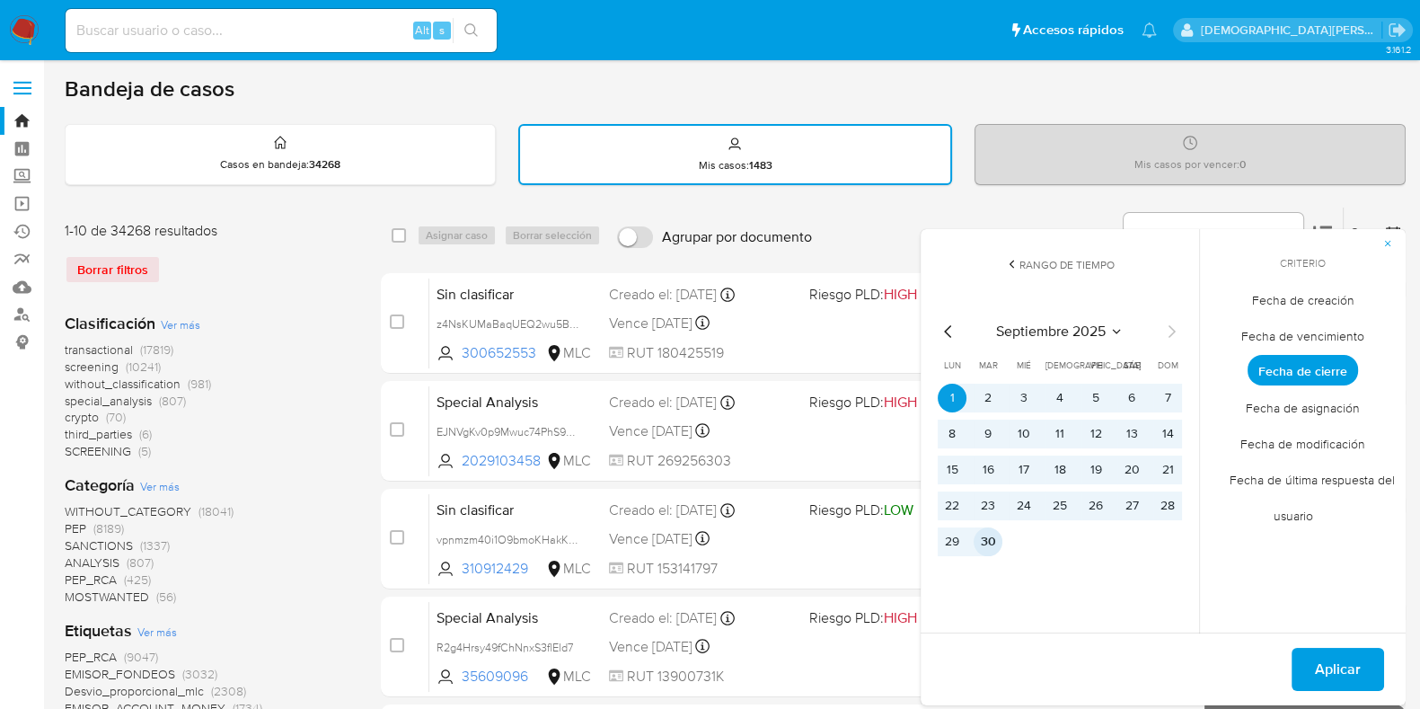
click at [980, 533] on button "30" at bounding box center [987, 541] width 29 height 29
click at [1329, 649] on span "Aplicar" at bounding box center [1338, 669] width 46 height 40
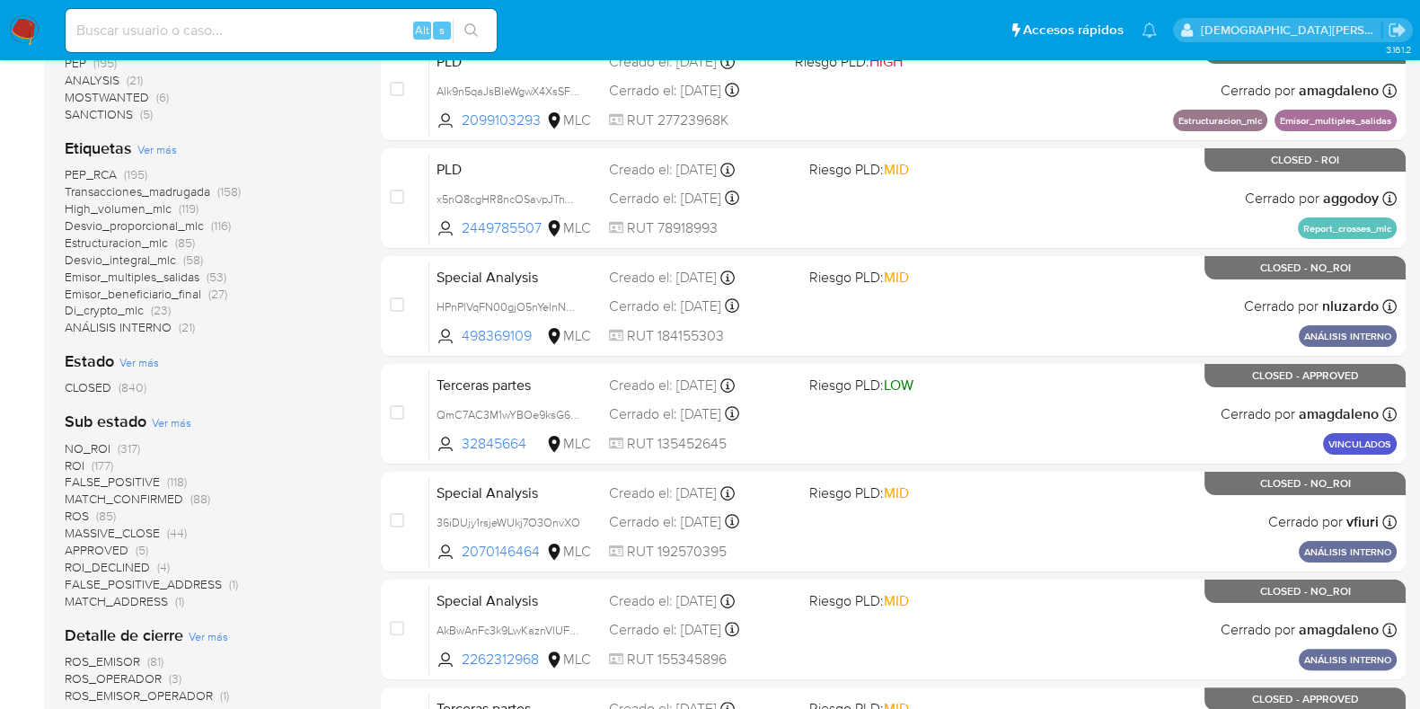
scroll to position [785, 0]
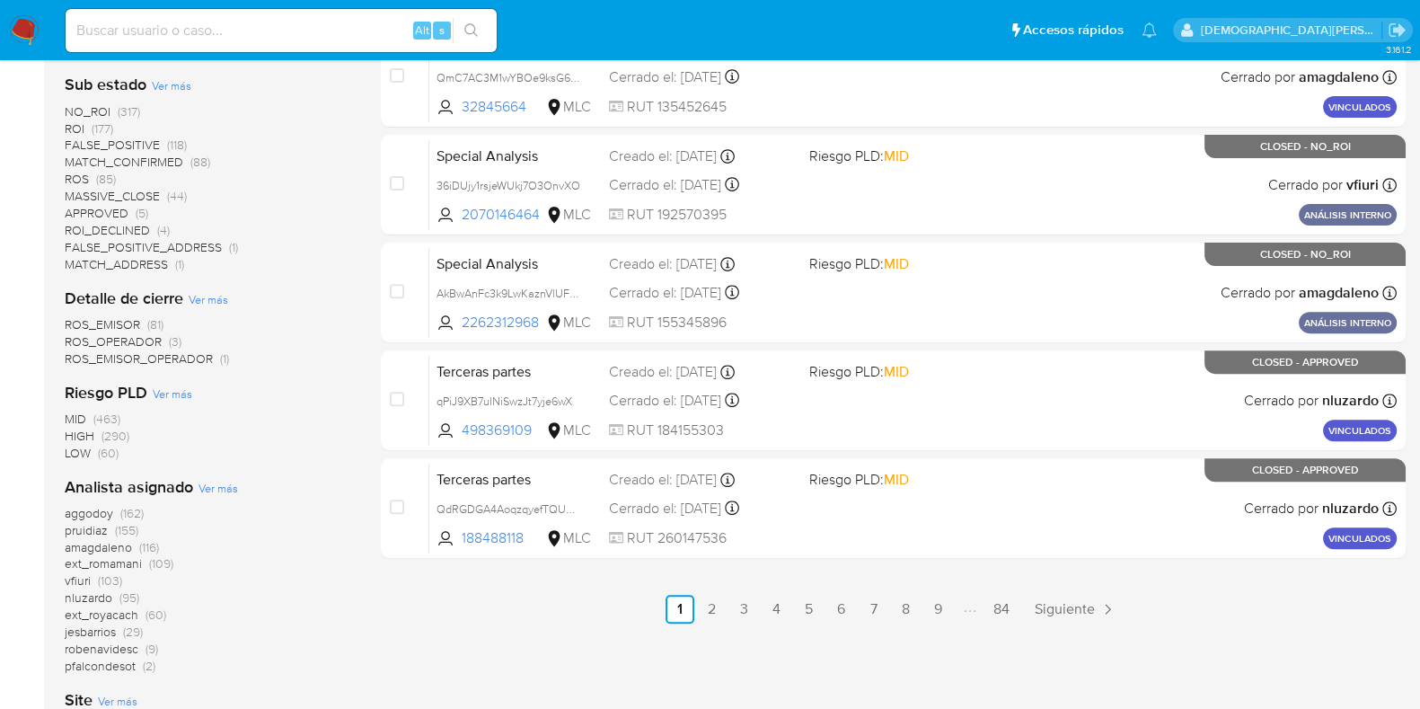
click at [221, 487] on span "Ver más" at bounding box center [218, 488] width 40 height 16
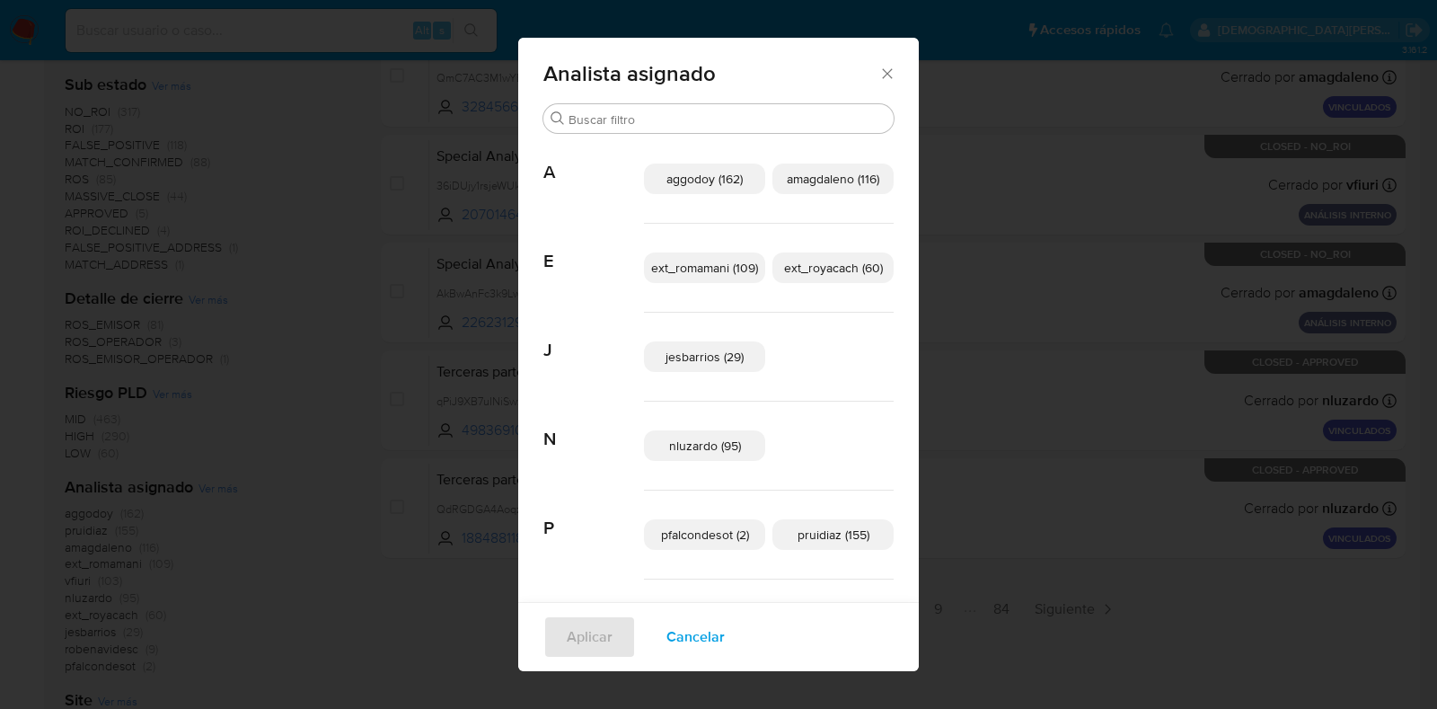
click at [666, 637] on span "Cancelar" at bounding box center [695, 637] width 58 height 40
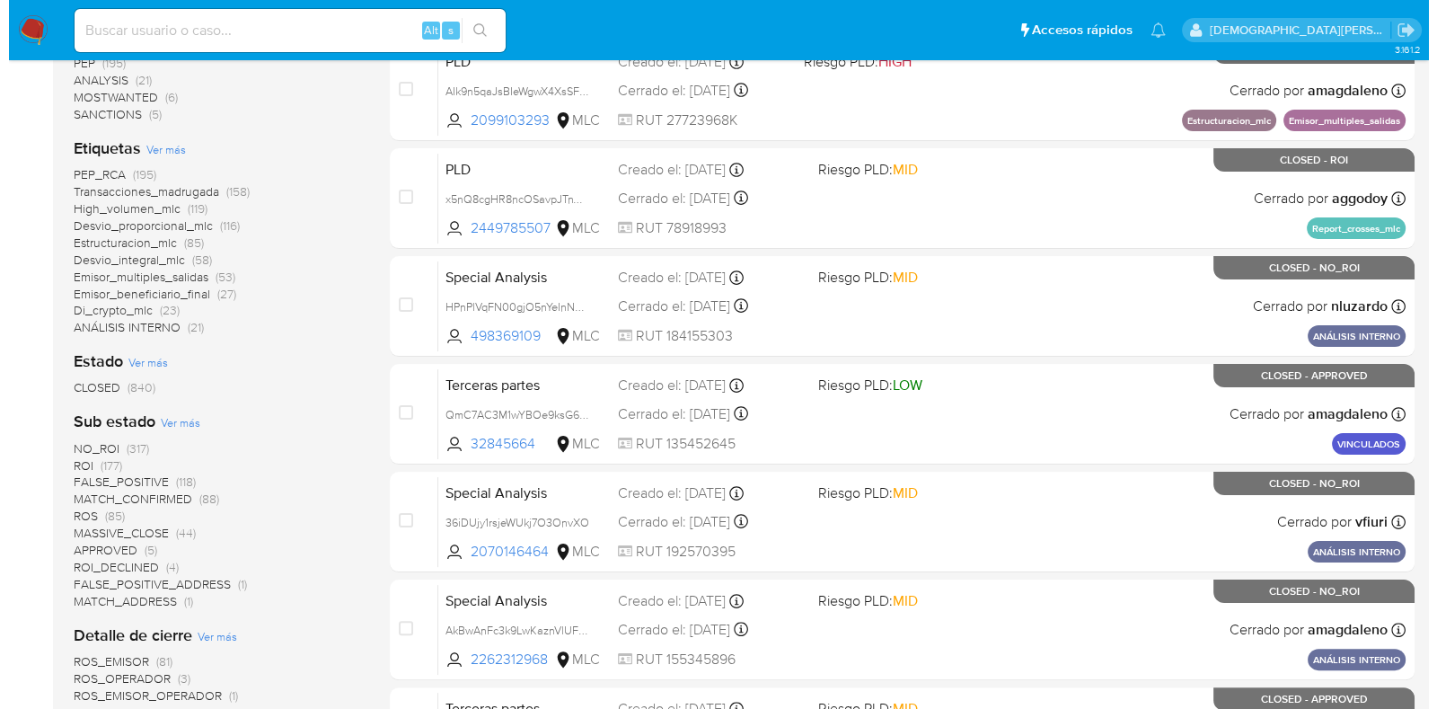
scroll to position [674, 0]
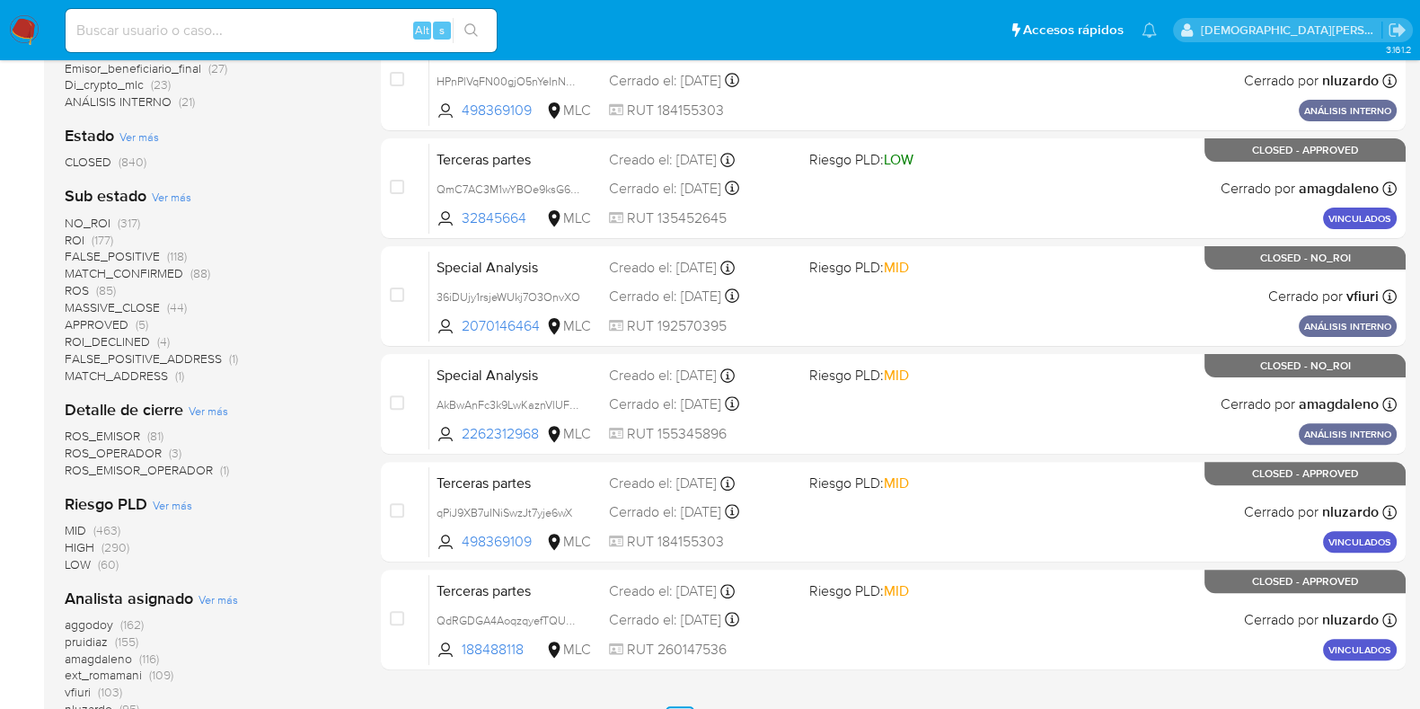
click at [172, 195] on span "Ver más" at bounding box center [172, 197] width 40 height 16
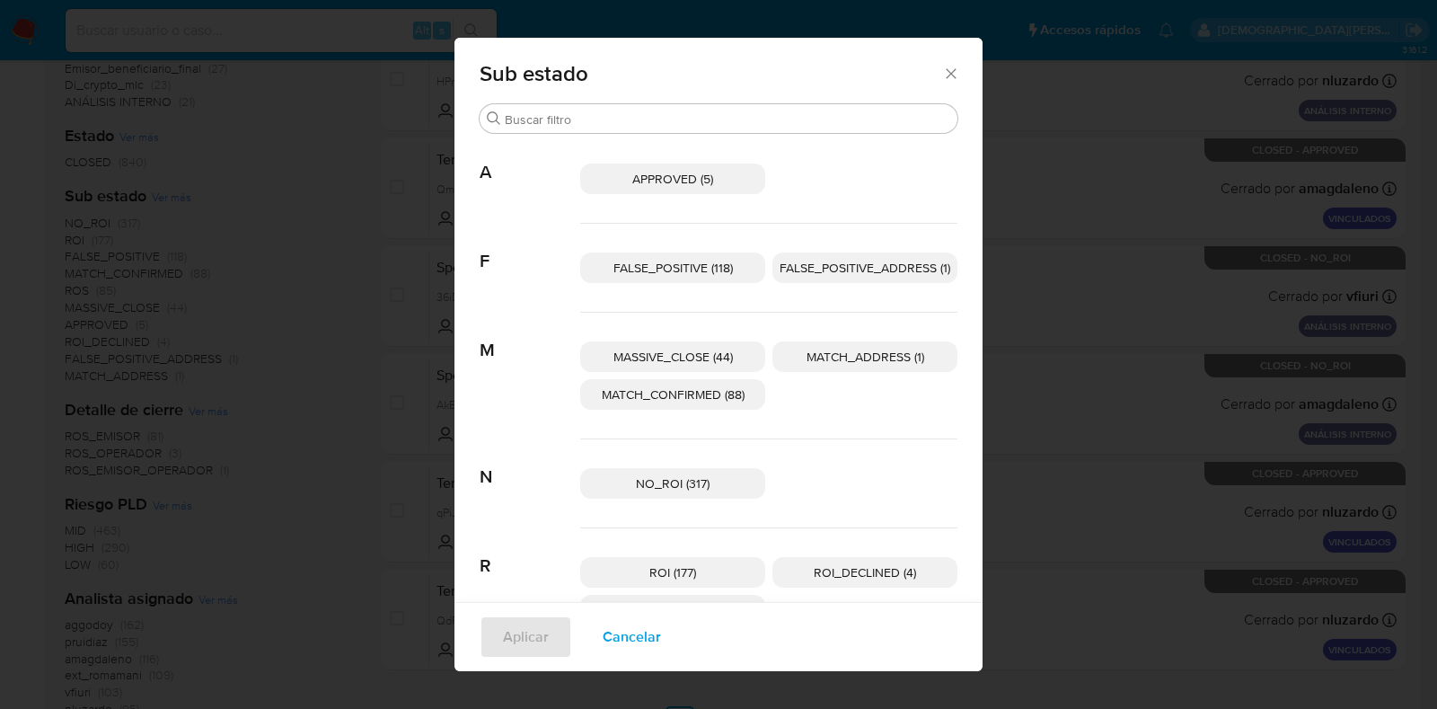
scroll to position [63, 0]
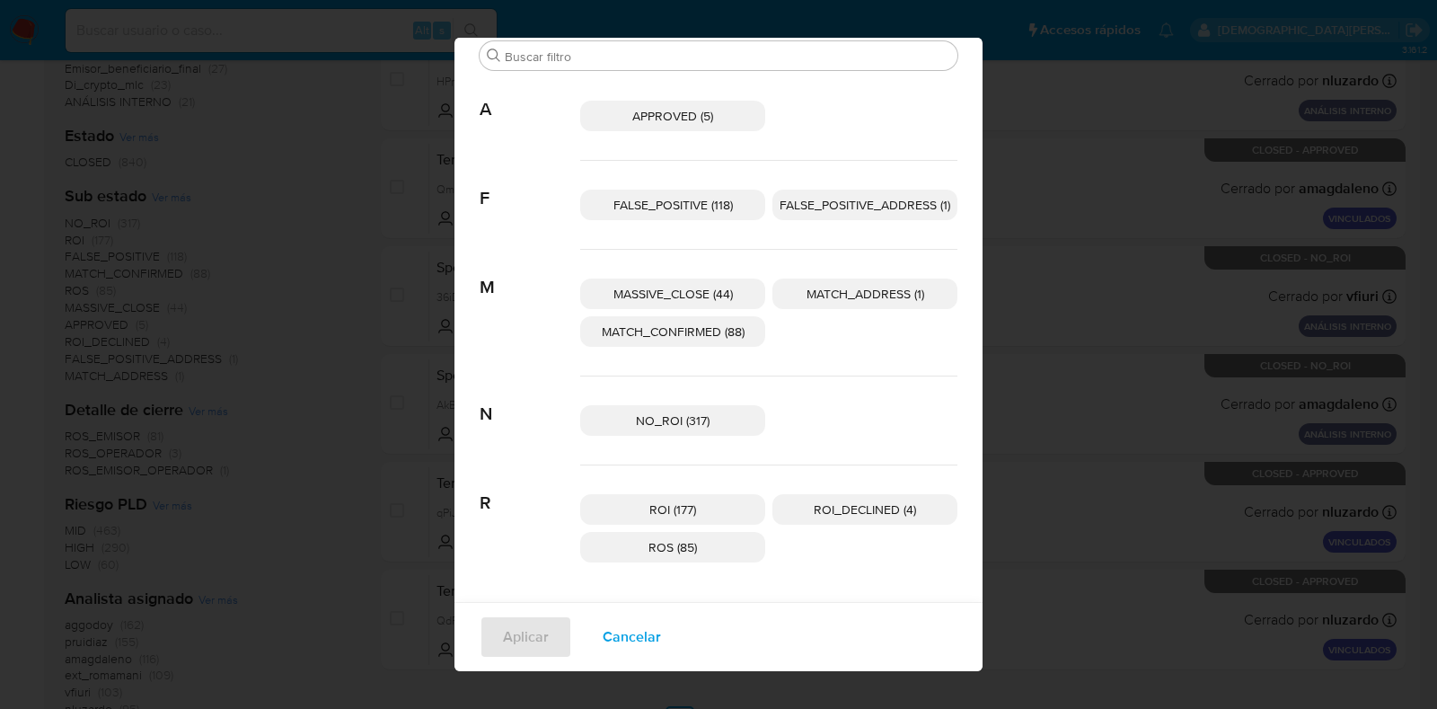
click at [686, 511] on span "ROI (177)" at bounding box center [672, 509] width 47 height 18
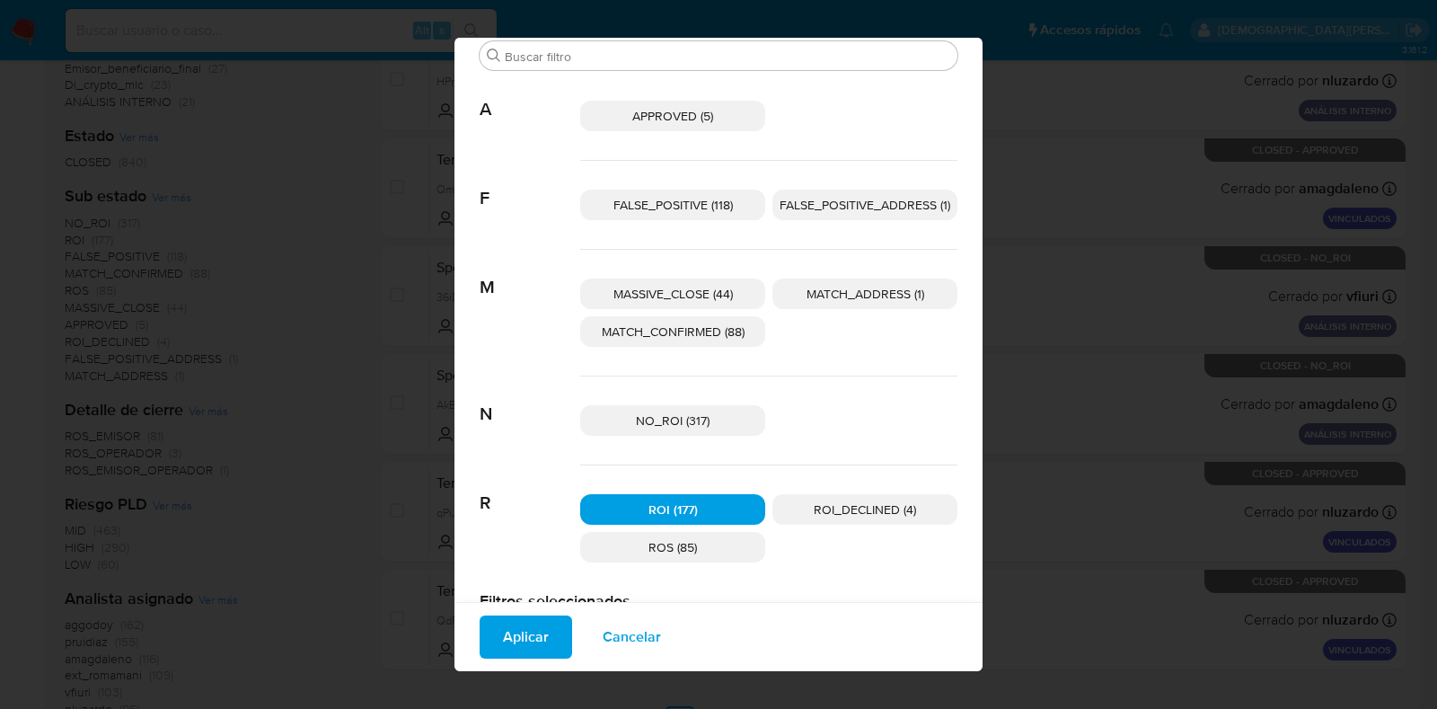
click at [674, 538] on span "ROS (85)" at bounding box center [672, 547] width 48 height 18
click at [511, 639] on span "Aplicar" at bounding box center [526, 637] width 46 height 40
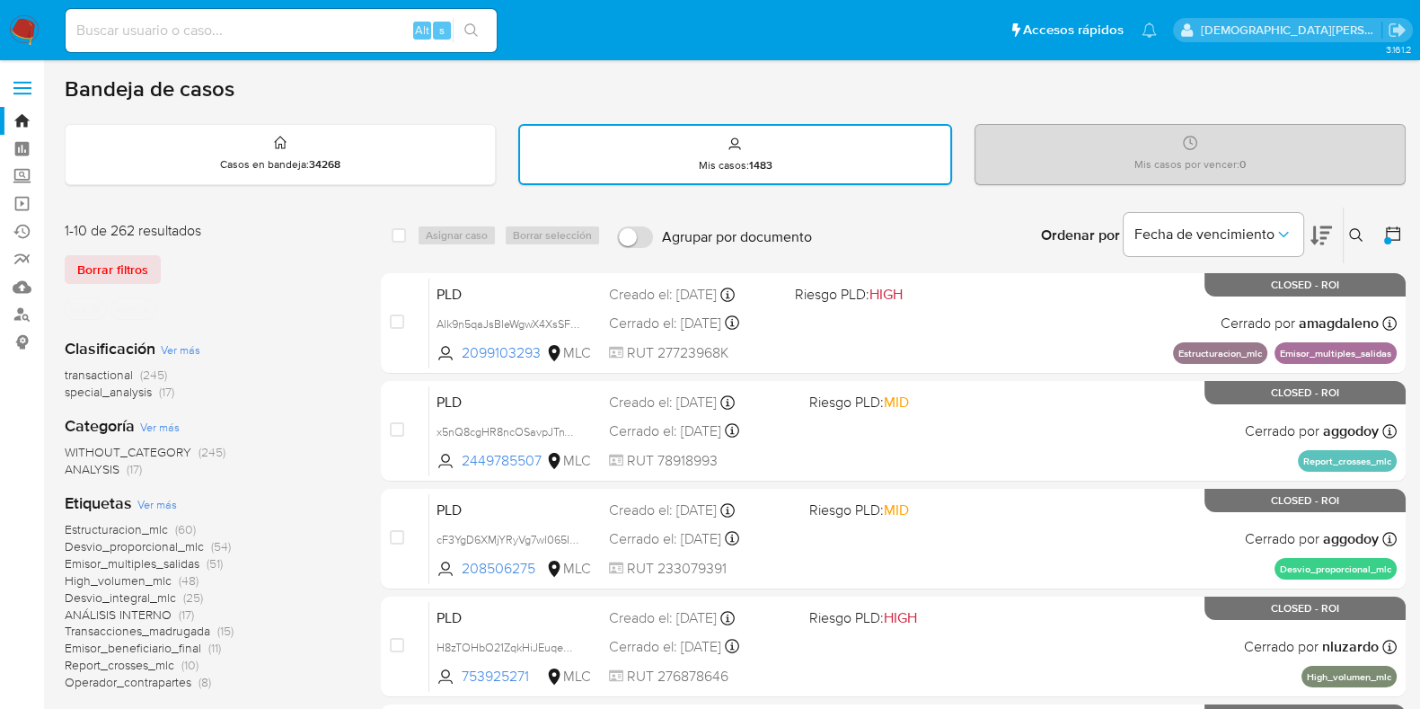
click at [140, 304] on icon "close-filter" at bounding box center [145, 309] width 11 height 11
click at [97, 304] on icon "close-filter" at bounding box center [96, 309] width 11 height 11
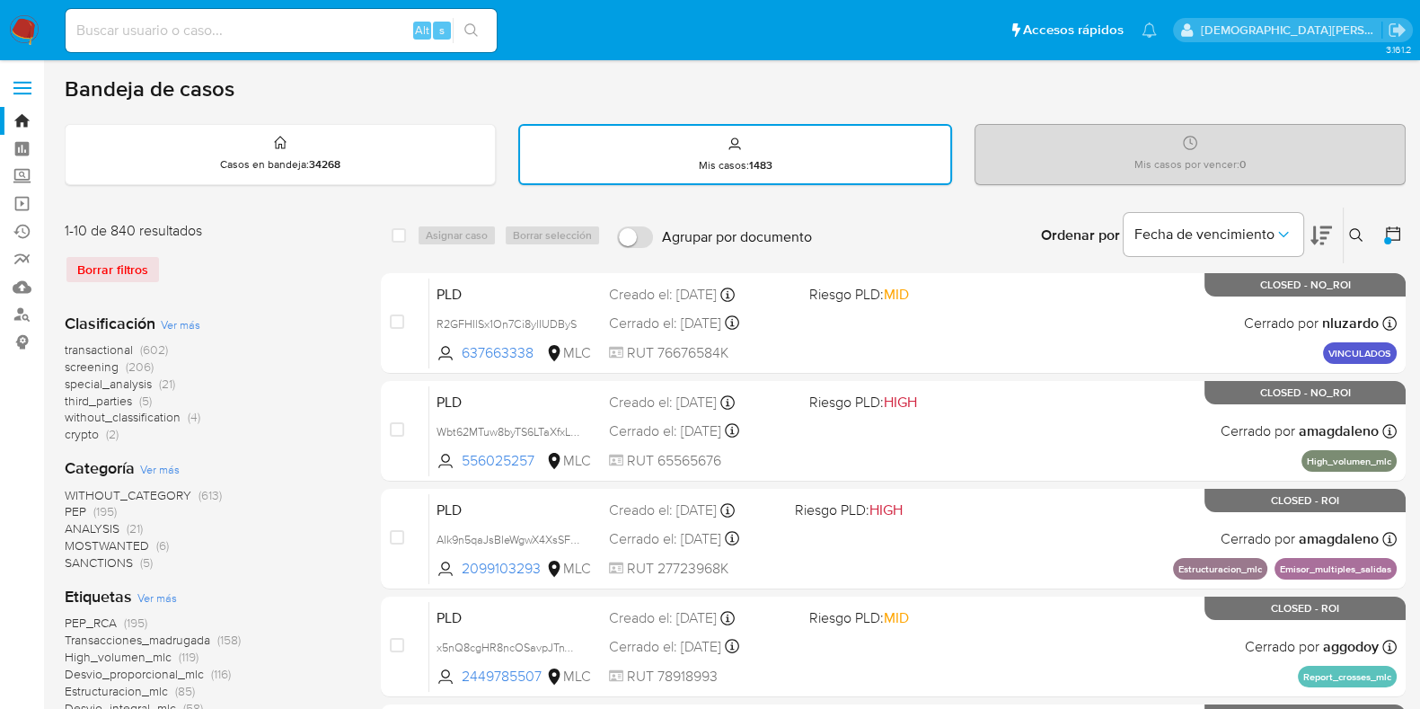
click at [1395, 226] on icon at bounding box center [1393, 234] width 18 height 18
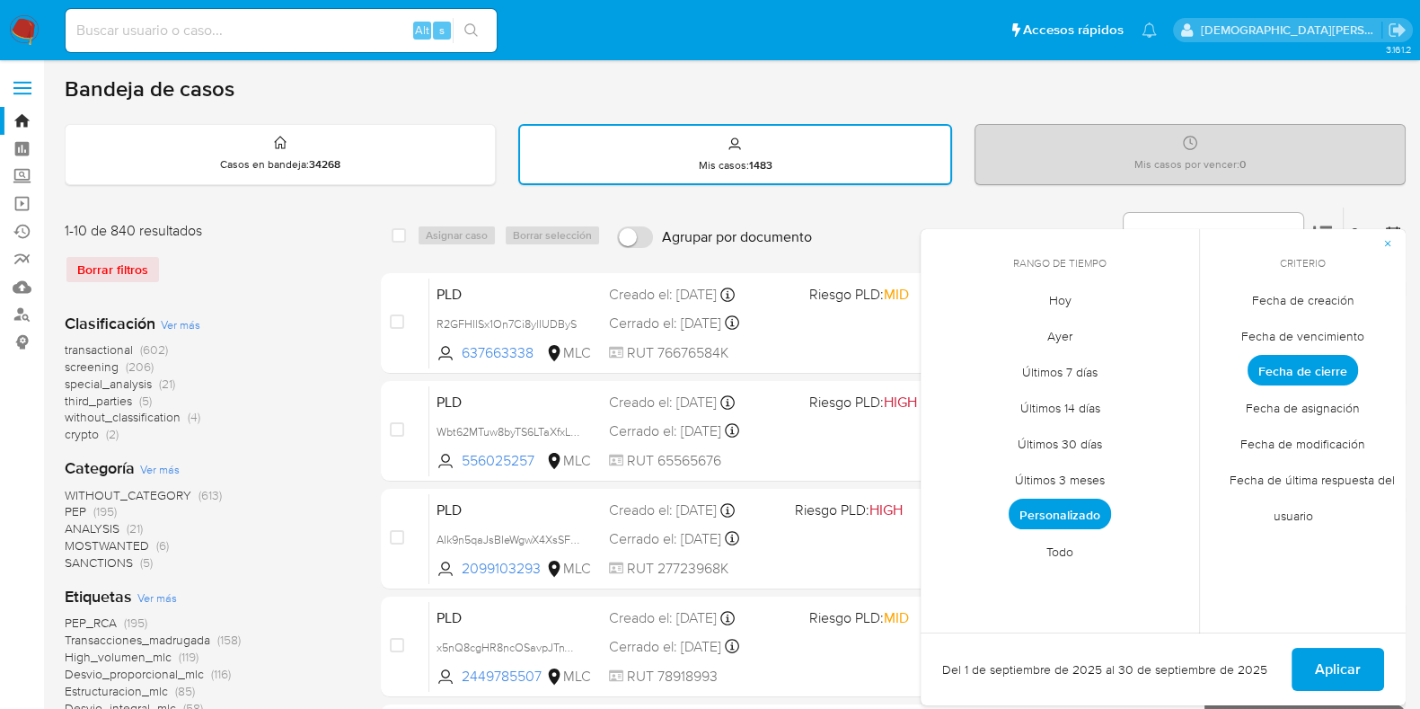
click at [1302, 295] on span "Fecha de creación" at bounding box center [1303, 299] width 140 height 37
click at [1062, 515] on span "Personalizado" at bounding box center [1060, 513] width 102 height 31
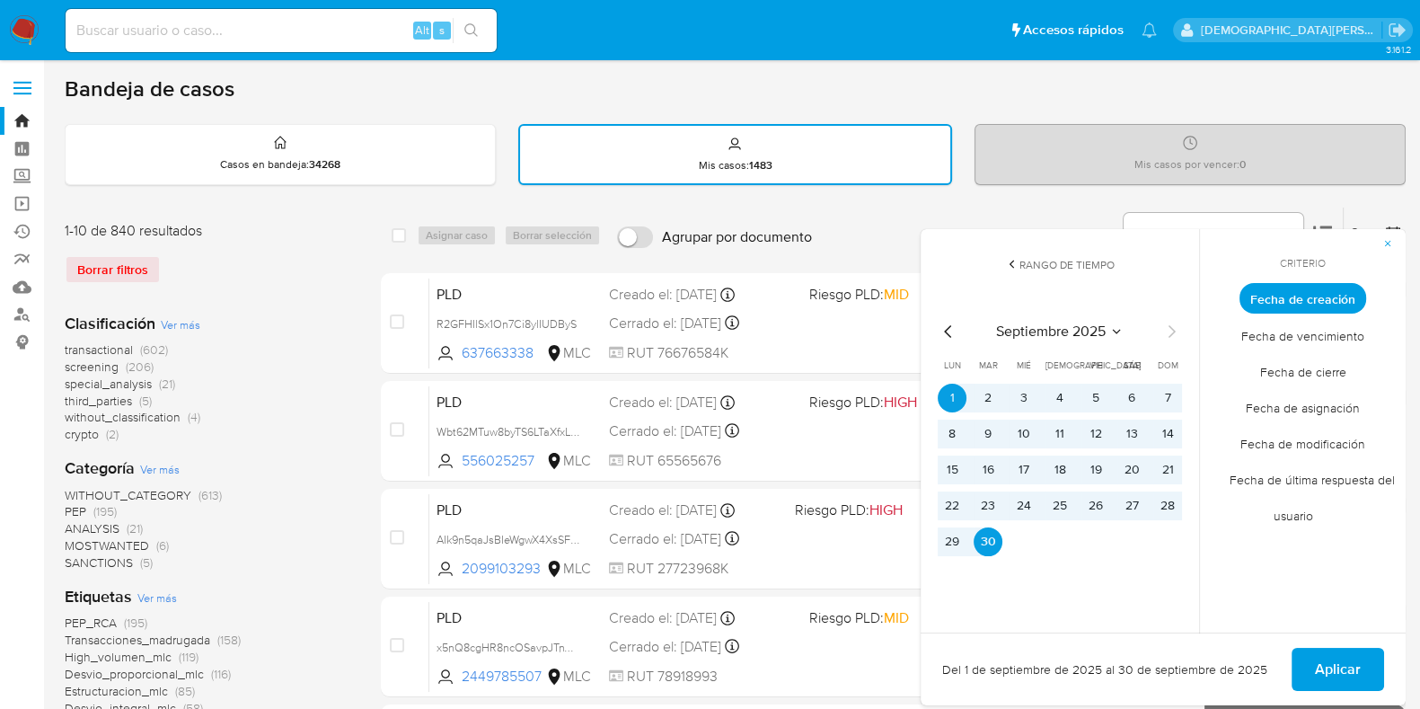
click at [951, 330] on icon "Mes anterior" at bounding box center [949, 332] width 22 height 22
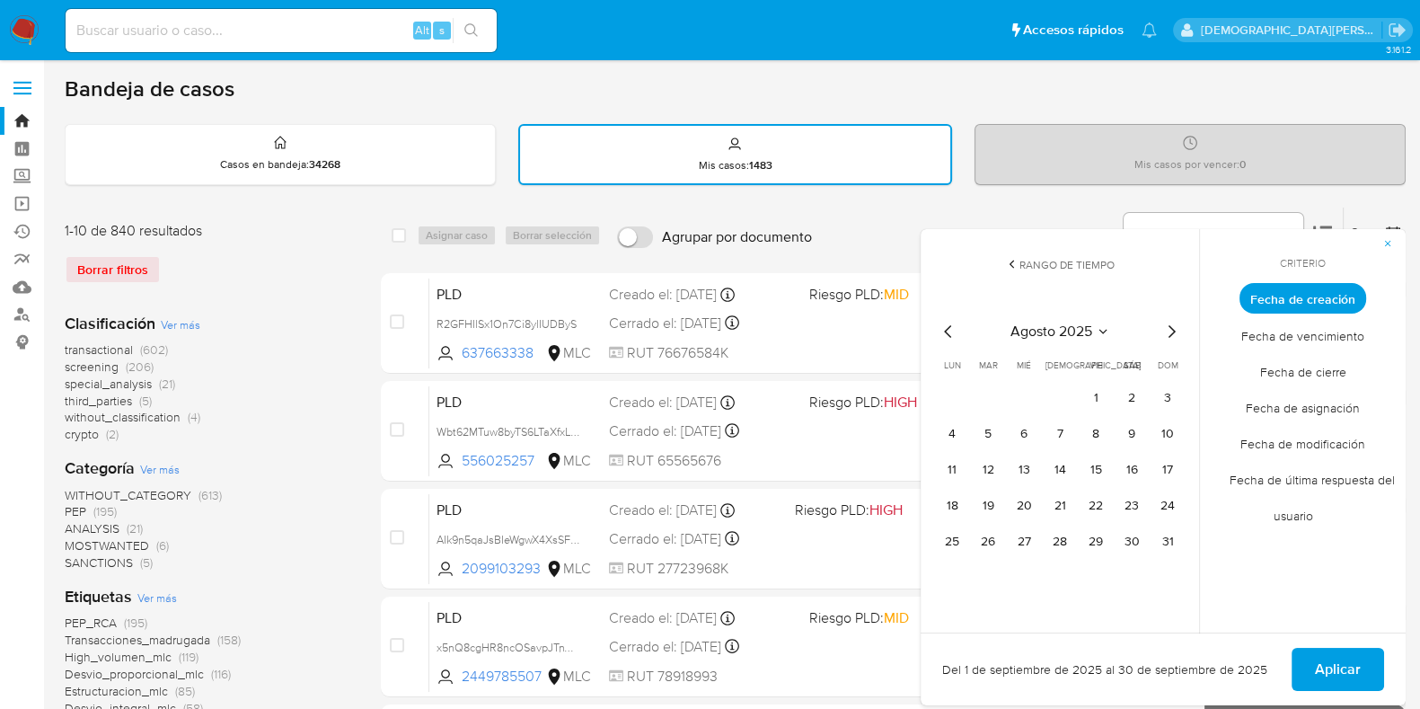
click at [951, 330] on icon "Mes anterior" at bounding box center [949, 332] width 22 height 22
click at [1127, 432] on button "12" at bounding box center [1131, 433] width 29 height 29
click at [1355, 664] on span "Aplicar" at bounding box center [1338, 669] width 46 height 40
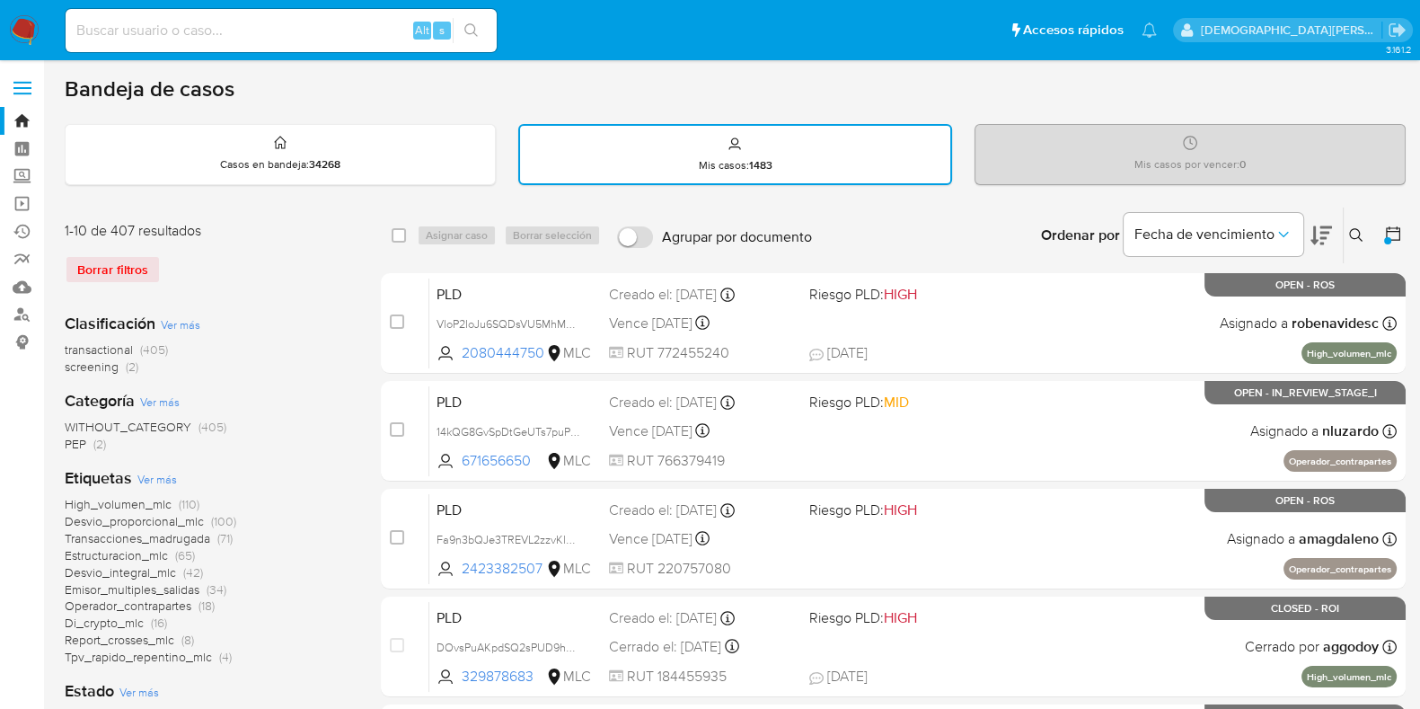
click at [1395, 229] on icon at bounding box center [1393, 233] width 14 height 14
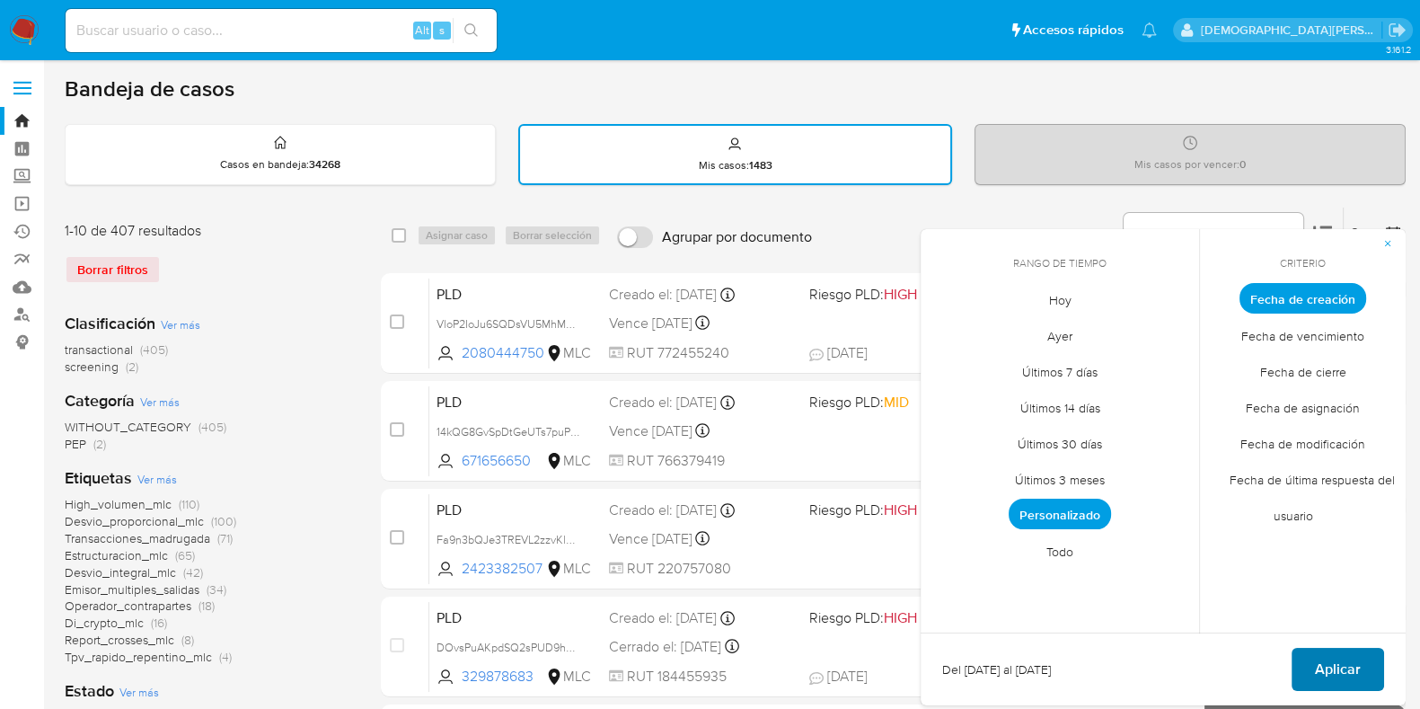
click at [1320, 665] on span "Aplicar" at bounding box center [1338, 669] width 46 height 40
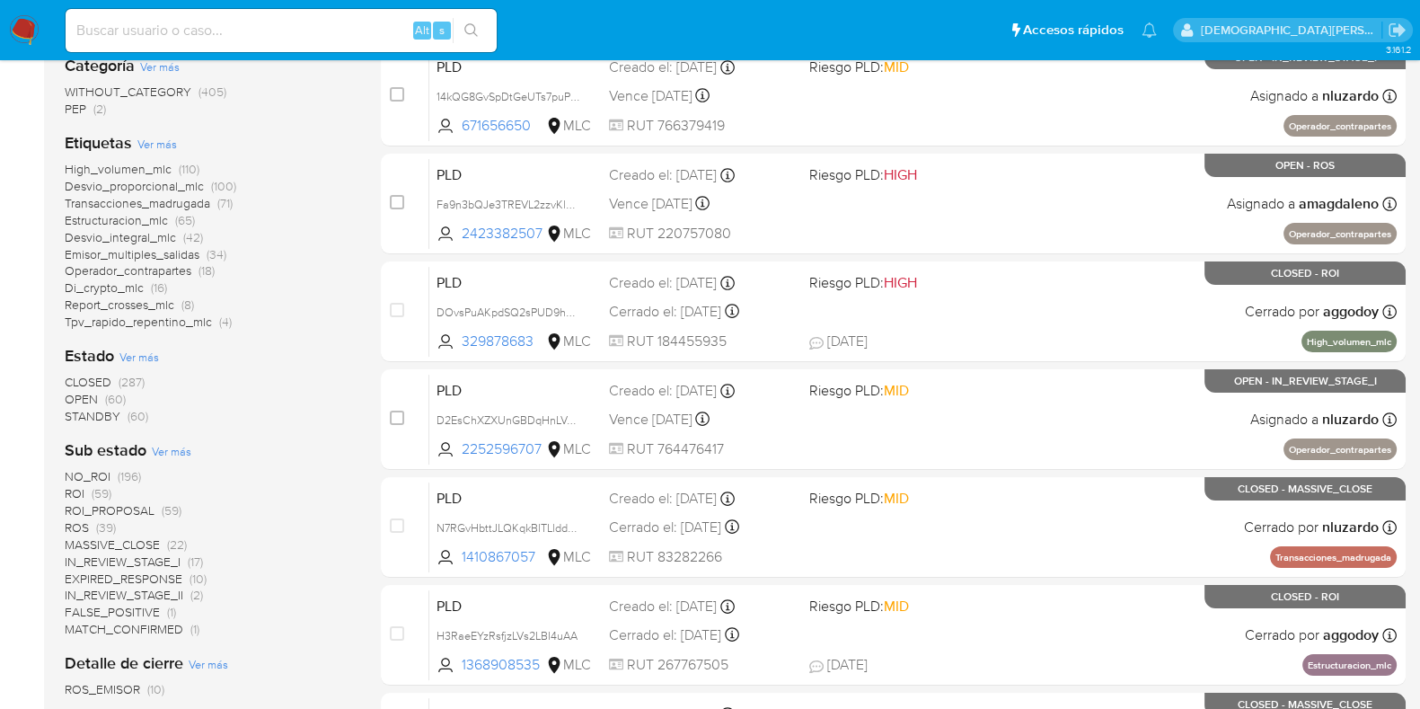
scroll to position [337, 0]
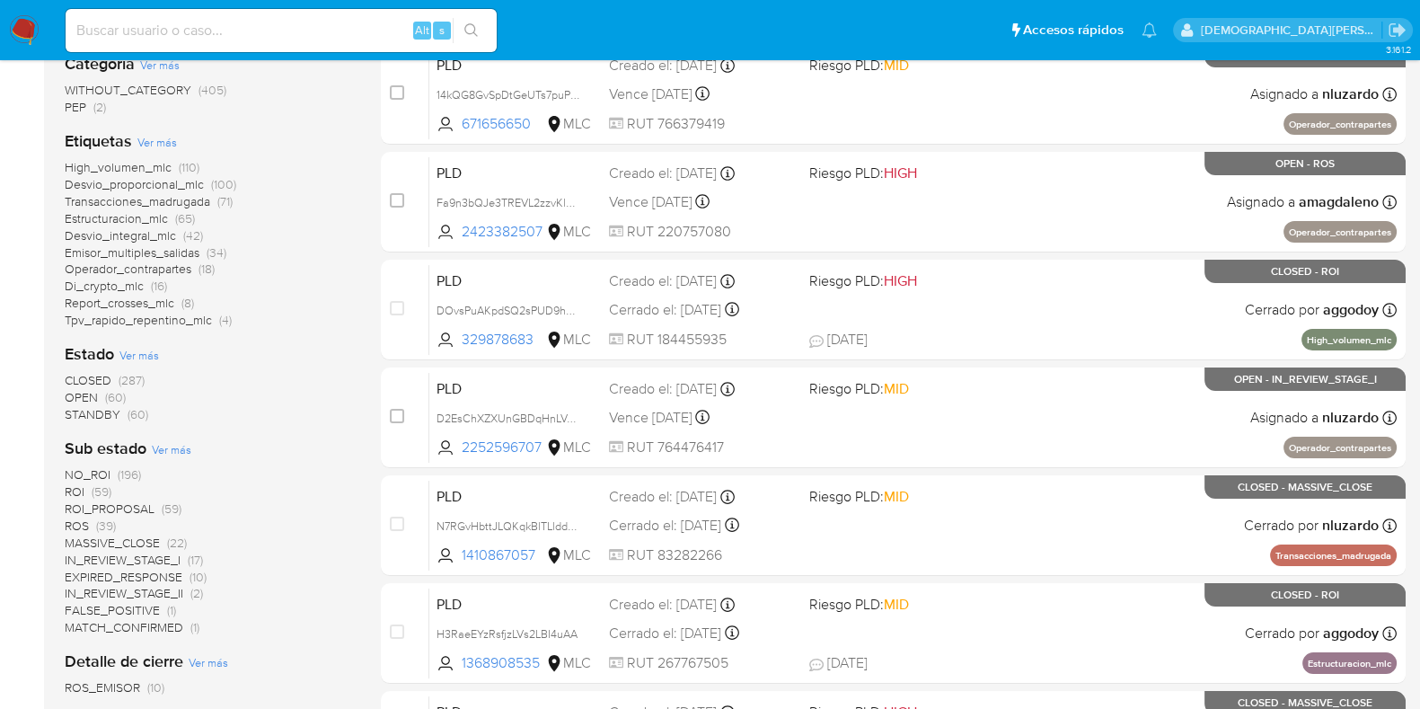
click at [94, 410] on span "STANDBY" at bounding box center [93, 414] width 56 height 18
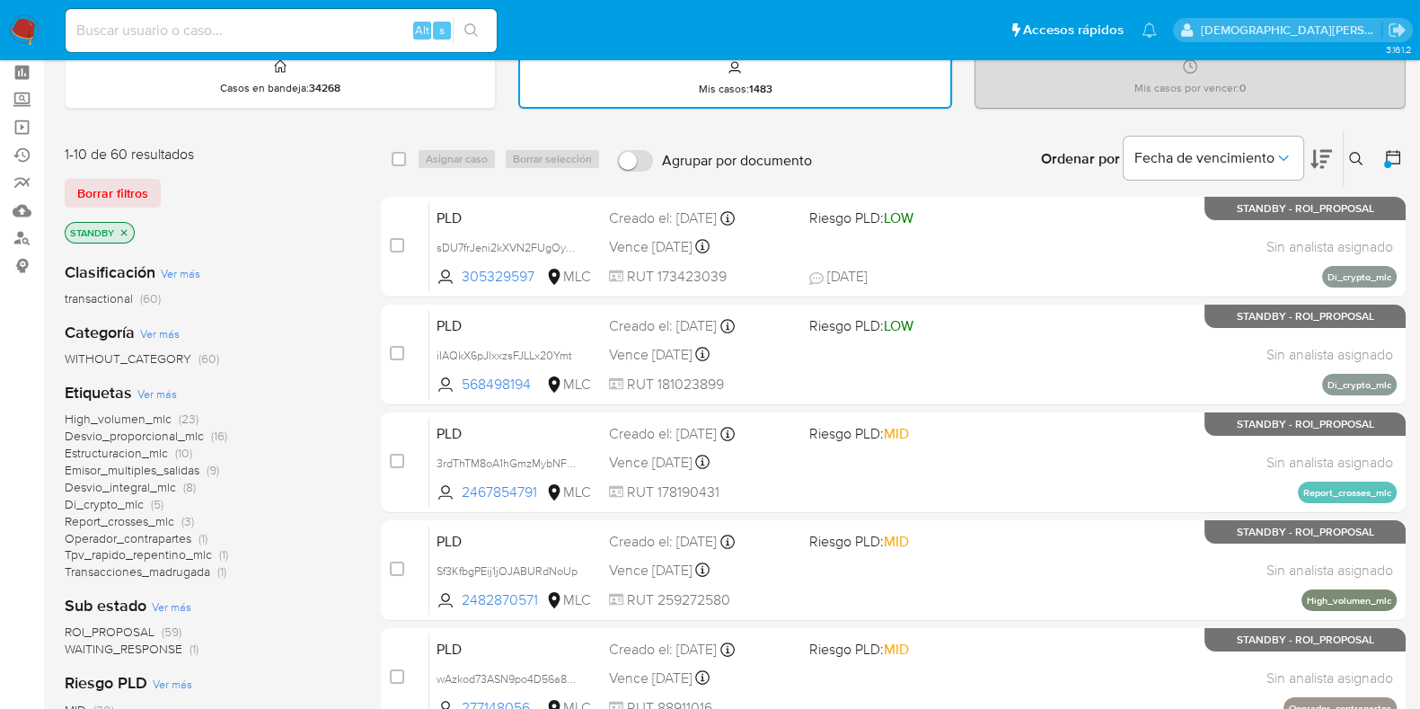
scroll to position [111, 0]
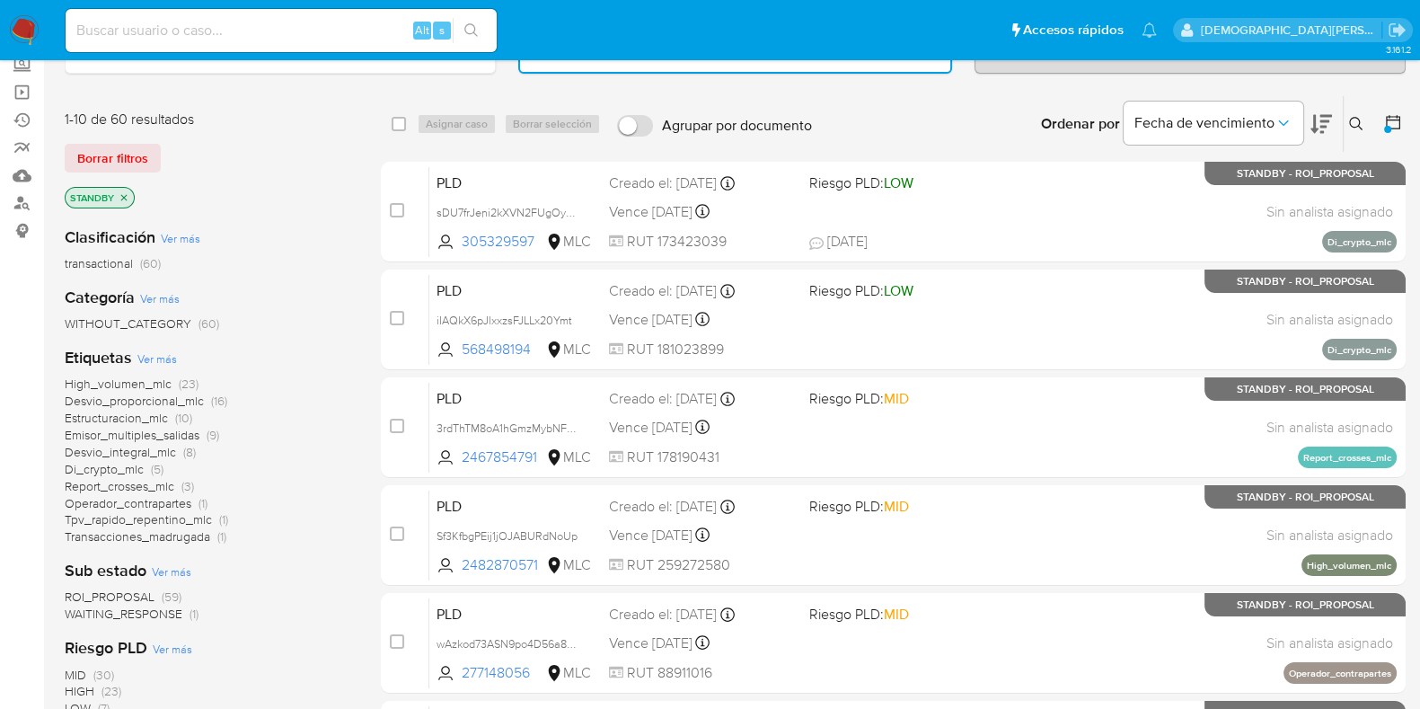
click at [125, 589] on span "ROI_PROPOSAL" at bounding box center [110, 596] width 90 height 18
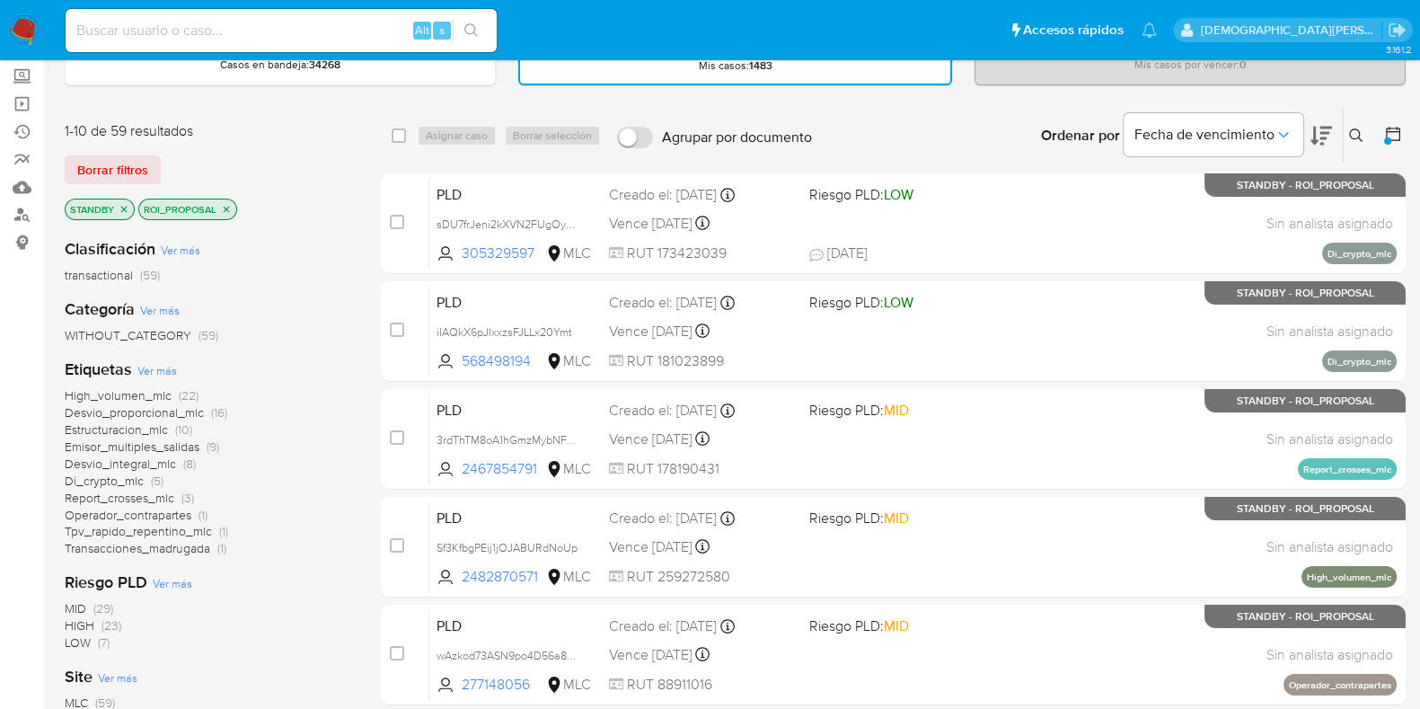
scroll to position [224, 0]
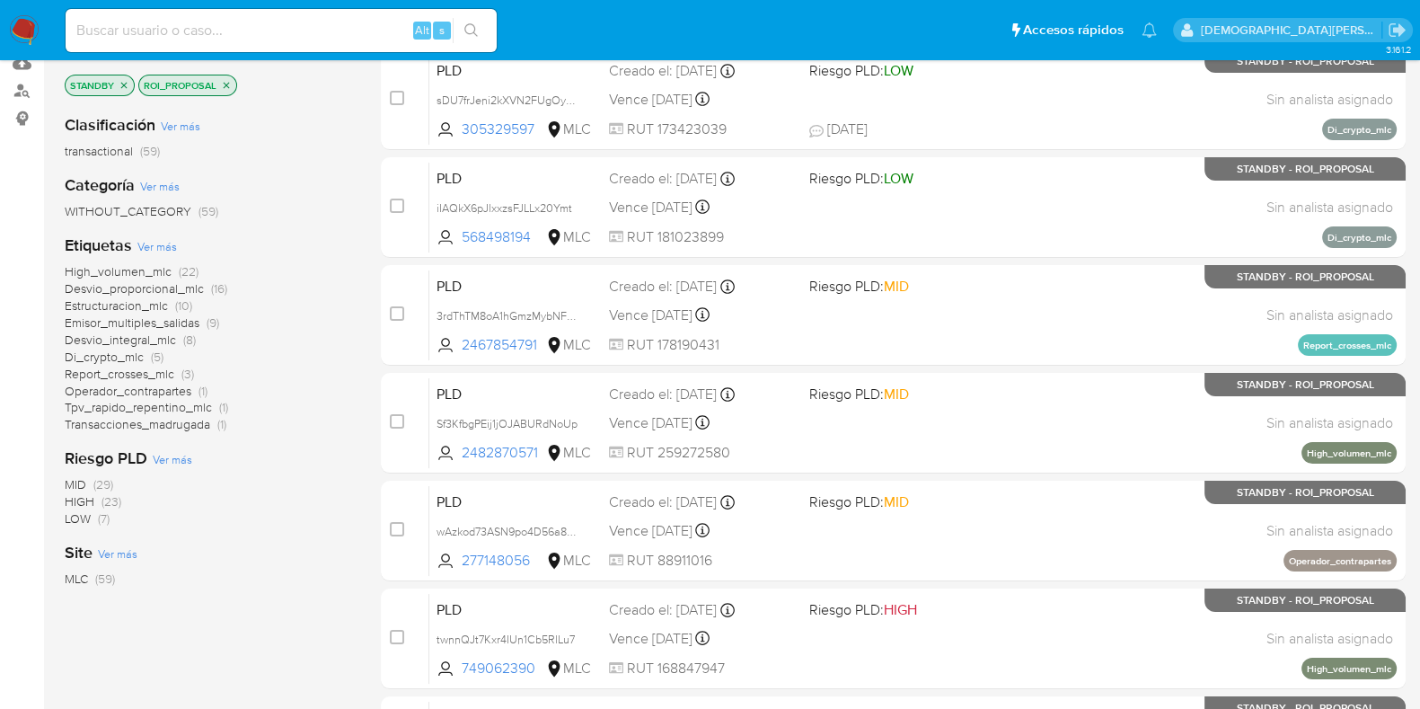
click at [115, 284] on span "Desvio_proporcional_mlc" at bounding box center [134, 288] width 139 height 18
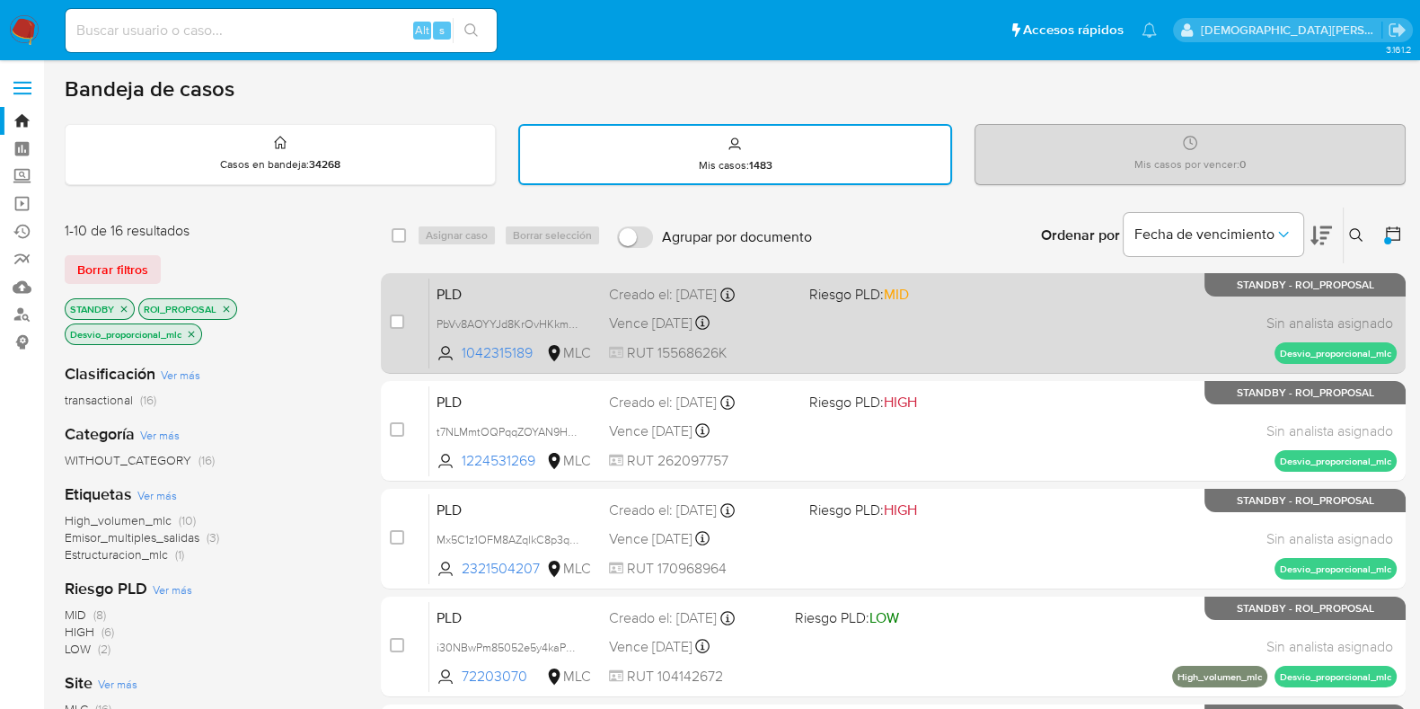
click at [934, 343] on div "PLD PbVv8AOYYJd8KrOvHKkmuQyl 1042315189 MLC Riesgo PLD: MID Creado el: 12/07/20…" at bounding box center [912, 322] width 967 height 91
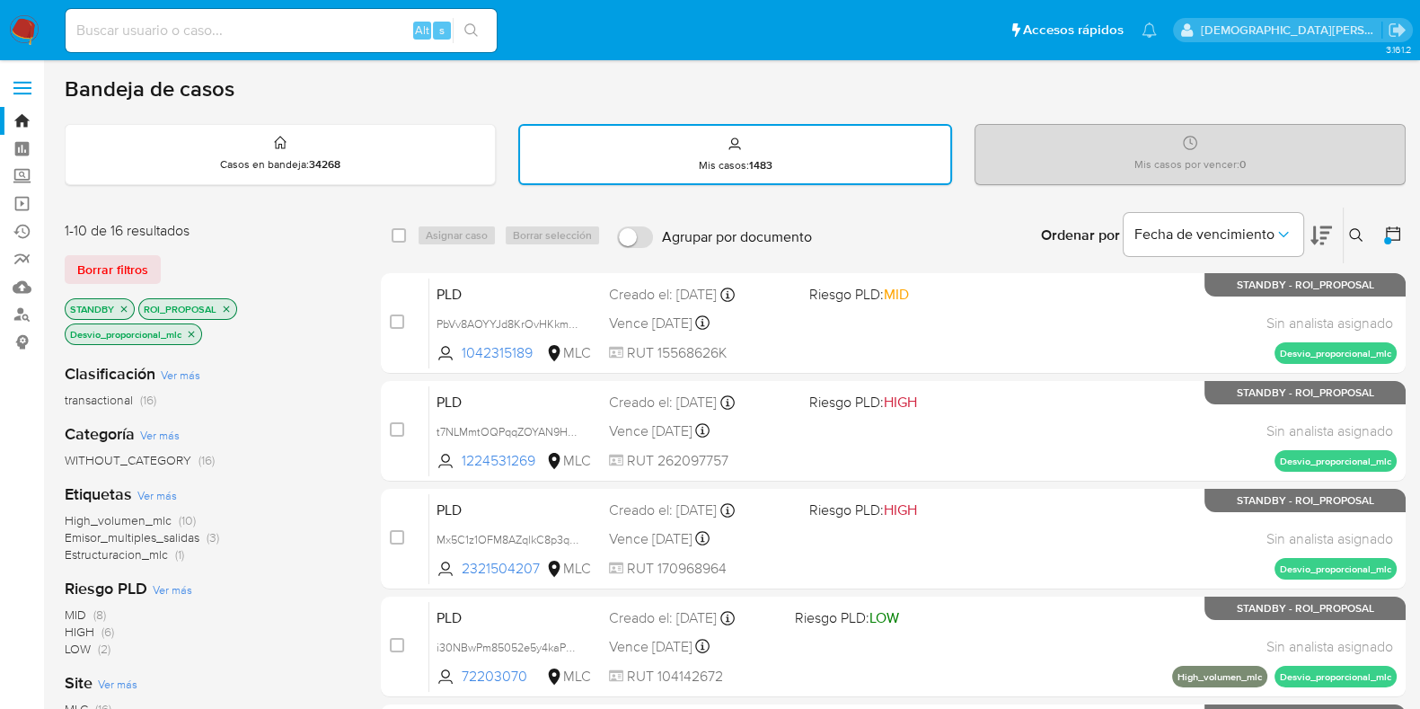
click at [225, 304] on icon "close-filter" at bounding box center [226, 309] width 11 height 11
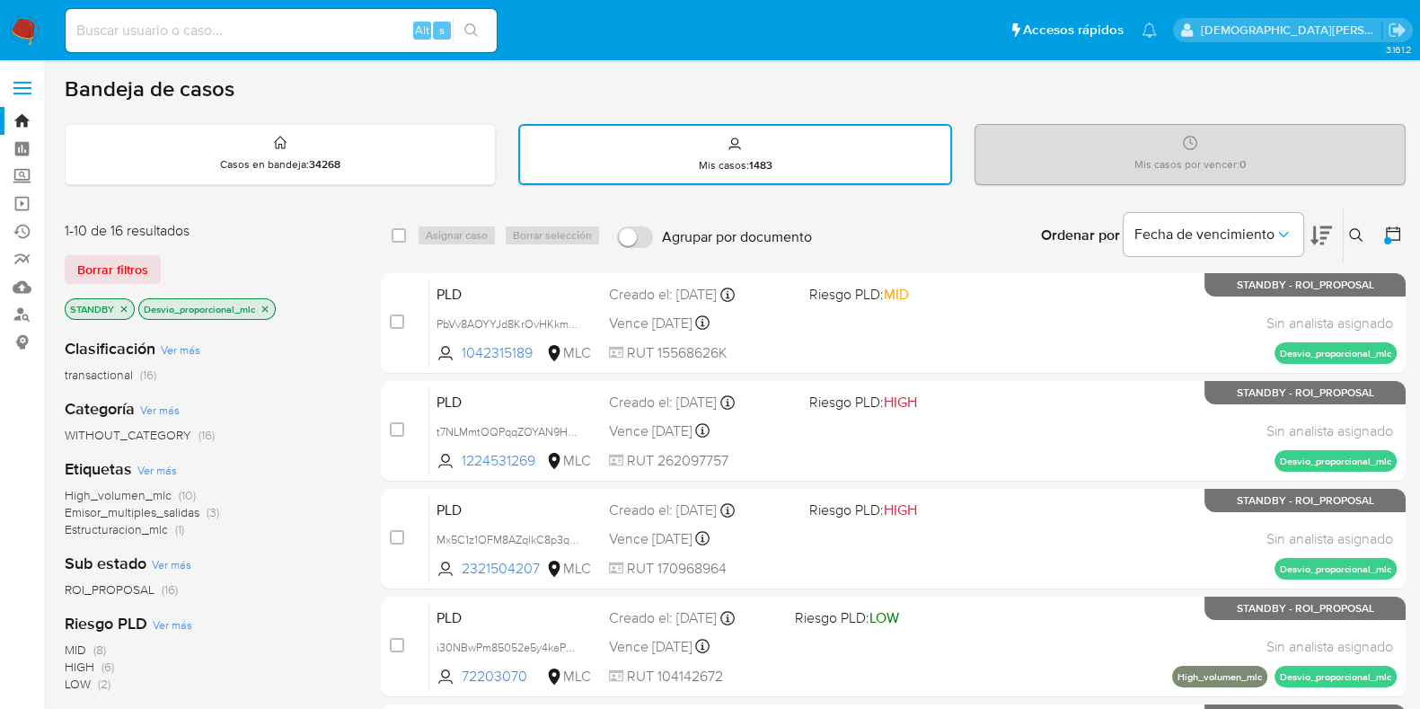
click at [120, 300] on p "STANDBY" at bounding box center [100, 309] width 68 height 20
click at [121, 308] on icon "close-filter" at bounding box center [124, 308] width 6 height 6
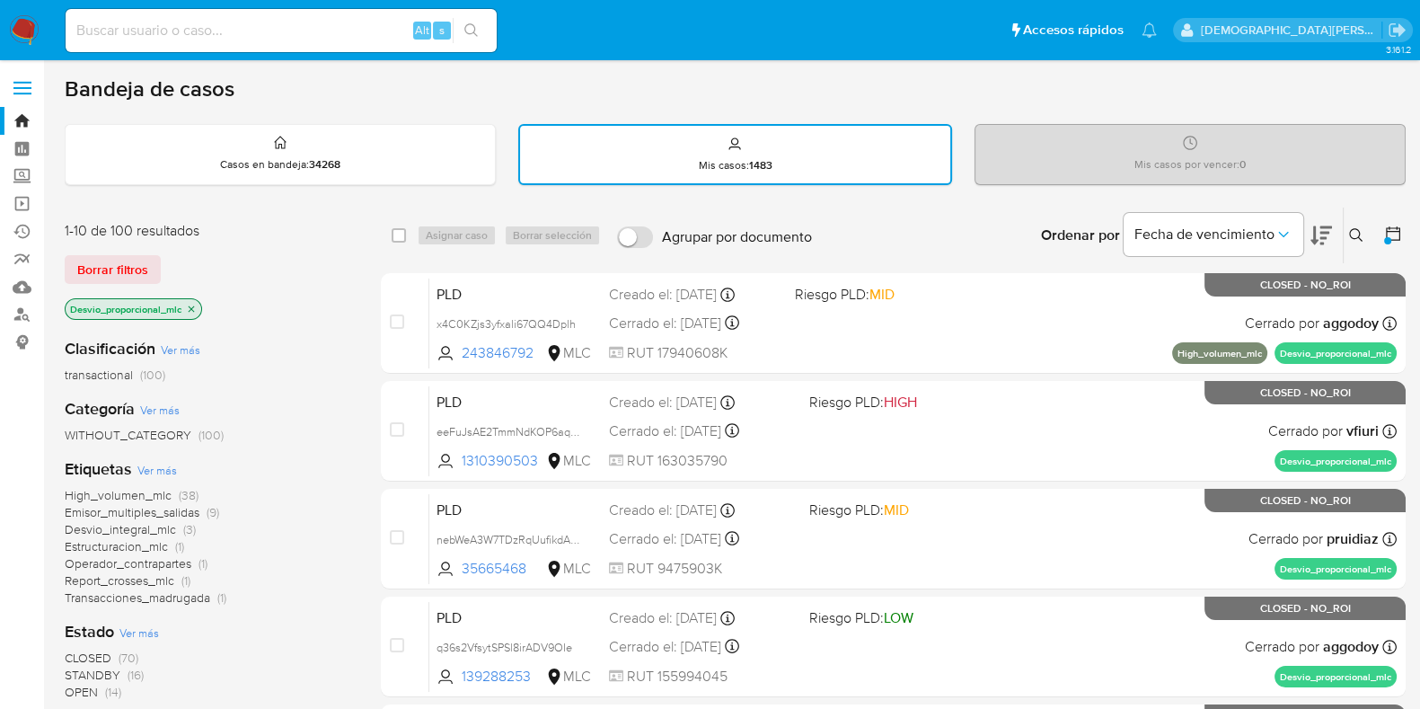
click at [193, 306] on icon "close-filter" at bounding box center [191, 309] width 11 height 11
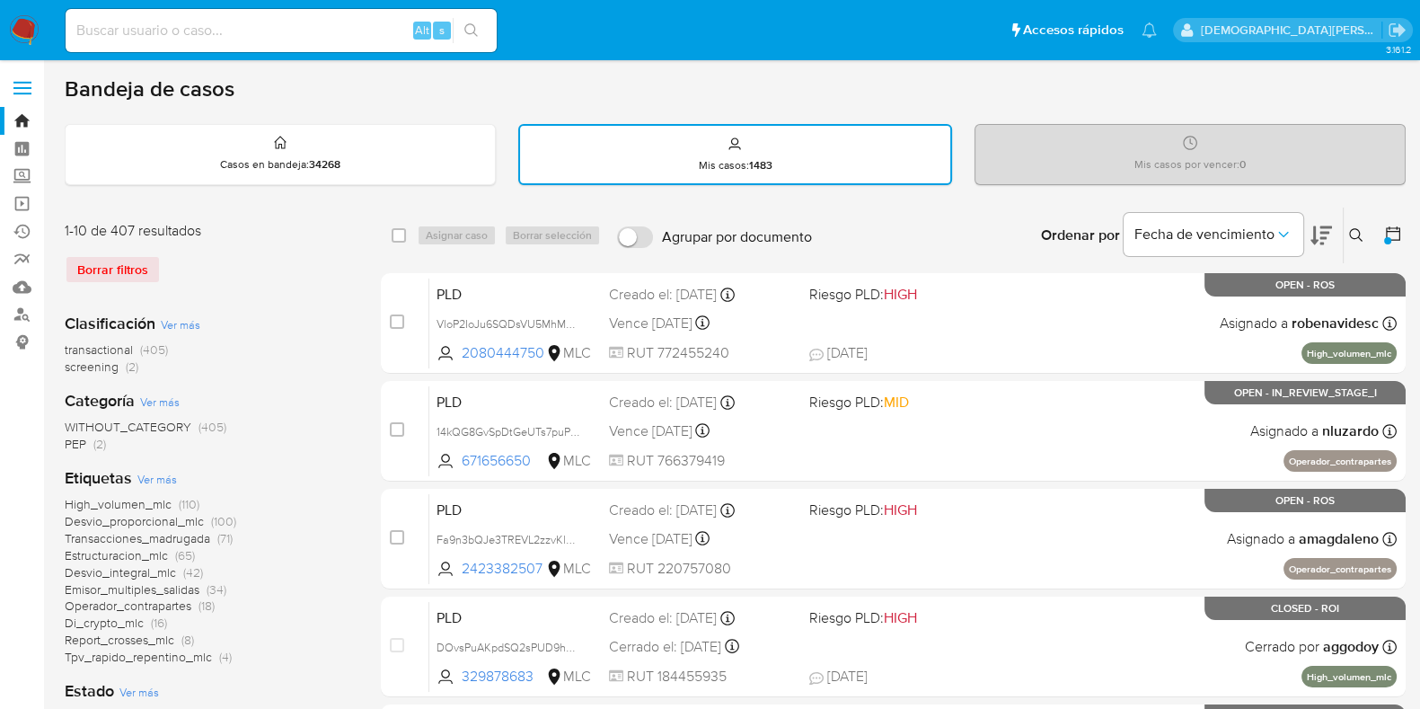
click at [1357, 228] on icon at bounding box center [1356, 235] width 14 height 14
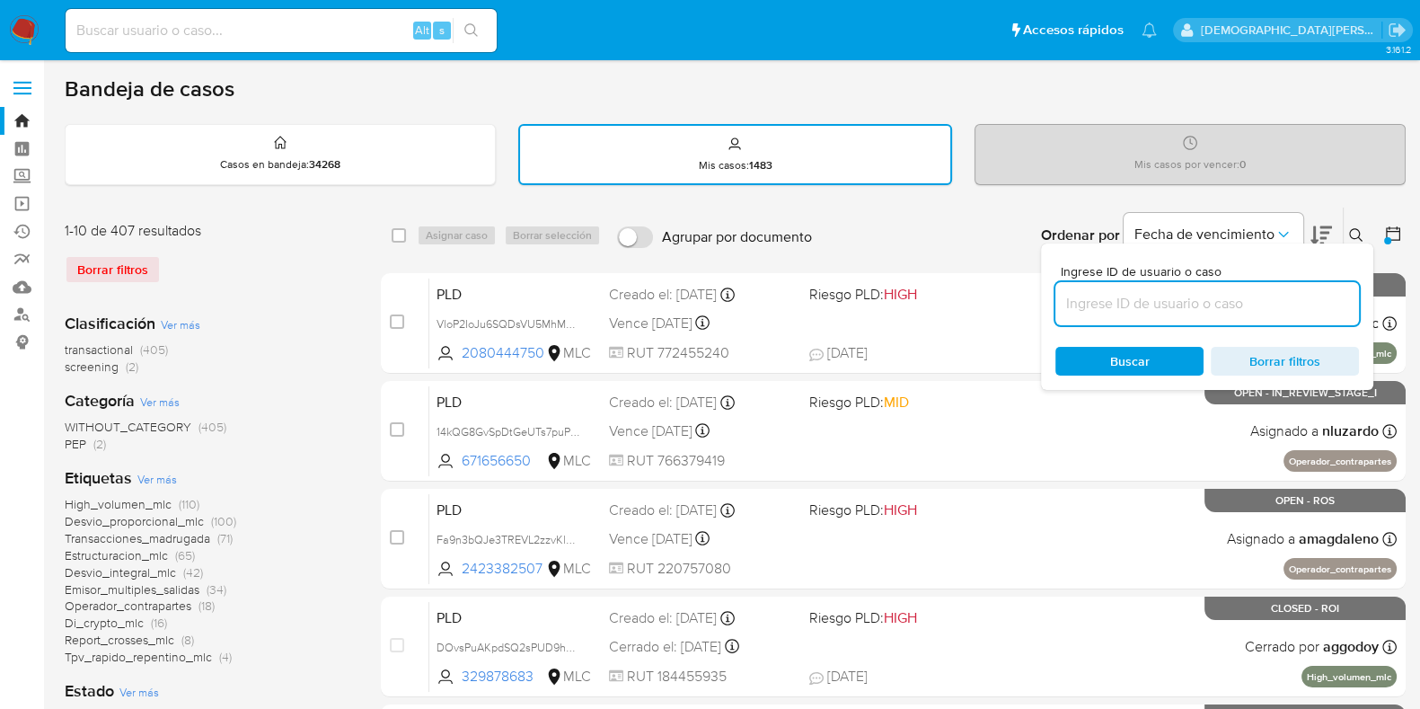
click at [1248, 302] on input at bounding box center [1207, 303] width 304 height 23
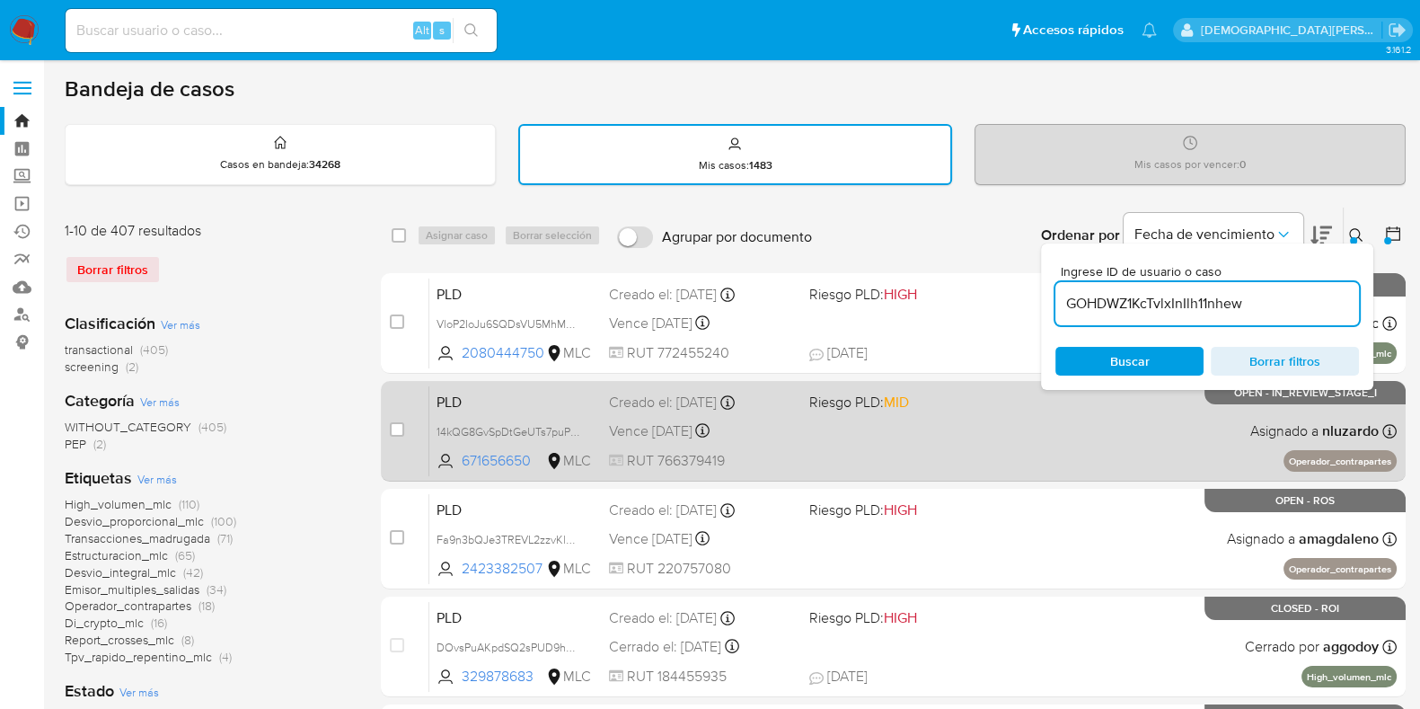
type input "GOHDWZ1KcTvlxInIlh11nhew"
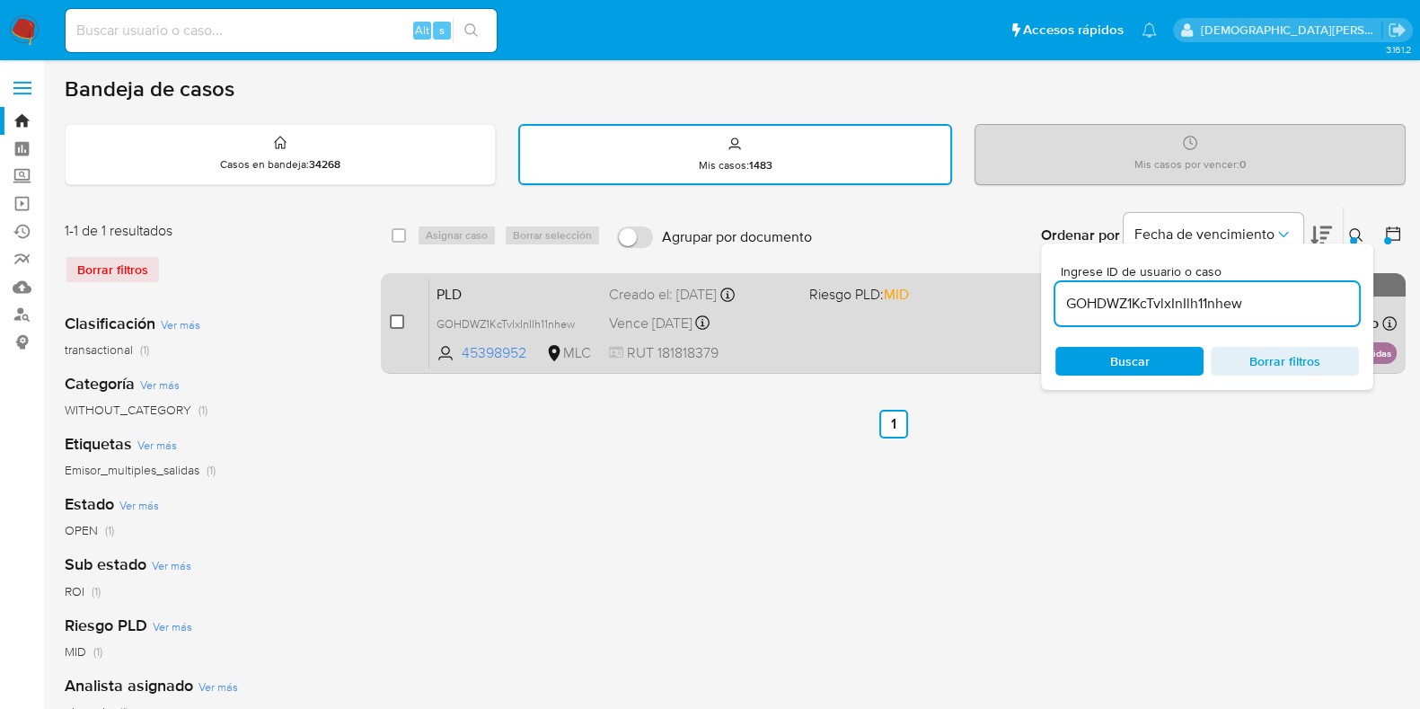
click at [395, 317] on input "checkbox" at bounding box center [397, 321] width 14 height 14
checkbox input "true"
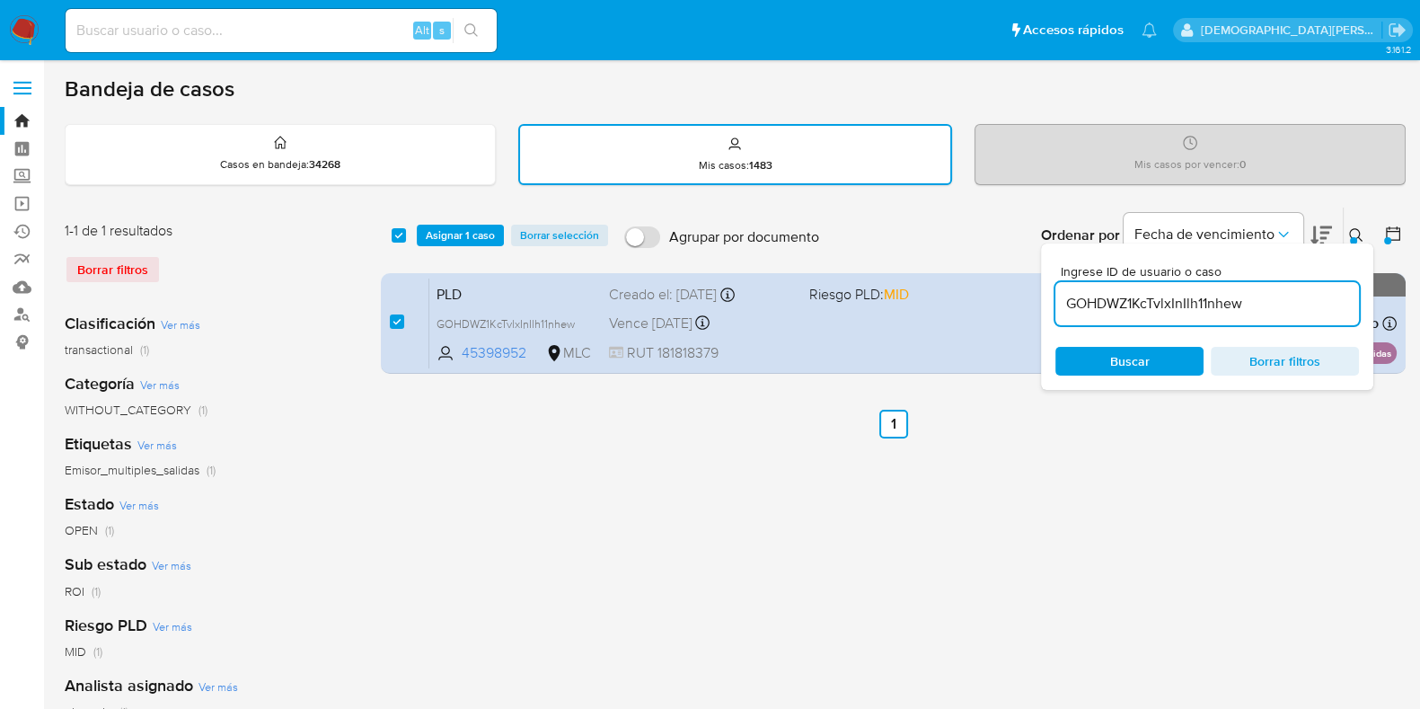
click at [452, 220] on div "select-all-cases-checkbox Asignar 1 caso Borrar selección Agrupar por documento…" at bounding box center [893, 235] width 1025 height 56
click at [445, 231] on span "Asignar 1 caso" at bounding box center [460, 235] width 69 height 18
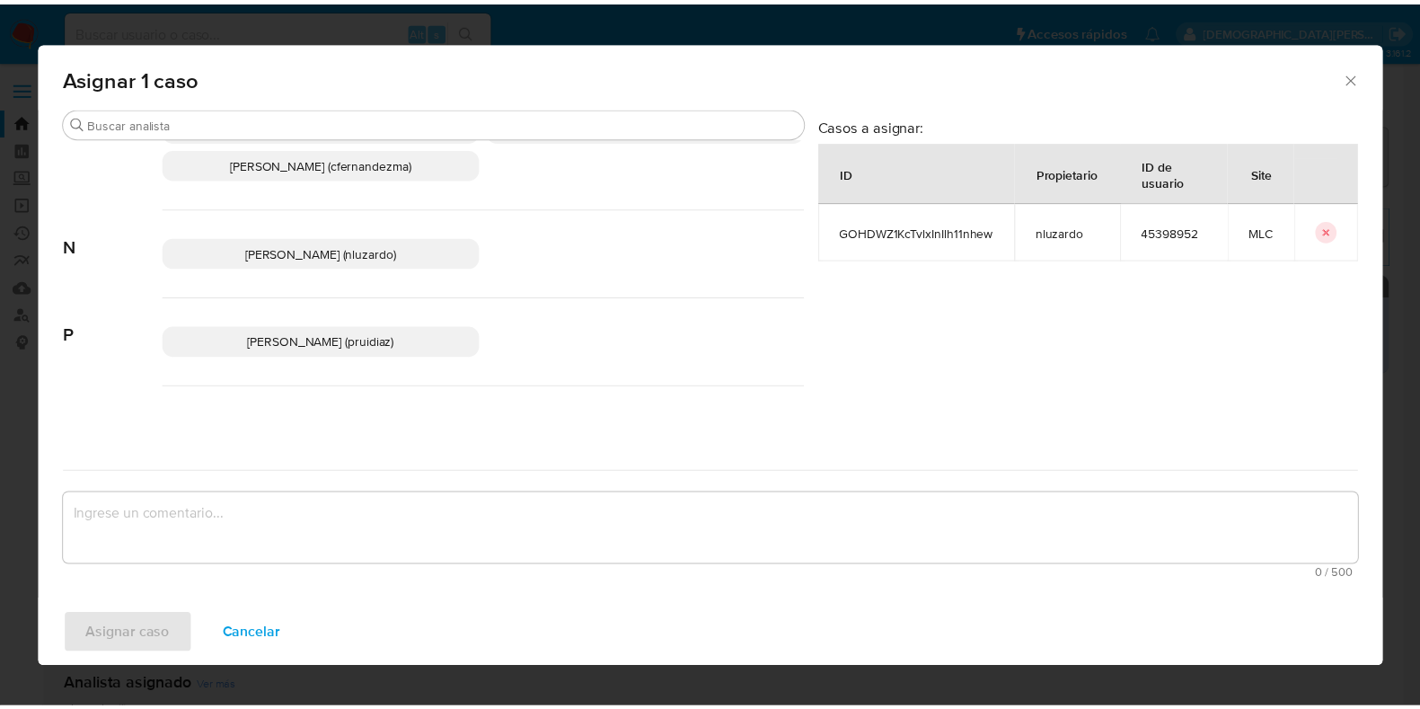
scroll to position [216, 0]
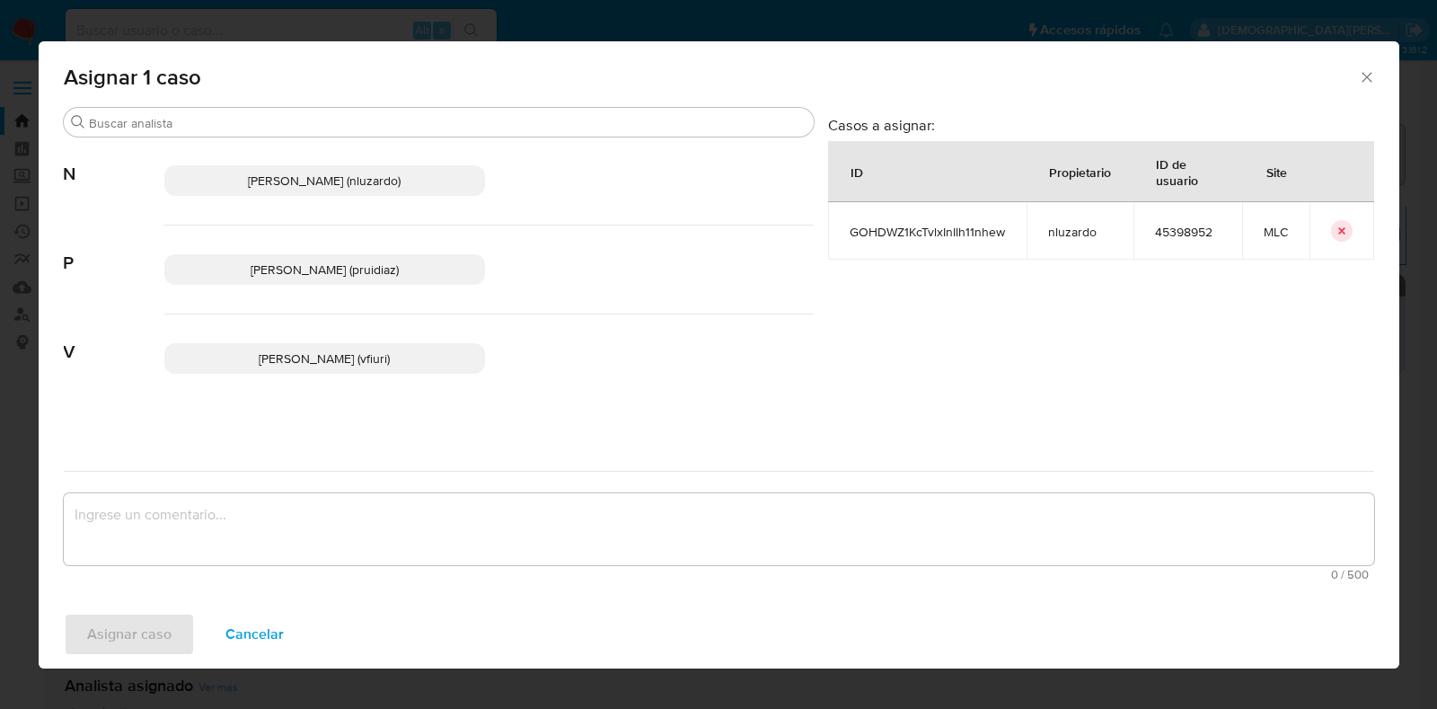
click at [340, 275] on span "Pablo Ruidiaz (pruidiaz)" at bounding box center [325, 269] width 148 height 18
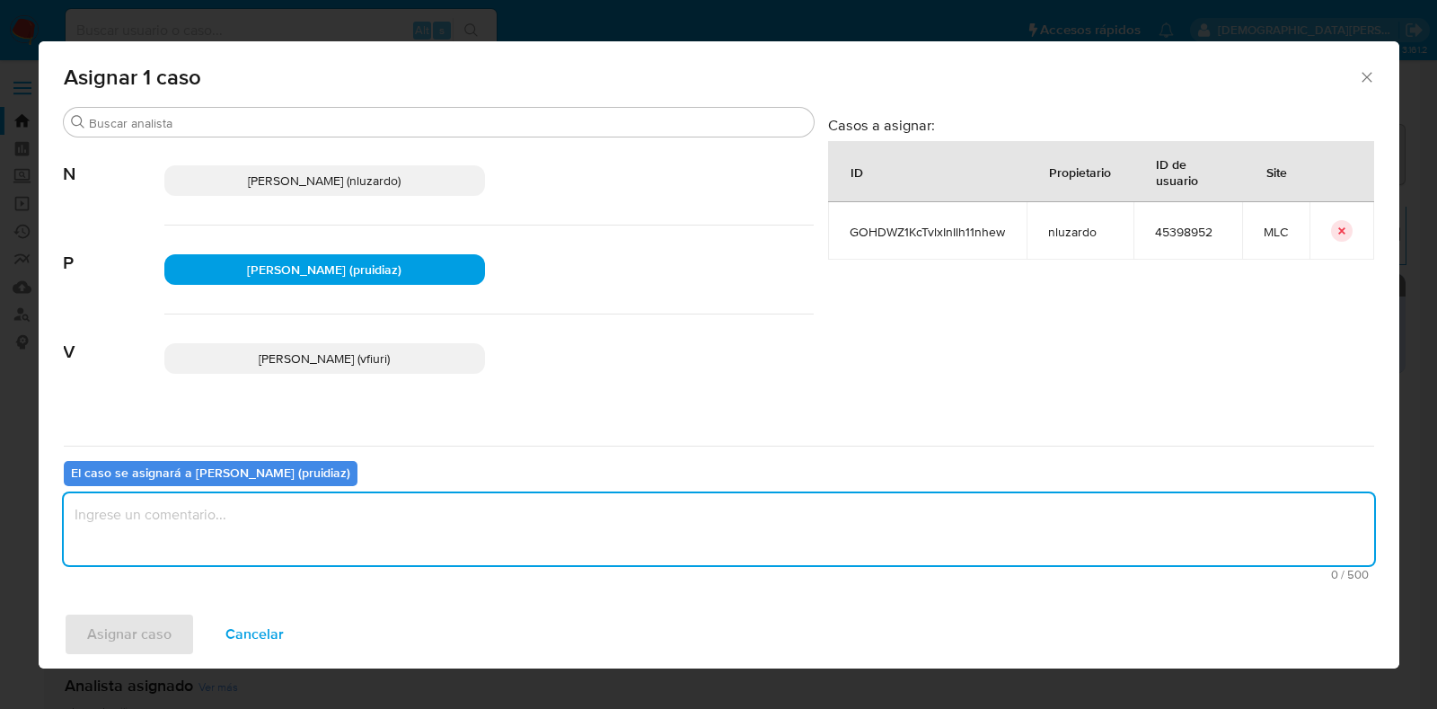
click at [340, 517] on textarea "assign-modal" at bounding box center [719, 529] width 1310 height 72
type textarea "-"
click at [87, 627] on span "Asignar caso" at bounding box center [129, 634] width 84 height 40
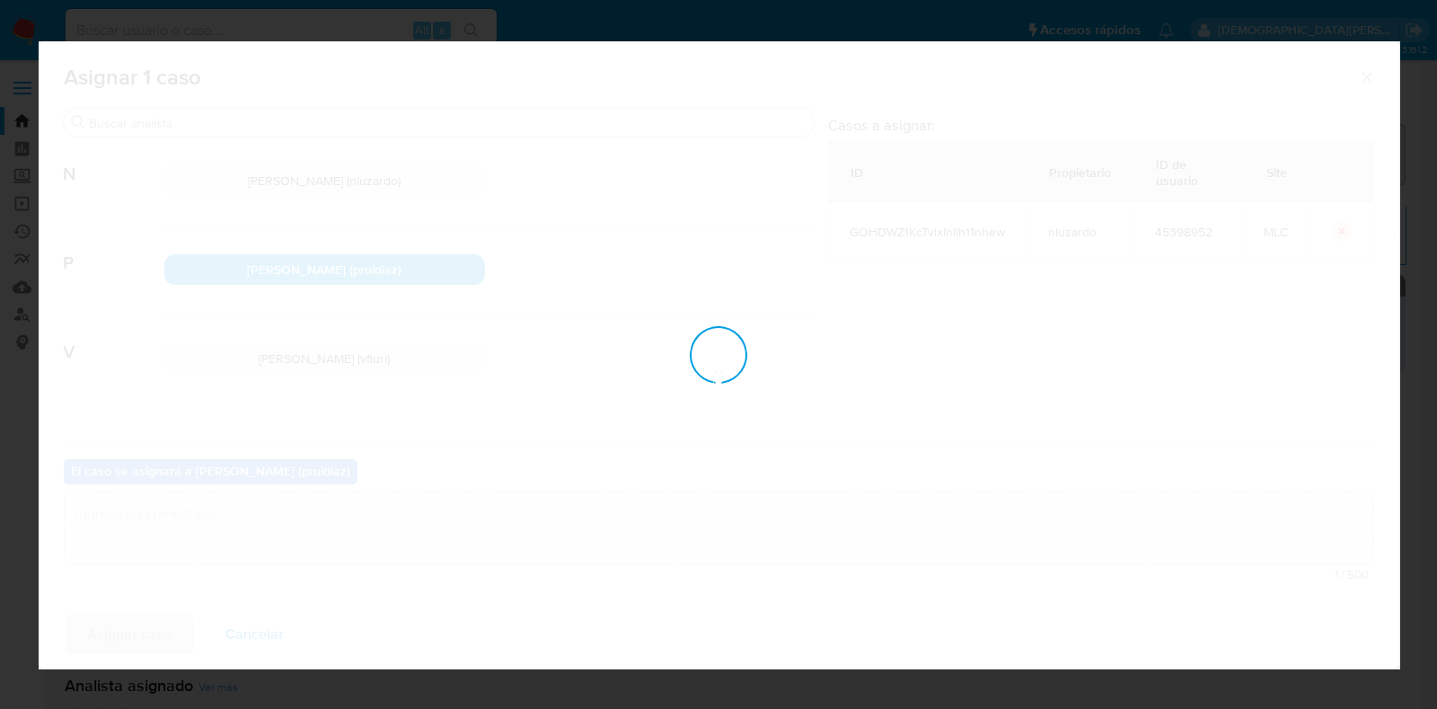
checkbox input "false"
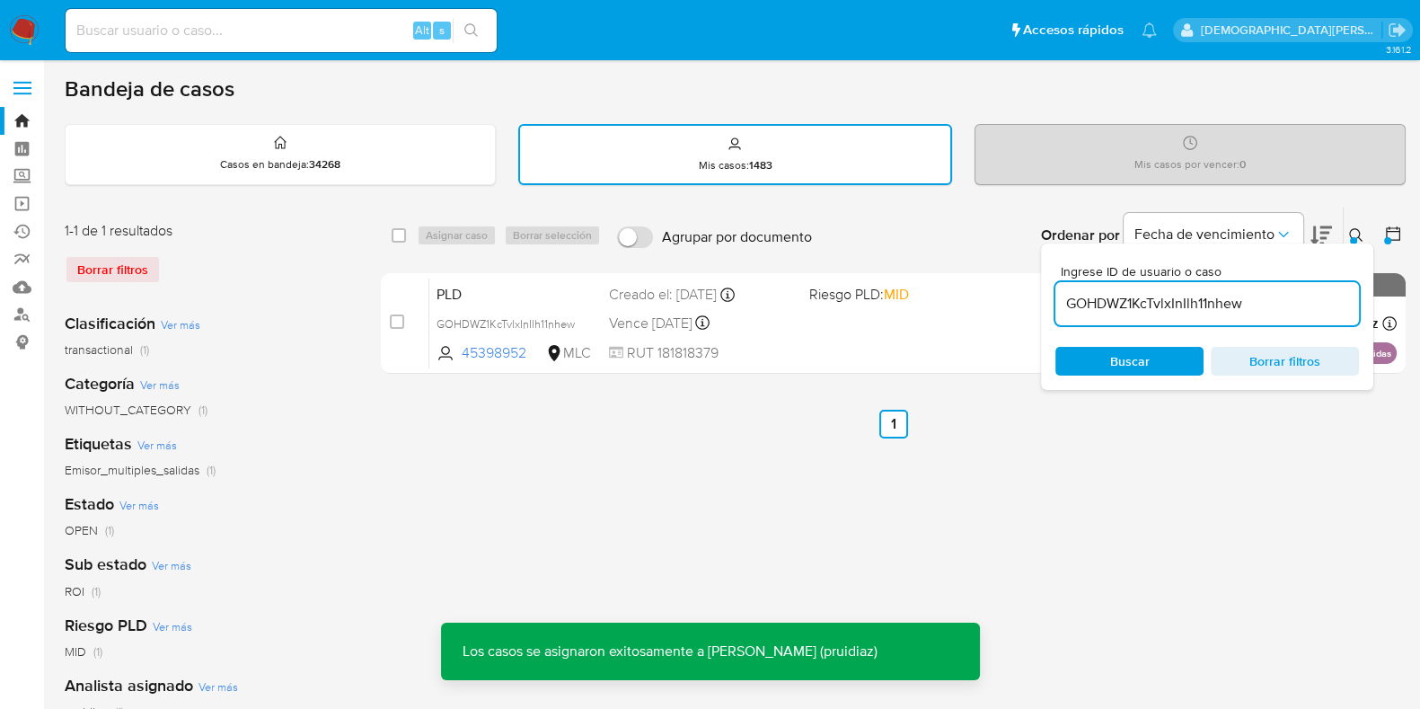
click at [1309, 356] on span "Borrar filtros" at bounding box center [1284, 360] width 123 height 25
click at [1116, 356] on span "Buscar" at bounding box center [1130, 361] width 40 height 29
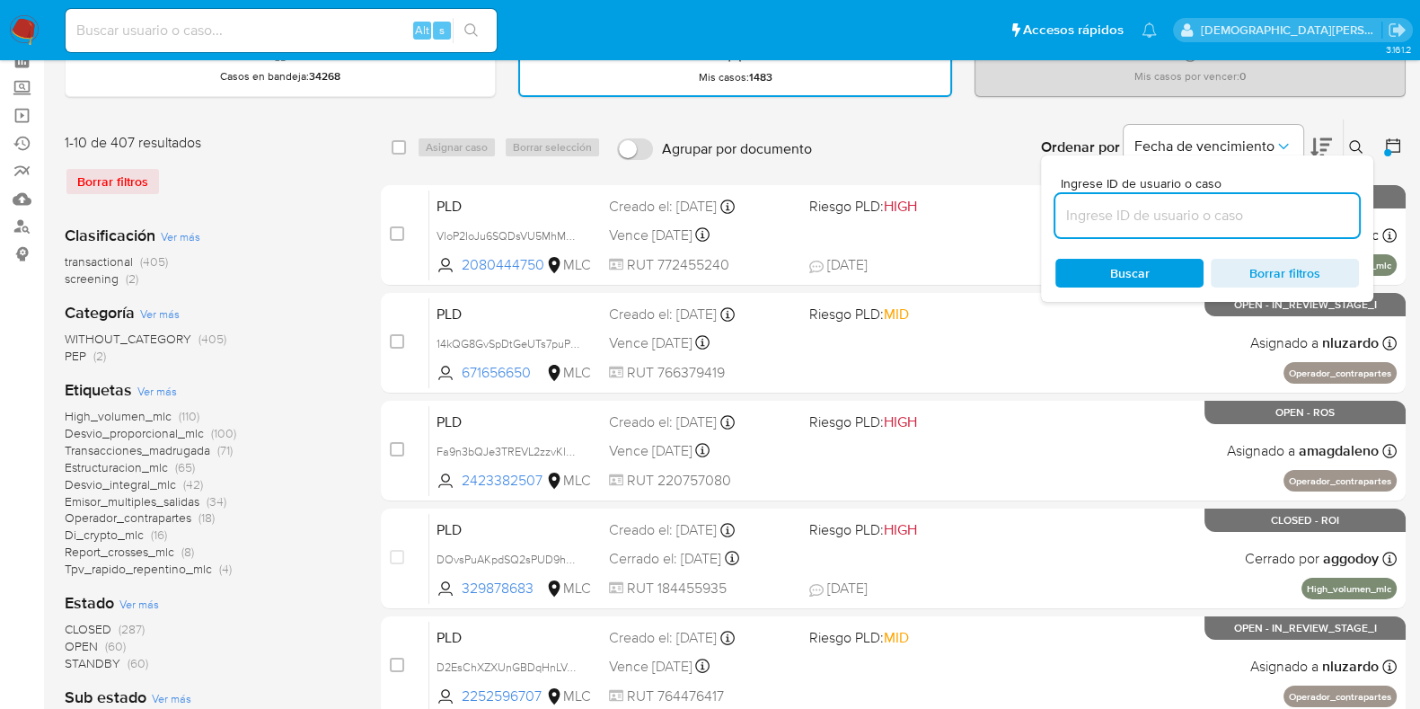
scroll to position [224, 0]
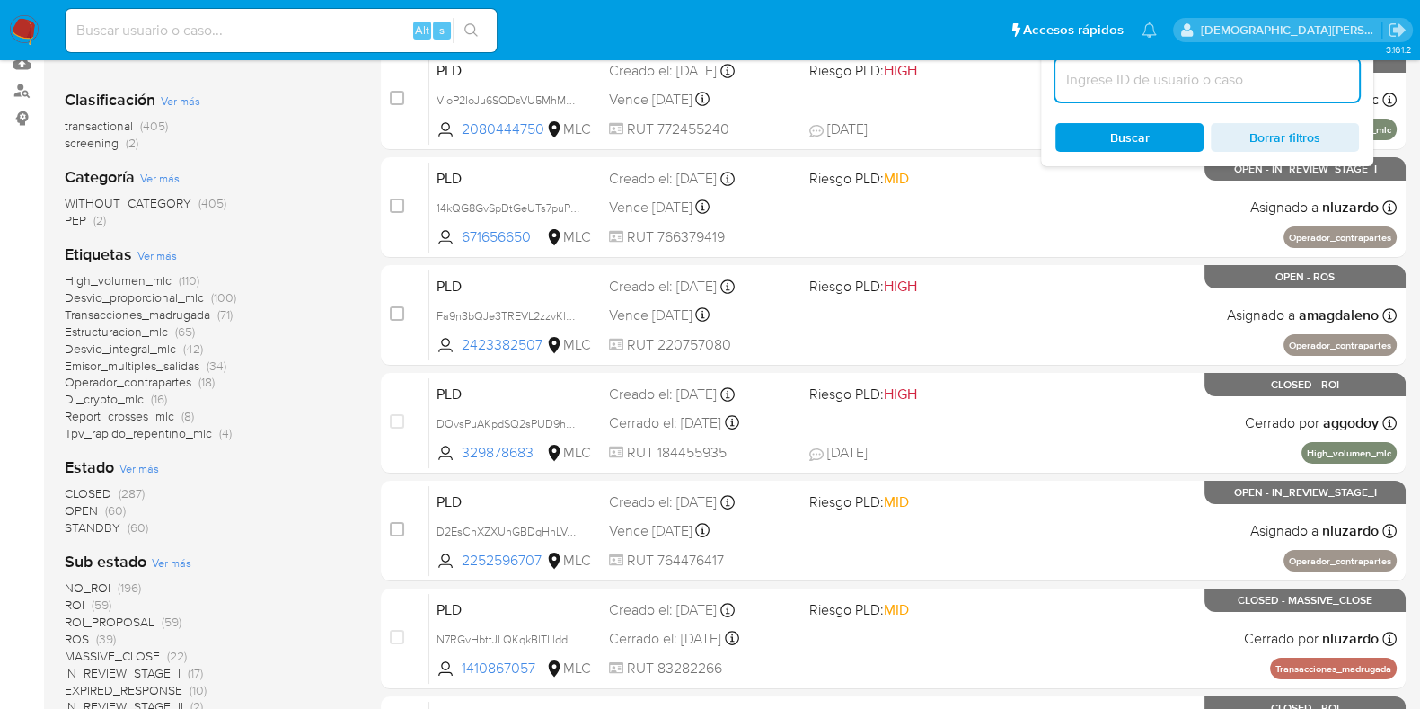
click at [112, 530] on span "STANDBY" at bounding box center [93, 527] width 56 height 18
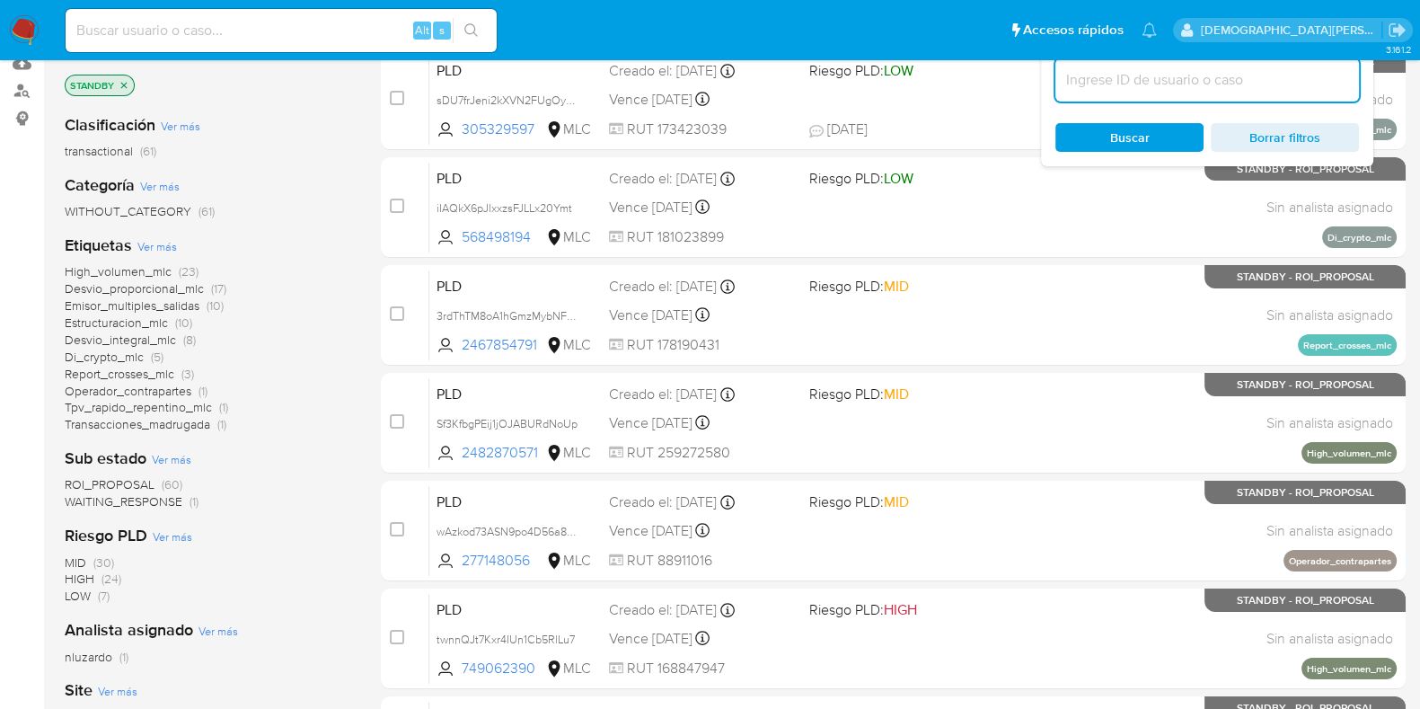
click at [130, 478] on span "ROI_PROPOSAL" at bounding box center [110, 484] width 90 height 18
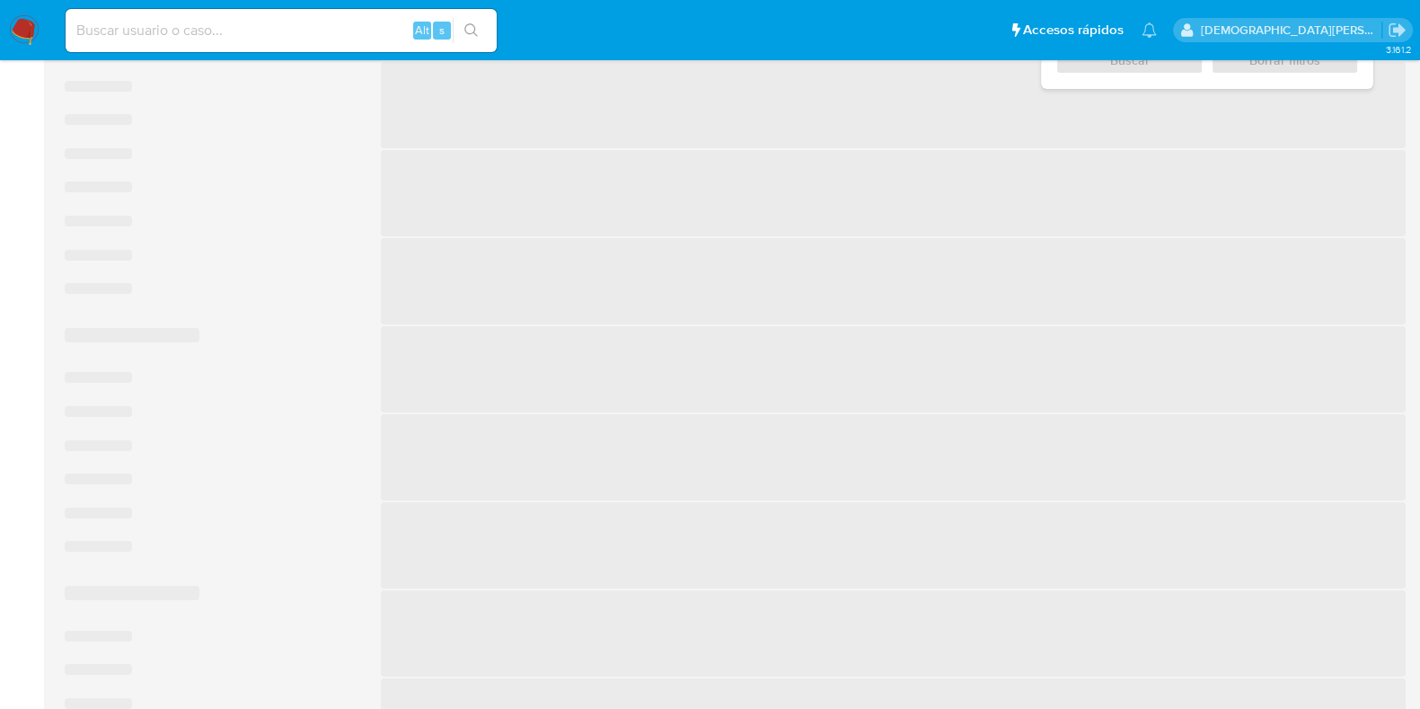
scroll to position [337, 0]
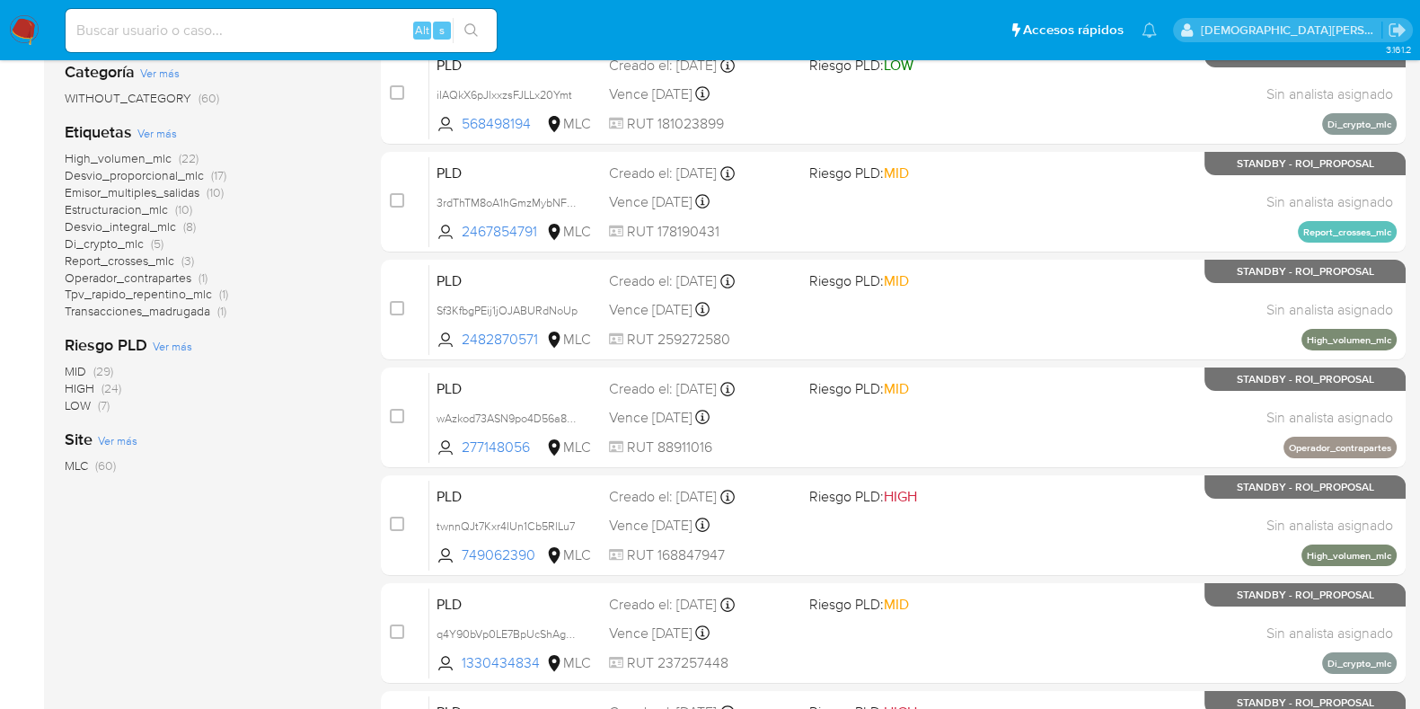
click at [151, 174] on span "Desvio_proporcional_mlc" at bounding box center [134, 175] width 139 height 18
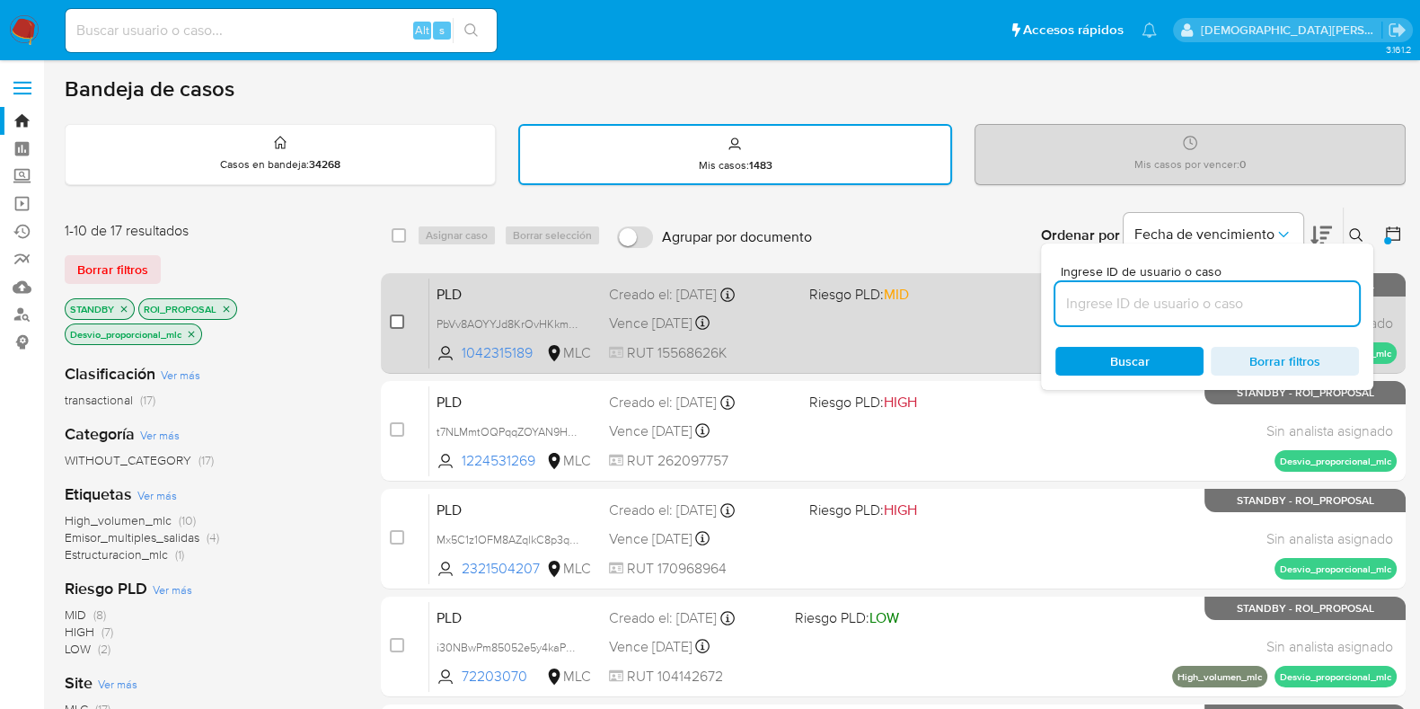
click at [403, 322] on input "checkbox" at bounding box center [397, 321] width 14 height 14
checkbox input "true"
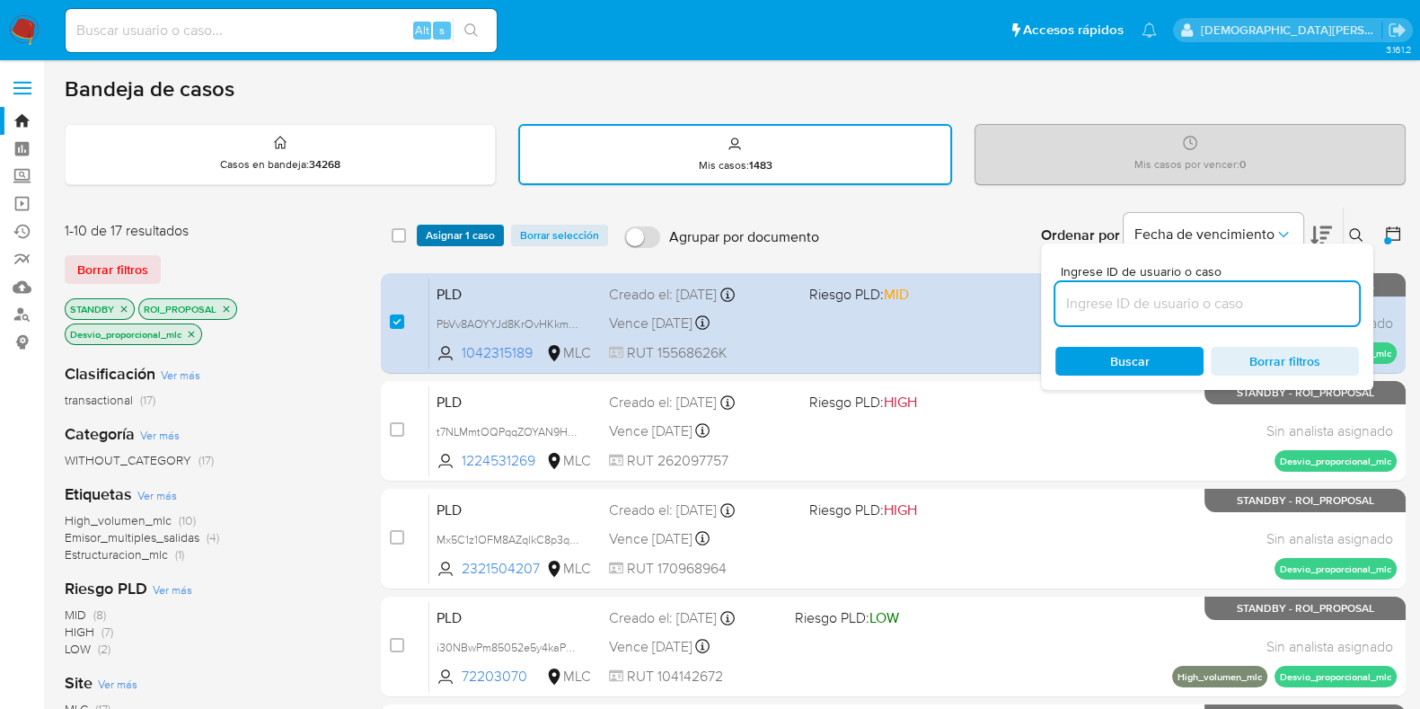
click at [447, 233] on span "Asignar 1 caso" at bounding box center [460, 235] width 69 height 18
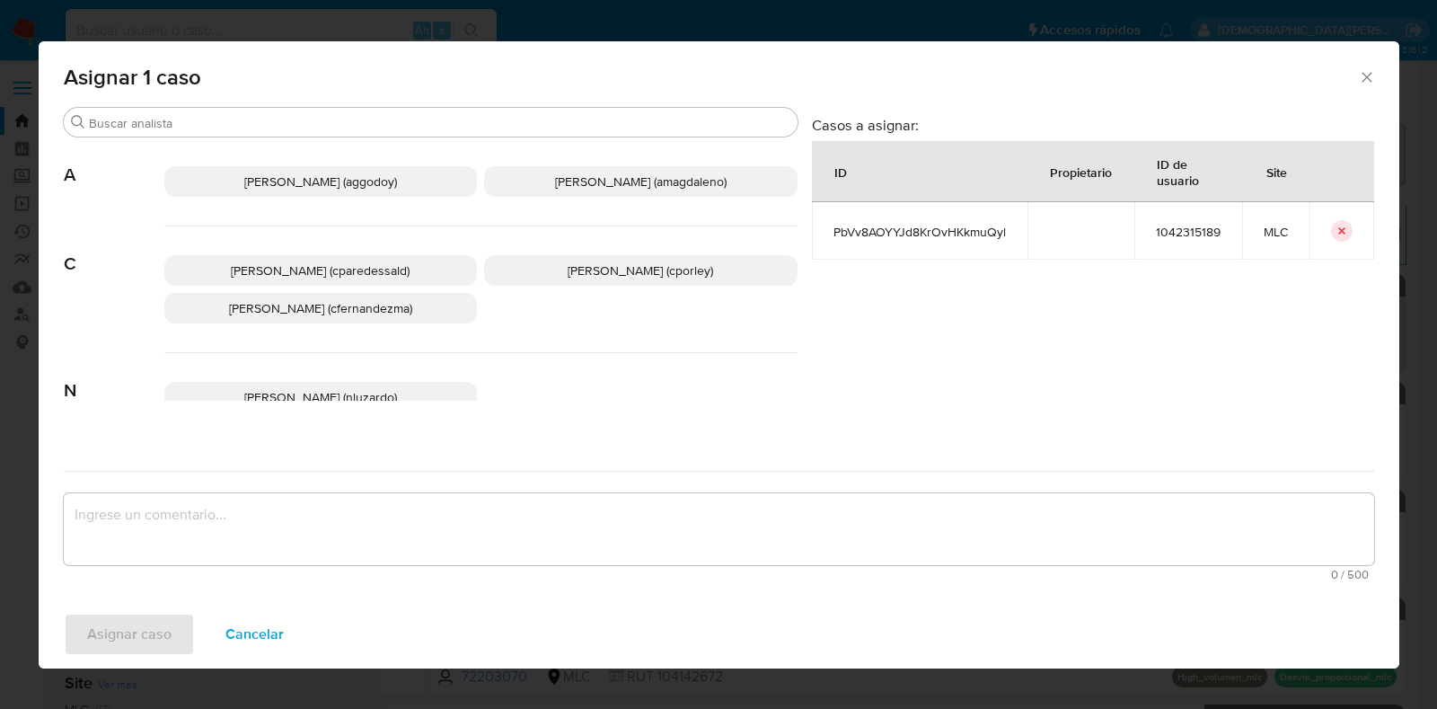
click at [662, 255] on p "Christian Porley (cporley)" at bounding box center [640, 270] width 313 height 31
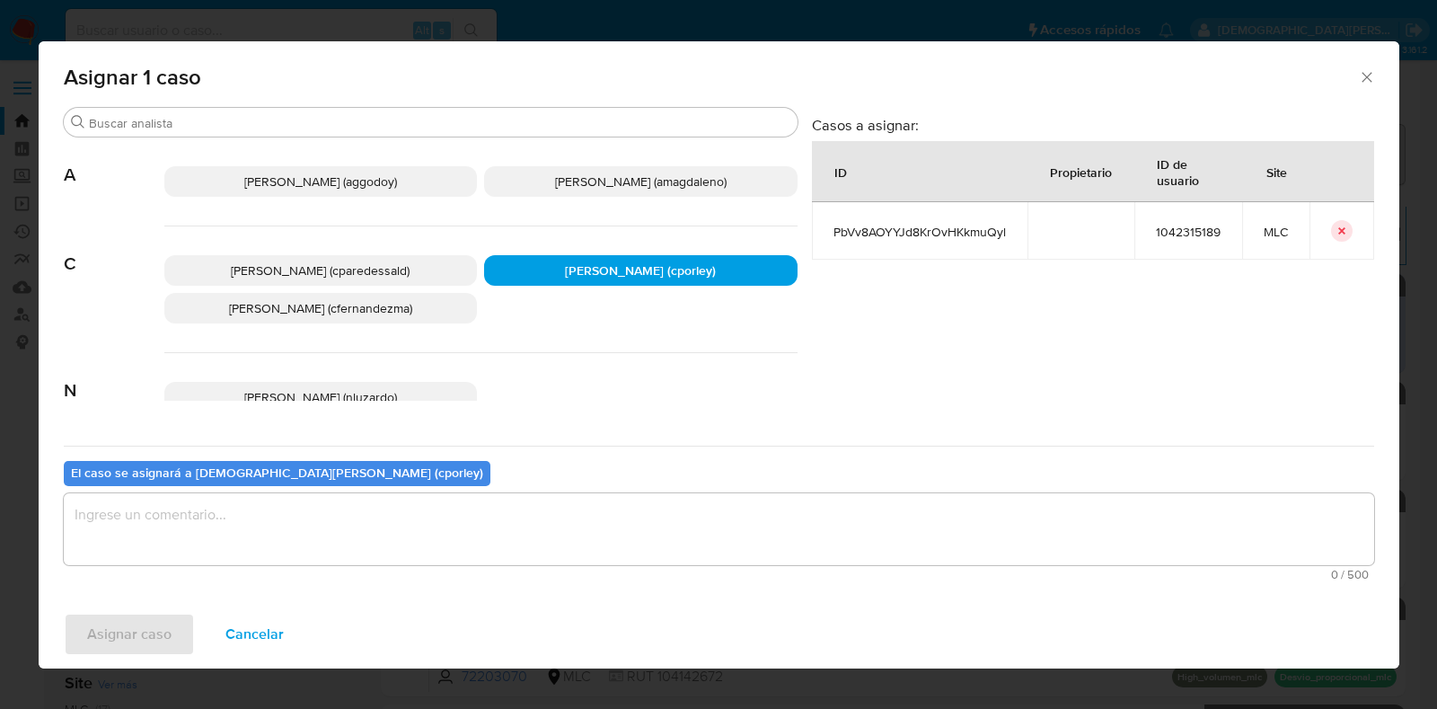
click at [616, 538] on textarea "assign-modal" at bounding box center [719, 529] width 1310 height 72
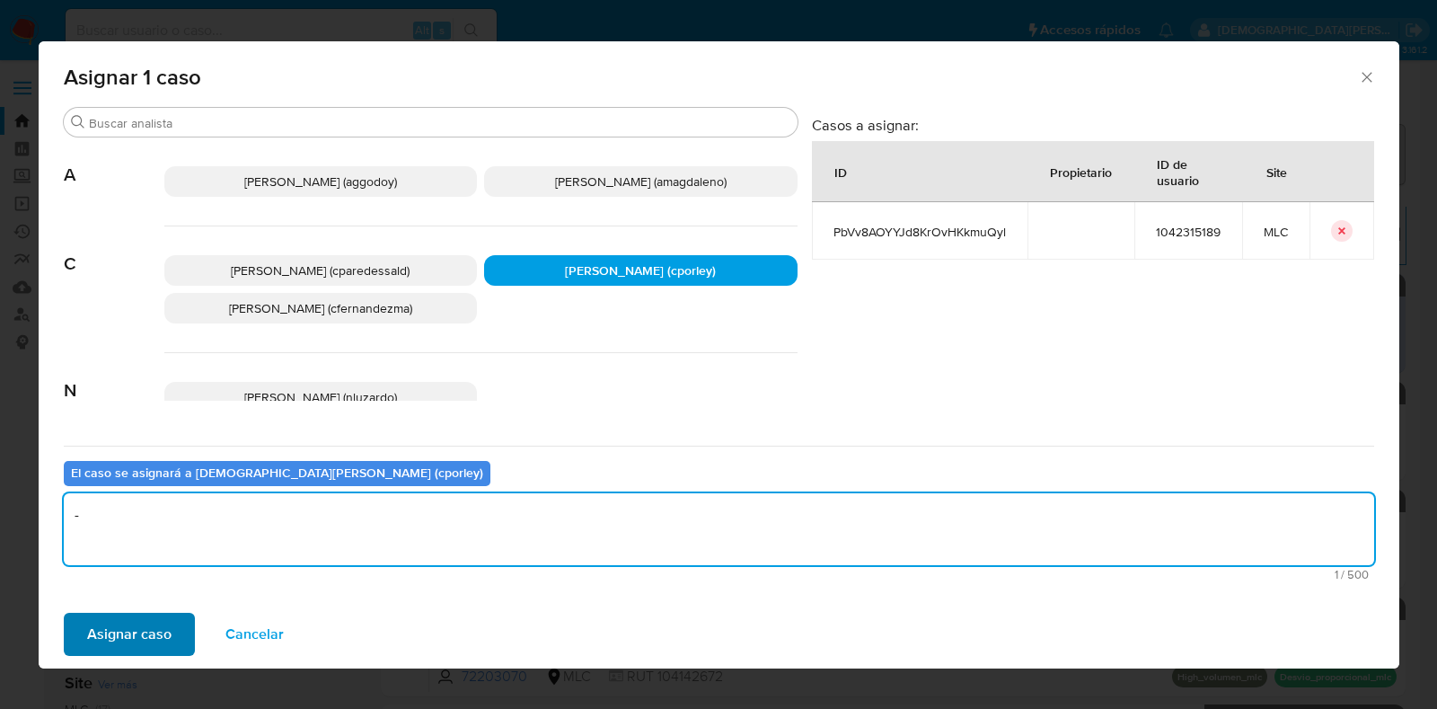
type textarea "-"
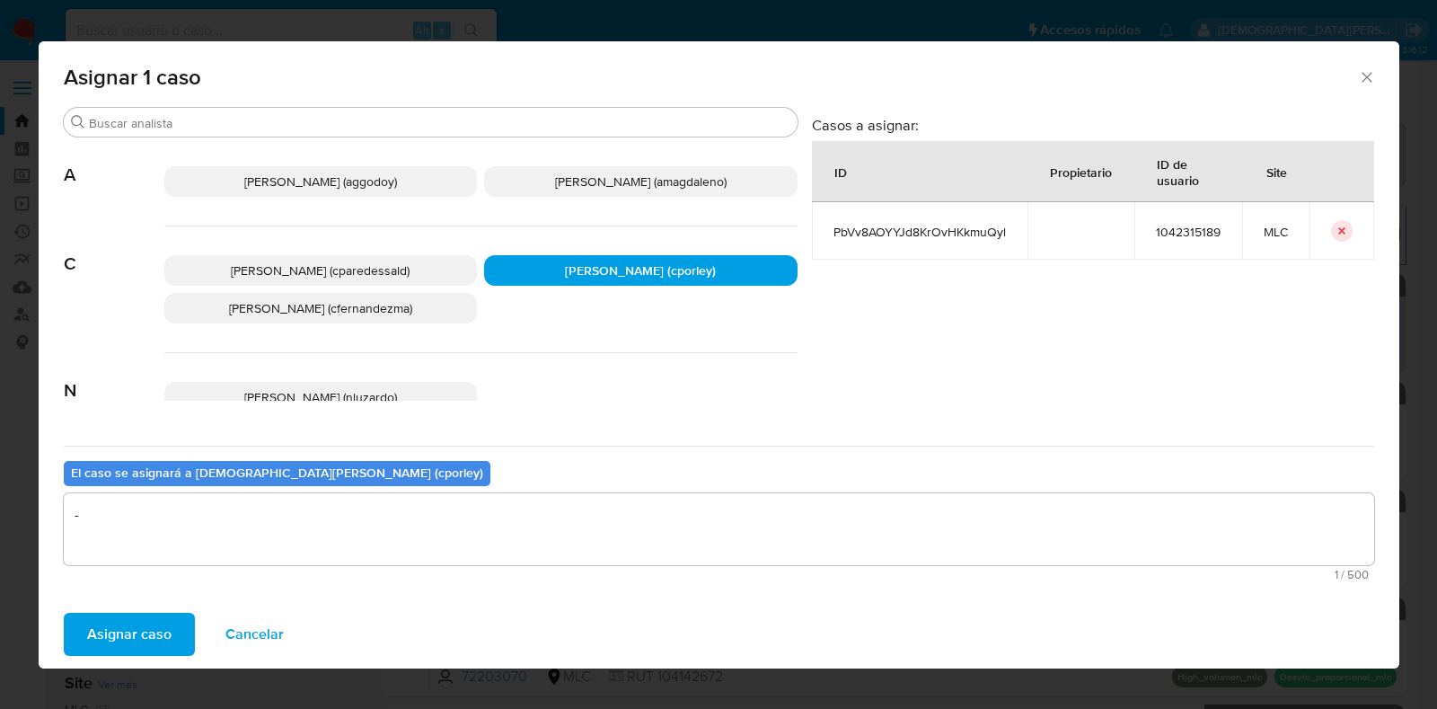
click at [131, 638] on span "Asignar caso" at bounding box center [129, 634] width 84 height 40
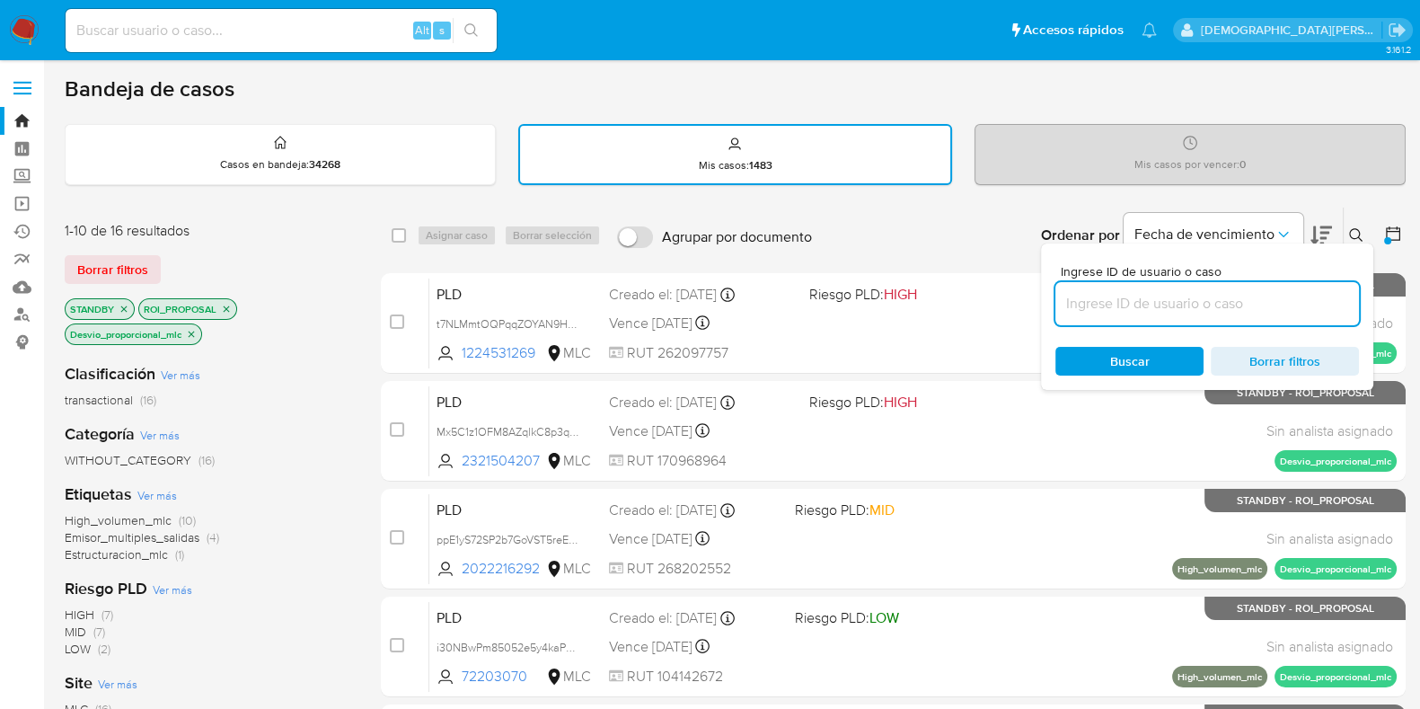
click at [189, 332] on icon "close-filter" at bounding box center [191, 334] width 11 height 11
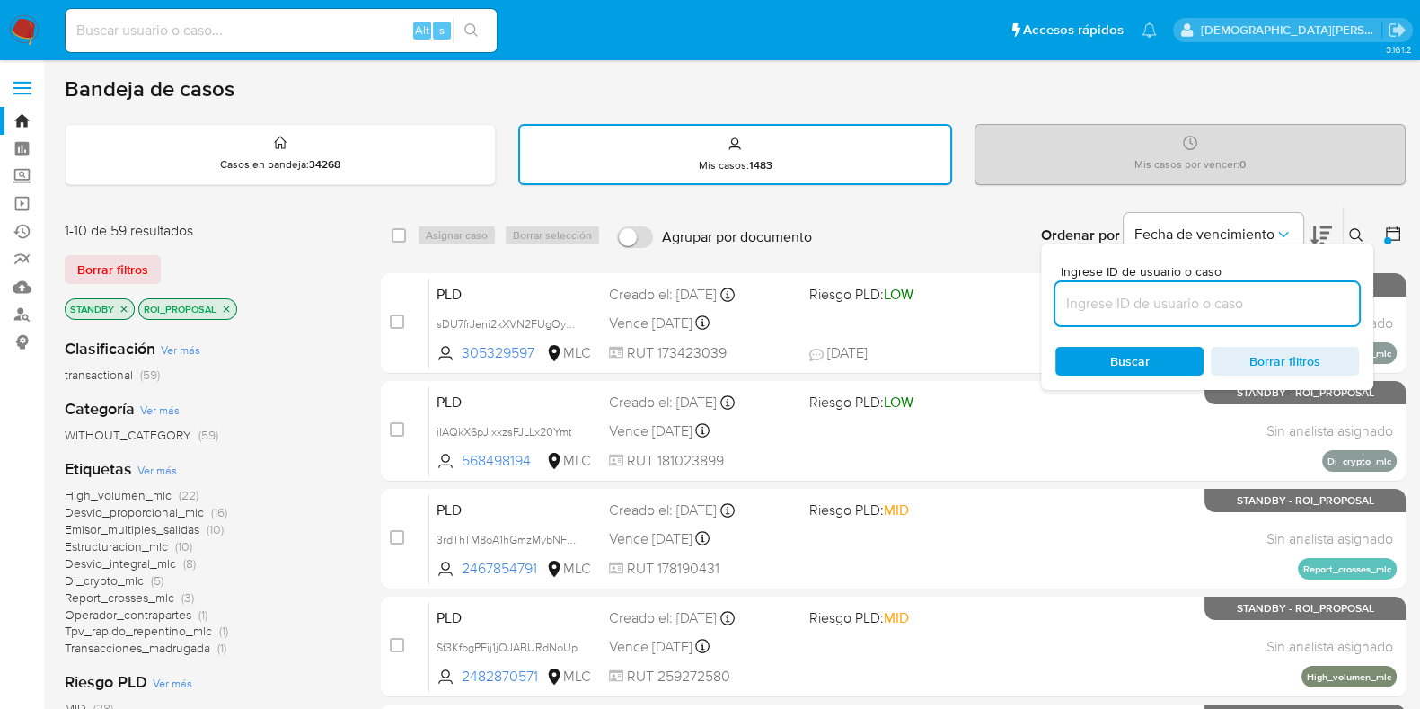
click at [134, 496] on span "High_volumen_mlc" at bounding box center [118, 495] width 107 height 18
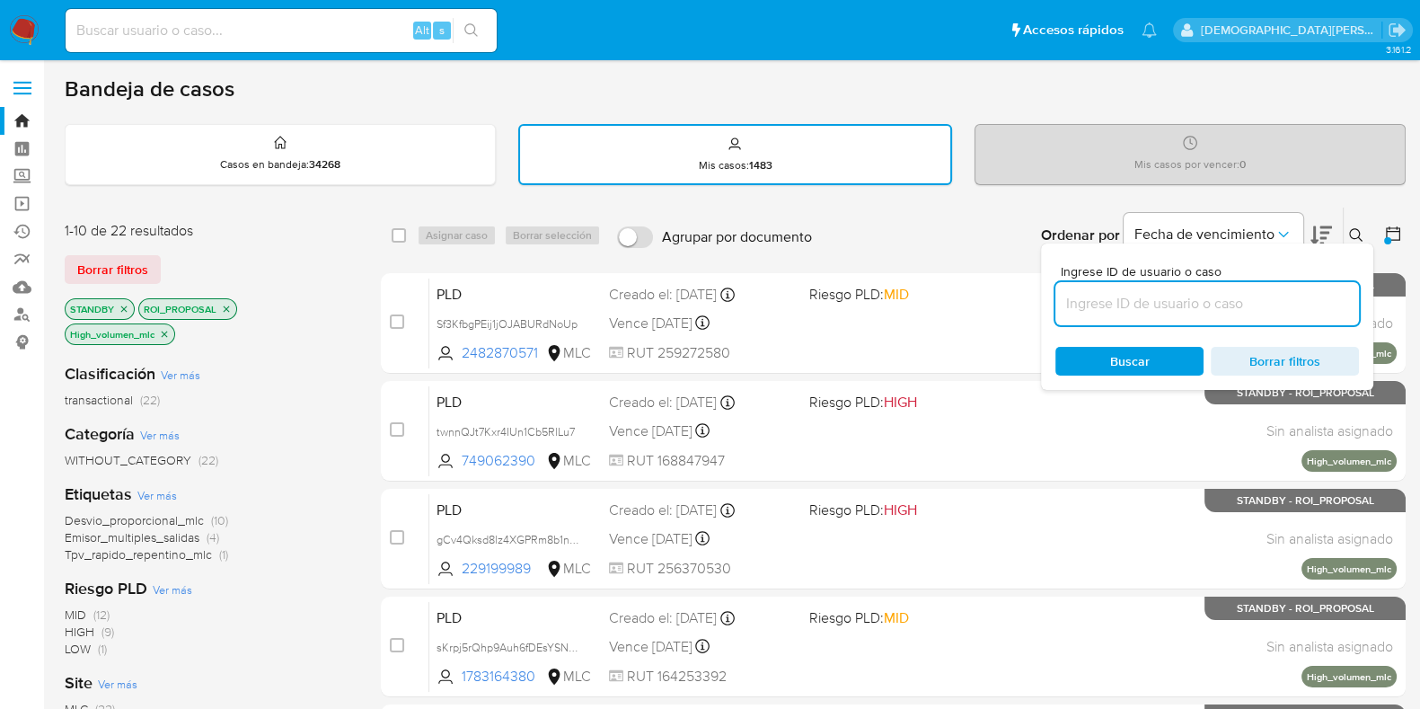
click at [1356, 239] on icon at bounding box center [1356, 235] width 14 height 14
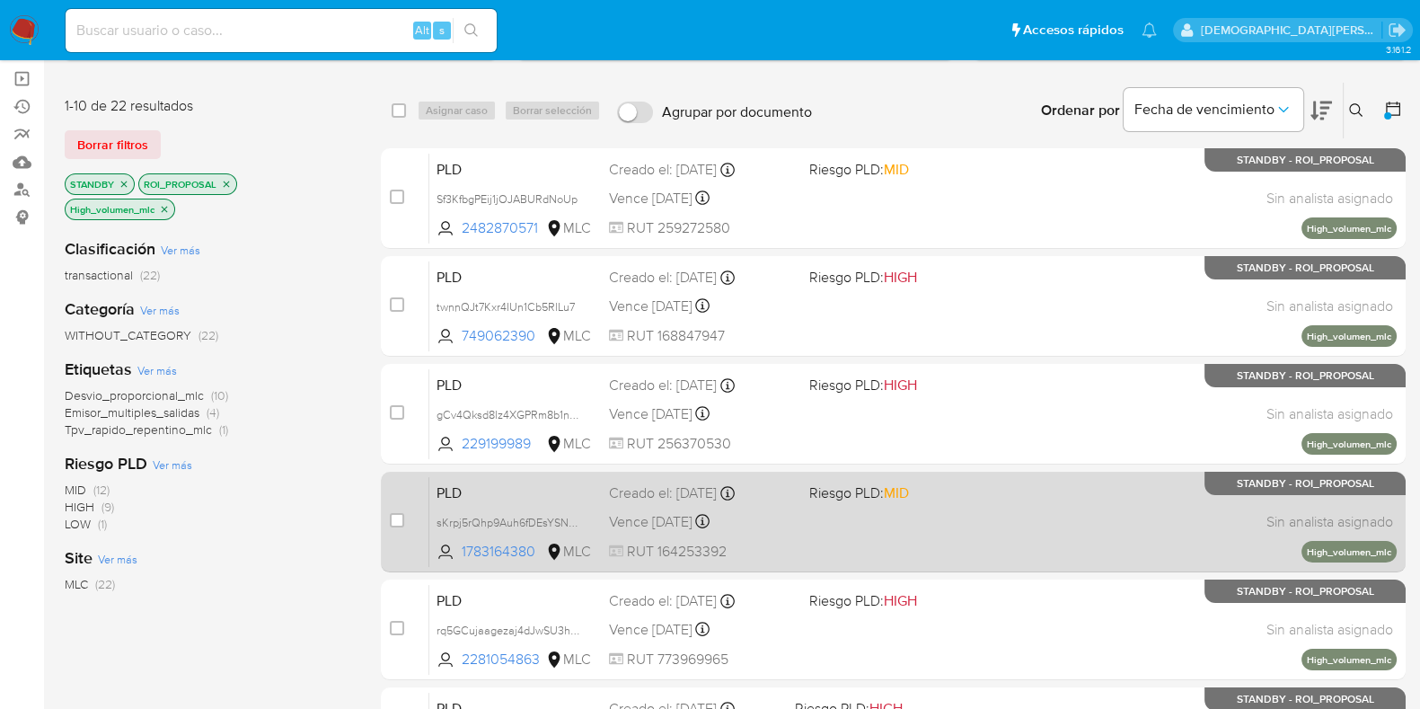
scroll to position [100, 0]
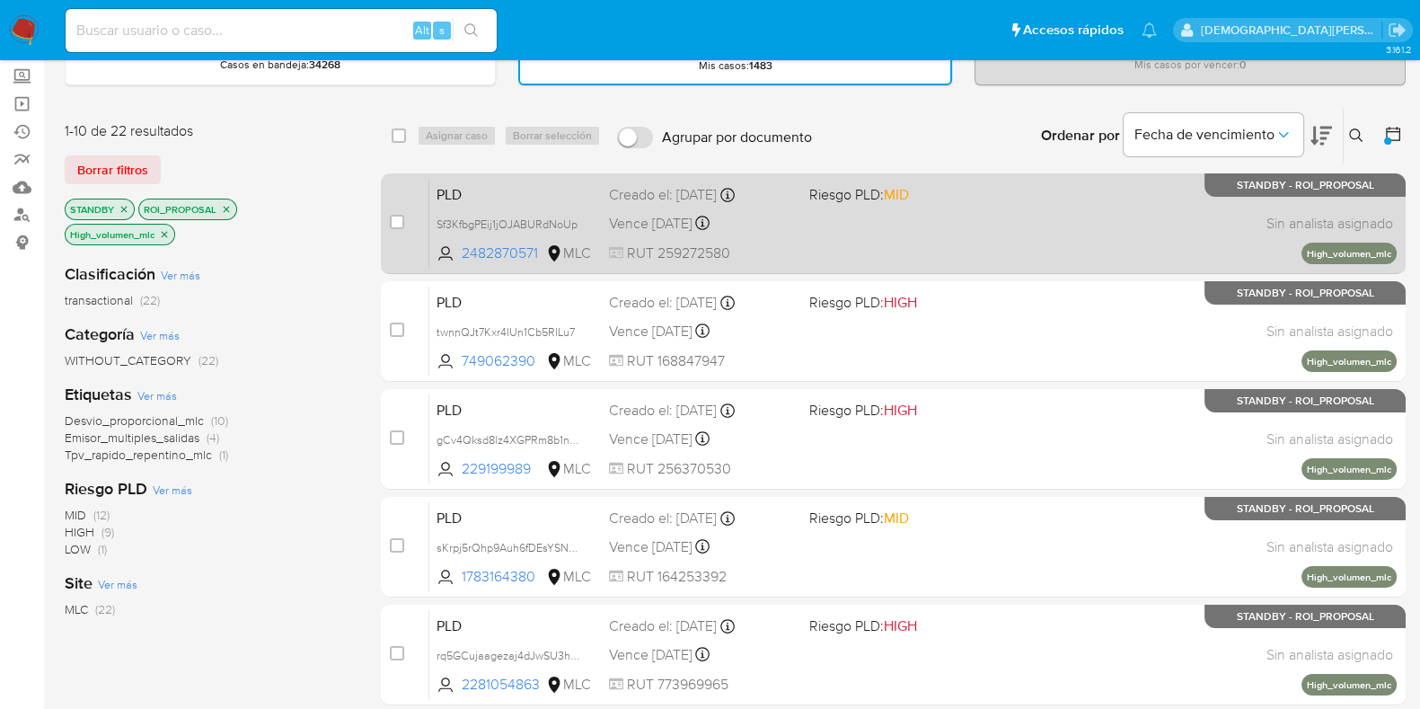
click at [978, 249] on div "PLD Sf3KfbgPEij1jOJABURdNoUp 2482870571 MLC Riesgo PLD: MID Creado el: 12/07/20…" at bounding box center [912, 223] width 967 height 91
click at [399, 229] on div "case-item-checkbox" at bounding box center [397, 224] width 14 height 22
click at [396, 220] on input "checkbox" at bounding box center [397, 222] width 14 height 14
checkbox input "true"
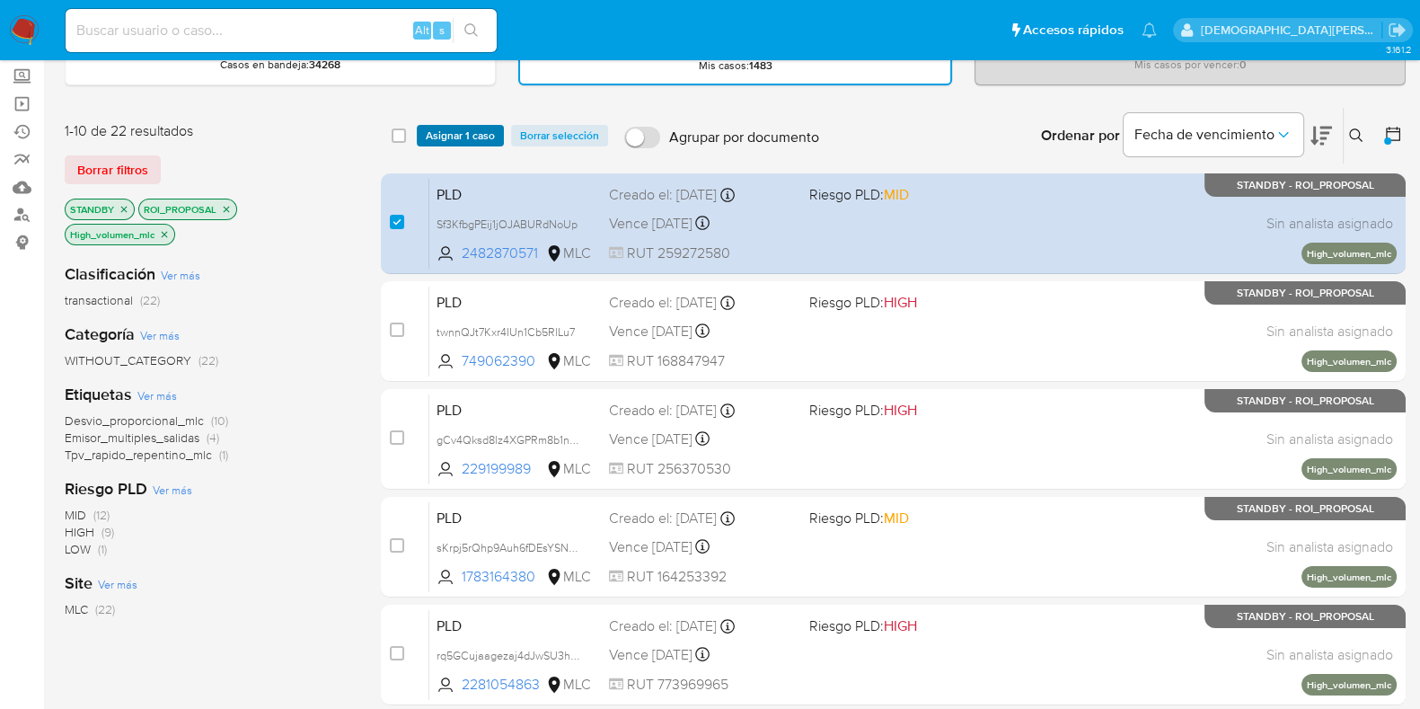
click at [465, 134] on span "Asignar 1 caso" at bounding box center [460, 136] width 69 height 18
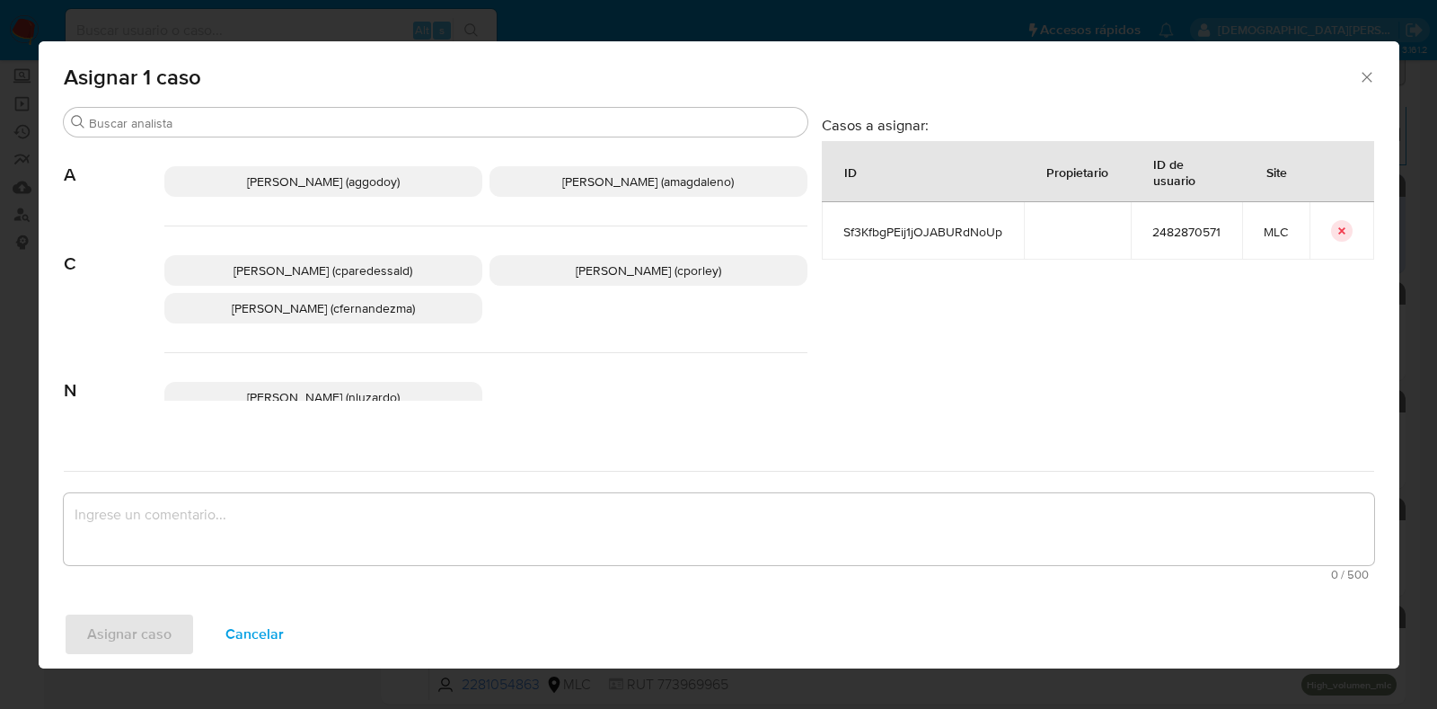
click at [639, 271] on span "Christian Porley (cporley)" at bounding box center [648, 270] width 145 height 18
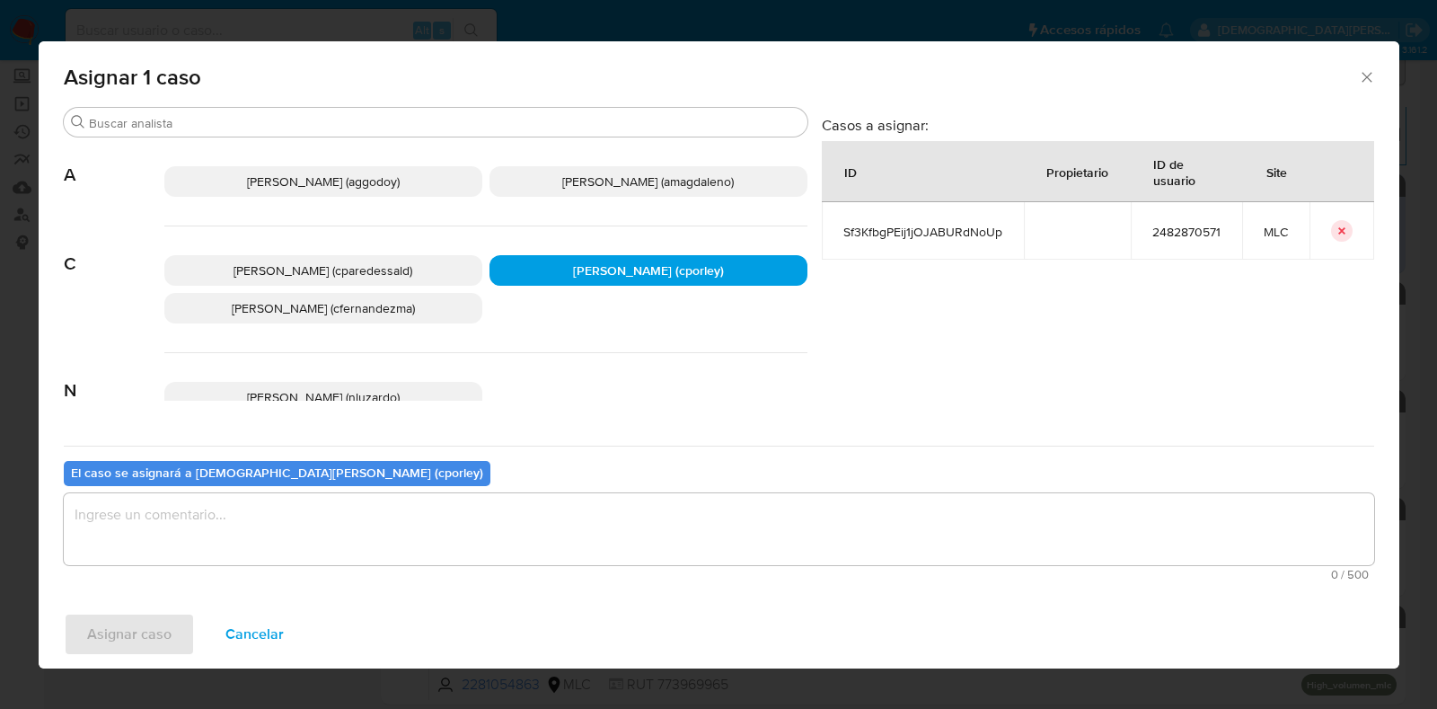
click at [525, 497] on textarea "assign-modal" at bounding box center [719, 529] width 1310 height 72
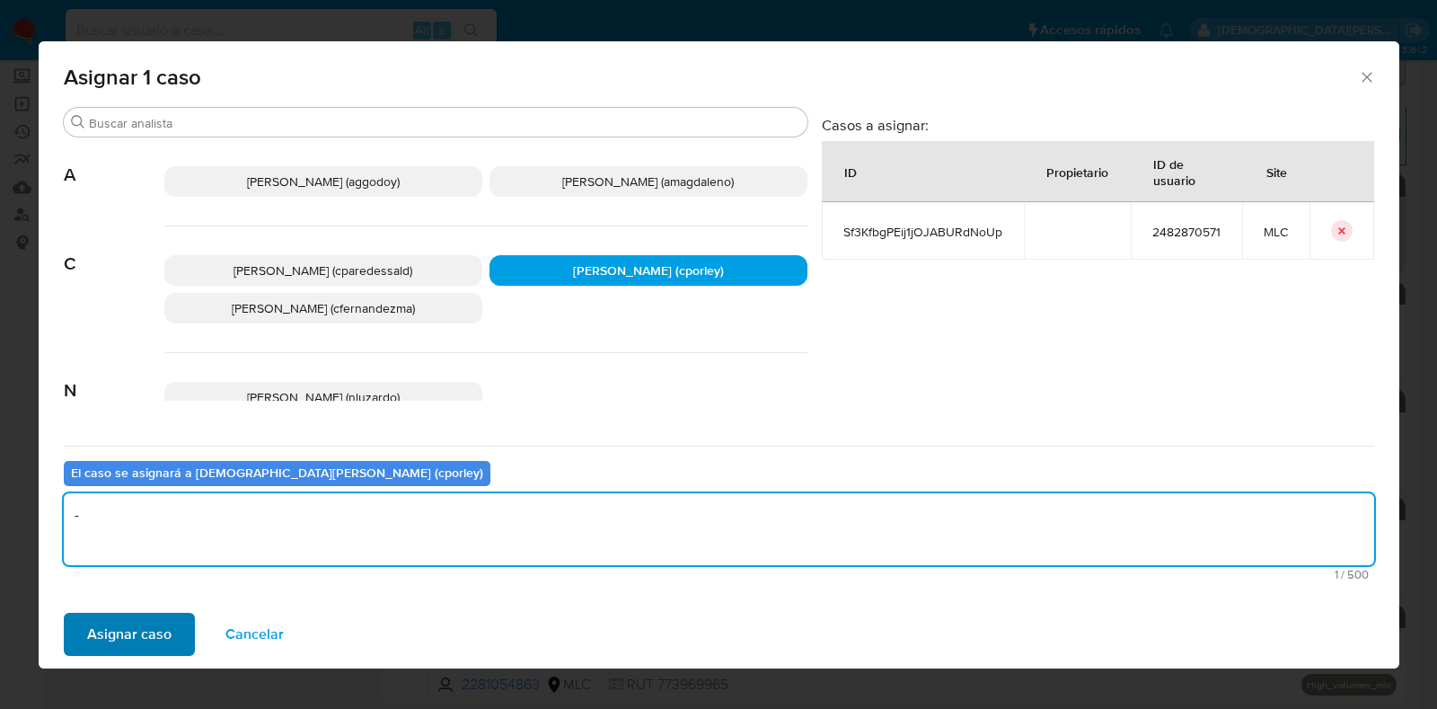
type textarea "-"
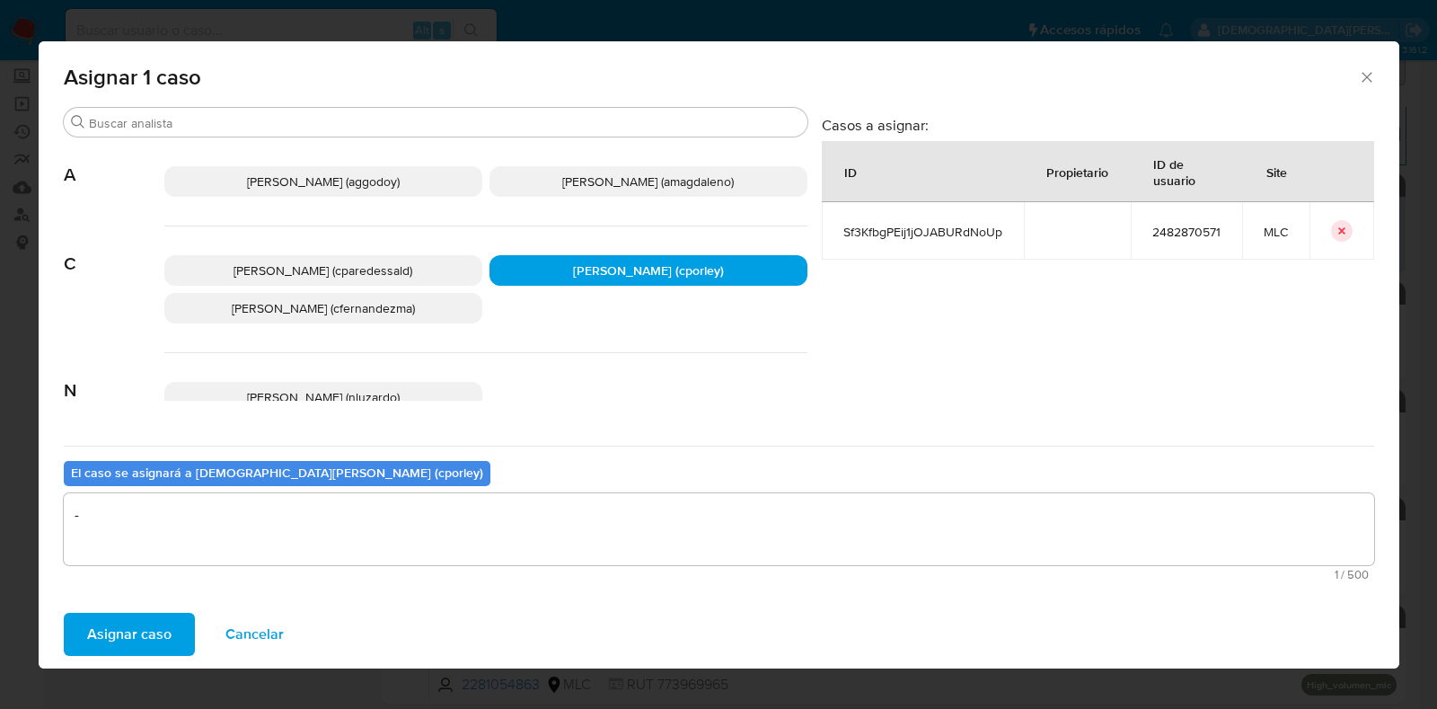
click at [140, 639] on span "Asignar caso" at bounding box center [129, 634] width 84 height 40
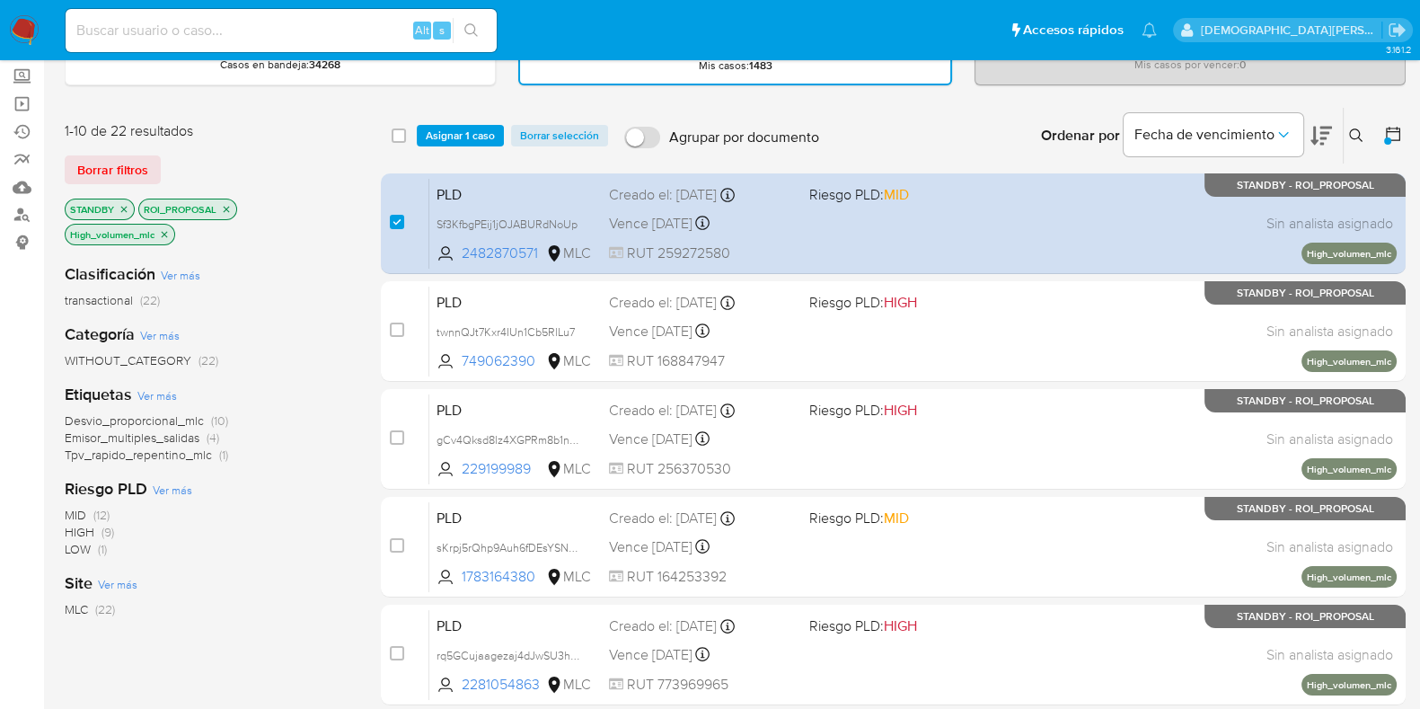
click at [458, 138] on span "Asignar 1 caso" at bounding box center [460, 136] width 69 height 18
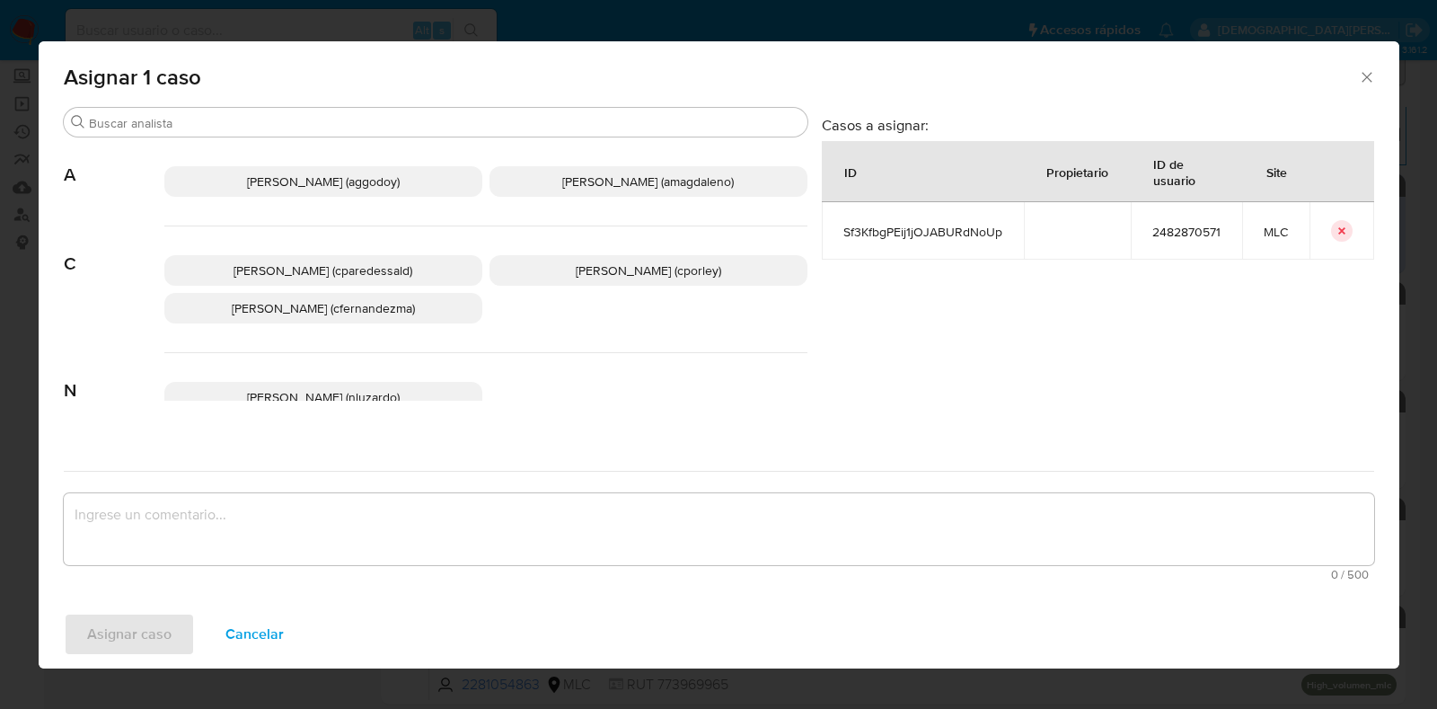
click at [593, 268] on span "Christian Porley (cporley)" at bounding box center [648, 270] width 145 height 18
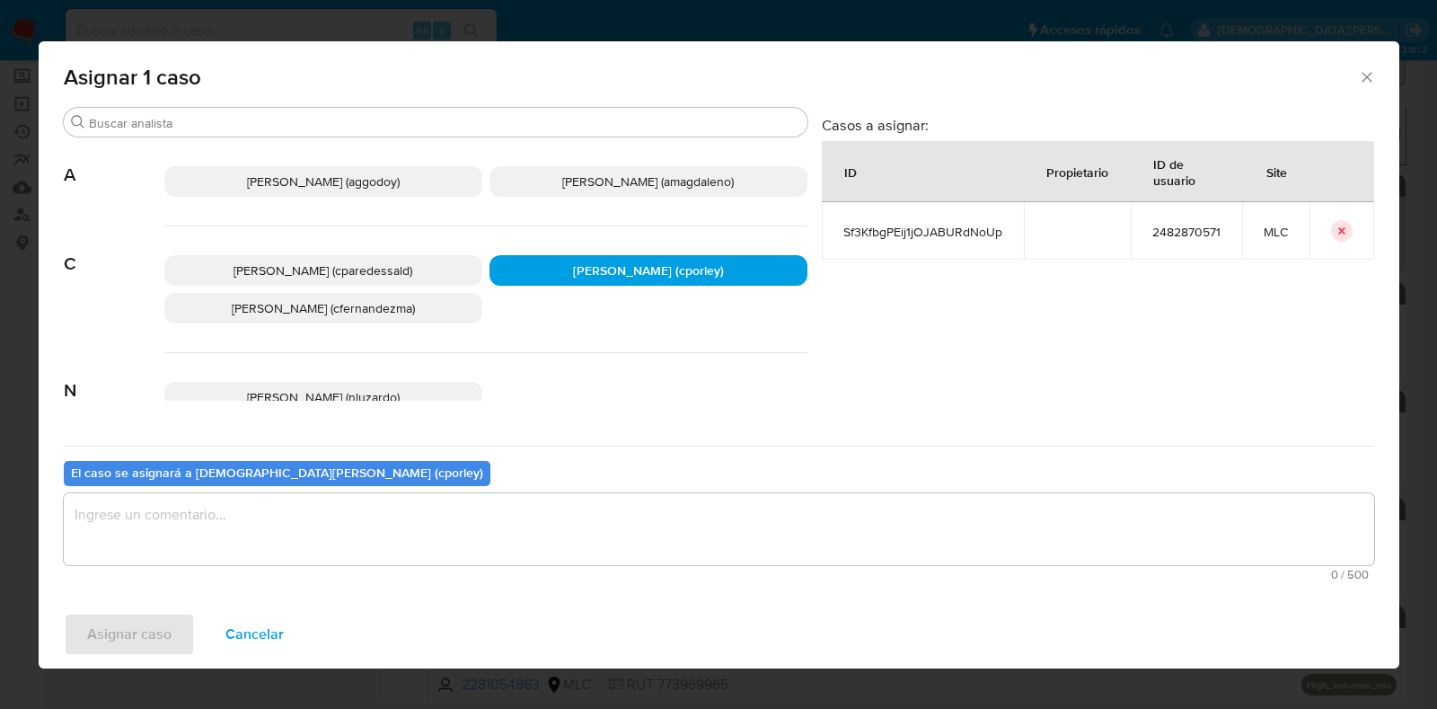
click at [485, 512] on textarea "assign-modal" at bounding box center [719, 529] width 1310 height 72
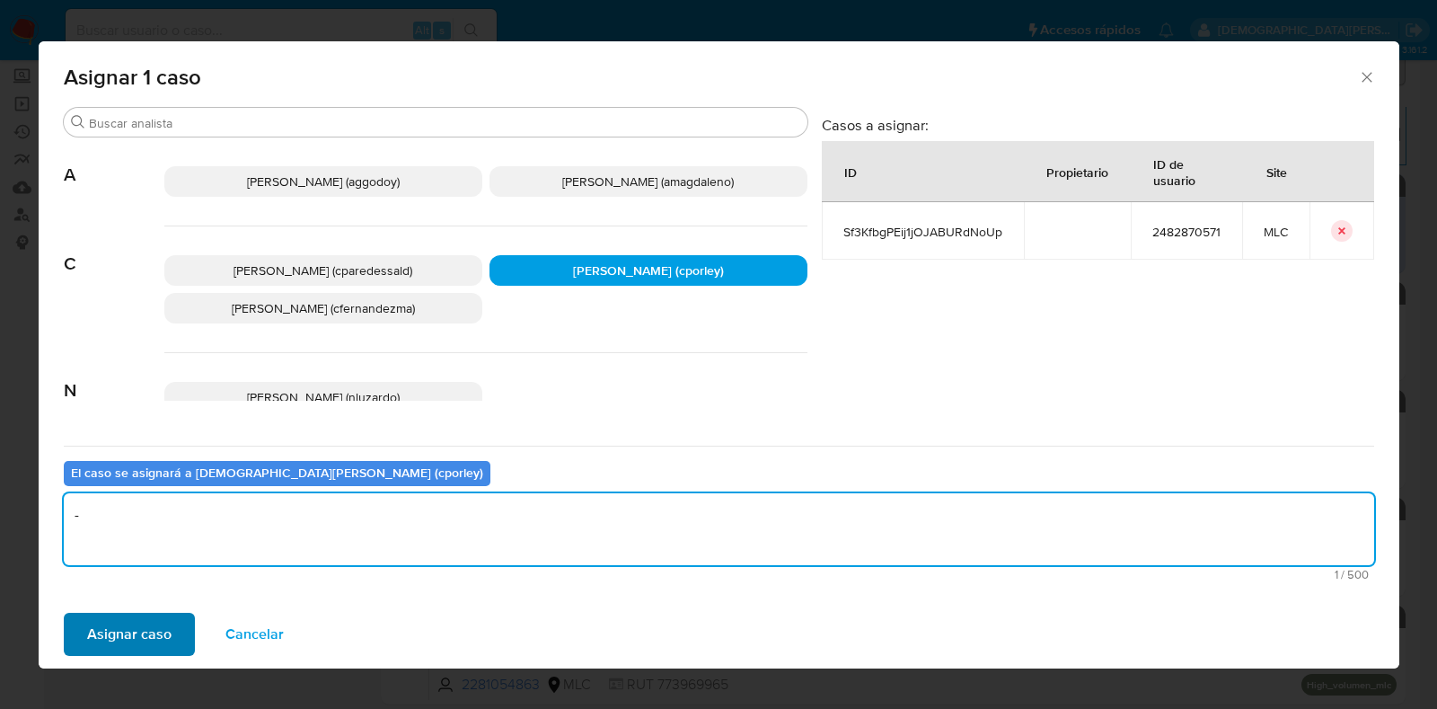
type textarea "-"
click at [73, 643] on button "Asignar caso" at bounding box center [129, 633] width 131 height 43
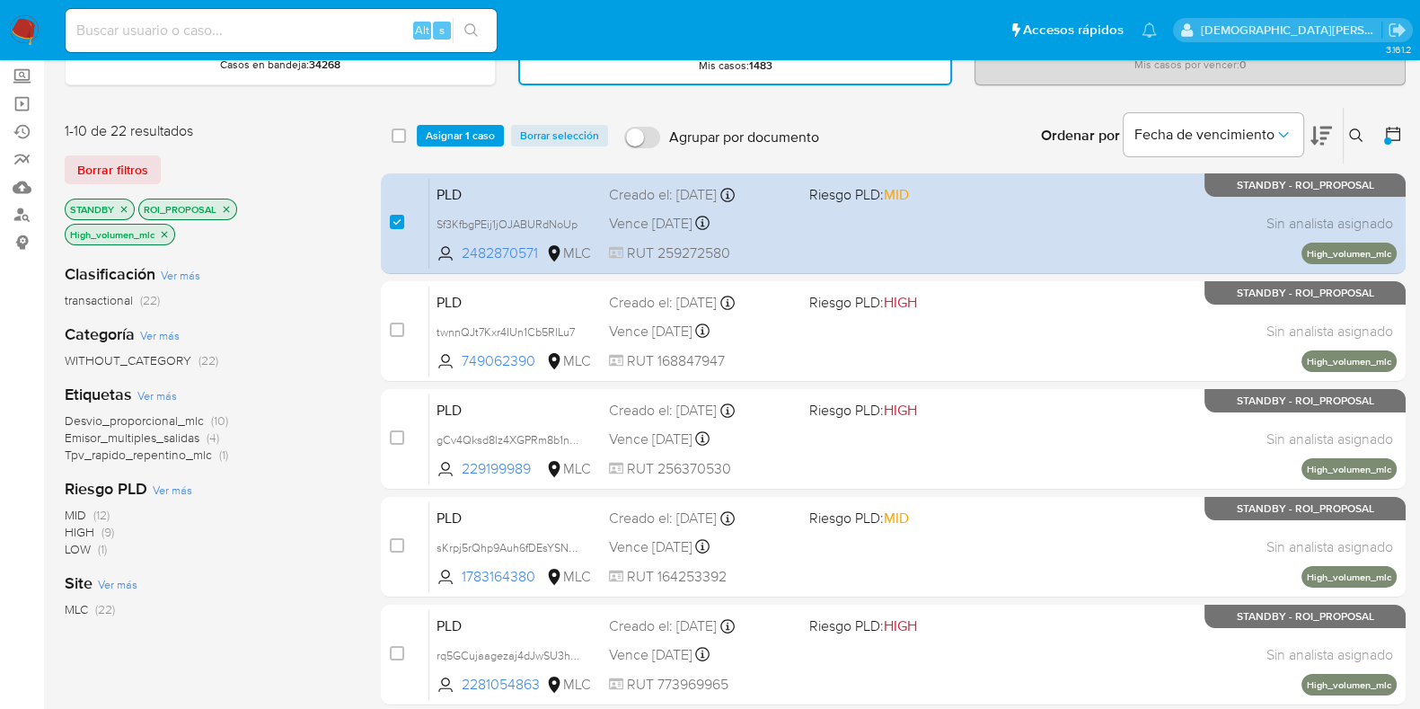
click at [476, 137] on span "Asignar 1 caso" at bounding box center [460, 136] width 69 height 18
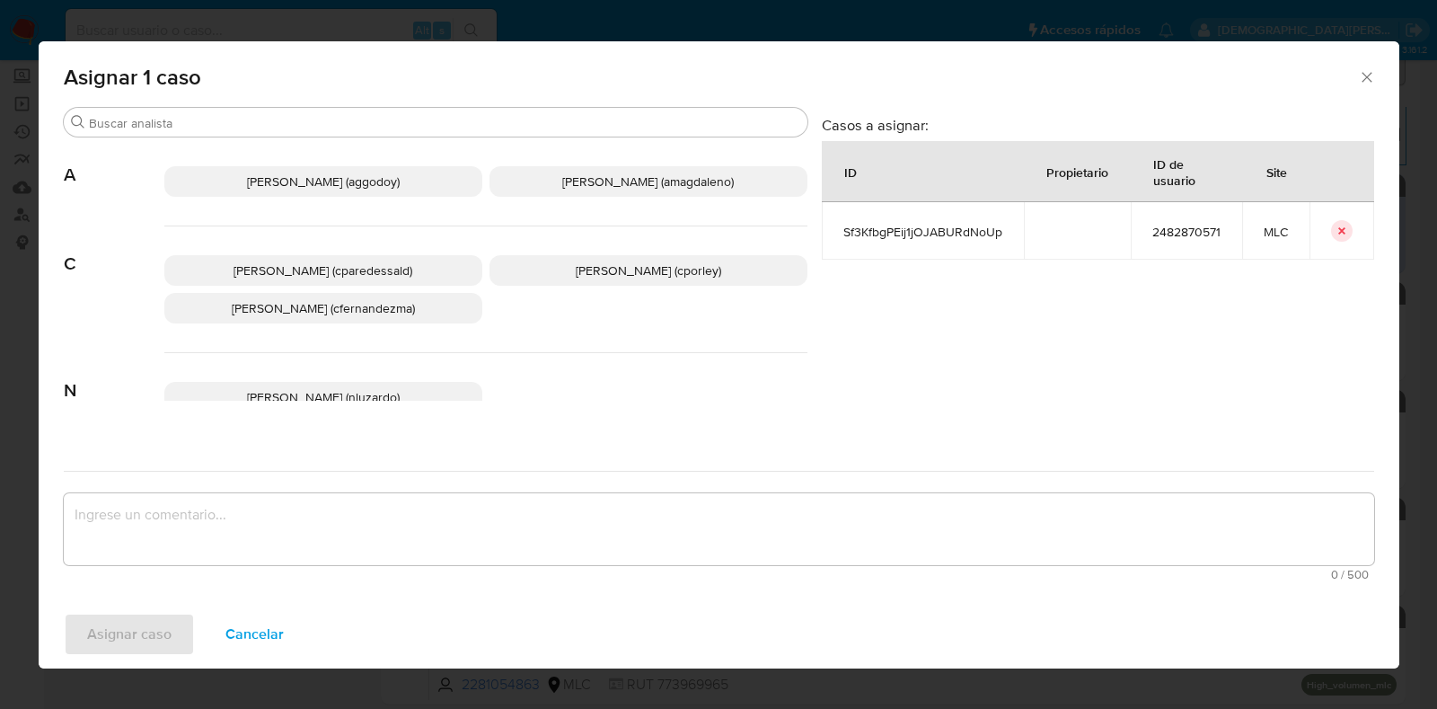
click at [616, 268] on span "Christian Porley (cporley)" at bounding box center [648, 270] width 145 height 18
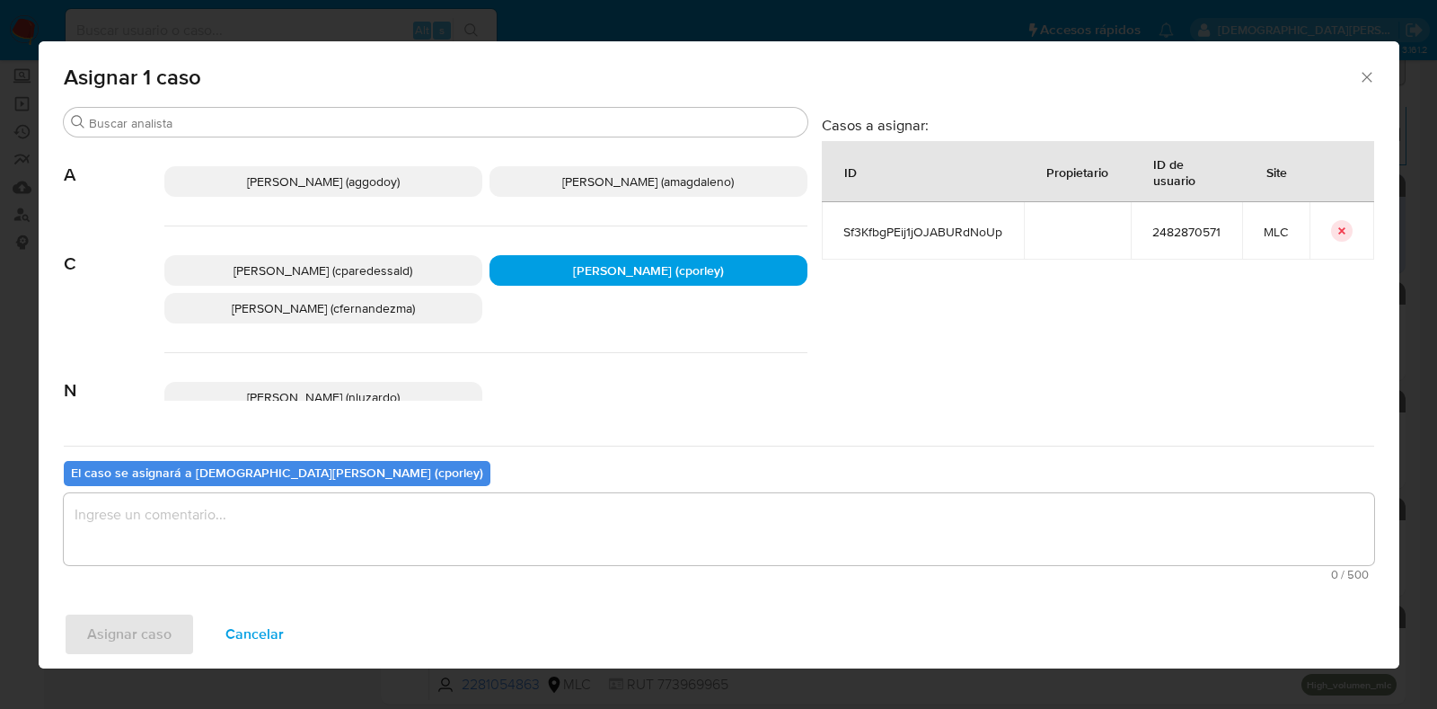
click at [494, 555] on textarea "assign-modal" at bounding box center [719, 529] width 1310 height 72
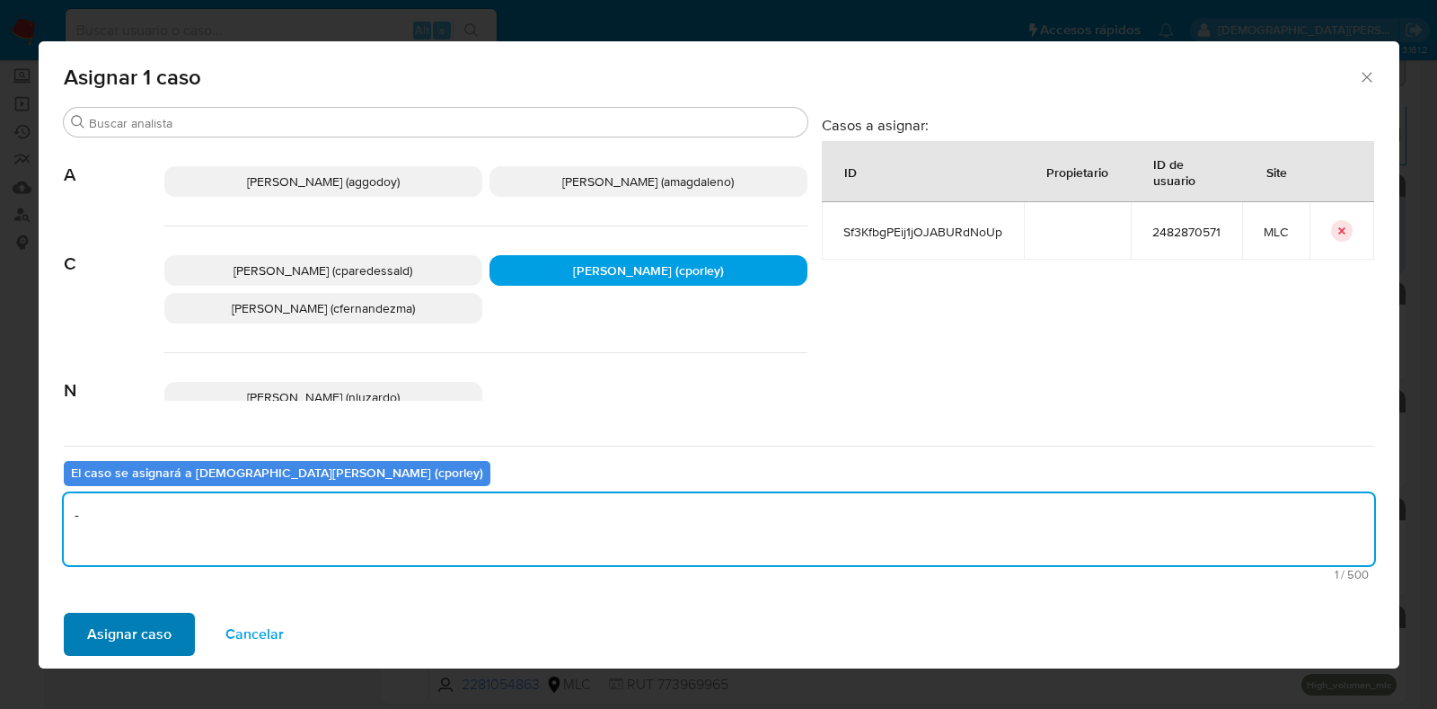
type textarea "-"
click at [122, 647] on span "Asignar caso" at bounding box center [129, 634] width 84 height 40
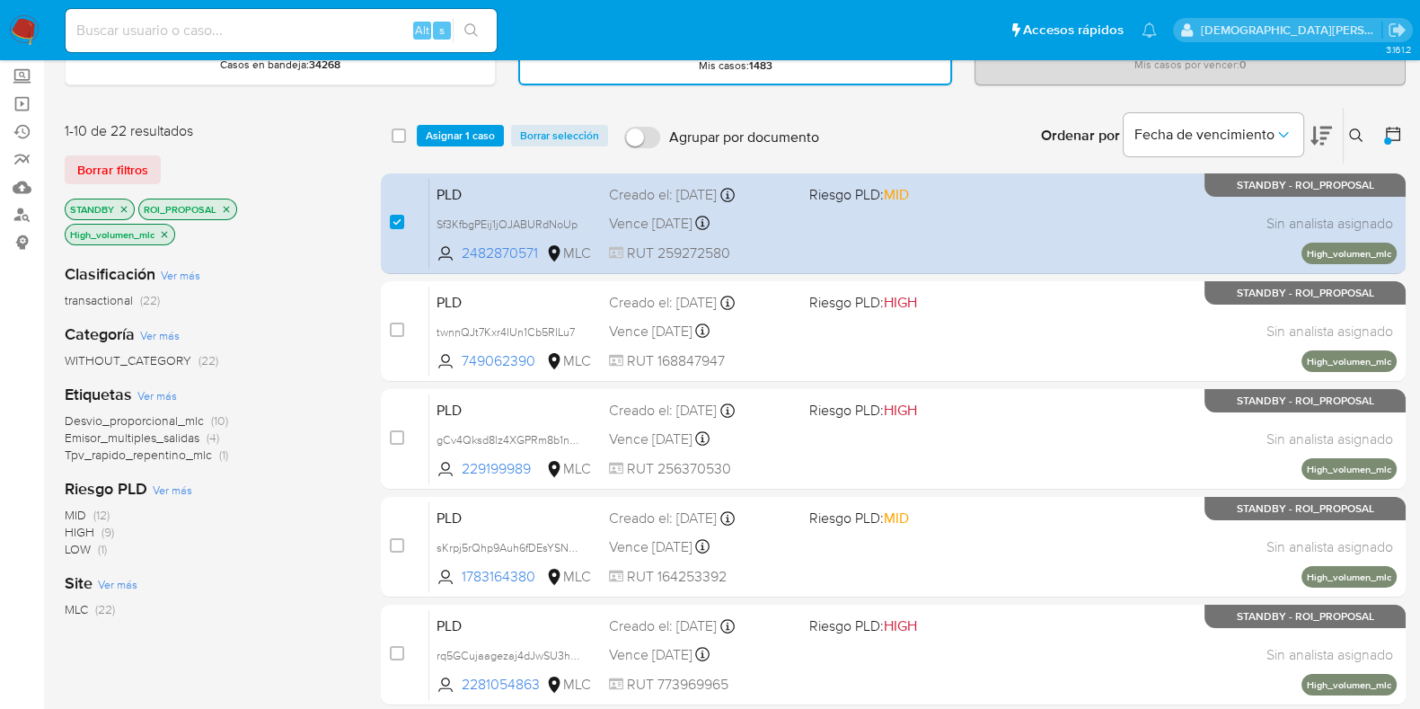
click at [441, 135] on span "Asignar 1 caso" at bounding box center [460, 136] width 69 height 18
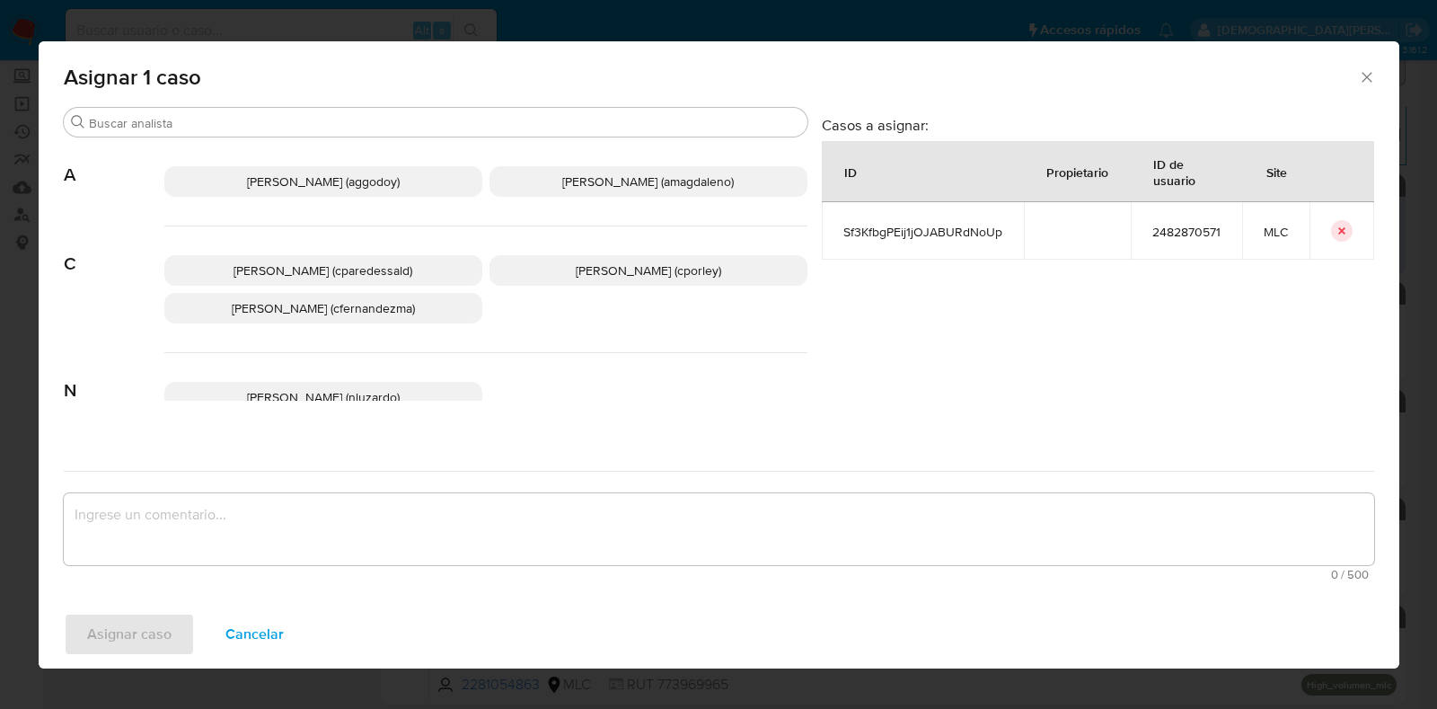
click at [631, 269] on span "Christian Porley (cporley)" at bounding box center [648, 270] width 145 height 18
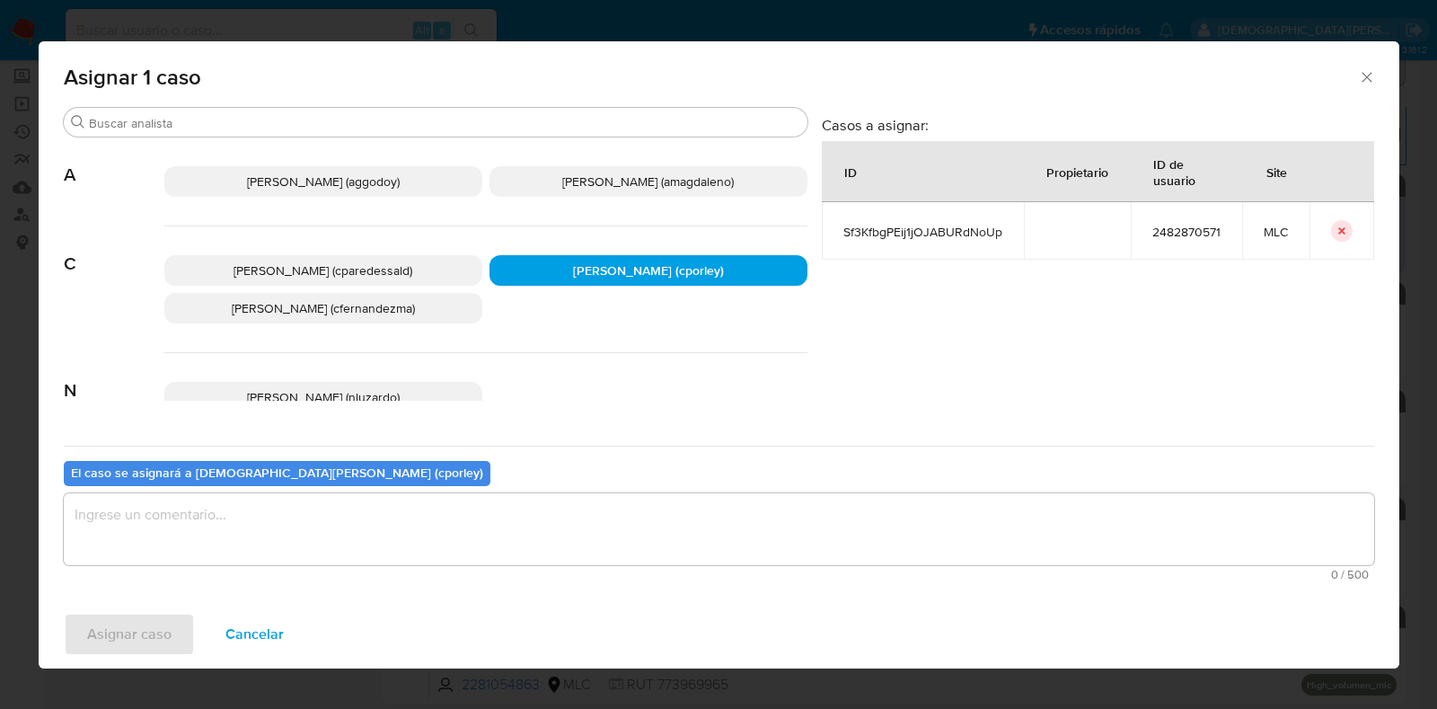
click at [485, 527] on textarea "assign-modal" at bounding box center [719, 529] width 1310 height 72
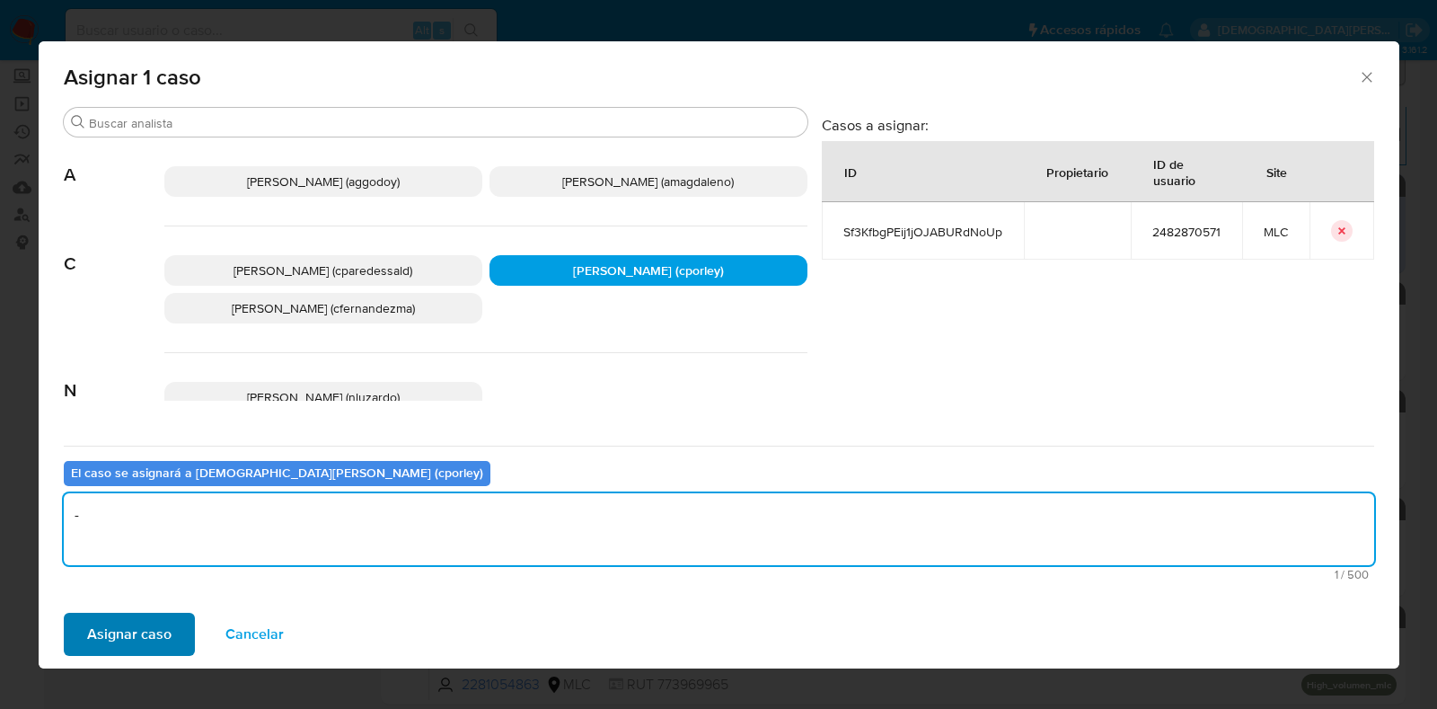
type textarea "-"
click at [105, 634] on span "Asignar caso" at bounding box center [129, 634] width 84 height 40
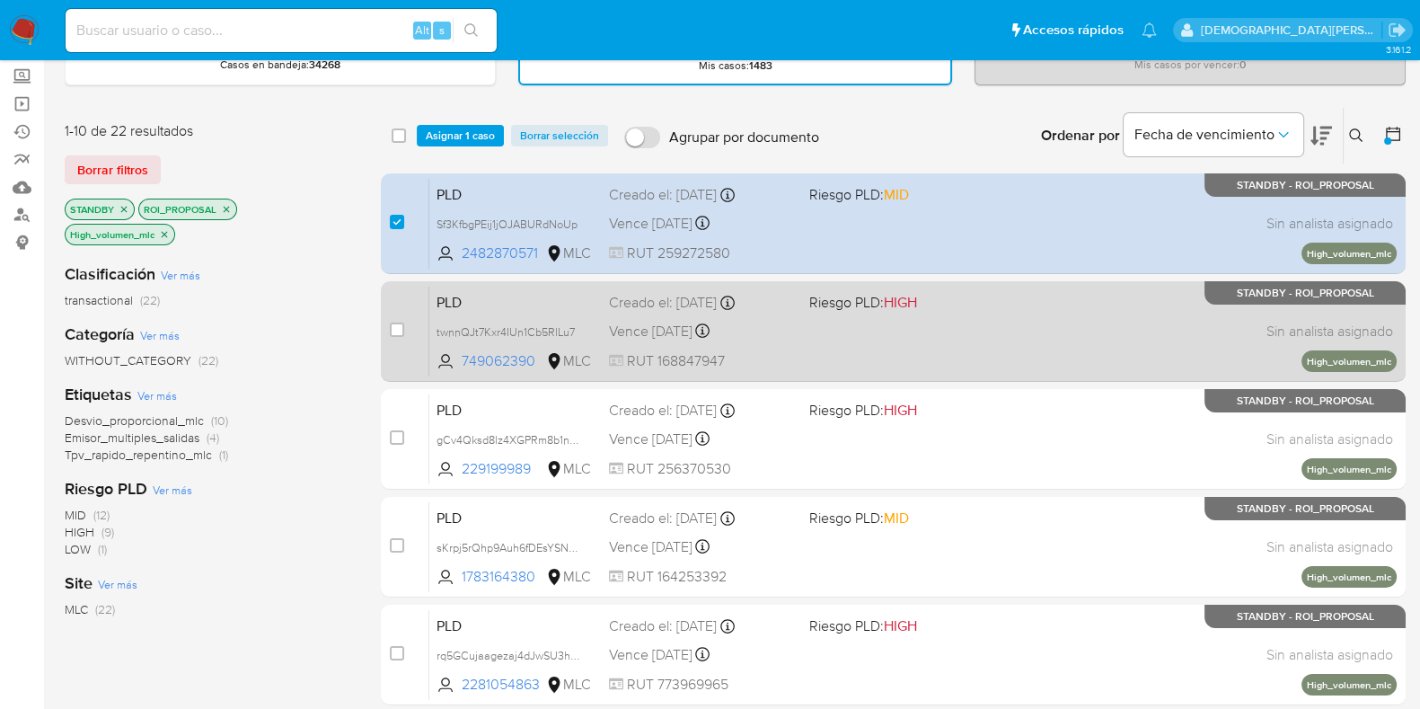
click at [789, 345] on div "PLD twnnQJt7Kxr4IUn1Cb5RlLu7 749062390 MLC Riesgo PLD: HIGH Creado el: 12/07/20…" at bounding box center [912, 331] width 967 height 91
click at [397, 327] on input "checkbox" at bounding box center [397, 329] width 14 height 14
checkbox input "true"
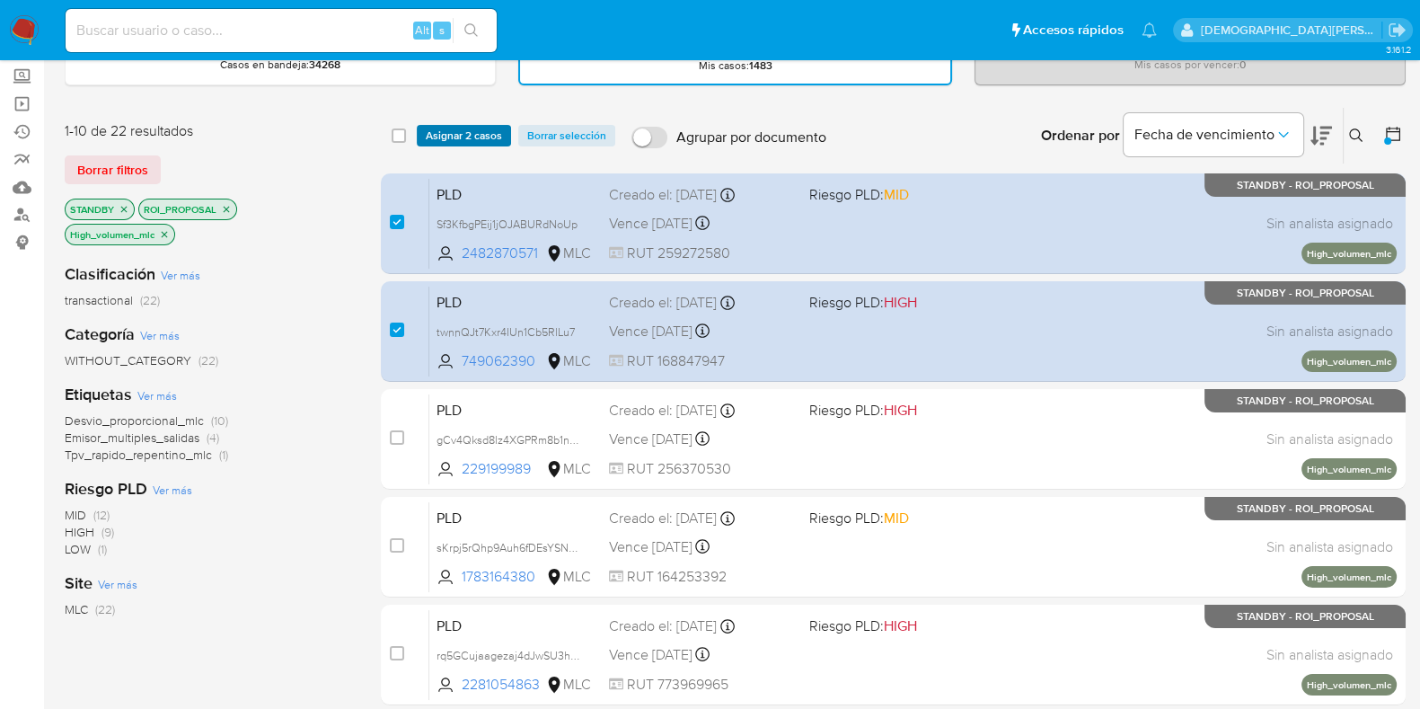
click at [458, 127] on span "Asignar 2 casos" at bounding box center [464, 136] width 76 height 18
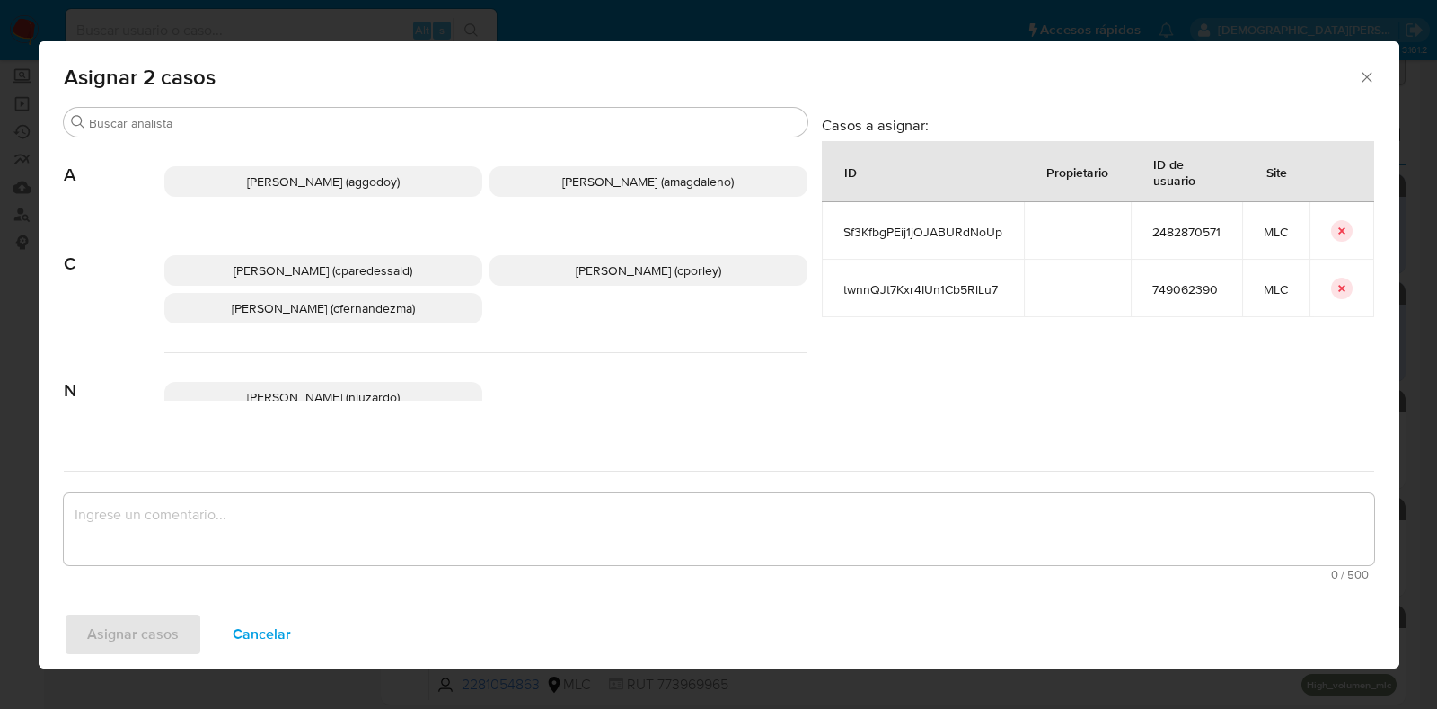
click at [577, 267] on span "Christian Porley (cporley)" at bounding box center [648, 270] width 145 height 18
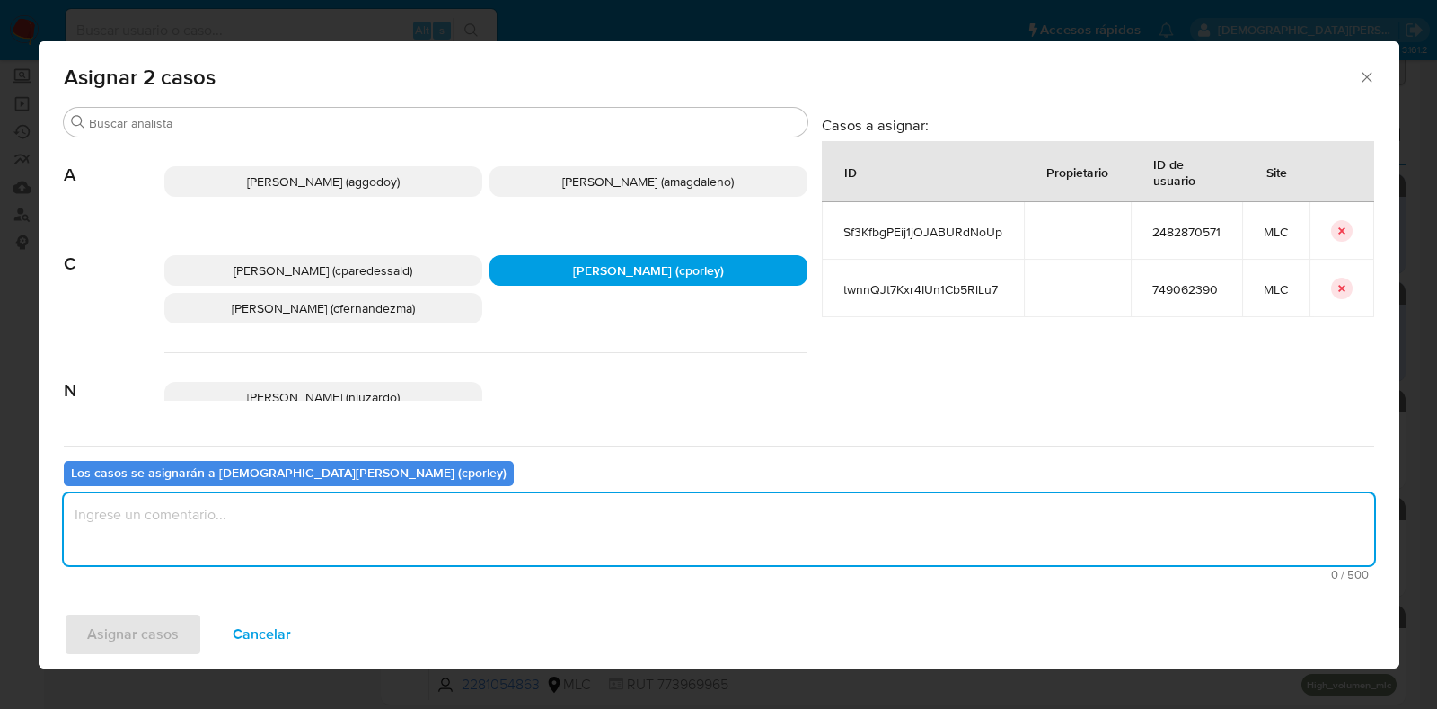
click at [524, 508] on textarea "assign-modal" at bounding box center [719, 529] width 1310 height 72
type textarea "-"
click at [90, 639] on span "Asignar casos" at bounding box center [133, 634] width 92 height 40
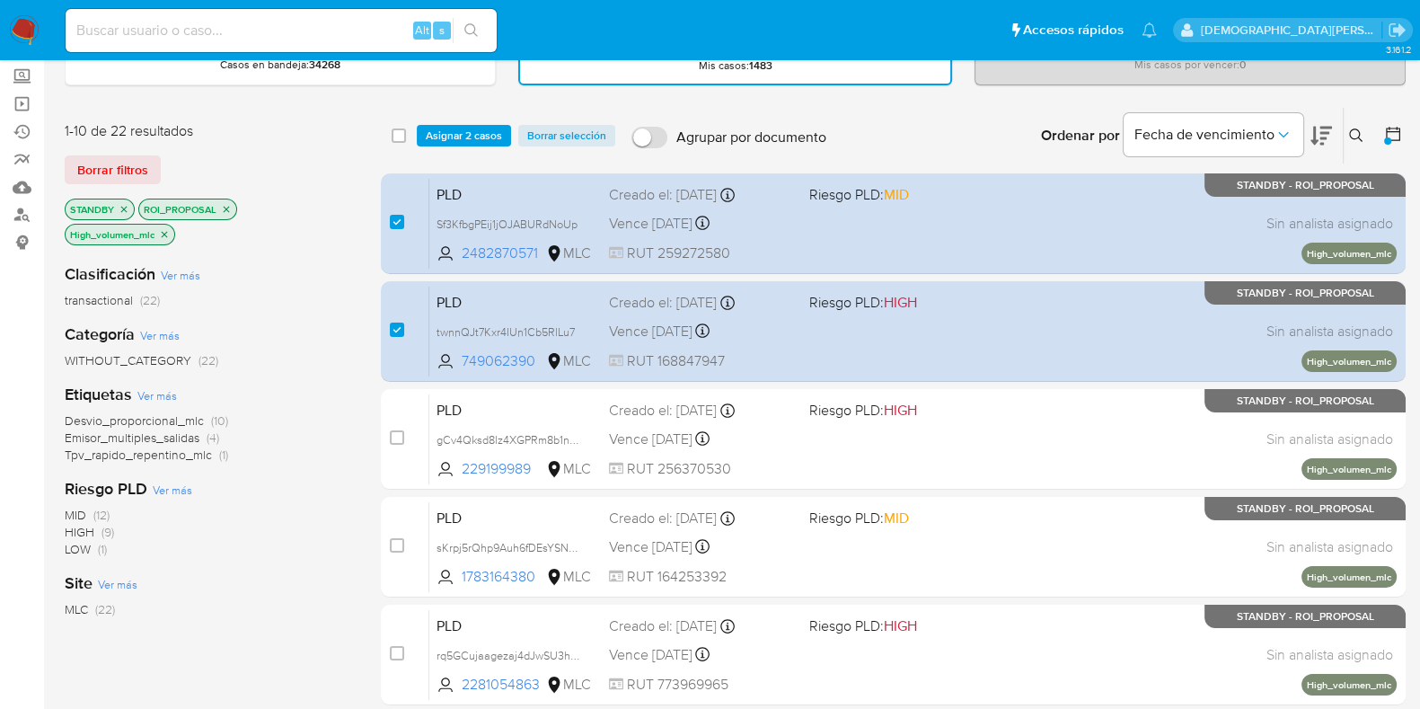
click at [478, 128] on span "Asignar 2 casos" at bounding box center [464, 136] width 76 height 18
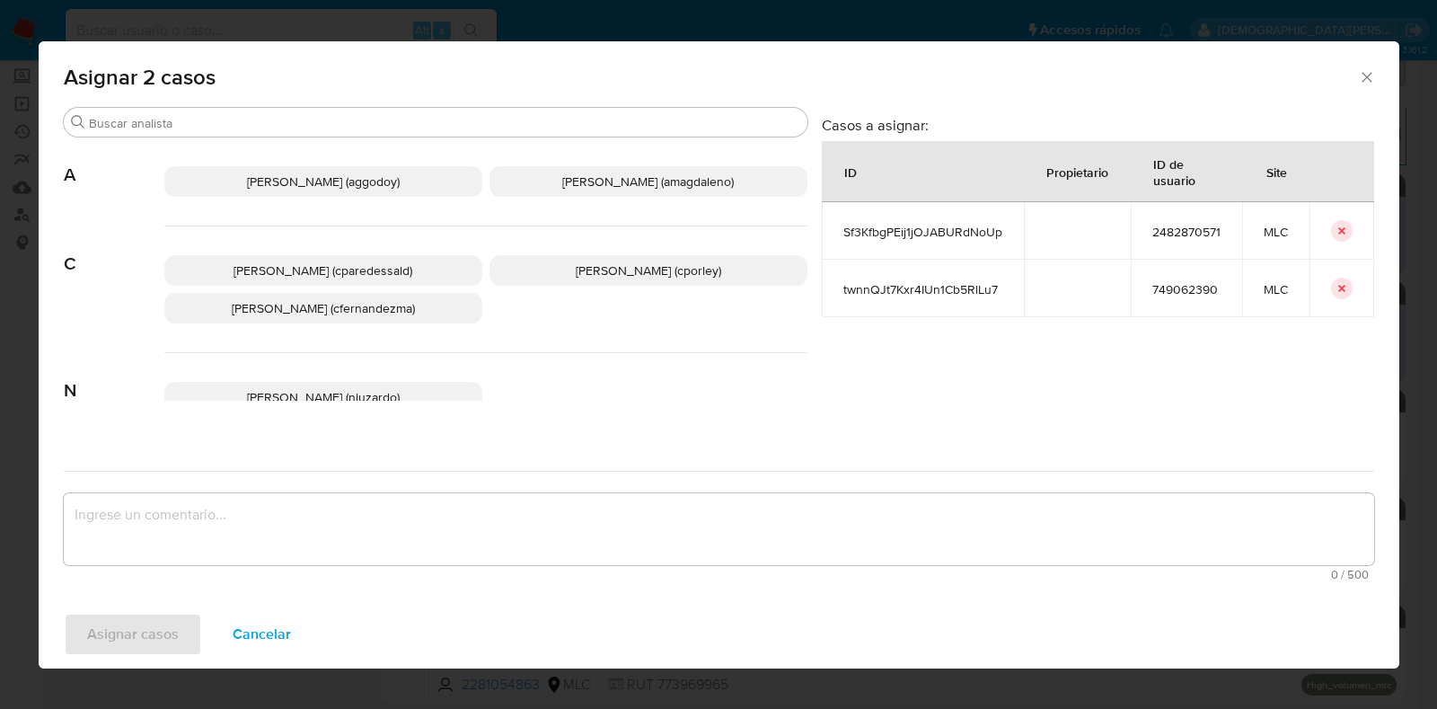
click at [580, 256] on p "Christian Porley (cporley)" at bounding box center [648, 270] width 318 height 31
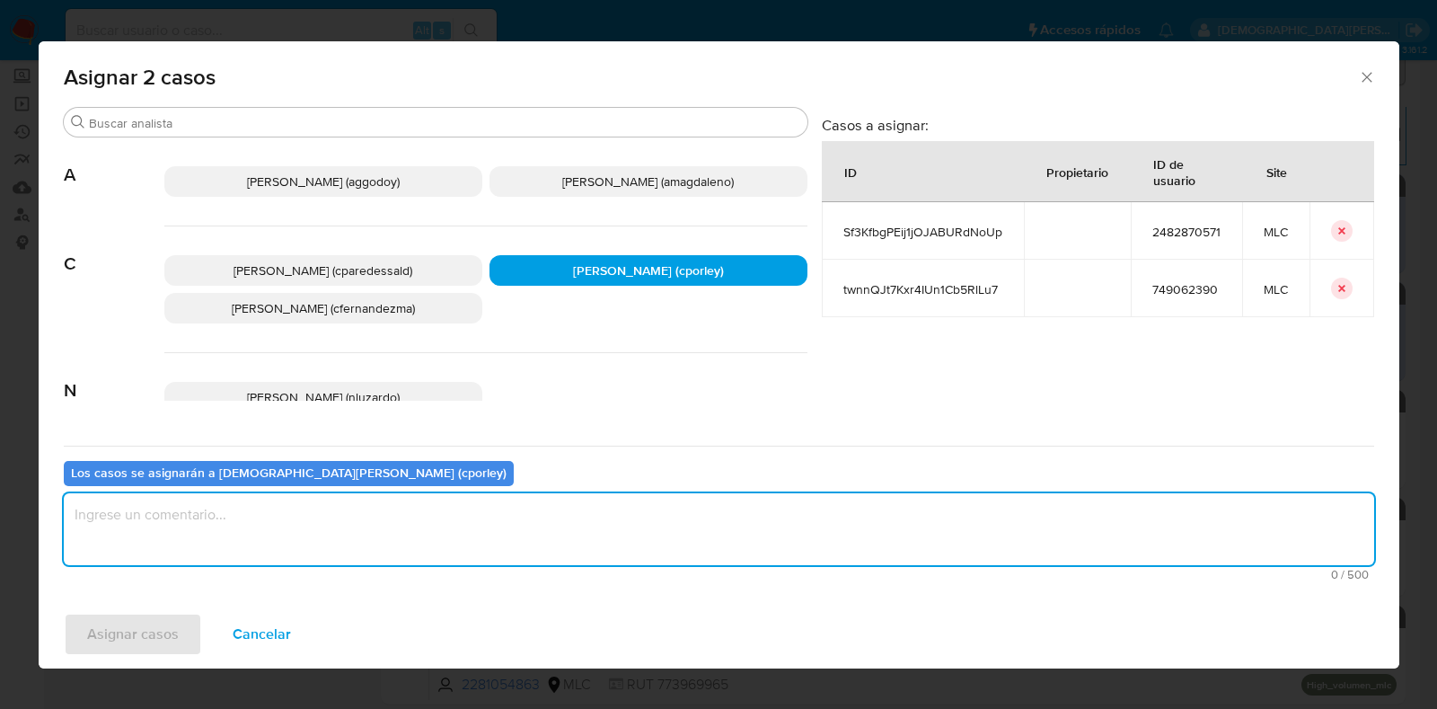
click at [519, 554] on textarea "assign-modal" at bounding box center [719, 529] width 1310 height 72
type textarea "-"
click at [111, 632] on span "Asignar casos" at bounding box center [133, 634] width 92 height 40
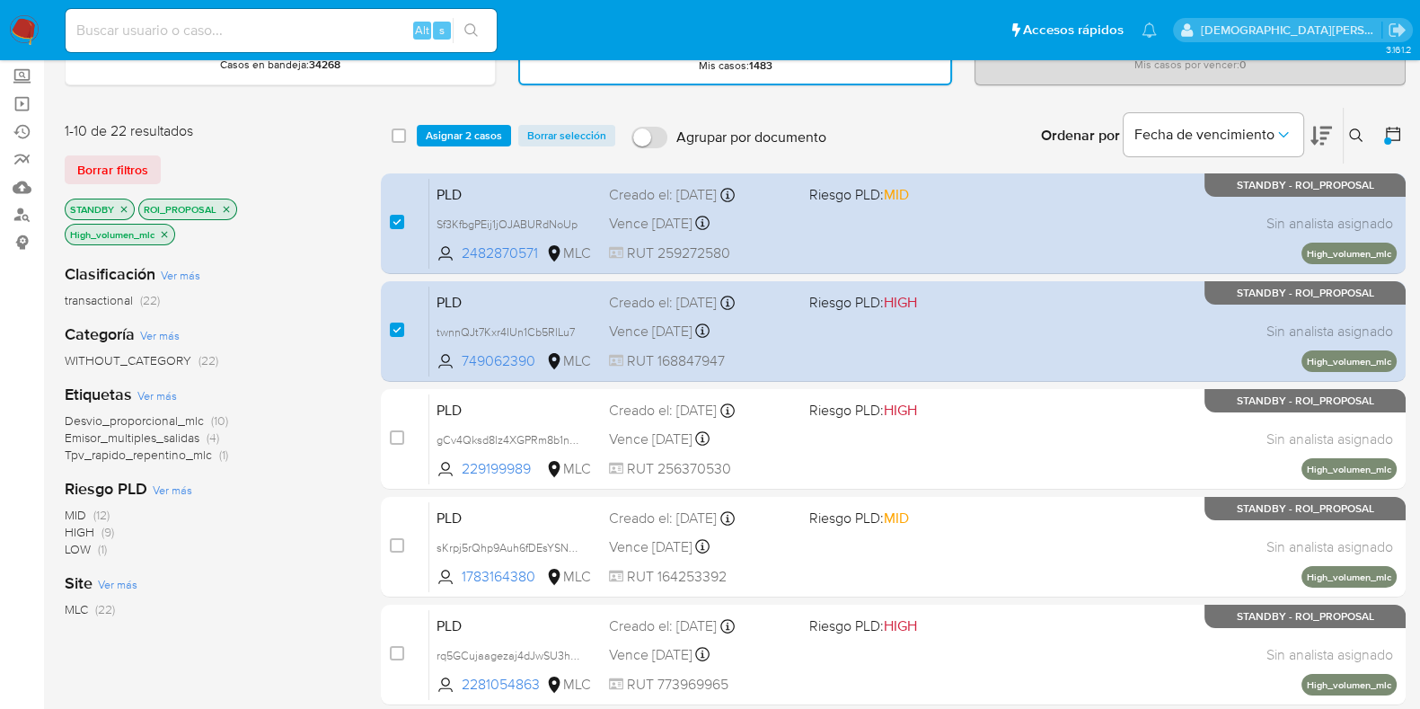
click at [473, 128] on span "Asignar 2 casos" at bounding box center [464, 136] width 76 height 18
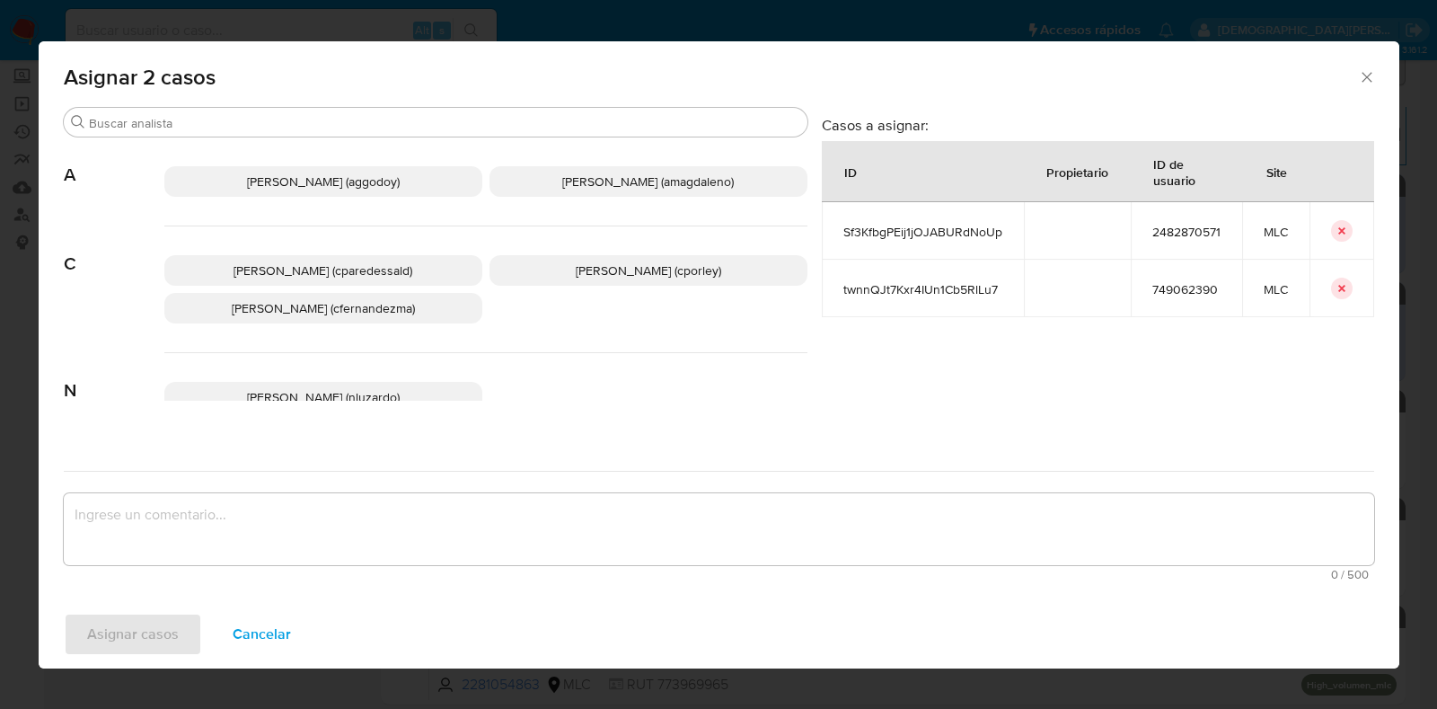
click at [669, 271] on span "Christian Porley (cporley)" at bounding box center [648, 270] width 145 height 18
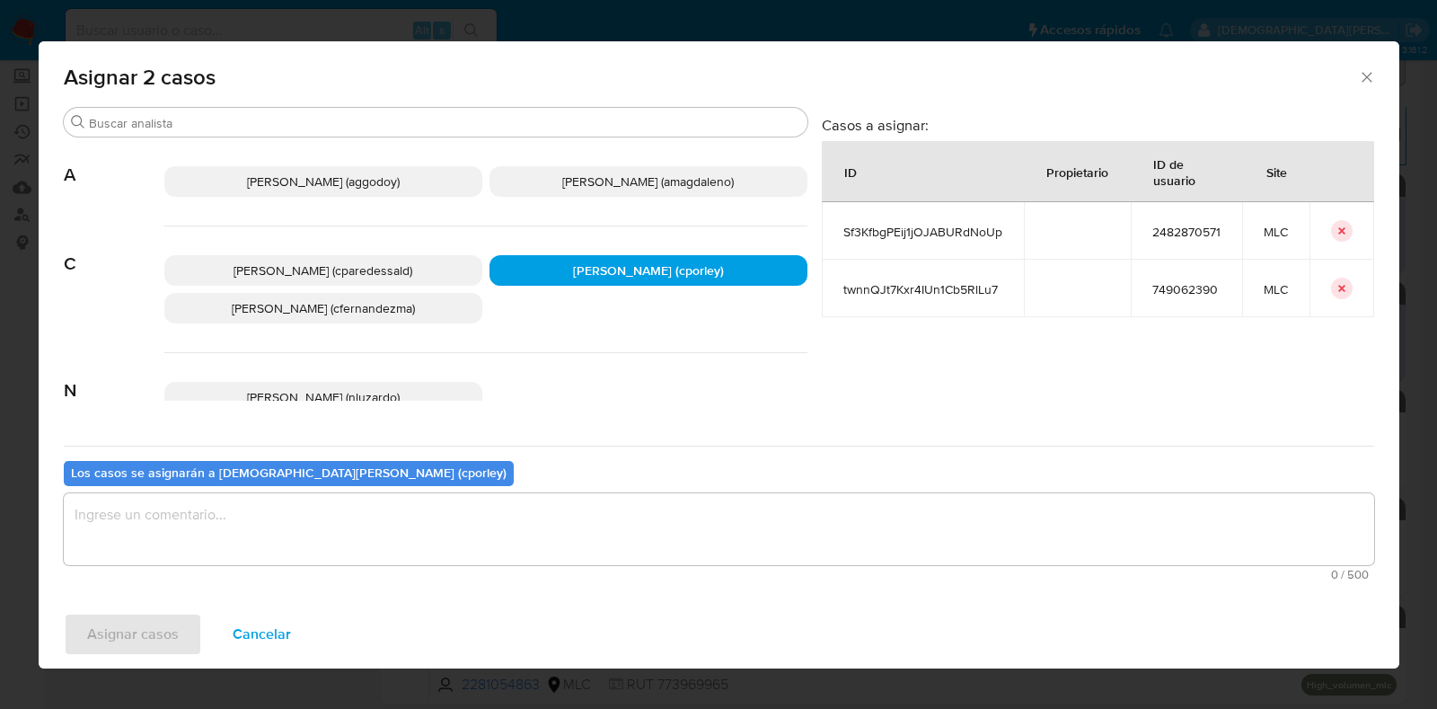
click at [624, 524] on textarea "assign-modal" at bounding box center [719, 529] width 1310 height 72
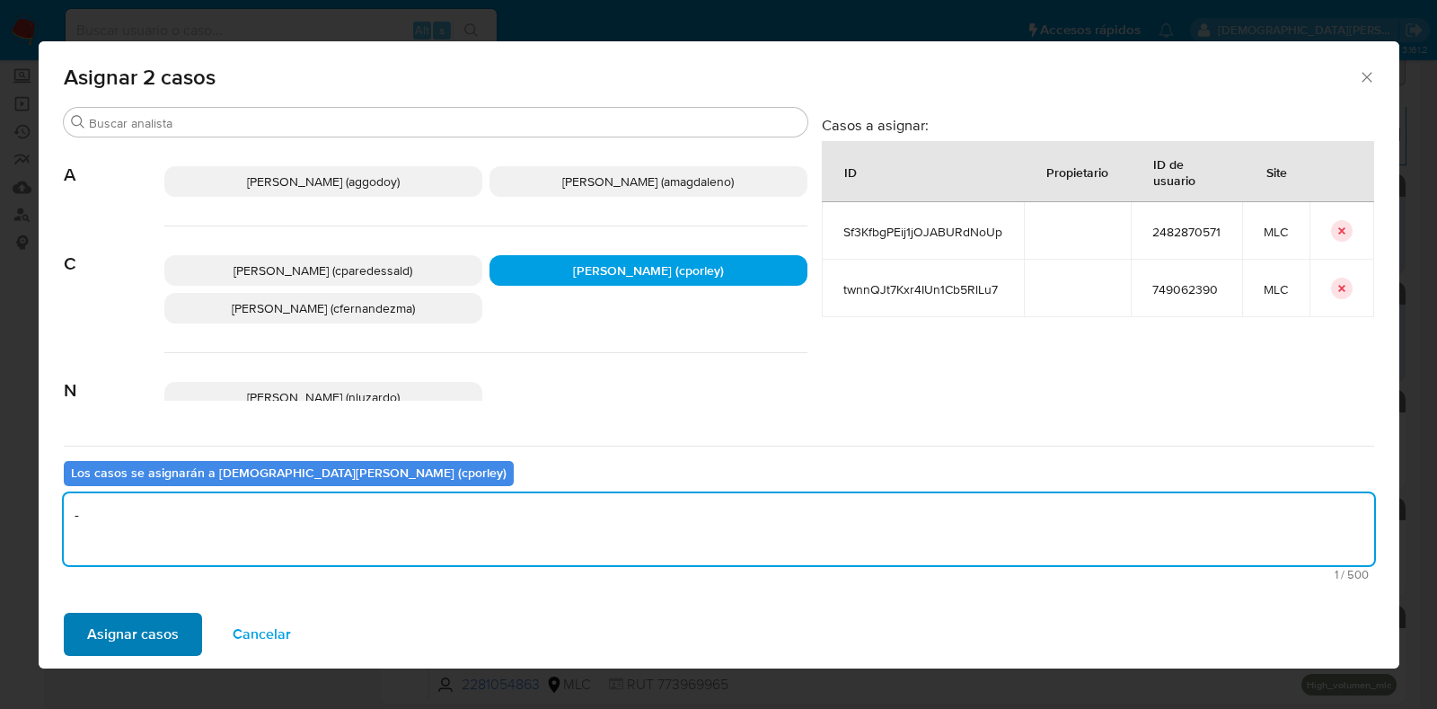
type textarea "-"
click at [142, 633] on span "Asignar casos" at bounding box center [133, 634] width 92 height 40
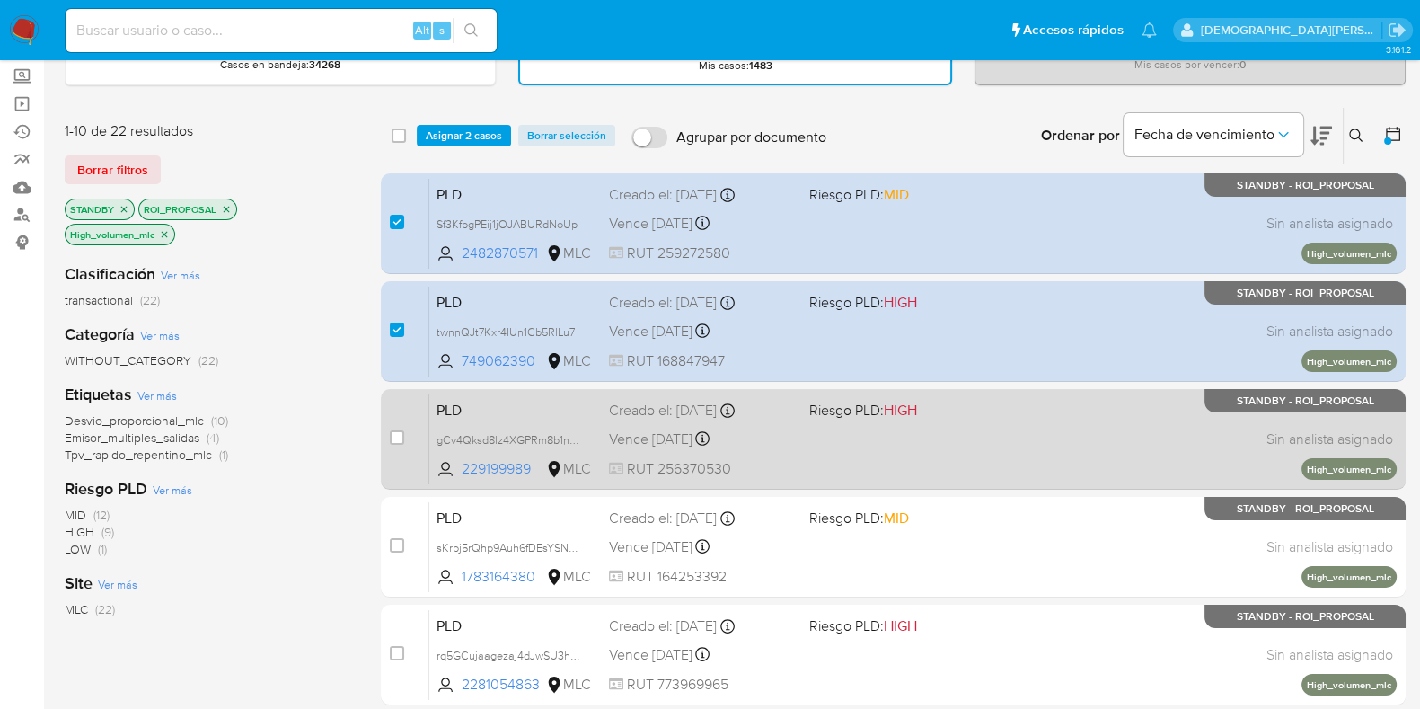
click at [812, 442] on div "PLD gCv4Qksd8lz4XGPRm8b1nb8E 229199989 MLC Riesgo PLD: HIGH Creado el: 12/07/20…" at bounding box center [912, 438] width 967 height 91
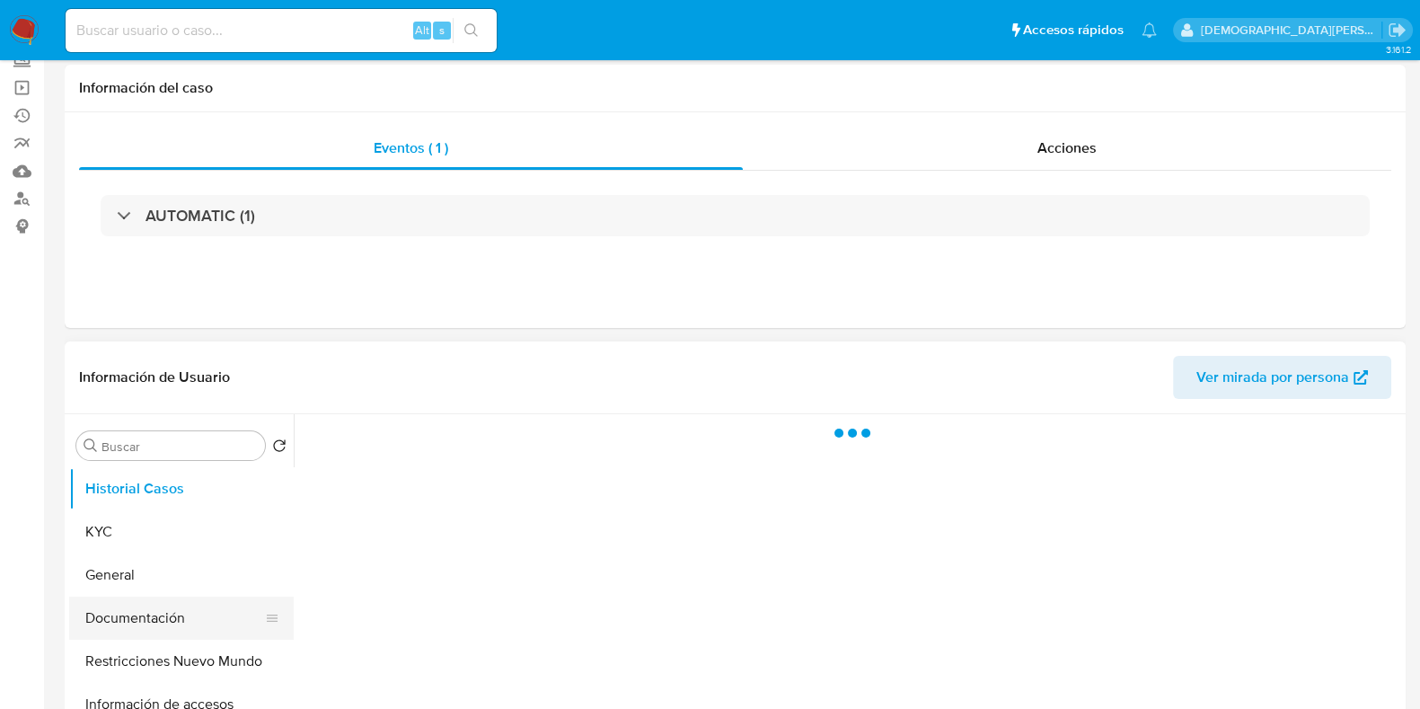
scroll to position [224, 0]
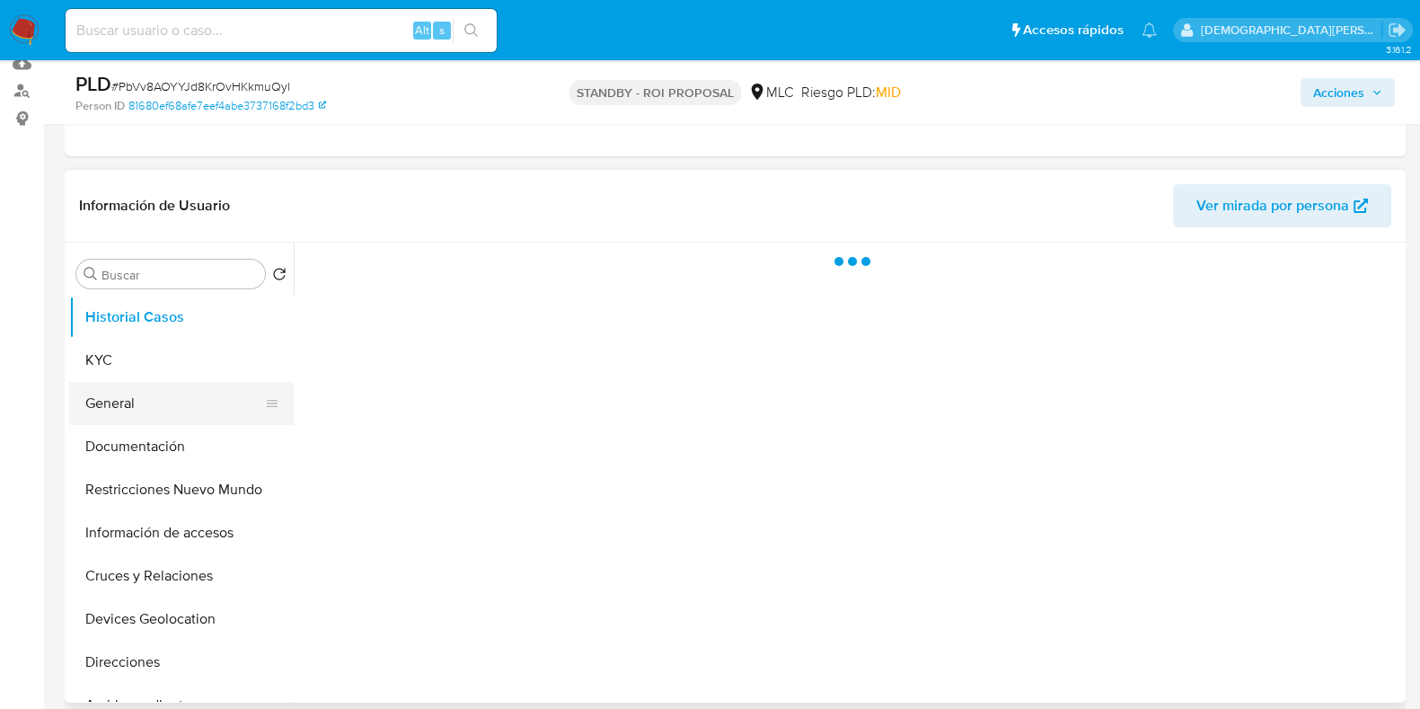
click at [154, 401] on button "General" at bounding box center [174, 403] width 210 height 43
select select "10"
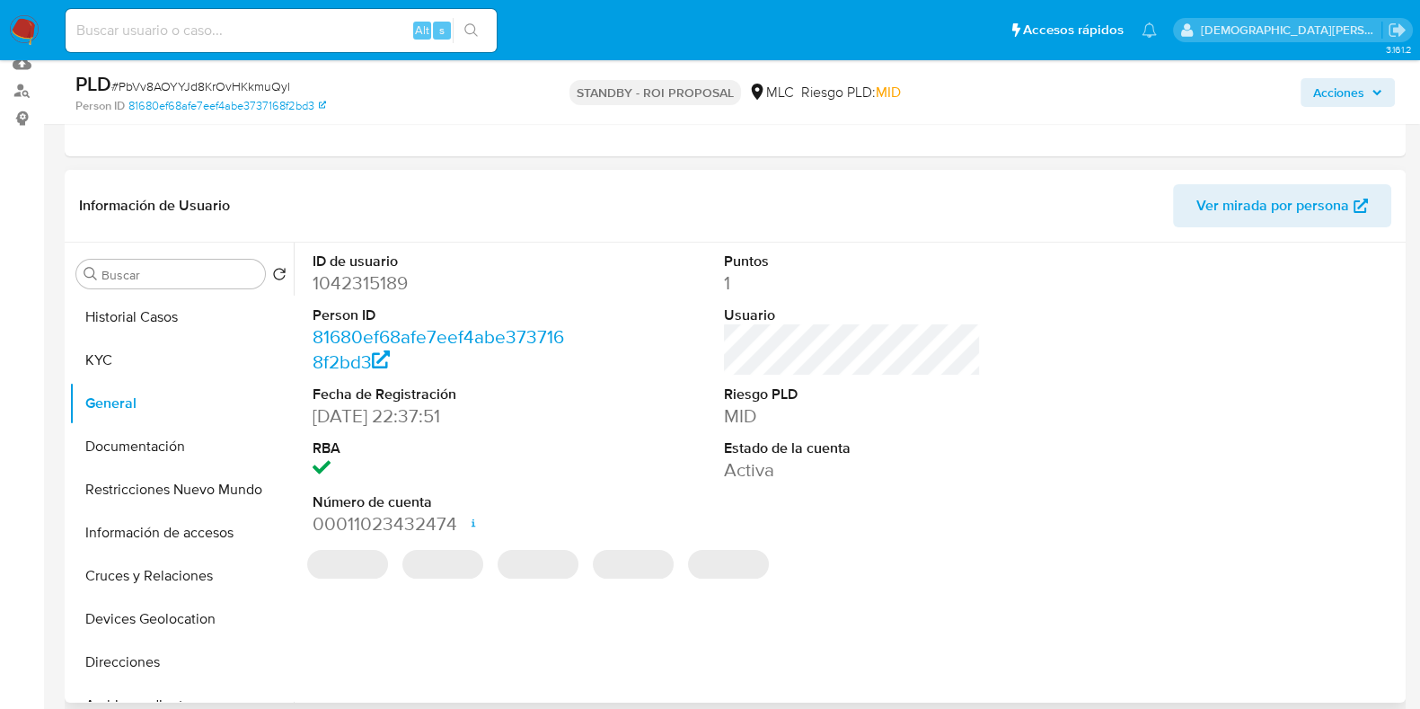
click at [347, 288] on dd "1042315189" at bounding box center [441, 282] width 257 height 25
copy dd "1042315189"
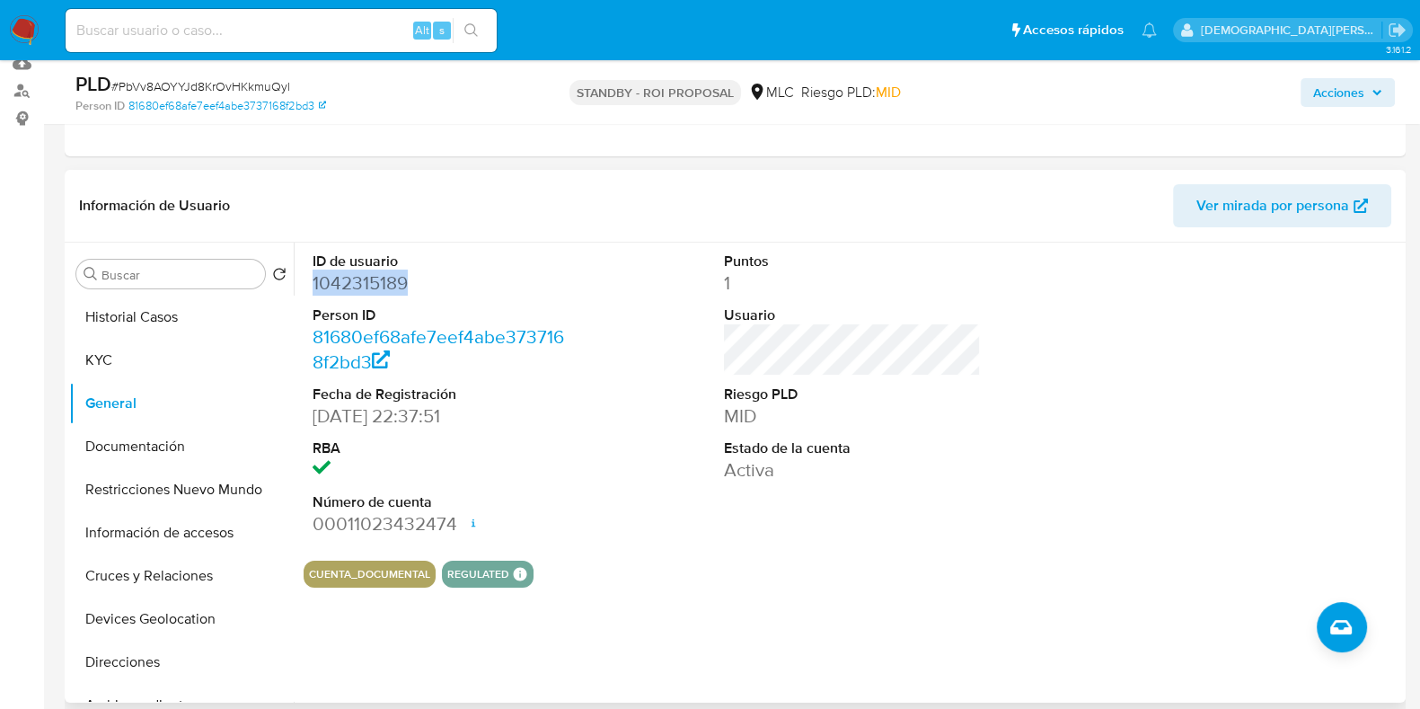
click at [336, 280] on dd "1042315189" at bounding box center [441, 282] width 257 height 25
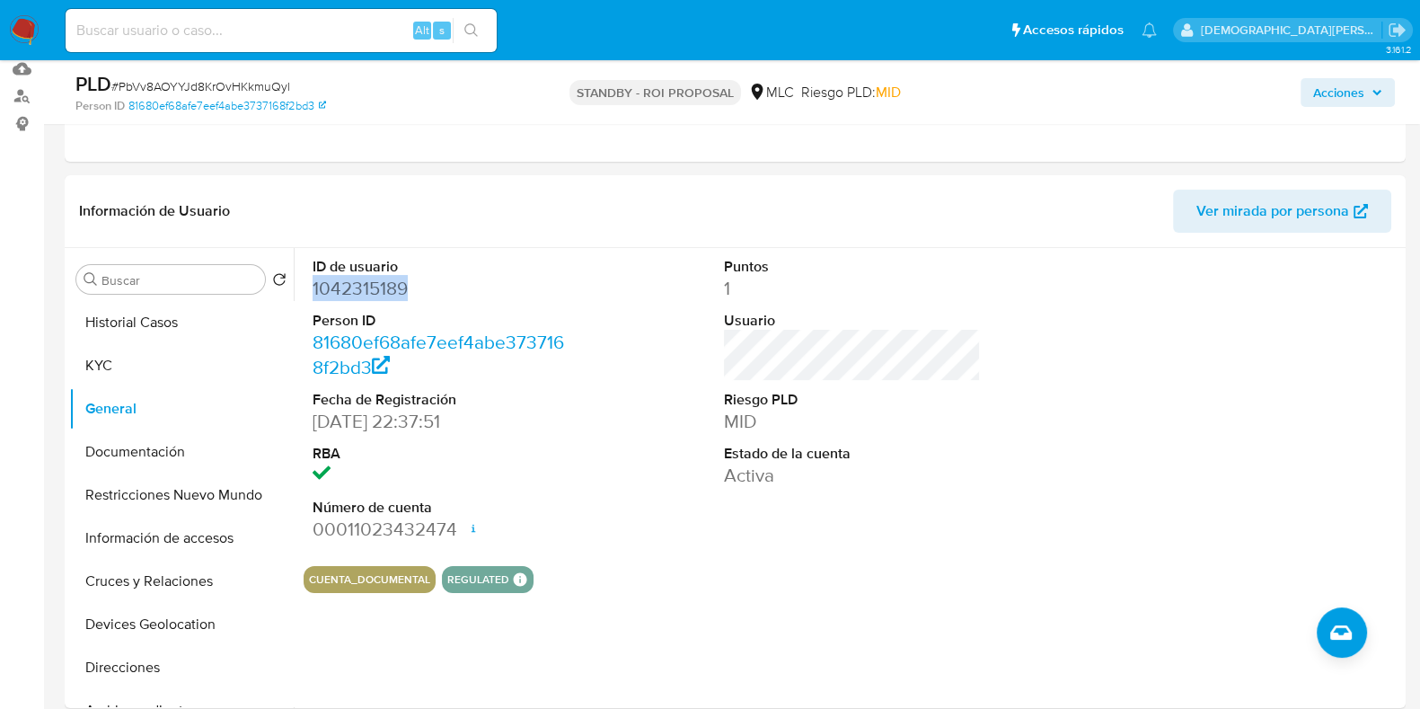
scroll to position [111, 0]
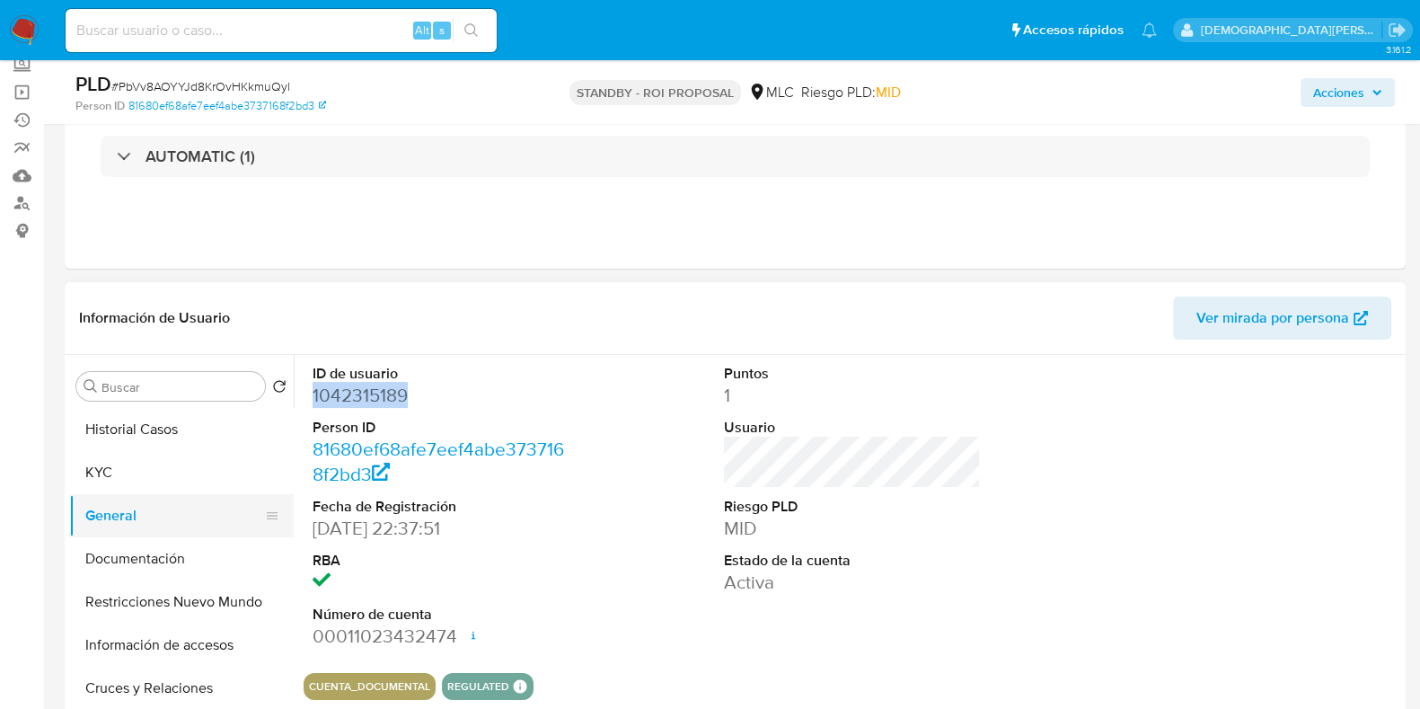
drag, startPoint x: 193, startPoint y: 545, endPoint x: 238, endPoint y: 505, distance: 60.4
click at [193, 545] on button "Documentación" at bounding box center [181, 558] width 225 height 43
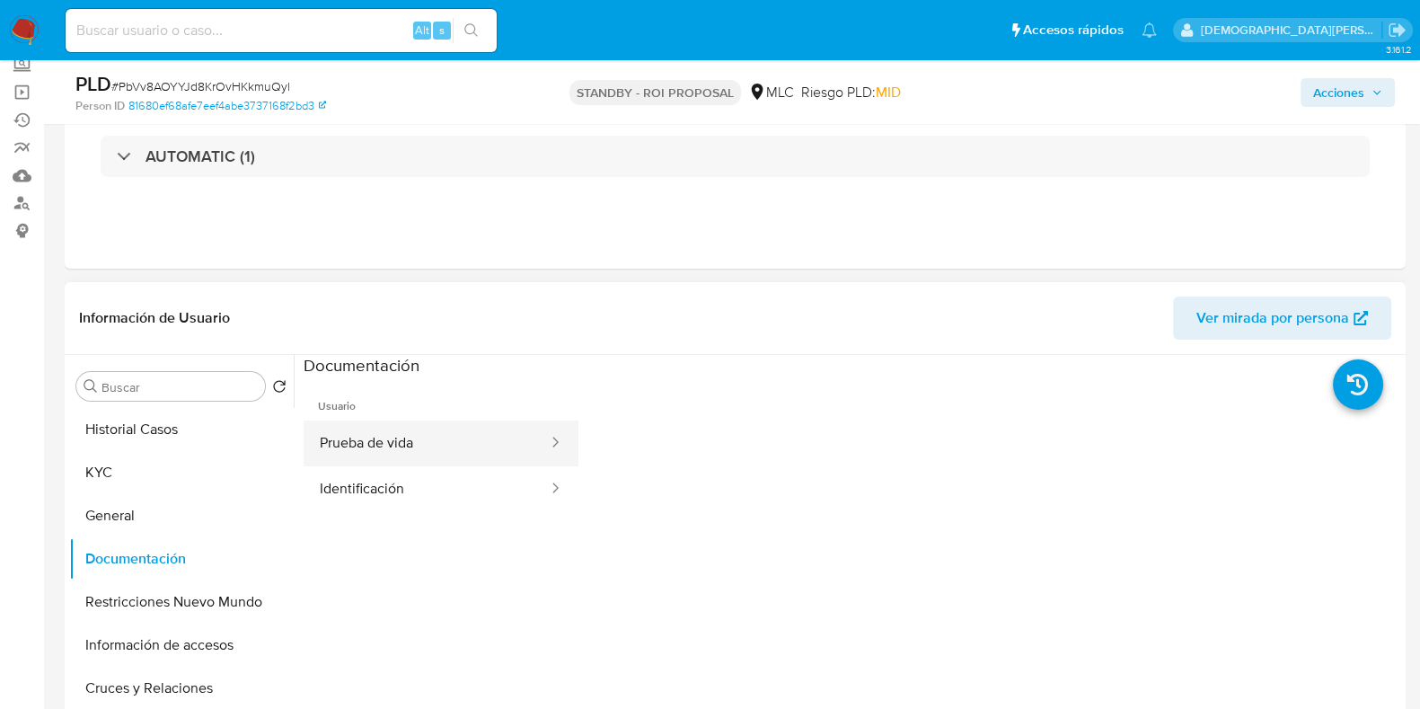
click at [489, 445] on button "Prueba de vida" at bounding box center [427, 443] width 246 height 46
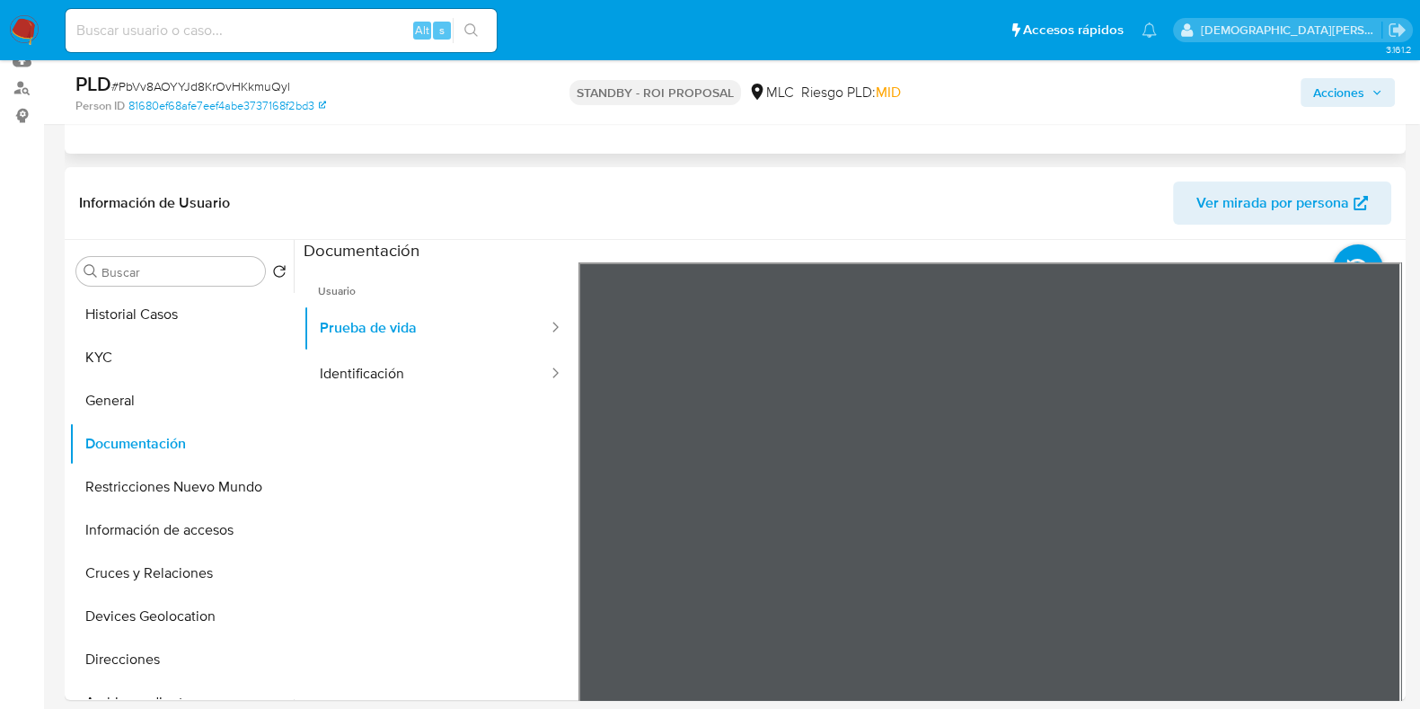
scroll to position [337, 0]
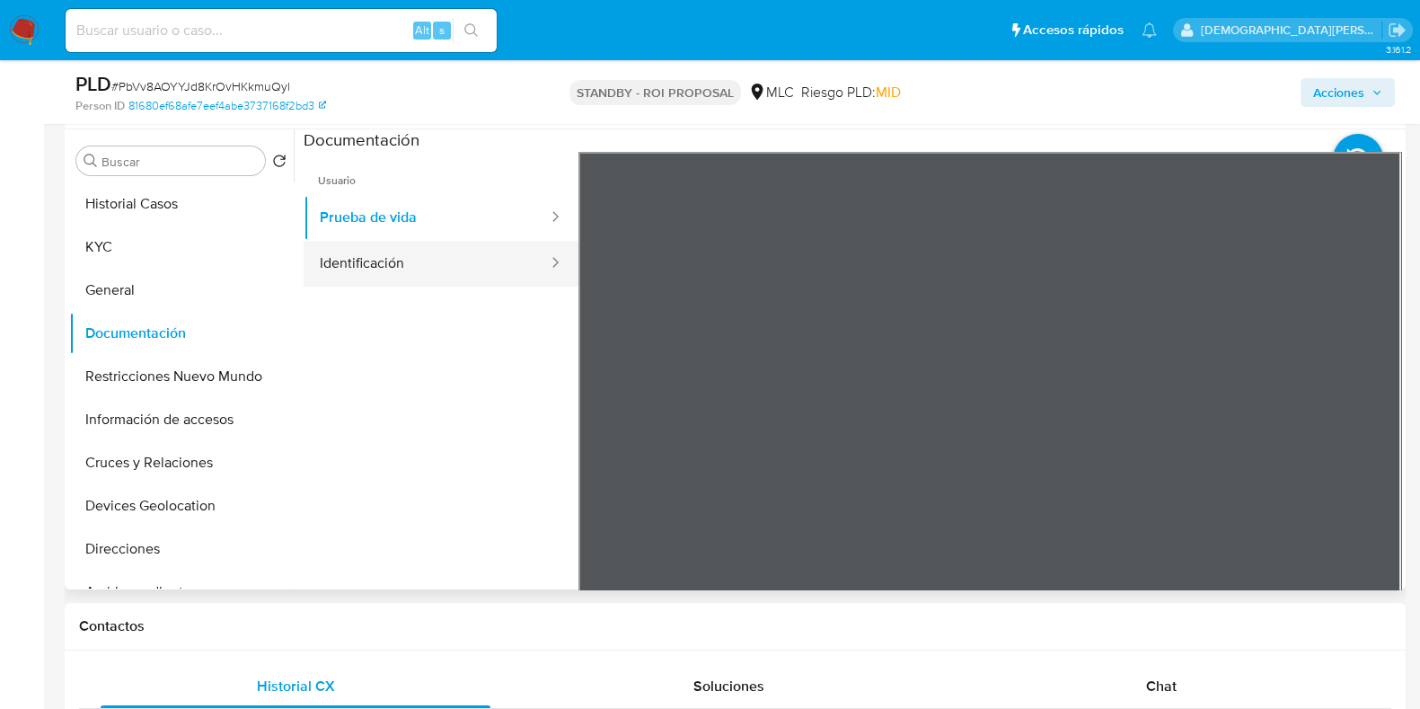
click at [460, 277] on button "Identificación" at bounding box center [427, 264] width 246 height 46
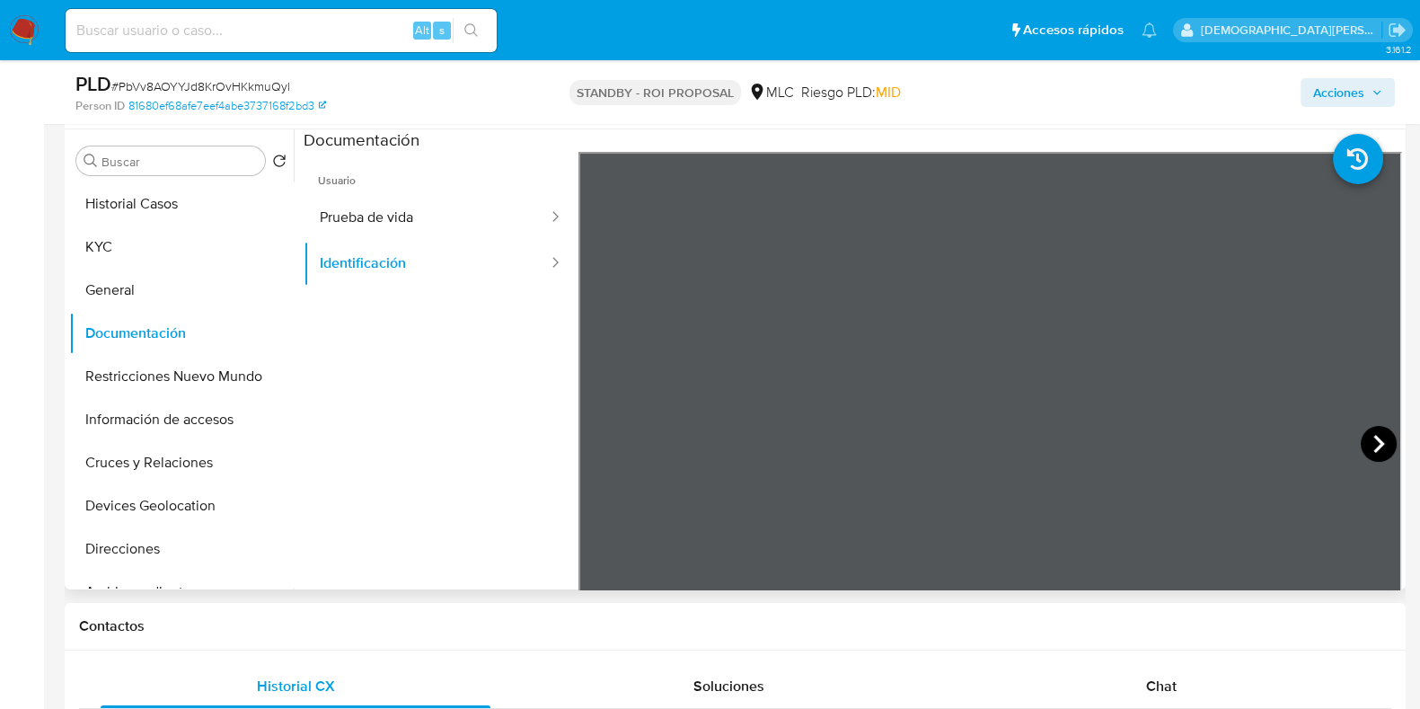
click at [1361, 439] on icon at bounding box center [1379, 444] width 36 height 36
click at [145, 390] on button "Restricciones Nuevo Mundo" at bounding box center [174, 376] width 210 height 43
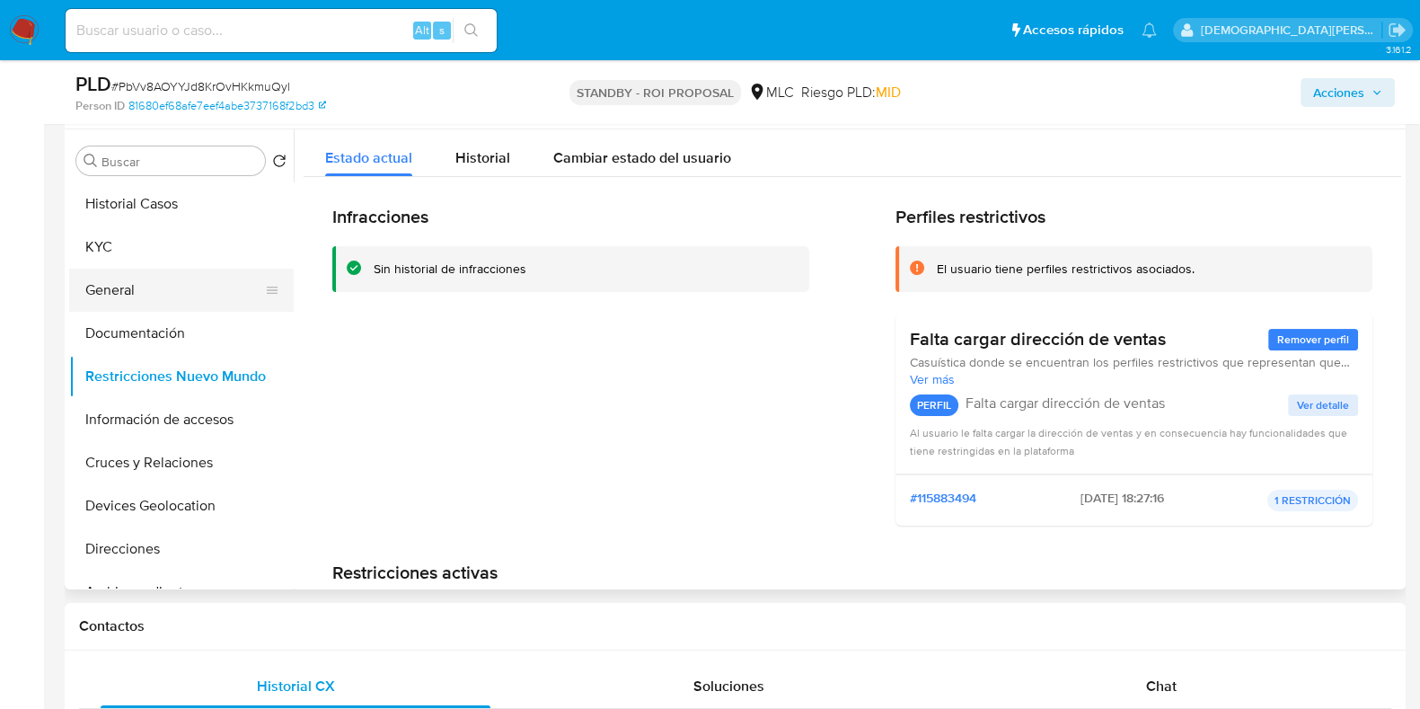
click at [176, 302] on button "General" at bounding box center [174, 290] width 210 height 43
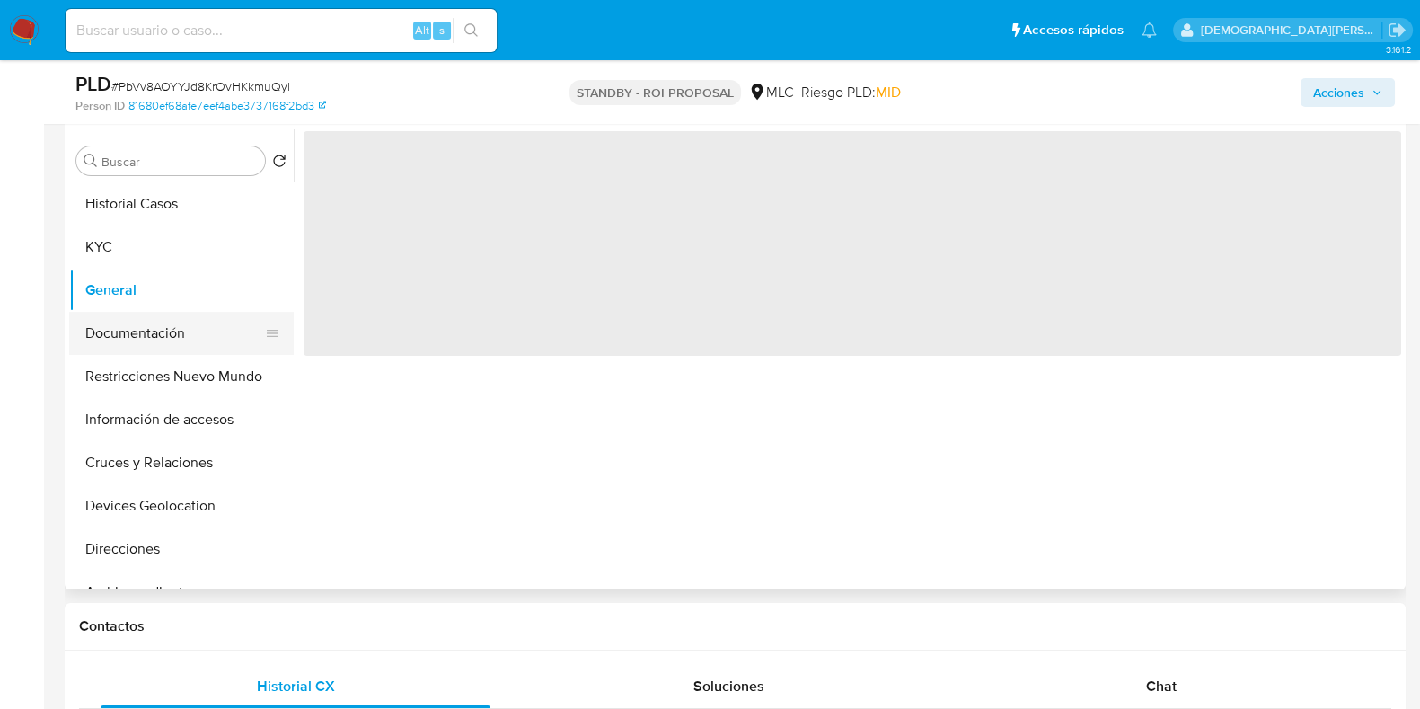
click at [168, 335] on button "Documentación" at bounding box center [174, 333] width 210 height 43
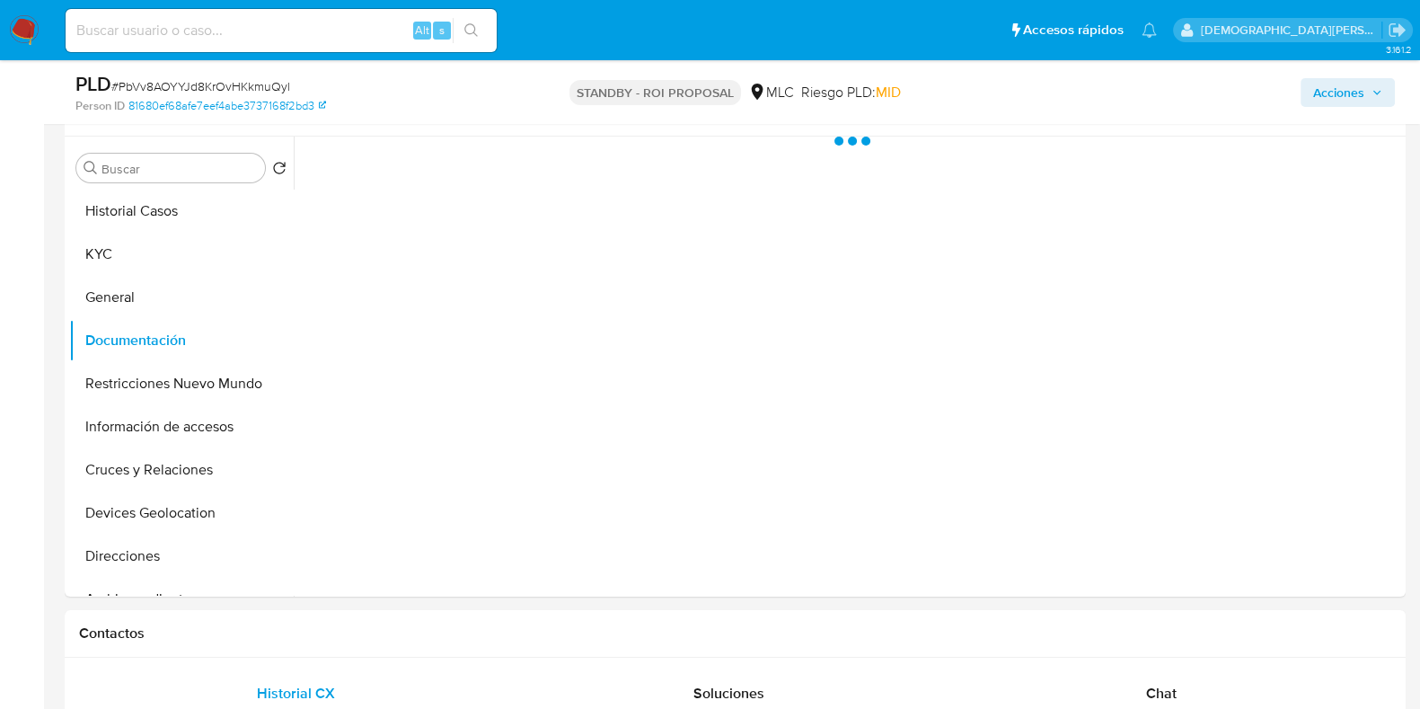
scroll to position [224, 0]
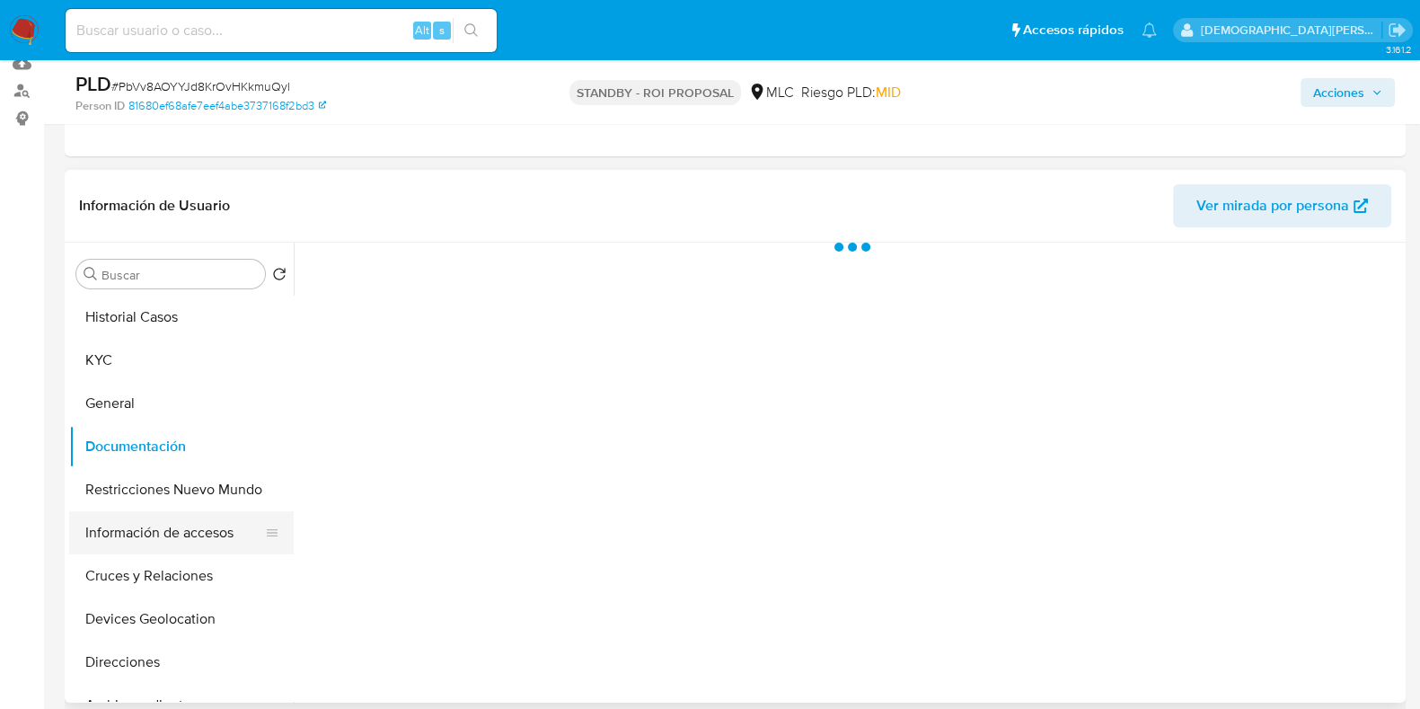
drag, startPoint x: 181, startPoint y: 509, endPoint x: 177, endPoint y: 496, distance: 14.2
click at [181, 507] on button "Restricciones Nuevo Mundo" at bounding box center [174, 489] width 210 height 43
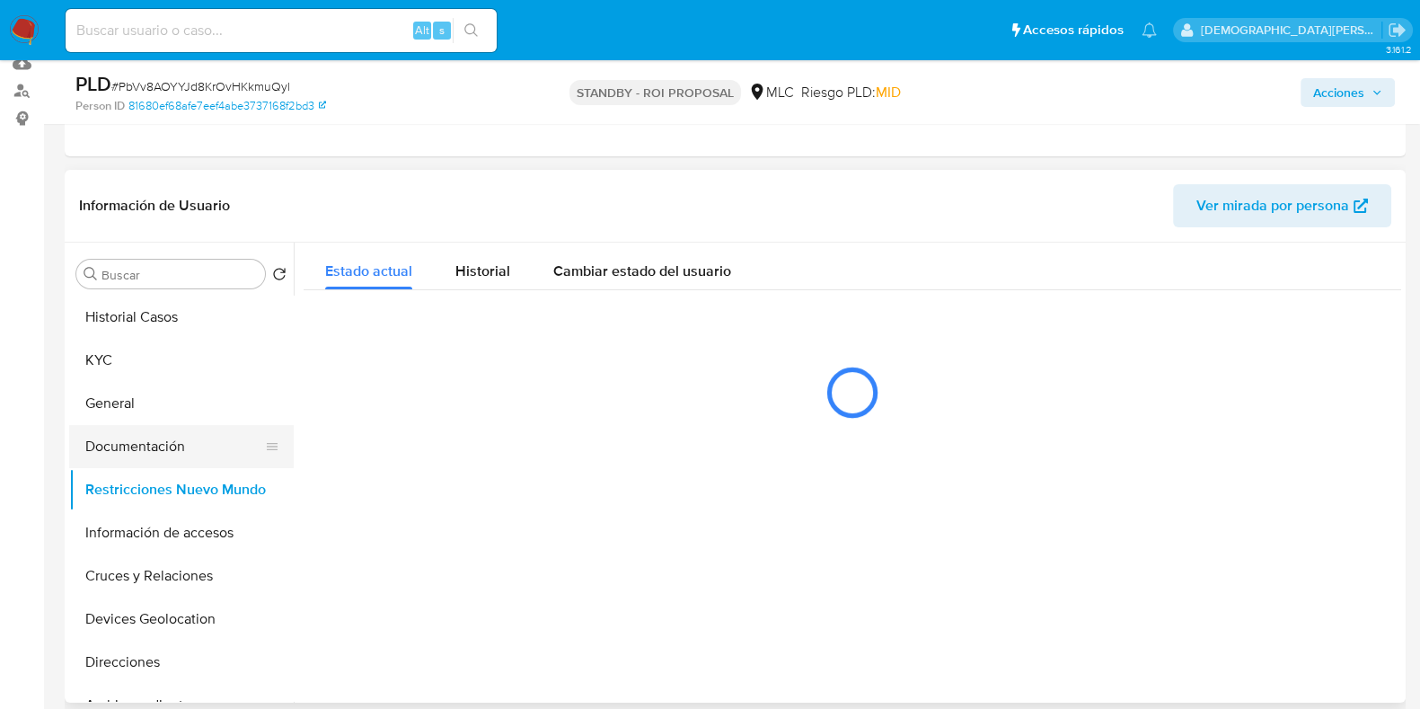
click at [170, 446] on button "Documentación" at bounding box center [174, 446] width 210 height 43
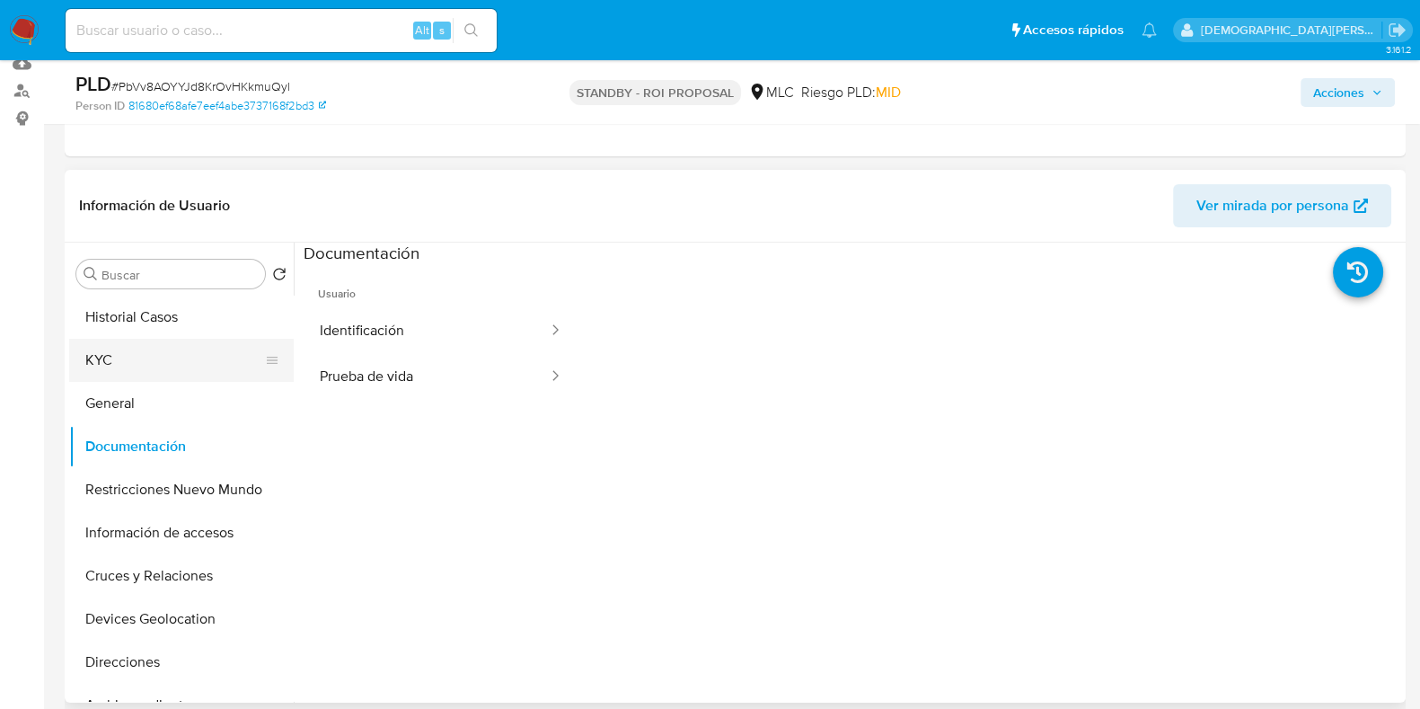
click at [161, 360] on button "KYC" at bounding box center [174, 360] width 210 height 43
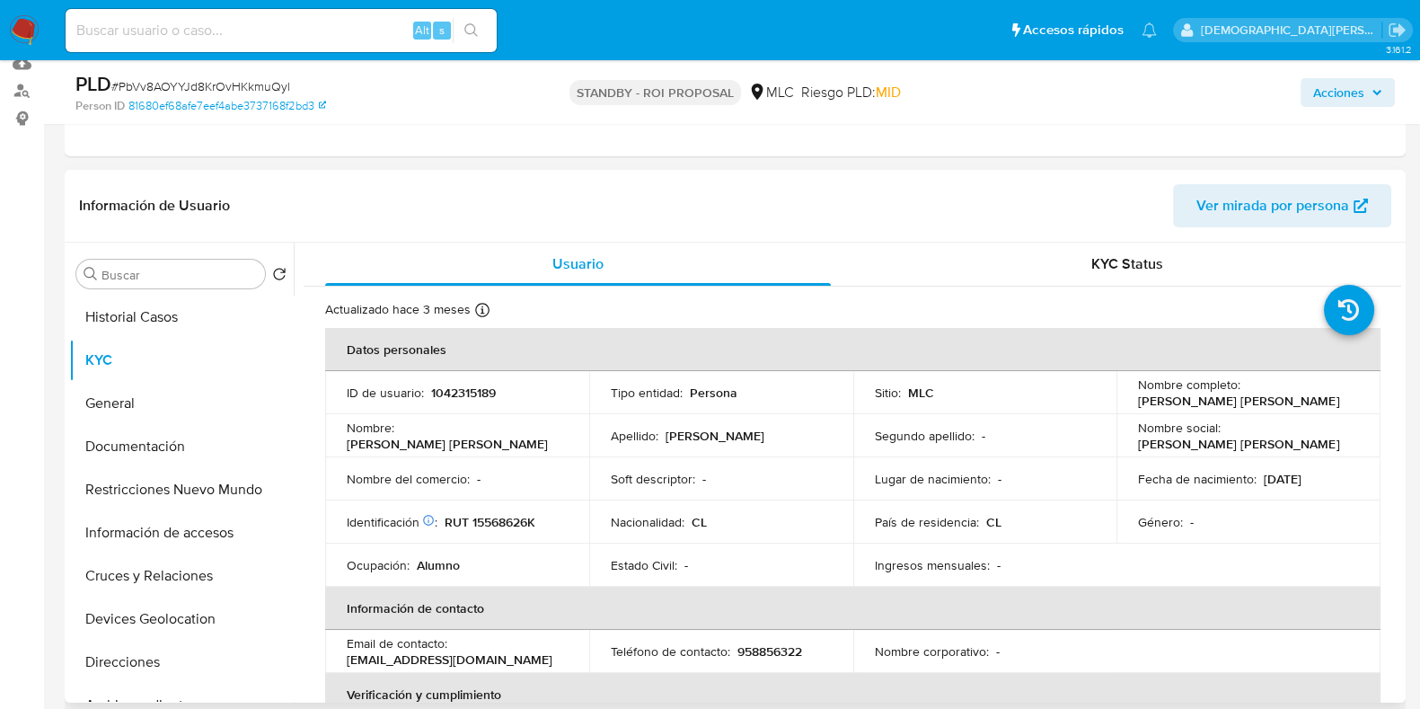
drag, startPoint x: 1257, startPoint y: 402, endPoint x: 1131, endPoint y: 401, distance: 126.6
click at [1131, 401] on td "Nombre completo : Eduardo Antonio Romero Palacios" at bounding box center [1248, 392] width 264 height 43
click at [148, 455] on button "Documentación" at bounding box center [174, 446] width 210 height 43
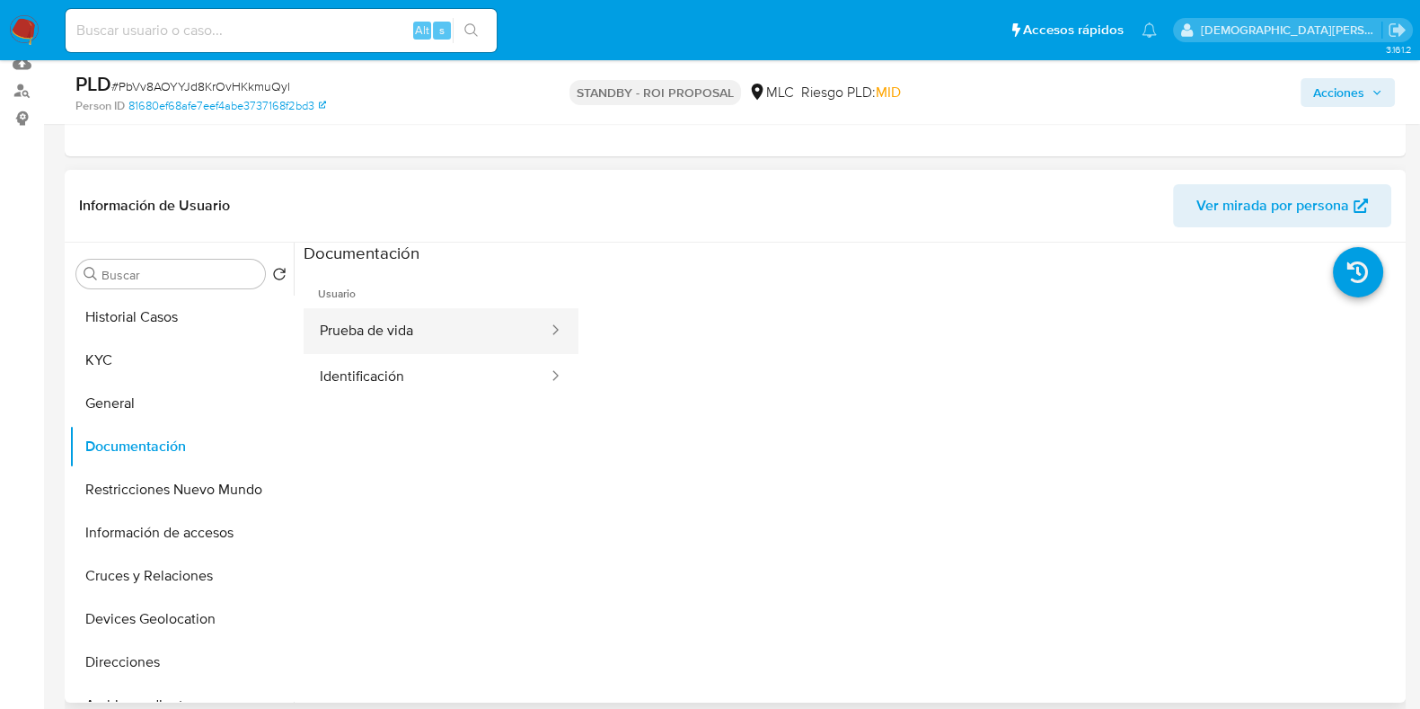
click at [535, 321] on div at bounding box center [549, 331] width 29 height 21
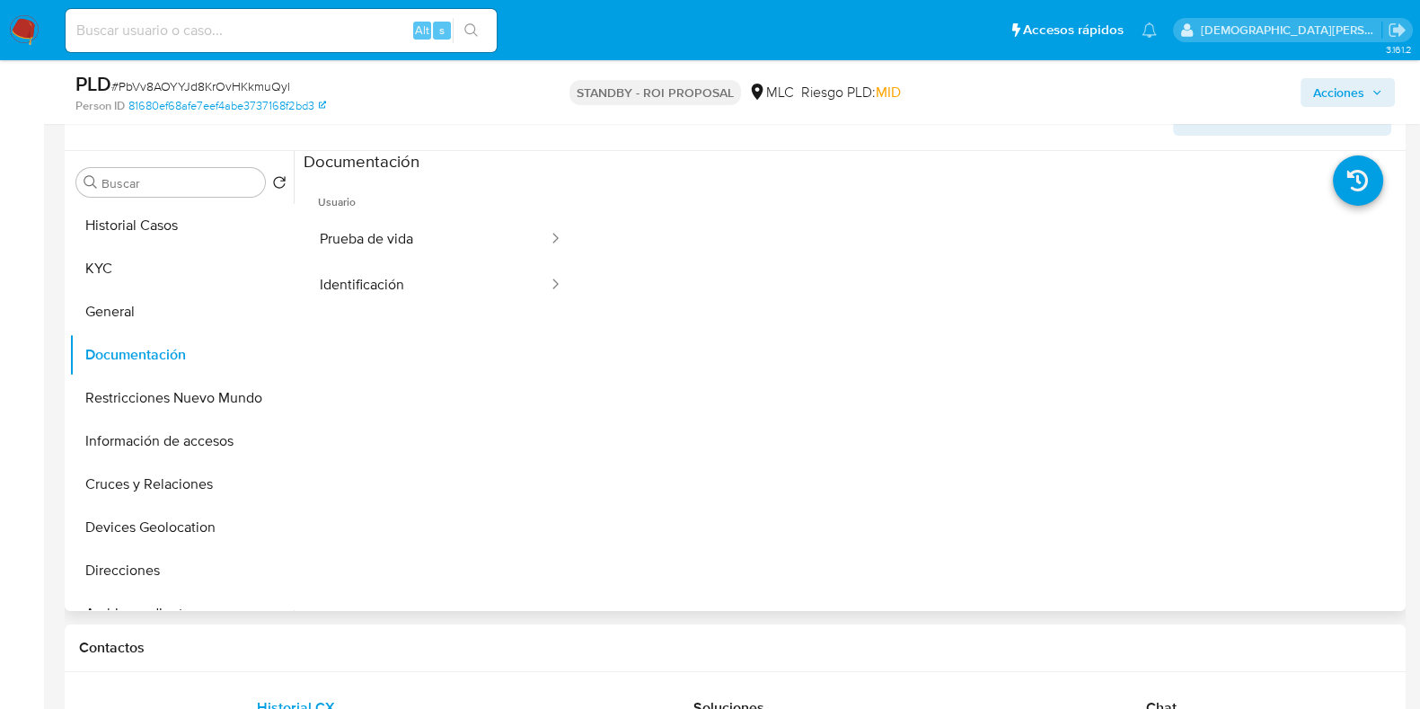
scroll to position [337, 0]
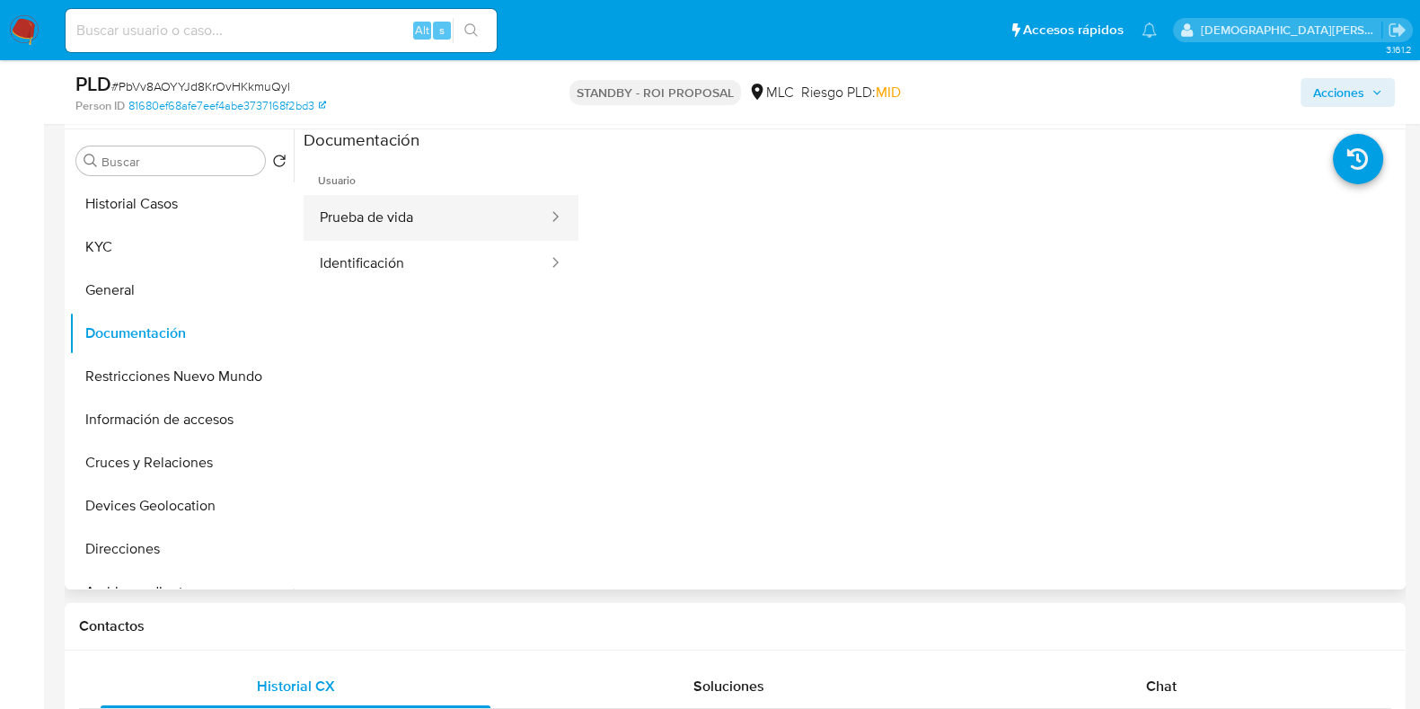
click at [503, 213] on button "Prueba de vida" at bounding box center [427, 218] width 246 height 46
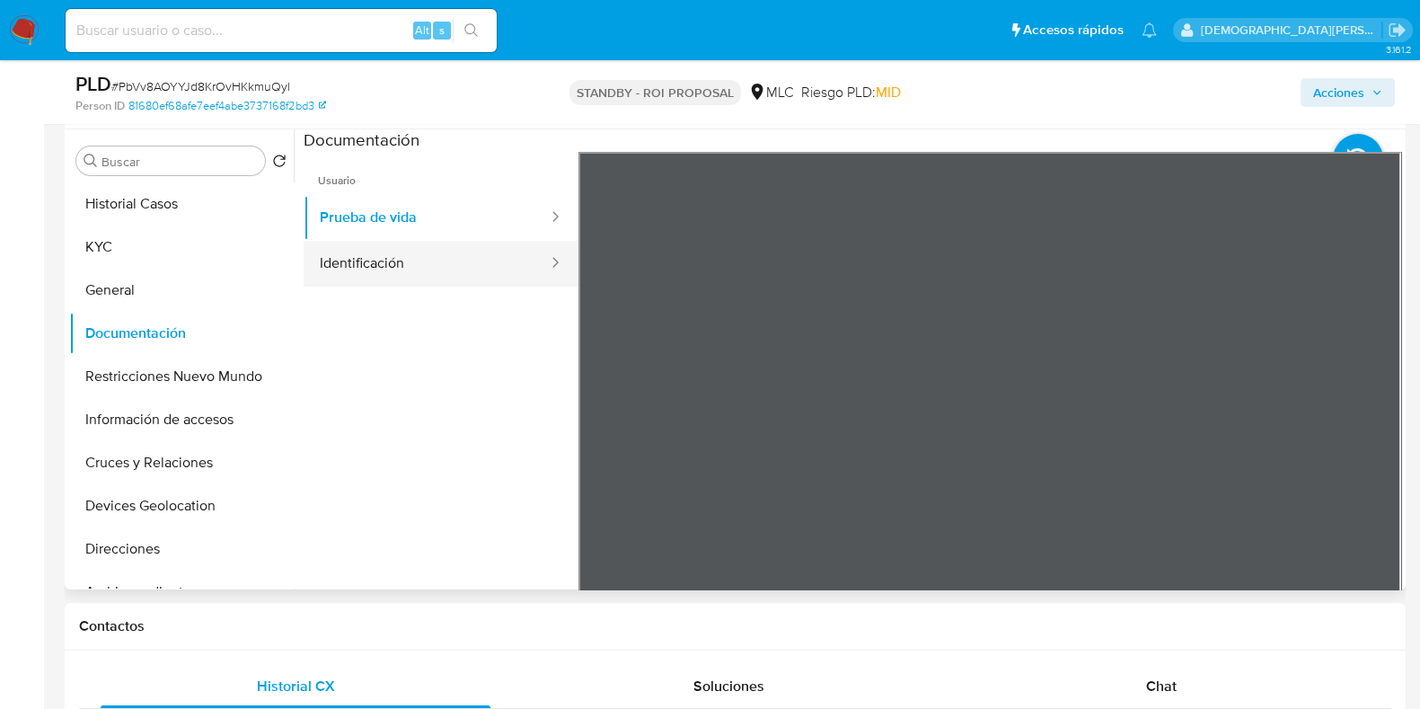
click at [485, 260] on button "Identificación" at bounding box center [427, 264] width 246 height 46
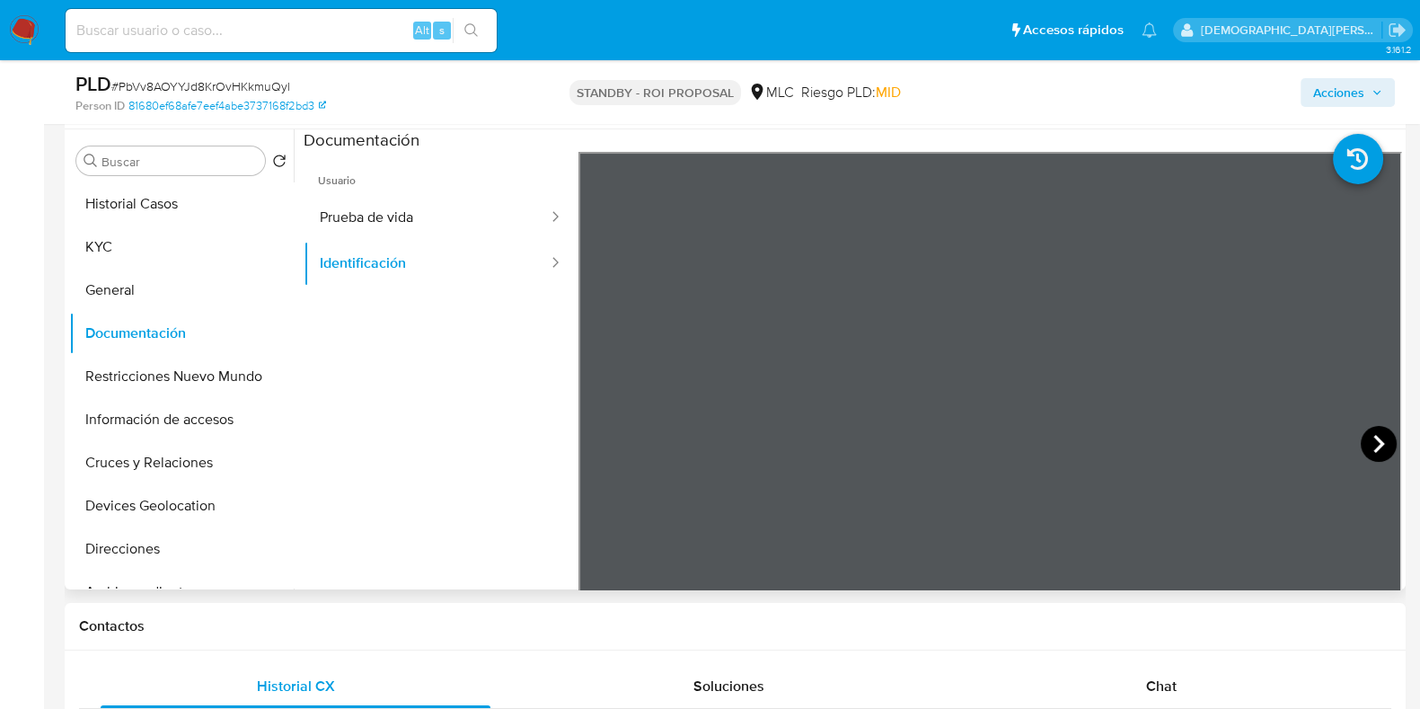
click at [1373, 433] on icon at bounding box center [1379, 444] width 36 height 36
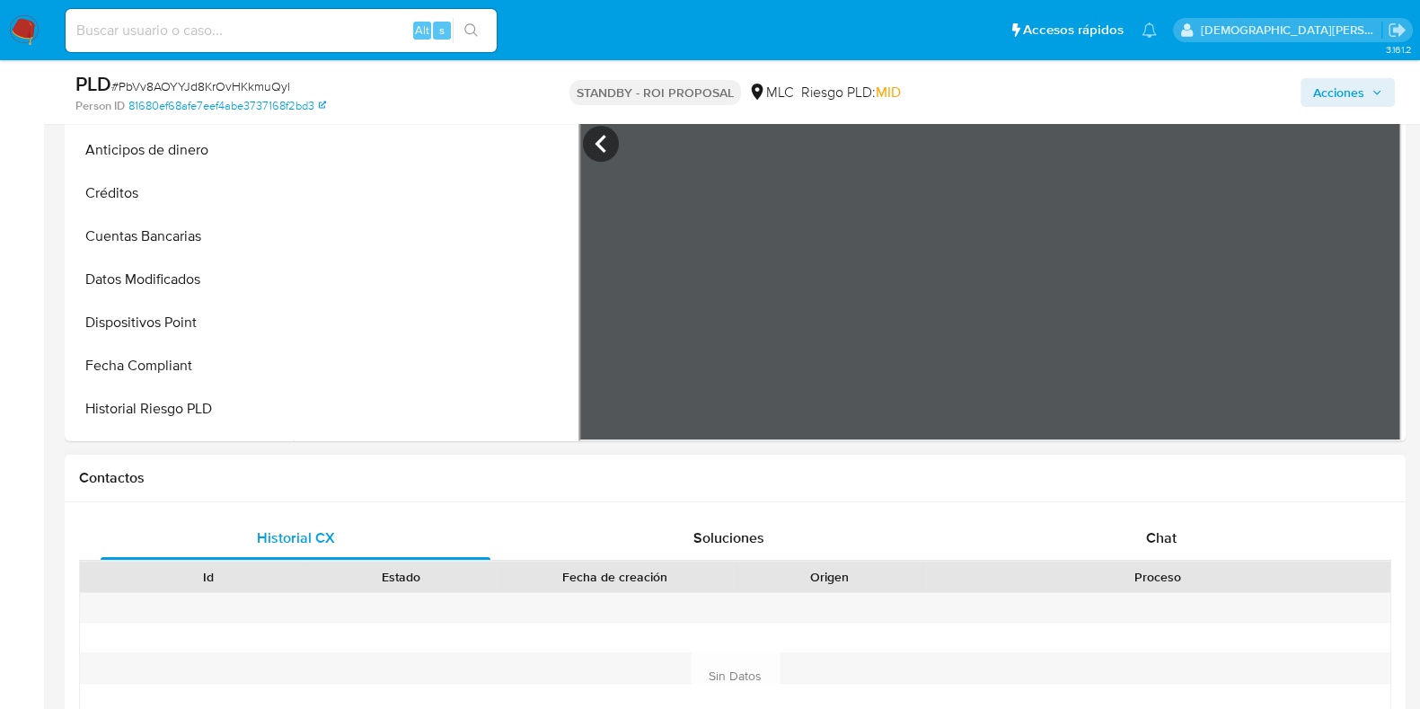
scroll to position [561, 0]
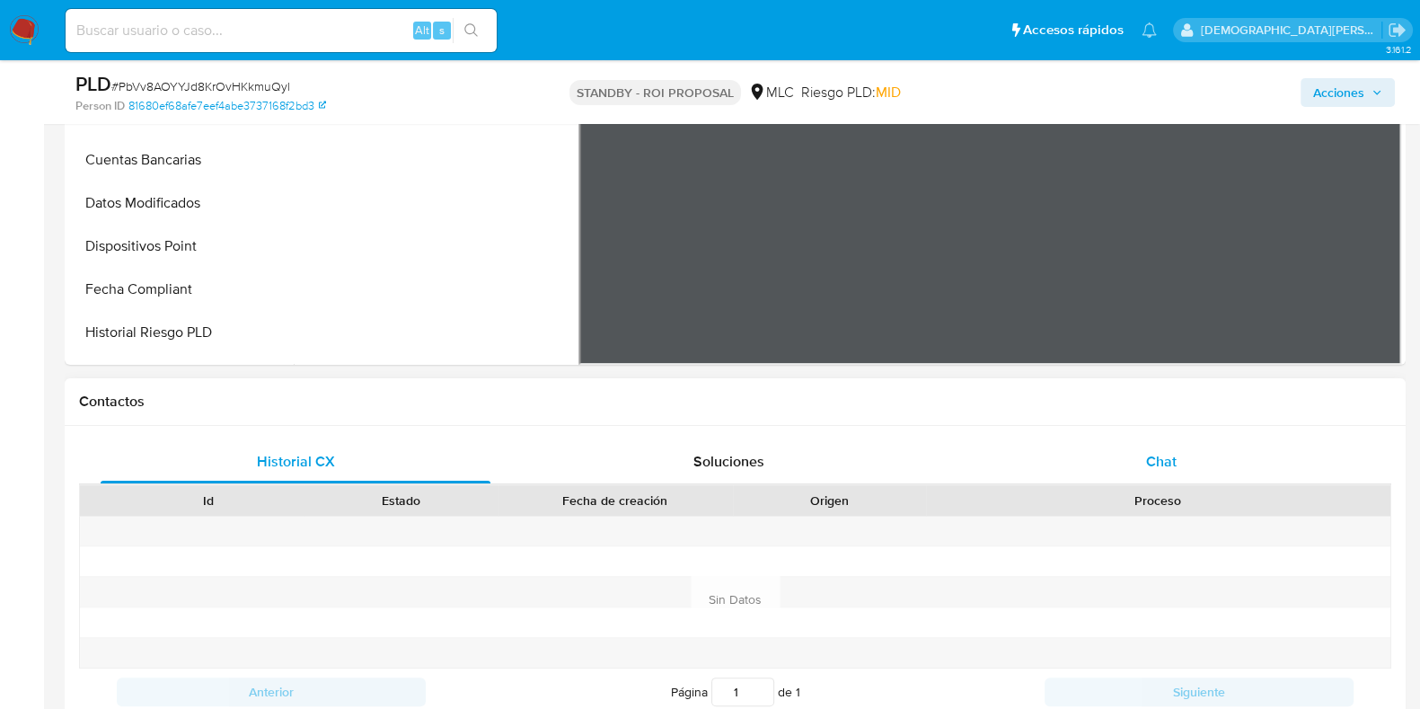
click at [1128, 460] on div "Chat" at bounding box center [1161, 461] width 390 height 43
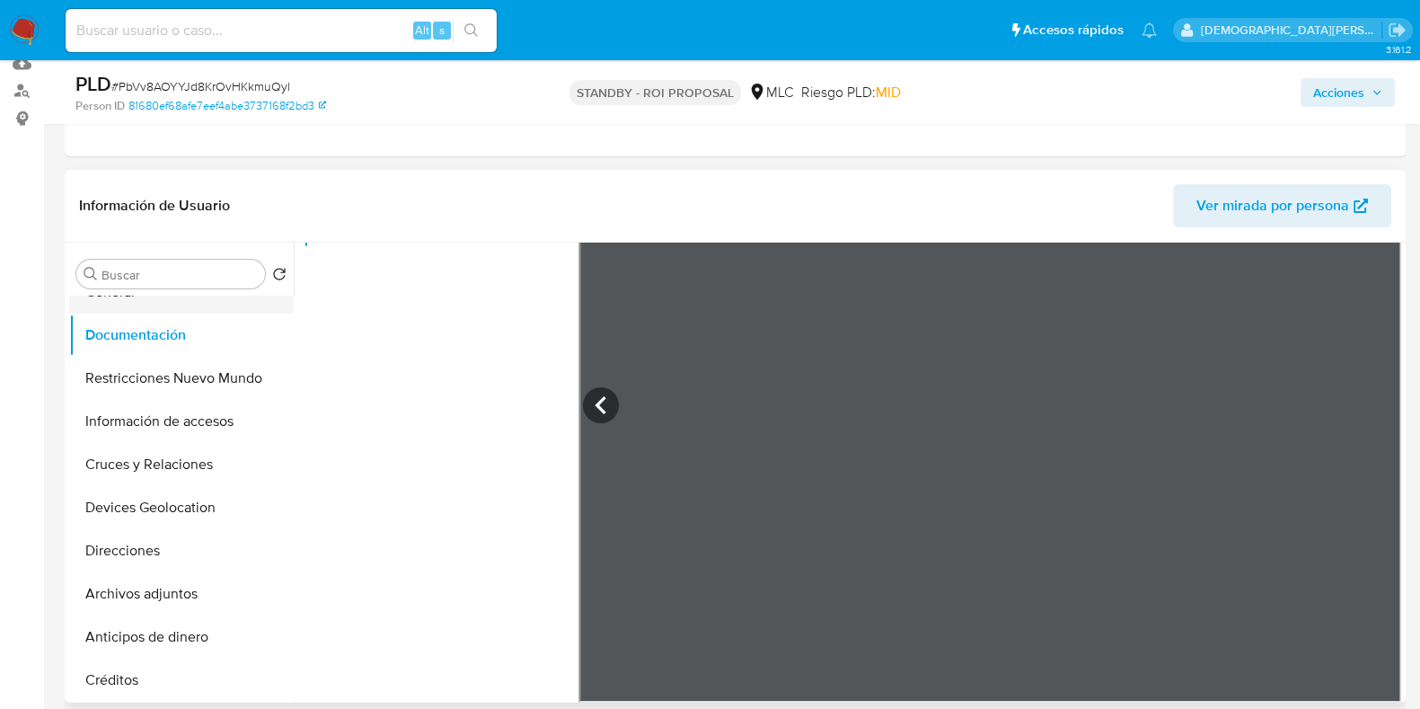
scroll to position [0, 0]
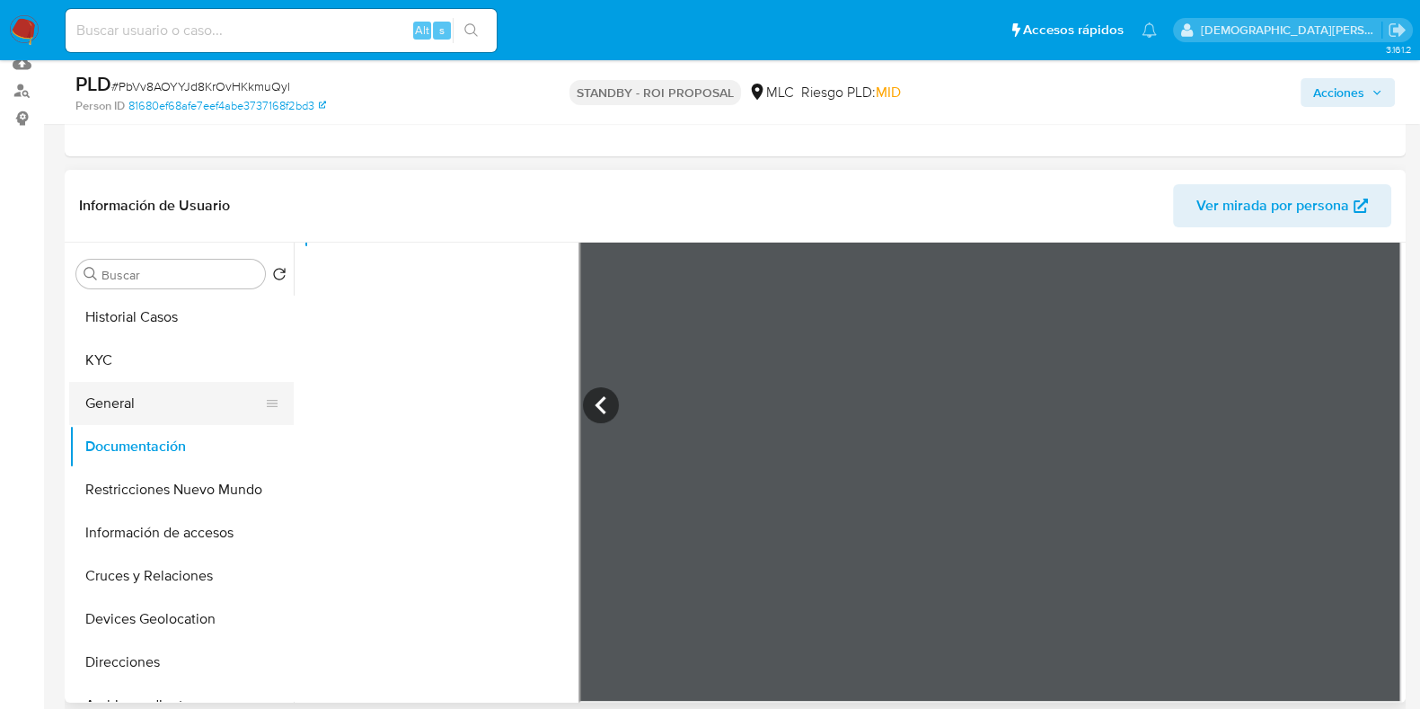
click at [142, 402] on button "General" at bounding box center [174, 403] width 210 height 43
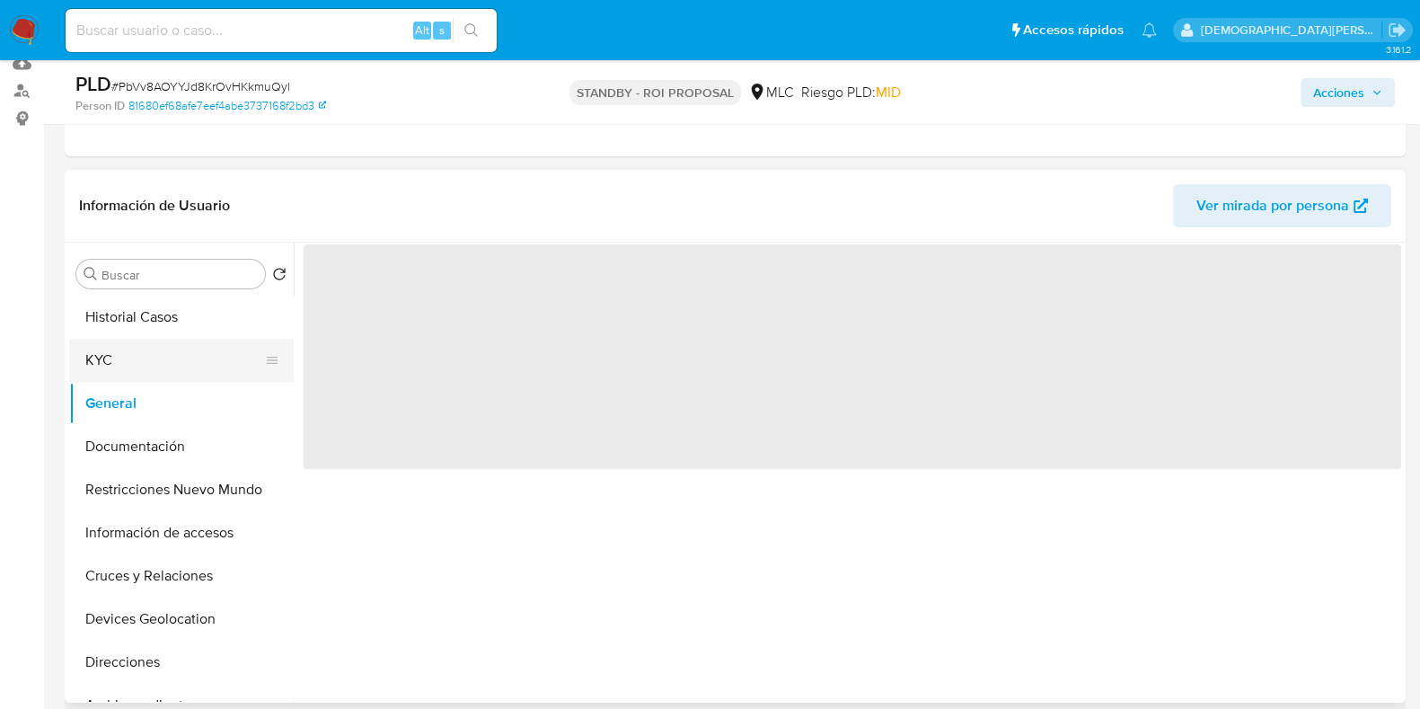
click at [140, 348] on button "KYC" at bounding box center [174, 360] width 210 height 43
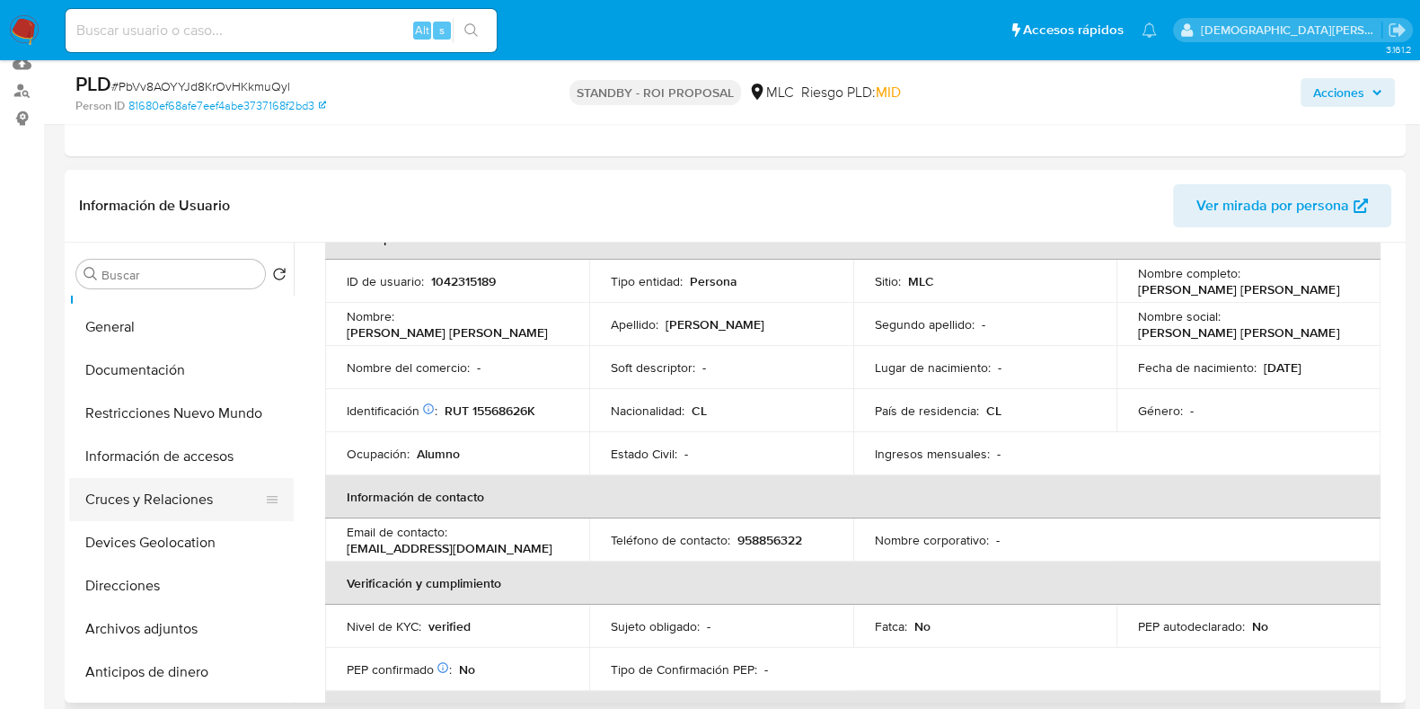
scroll to position [111, 0]
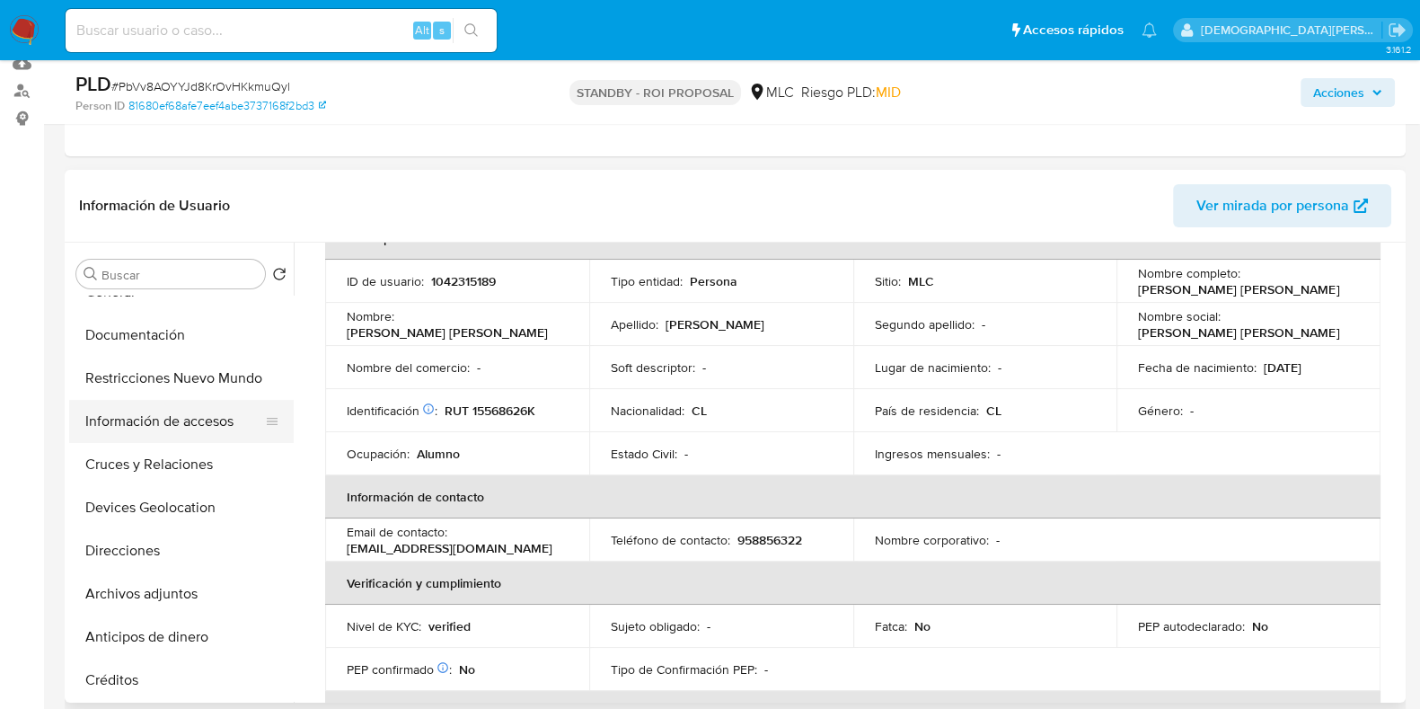
click at [157, 432] on button "Información de accesos" at bounding box center [174, 421] width 210 height 43
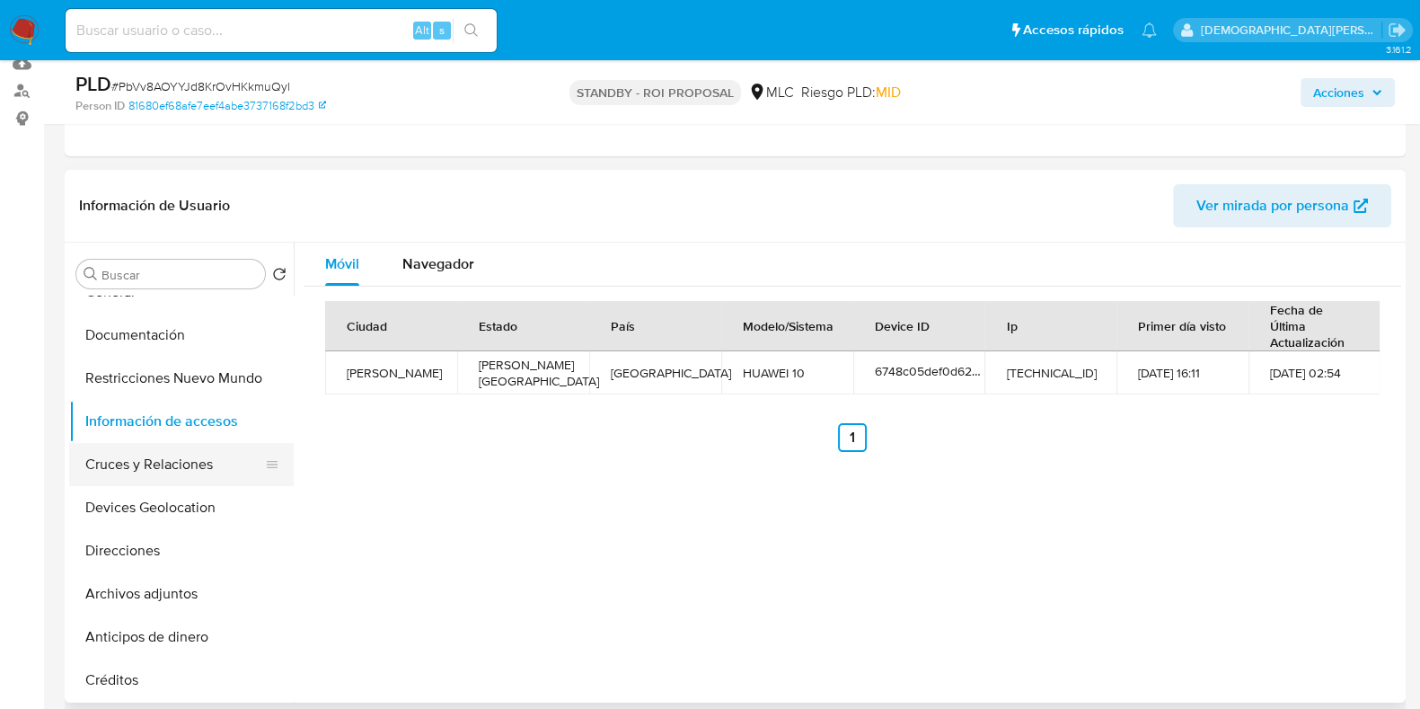
click at [177, 464] on button "Cruces y Relaciones" at bounding box center [174, 464] width 210 height 43
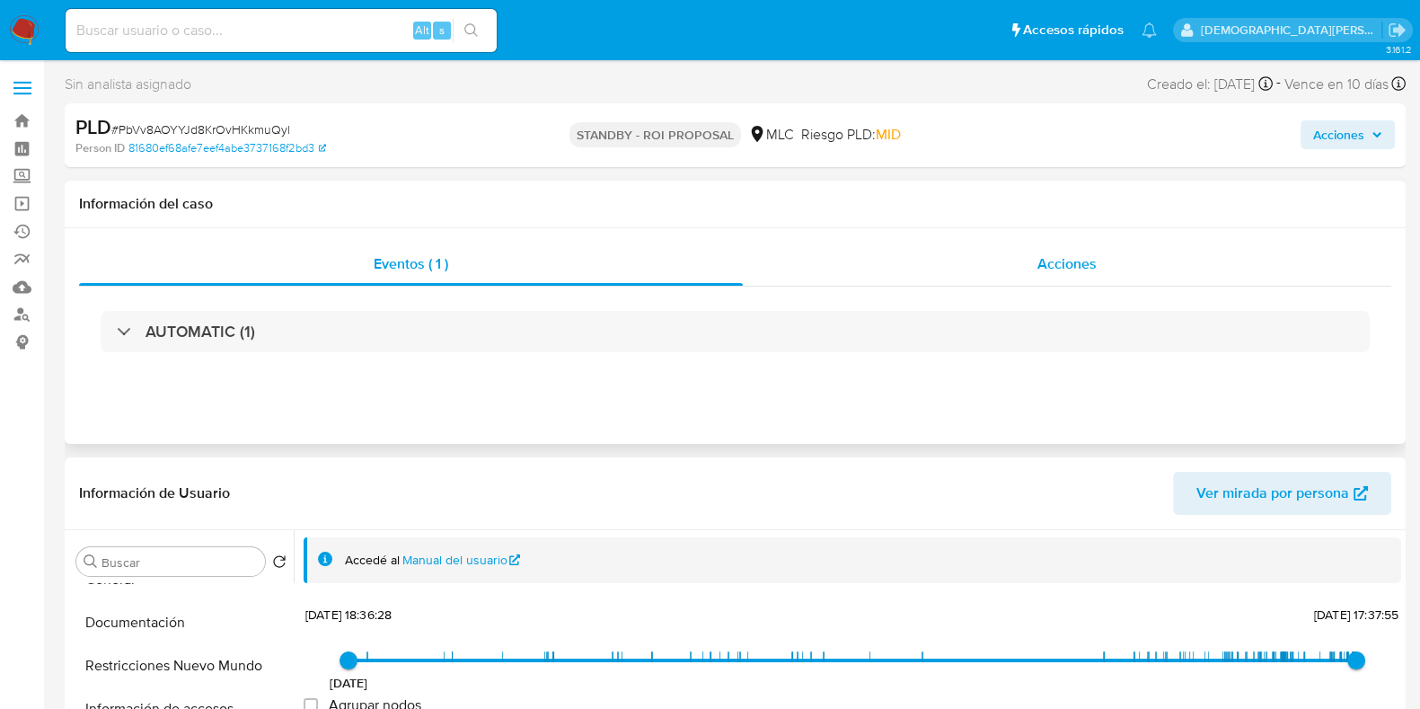
click at [998, 261] on div "Acciones" at bounding box center [1067, 263] width 648 height 43
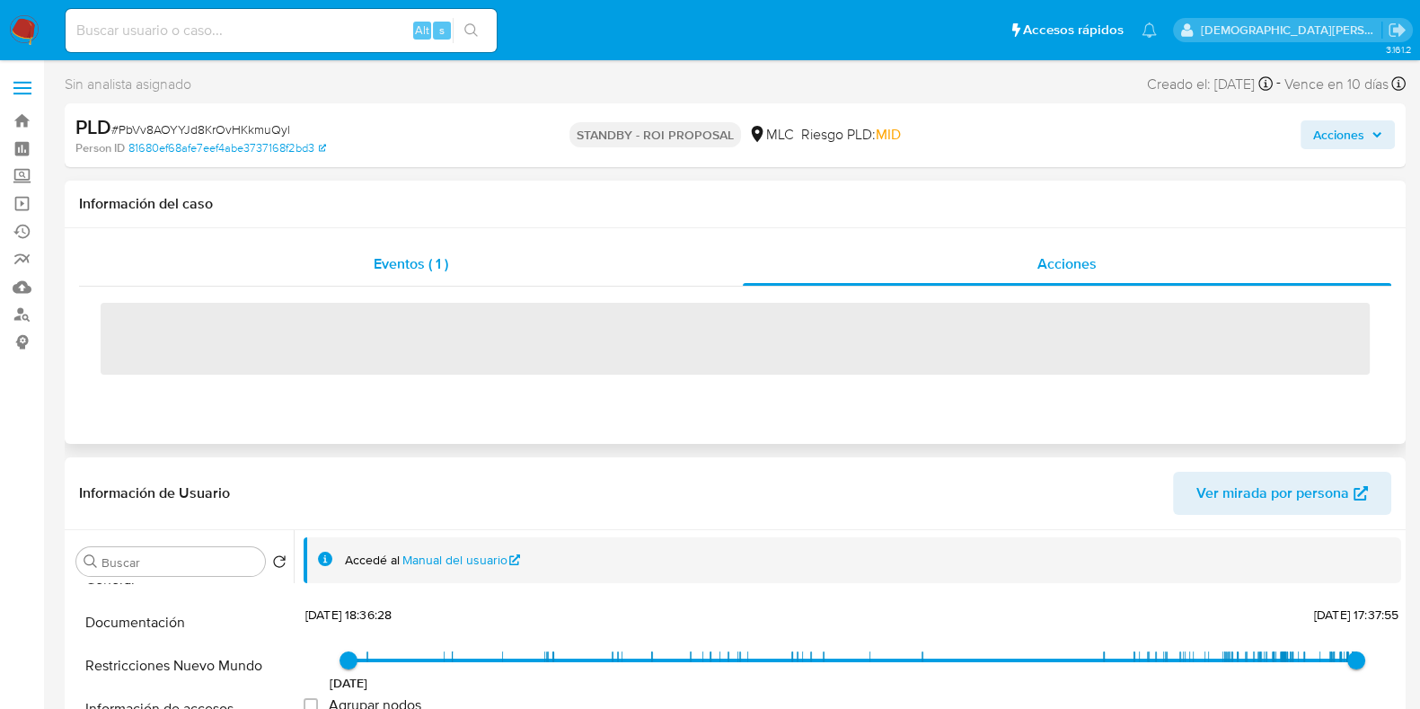
click at [418, 271] on span "Eventos ( 1 )" at bounding box center [411, 263] width 75 height 21
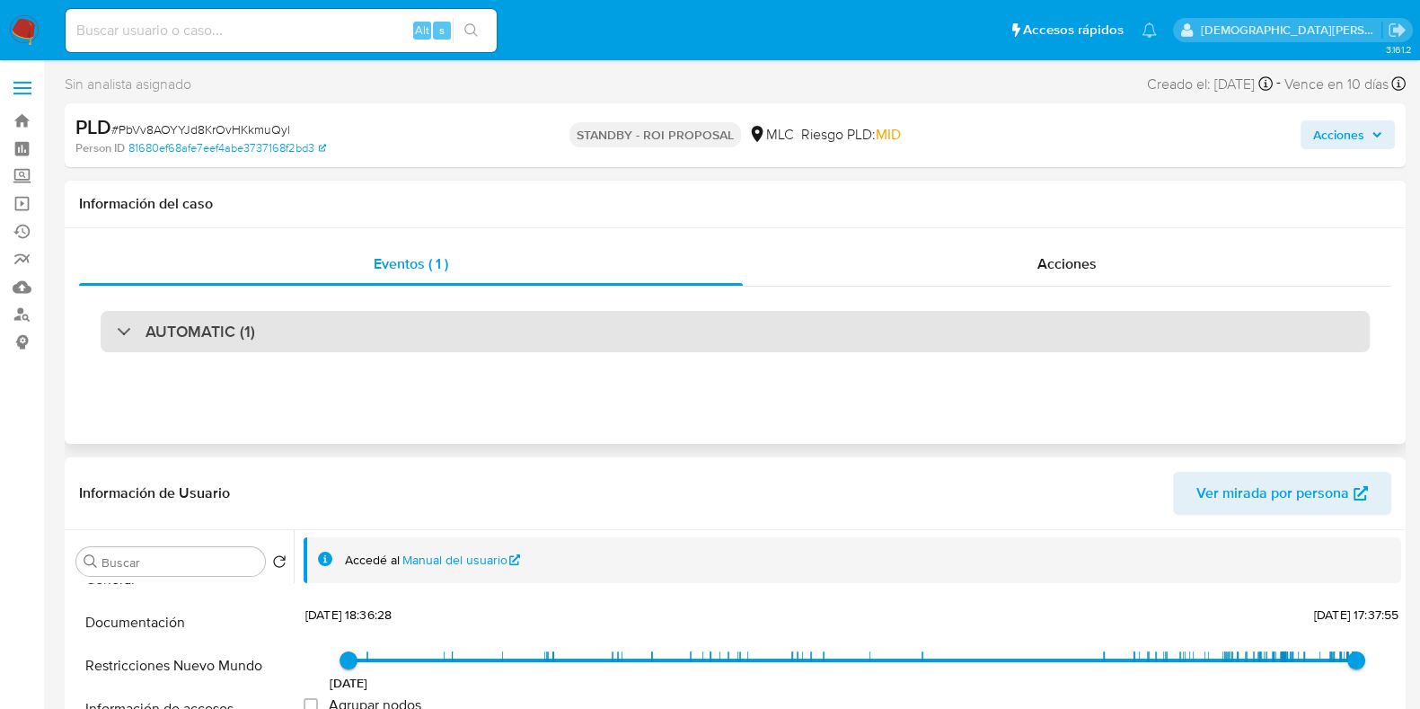
click at [311, 334] on div "AUTOMATIC (1)" at bounding box center [735, 331] width 1269 height 41
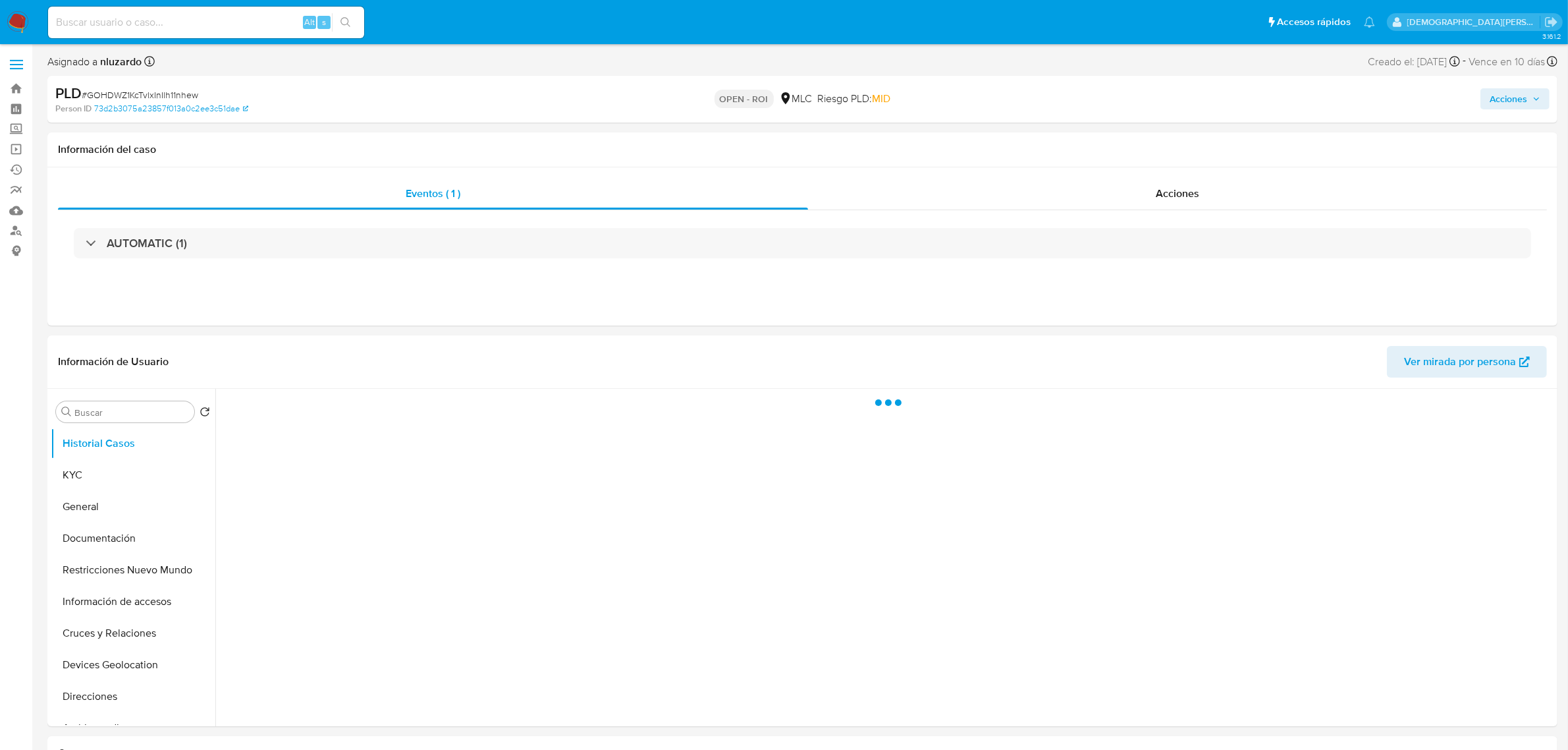
select select "10"
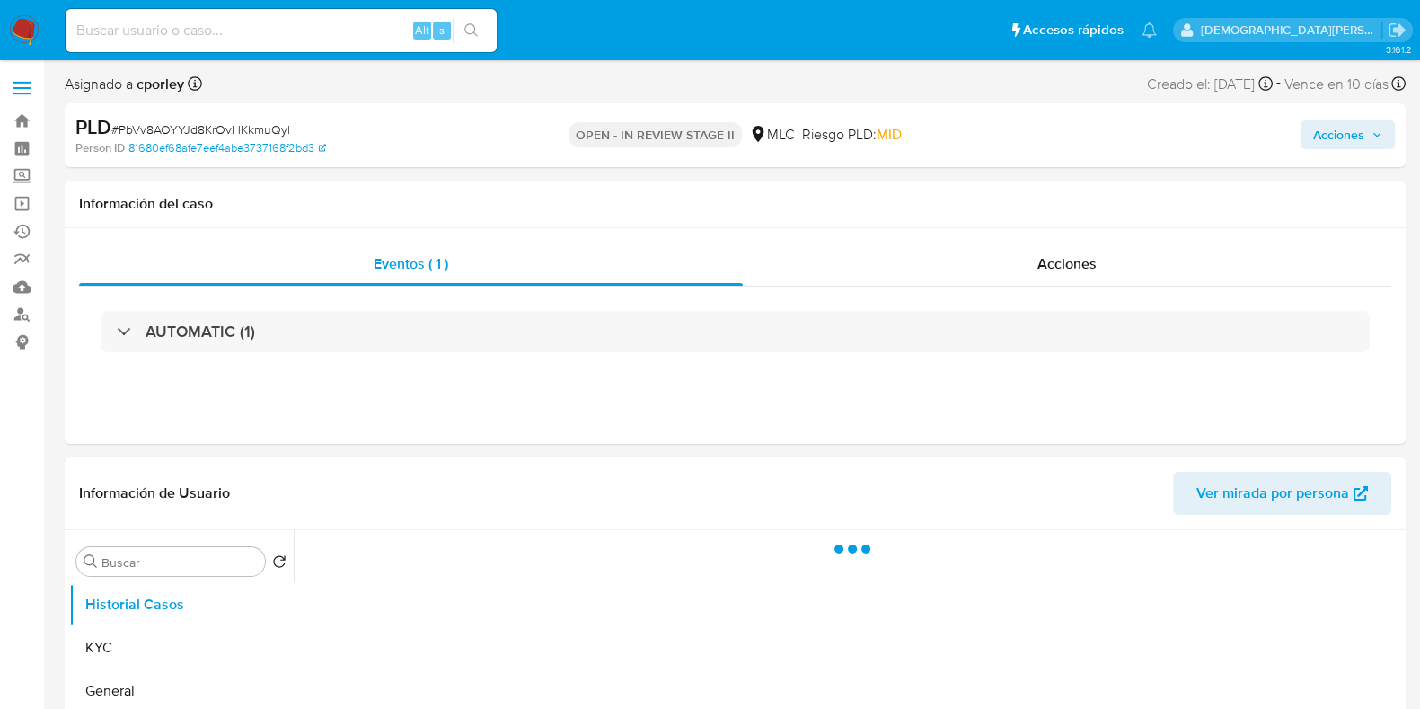
select select "10"
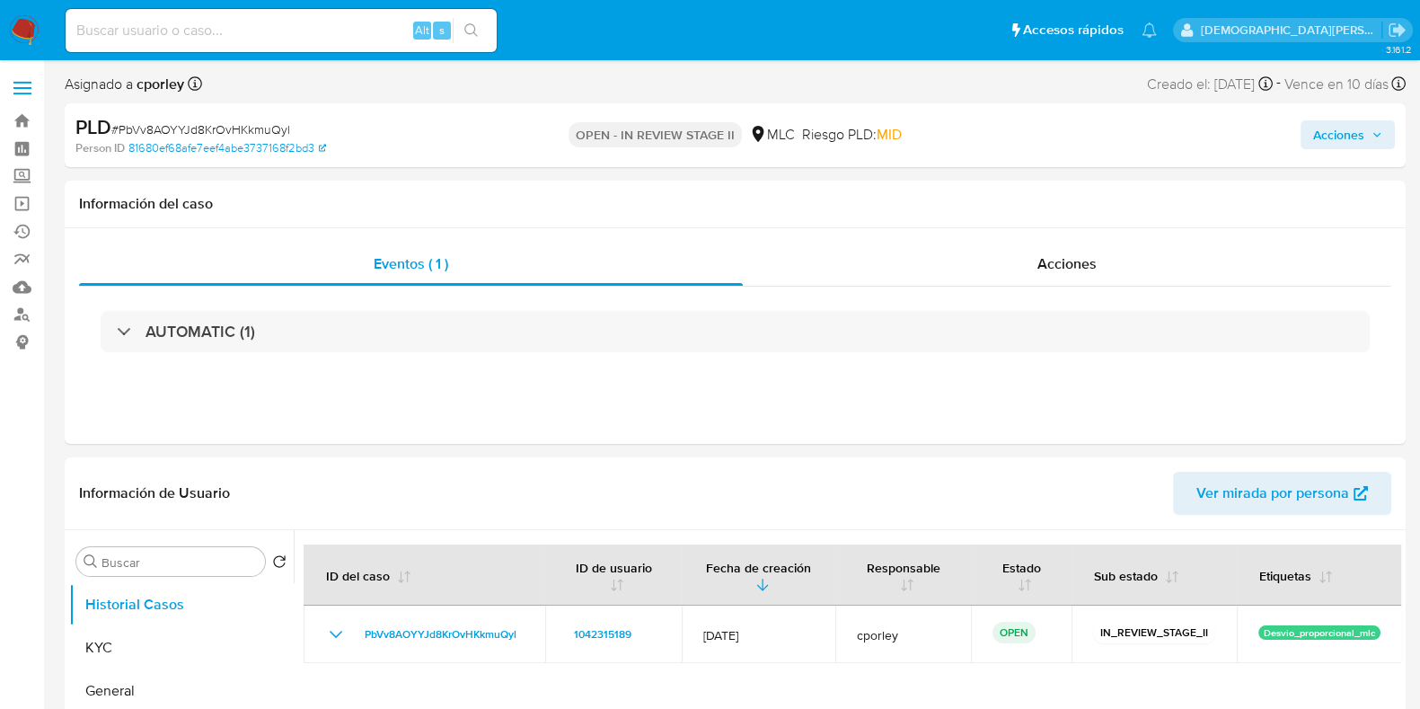
click at [1322, 137] on span "Acciones" at bounding box center [1338, 134] width 51 height 29
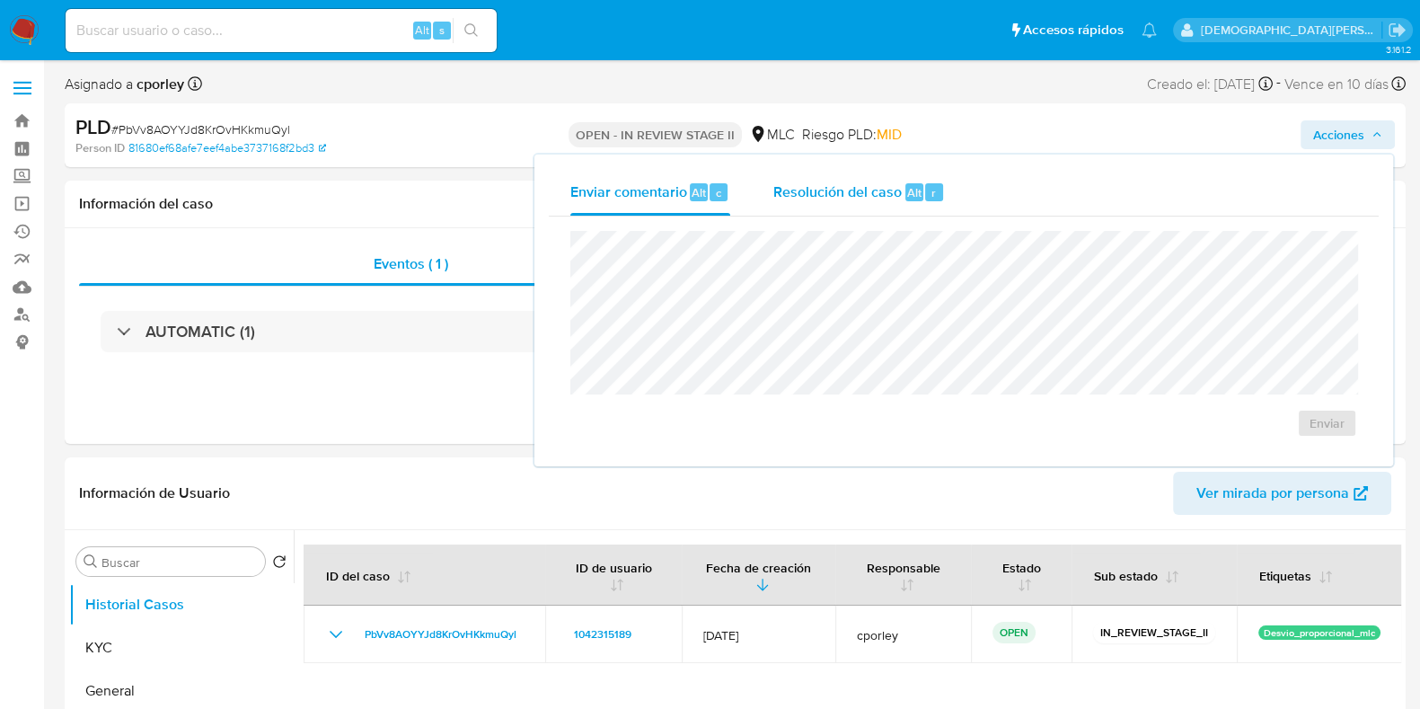
click at [859, 181] on span "Resolución del caso" at bounding box center [837, 191] width 128 height 21
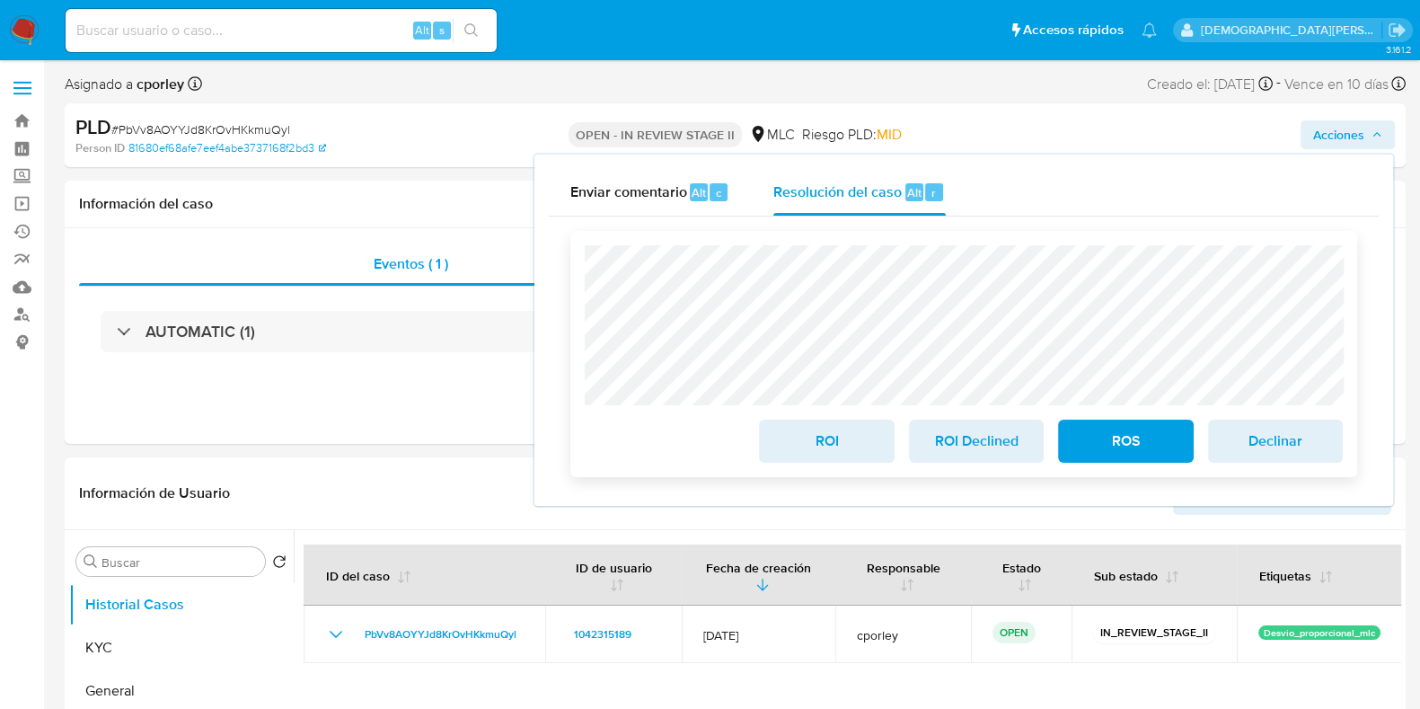
click at [853, 440] on span "ROI" at bounding box center [826, 441] width 88 height 40
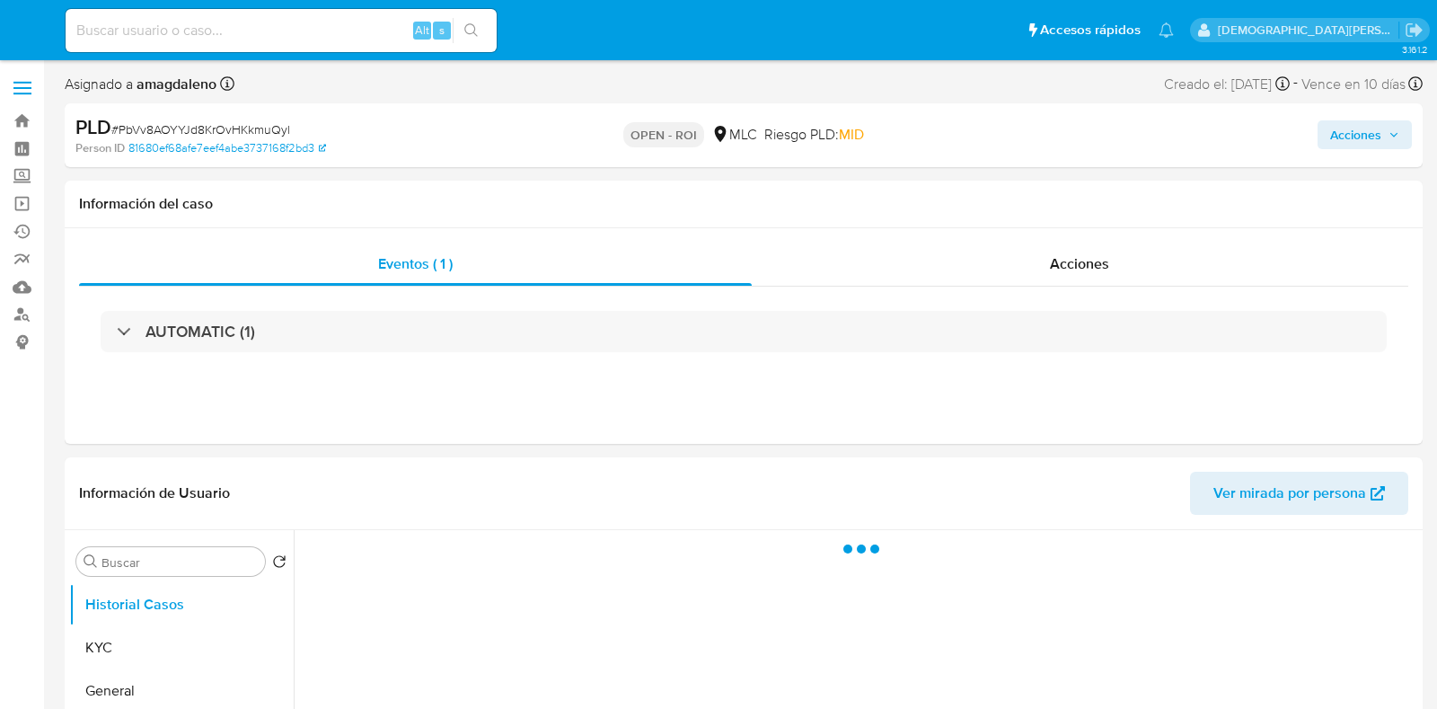
select select "10"
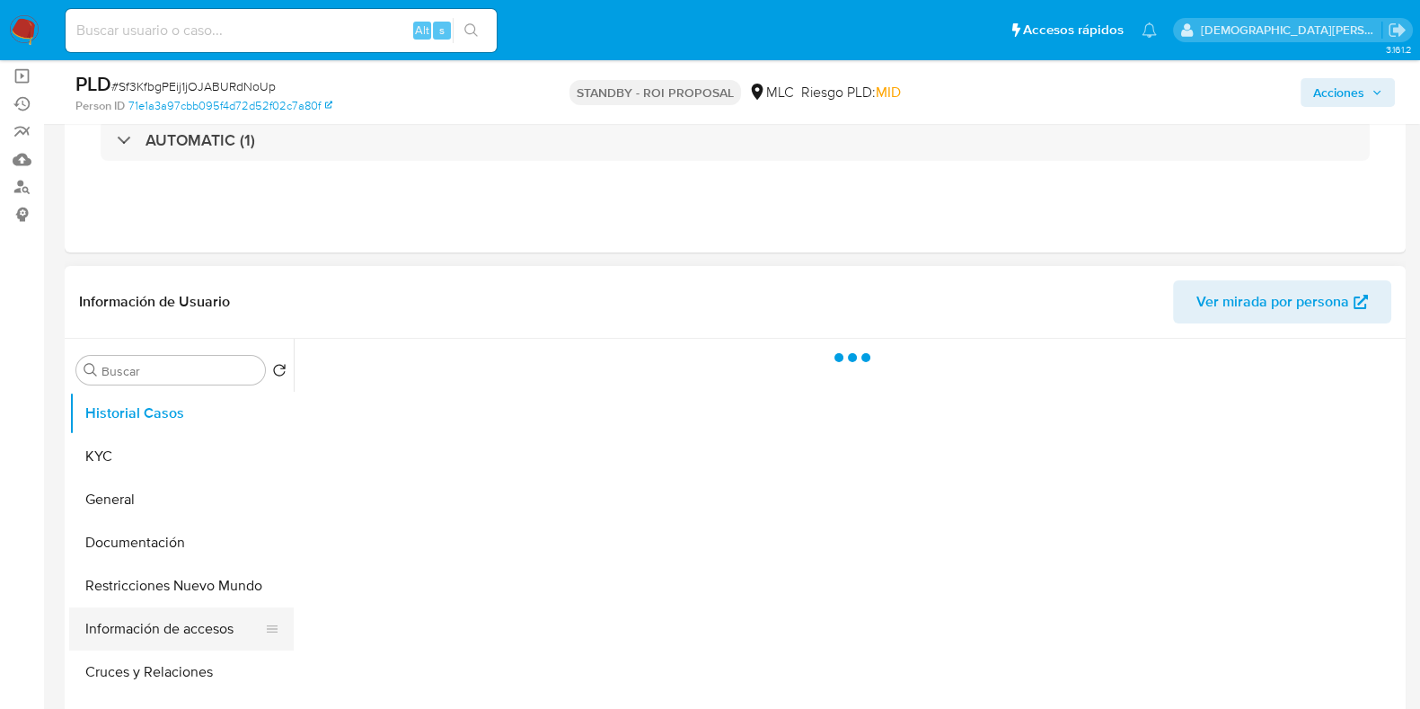
scroll to position [224, 0]
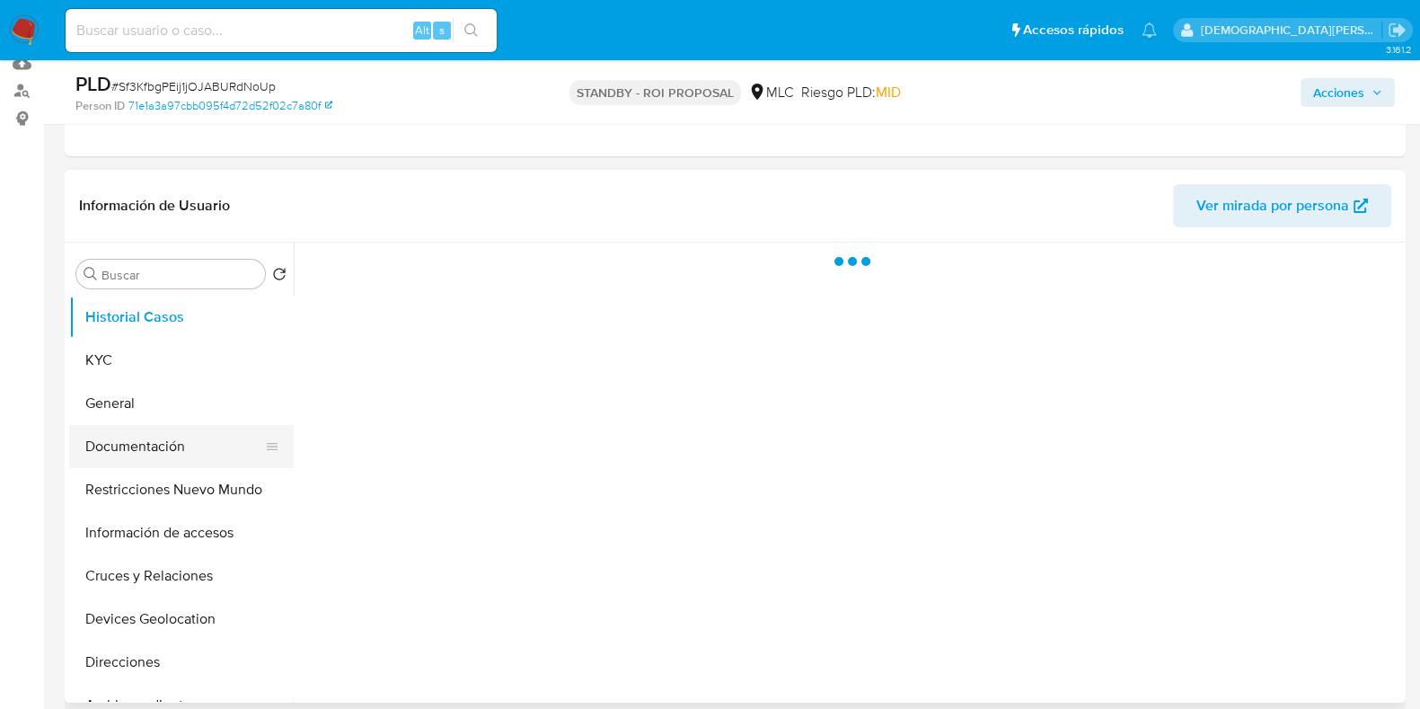
select select "10"
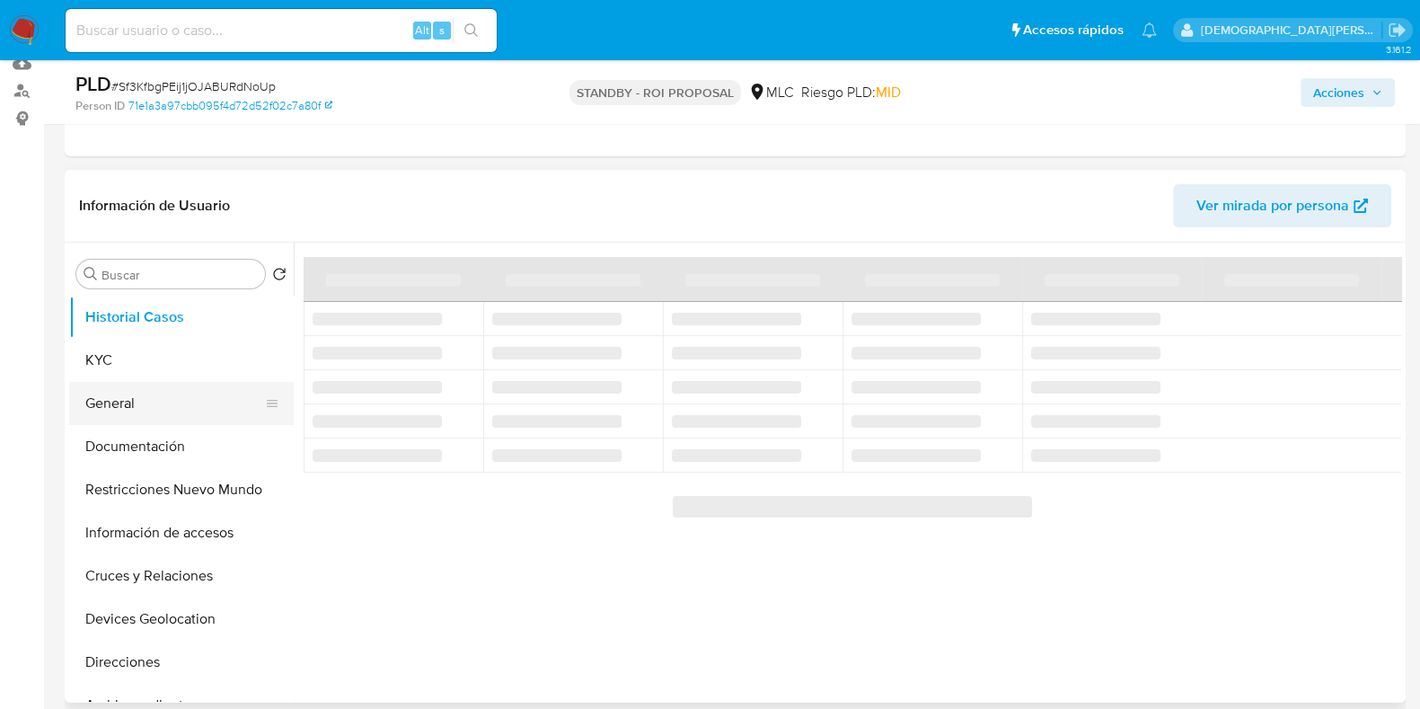
click at [176, 403] on button "General" at bounding box center [174, 403] width 210 height 43
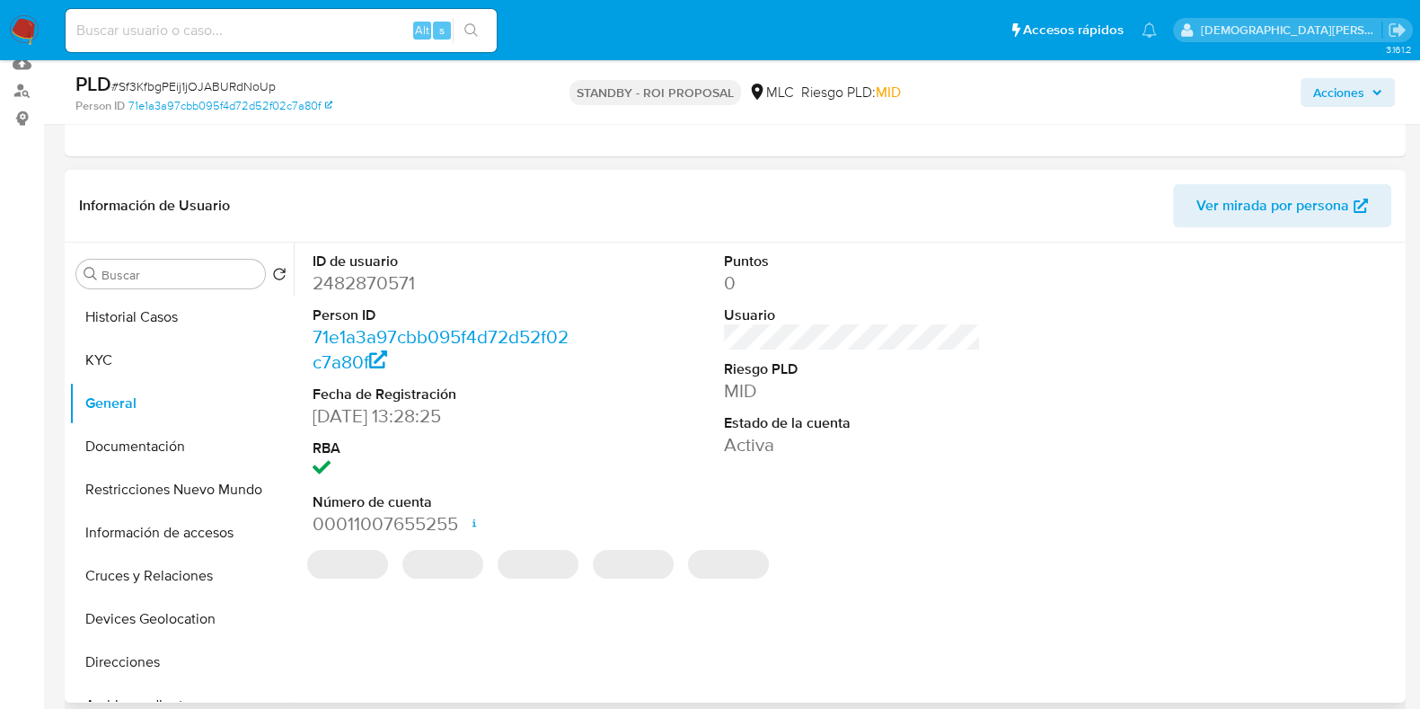
click at [365, 280] on dd "2482870571" at bounding box center [441, 282] width 257 height 25
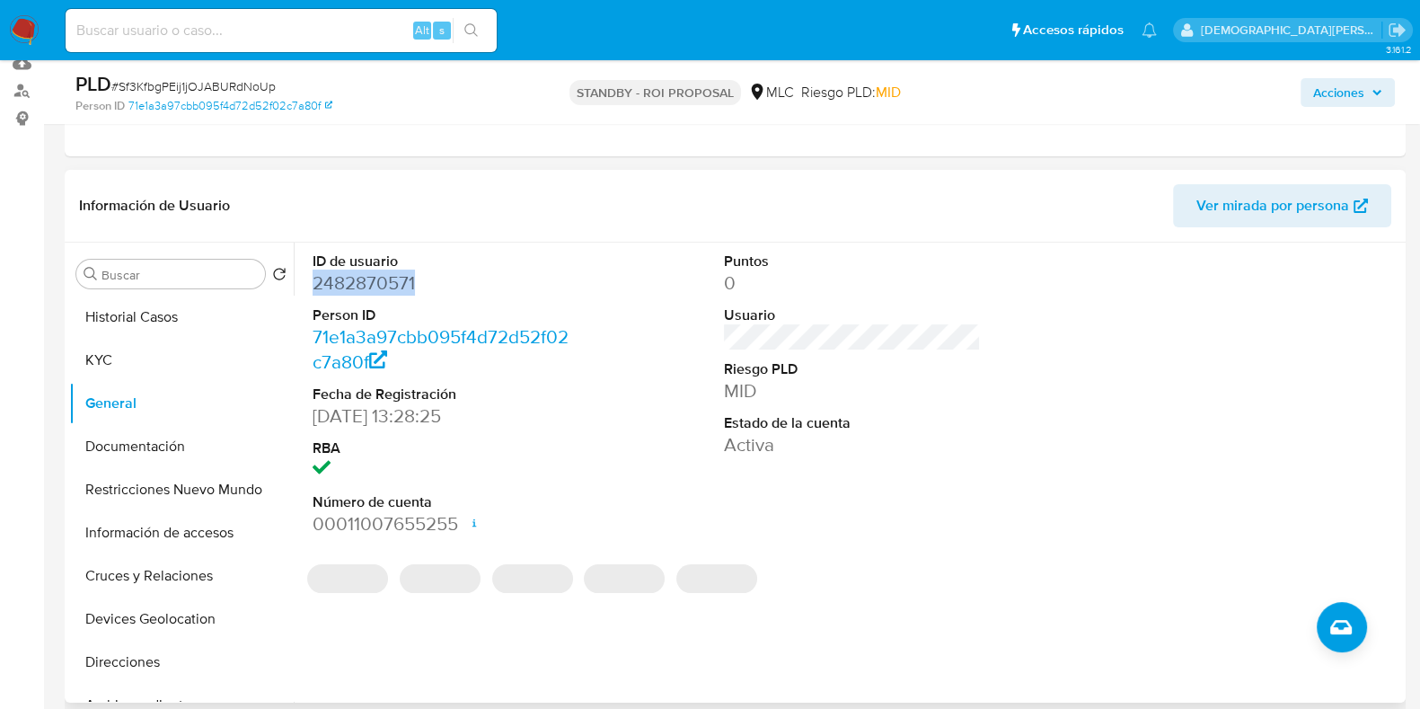
copy dd "2482870571"
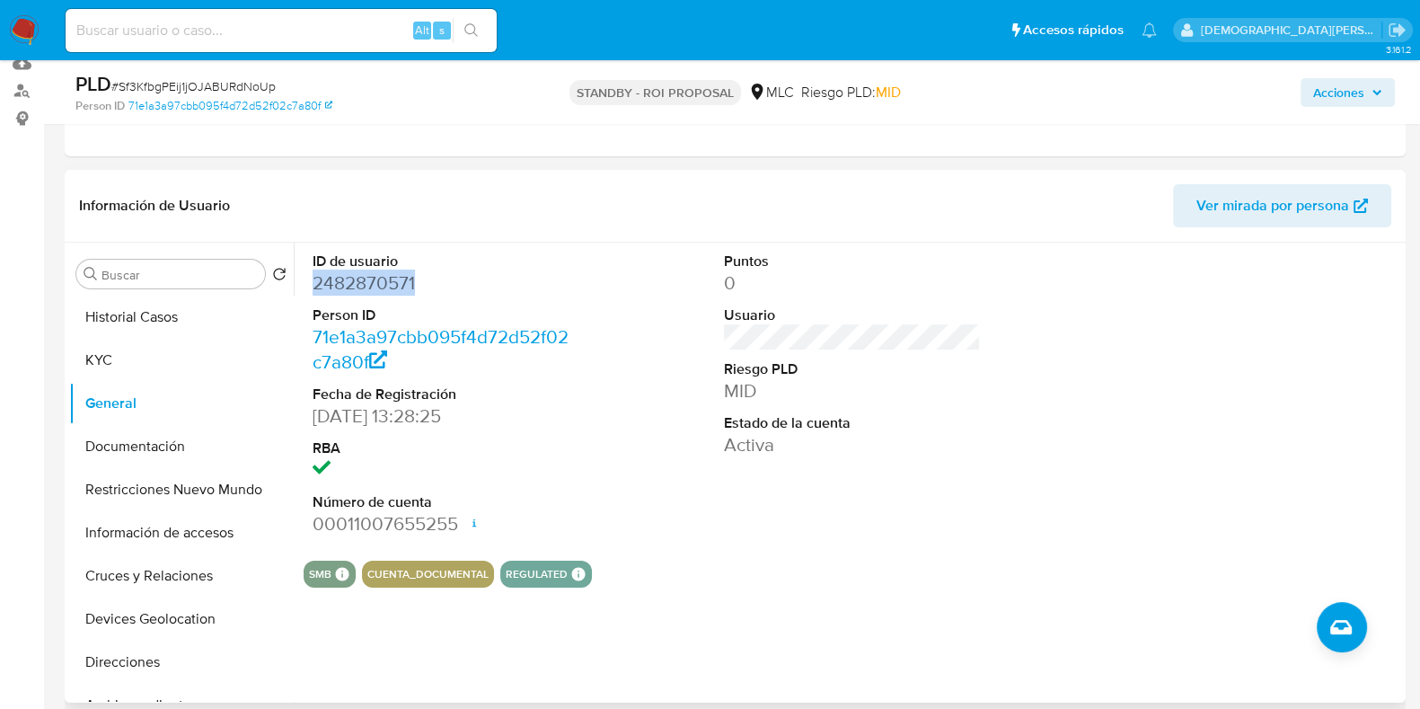
click at [352, 284] on dd "2482870571" at bounding box center [441, 282] width 257 height 25
click at [134, 357] on button "KYC" at bounding box center [174, 360] width 210 height 43
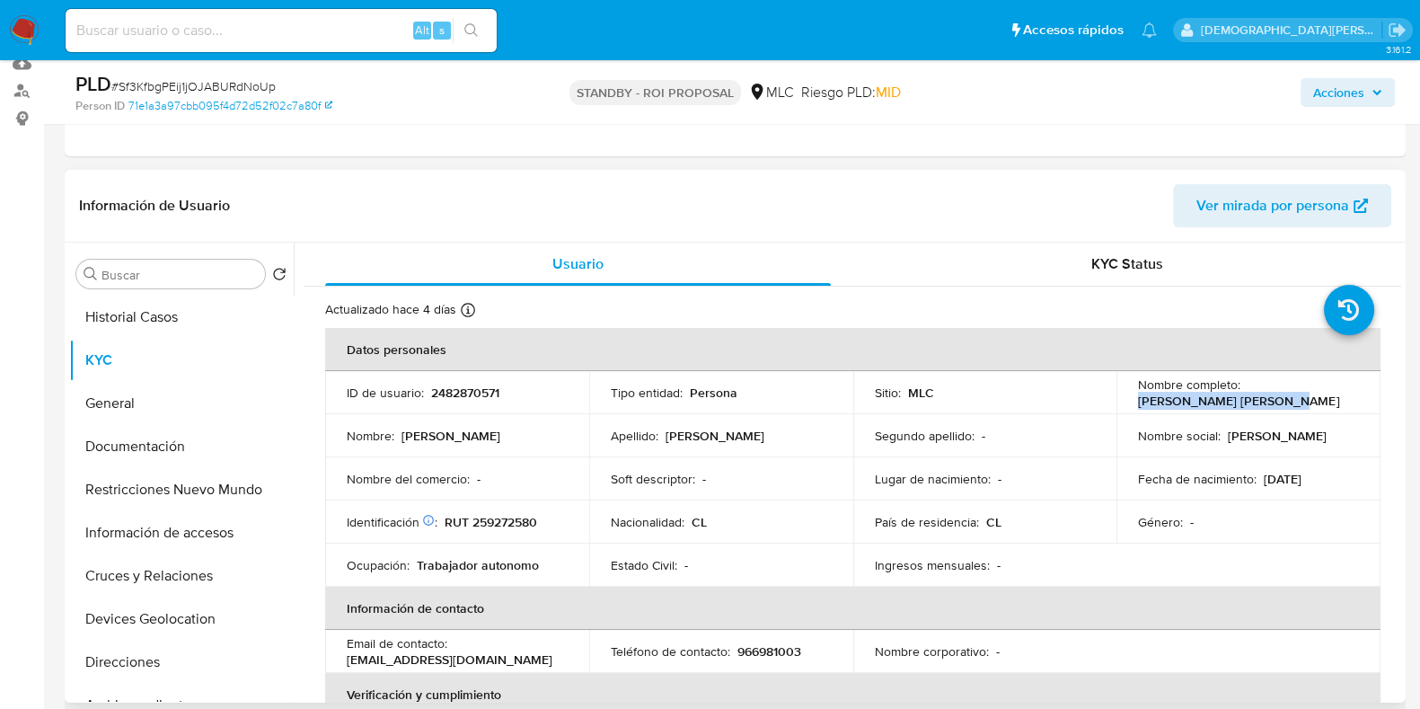
drag, startPoint x: 1275, startPoint y: 404, endPoint x: 1129, endPoint y: 396, distance: 146.6
click at [1118, 396] on td "Nombre completo : [PERSON_NAME] [PERSON_NAME]" at bounding box center [1248, 392] width 264 height 43
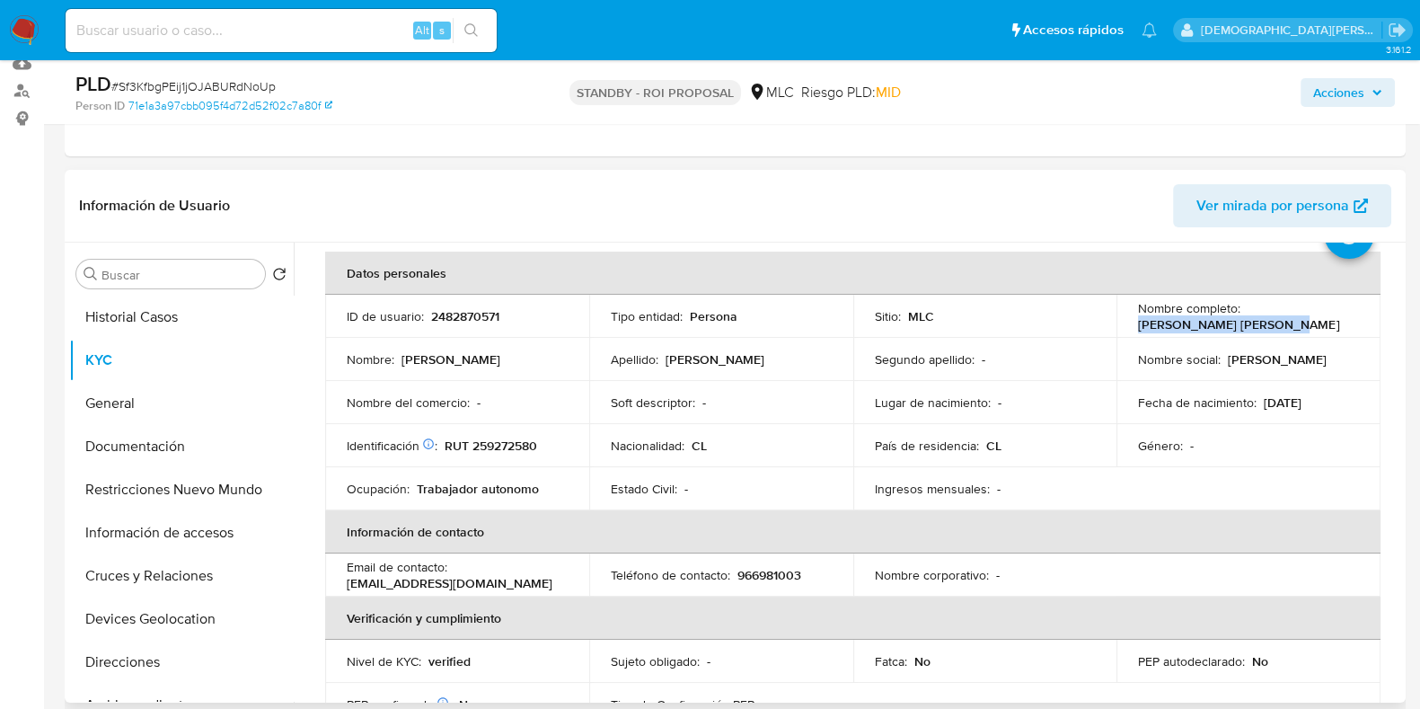
scroll to position [111, 0]
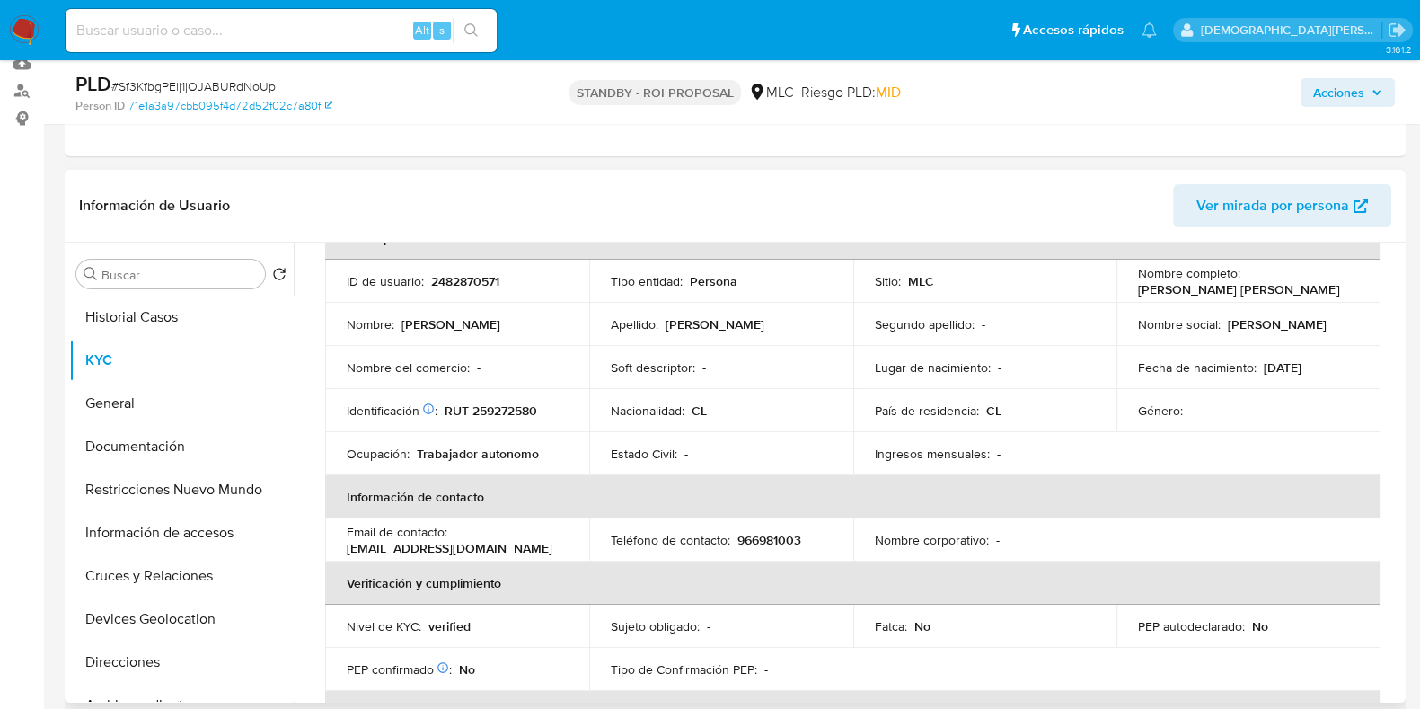
click at [427, 545] on p "[EMAIL_ADDRESS][DOMAIN_NAME]" at bounding box center [450, 548] width 206 height 16
click at [140, 446] on button "Documentación" at bounding box center [174, 446] width 210 height 43
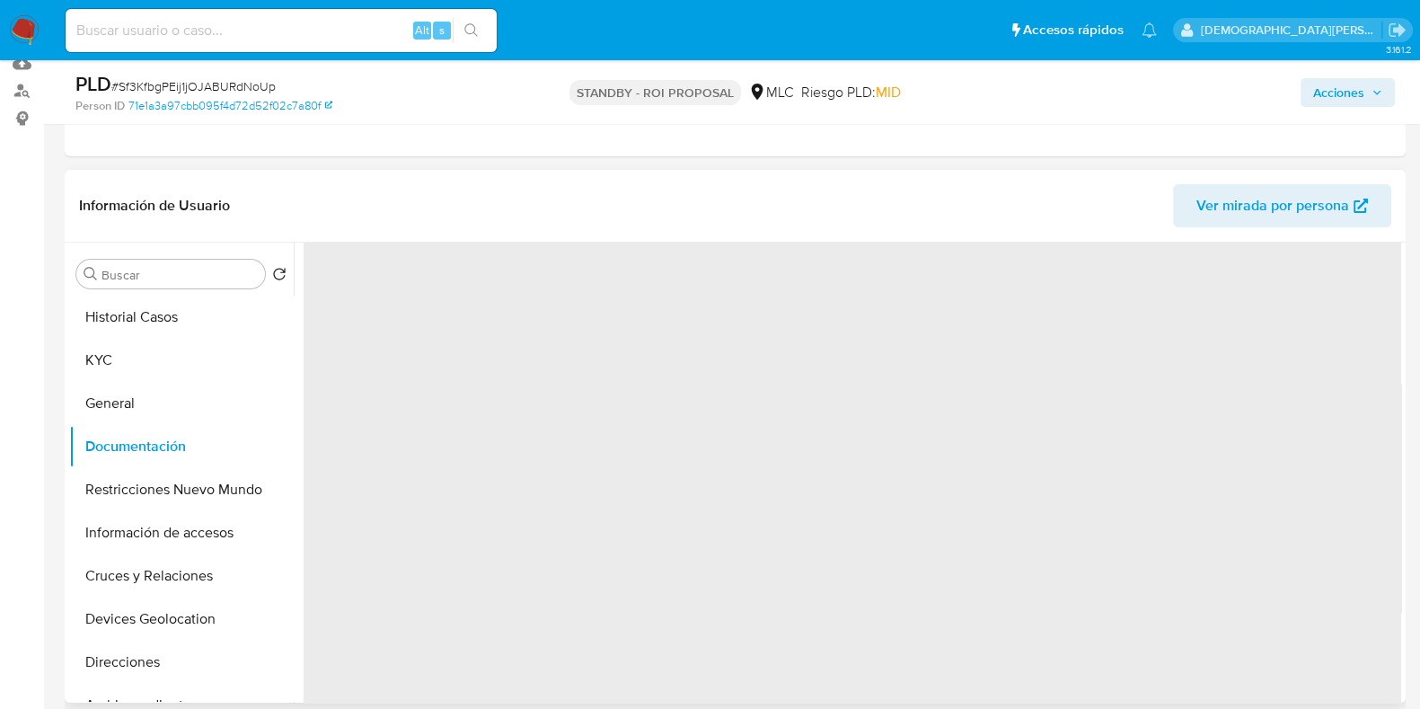
scroll to position [0, 0]
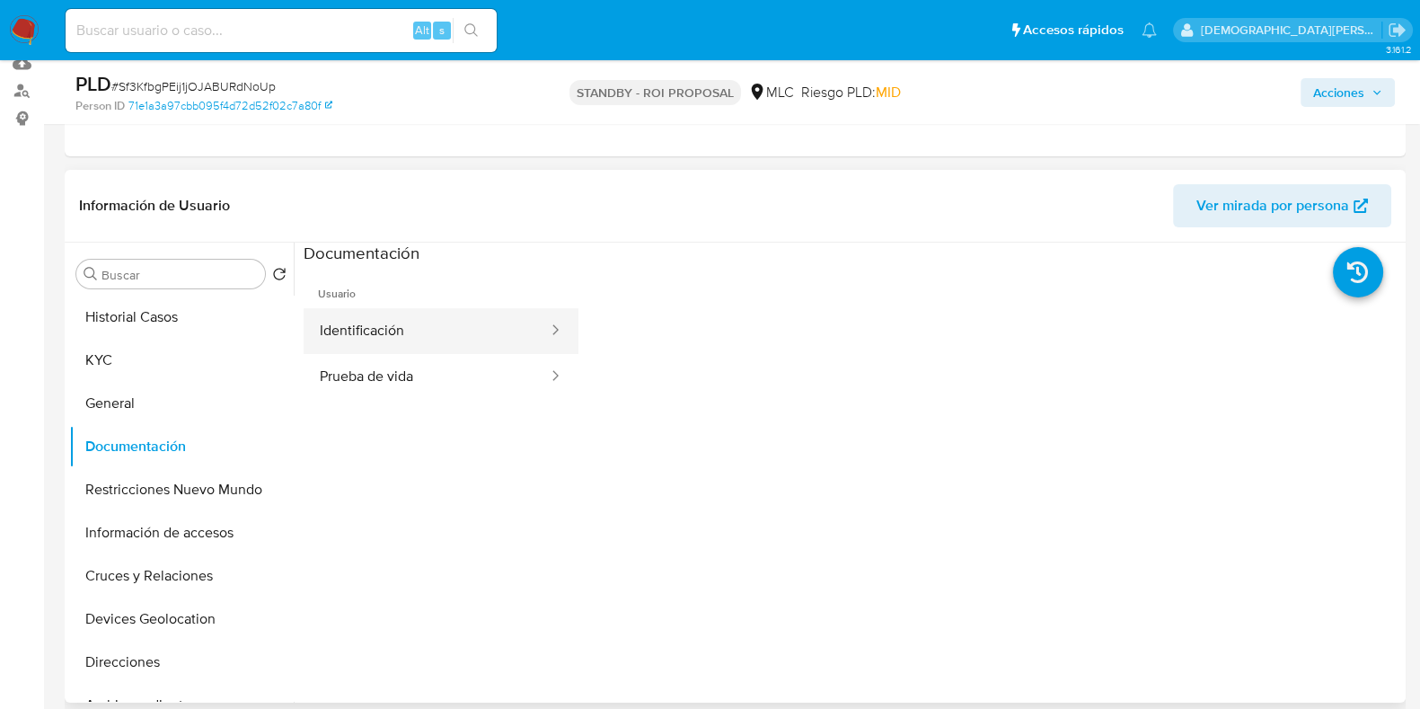
click at [383, 334] on button "Identificación" at bounding box center [427, 331] width 246 height 46
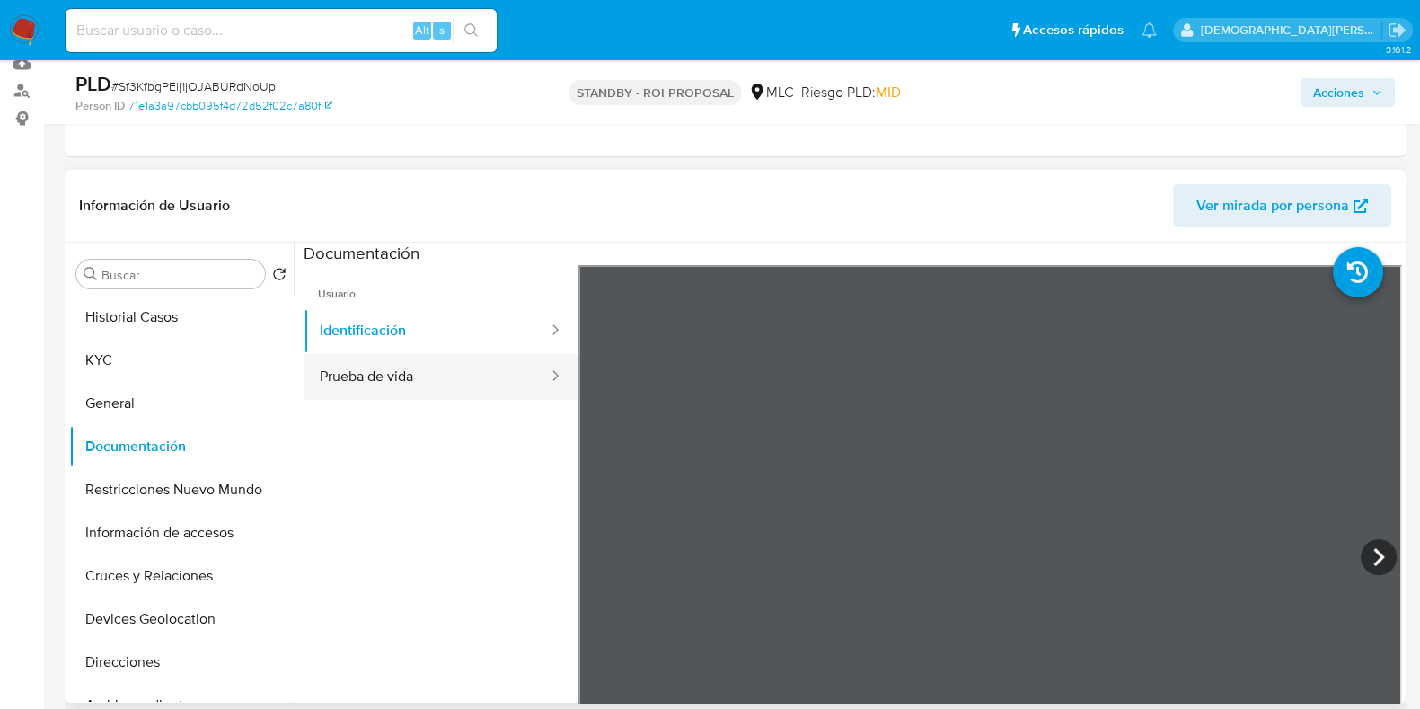
click at [360, 378] on button "Prueba de vida" at bounding box center [427, 377] width 246 height 46
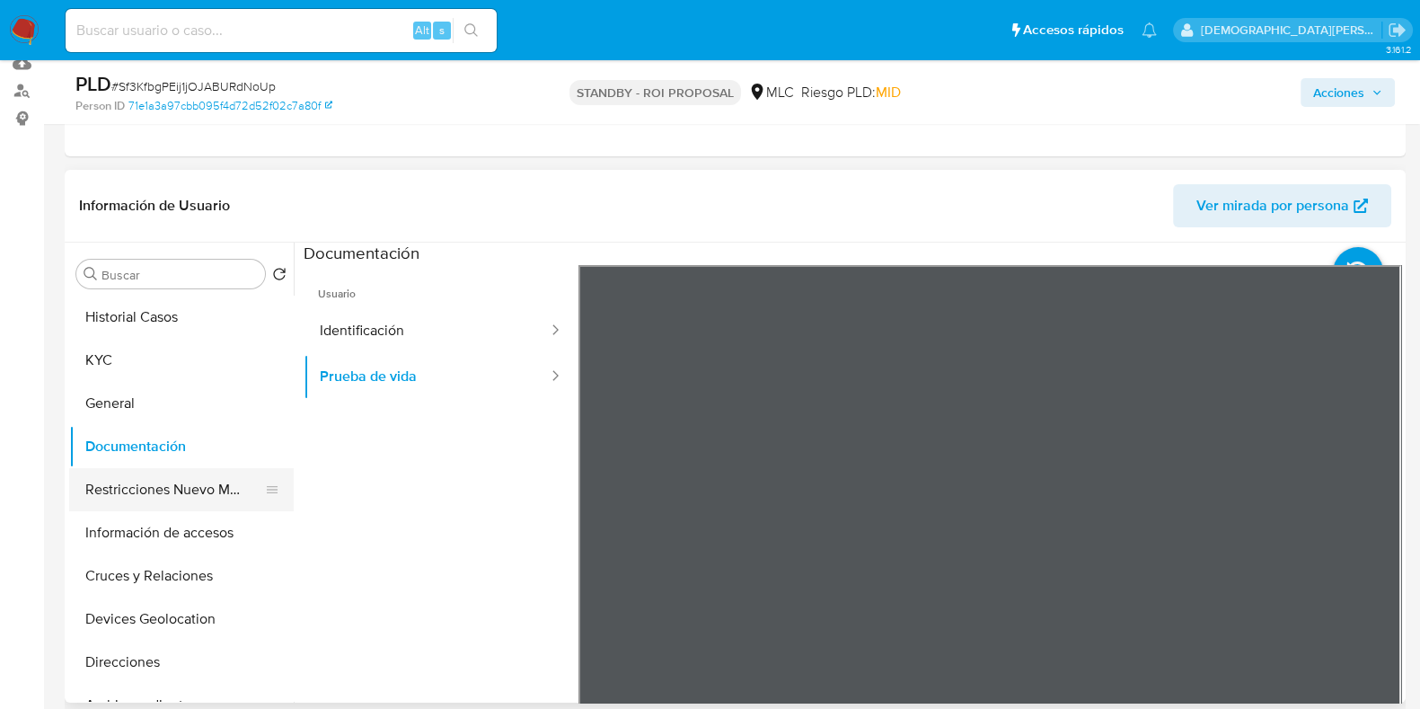
click at [165, 500] on button "Restricciones Nuevo Mundo" at bounding box center [174, 489] width 210 height 43
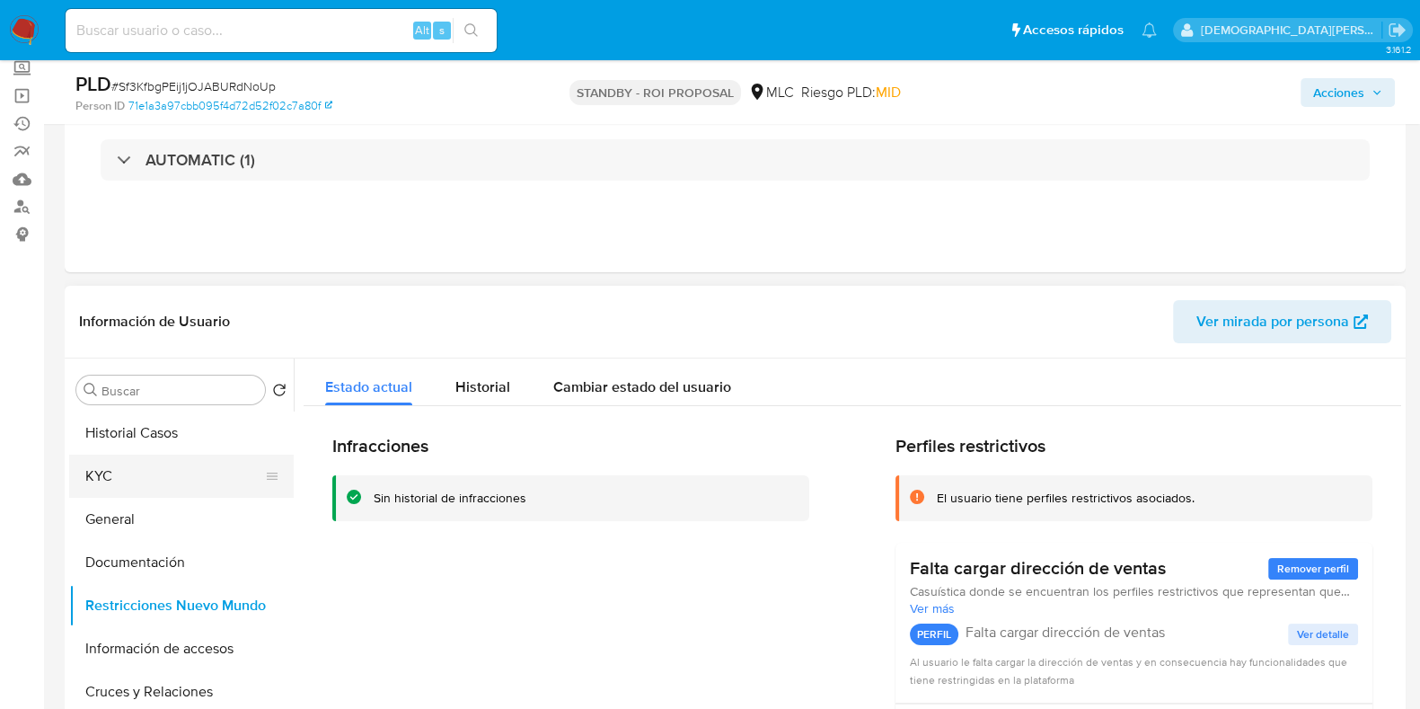
scroll to position [111, 0]
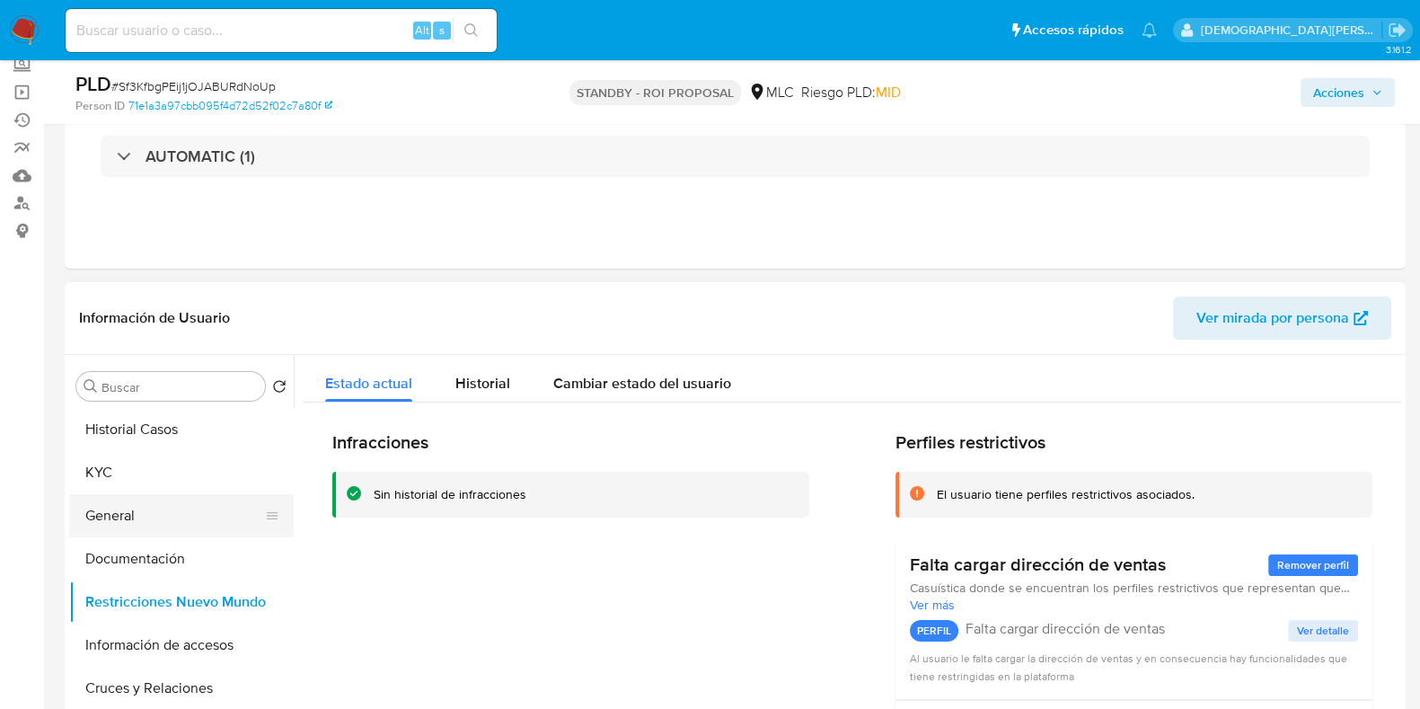
click at [154, 504] on button "General" at bounding box center [174, 515] width 210 height 43
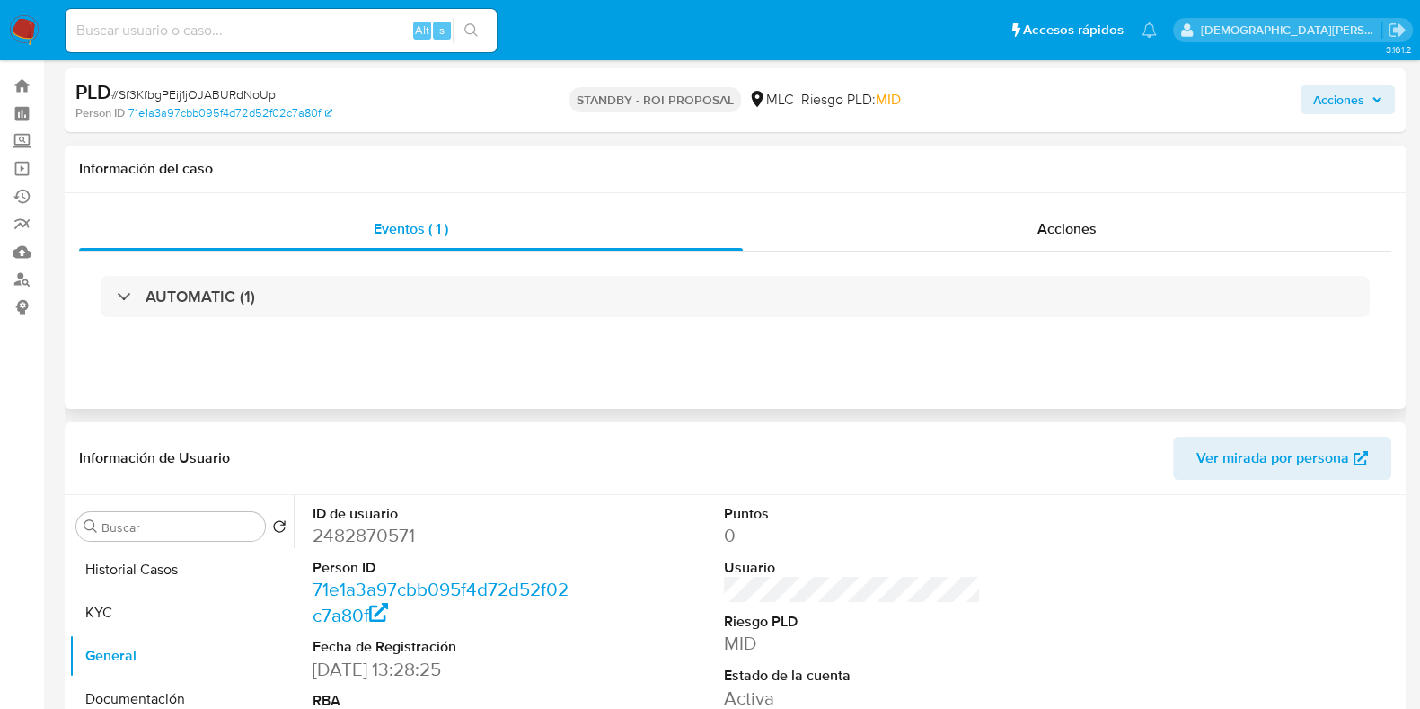
scroll to position [0, 0]
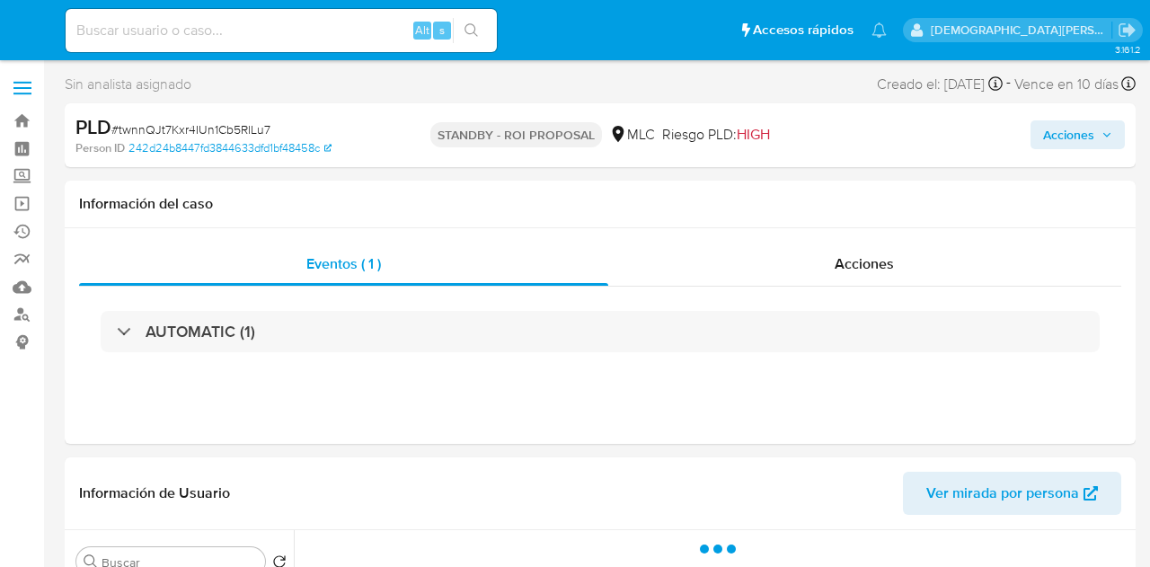
select select "10"
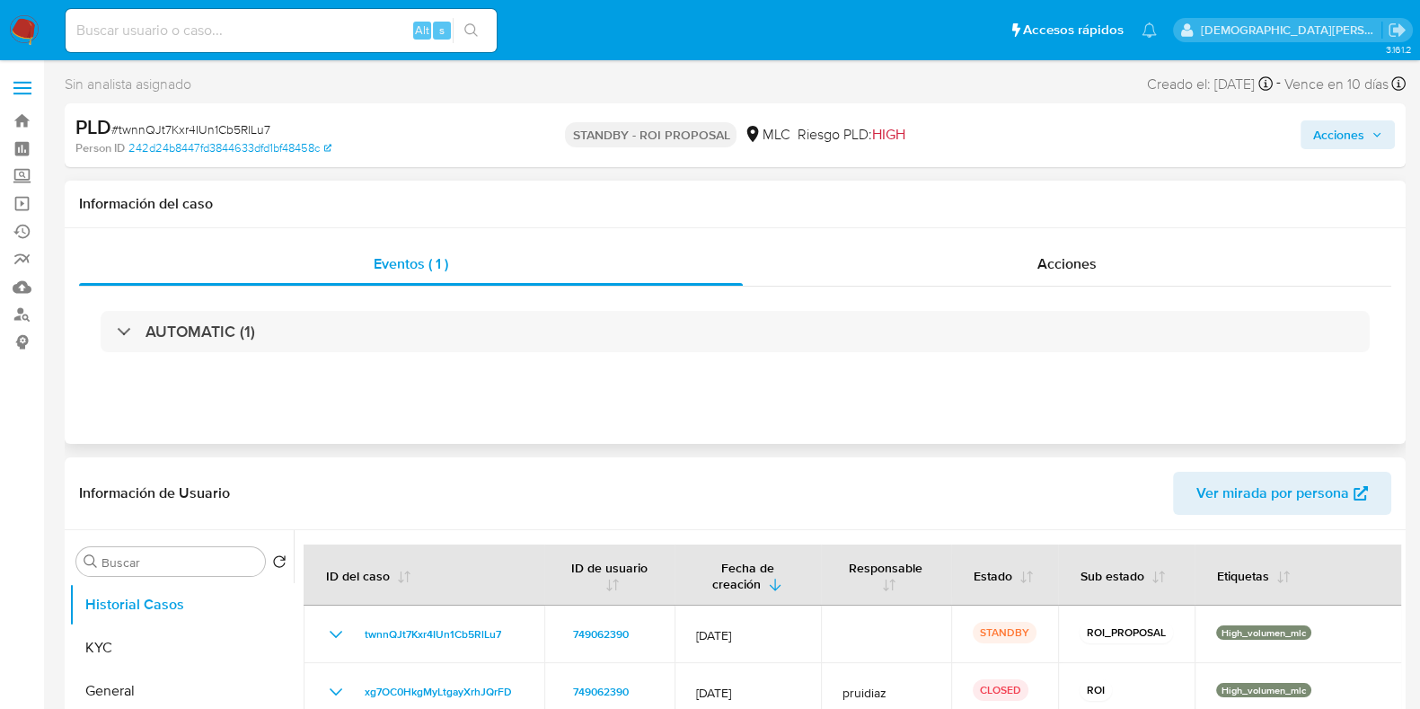
scroll to position [224, 0]
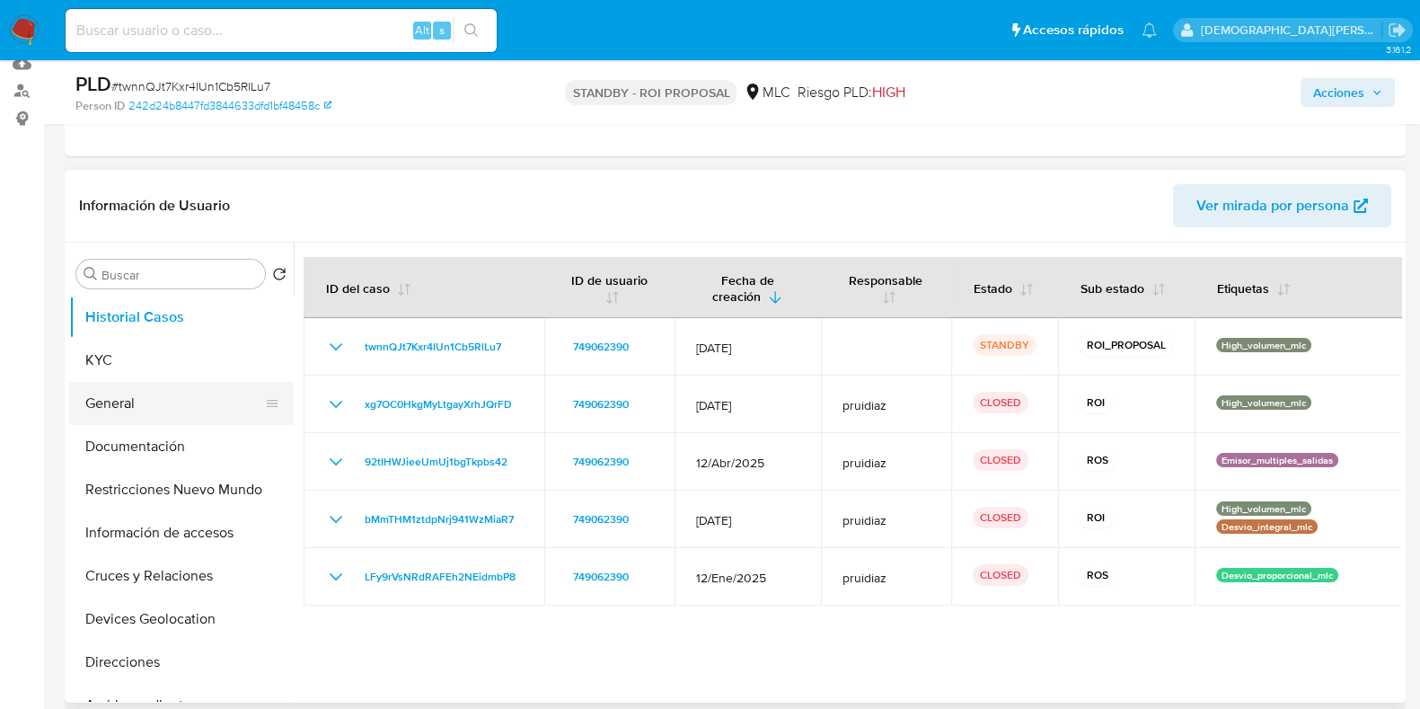
click at [137, 392] on button "General" at bounding box center [174, 403] width 210 height 43
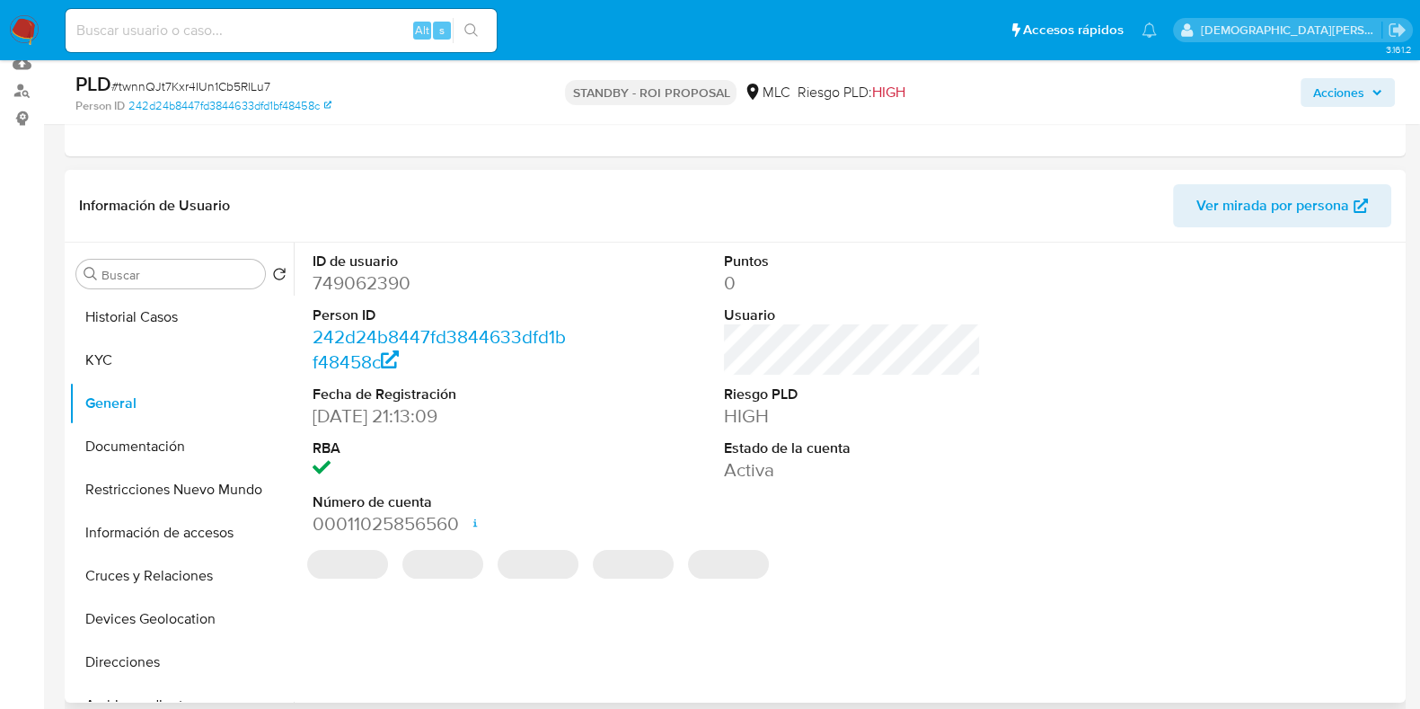
click at [354, 283] on dd "749062390" at bounding box center [441, 282] width 257 height 25
copy dd "749062390"
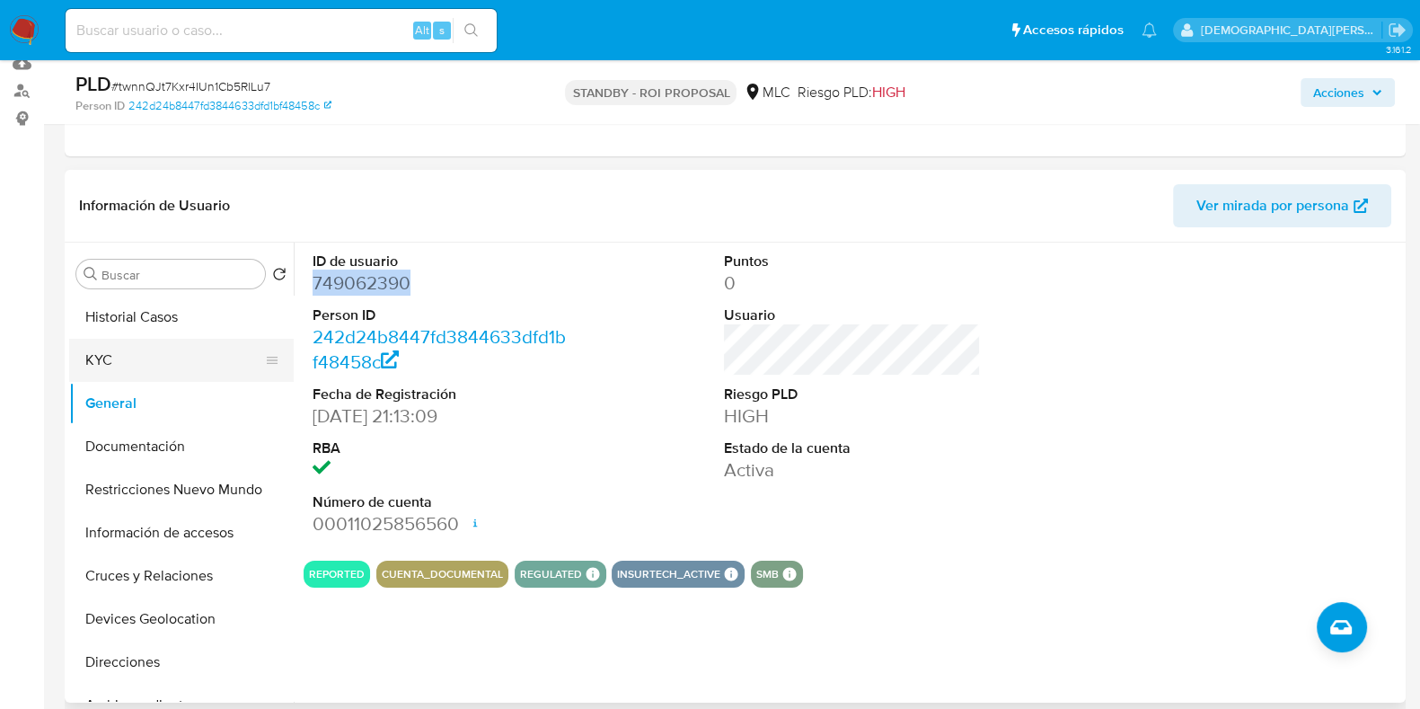
click at [168, 367] on button "KYC" at bounding box center [174, 360] width 210 height 43
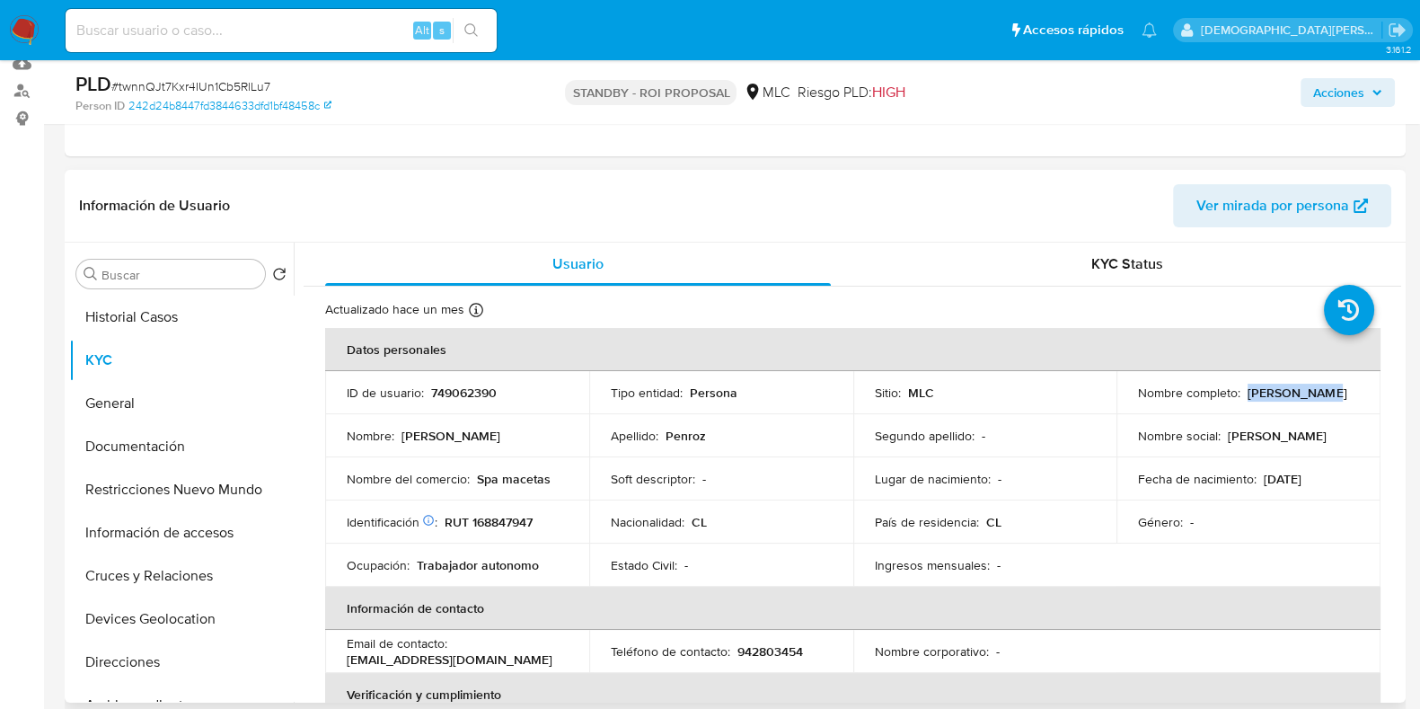
drag, startPoint x: 1317, startPoint y: 390, endPoint x: 1242, endPoint y: 392, distance: 75.5
click at [1149, 392] on div "Nombre completo : [PERSON_NAME]" at bounding box center [1248, 392] width 221 height 16
click at [191, 433] on button "Documentación" at bounding box center [174, 446] width 210 height 43
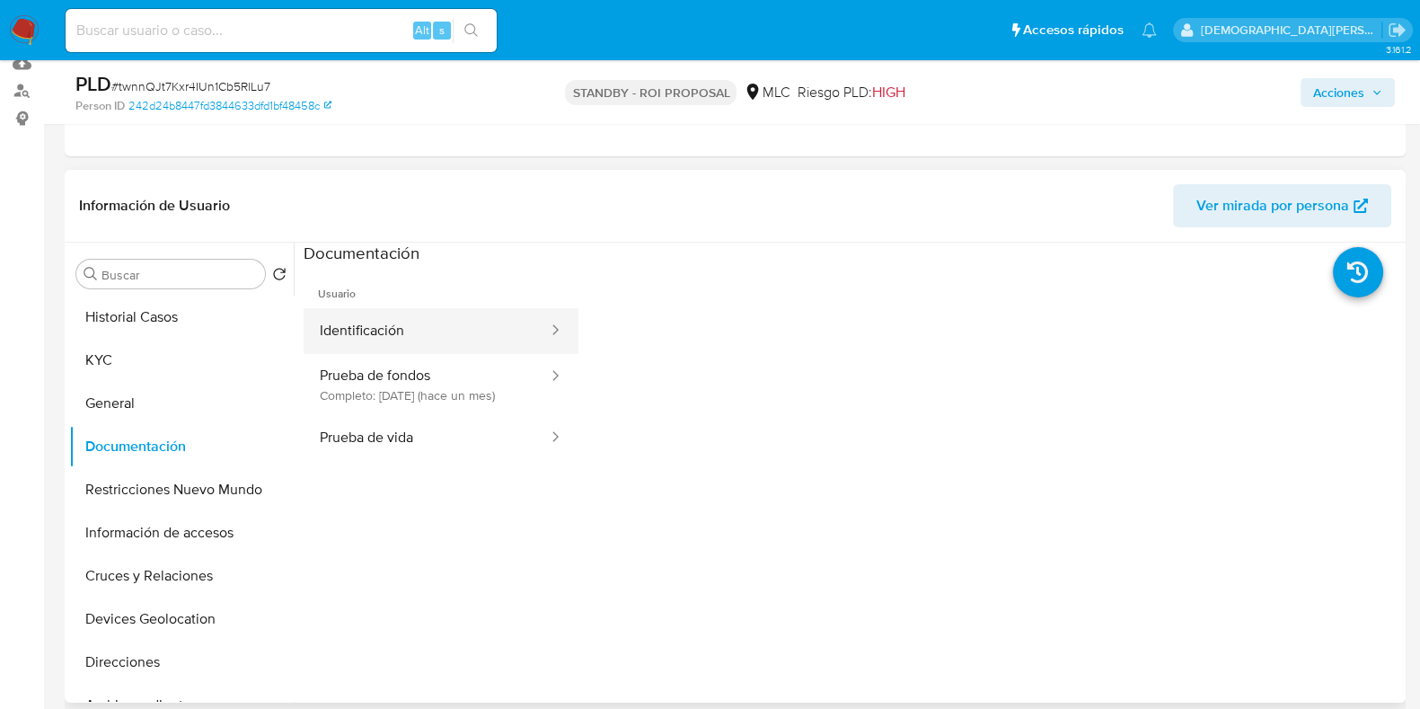
click at [497, 316] on button "Identificación" at bounding box center [427, 331] width 246 height 46
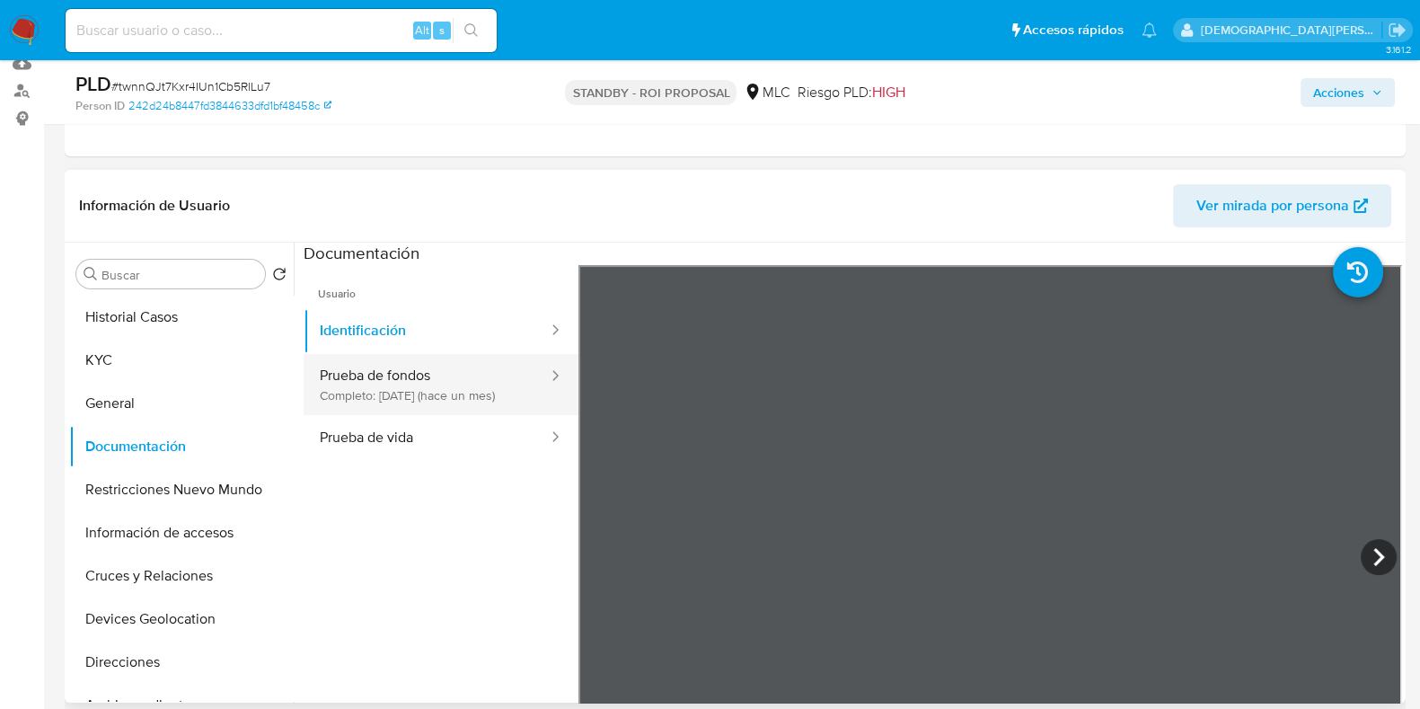
click at [429, 390] on button "Prueba de fondos Completo: [DATE] (hace un mes)" at bounding box center [427, 384] width 246 height 61
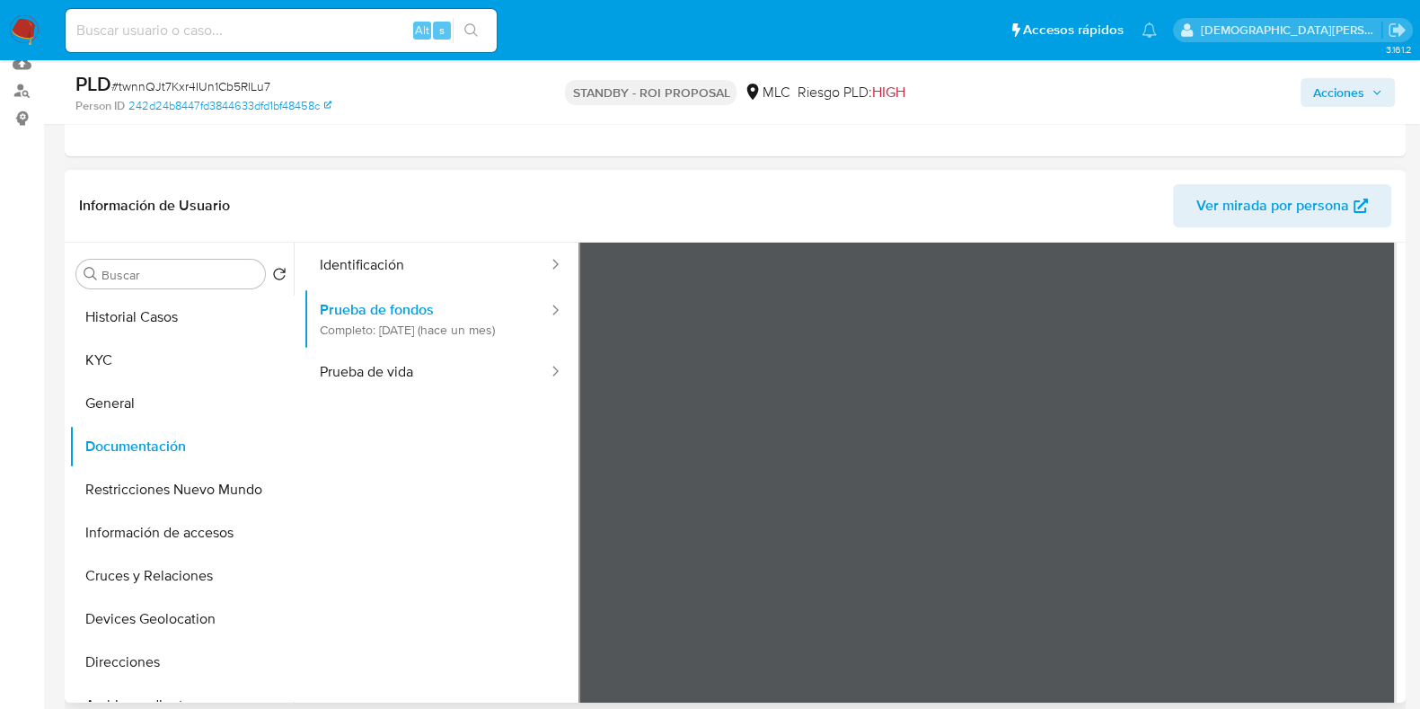
scroll to position [0, 0]
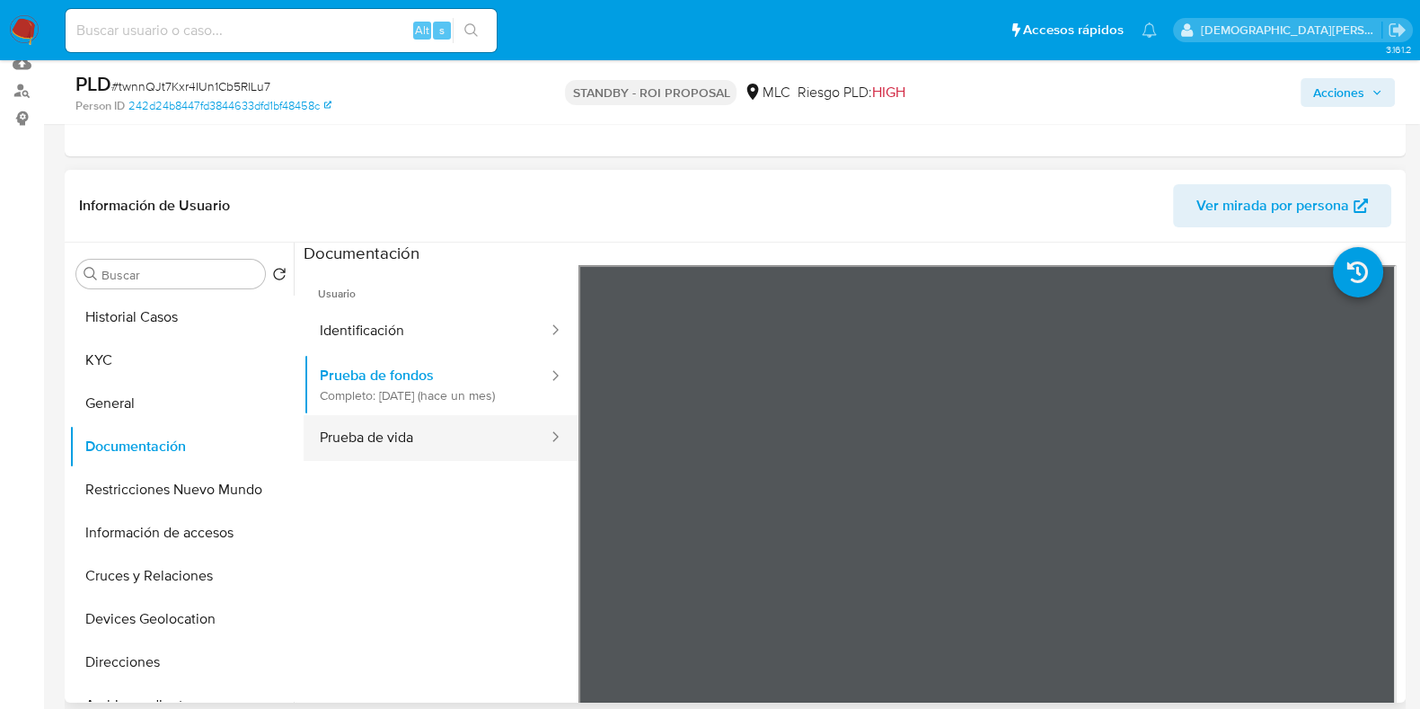
click at [485, 446] on button "Prueba de vida" at bounding box center [427, 438] width 246 height 46
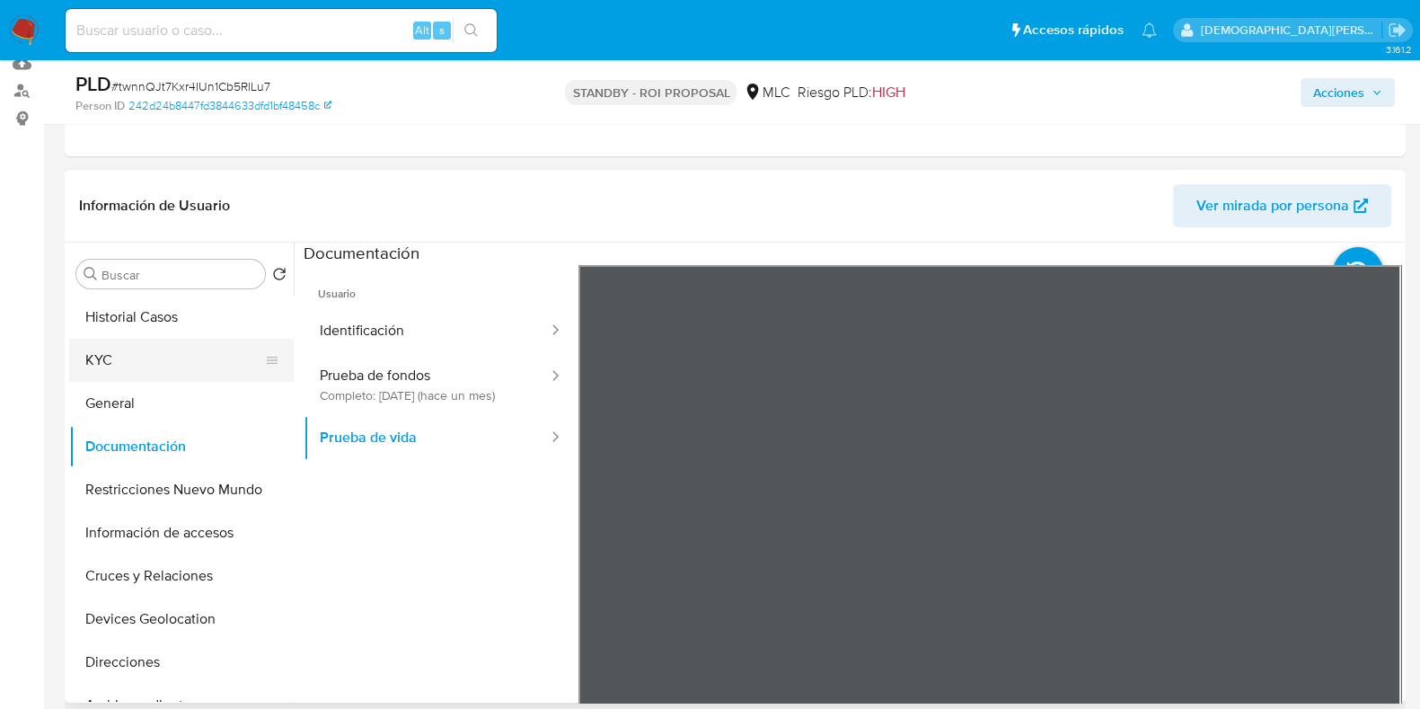
click at [150, 365] on button "KYC" at bounding box center [174, 360] width 210 height 43
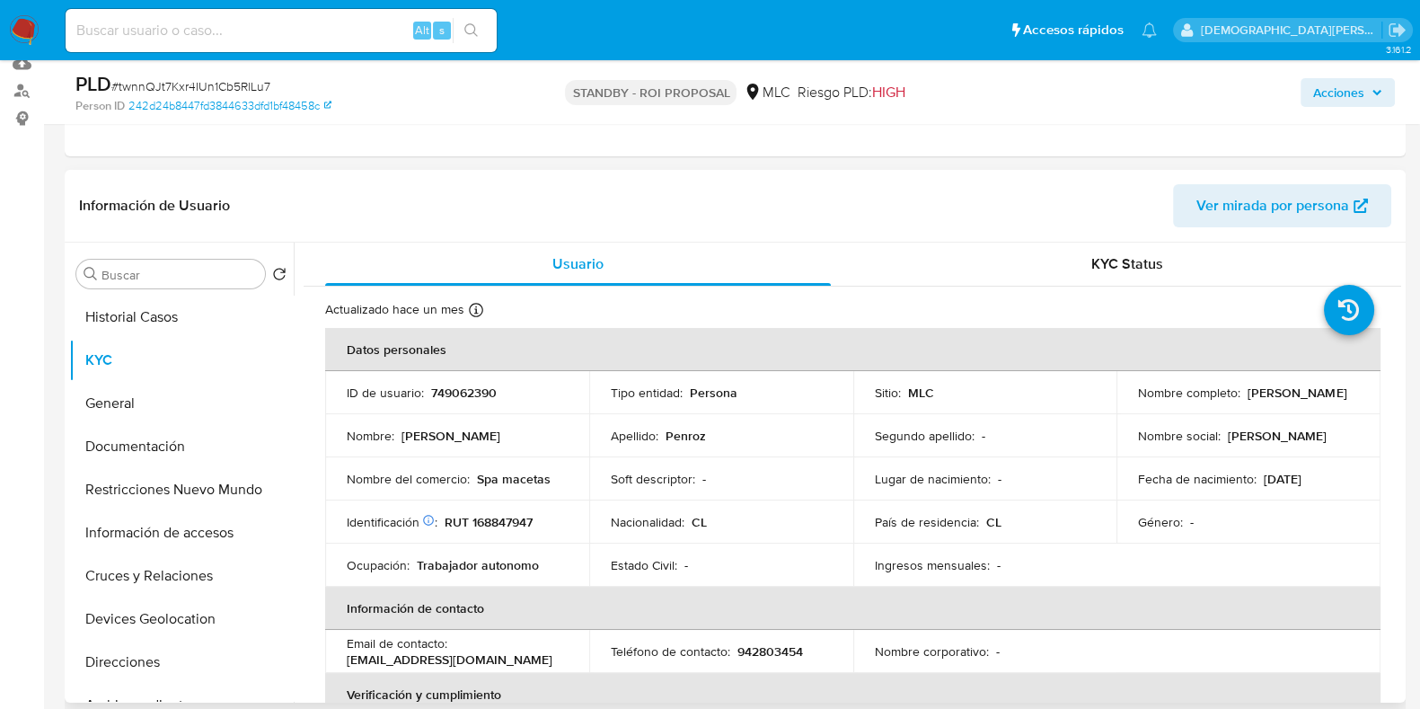
click at [494, 525] on p "RUT 168847947" at bounding box center [489, 522] width 88 height 16
copy p "168847947"
click at [167, 433] on button "Documentación" at bounding box center [174, 446] width 210 height 43
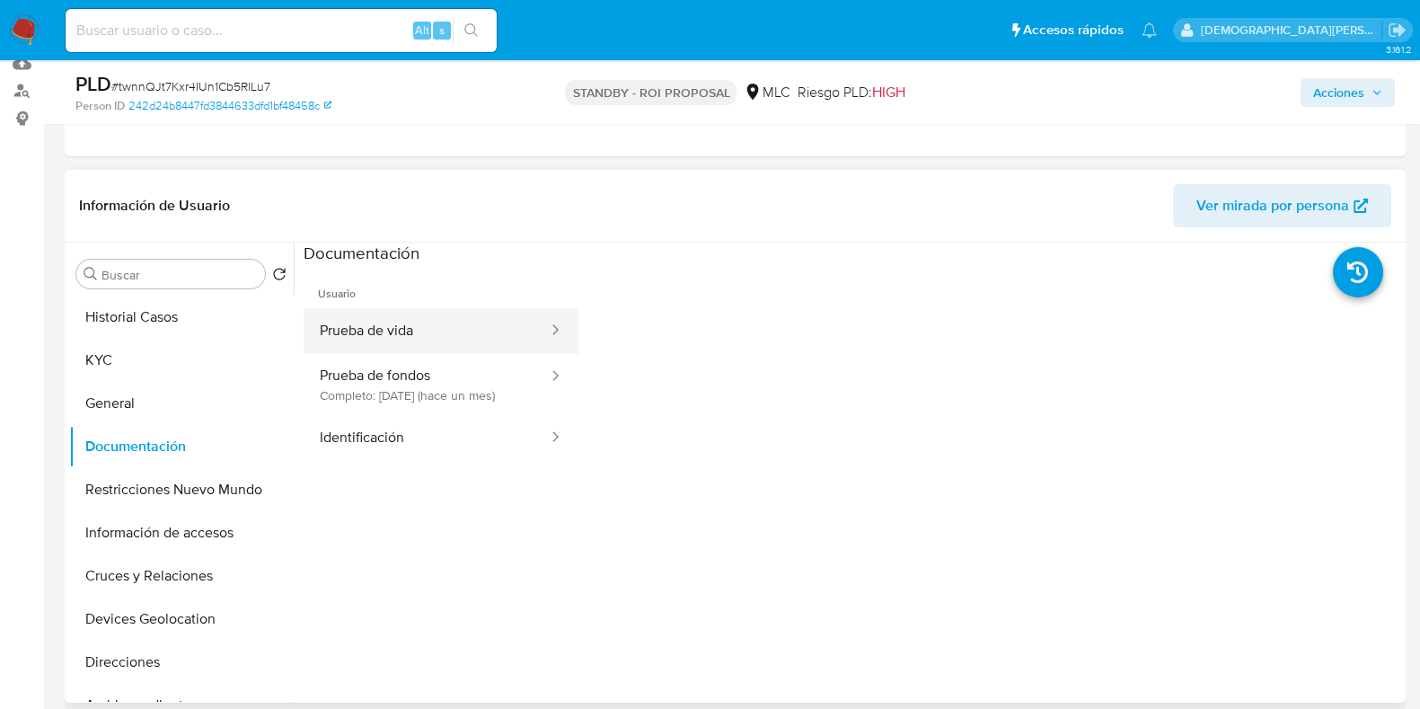
drag, startPoint x: 455, startPoint y: 333, endPoint x: 489, endPoint y: 323, distance: 35.5
click at [455, 332] on button "Prueba de vida" at bounding box center [427, 331] width 246 height 46
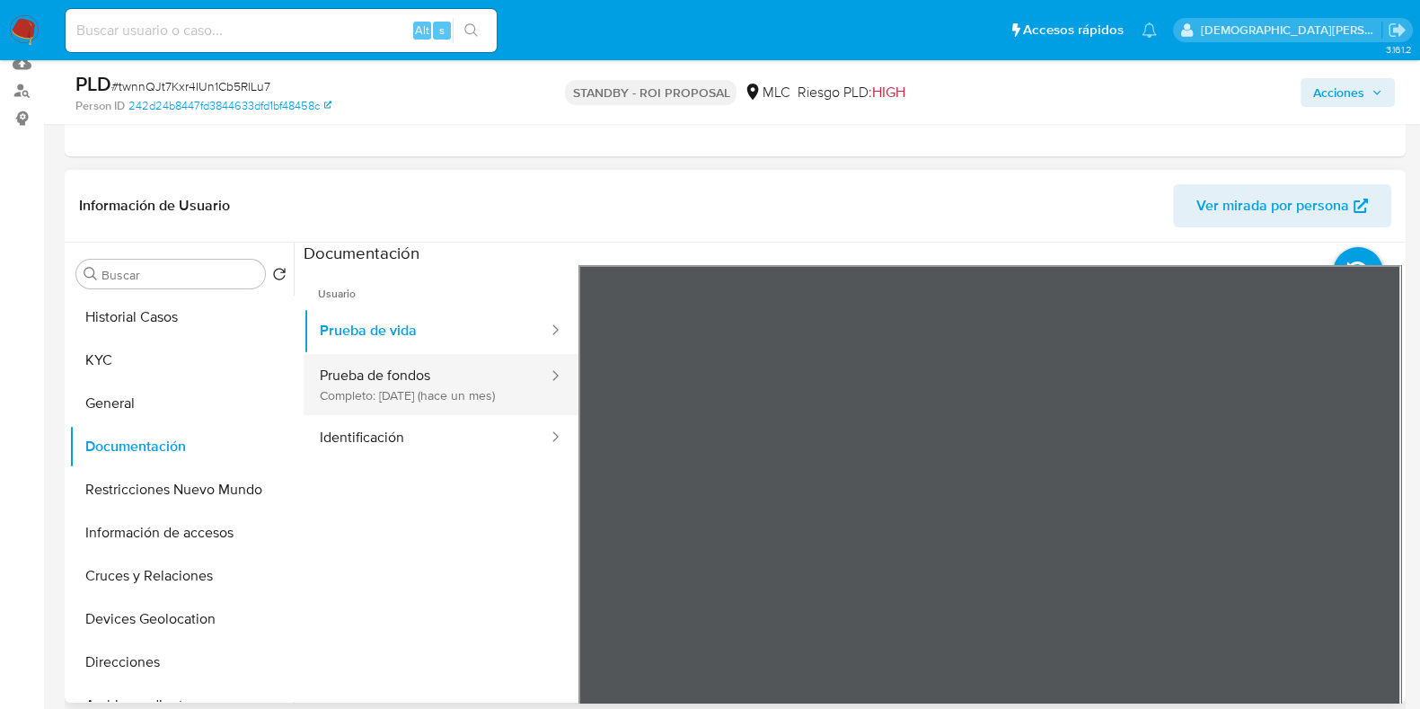
click at [398, 378] on button "Prueba de fondos Completo: [DATE] (hace un mes)" at bounding box center [427, 384] width 246 height 61
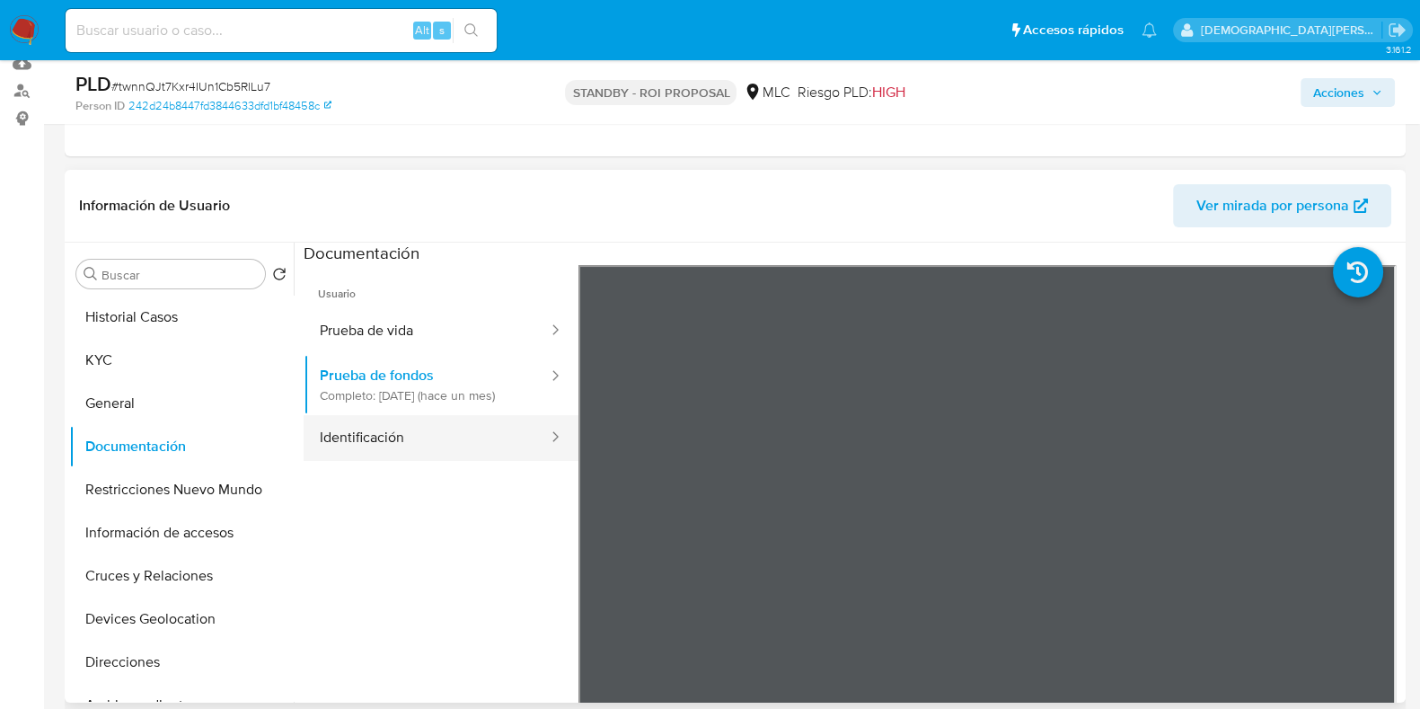
click at [476, 450] on button "Identificación" at bounding box center [427, 438] width 246 height 46
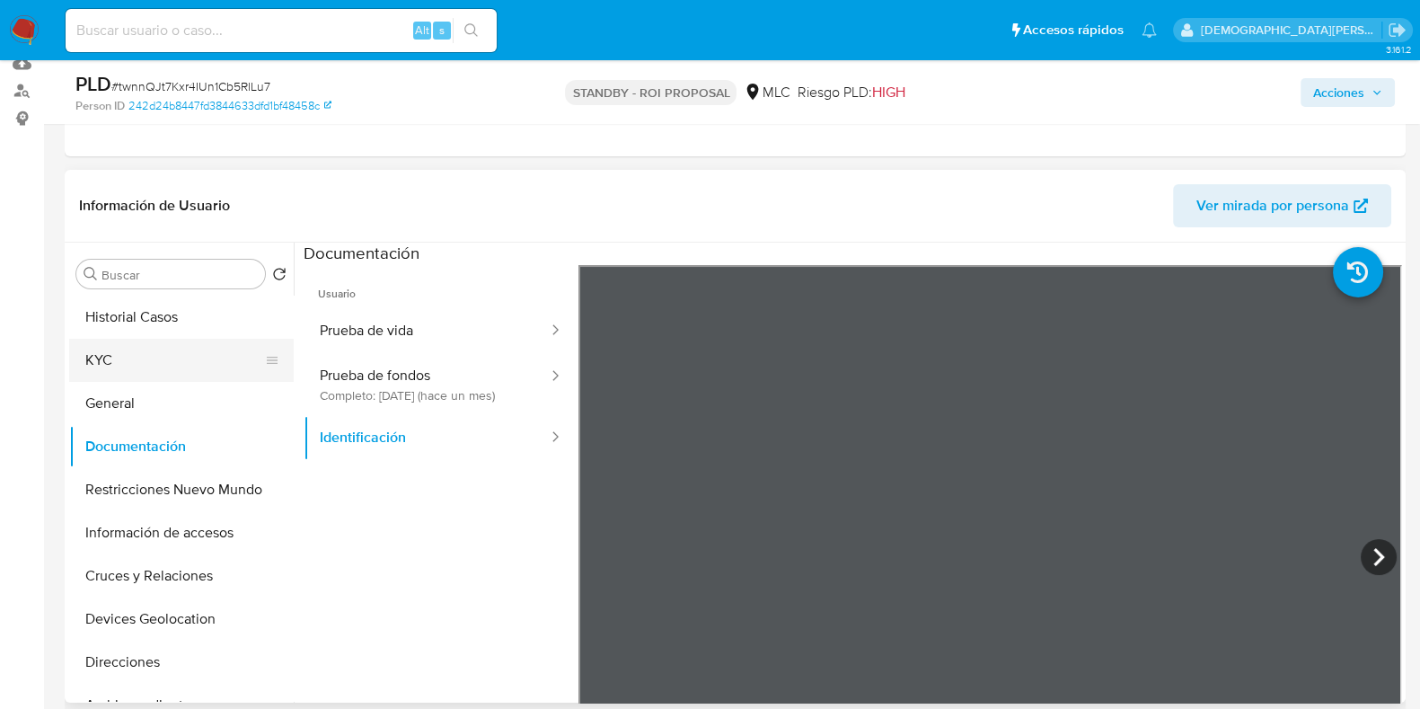
click at [127, 366] on button "KYC" at bounding box center [174, 360] width 210 height 43
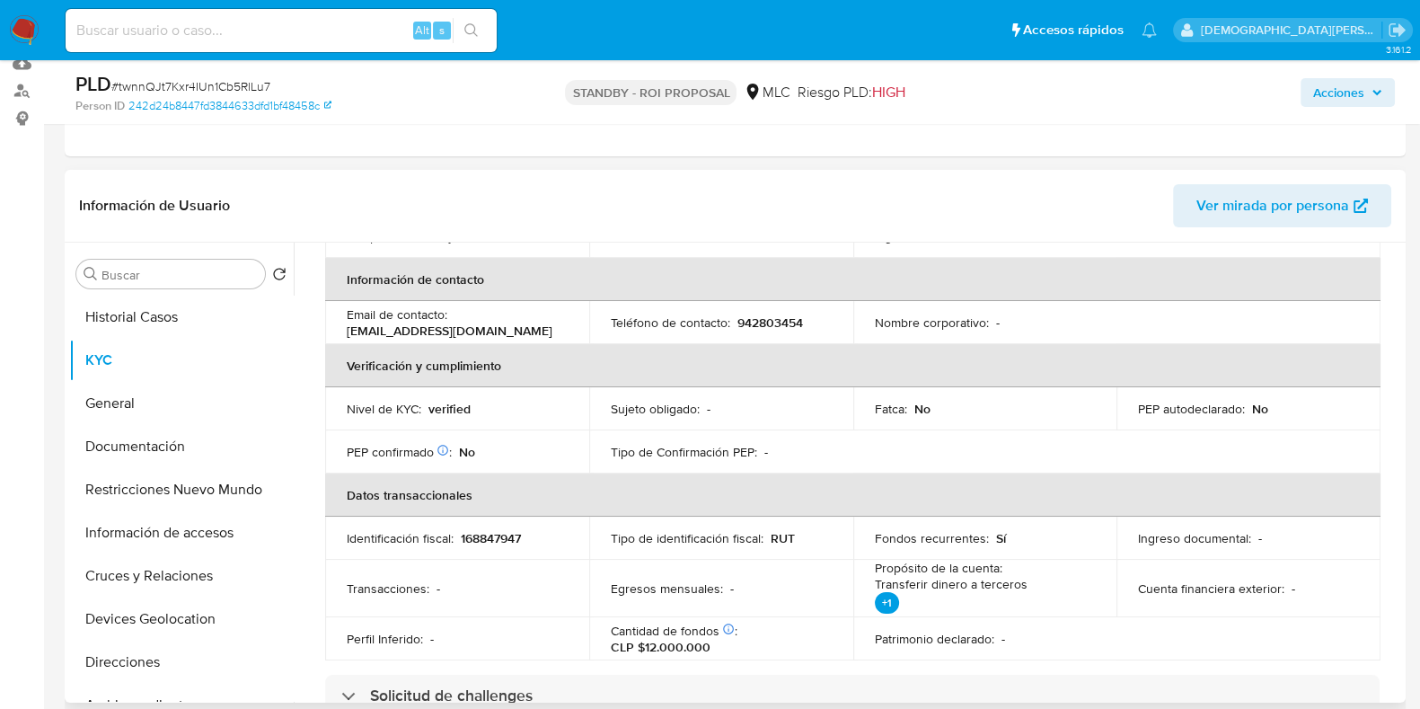
scroll to position [448, 0]
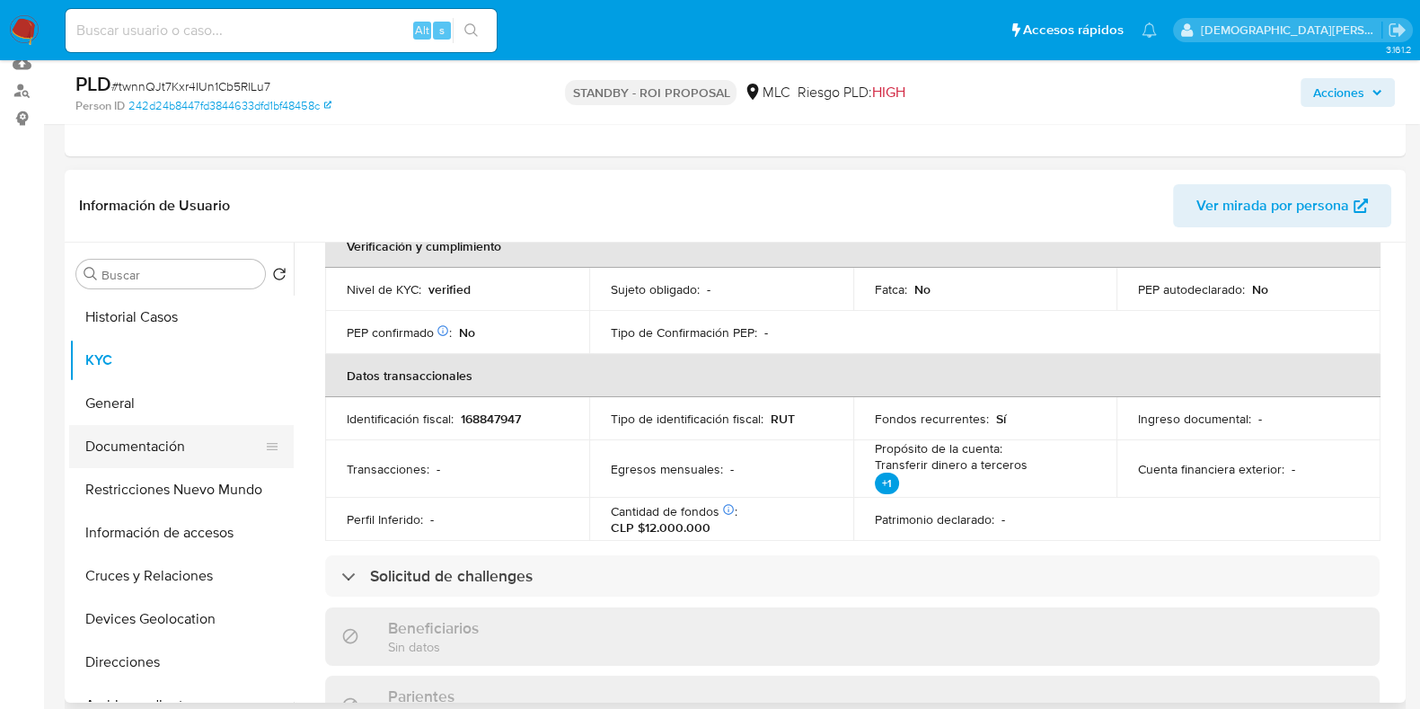
click at [114, 459] on button "Documentación" at bounding box center [174, 446] width 210 height 43
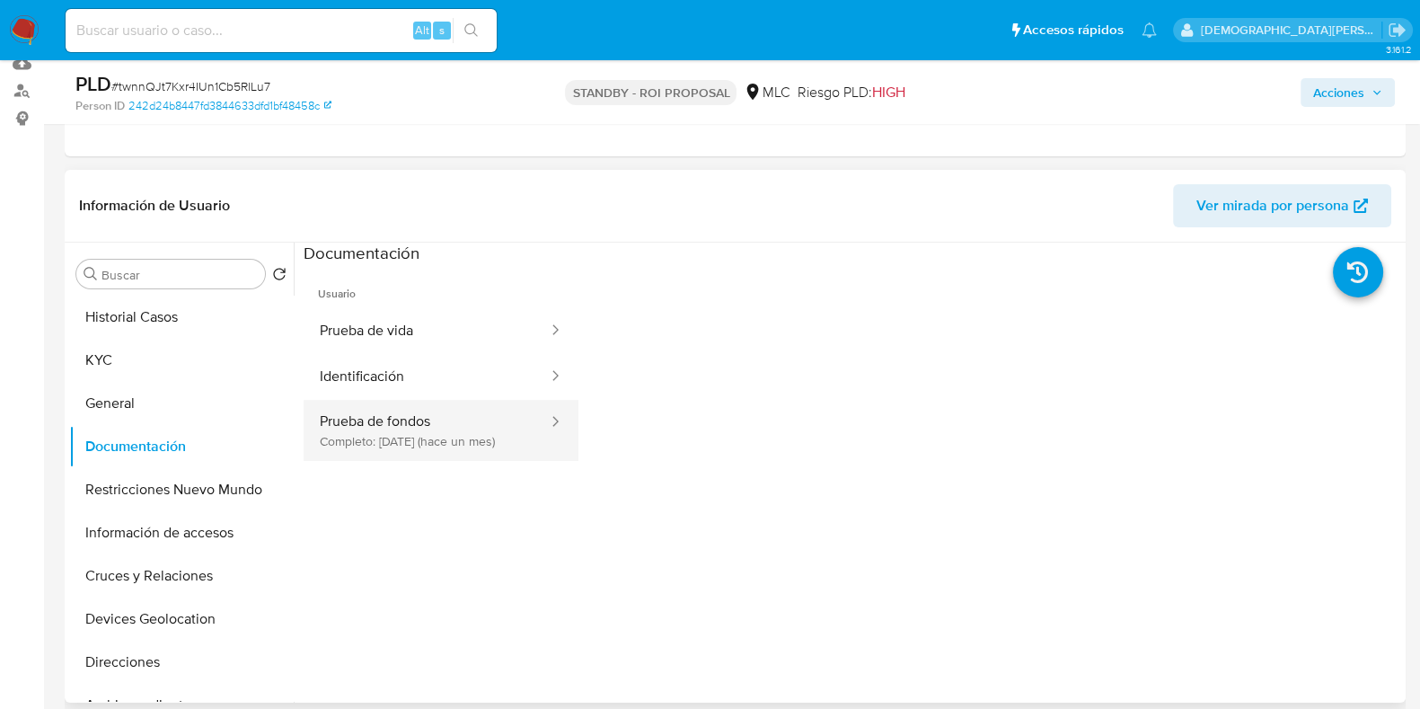
click at [405, 419] on button "Prueba de fondos Completo: [DATE] (hace un mes)" at bounding box center [427, 430] width 246 height 61
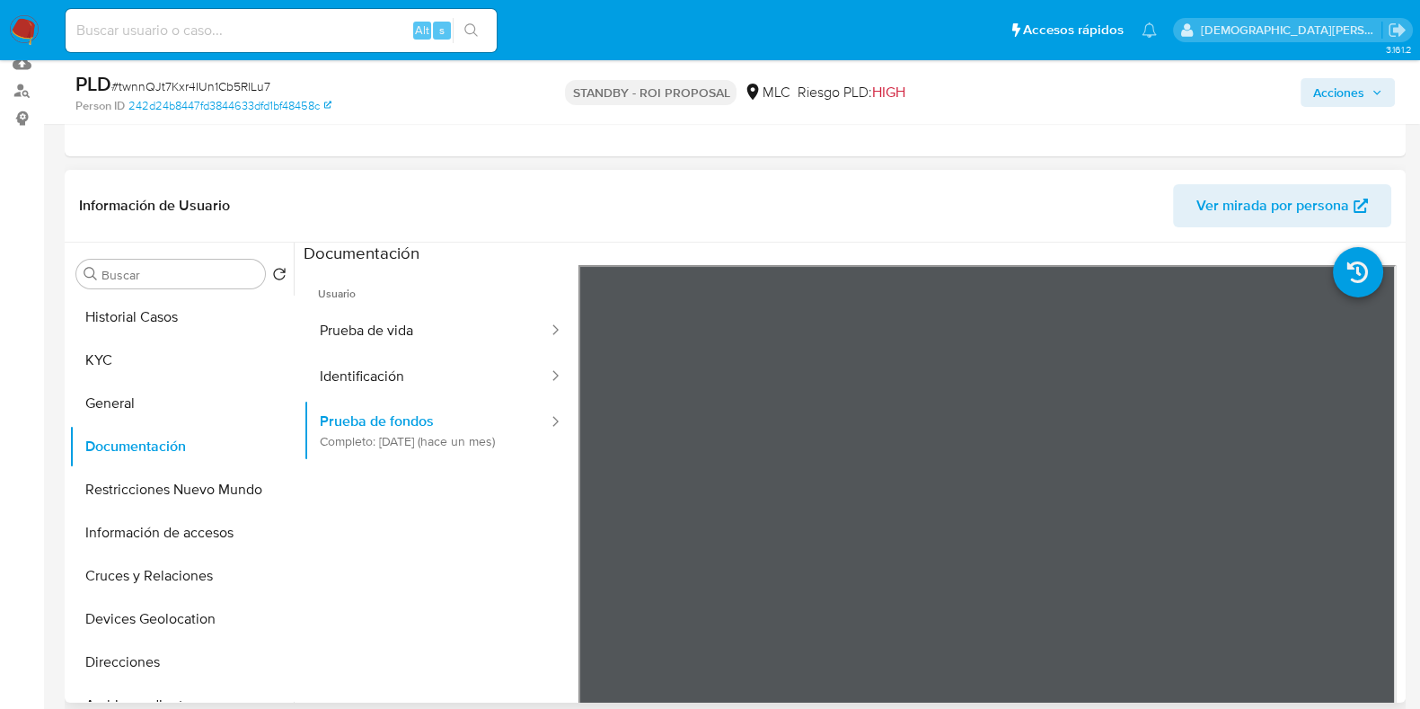
scroll to position [111, 0]
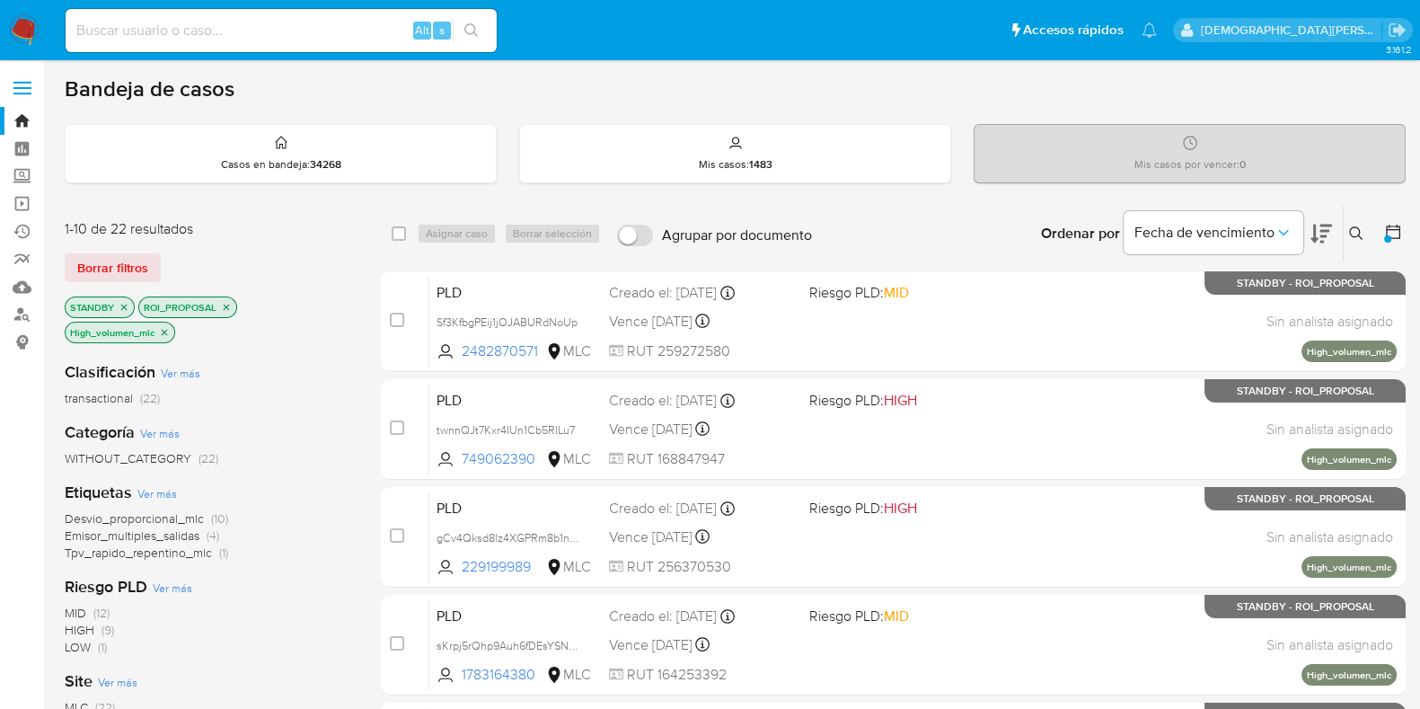
click at [202, 32] on input at bounding box center [281, 30] width 431 height 23
paste input "810899400"
type input "810899400"
click at [471, 33] on icon "search-icon" at bounding box center [470, 29] width 13 height 13
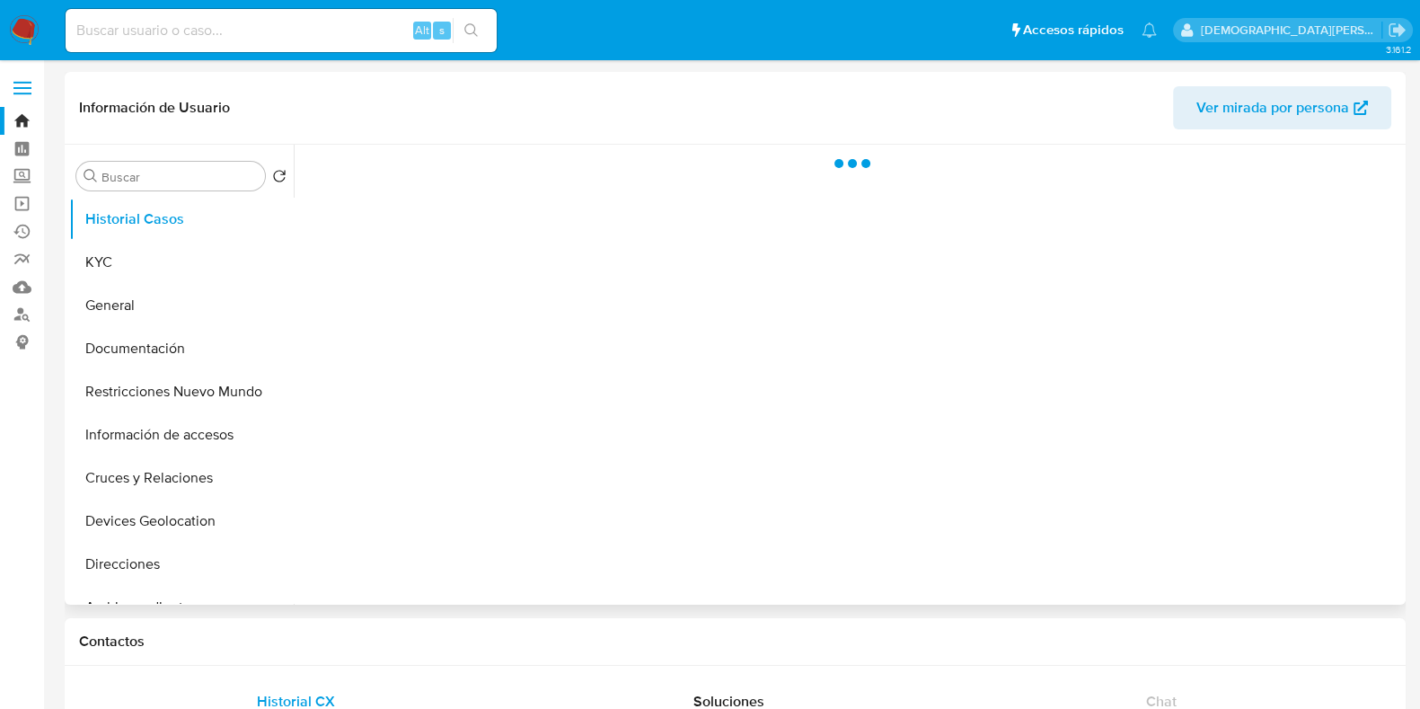
select select "10"
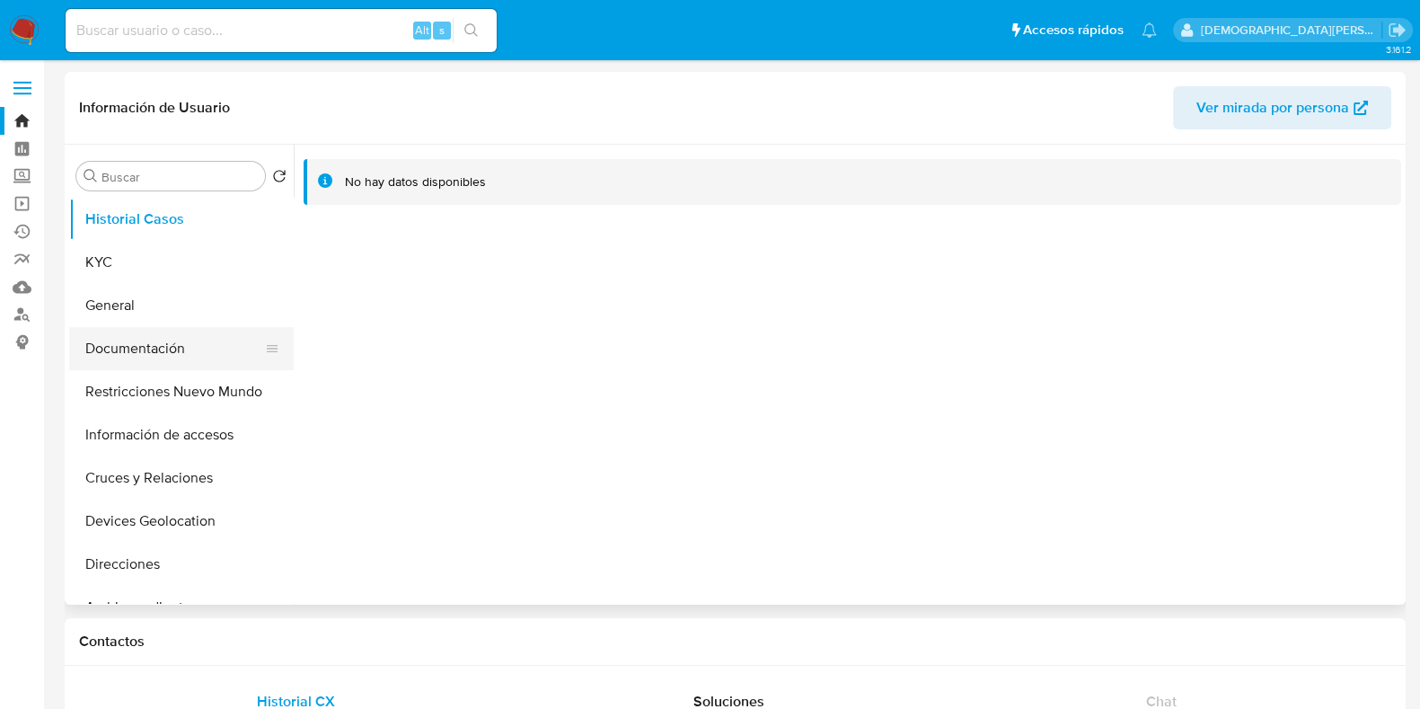
click at [152, 341] on button "Documentación" at bounding box center [174, 348] width 210 height 43
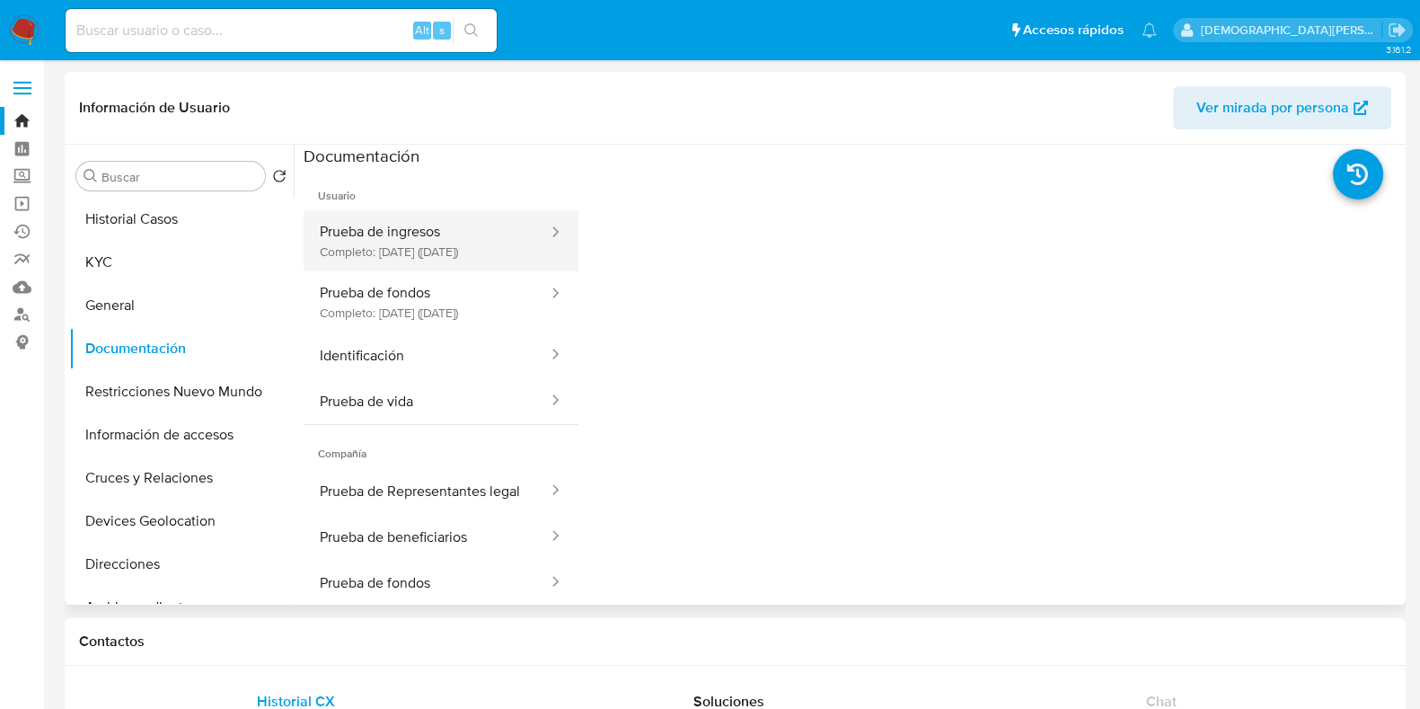
click at [405, 251] on button "Prueba de ingresos Completo: [DATE] ([DATE])" at bounding box center [427, 240] width 246 height 61
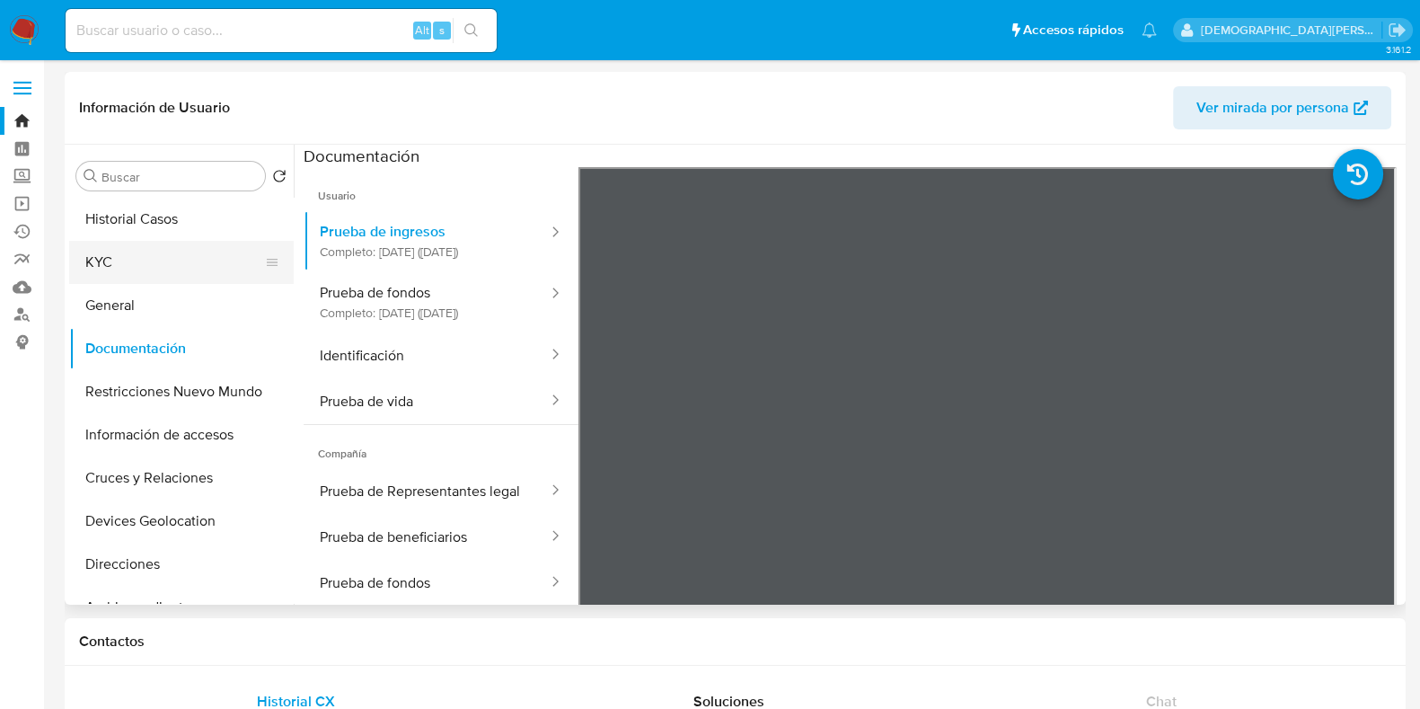
click at [156, 256] on button "KYC" at bounding box center [174, 262] width 210 height 43
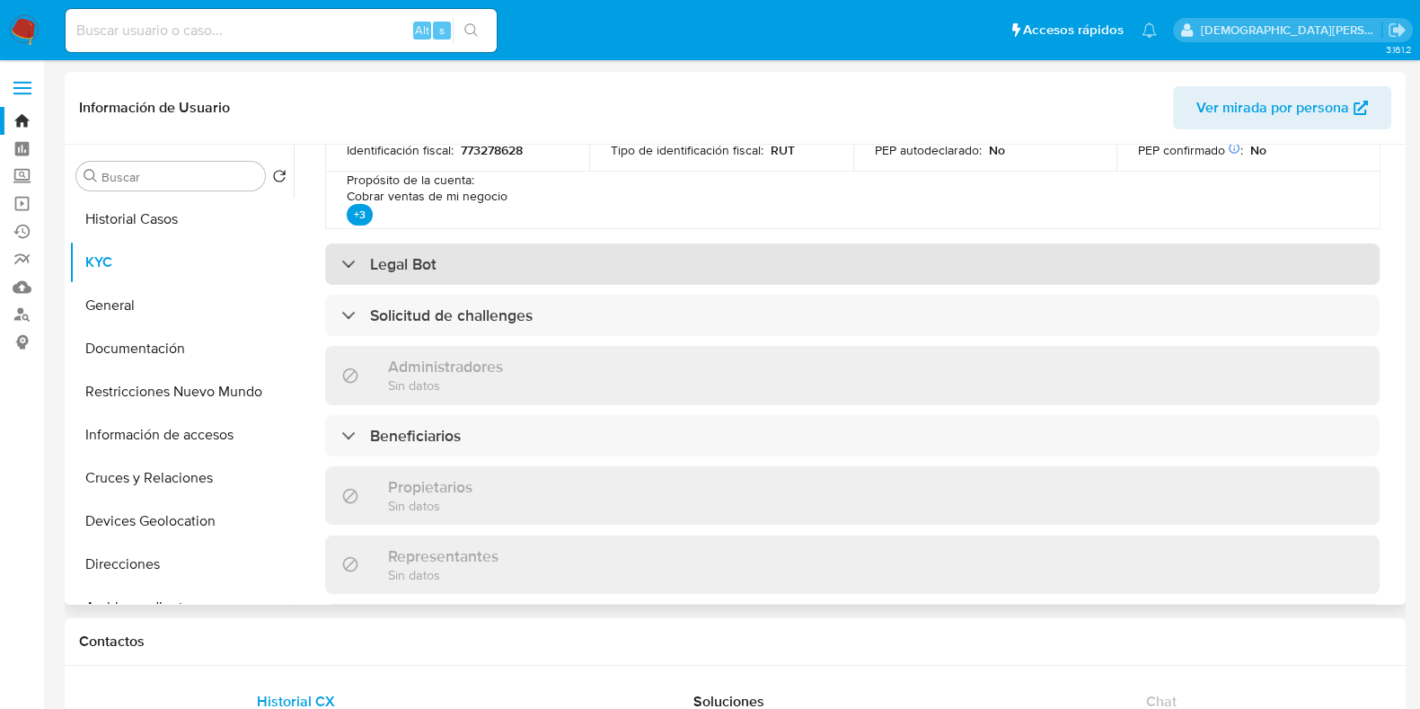
scroll to position [561, 0]
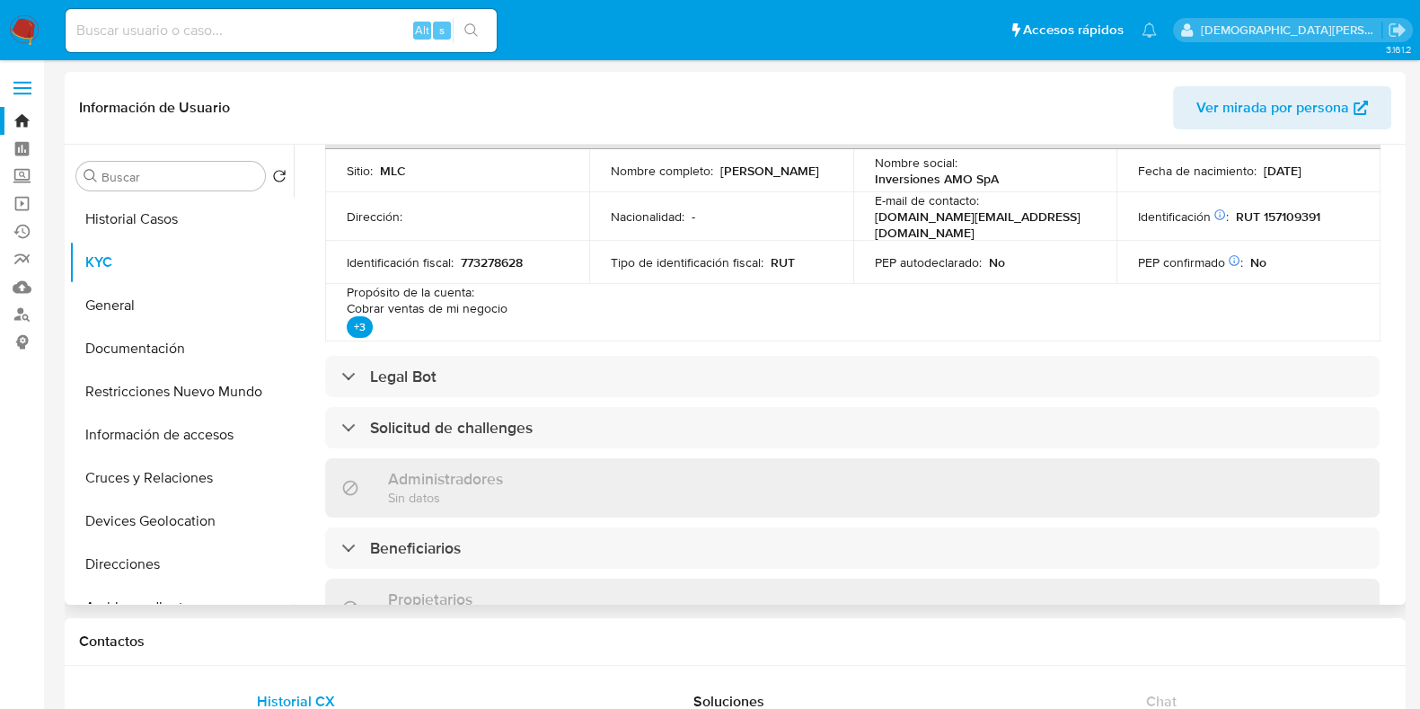
drag, startPoint x: 797, startPoint y: 171, endPoint x: 599, endPoint y: 177, distance: 198.6
click at [599, 177] on td "Nombre completo : Nelson Carlos Martínez Miranda" at bounding box center [721, 170] width 264 height 43
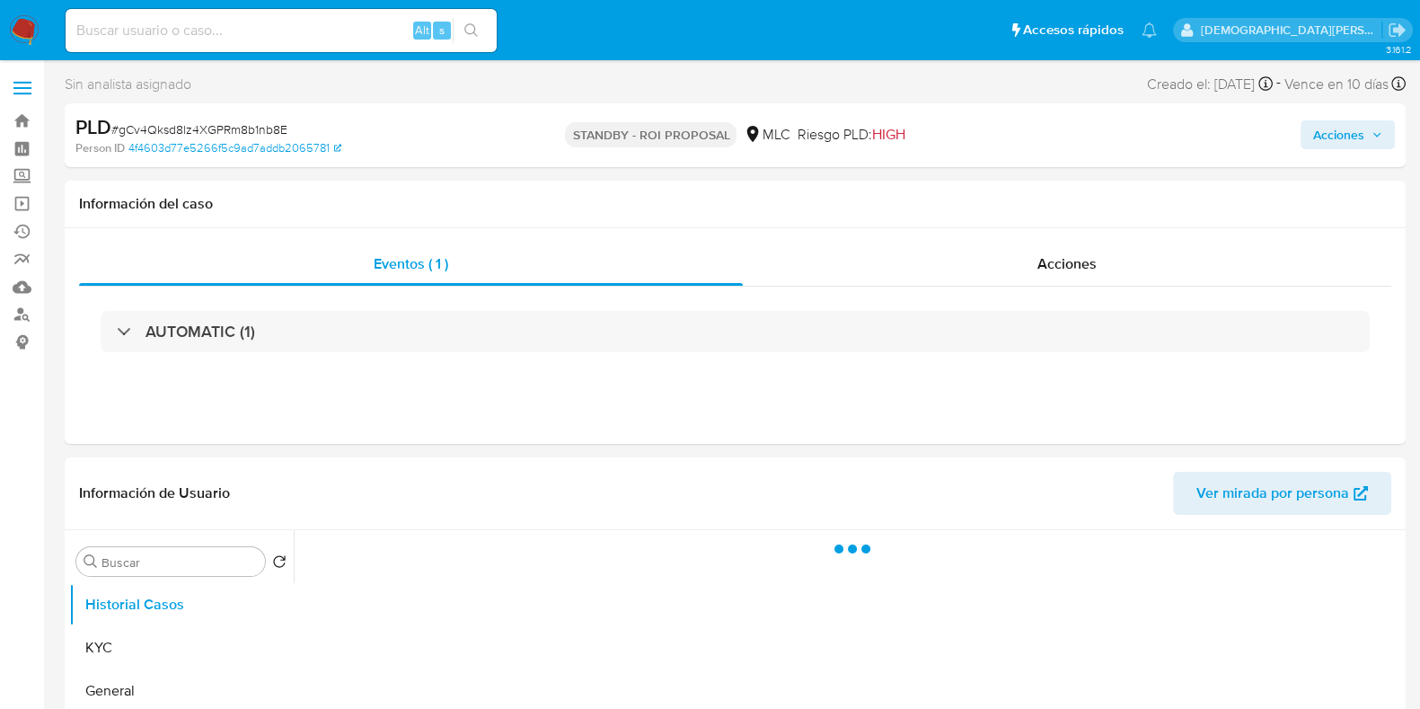
select select "10"
